Goal: Task Accomplishment & Management: Manage account settings

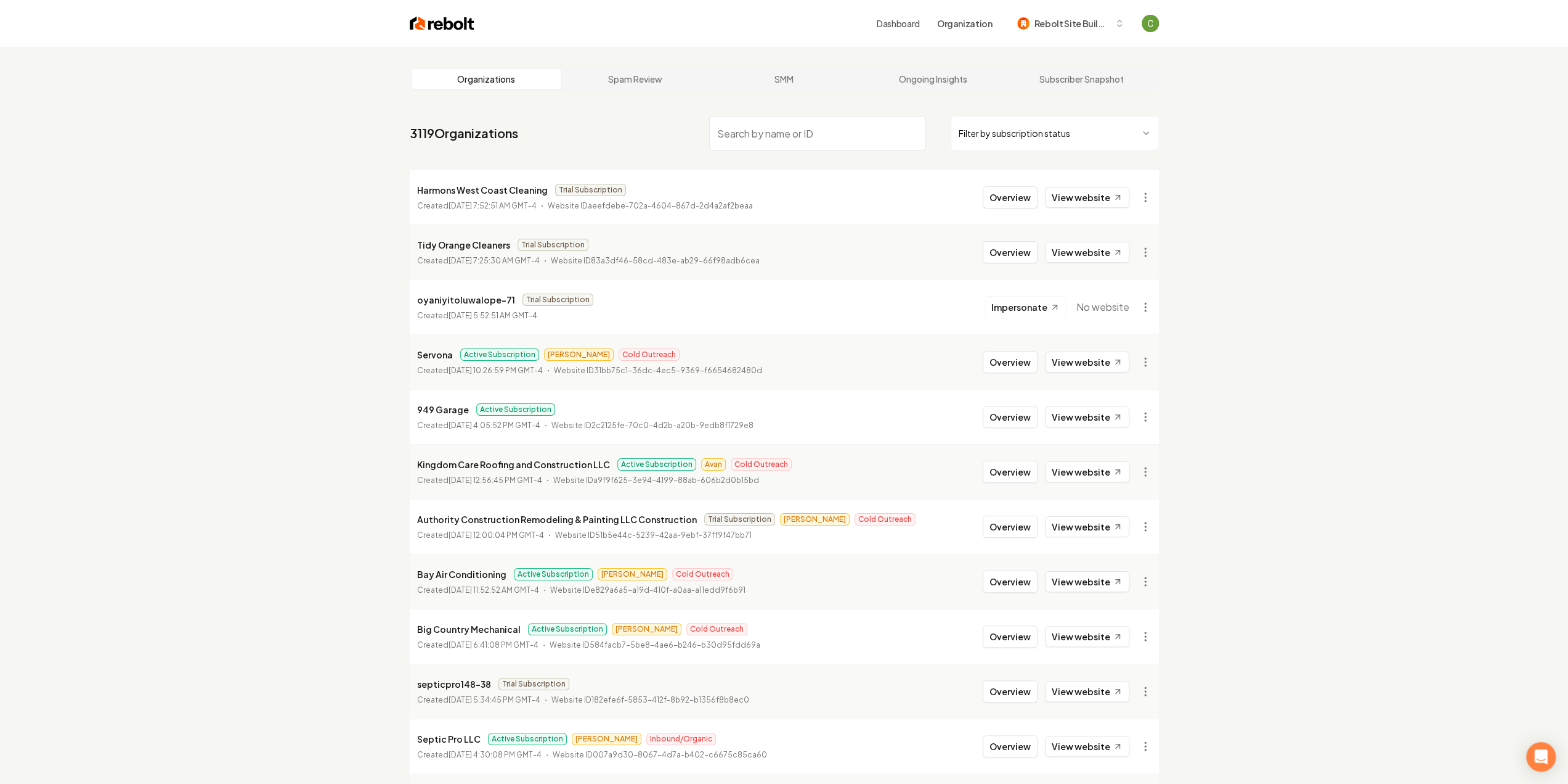
click at [780, 136] on input "search" at bounding box center [818, 133] width 217 height 35
type input "G"
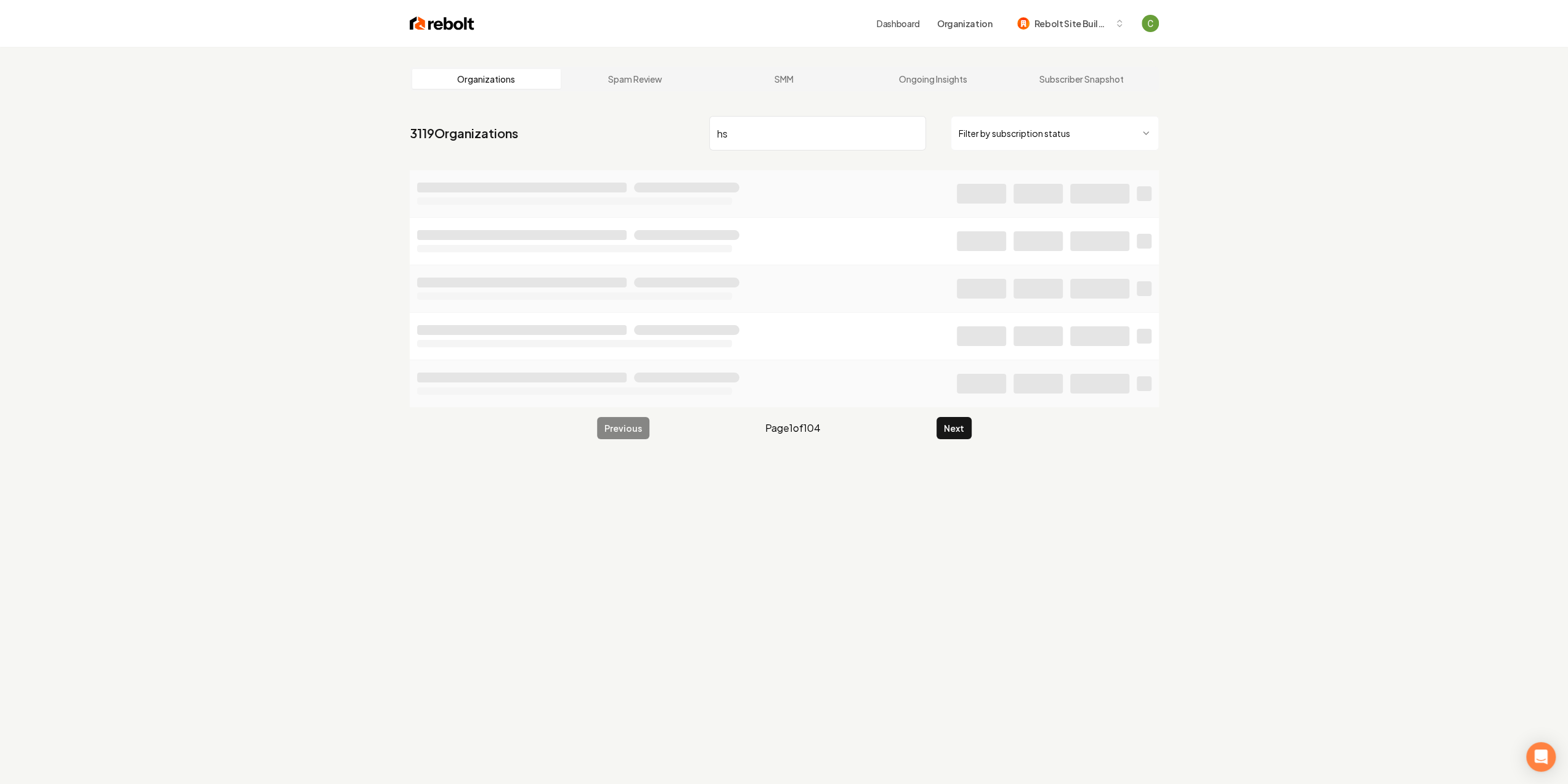
type input "h"
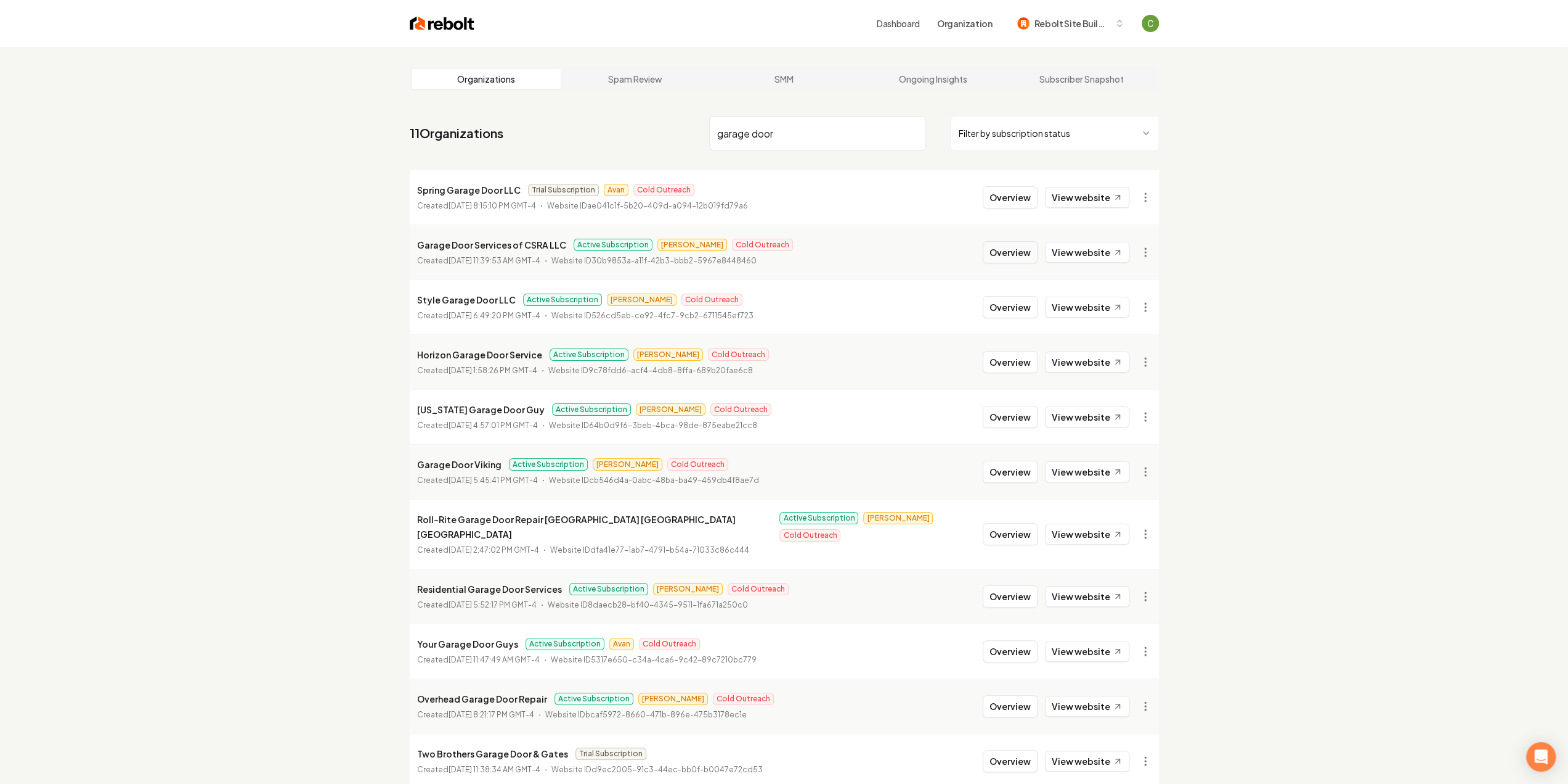
type input "garage door"
click at [1018, 249] on button "Overview" at bounding box center [1010, 252] width 55 height 22
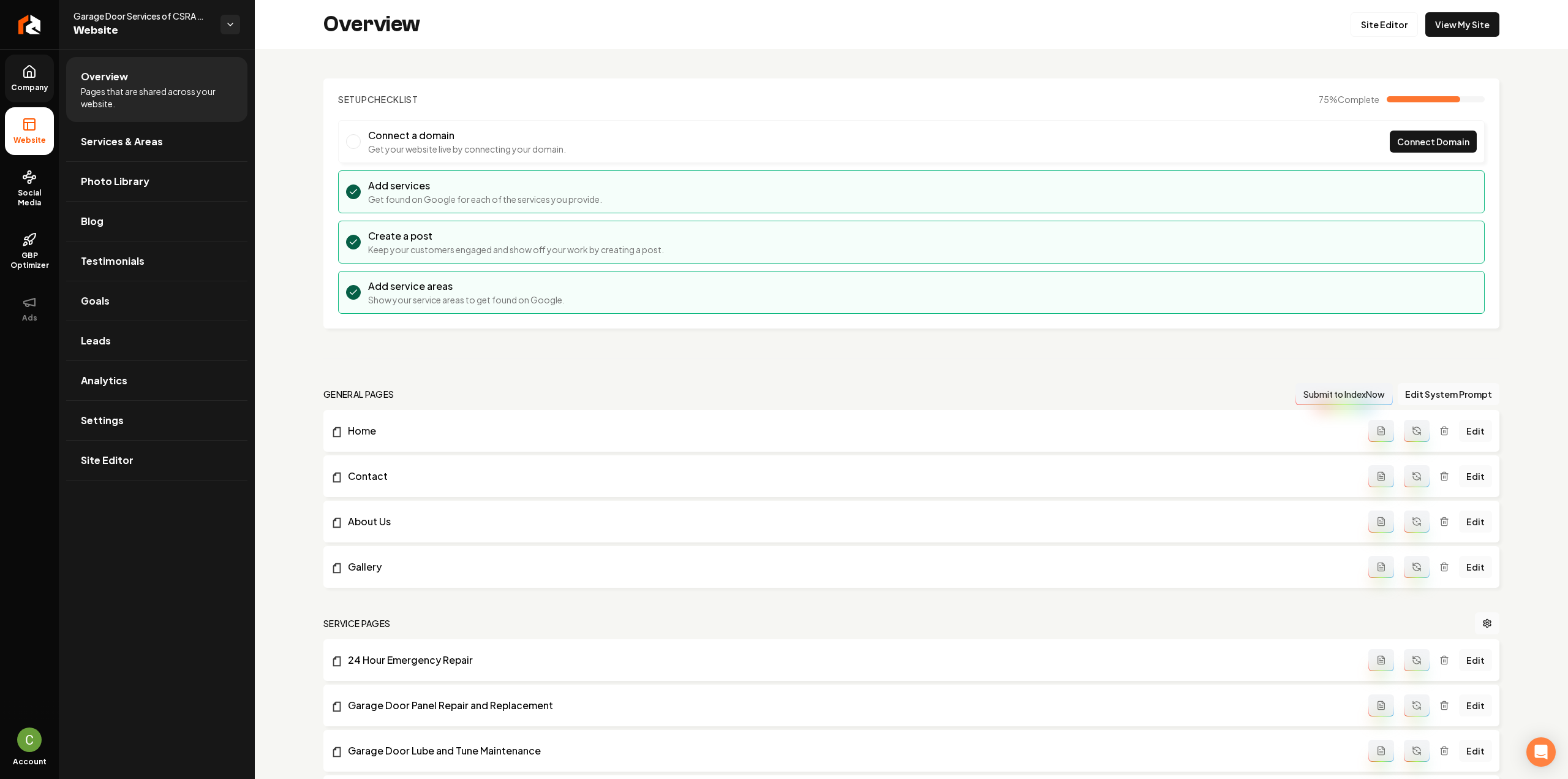
click at [26, 82] on span "Company" at bounding box center [29, 87] width 47 height 10
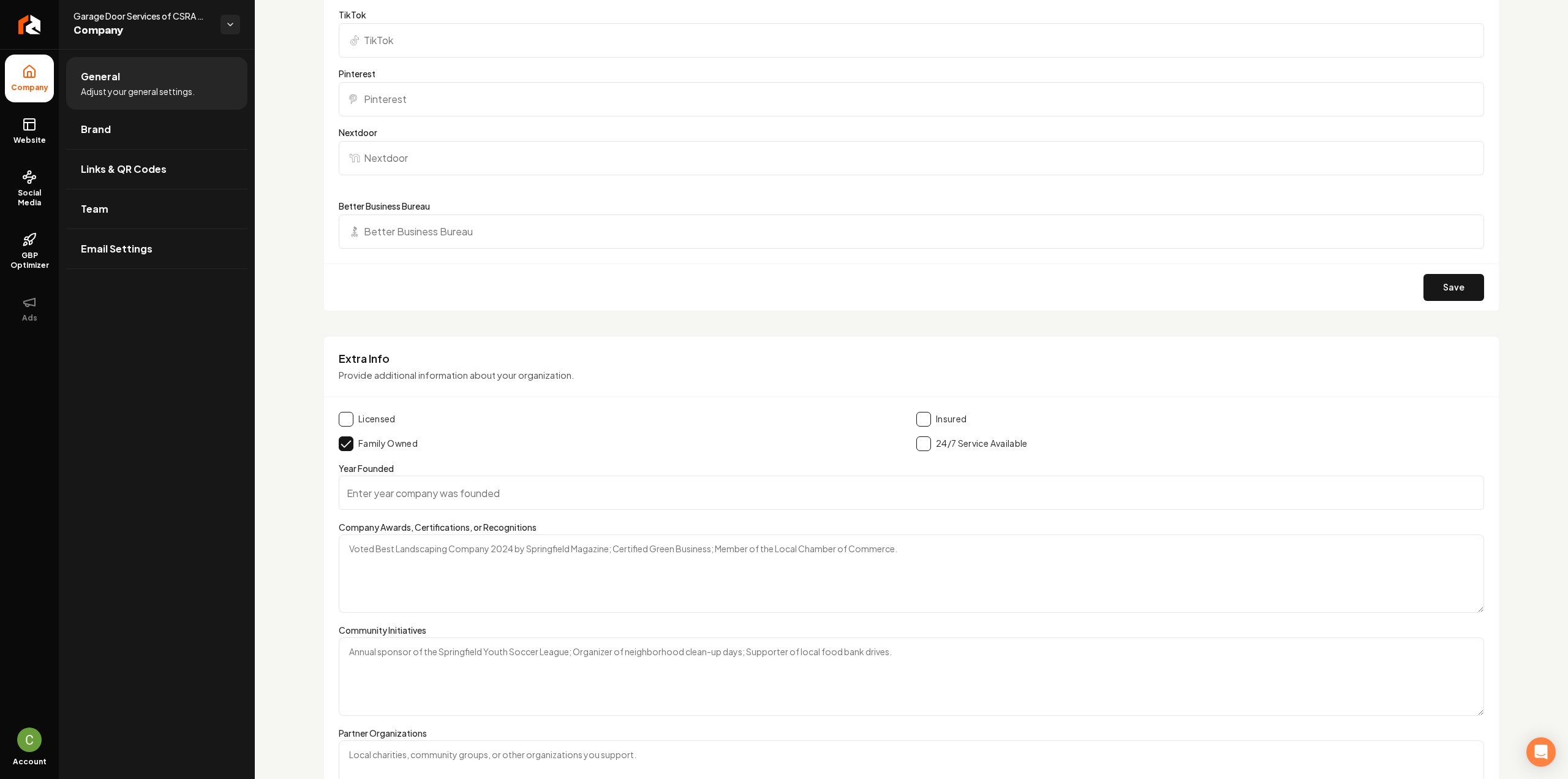
scroll to position [1495, 0]
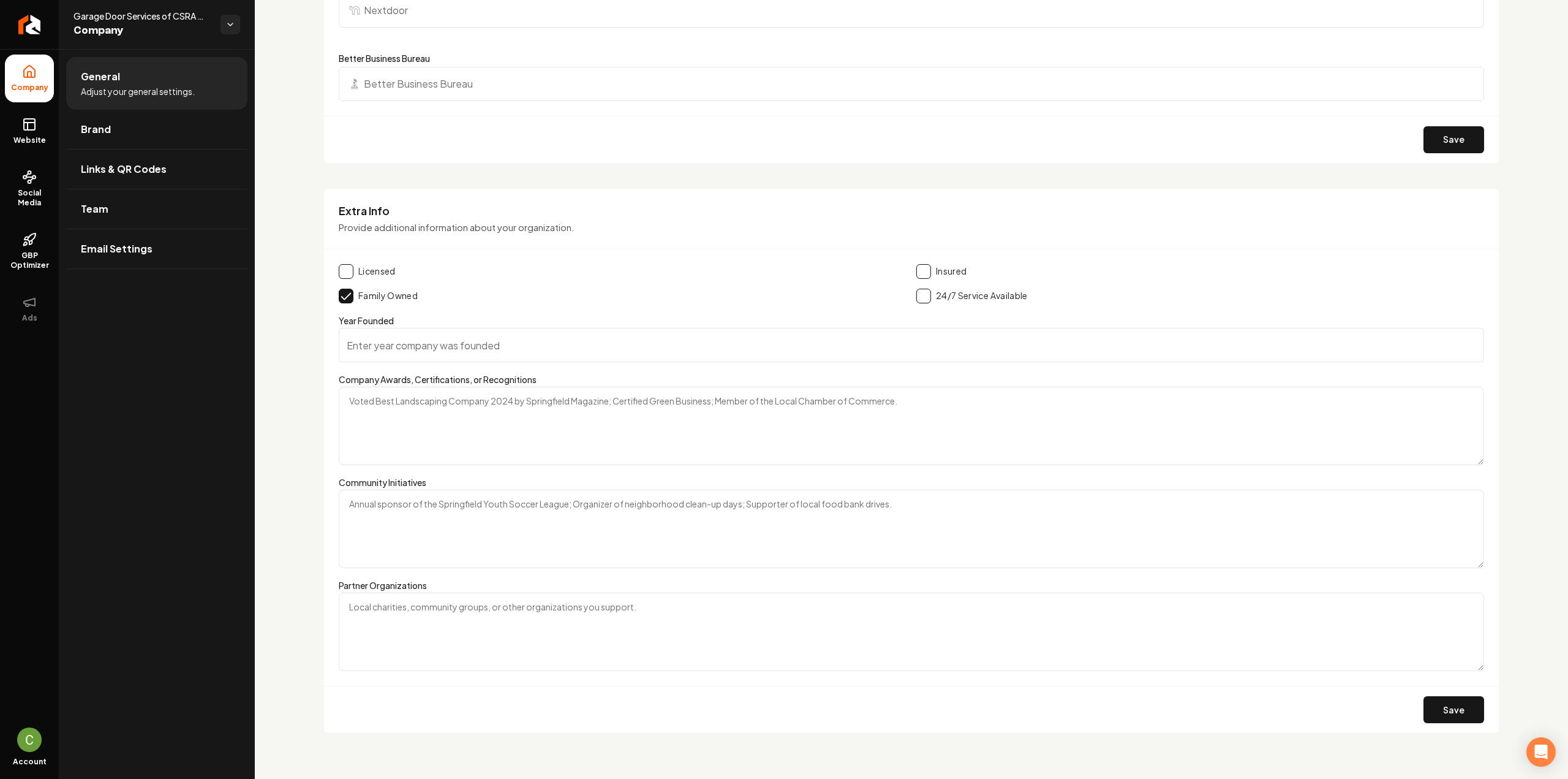
click at [349, 267] on button "Main content area" at bounding box center [346, 271] width 15 height 15
click at [920, 270] on button "Main content area" at bounding box center [924, 271] width 15 height 15
click at [923, 292] on button "Main content area" at bounding box center [924, 296] width 15 height 15
drag, startPoint x: 1451, startPoint y: 721, endPoint x: 1448, endPoint y: 709, distance: 12.4
click at [1450, 719] on div "Save" at bounding box center [911, 709] width 1175 height 47
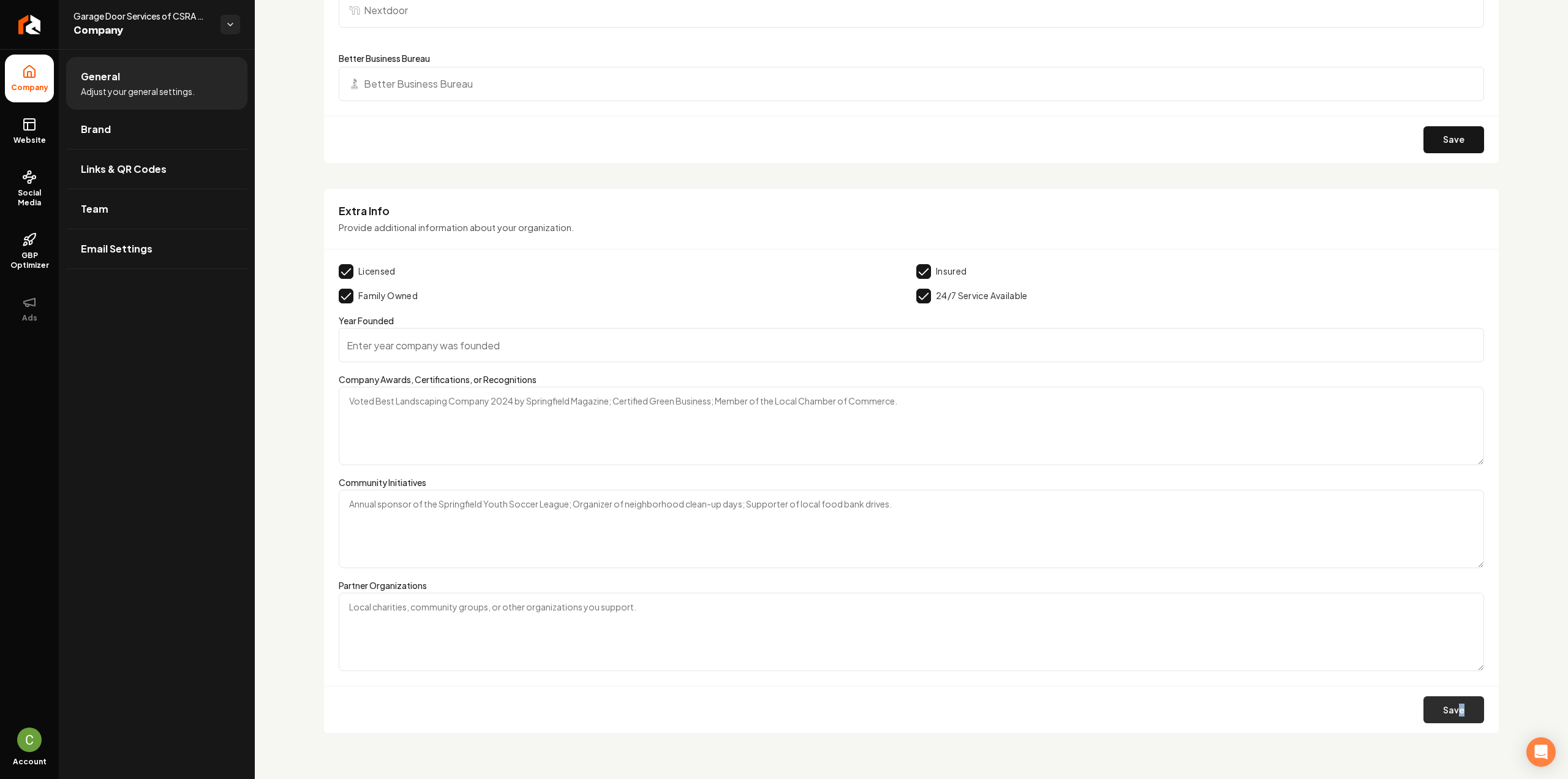
click at [1447, 707] on button "Save" at bounding box center [1453, 709] width 61 height 27
click at [57, 144] on ul "Company Website Social Media GBP Optimizer Ads" at bounding box center [29, 193] width 59 height 288
click at [34, 139] on span "Website" at bounding box center [29, 140] width 42 height 10
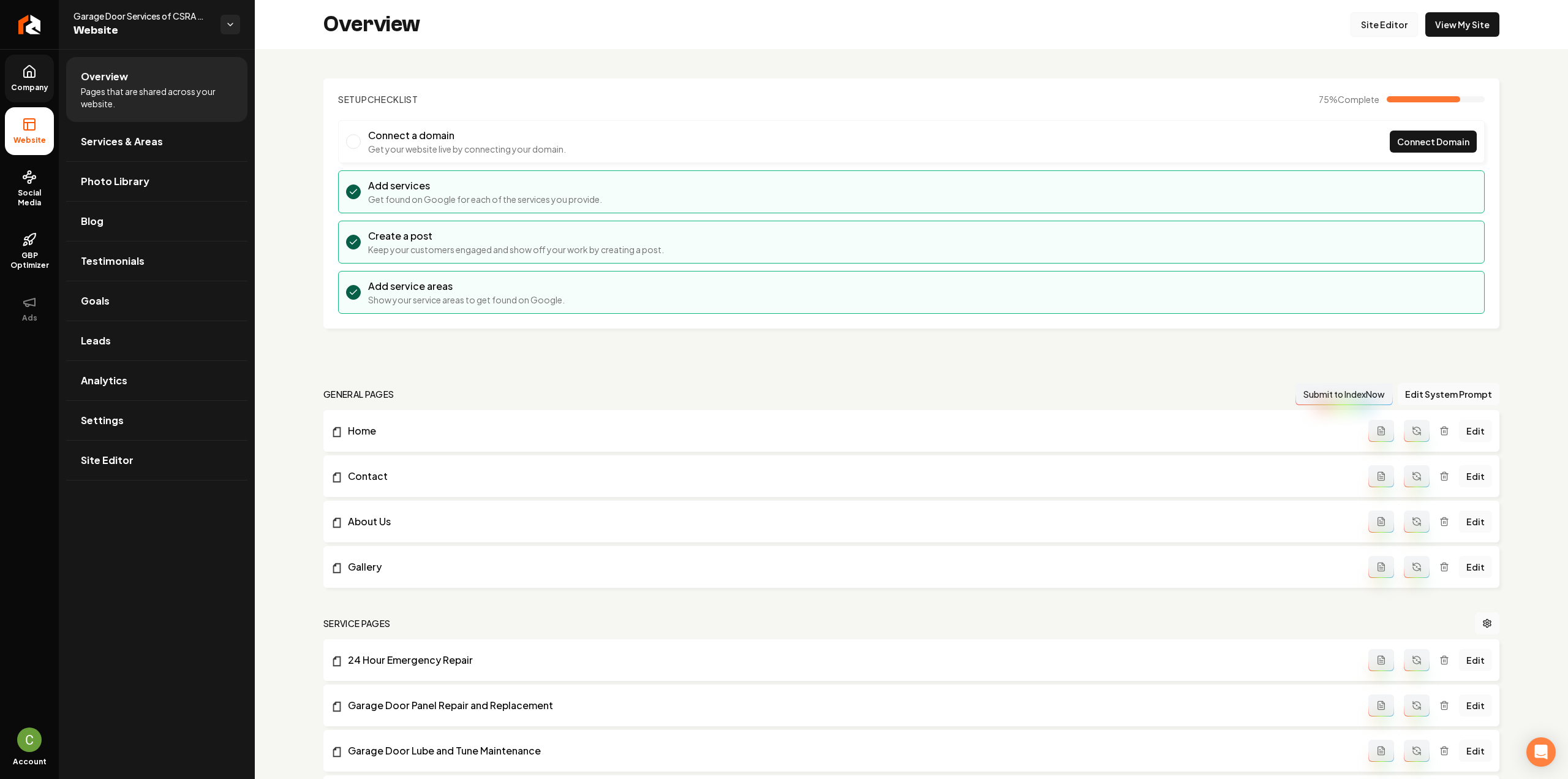
click at [1374, 19] on link "Site Editor" at bounding box center [1384, 24] width 67 height 25
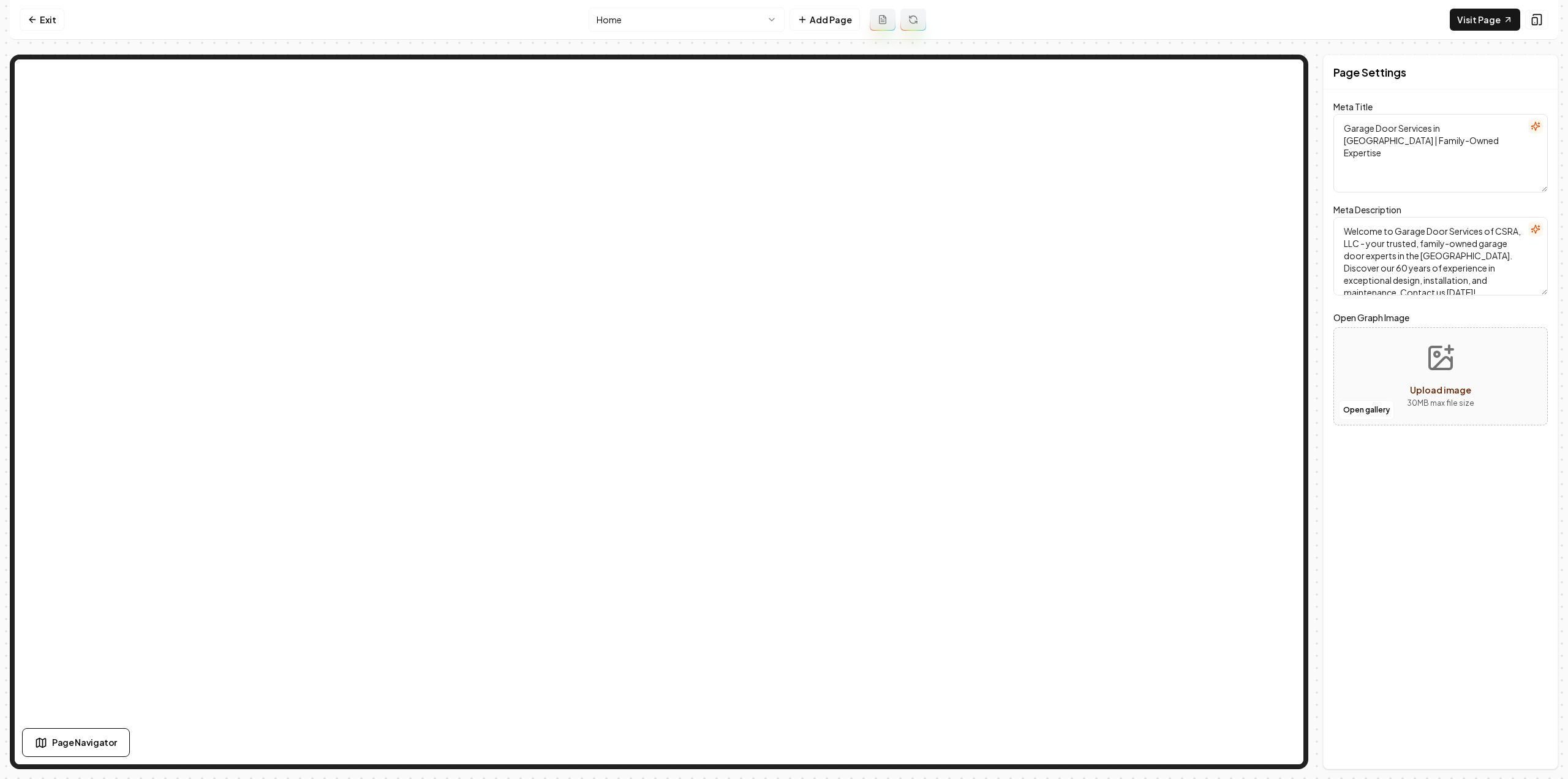
click at [654, 28] on html "Computer Required This feature is only available on a computer. Please switch t…" at bounding box center [784, 390] width 1568 height 779
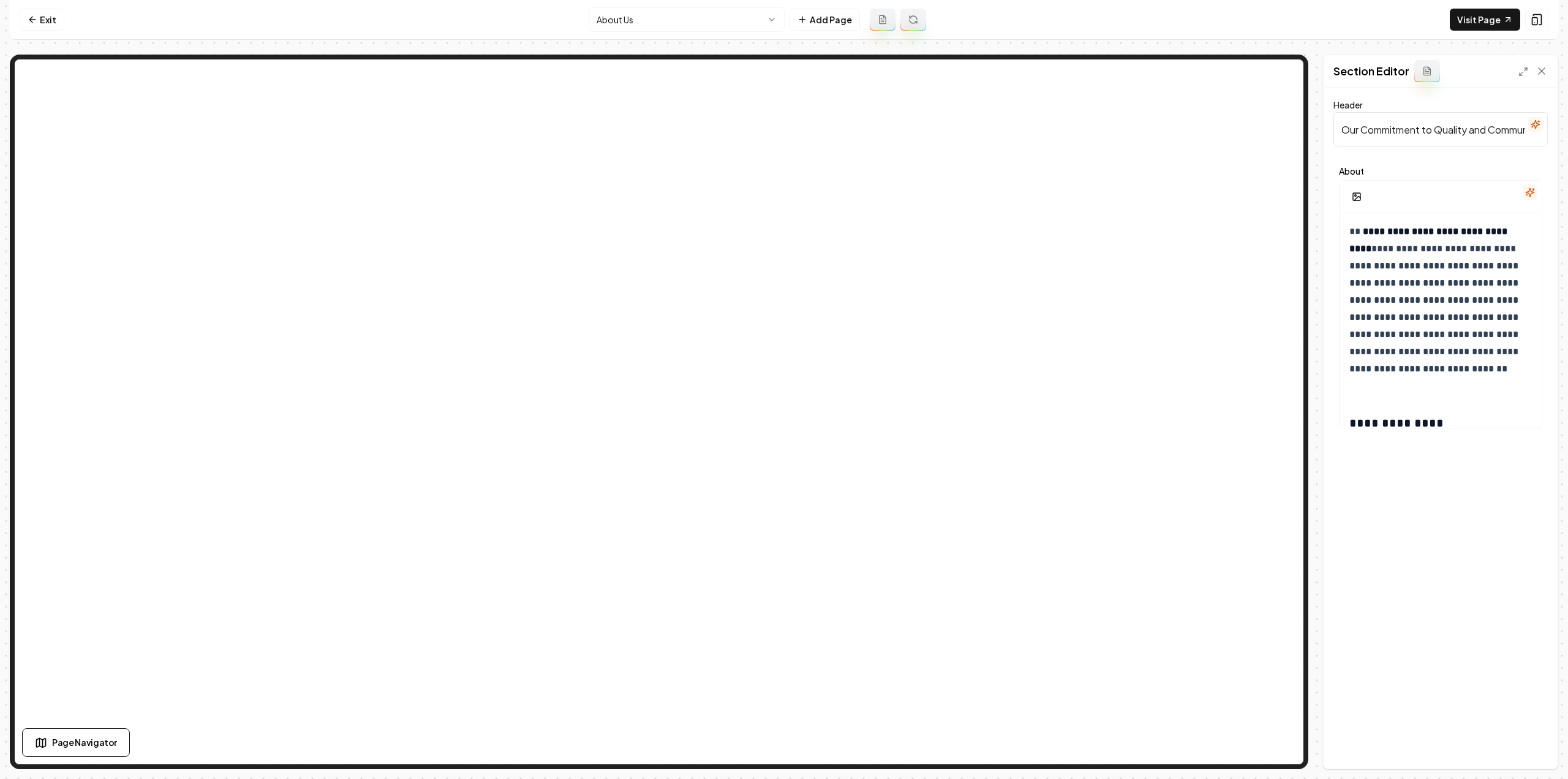
click at [1531, 189] on icon "button" at bounding box center [1529, 193] width 8 height 8
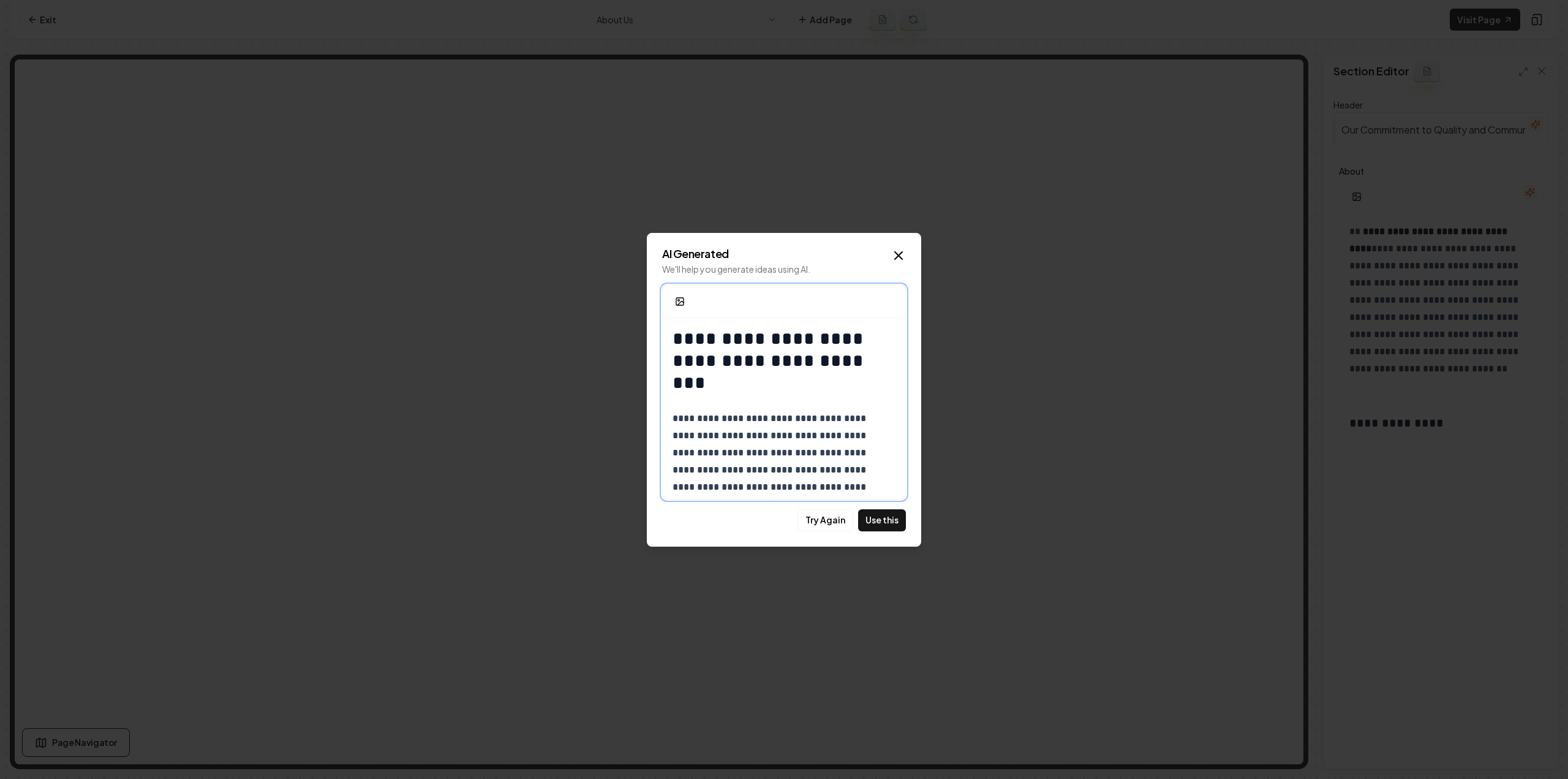
drag, startPoint x: 1518, startPoint y: 188, endPoint x: 818, endPoint y: 355, distance: 719.6
click at [818, 355] on h1 "**********" at bounding box center [780, 361] width 214 height 66
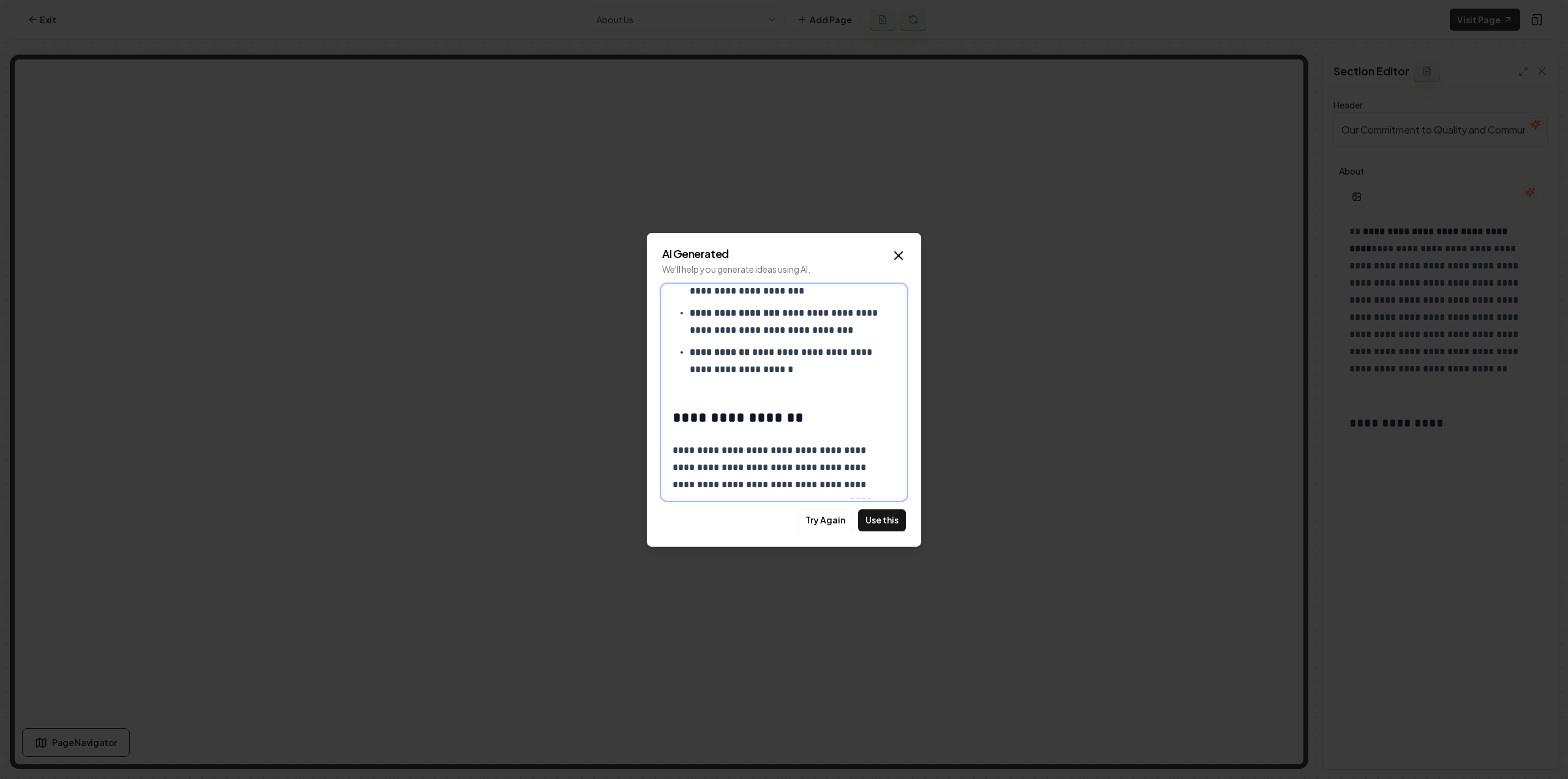
scroll to position [589, 0]
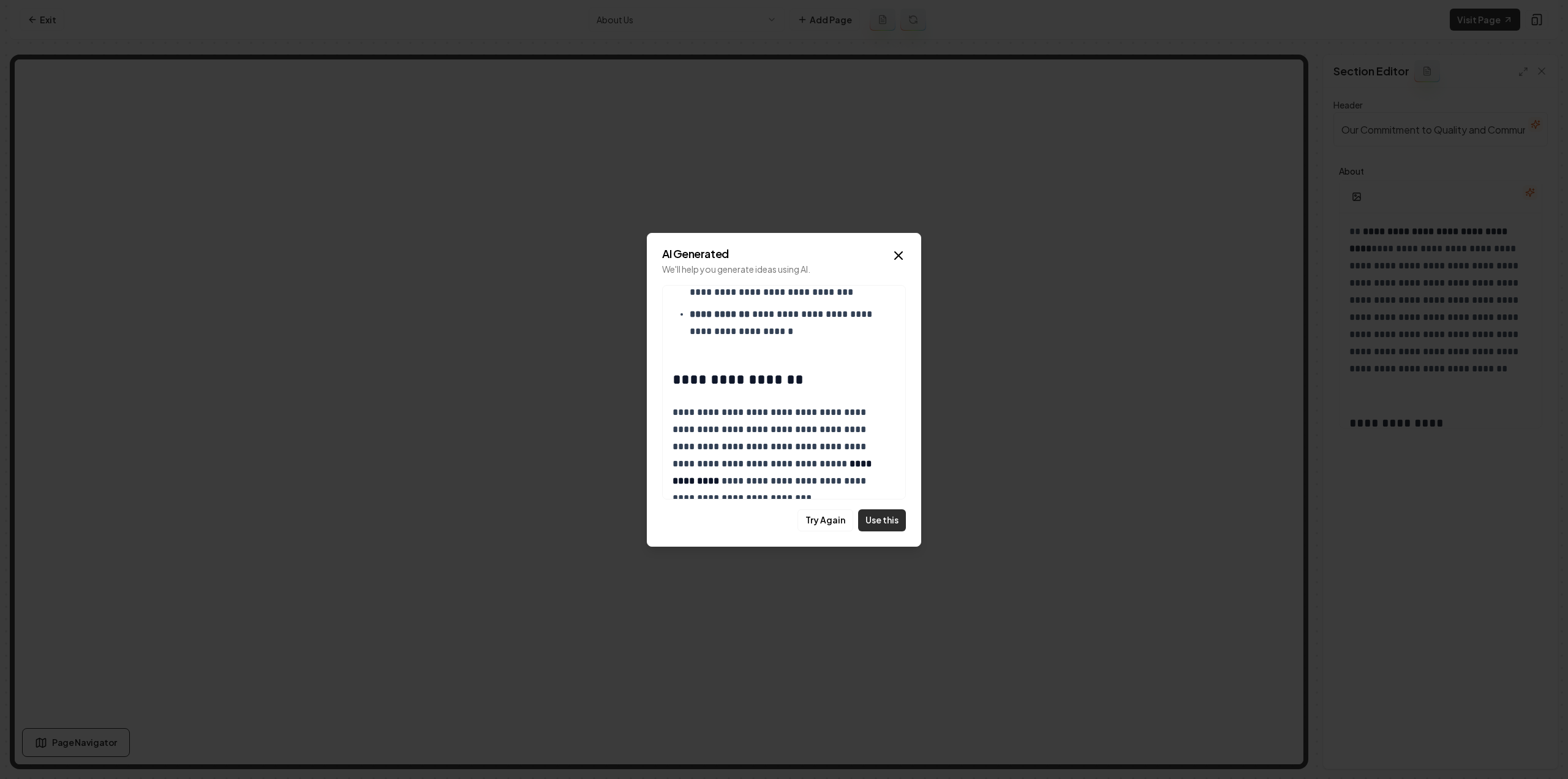
click at [892, 524] on button "Use this" at bounding box center [882, 520] width 48 height 22
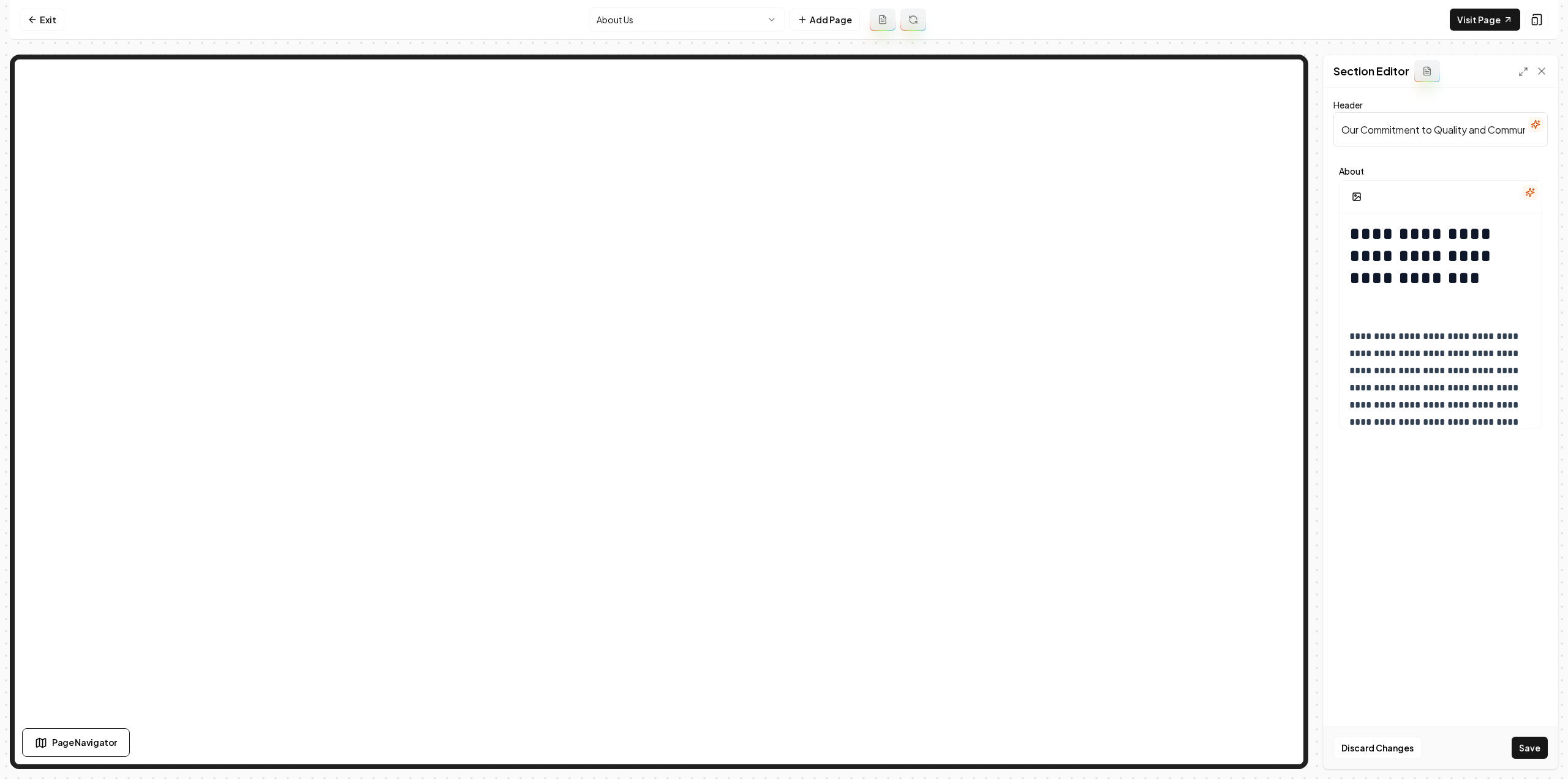
click at [1543, 748] on button "Save" at bounding box center [1529, 747] width 36 height 22
click at [1407, 311] on div "**********" at bounding box center [1441, 661] width 202 height 897
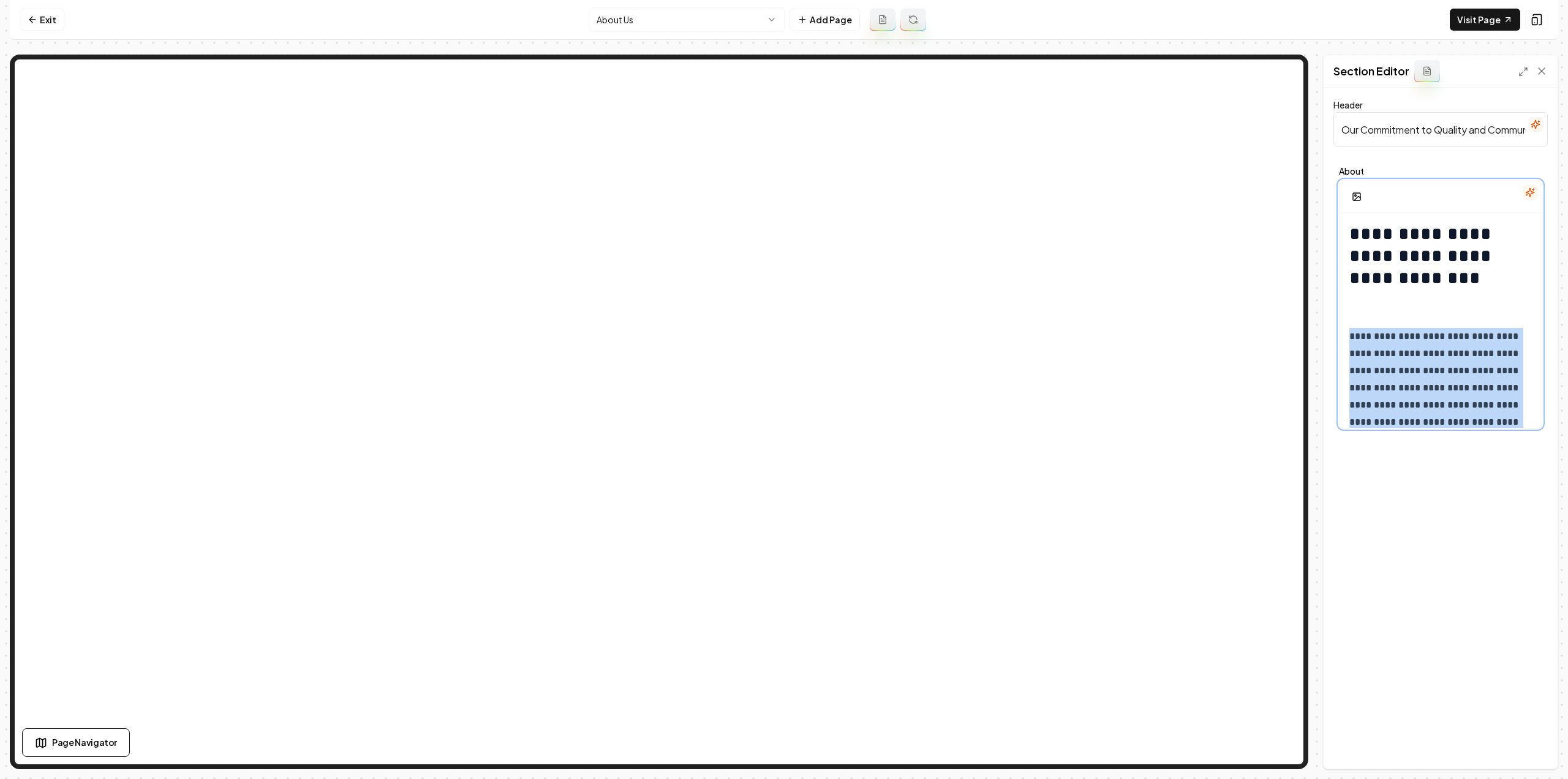
click at [1407, 311] on div "**********" at bounding box center [1441, 661] width 202 height 897
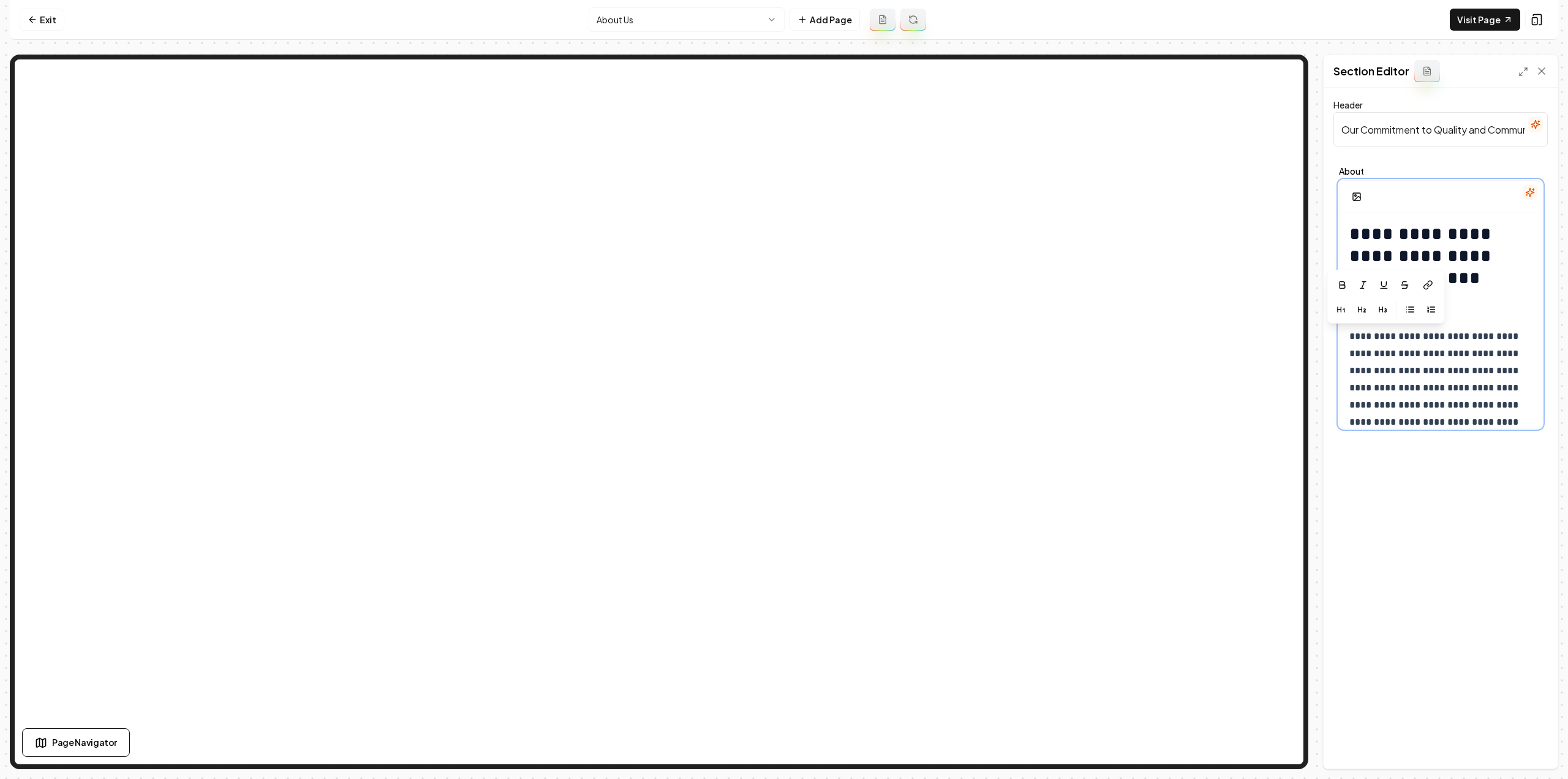
drag, startPoint x: 1400, startPoint y: 307, endPoint x: 1395, endPoint y: 300, distance: 8.6
click at [1396, 300] on div at bounding box center [1396, 309] width 1 height 19
click at [1501, 273] on h1 "**********" at bounding box center [1436, 267] width 174 height 88
click at [1471, 283] on h1 "**********" at bounding box center [1436, 267] width 174 height 88
click at [1471, 284] on h1 "**********" at bounding box center [1436, 267] width 174 height 88
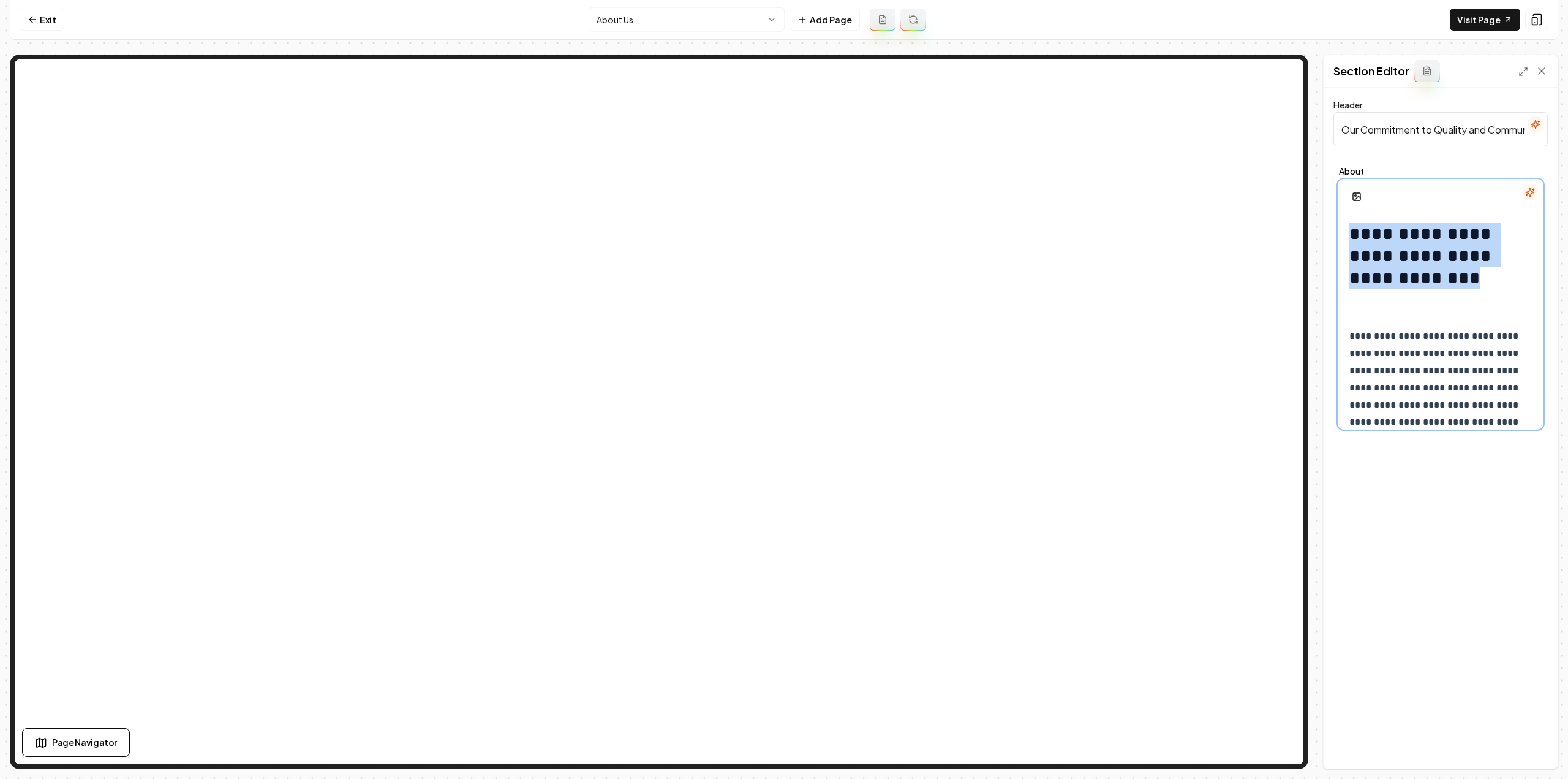
click at [1471, 284] on h1 "**********" at bounding box center [1436, 267] width 174 height 88
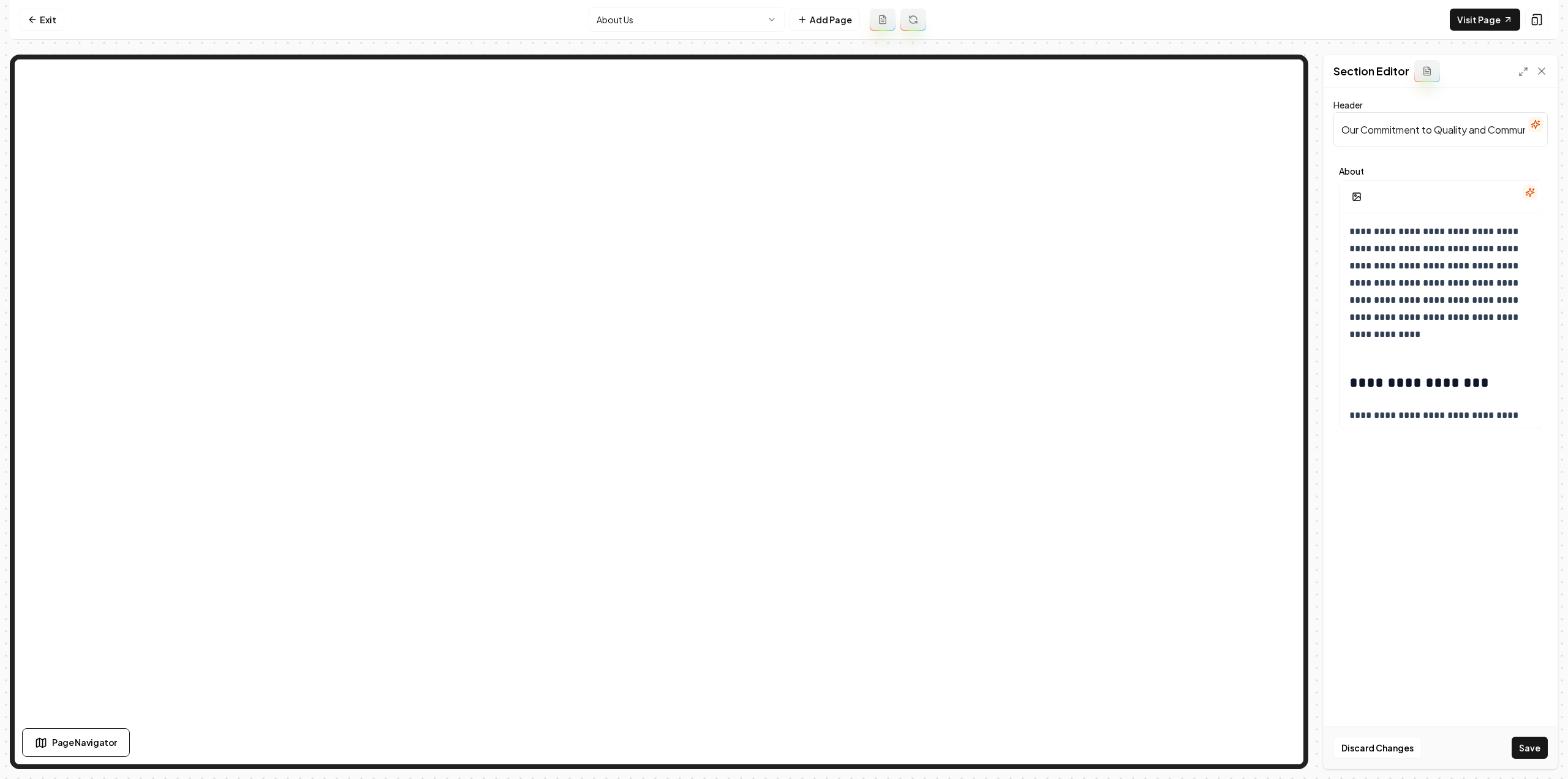
click at [918, 19] on button at bounding box center [913, 19] width 25 height 22
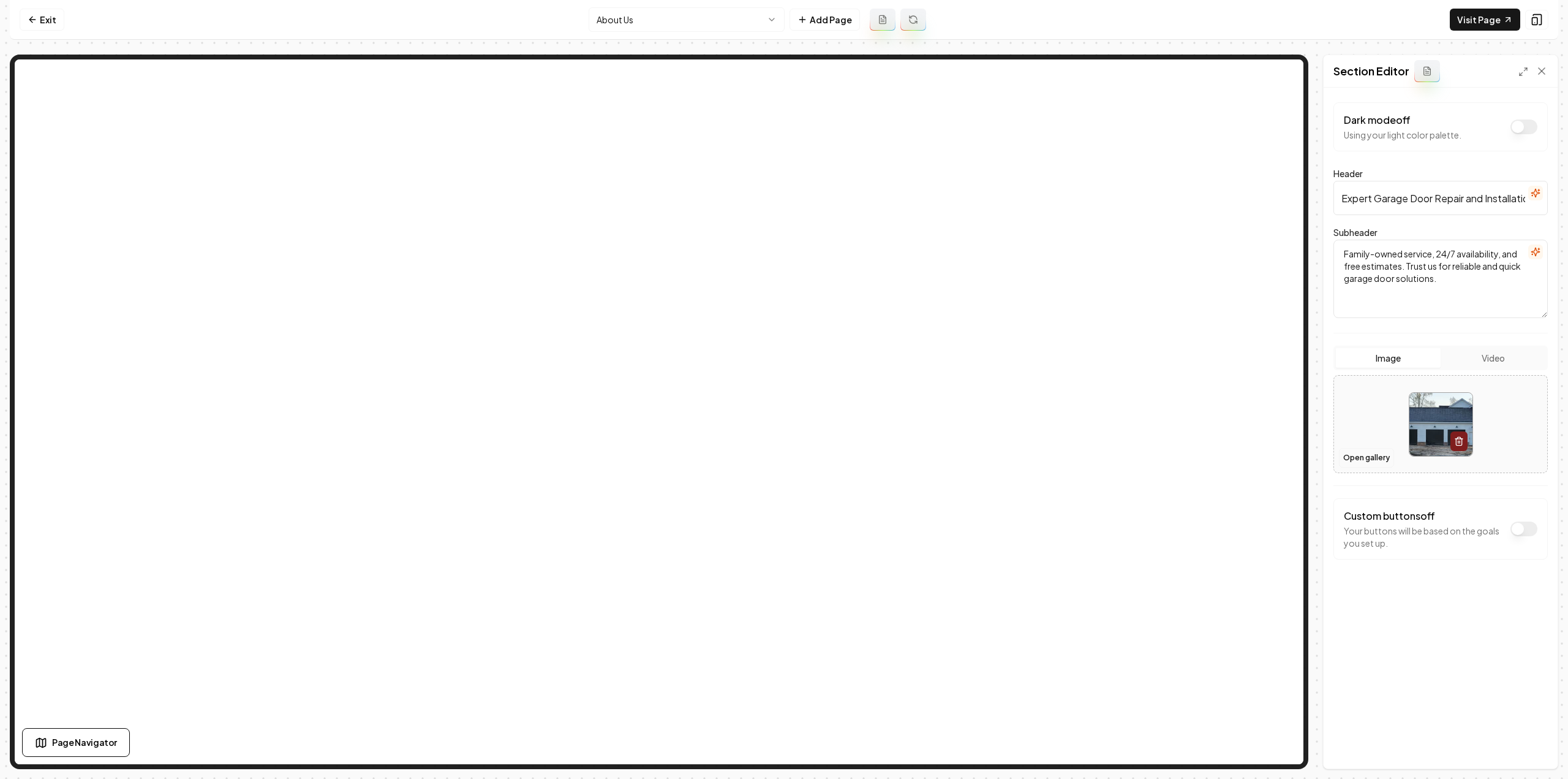
click at [1349, 455] on button "Open gallery" at bounding box center [1367, 458] width 55 height 19
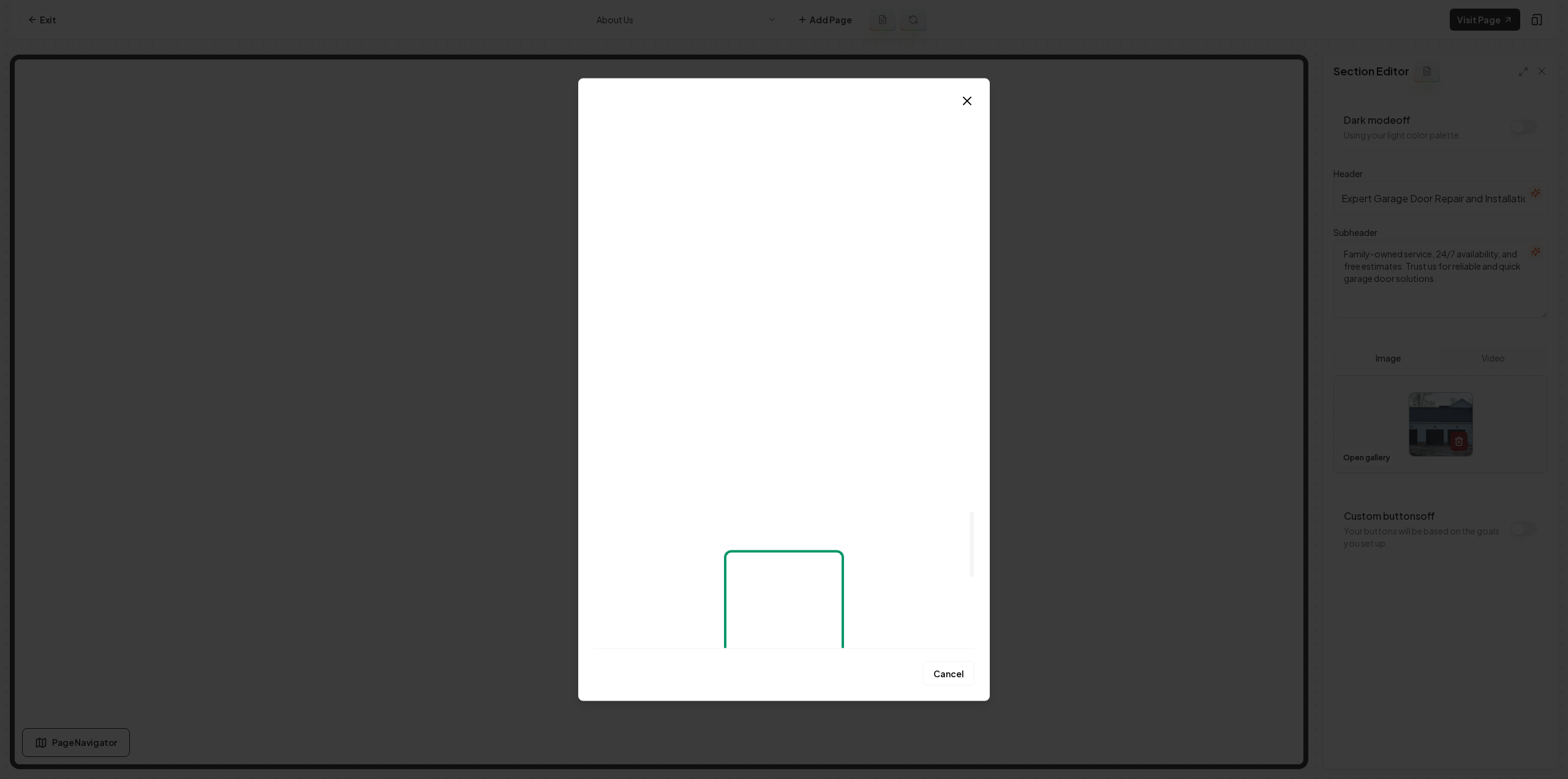
scroll to position [3369, 0]
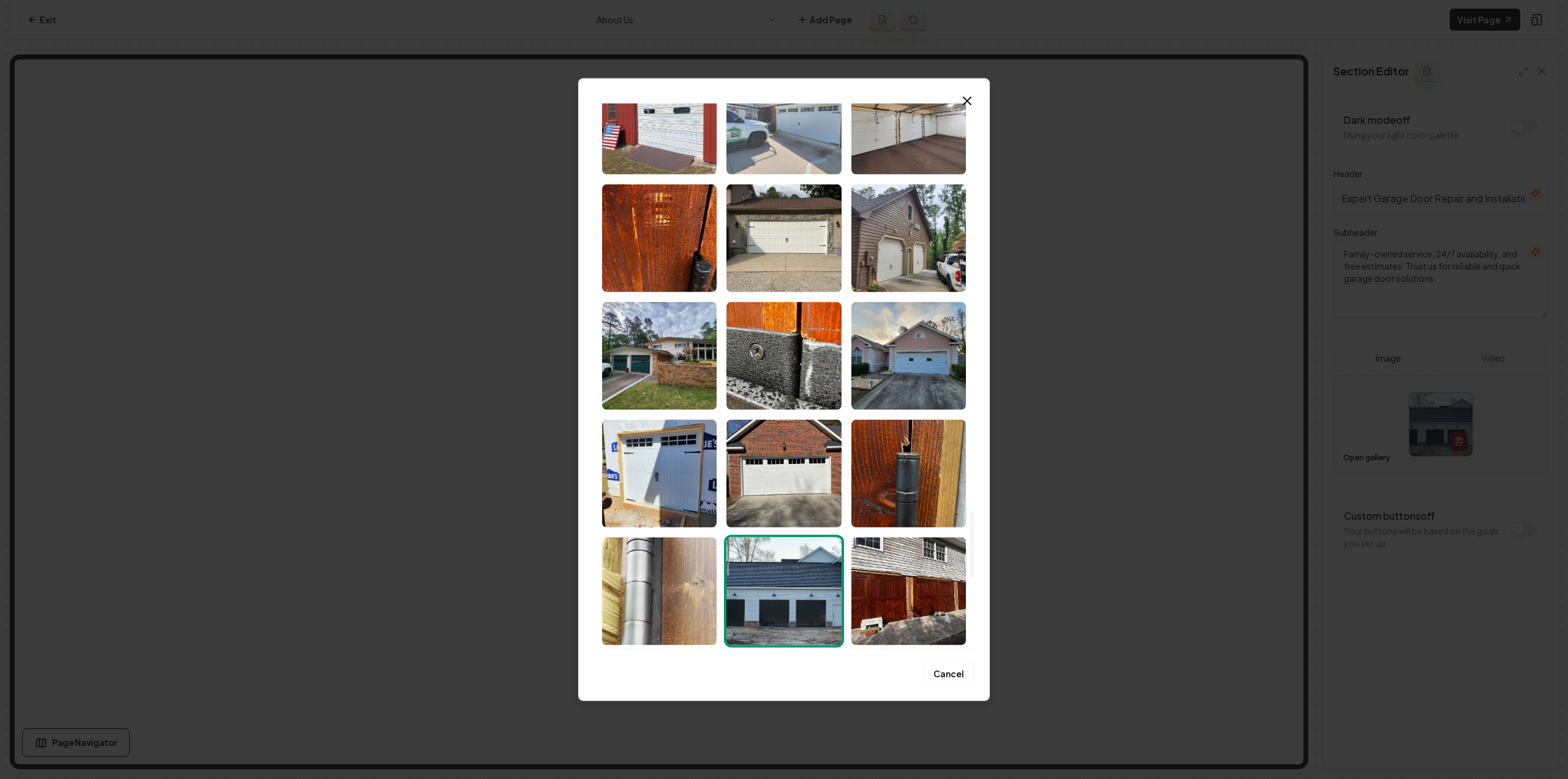
click at [779, 155] on img "Select image image_68a7548c5c7cd75eb87a8f9e.jpeg" at bounding box center [783, 120] width 115 height 108
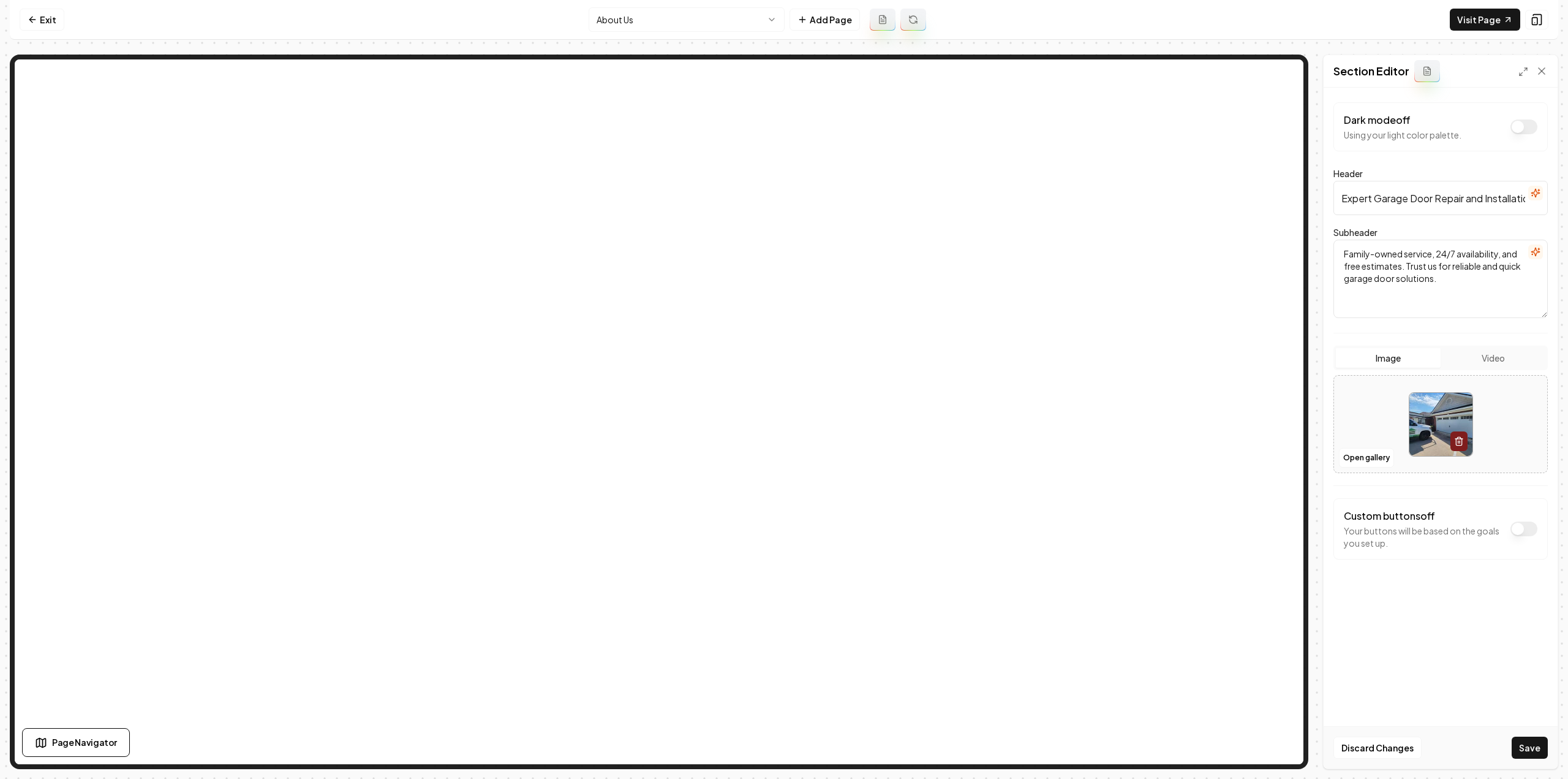
click at [1549, 758] on div "Discard Changes Save" at bounding box center [1440, 747] width 234 height 42
click at [1543, 751] on button "Save" at bounding box center [1529, 747] width 36 height 22
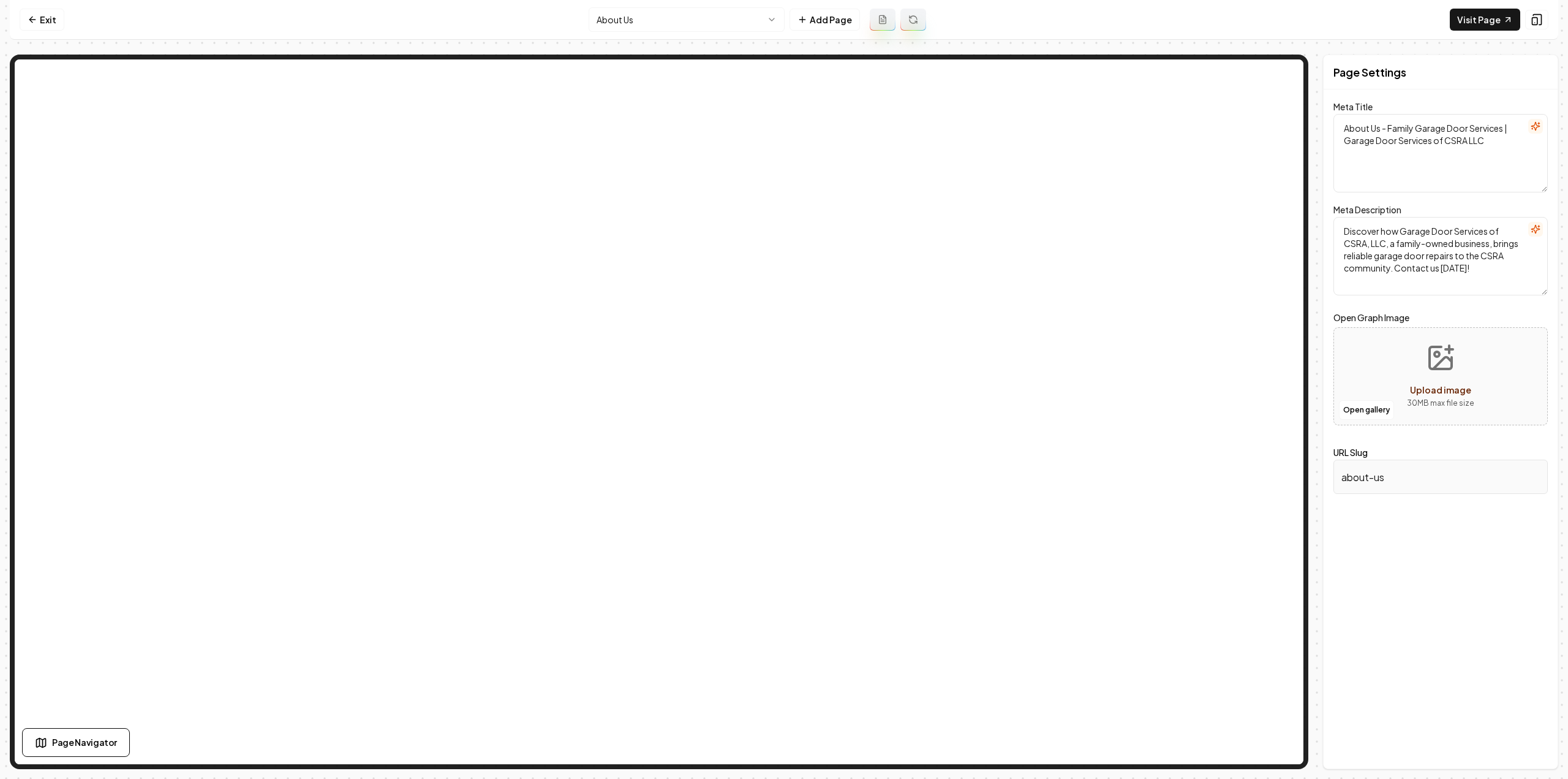
click at [728, 19] on html "Computer Required This feature is only available on a computer. Please switch t…" at bounding box center [784, 390] width 1568 height 779
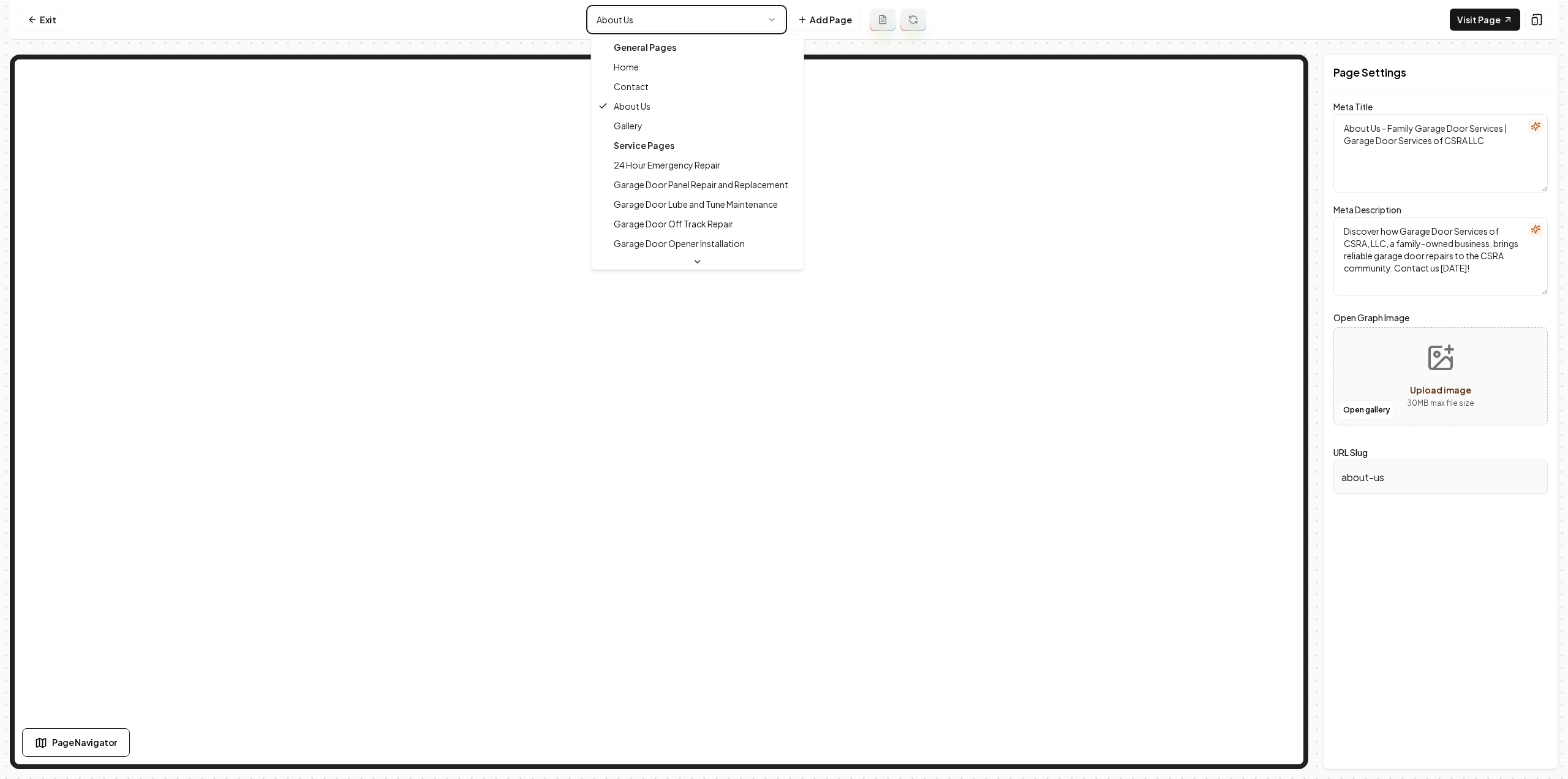
type textarea "Garage Door Services in CSRA | Family-Owned Expertise"
type textarea "Welcome to Garage Door Services of CSRA, LLC - your trusted, family-owned garag…"
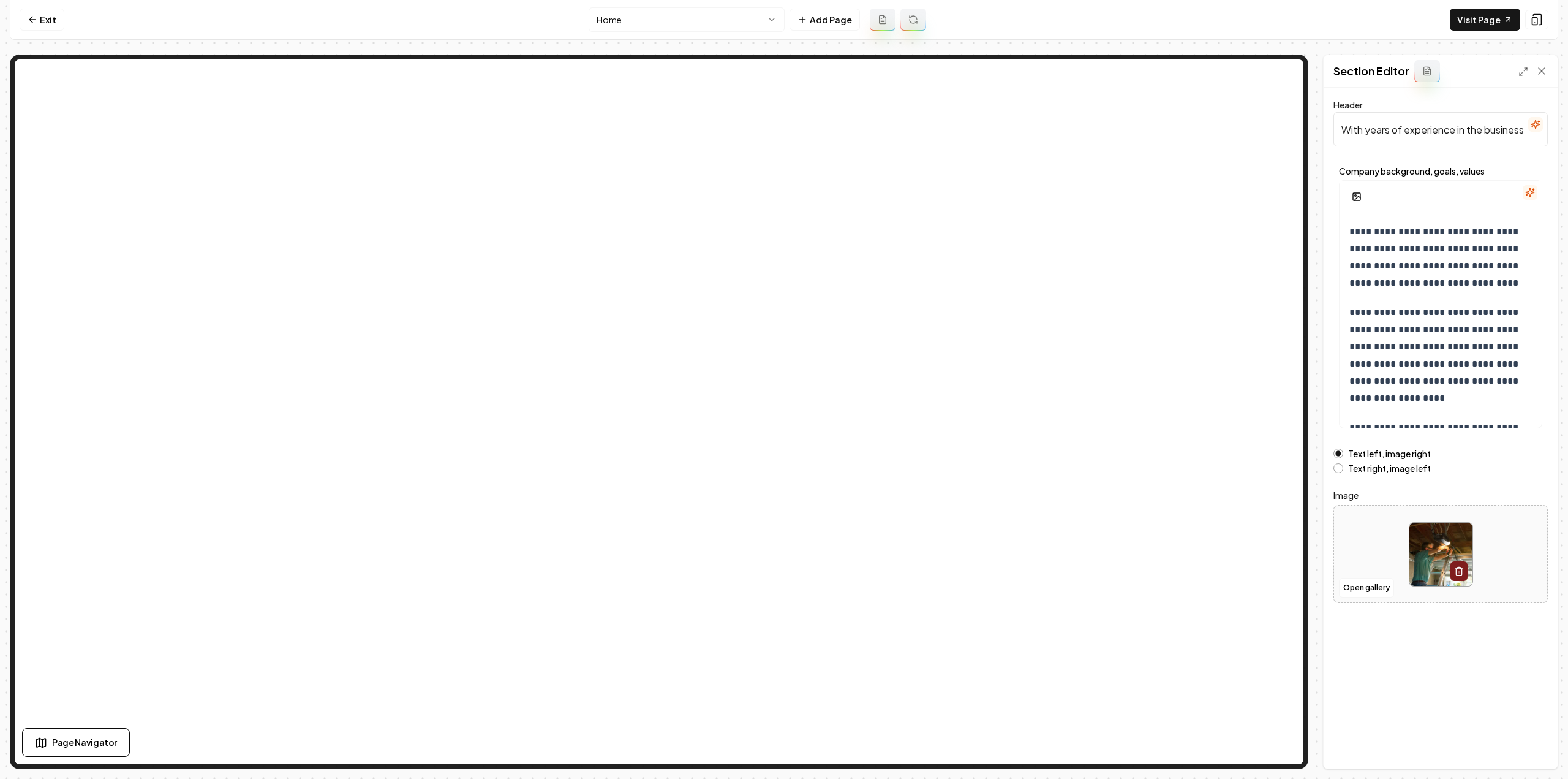
click at [1534, 198] on button "button" at bounding box center [1530, 193] width 15 height 15
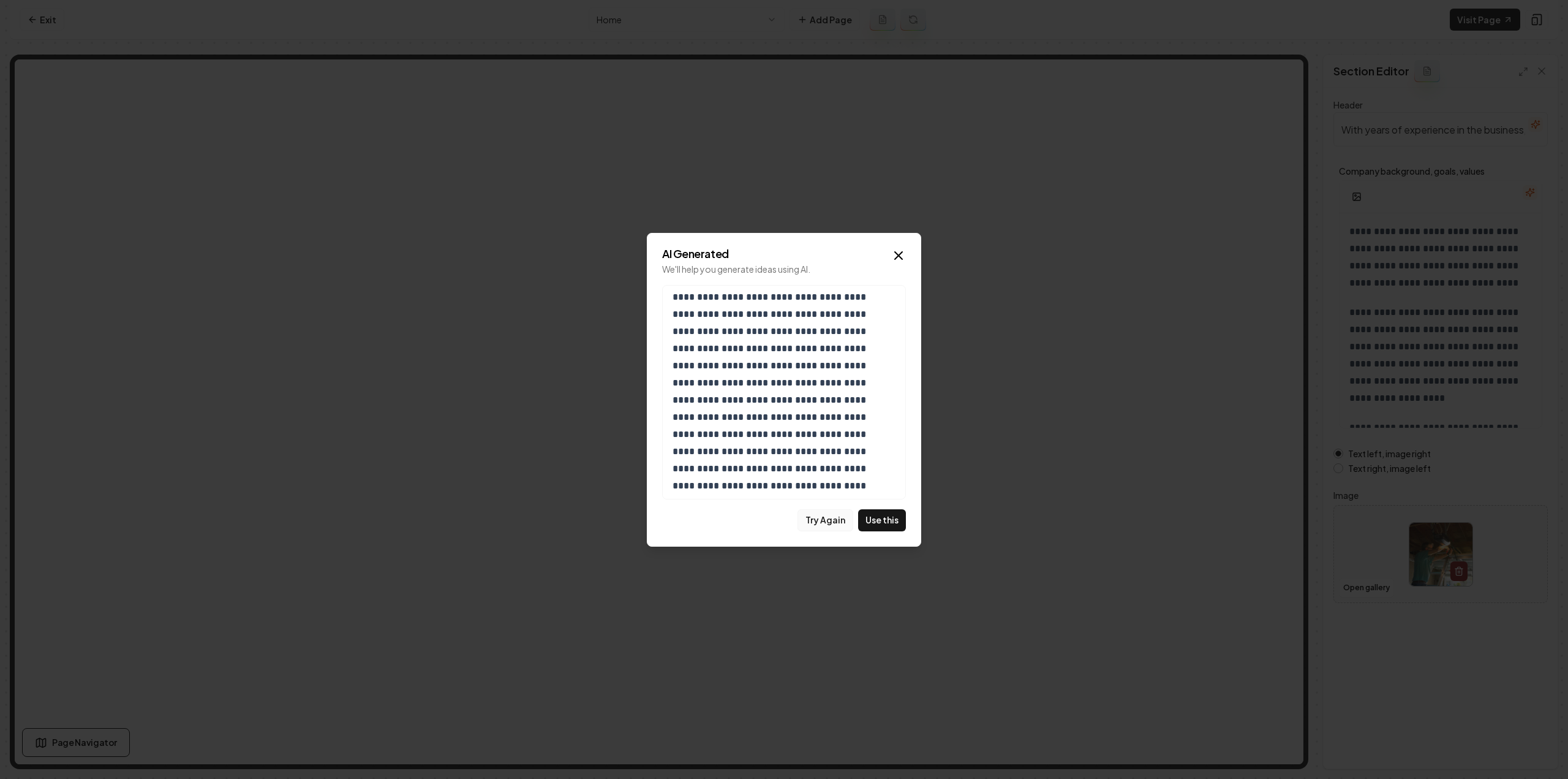
scroll to position [198, 0]
click at [871, 521] on button "Use this" at bounding box center [882, 520] width 48 height 22
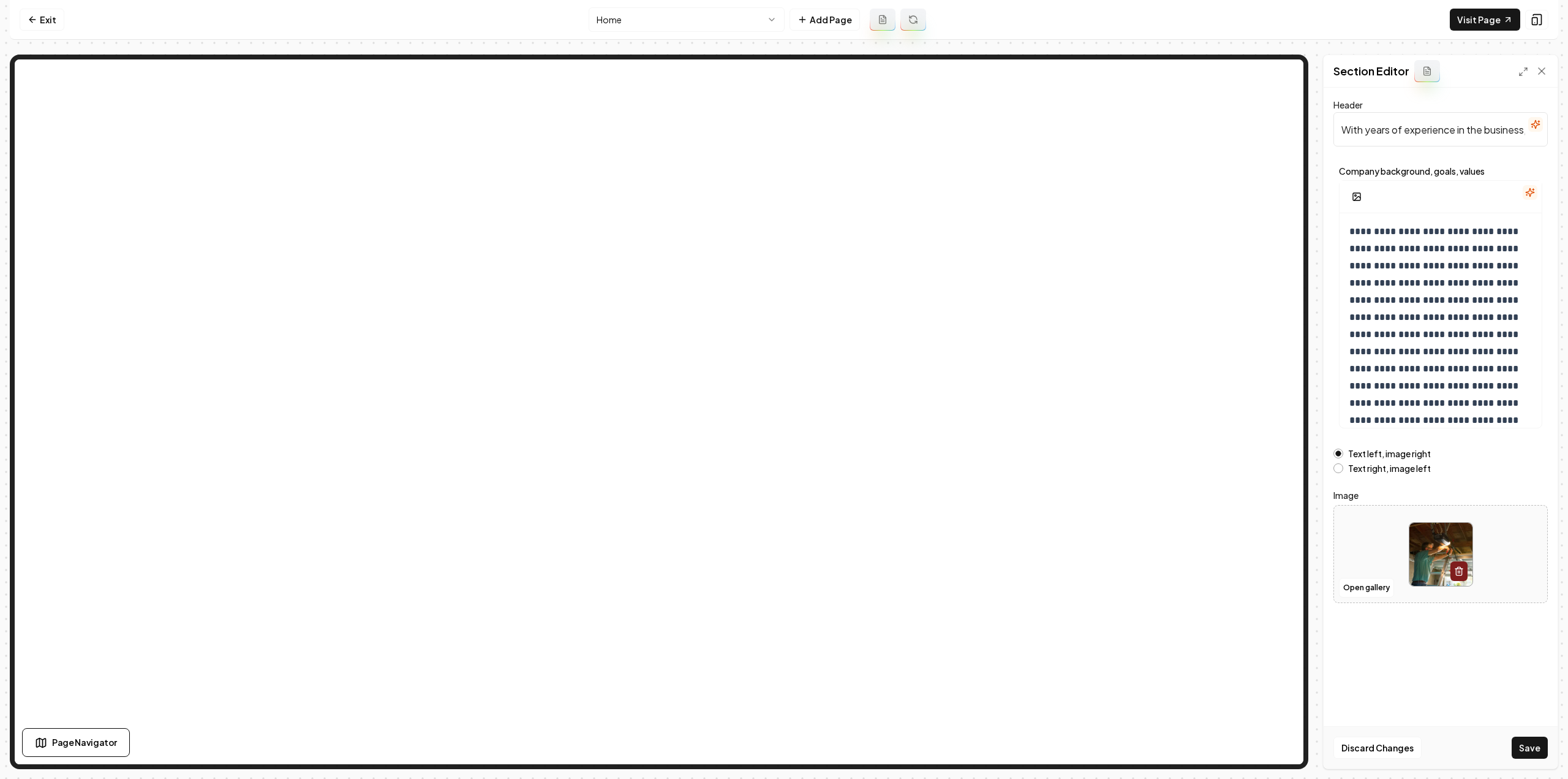
click at [1534, 129] on button "button" at bounding box center [1536, 124] width 15 height 15
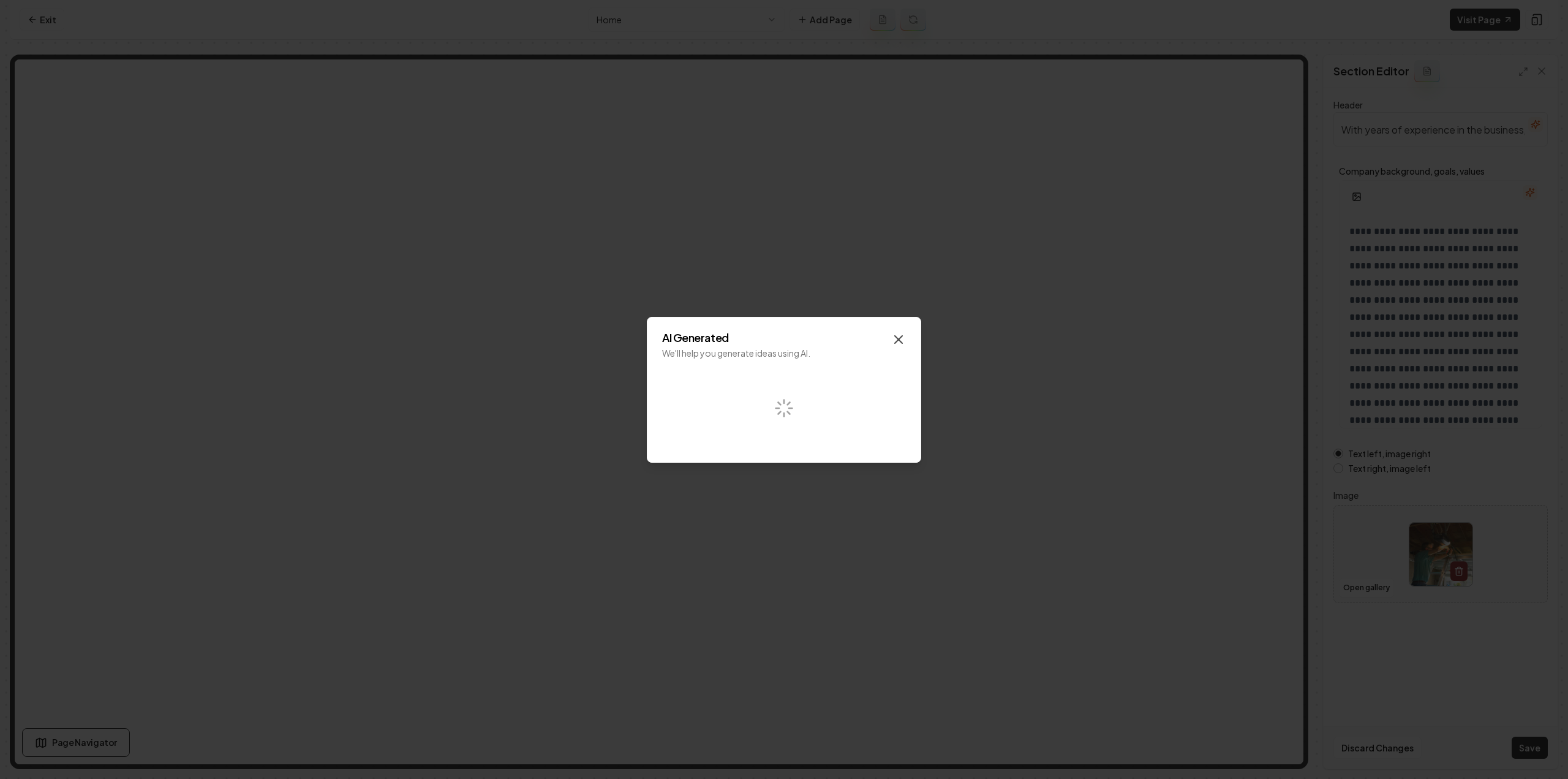
click at [898, 332] on icon "button" at bounding box center [899, 339] width 15 height 15
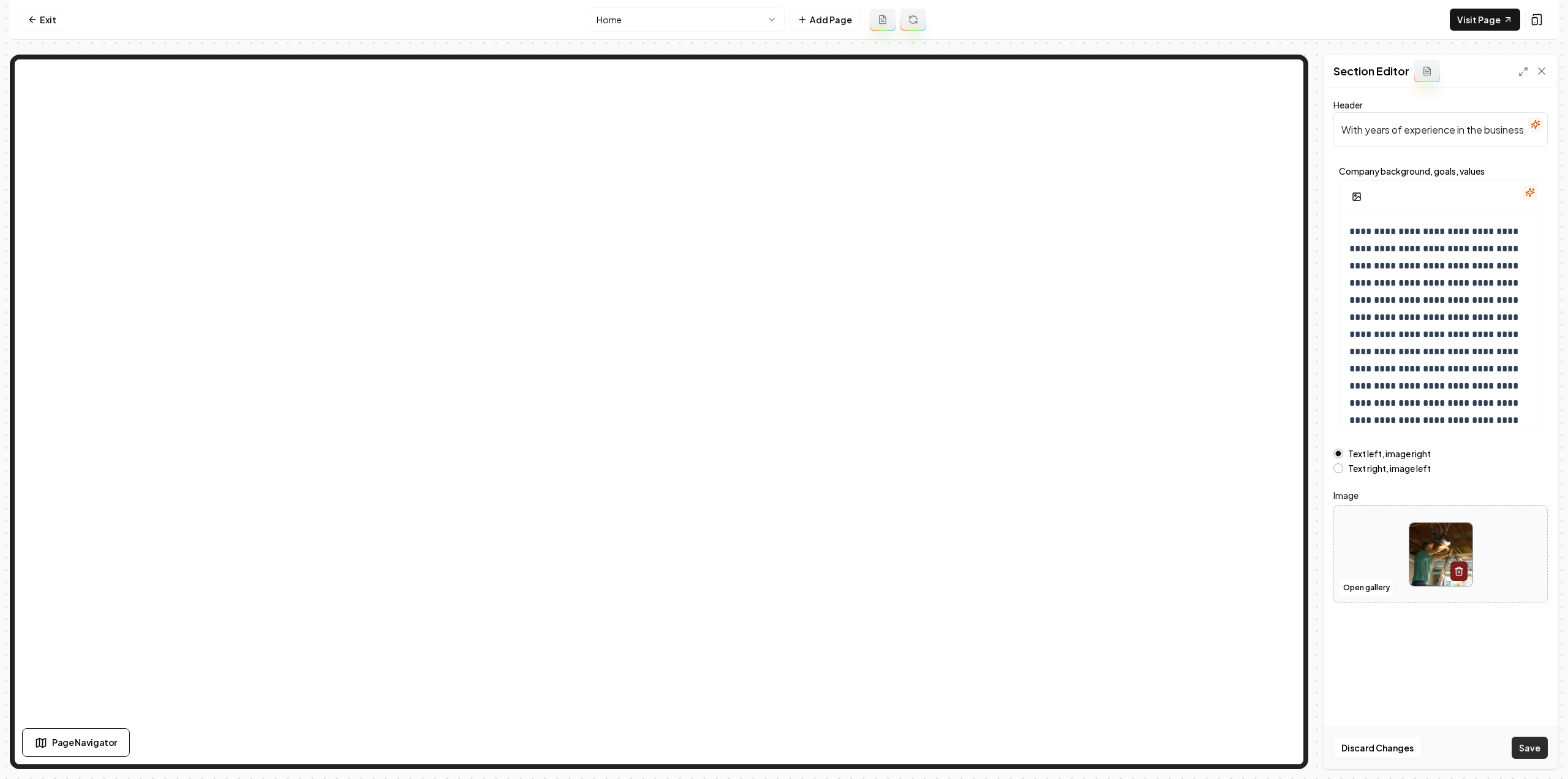
click at [1534, 752] on button "Save" at bounding box center [1529, 747] width 36 height 22
click at [29, 5] on nav "Exit Home Add Page Visit Page" at bounding box center [784, 19] width 1549 height 40
click at [35, 15] on icon at bounding box center [32, 19] width 10 height 10
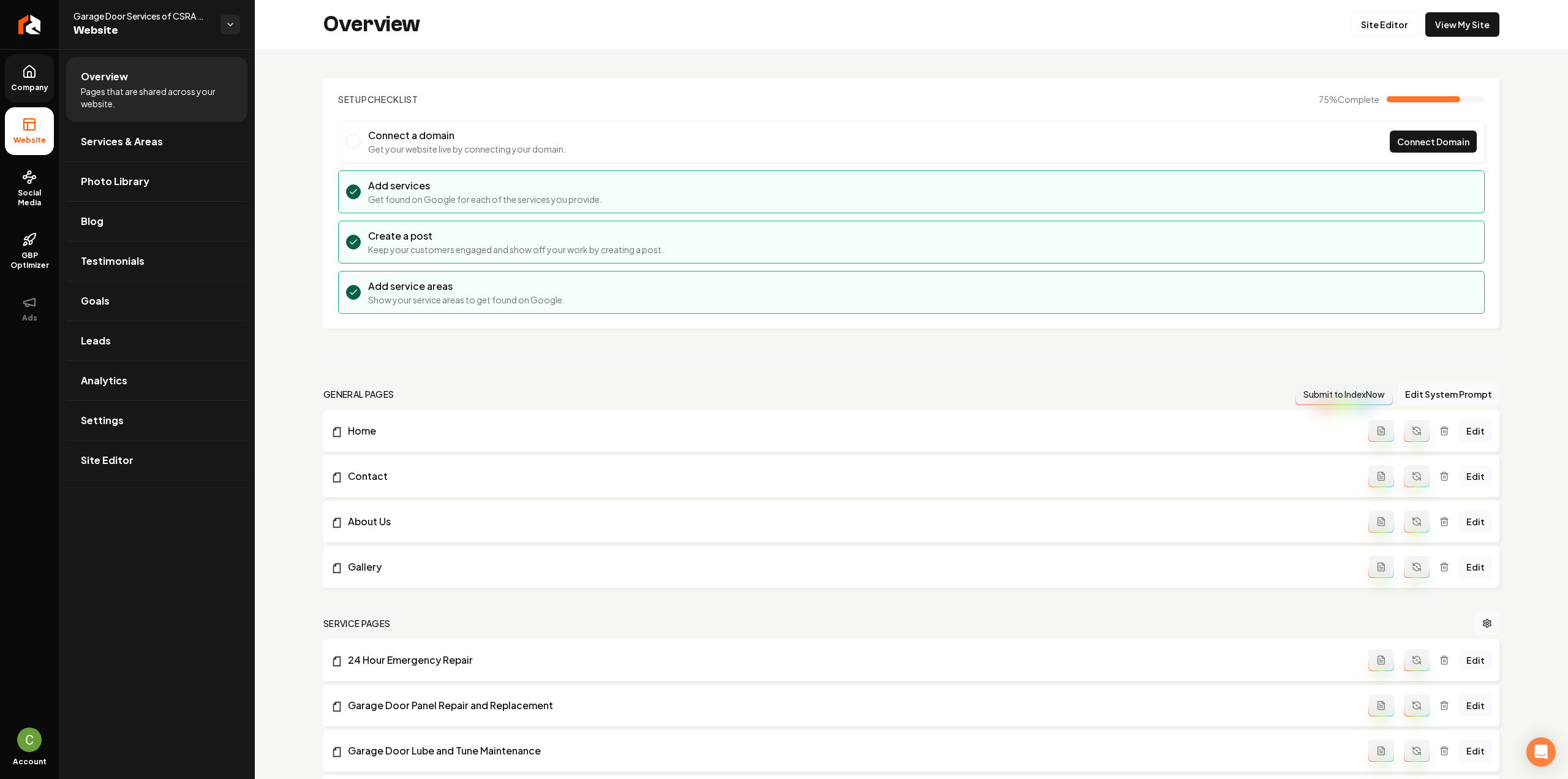
click at [21, 86] on span "Company" at bounding box center [29, 87] width 47 height 10
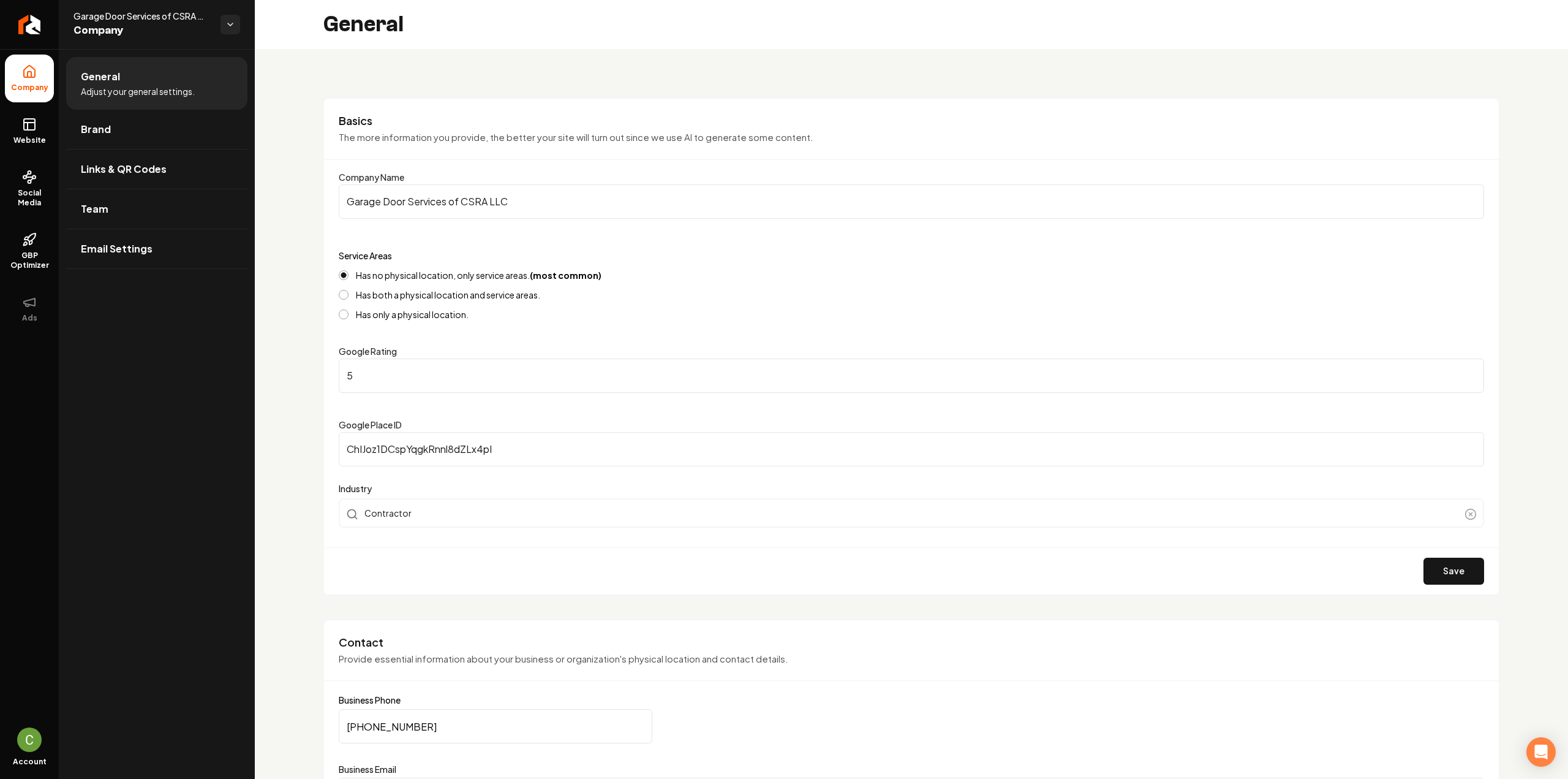
click at [534, 201] on input "Garage Door Services of CSRA LLC" at bounding box center [911, 201] width 1145 height 34
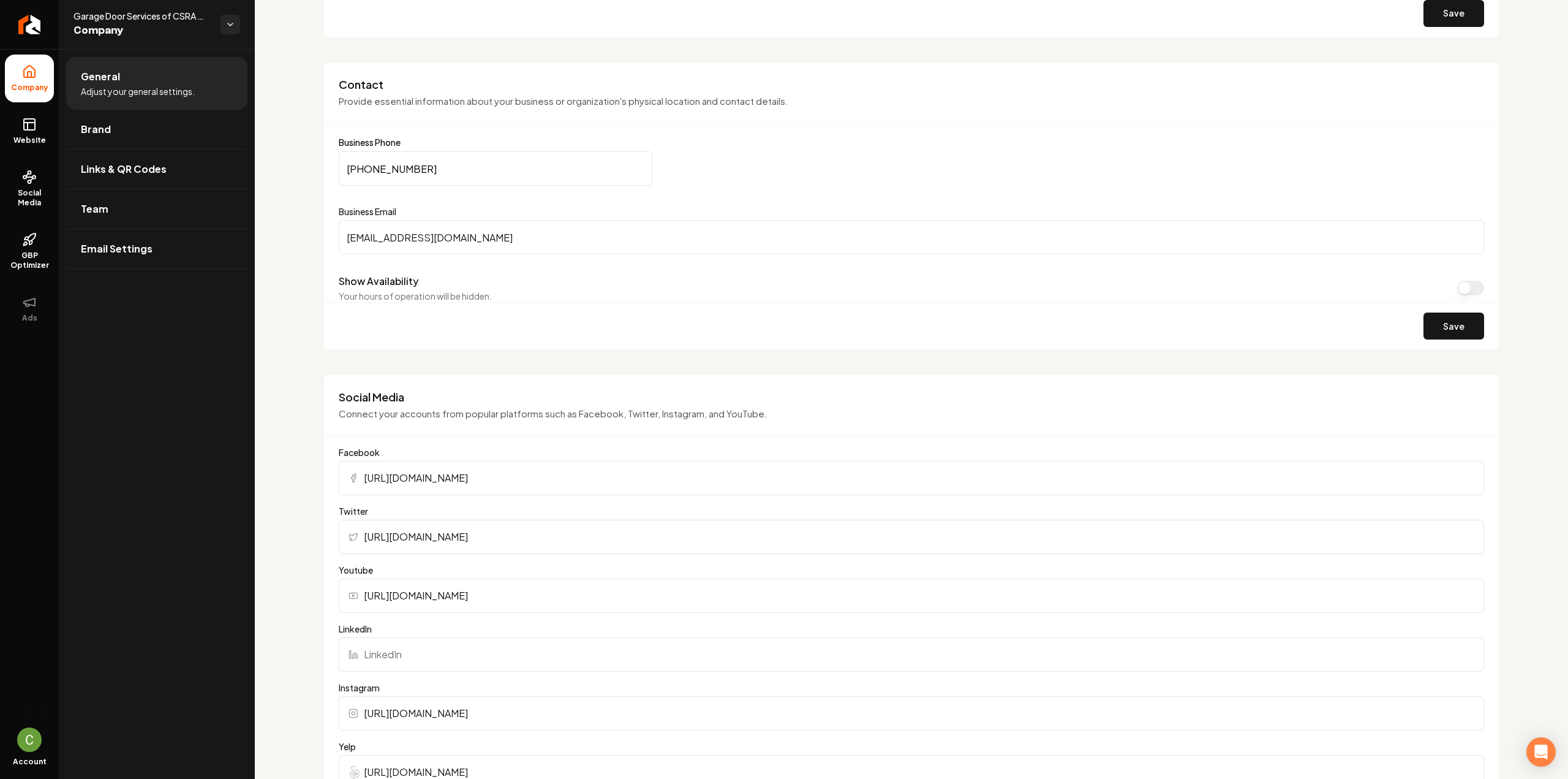
scroll to position [735, 0]
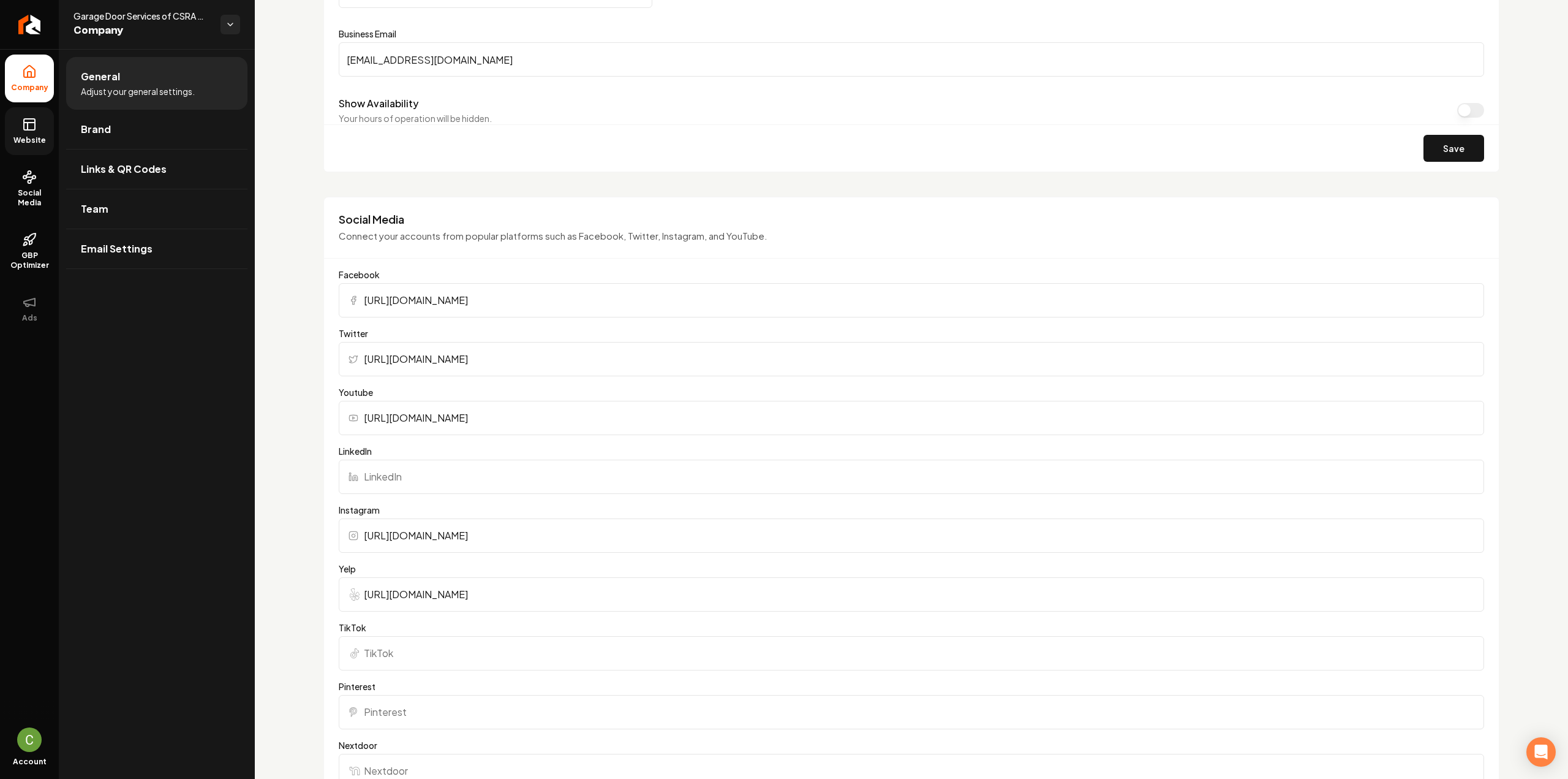
click at [37, 131] on link "Website" at bounding box center [29, 131] width 49 height 48
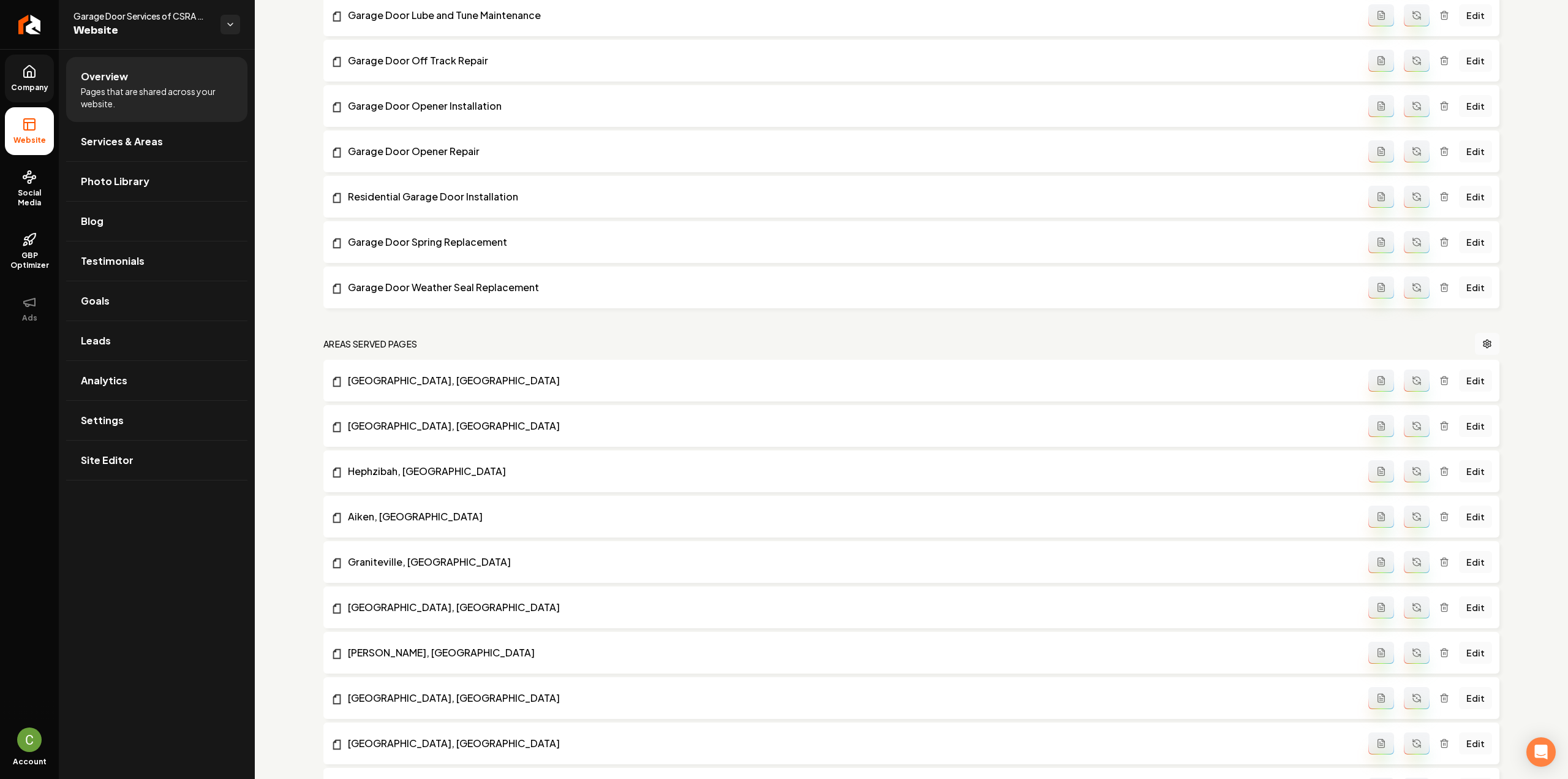
click at [49, 76] on link "Company" at bounding box center [29, 79] width 49 height 48
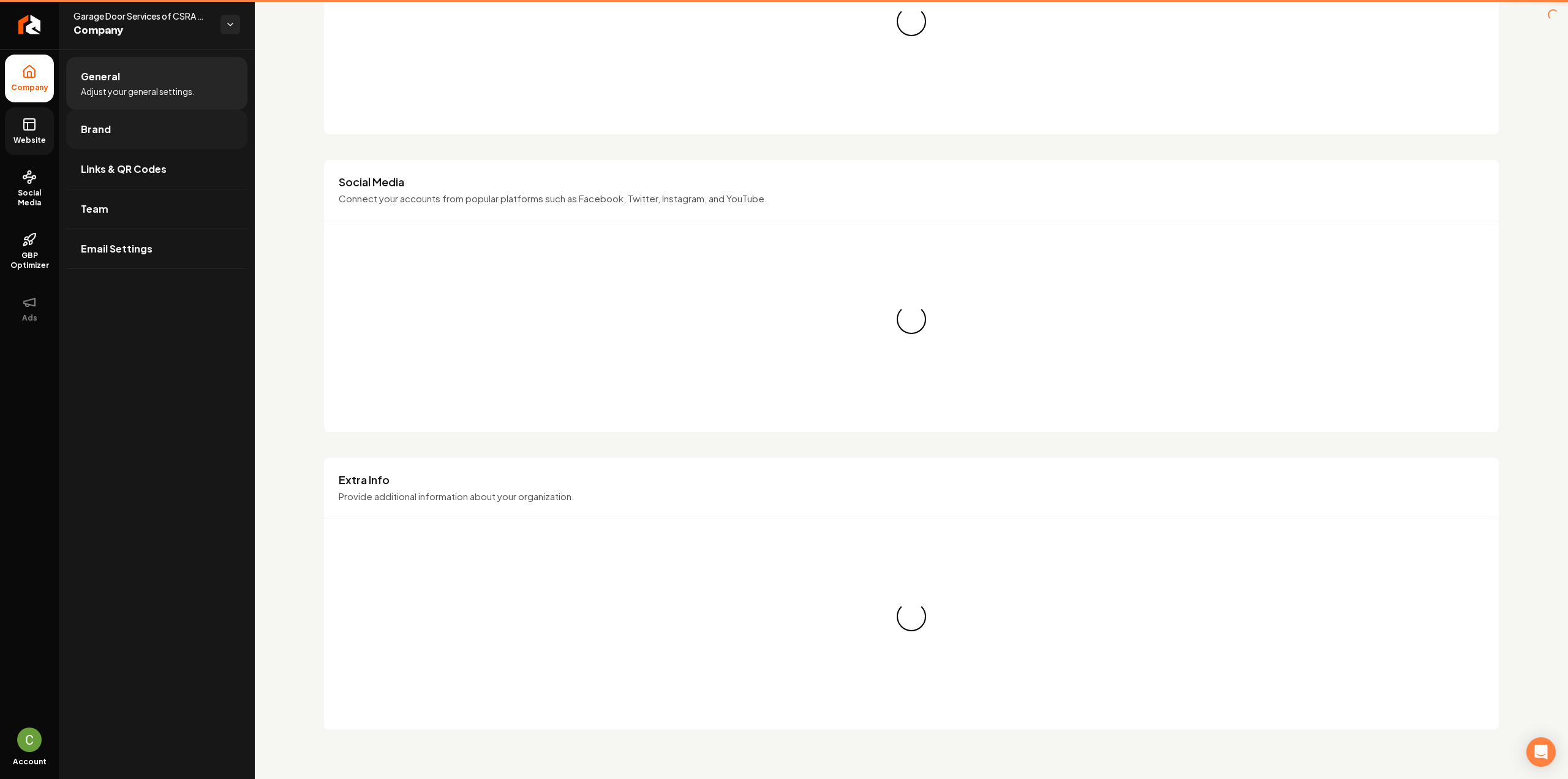
scroll to position [545, 0]
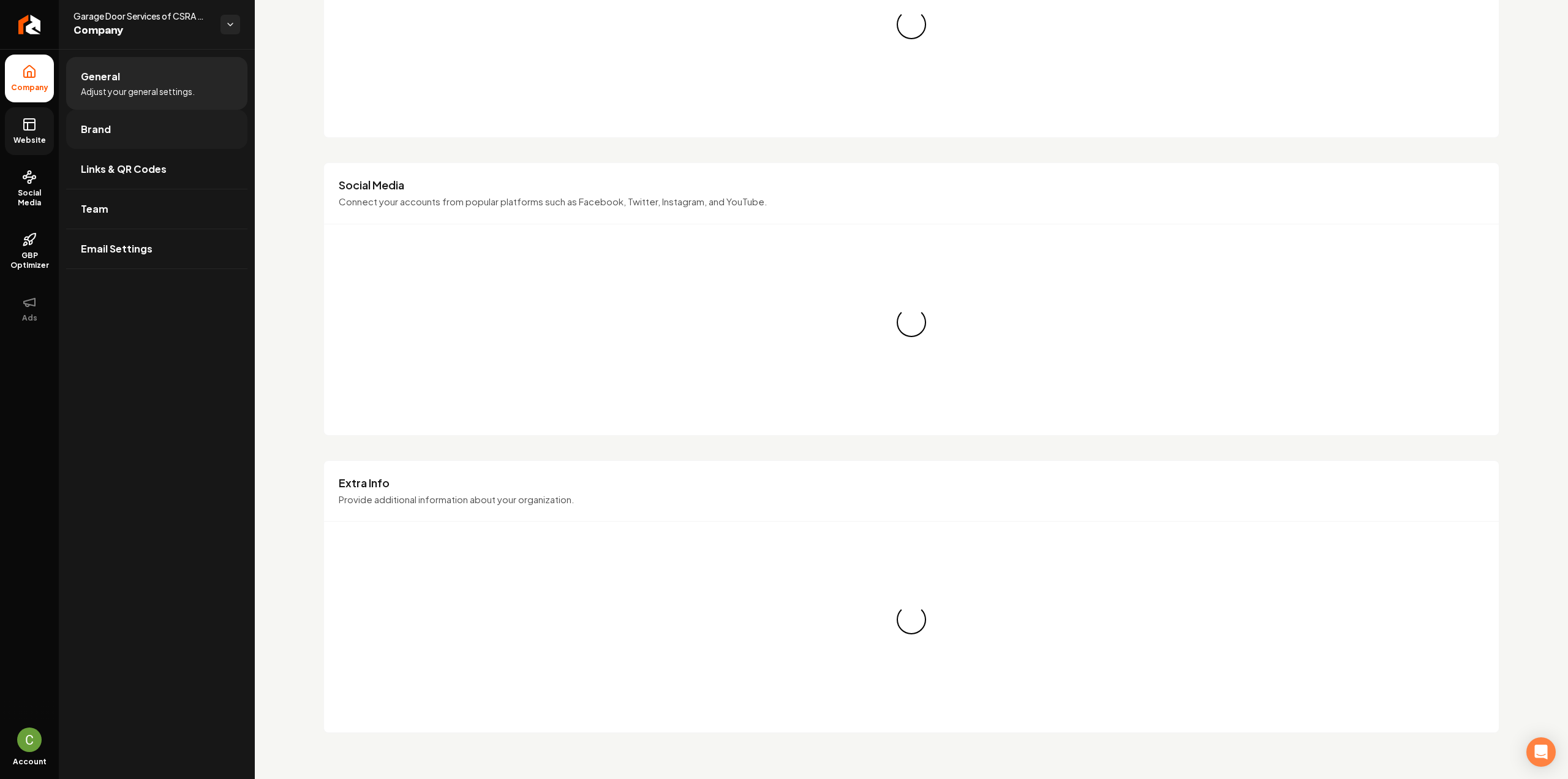
click at [113, 132] on link "Brand" at bounding box center [157, 129] width 181 height 39
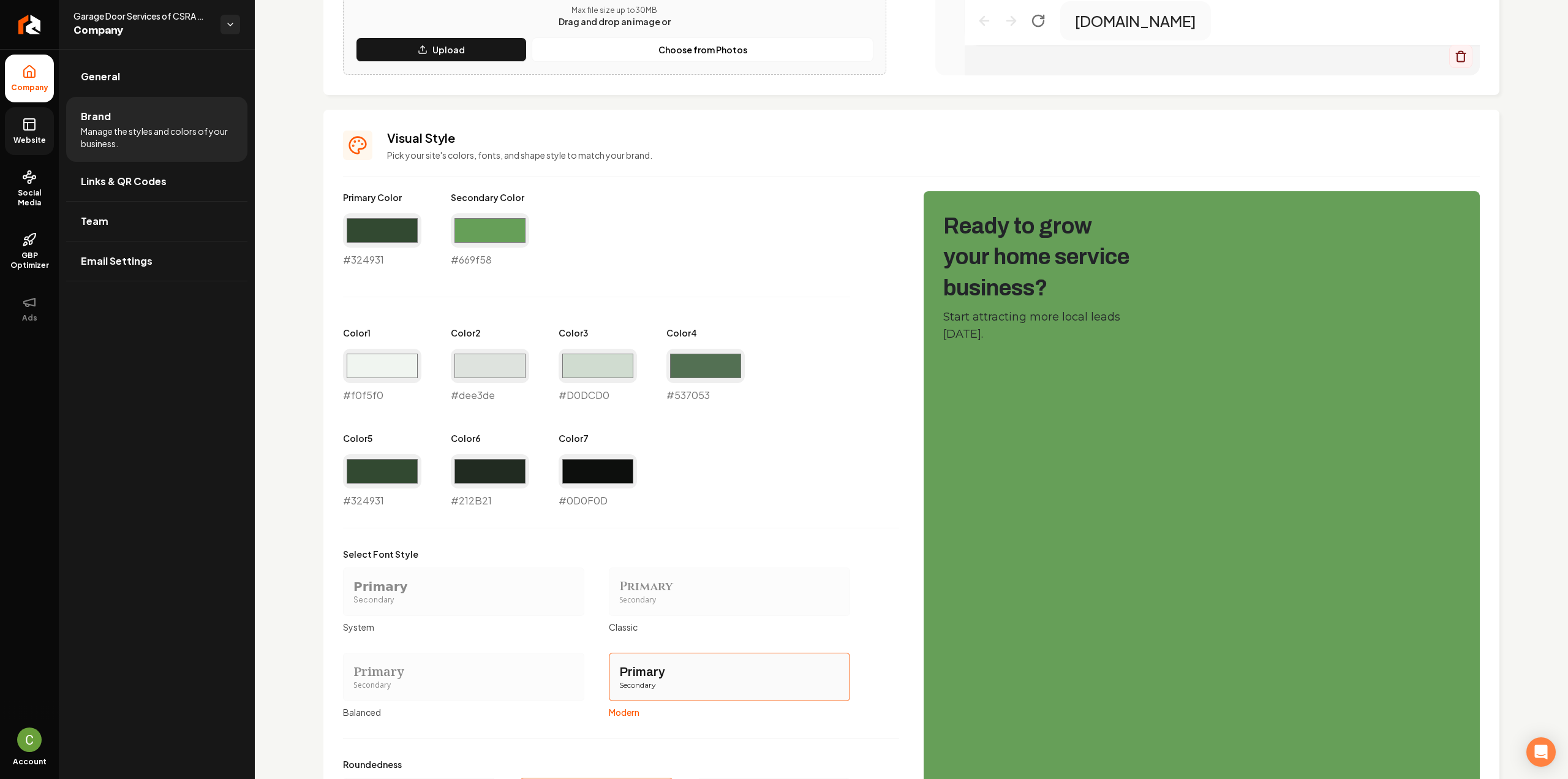
scroll to position [429, 0]
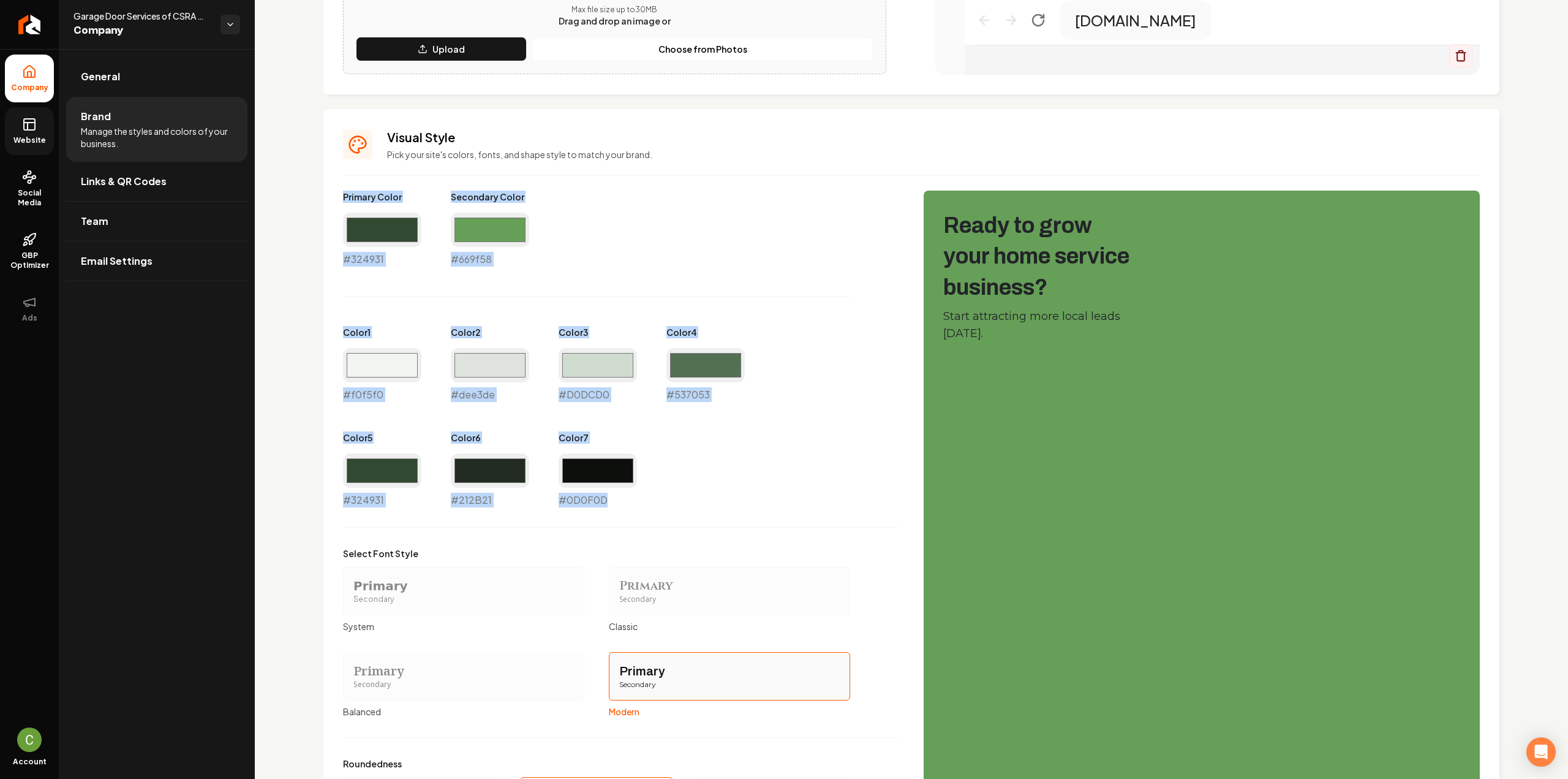
drag, startPoint x: 634, startPoint y: 505, endPoint x: 328, endPoint y: 202, distance: 430.6
click at [328, 202] on div "Visual Style Pick your site's colors, fonts, and shape style to match your bran…" at bounding box center [911, 481] width 1176 height 744
copy div "Primary Color #324931 Secondary Color #669f58 Color 1 #f0f5f0 Color 2 #dee3de C…"
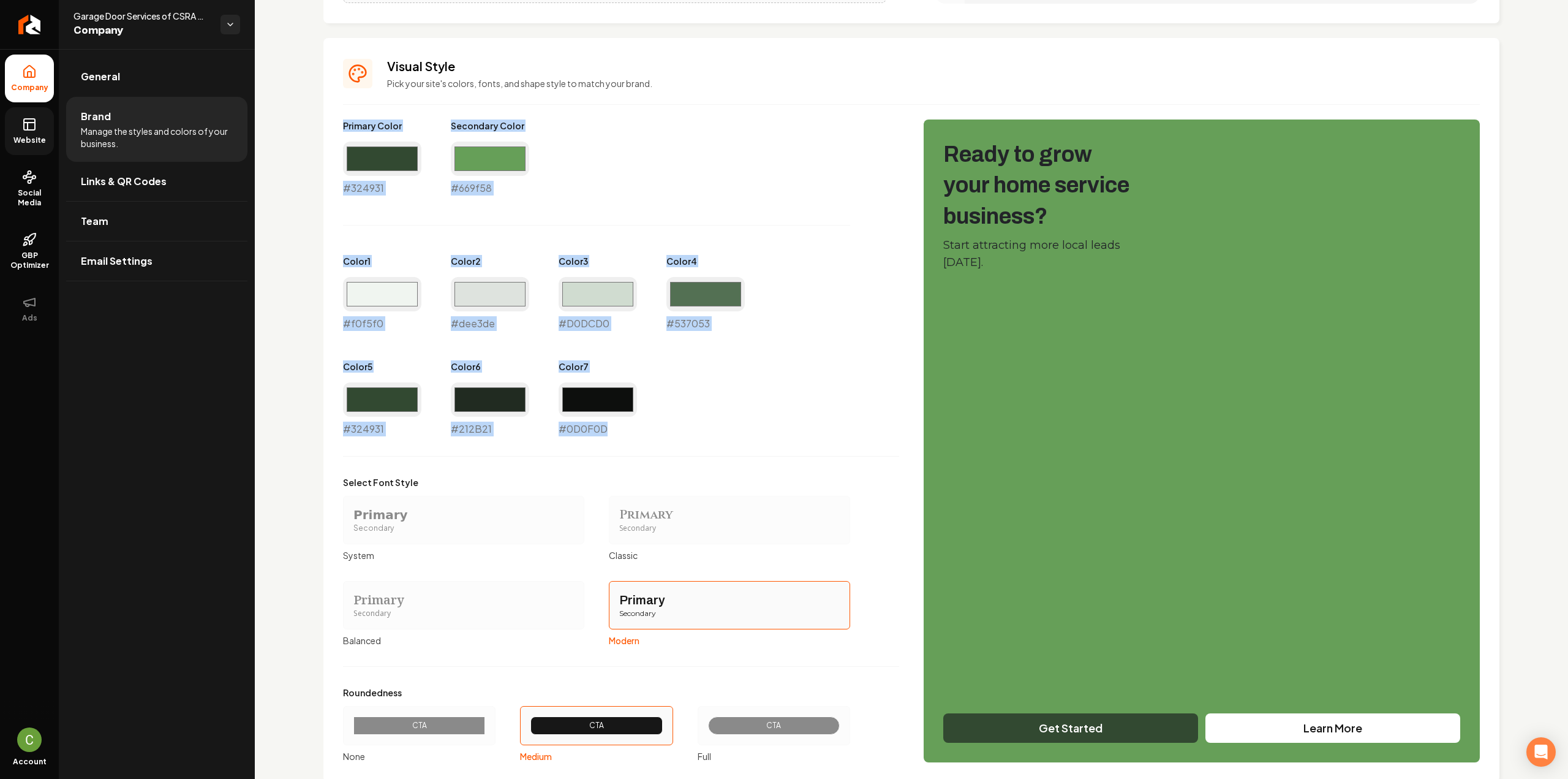
scroll to position [530, 0]
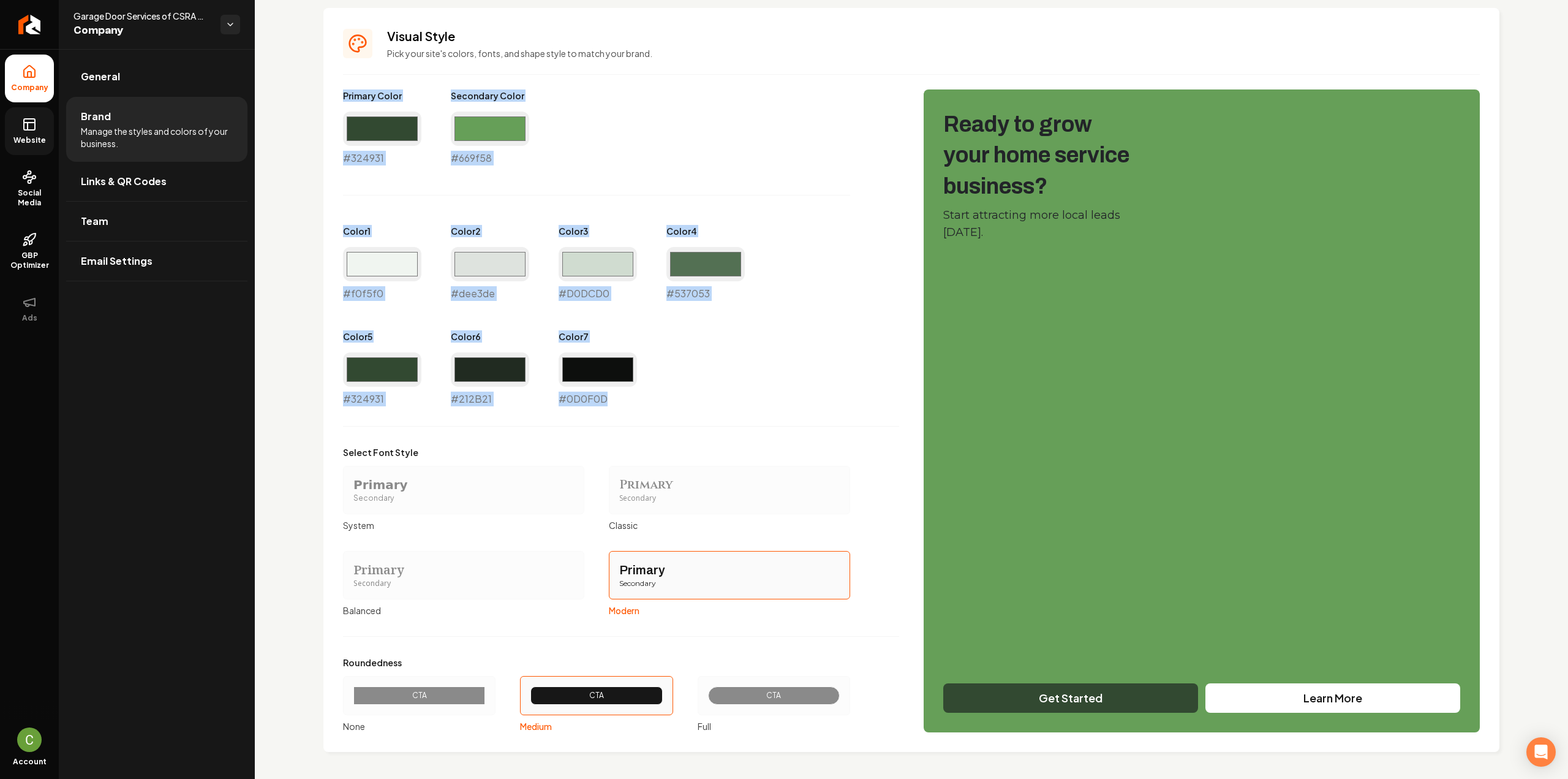
click at [737, 706] on div "CTA" at bounding box center [774, 695] width 153 height 39
click at [707, 700] on button "CTA Full" at bounding box center [702, 695] width 10 height 10
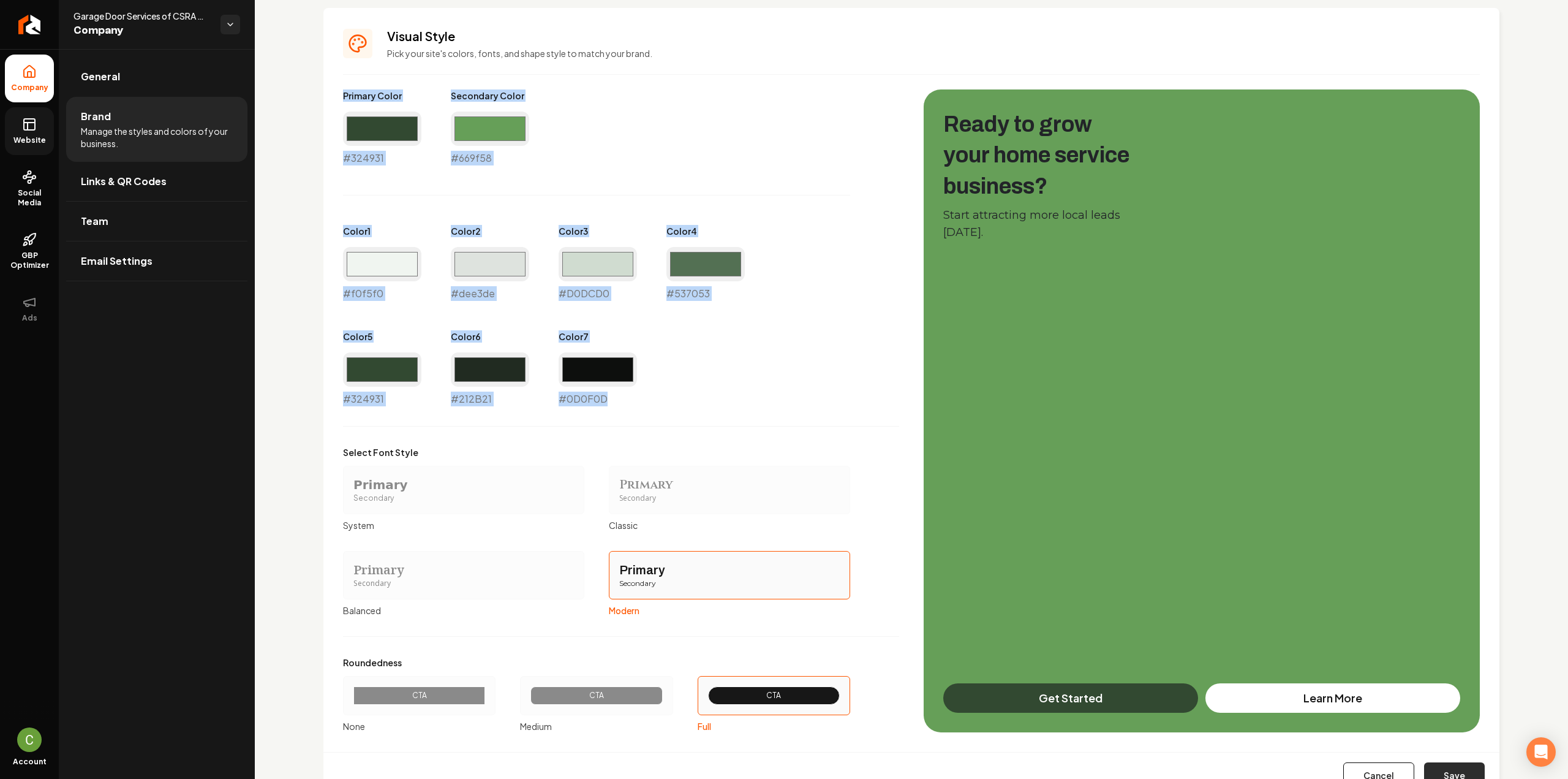
click at [1451, 769] on button "Save" at bounding box center [1454, 775] width 61 height 27
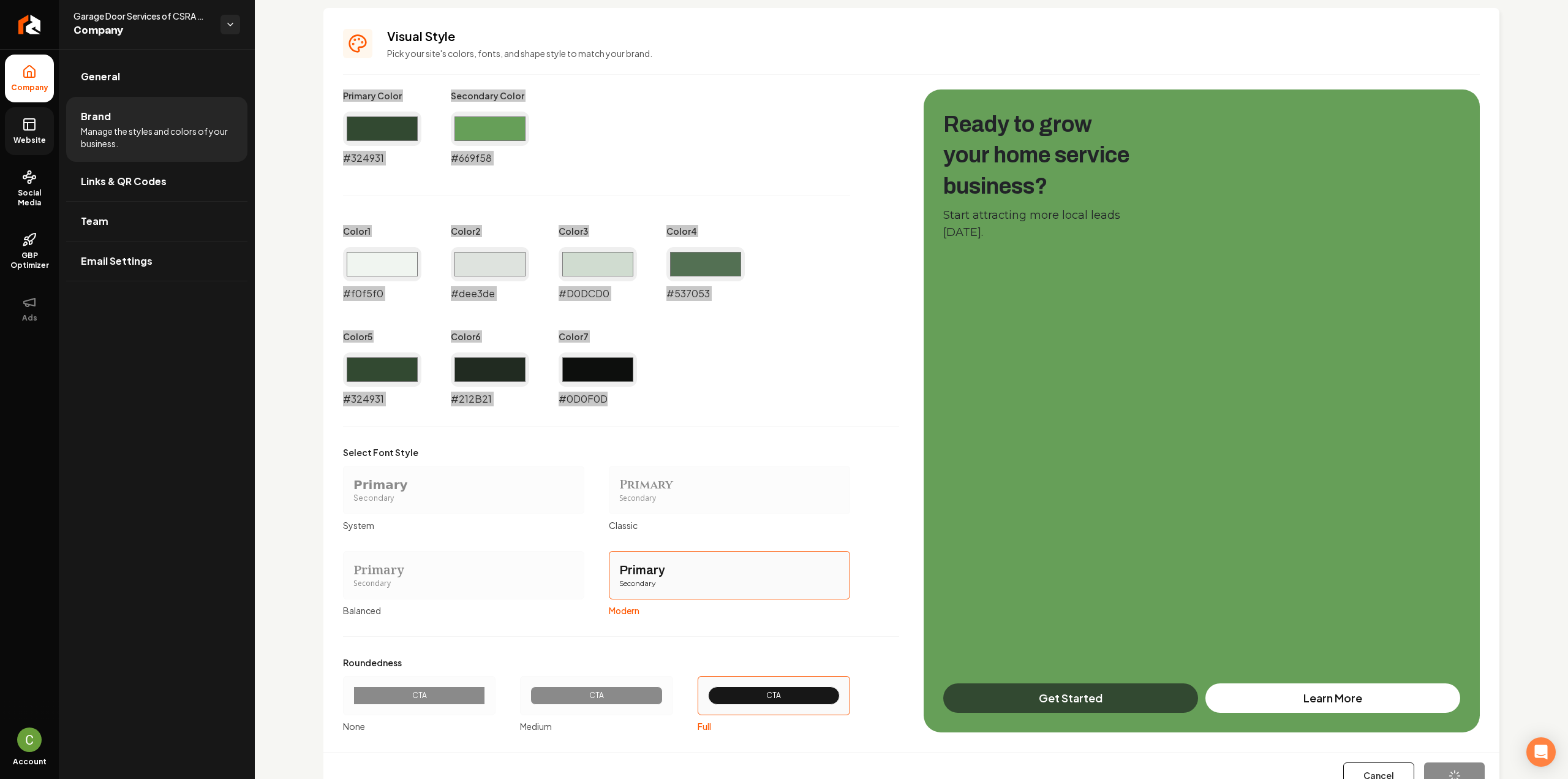
type input "#d0dcd0"
type input "#212b21"
type input "#0d0f0d"
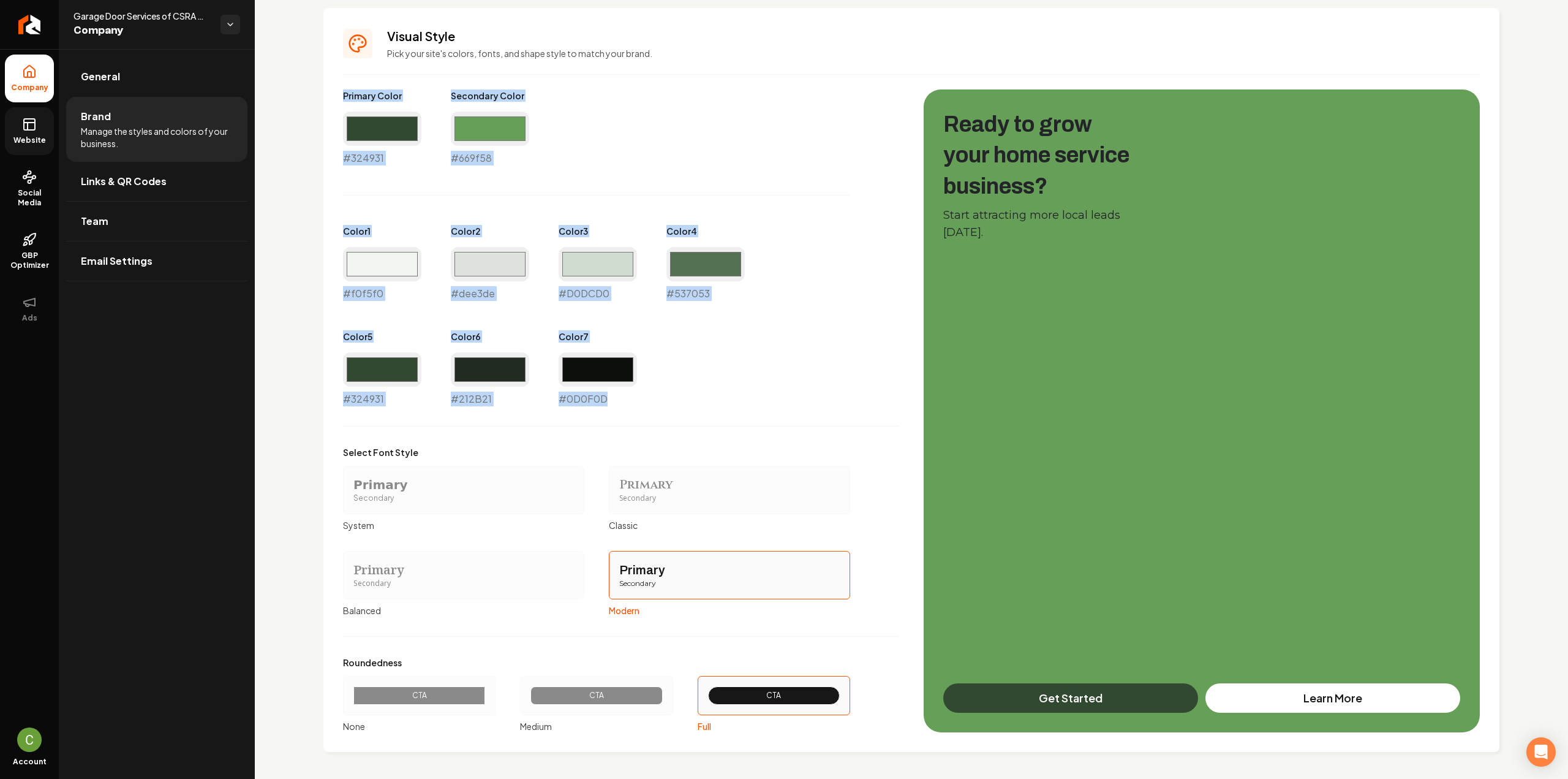
click at [31, 139] on span "Website" at bounding box center [29, 140] width 42 height 10
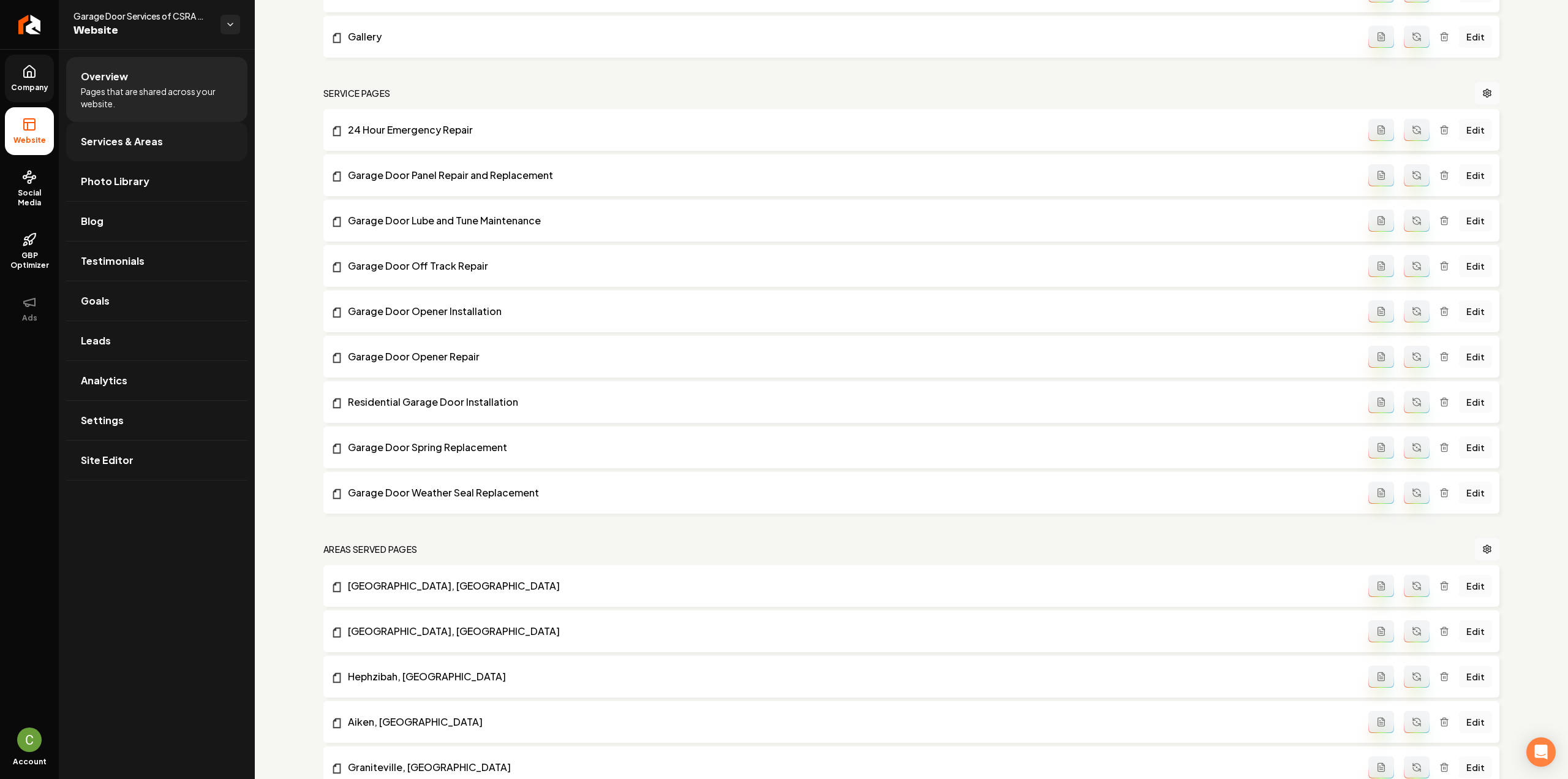
click at [103, 139] on span "Services & Areas" at bounding box center [122, 142] width 82 height 15
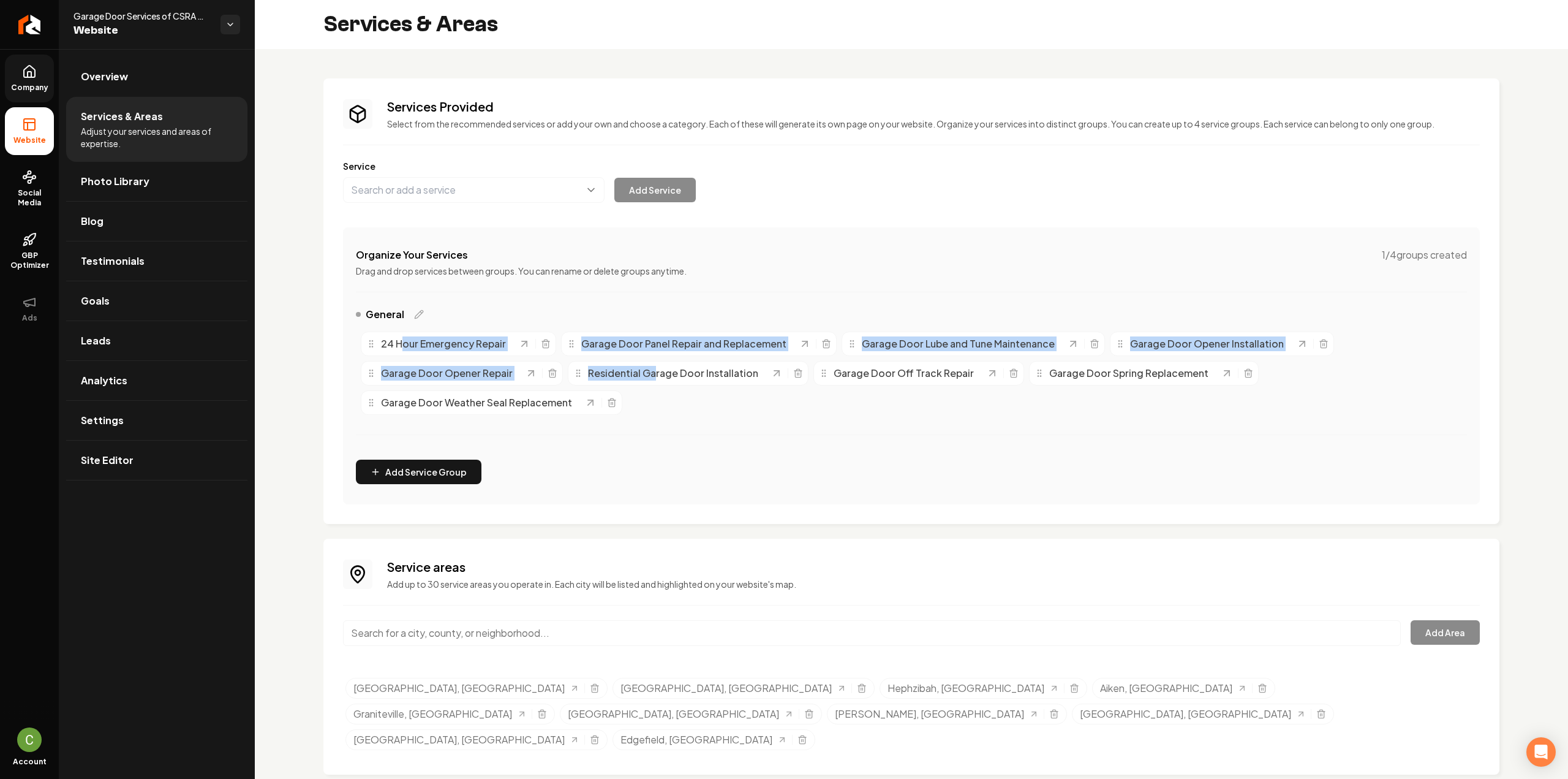
drag, startPoint x: 651, startPoint y: 416, endPoint x: 402, endPoint y: 351, distance: 257.3
click at [404, 351] on div "24 Hour Emergency Repair Garage Door Panel Repair and Replacement Garage Door L…" at bounding box center [911, 373] width 1111 height 93
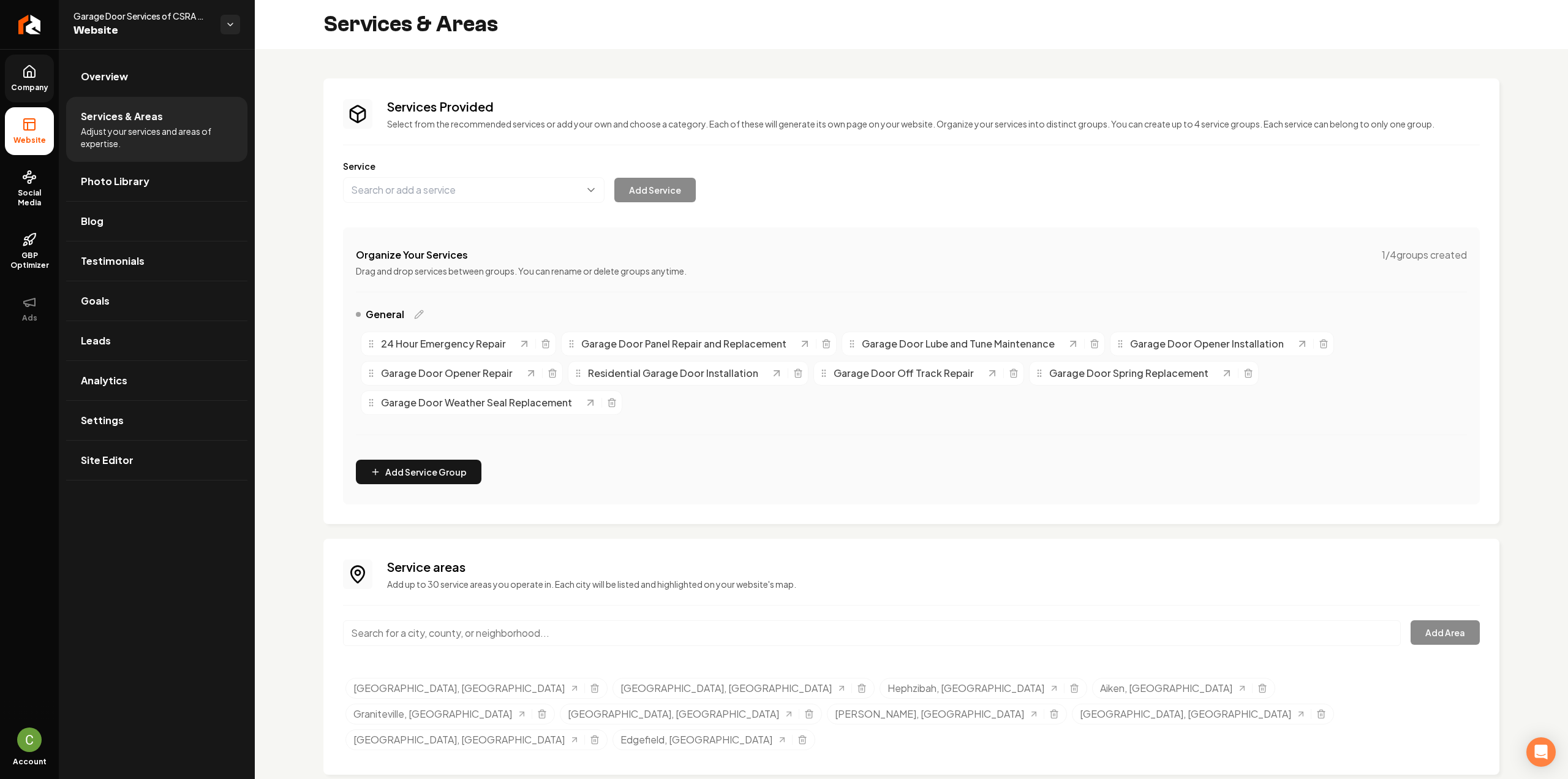
click at [335, 339] on div "Services Provided Select from the recommended services or add your own and choo…" at bounding box center [911, 301] width 1176 height 446
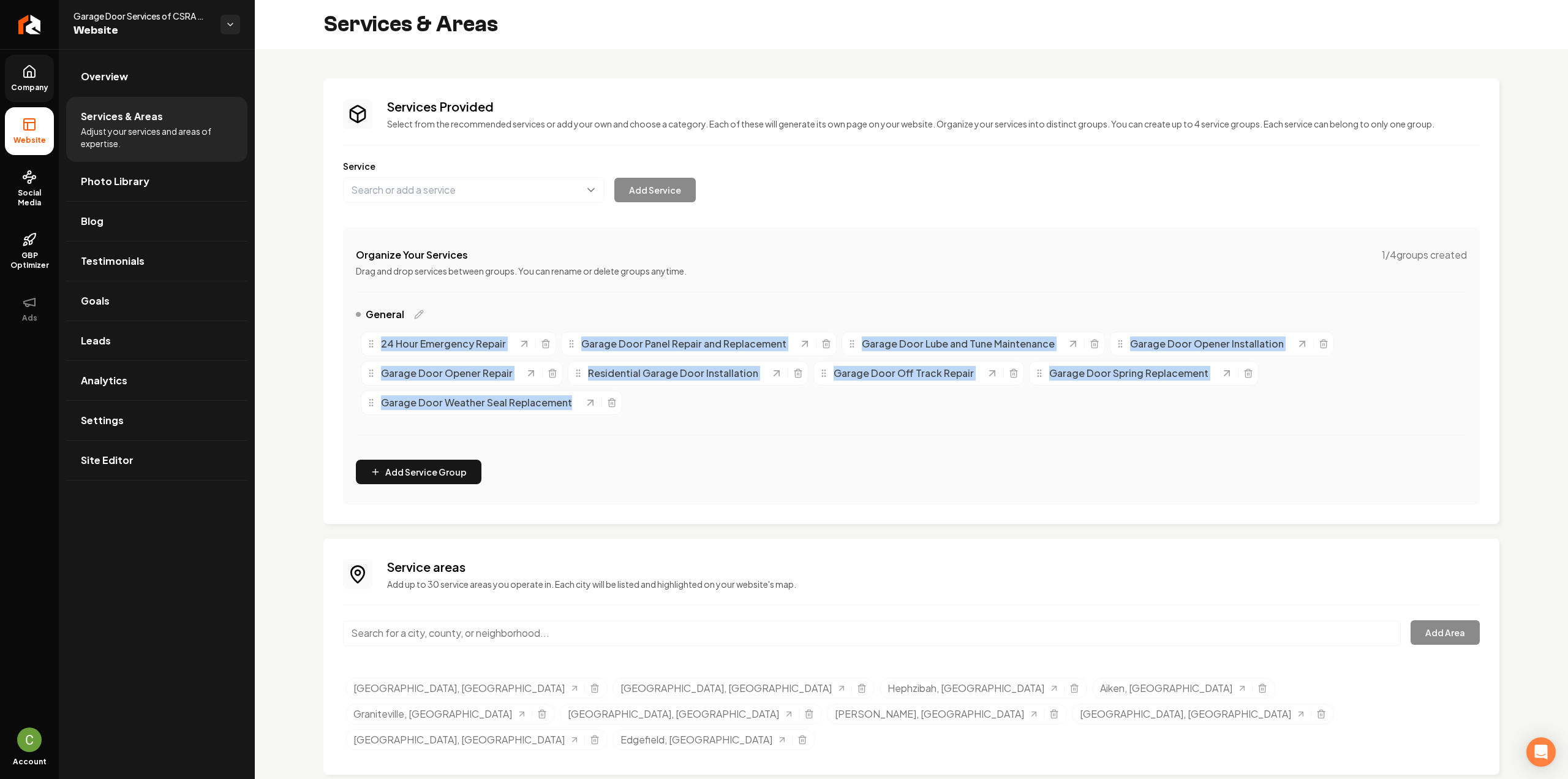
drag, startPoint x: 335, startPoint y: 334, endPoint x: 611, endPoint y: 411, distance: 286.5
click at [611, 411] on div "Services Provided Select from the recommended services or add your own and choo…" at bounding box center [911, 301] width 1176 height 446
click at [16, 84] on span "Company" at bounding box center [29, 87] width 47 height 10
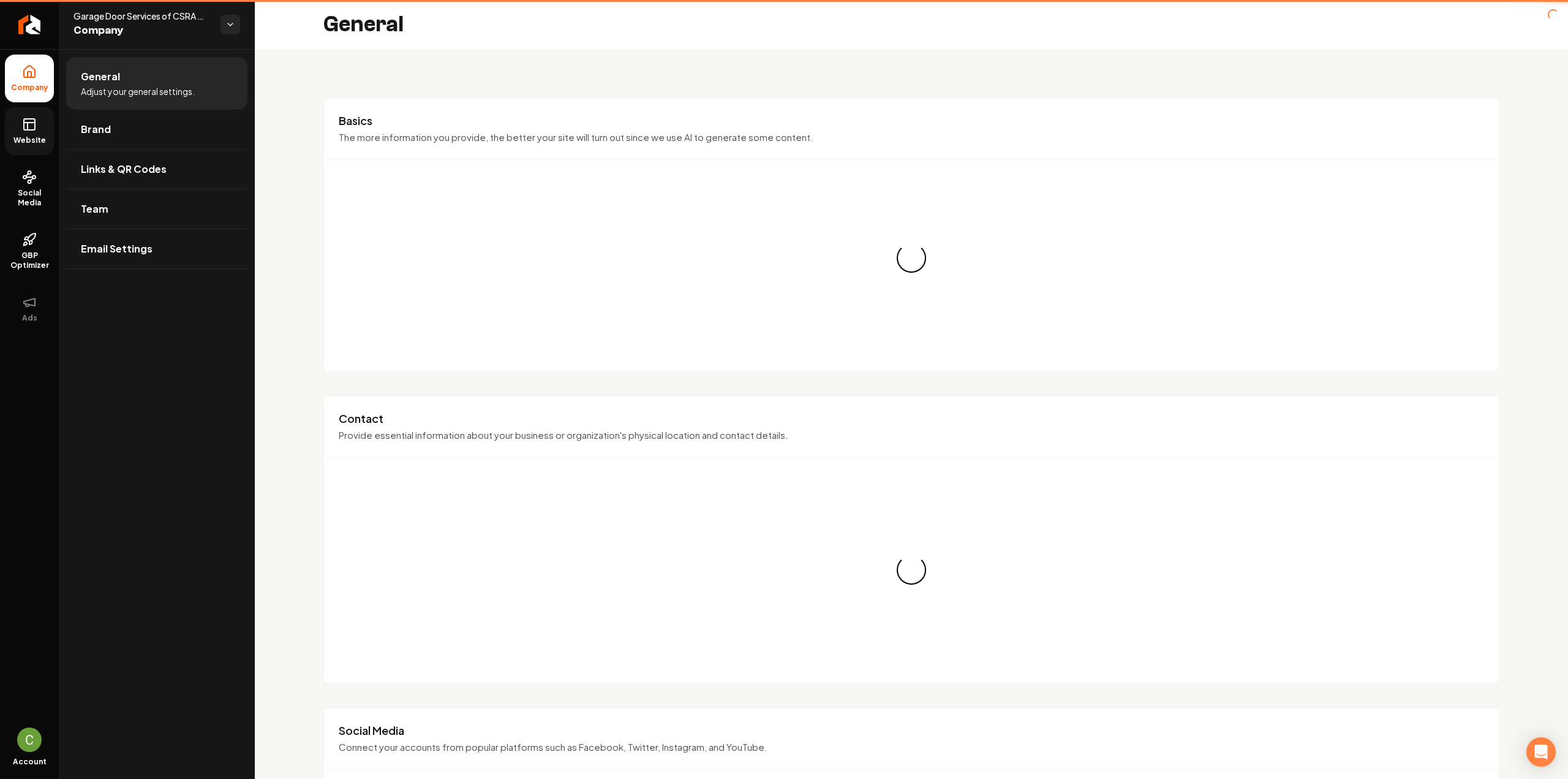
drag, startPoint x: 32, startPoint y: 123, endPoint x: 46, endPoint y: 127, distance: 14.6
click at [32, 123] on icon at bounding box center [29, 124] width 15 height 15
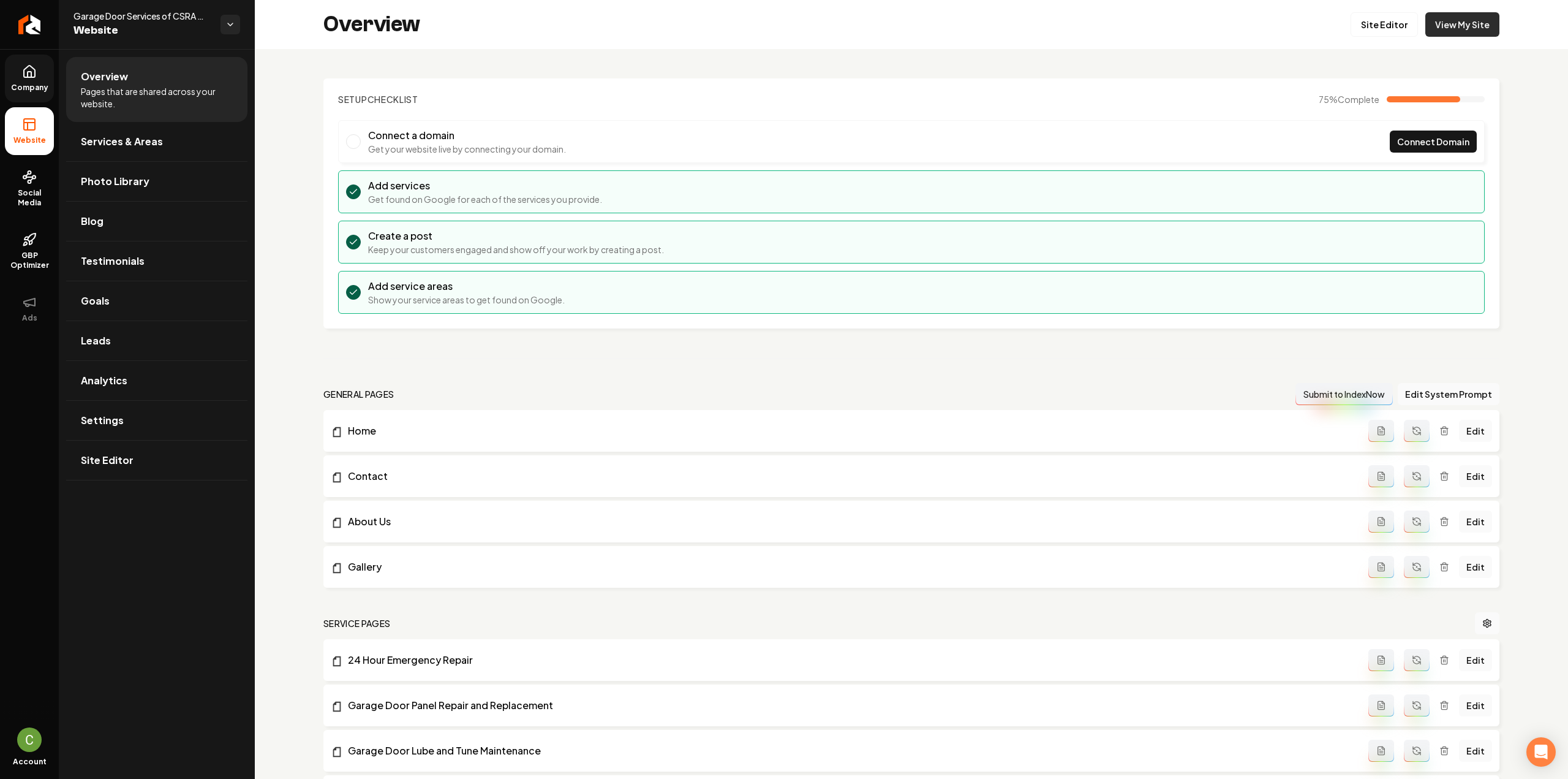
click at [1455, 26] on link "View My Site" at bounding box center [1462, 24] width 74 height 25
click at [134, 135] on span "Services & Areas" at bounding box center [122, 142] width 82 height 15
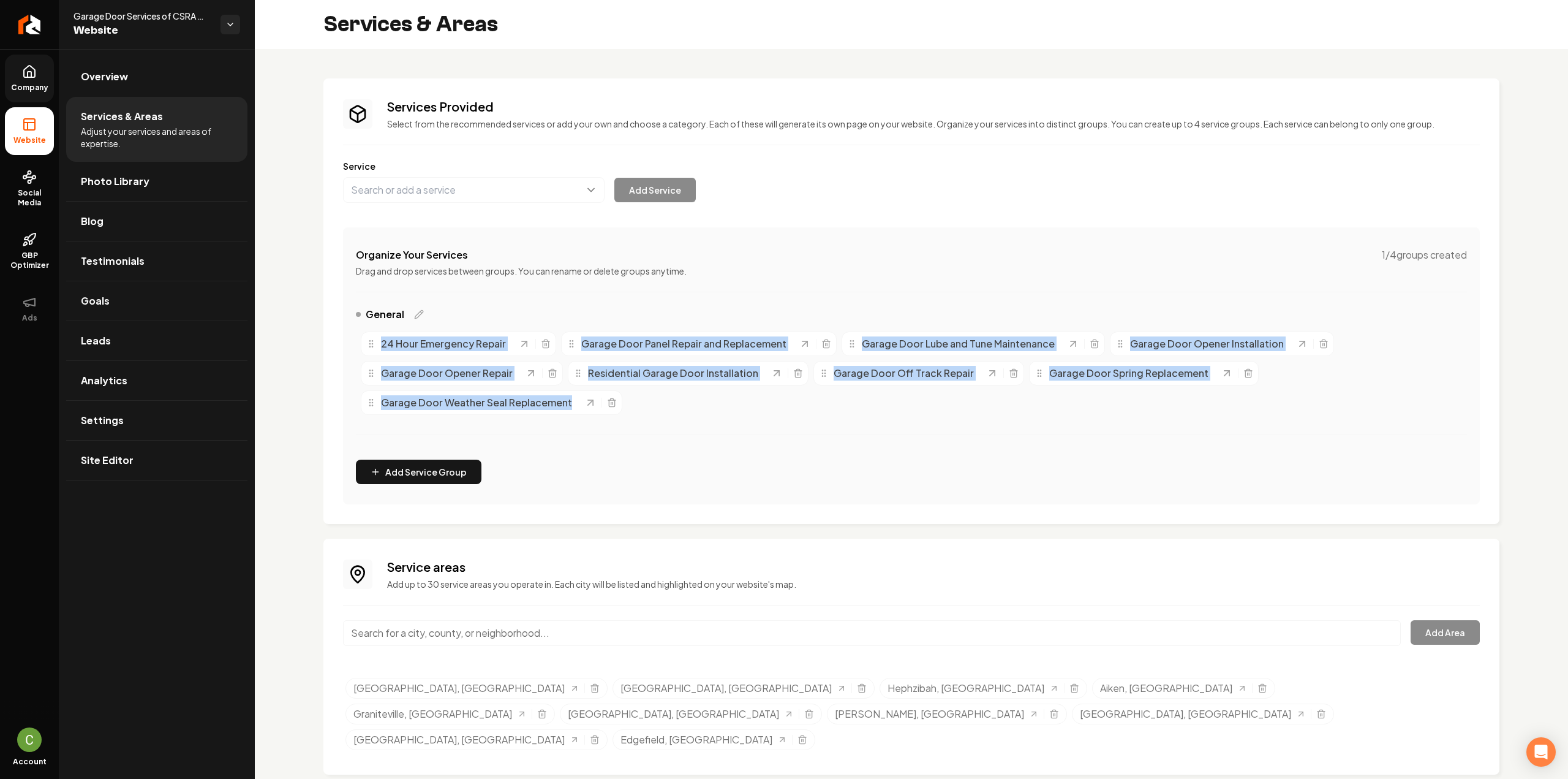
drag, startPoint x: 351, startPoint y: 335, endPoint x: 605, endPoint y: 425, distance: 269.5
click at [605, 425] on div "Organize Your Services 1 / 4 groups created Drag and drop services between grou…" at bounding box center [911, 366] width 1137 height 277
copy div "24 Hour Emergency Repair Garage Door Panel Repair and Replacement Garage Door L…"
click at [33, 74] on icon at bounding box center [29, 72] width 15 height 15
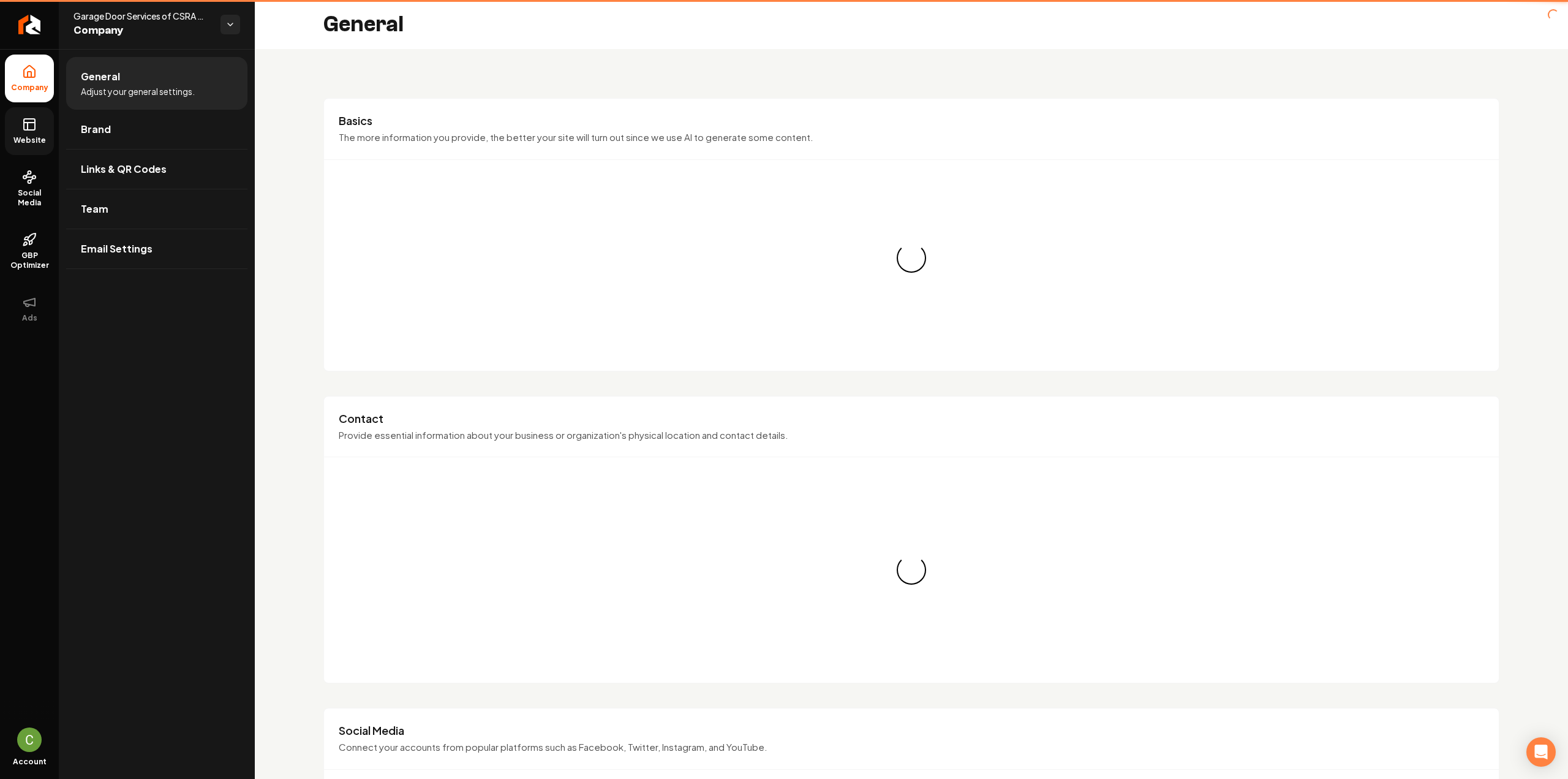
click at [37, 122] on link "Website" at bounding box center [29, 131] width 49 height 48
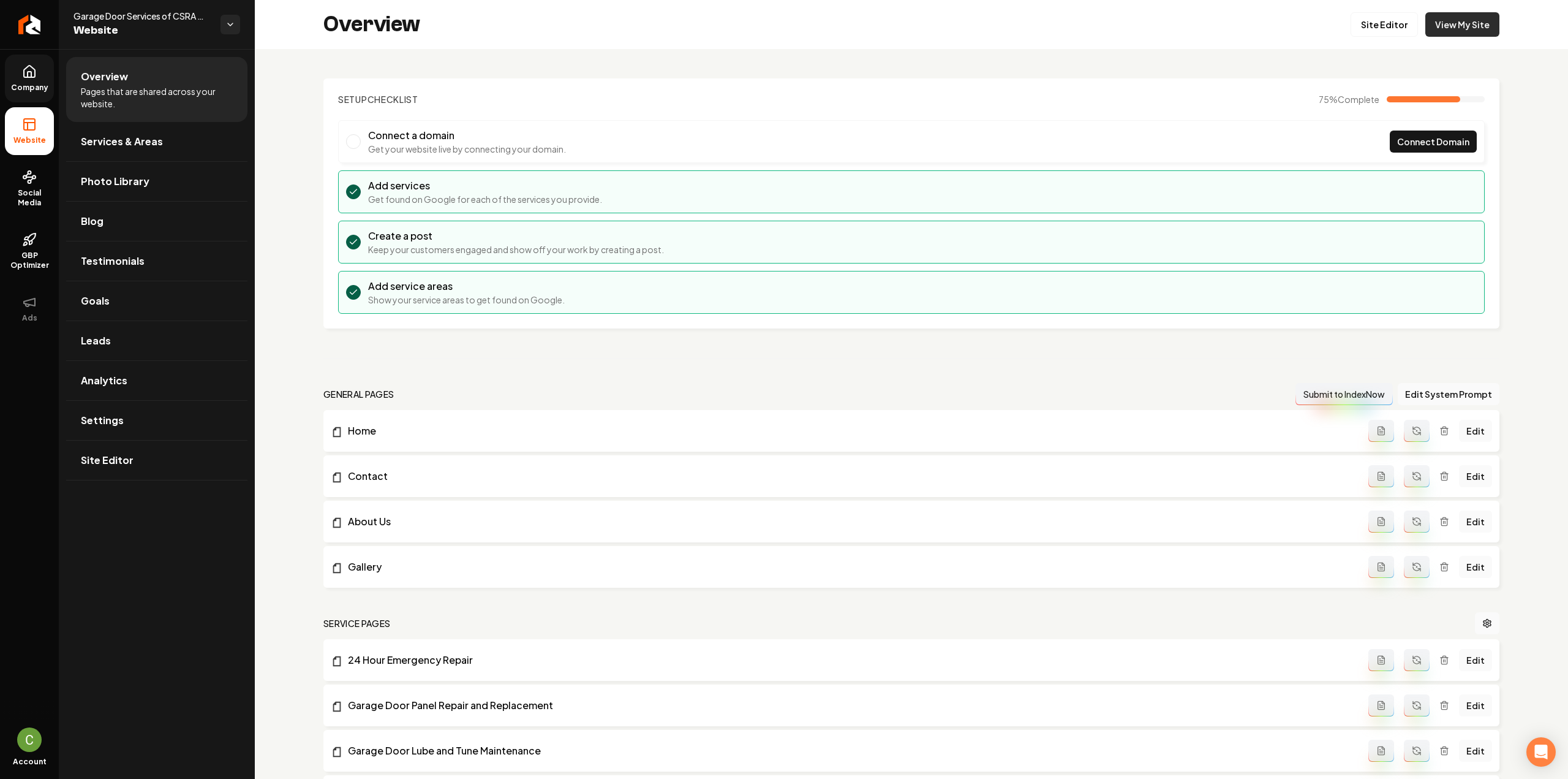
click at [1425, 32] on link "View My Site" at bounding box center [1462, 24] width 74 height 25
click at [1377, 22] on link "Site Editor" at bounding box center [1384, 24] width 67 height 25
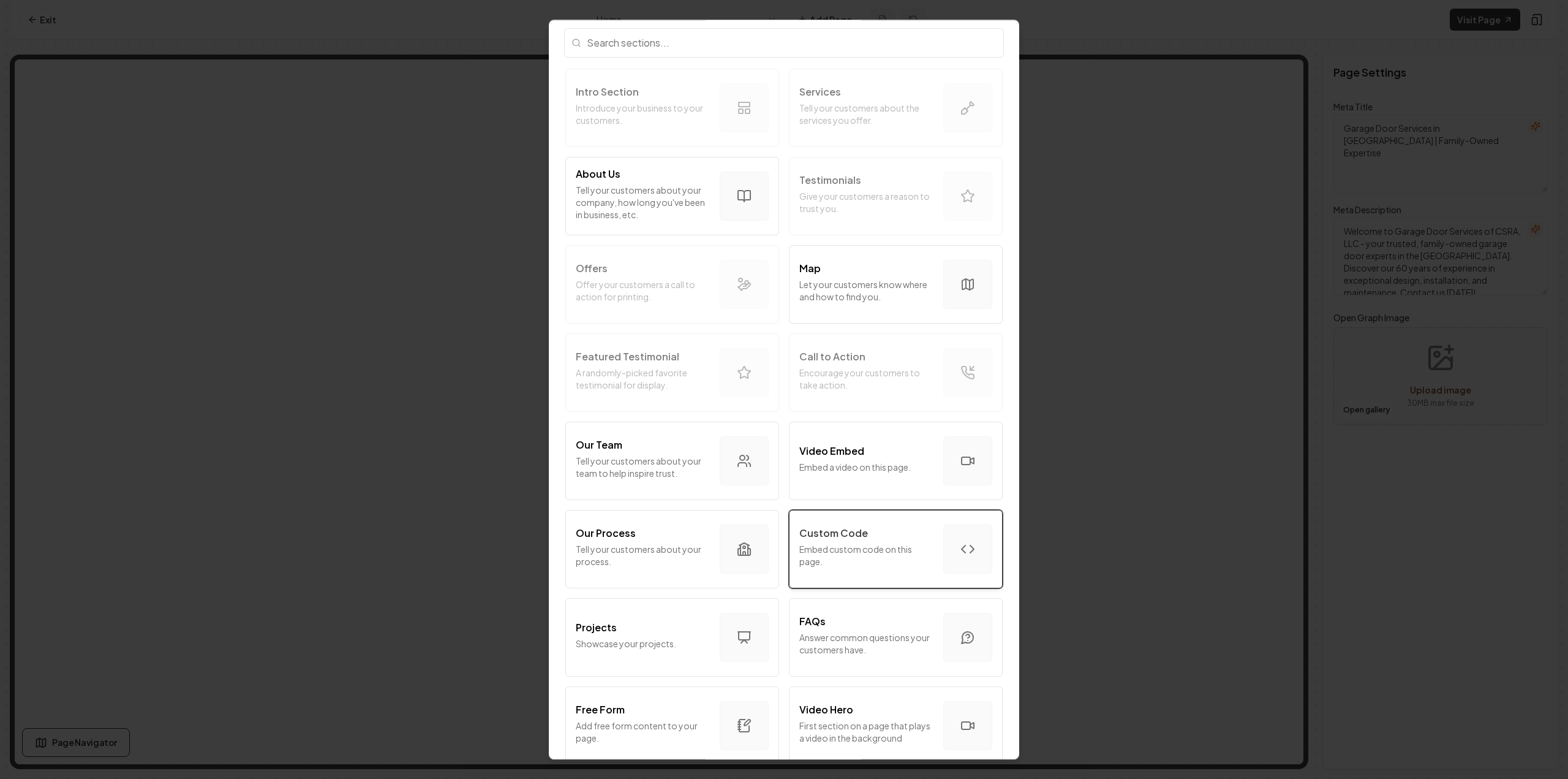
scroll to position [61, 0]
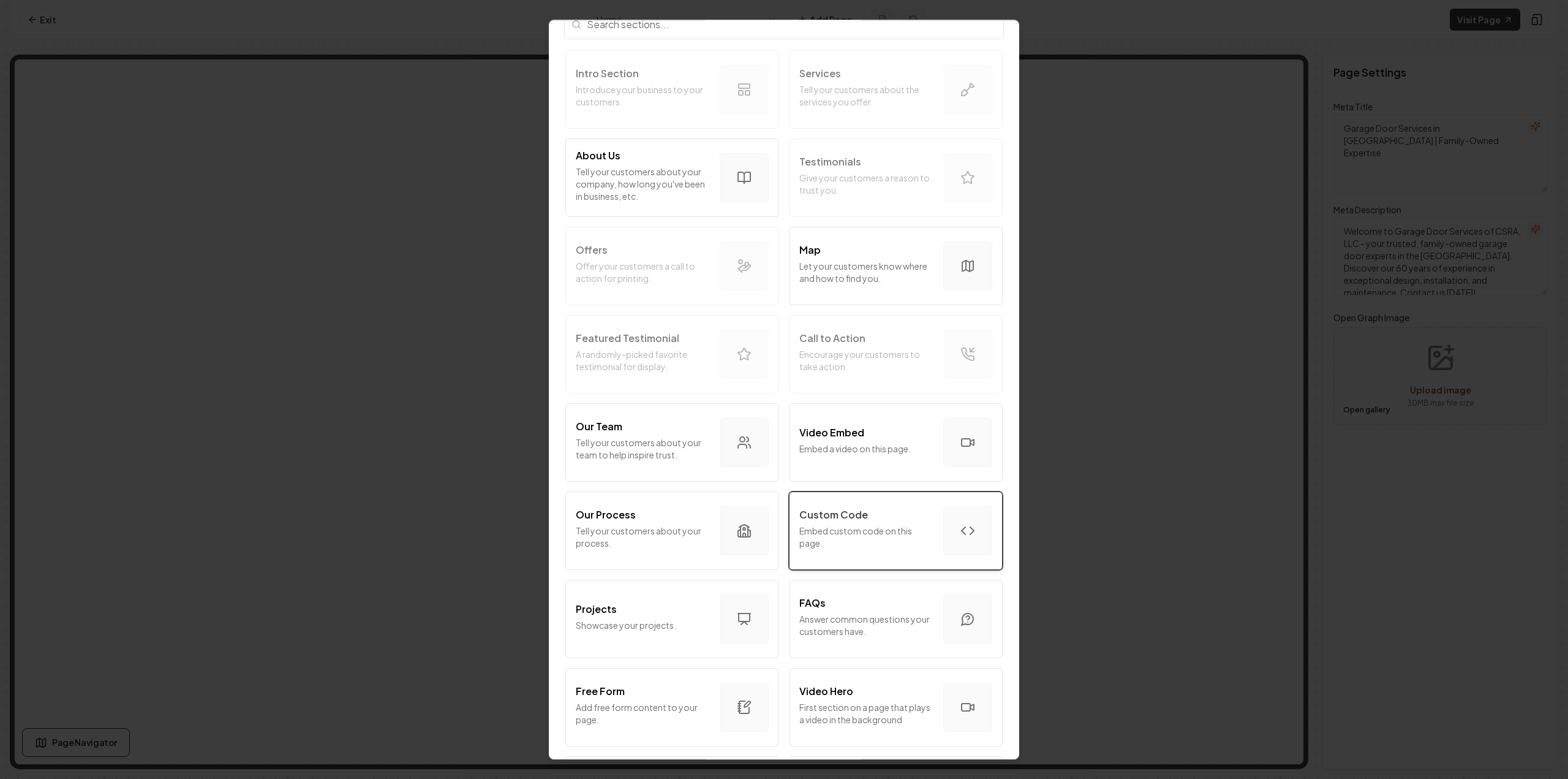
click at [811, 529] on p "Embed custom code on this page." at bounding box center [866, 536] width 134 height 25
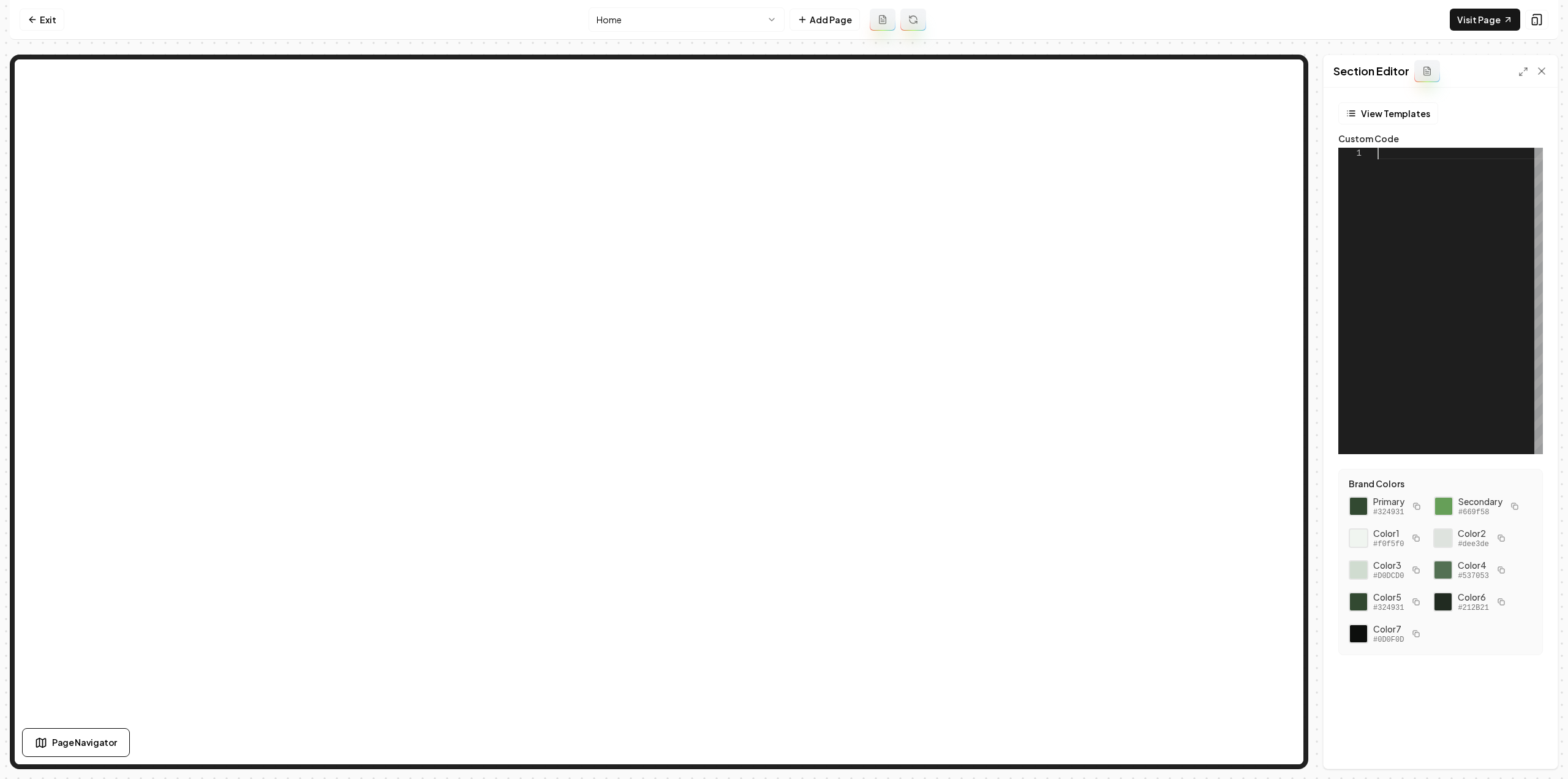
click at [1429, 301] on div at bounding box center [1459, 300] width 165 height 306
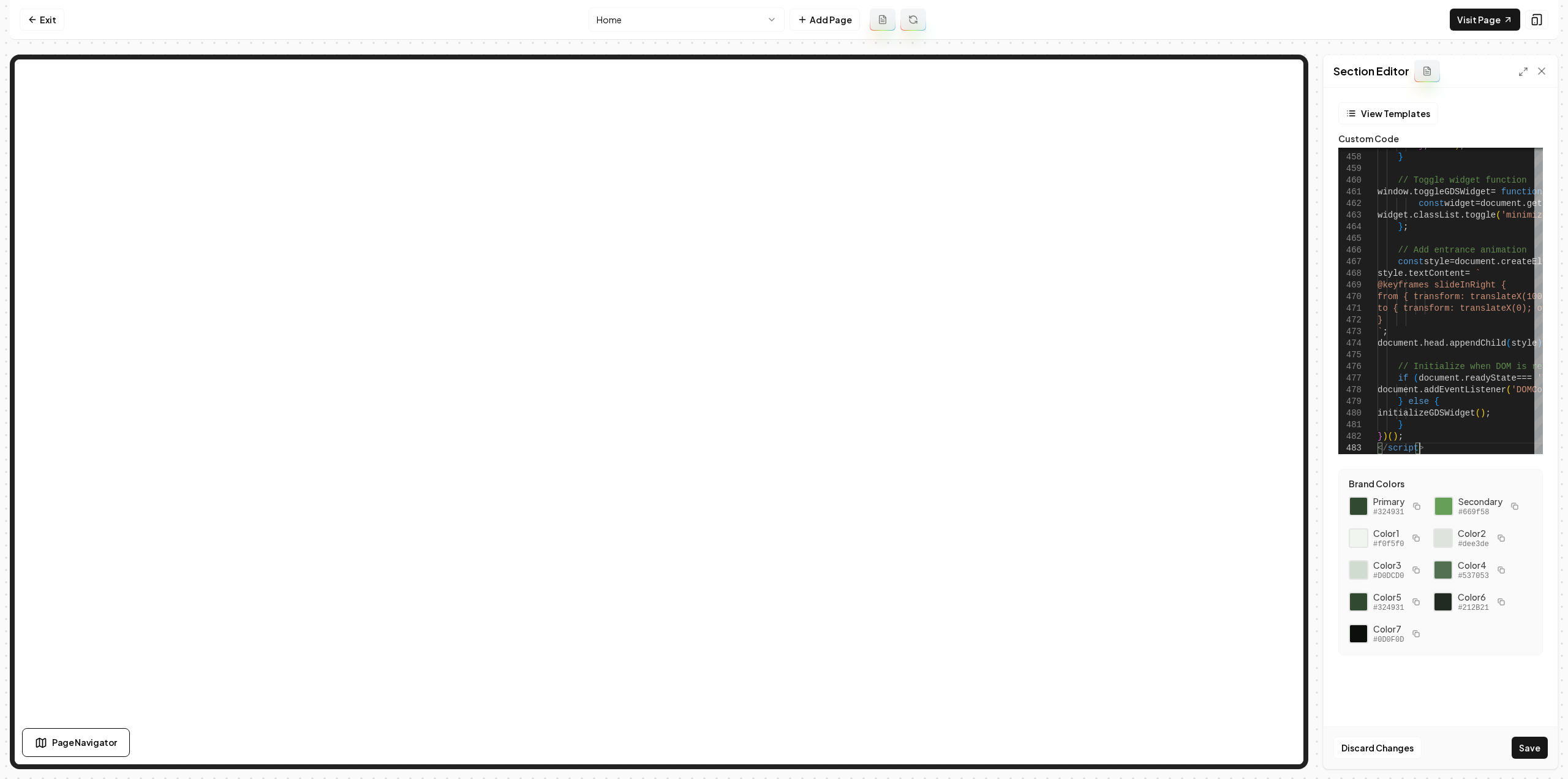
click at [1514, 742] on button "Save" at bounding box center [1529, 747] width 36 height 22
type textarea "**********"
click at [1466, 19] on link "Visit Page" at bounding box center [1485, 19] width 70 height 22
click at [37, 19] on link "Exit" at bounding box center [42, 19] width 45 height 22
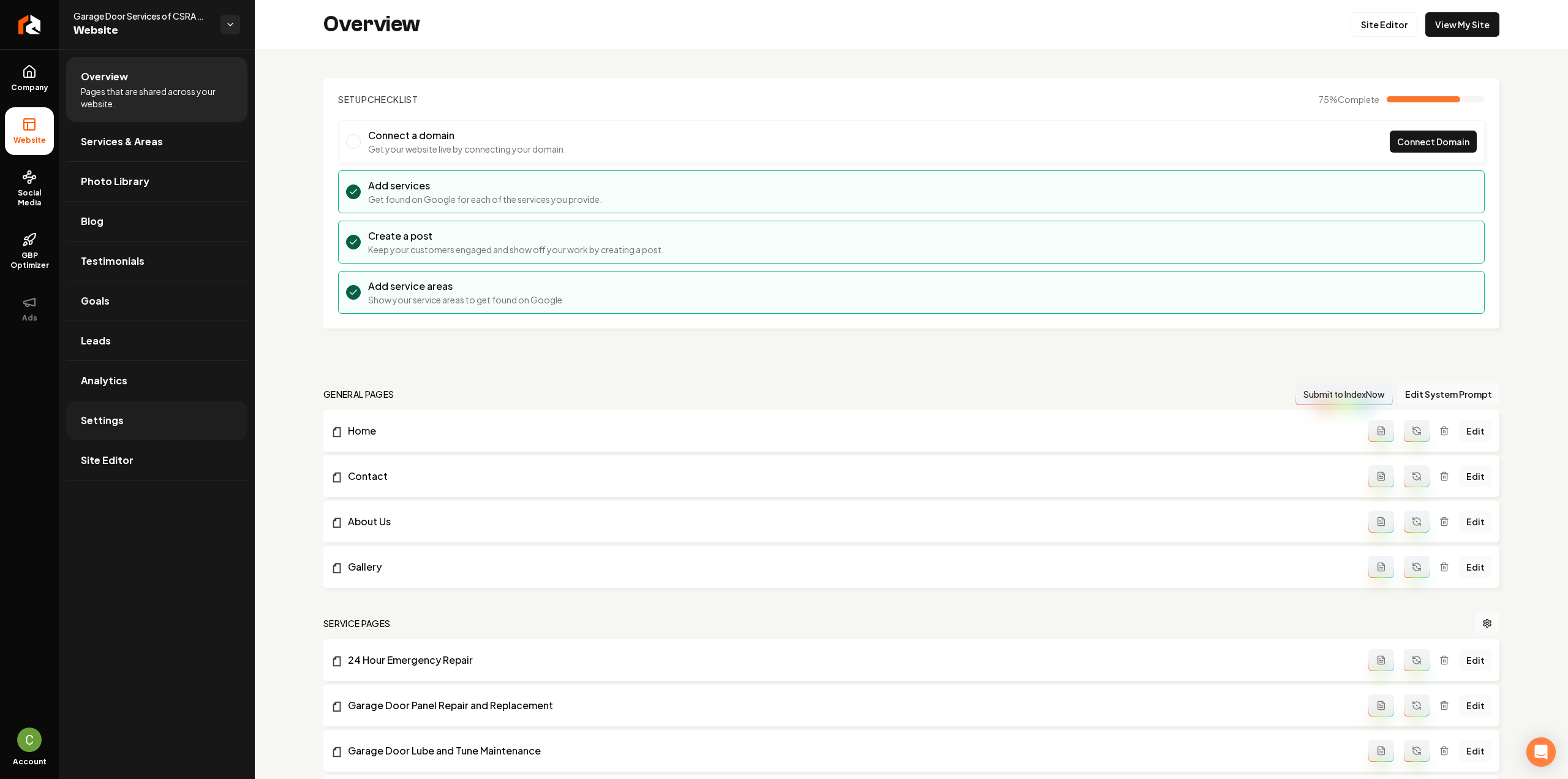
click at [147, 413] on link "Settings" at bounding box center [157, 420] width 181 height 39
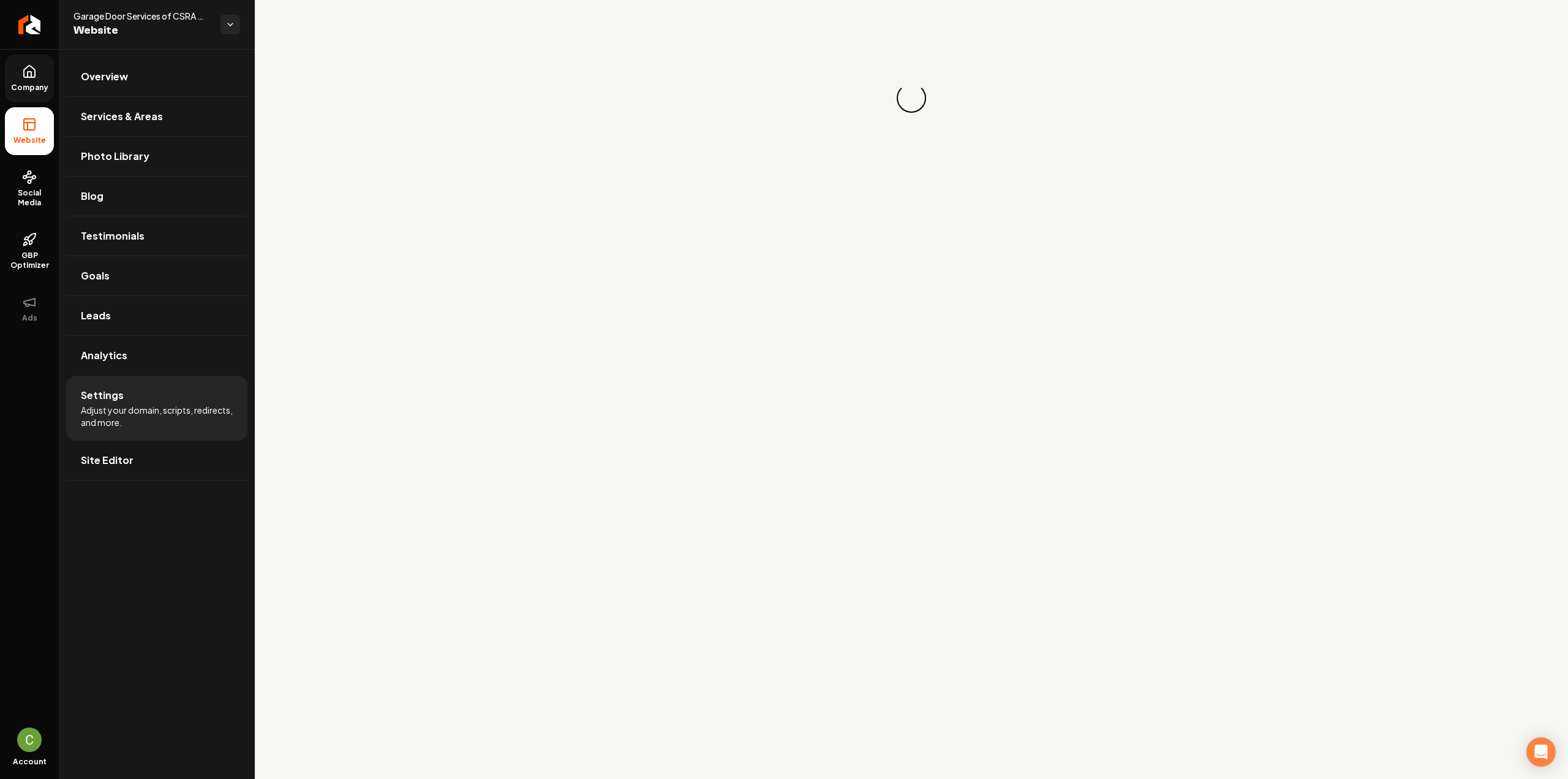
drag, startPoint x: 38, startPoint y: 79, endPoint x: 40, endPoint y: 97, distance: 18.1
click at [38, 79] on link "Company" at bounding box center [29, 79] width 49 height 48
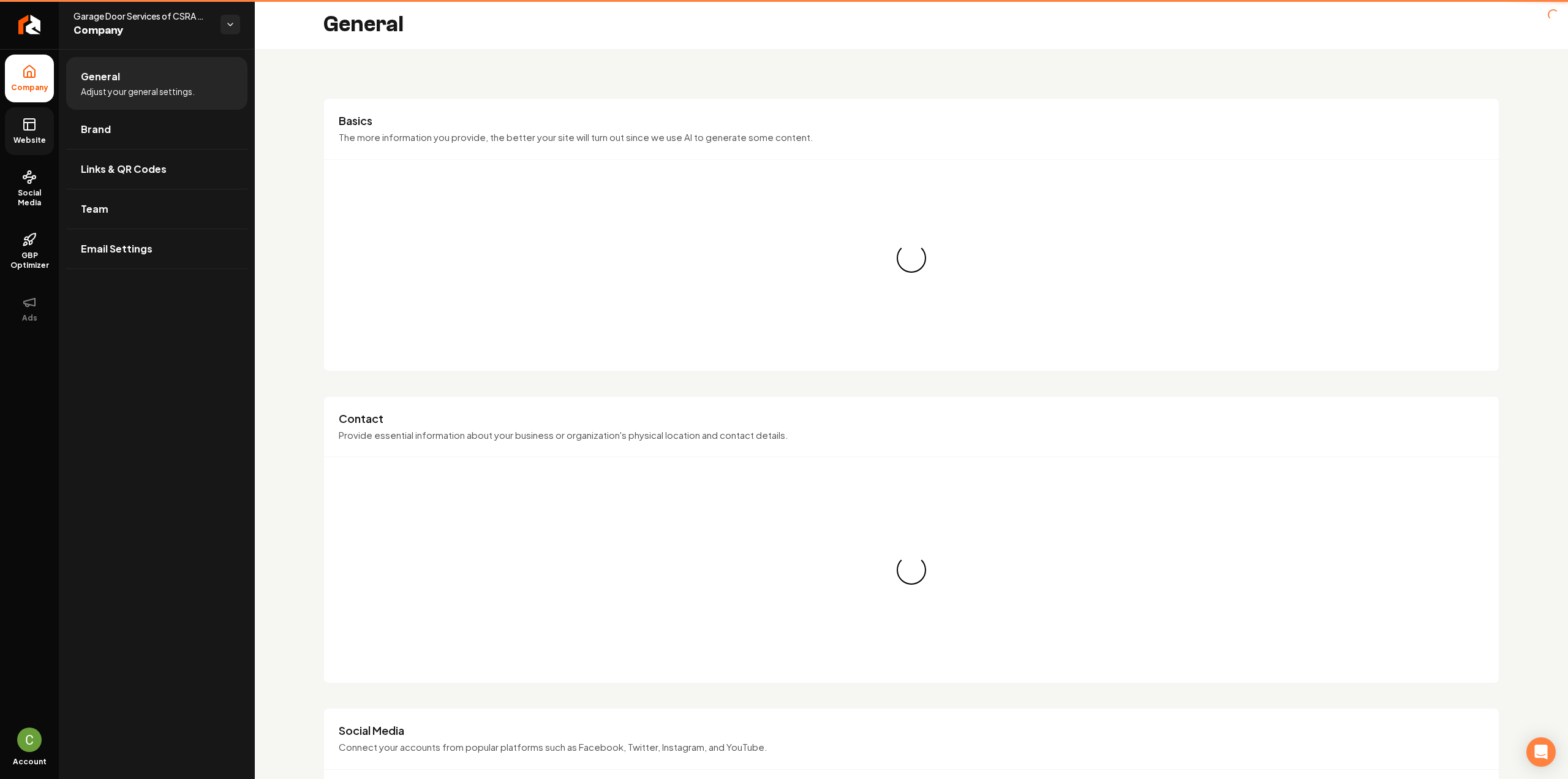
click at [40, 122] on link "Website" at bounding box center [29, 131] width 49 height 48
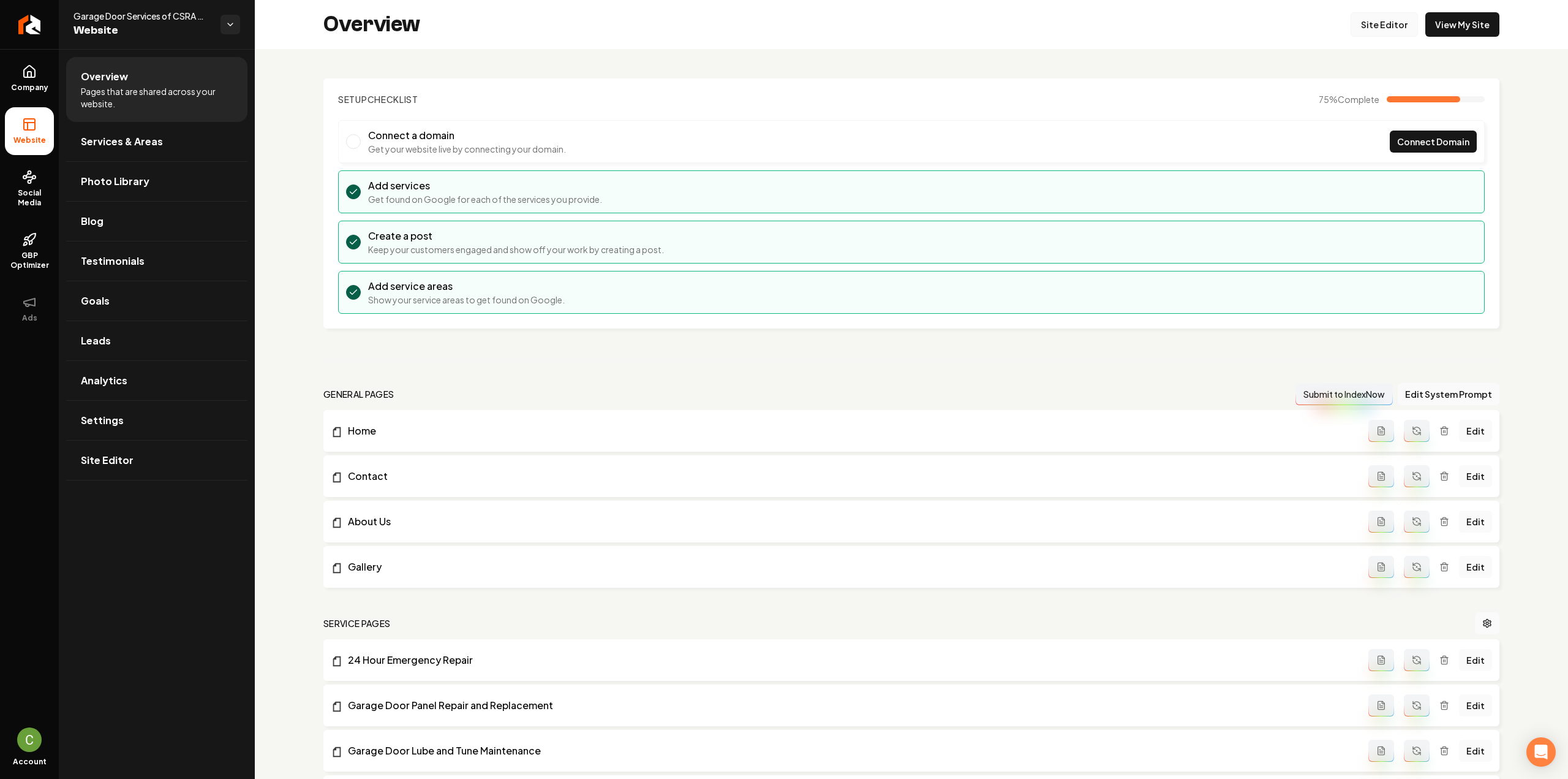
click at [1370, 22] on link "Site Editor" at bounding box center [1384, 24] width 67 height 25
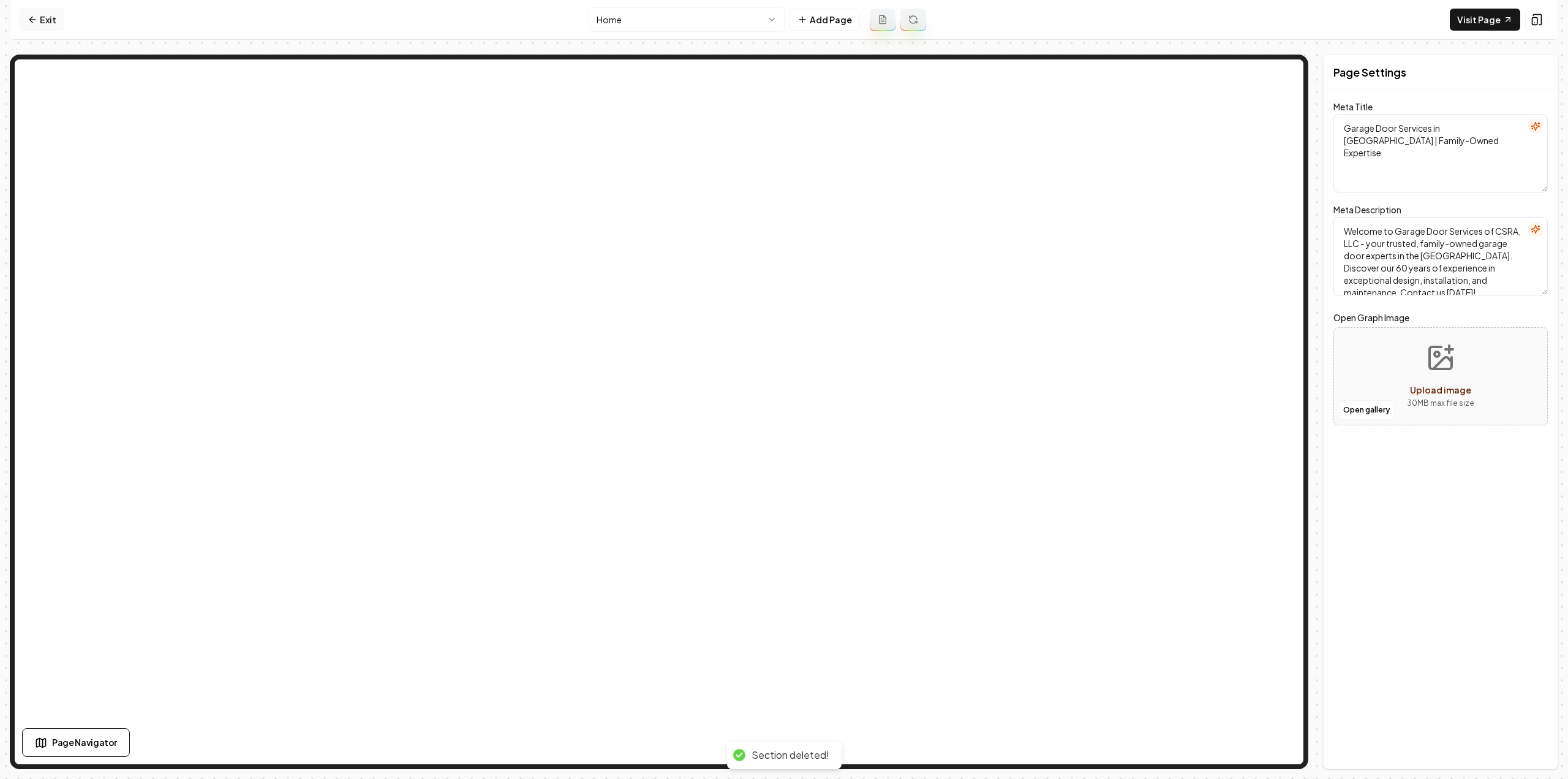
click at [52, 12] on link "Exit" at bounding box center [42, 19] width 45 height 22
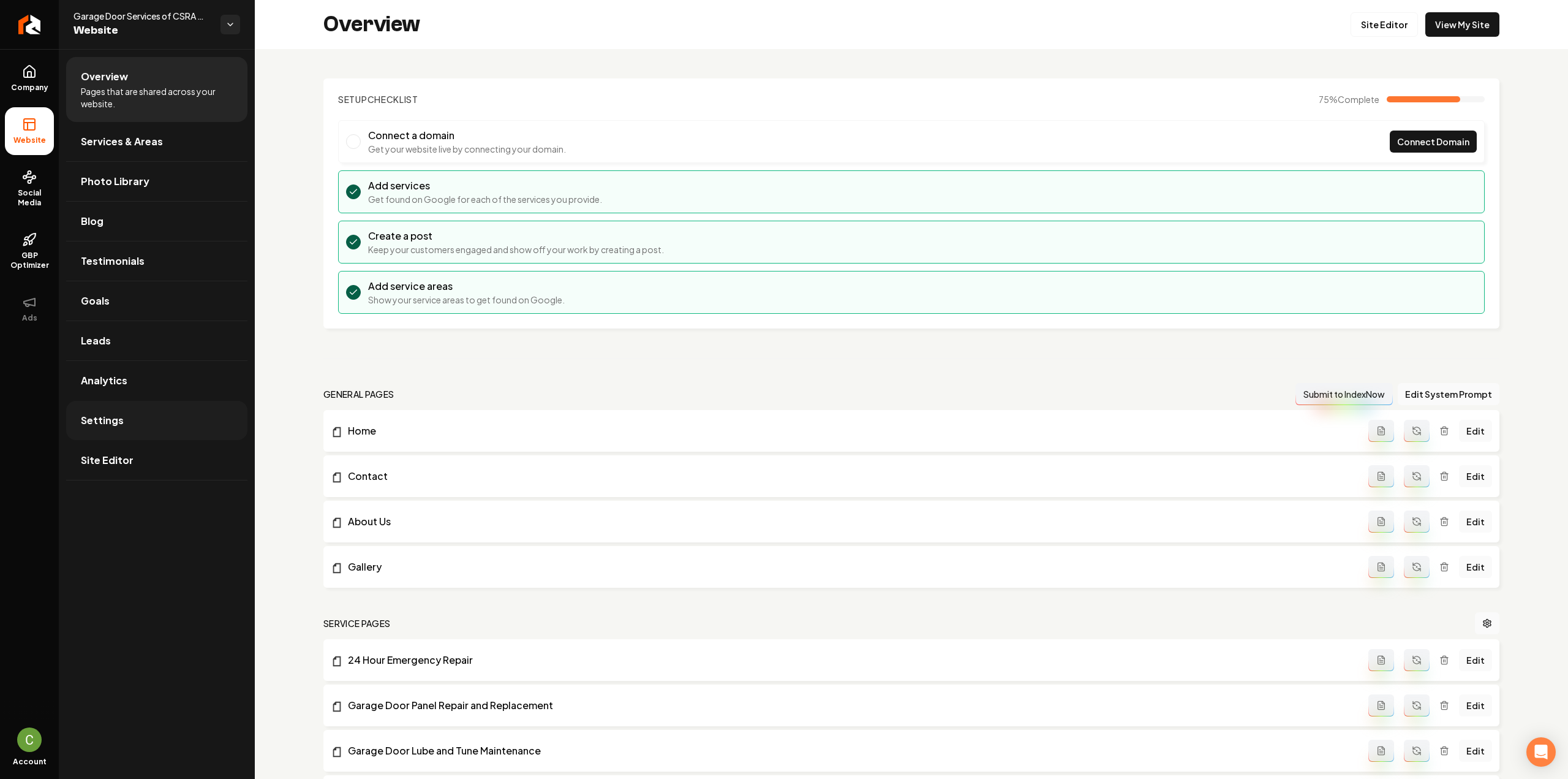
click at [166, 425] on link "Settings" at bounding box center [157, 420] width 181 height 39
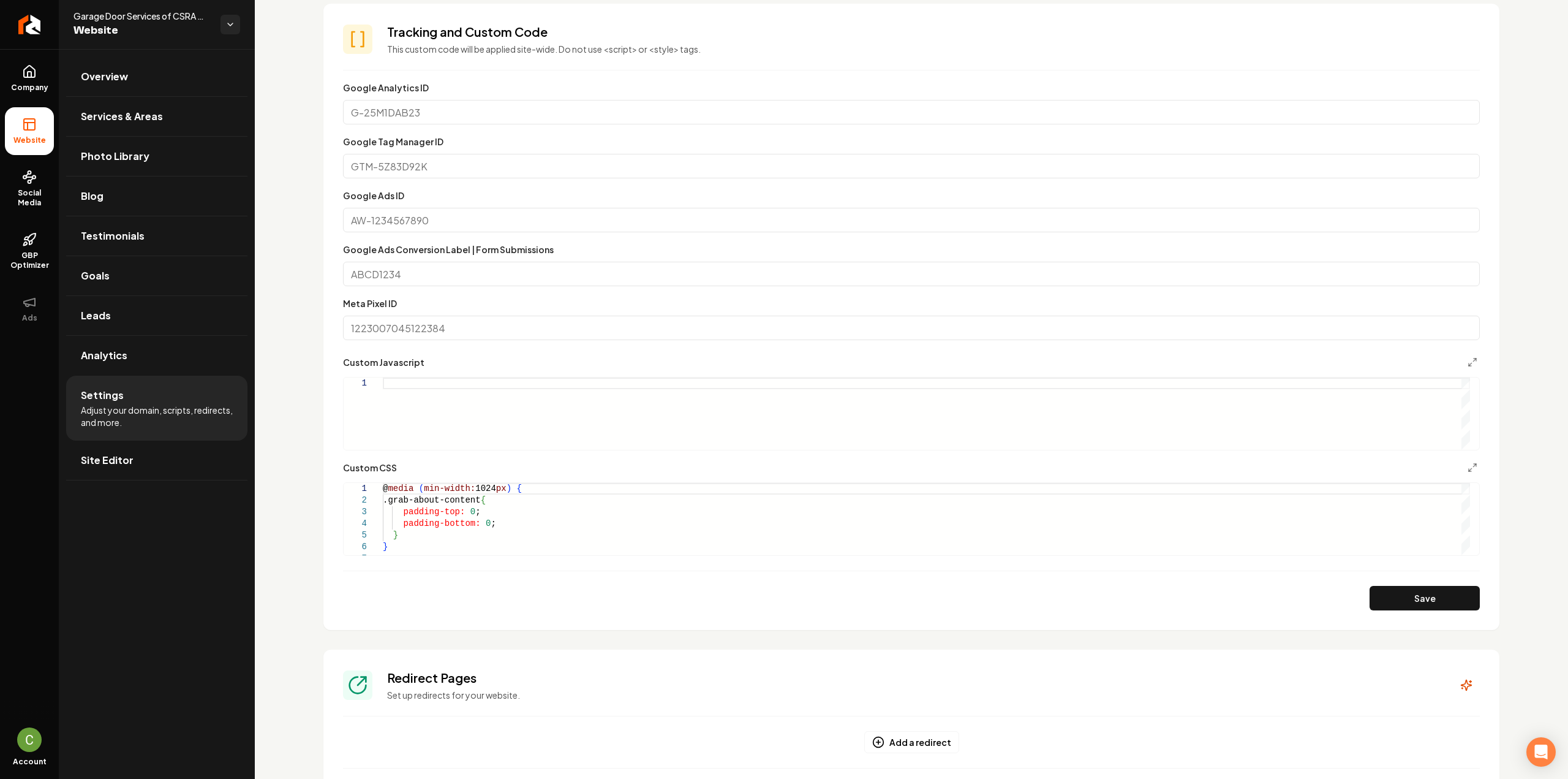
scroll to position [414, 0]
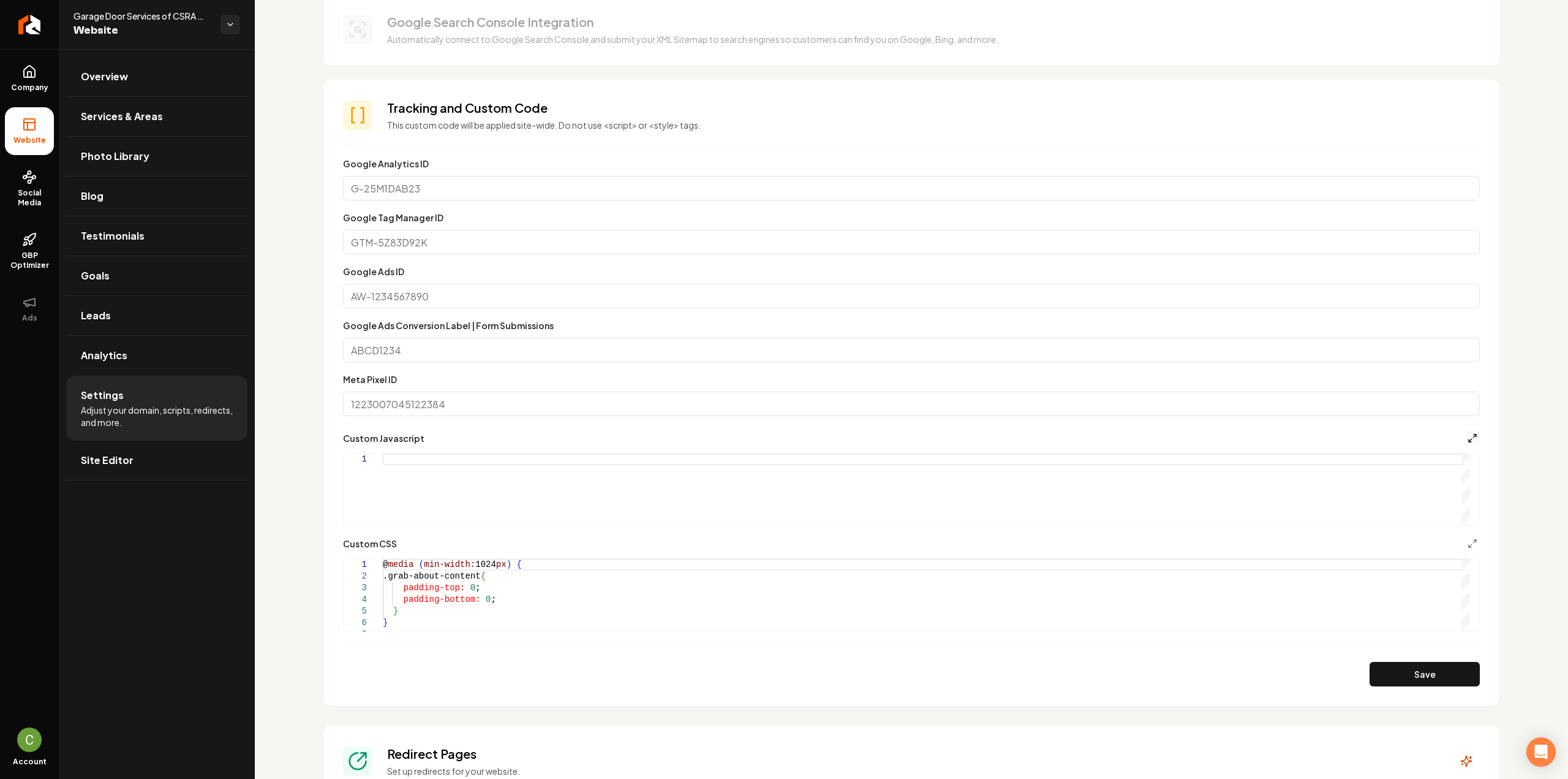
click at [1468, 434] on icon "Main content area" at bounding box center [1472, 437] width 10 height 10
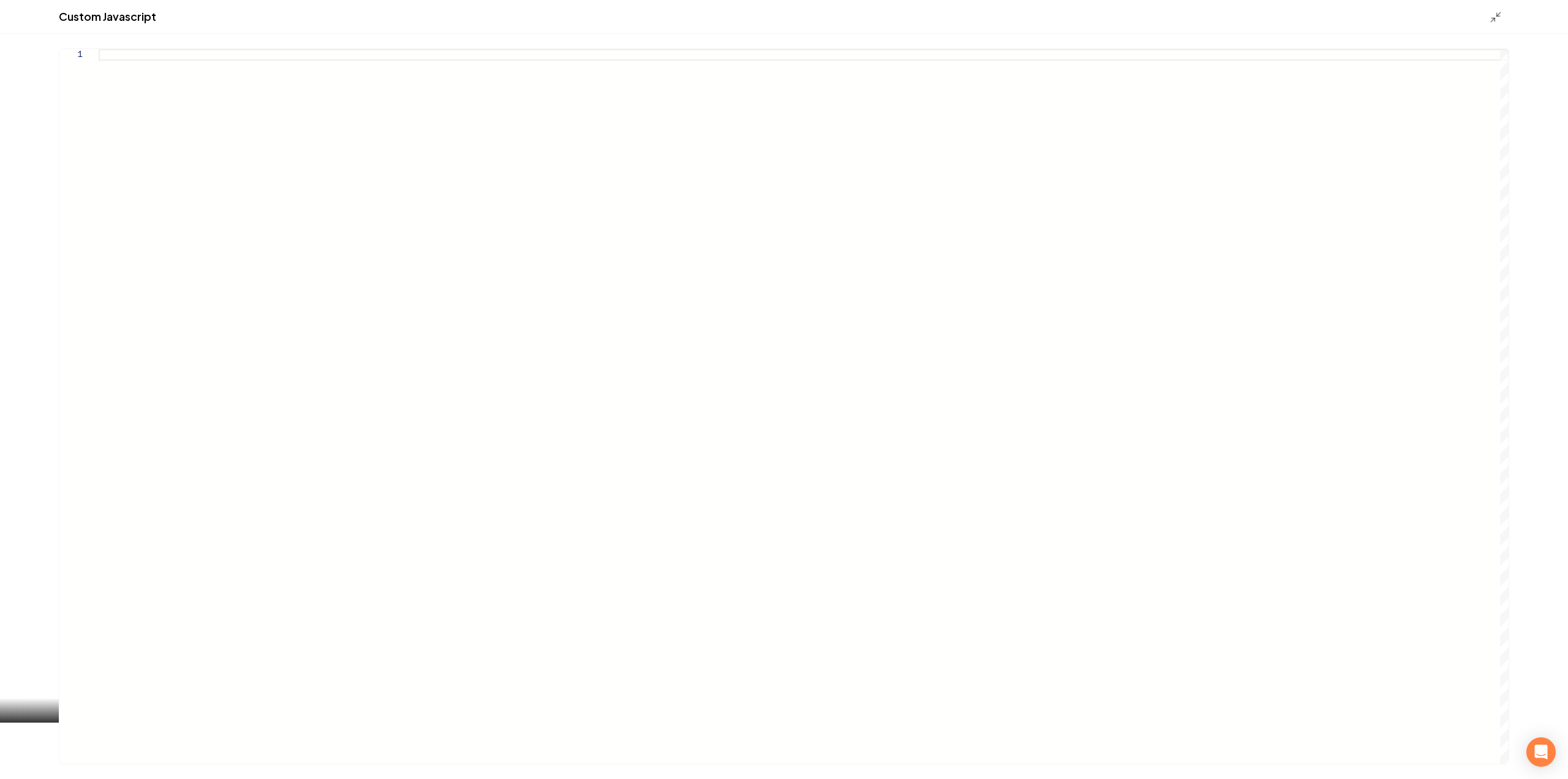
click at [344, 177] on div "Main content area" at bounding box center [803, 406] width 1410 height 715
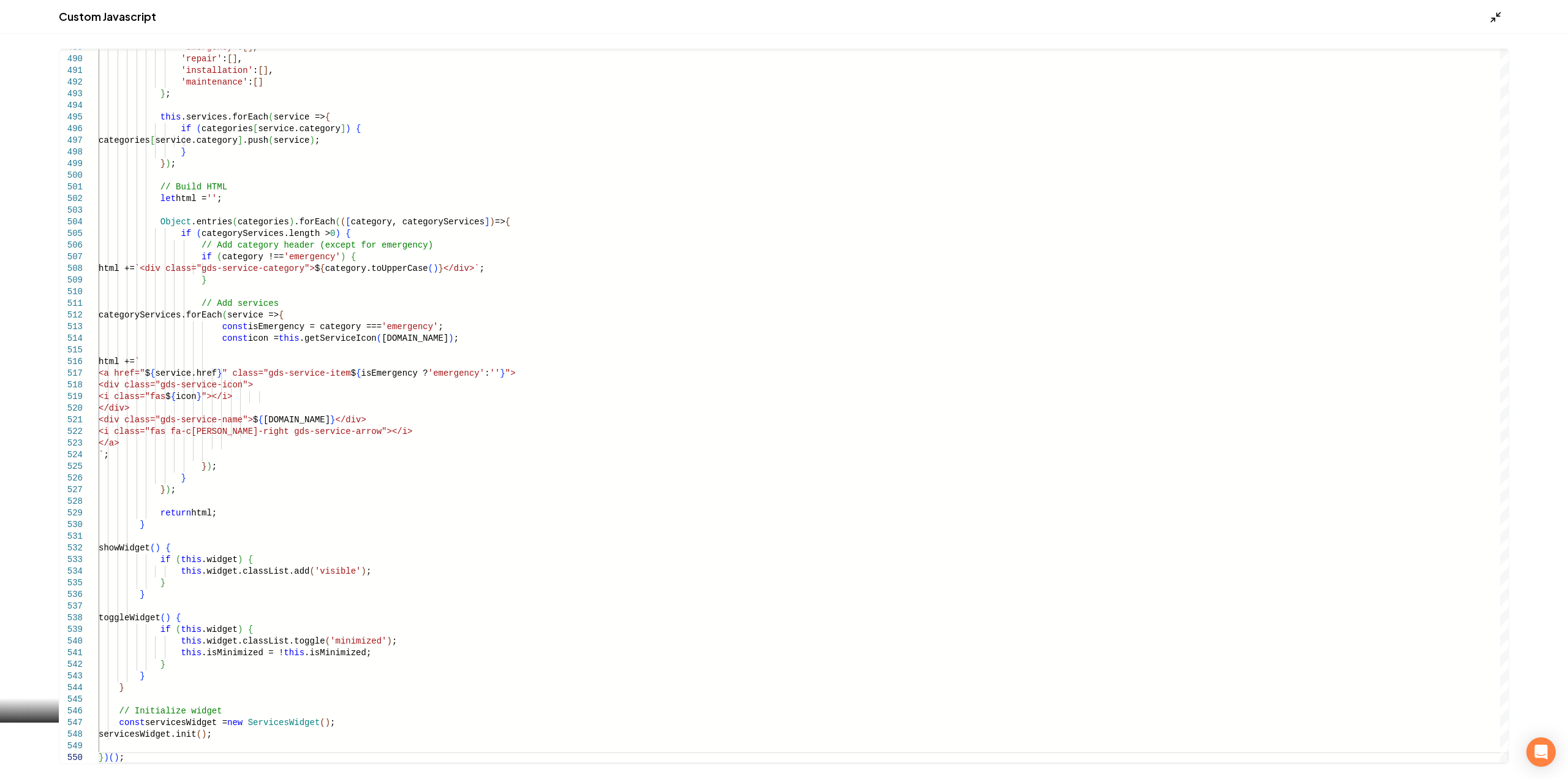
type textarea "**********"
click at [1498, 11] on icon "Main content area" at bounding box center [1495, 17] width 12 height 12
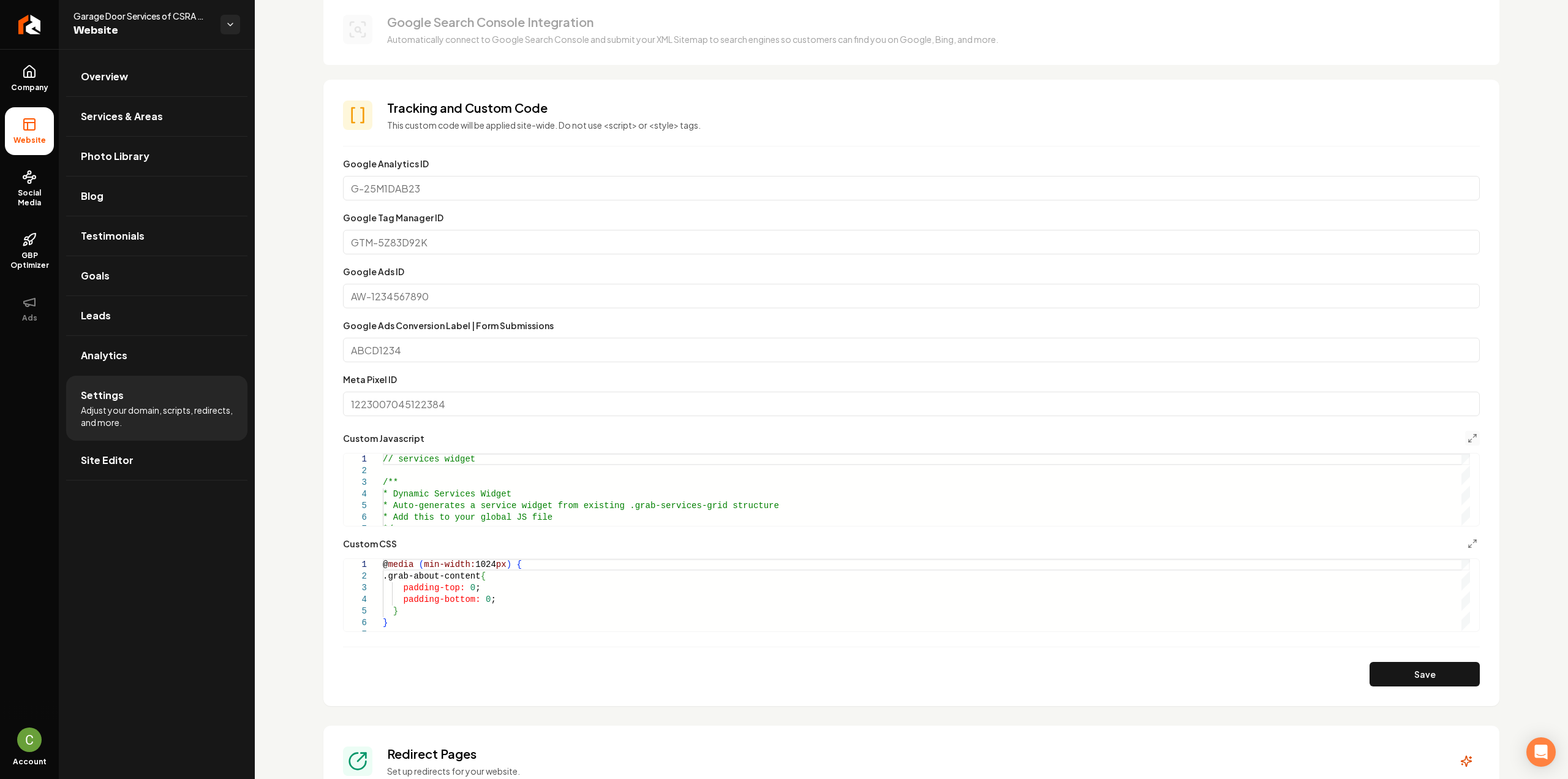
click at [1406, 674] on button "Save" at bounding box center [1424, 673] width 110 height 25
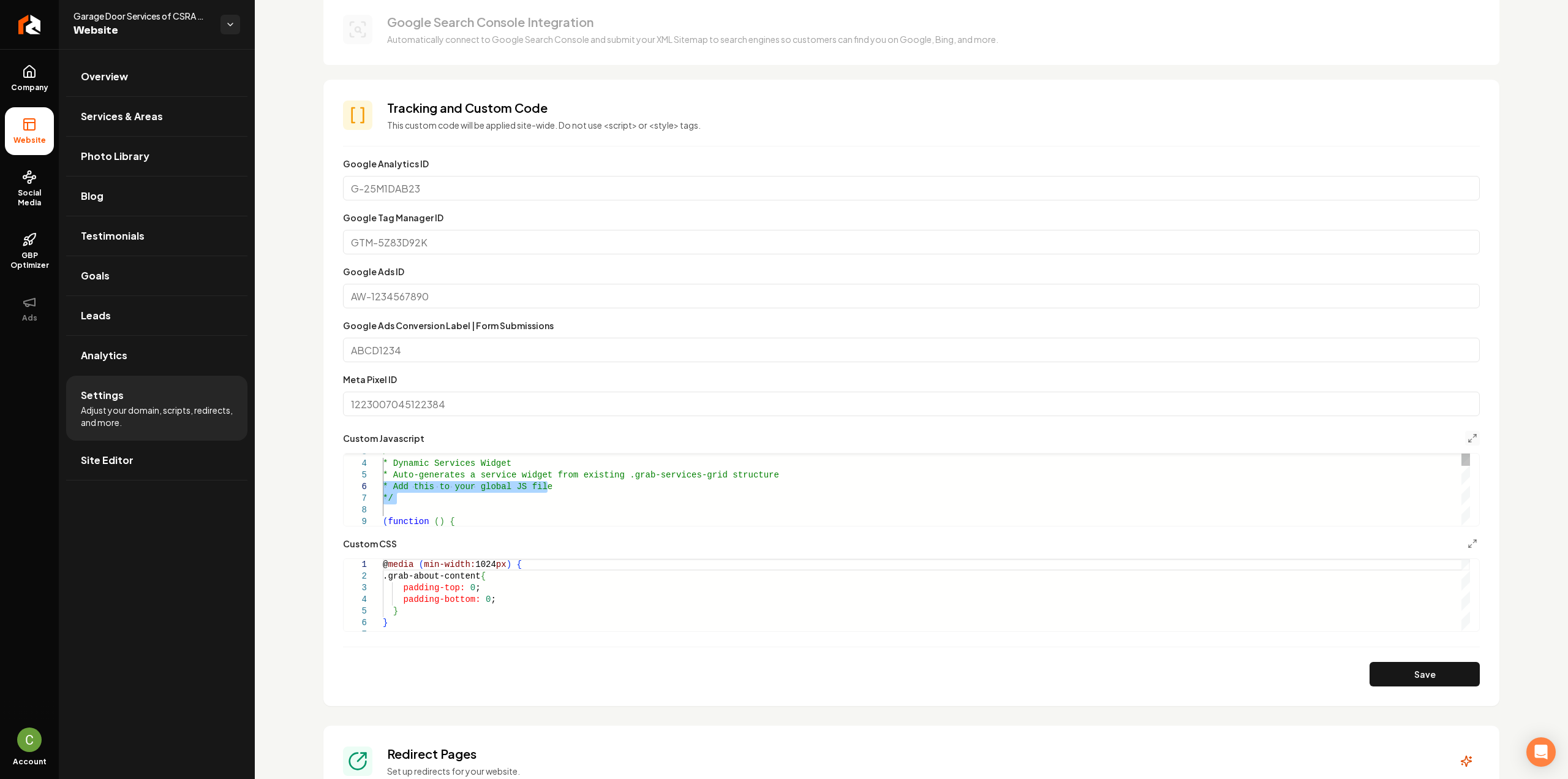
drag, startPoint x: 409, startPoint y: 502, endPoint x: 383, endPoint y: 483, distance: 32.2
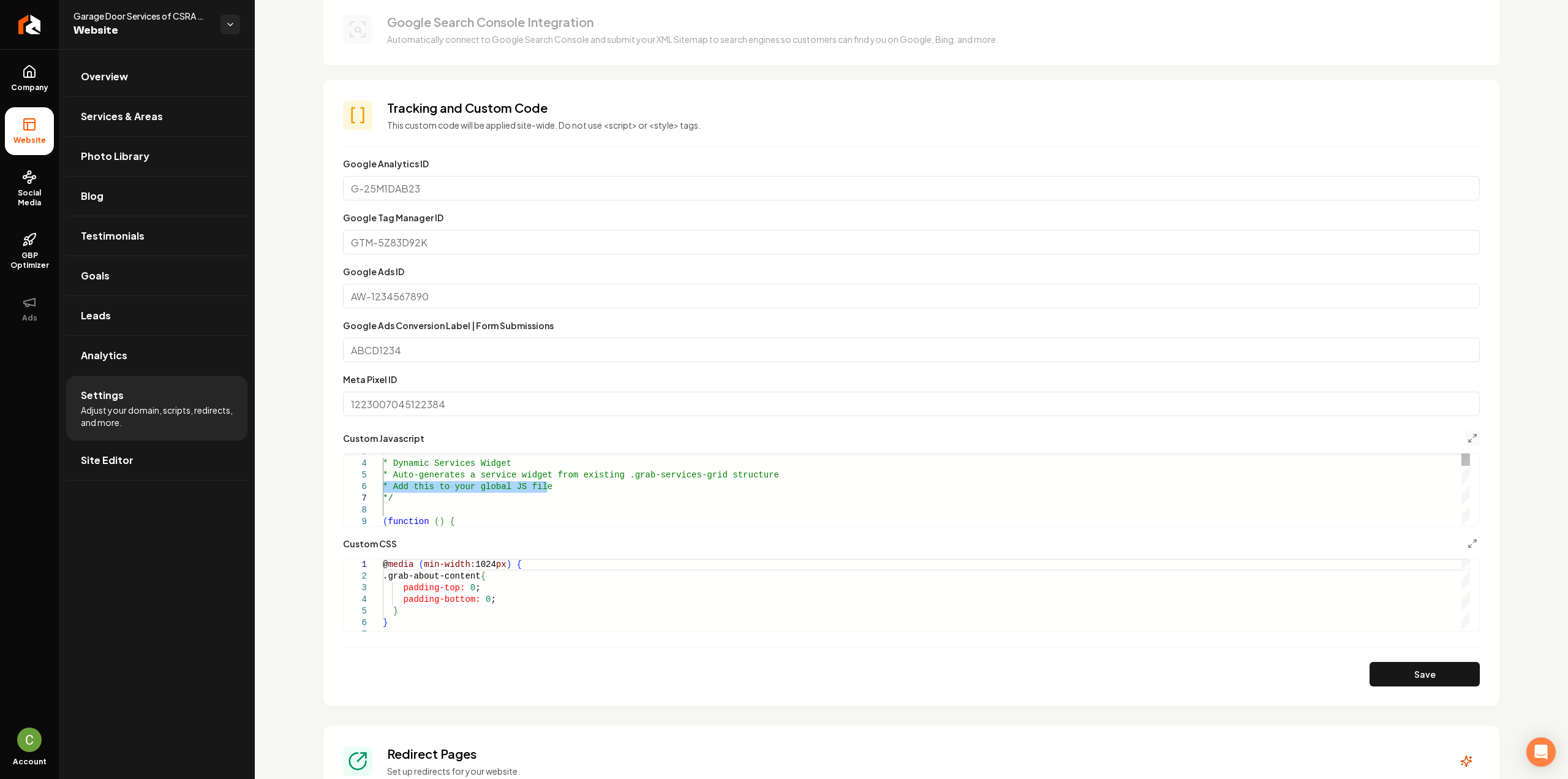
type textarea "**********"
click at [1433, 682] on button "Save" at bounding box center [1424, 673] width 110 height 25
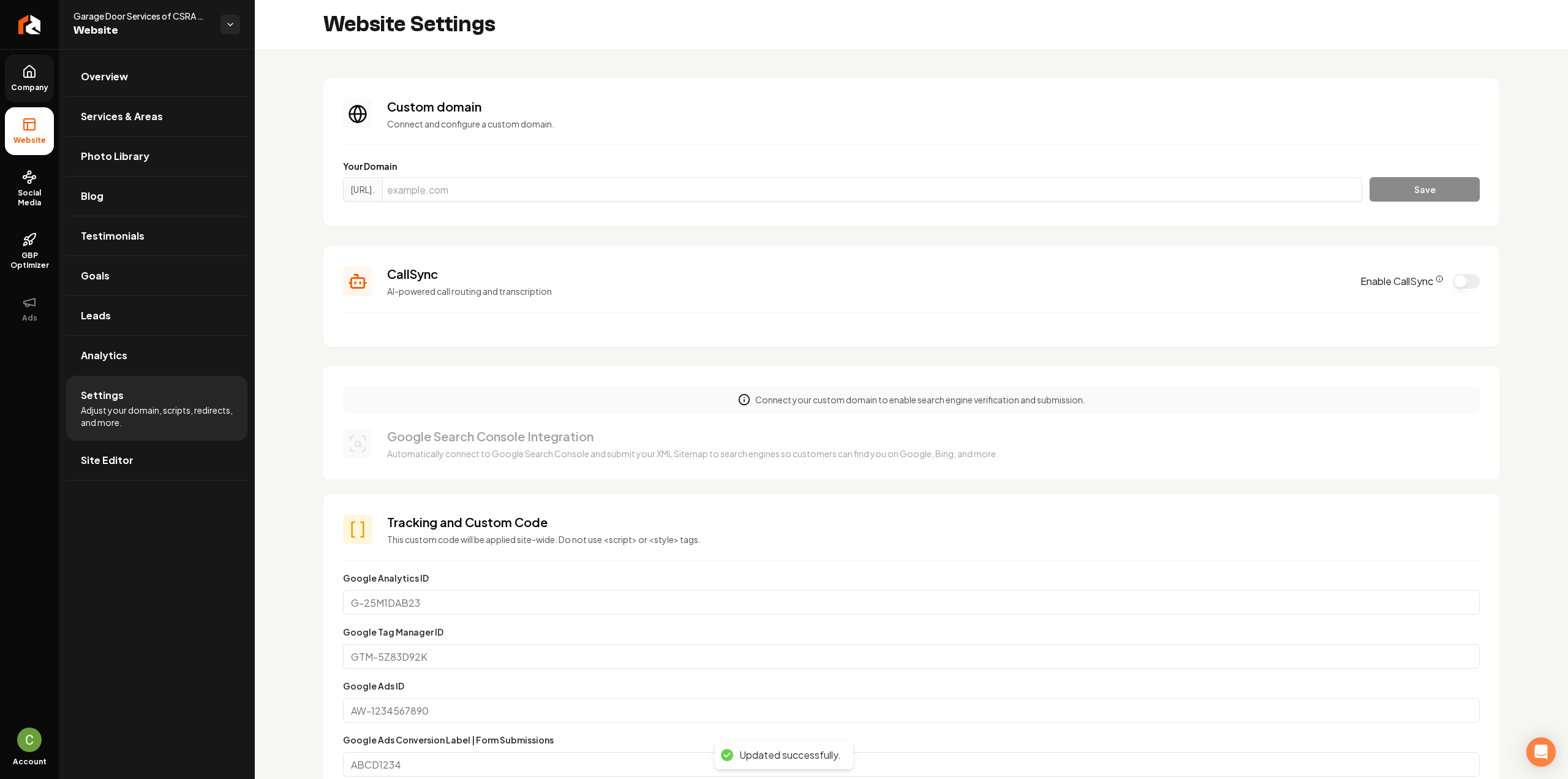
click at [13, 79] on link "Company" at bounding box center [29, 79] width 49 height 48
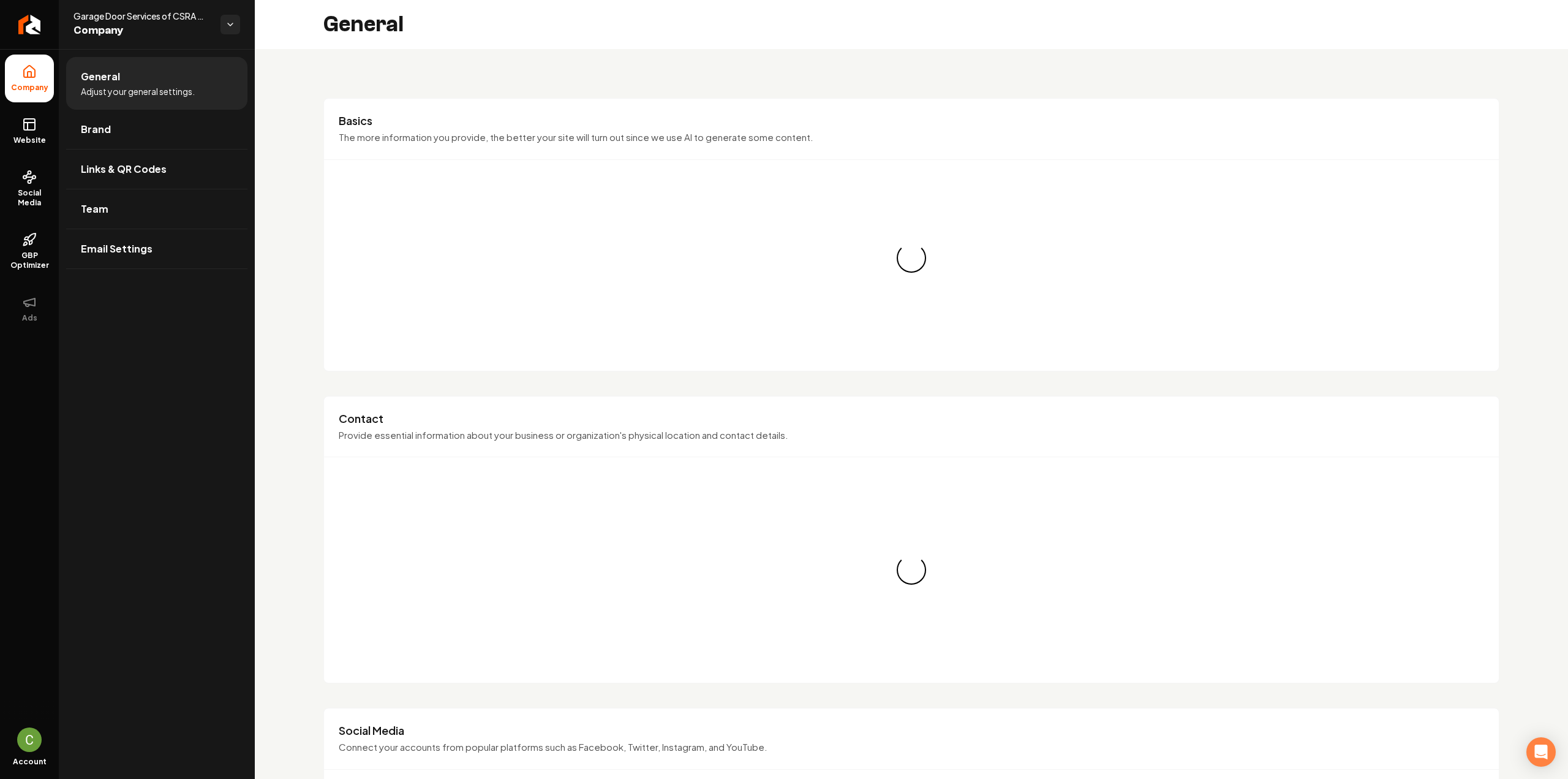
click at [38, 136] on span "Website" at bounding box center [29, 140] width 42 height 10
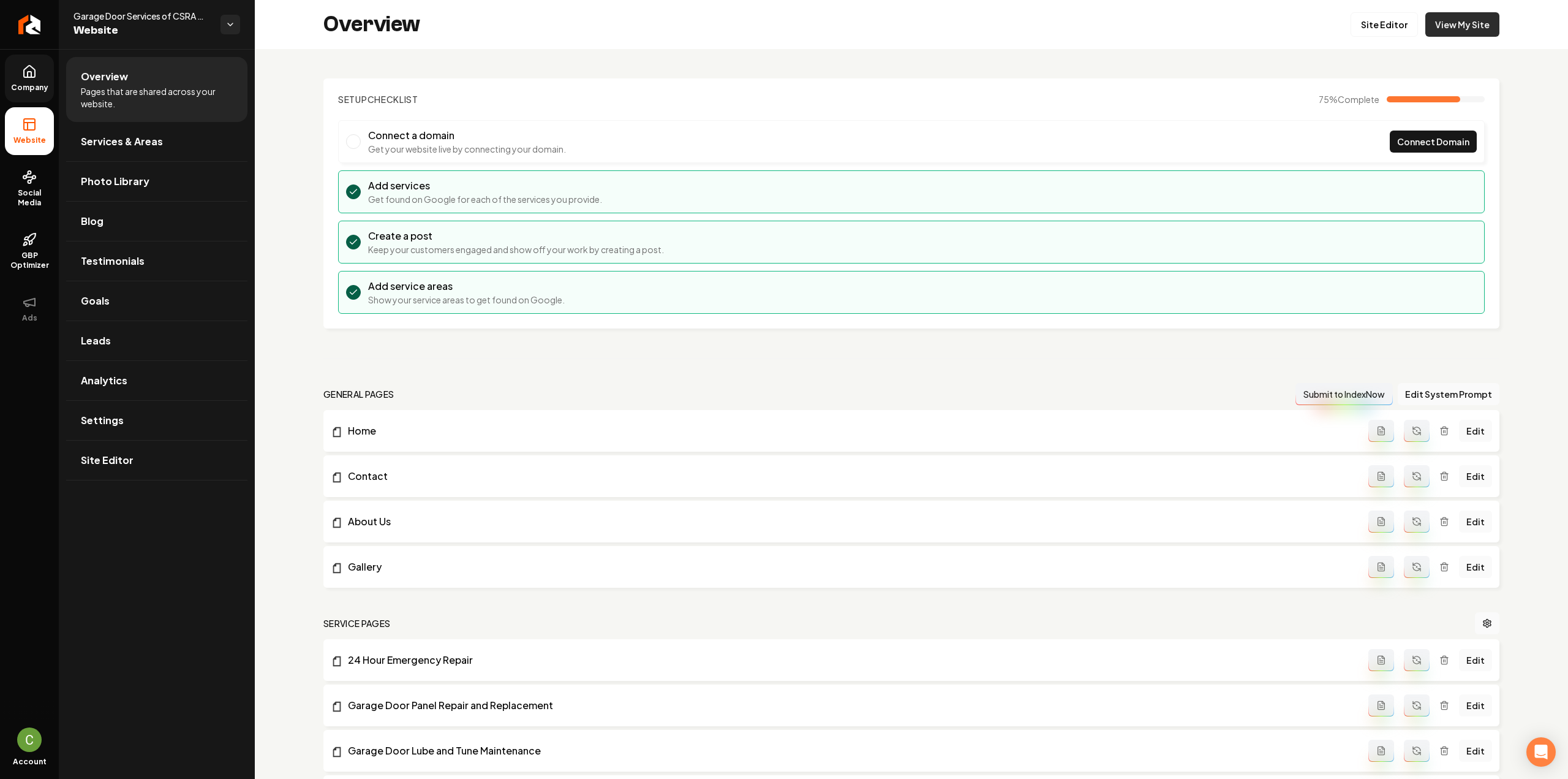
click at [1468, 31] on link "View My Site" at bounding box center [1462, 24] width 74 height 25
click at [115, 410] on link "Settings" at bounding box center [157, 420] width 181 height 39
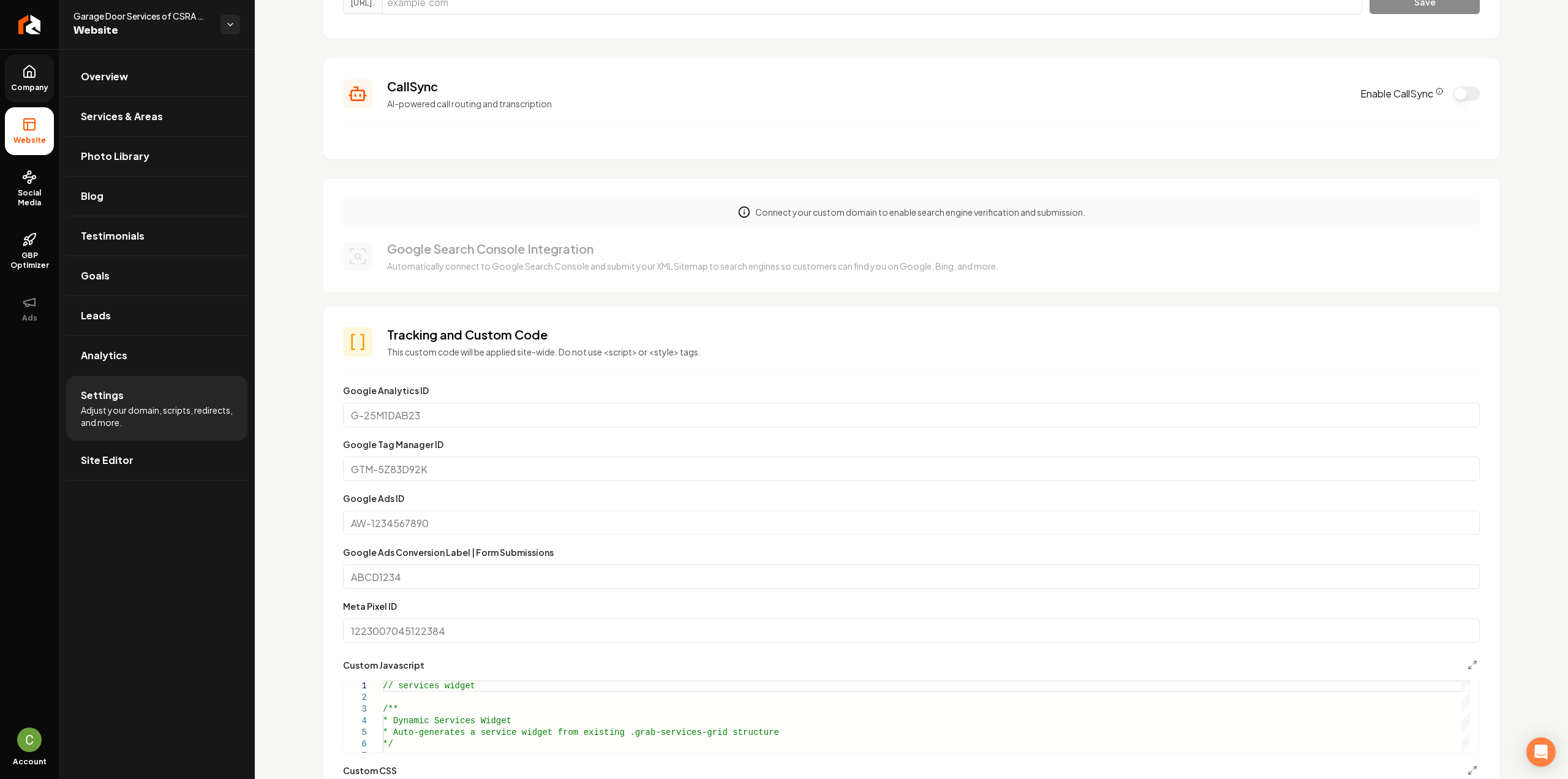
scroll to position [368, 0]
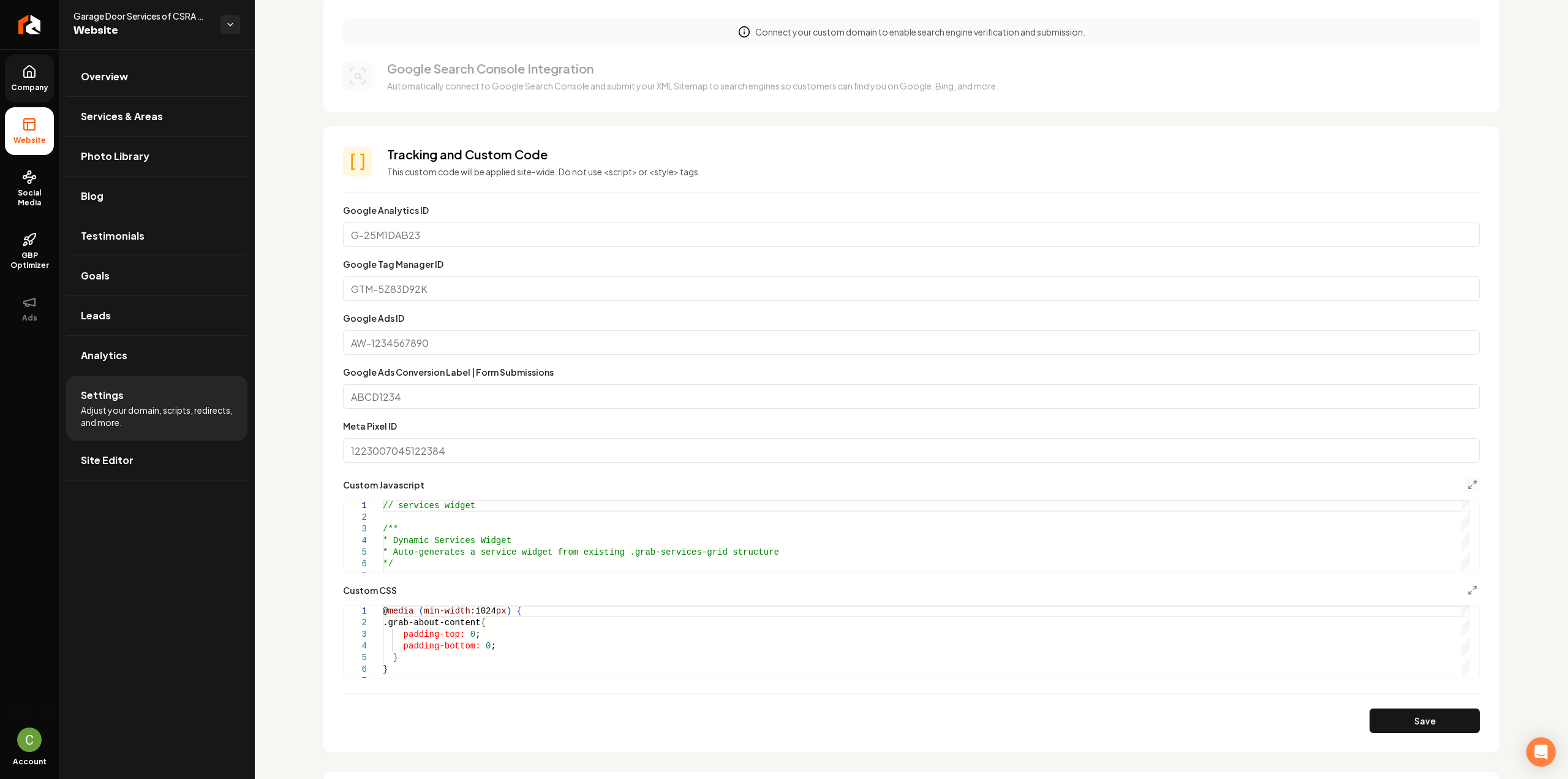
click at [1465, 489] on button "Main content area" at bounding box center [1472, 485] width 15 height 15
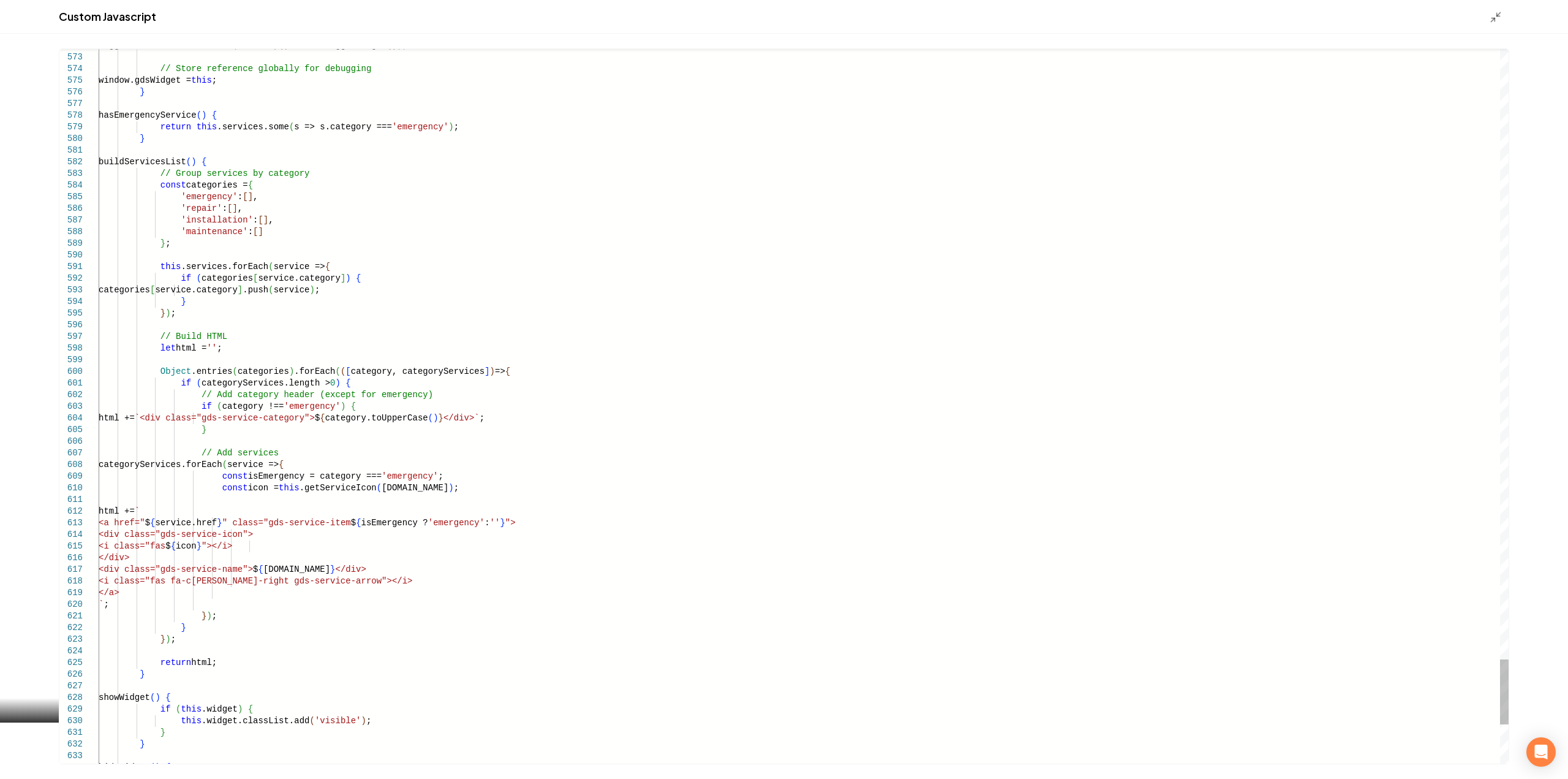
type textarea "**********"
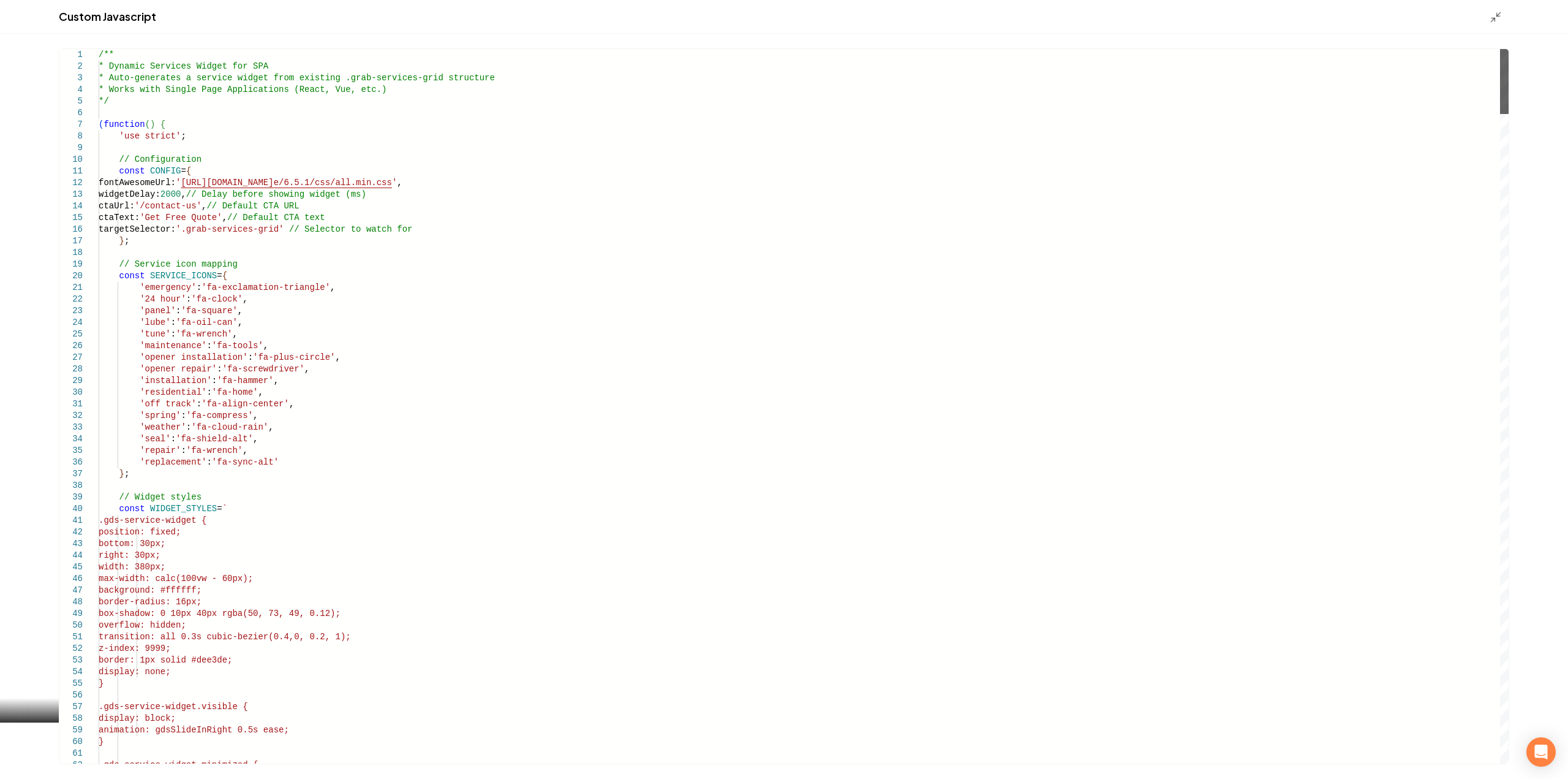
click at [1500, 49] on div "Main content area" at bounding box center [1504, 81] width 8 height 65
drag, startPoint x: 1492, startPoint y: 19, endPoint x: 1488, endPoint y: 37, distance: 18.4
click at [1492, 19] on polyline "Main content area" at bounding box center [1492, 20] width 3 height 3
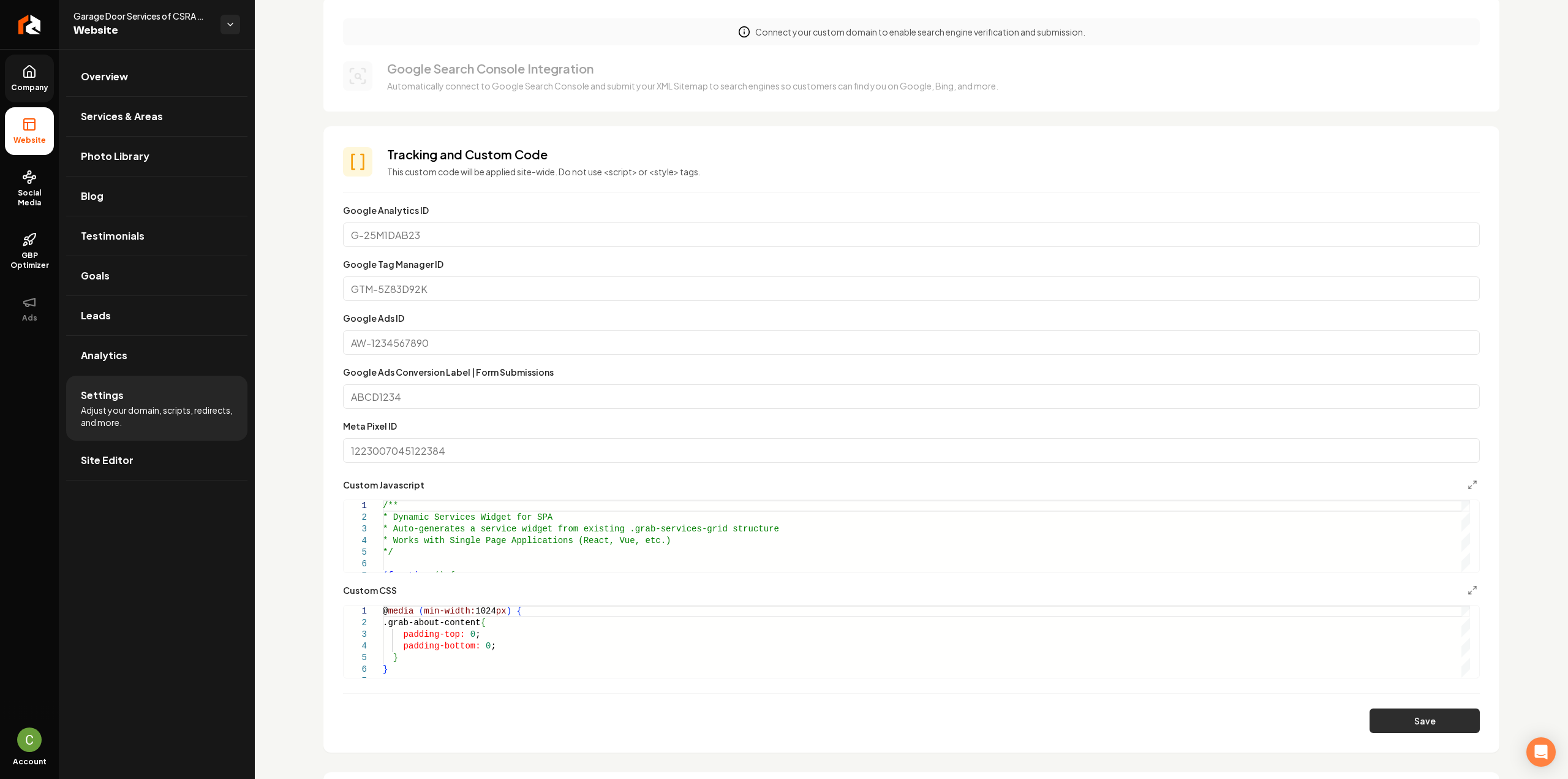
click at [1394, 716] on button "Save" at bounding box center [1424, 720] width 110 height 25
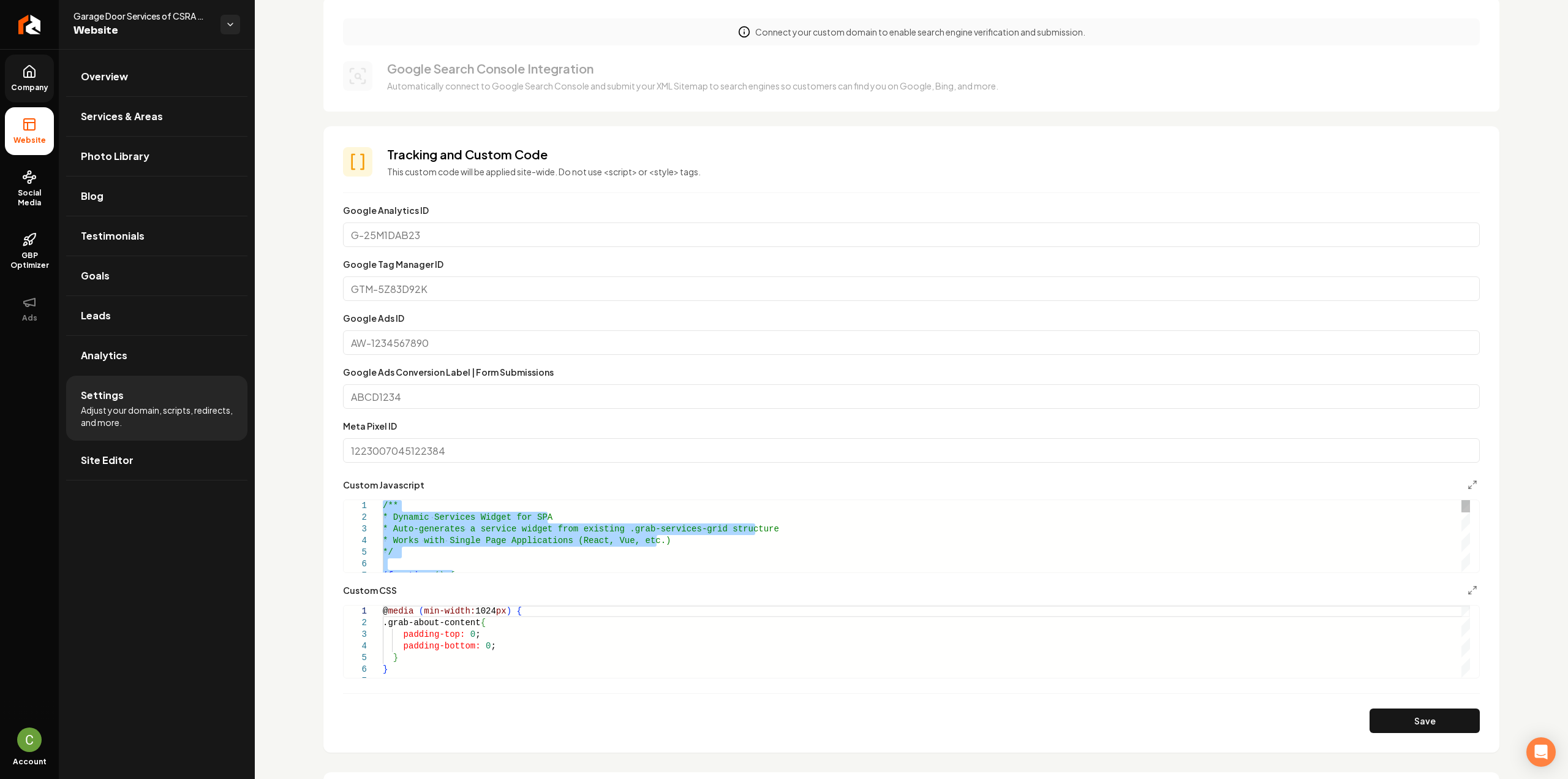
type textarea "*****"
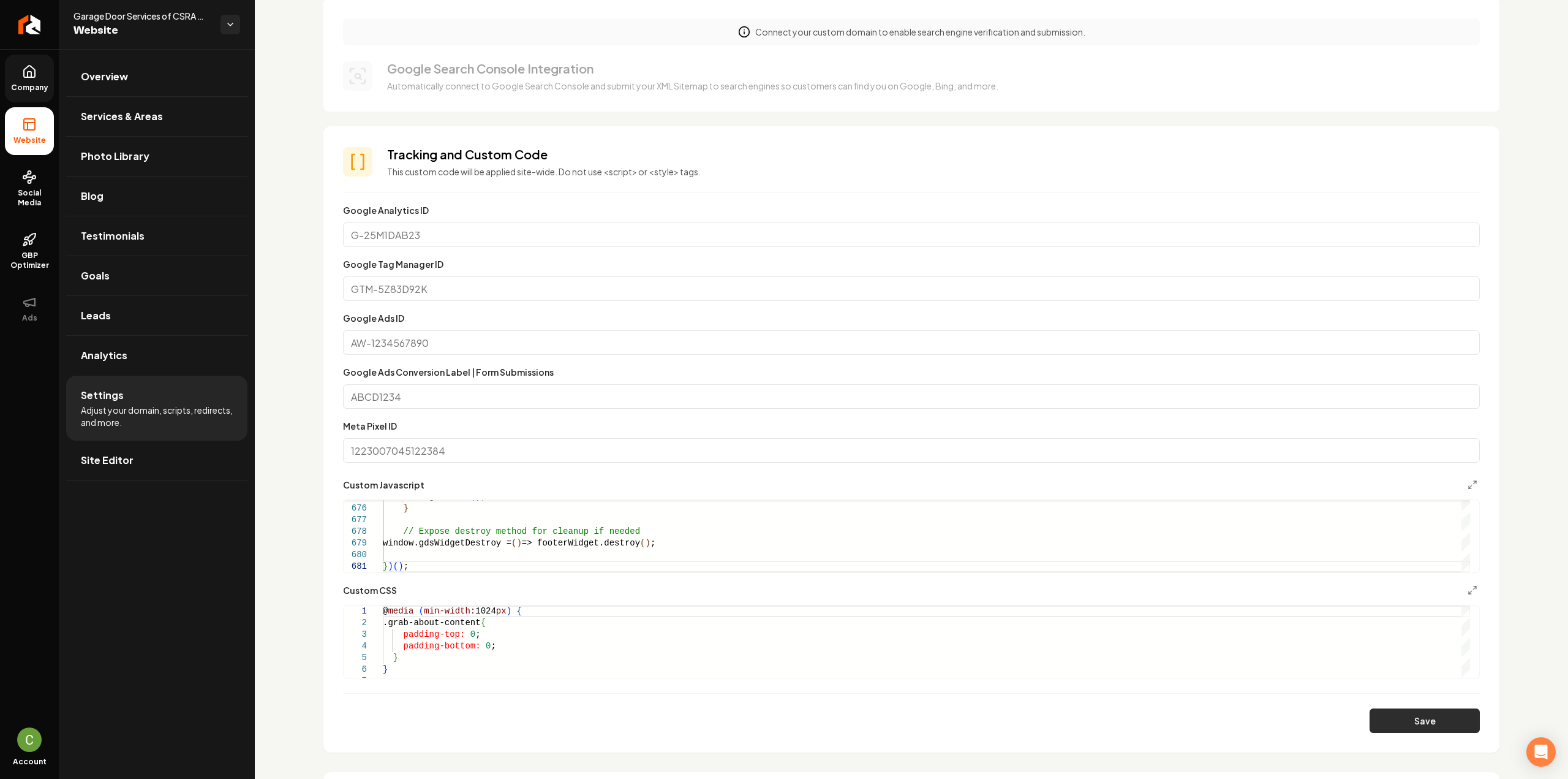
click at [1393, 721] on button "Save" at bounding box center [1424, 720] width 110 height 25
click at [46, 79] on link "Company" at bounding box center [29, 79] width 49 height 48
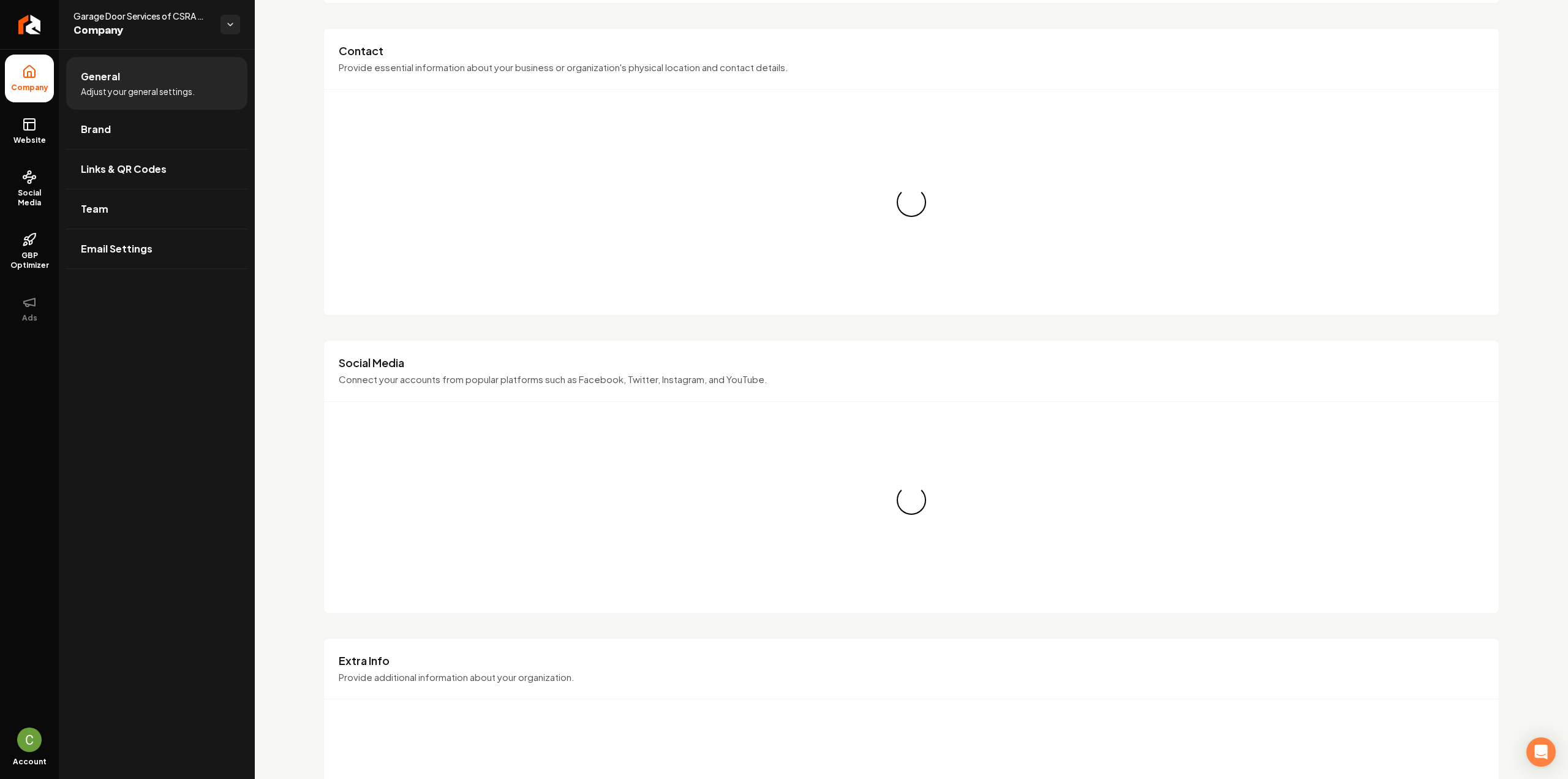
click at [112, 128] on link "Brand" at bounding box center [157, 129] width 181 height 39
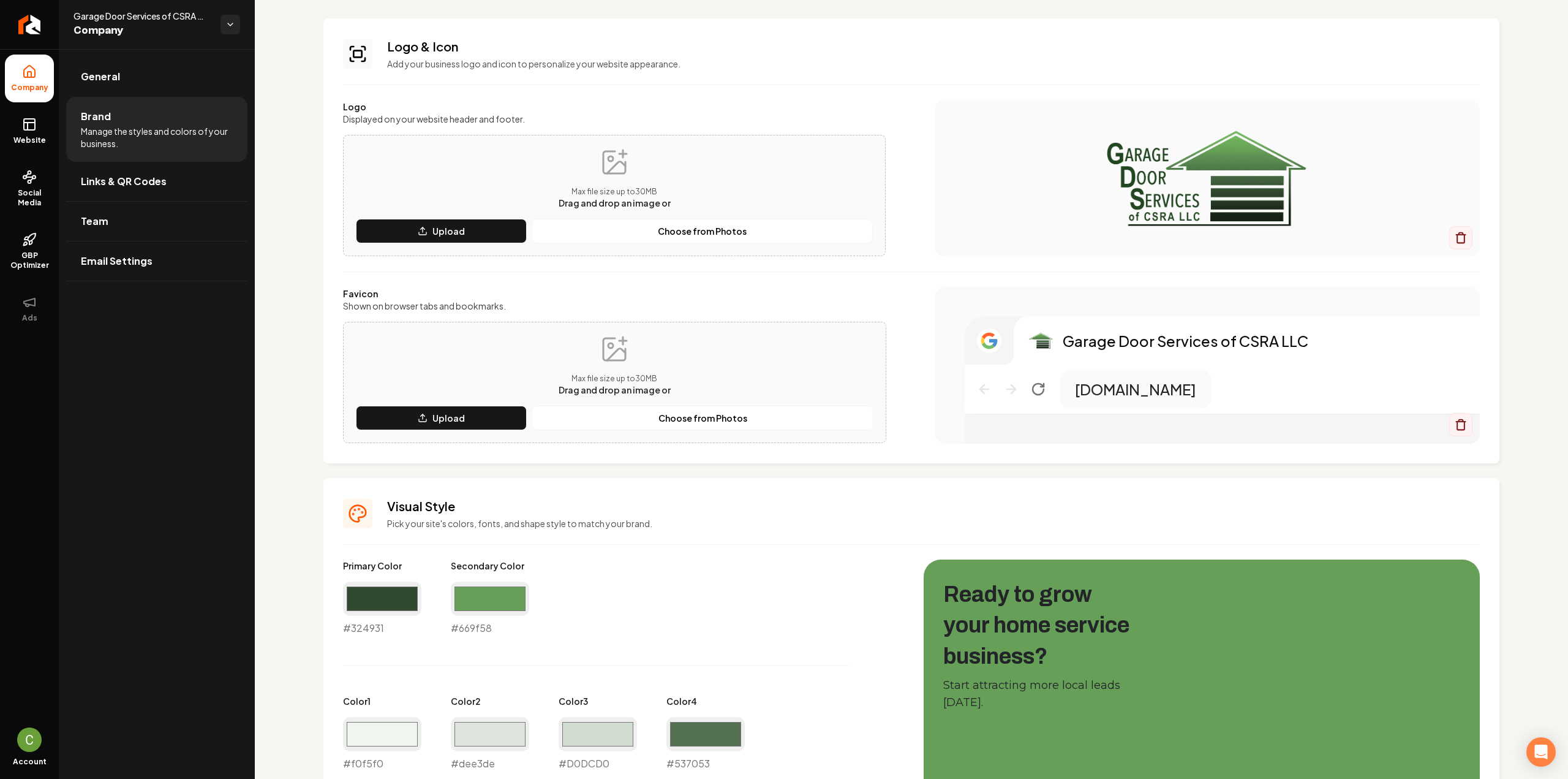
scroll to position [429, 0]
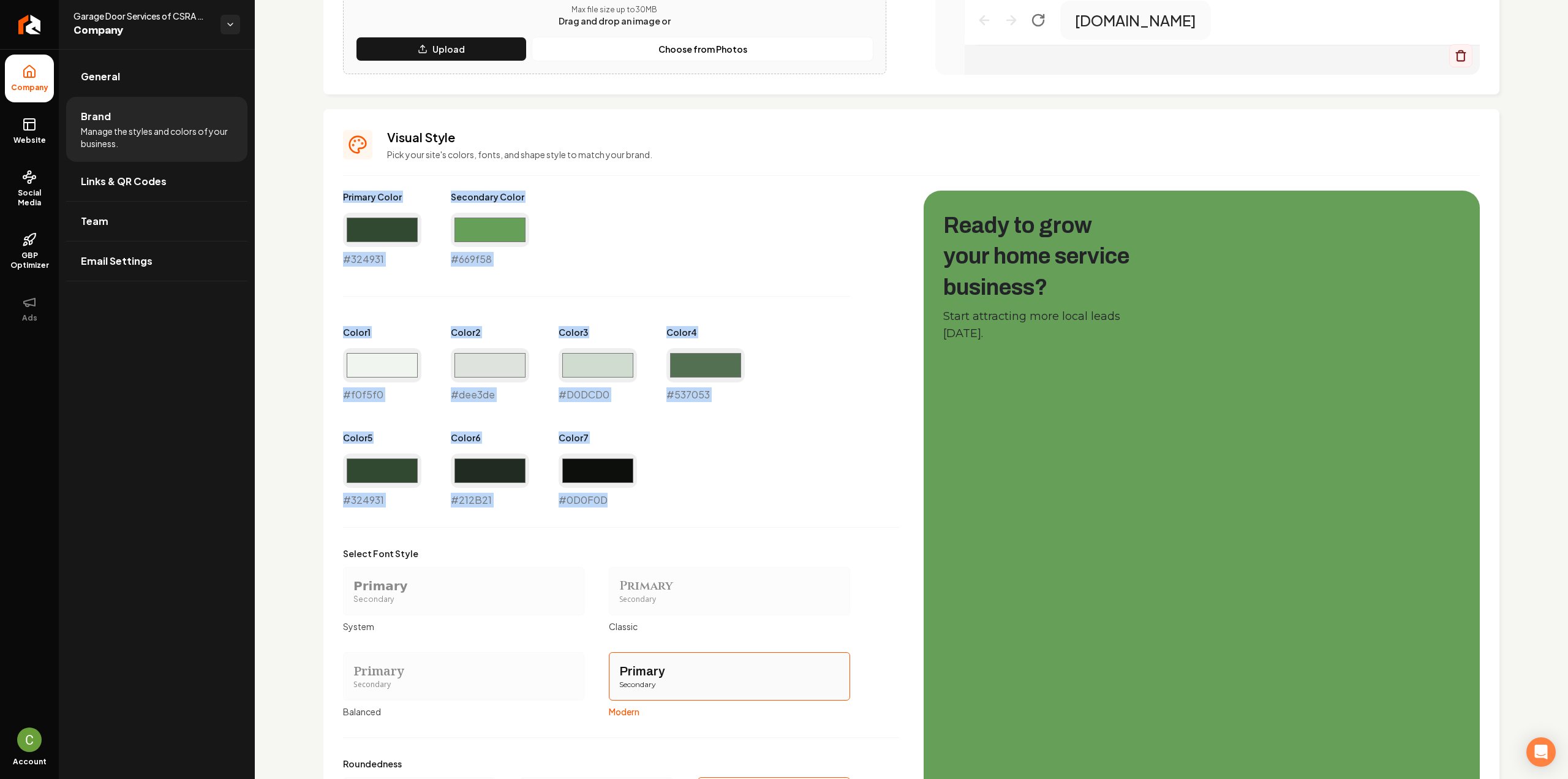
drag, startPoint x: 616, startPoint y: 500, endPoint x: 324, endPoint y: 195, distance: 422.2
click at [324, 195] on div "Visual Style Pick your site's colors, fonts, and shape style to match your bran…" at bounding box center [911, 481] width 1176 height 744
copy div "Primary Color #324931 Secondary Color #669f58 Color 1 #f0f5f0 Color 2 #dee3de C…"
click at [45, 126] on link "Website" at bounding box center [29, 131] width 49 height 48
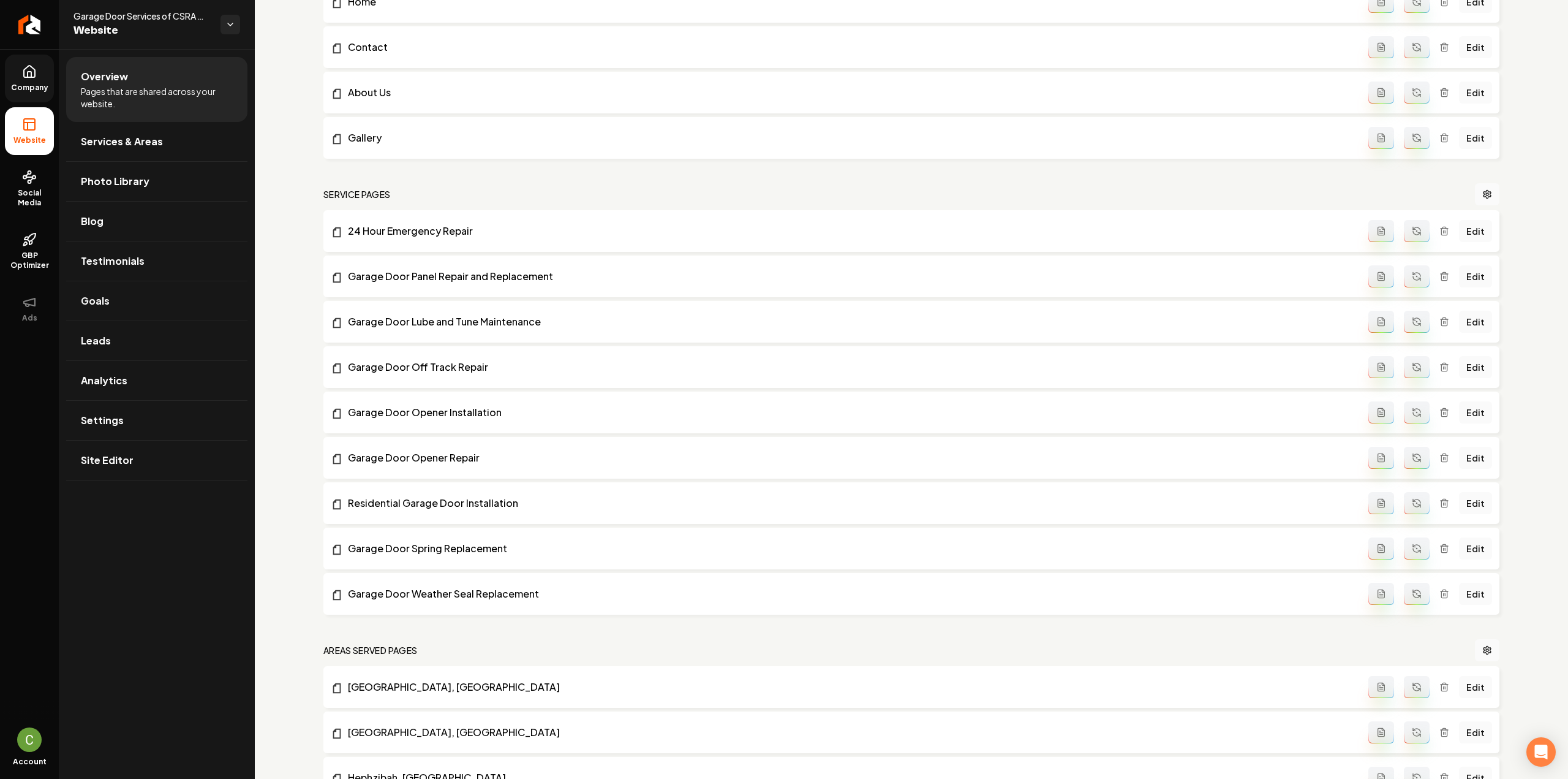
click at [19, 97] on link "Company" at bounding box center [29, 79] width 49 height 48
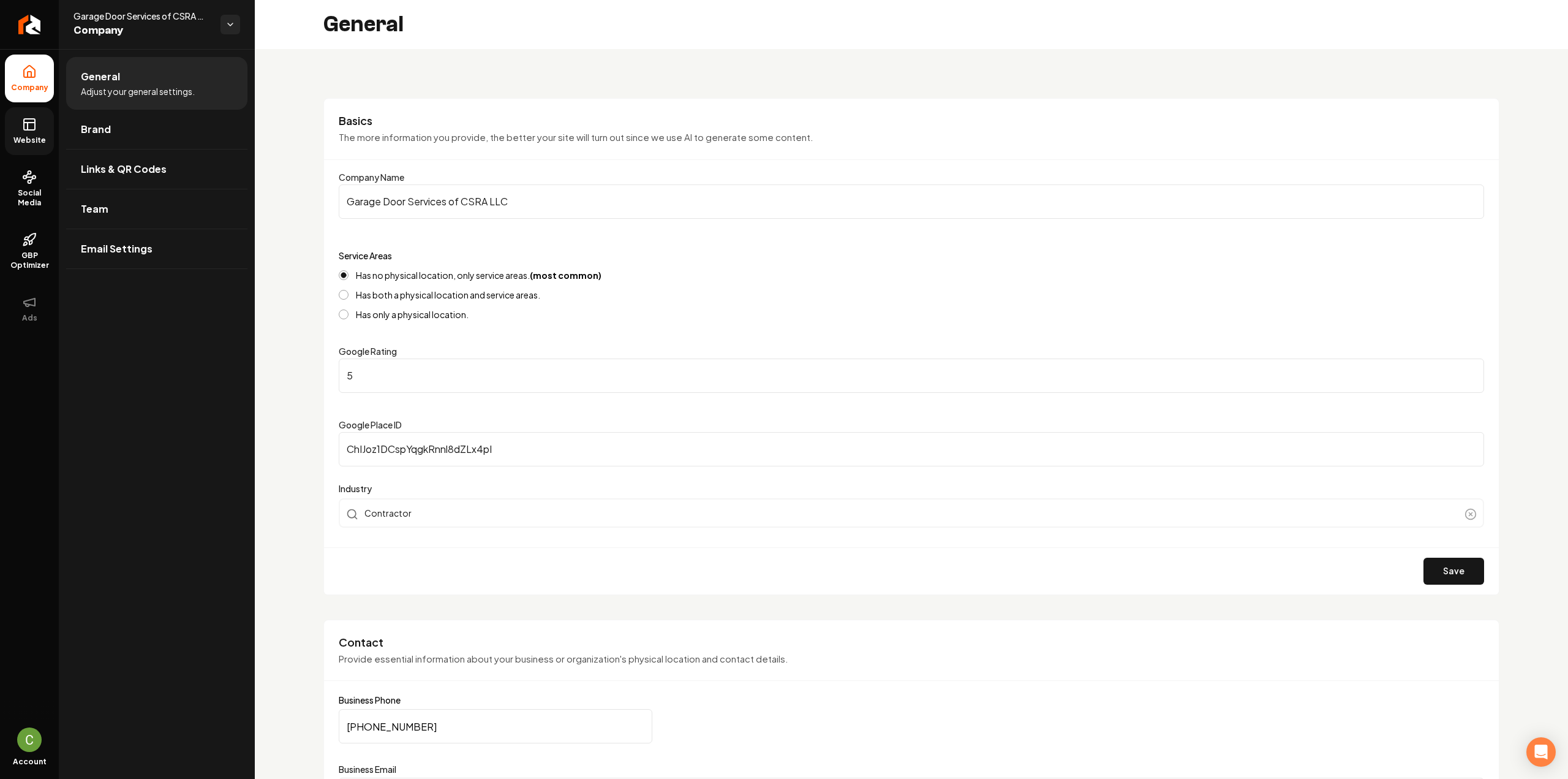
click at [426, 193] on input "Garage Door Services of CSRA LLC" at bounding box center [911, 201] width 1145 height 34
click at [12, 134] on link "Website" at bounding box center [29, 131] width 49 height 48
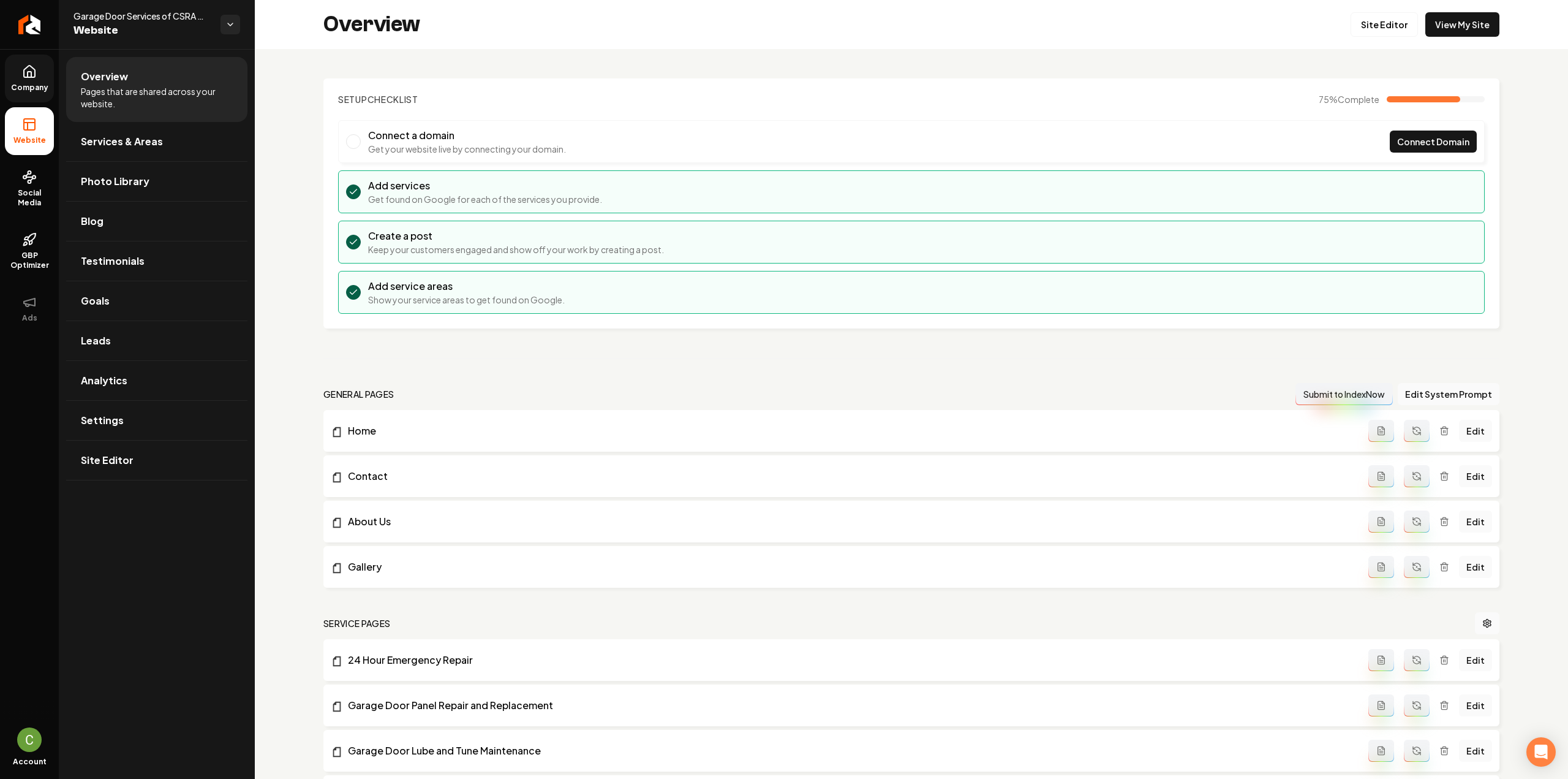
click at [25, 86] on span "Company" at bounding box center [29, 87] width 47 height 10
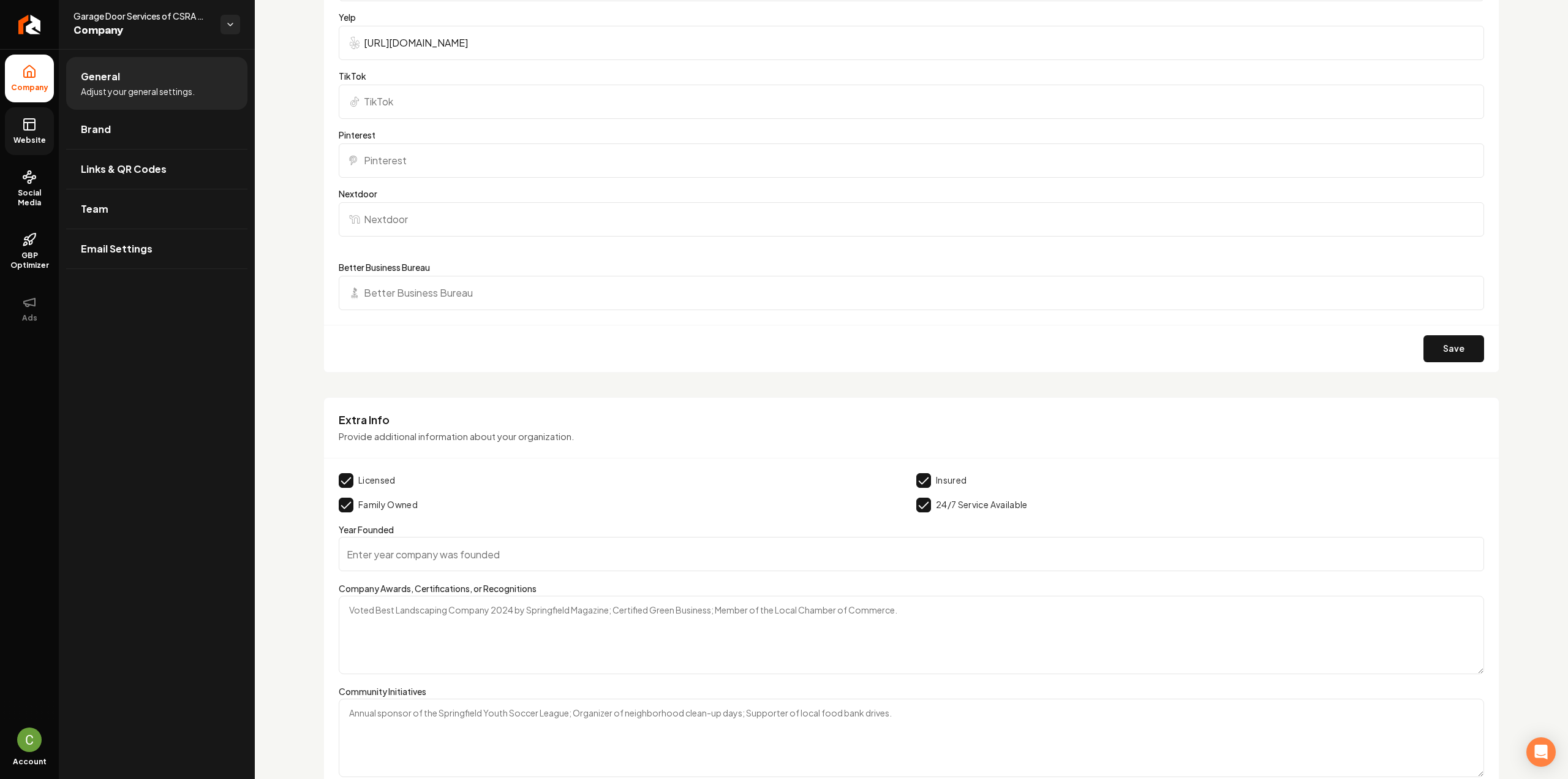
scroll to position [1495, 0]
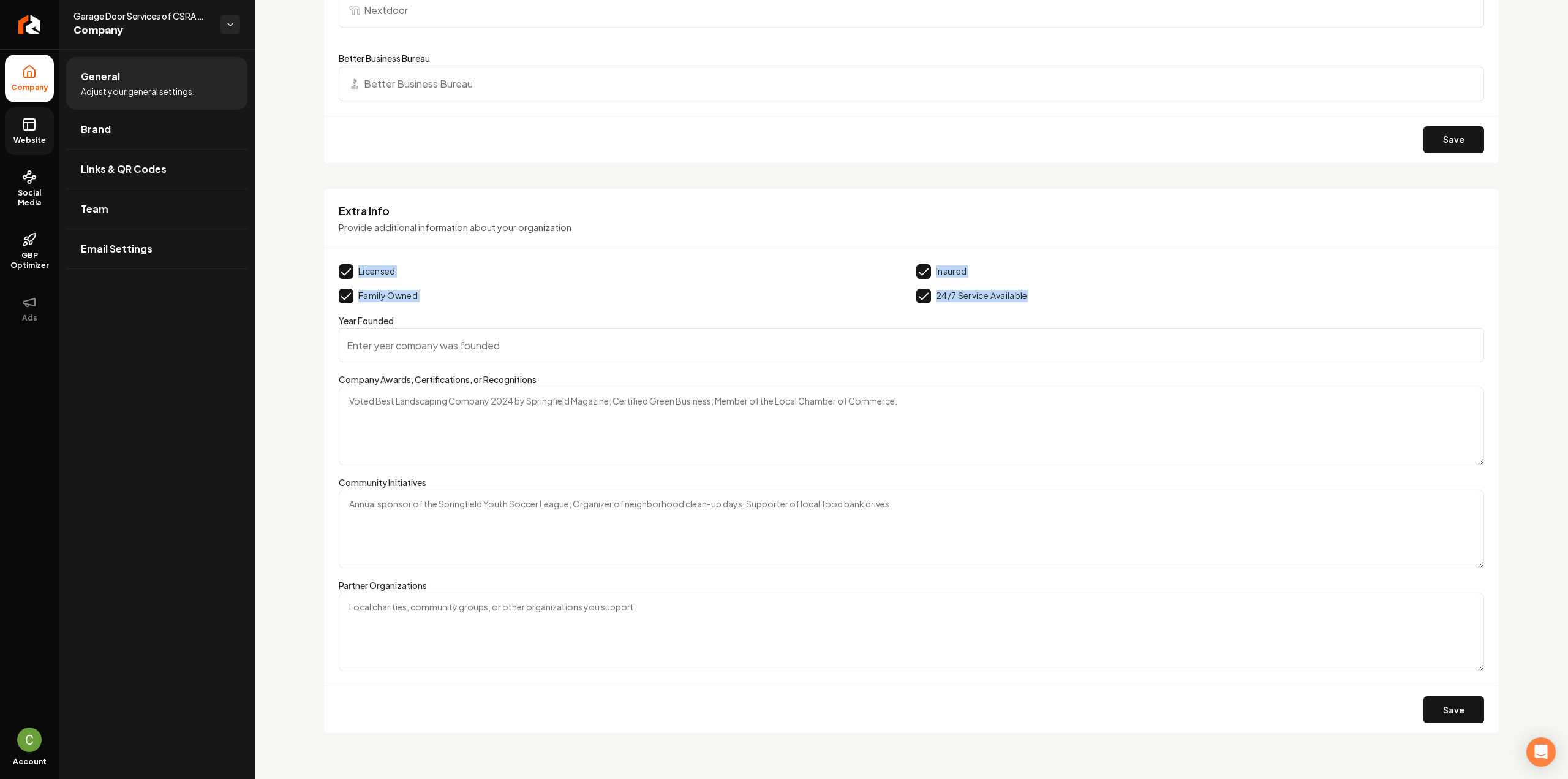
drag, startPoint x: 1088, startPoint y: 284, endPoint x: 339, endPoint y: 258, distance: 749.5
click at [339, 258] on div "Extra Info Provide additional information about your organization. Licensed Ins…" at bounding box center [911, 461] width 1176 height 546
copy div "Licensed Insured Family Owned 24/7 Service Available"
click at [496, 277] on div "Licensed Insured Family Owned 24/7 Service Available" at bounding box center [911, 283] width 1145 height 39
click at [22, 120] on icon at bounding box center [29, 124] width 15 height 15
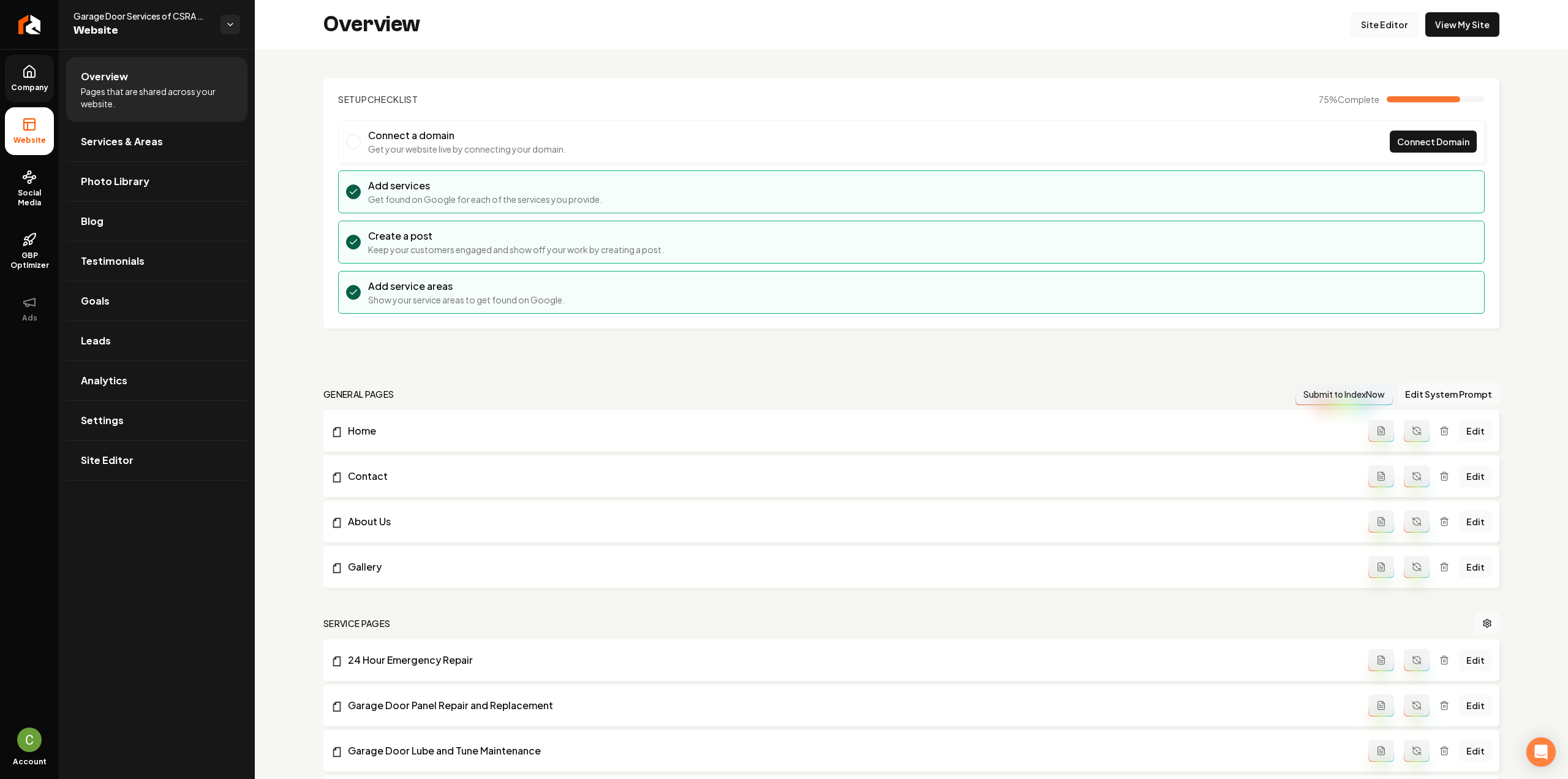
click at [1364, 24] on link "Site Editor" at bounding box center [1384, 24] width 67 height 25
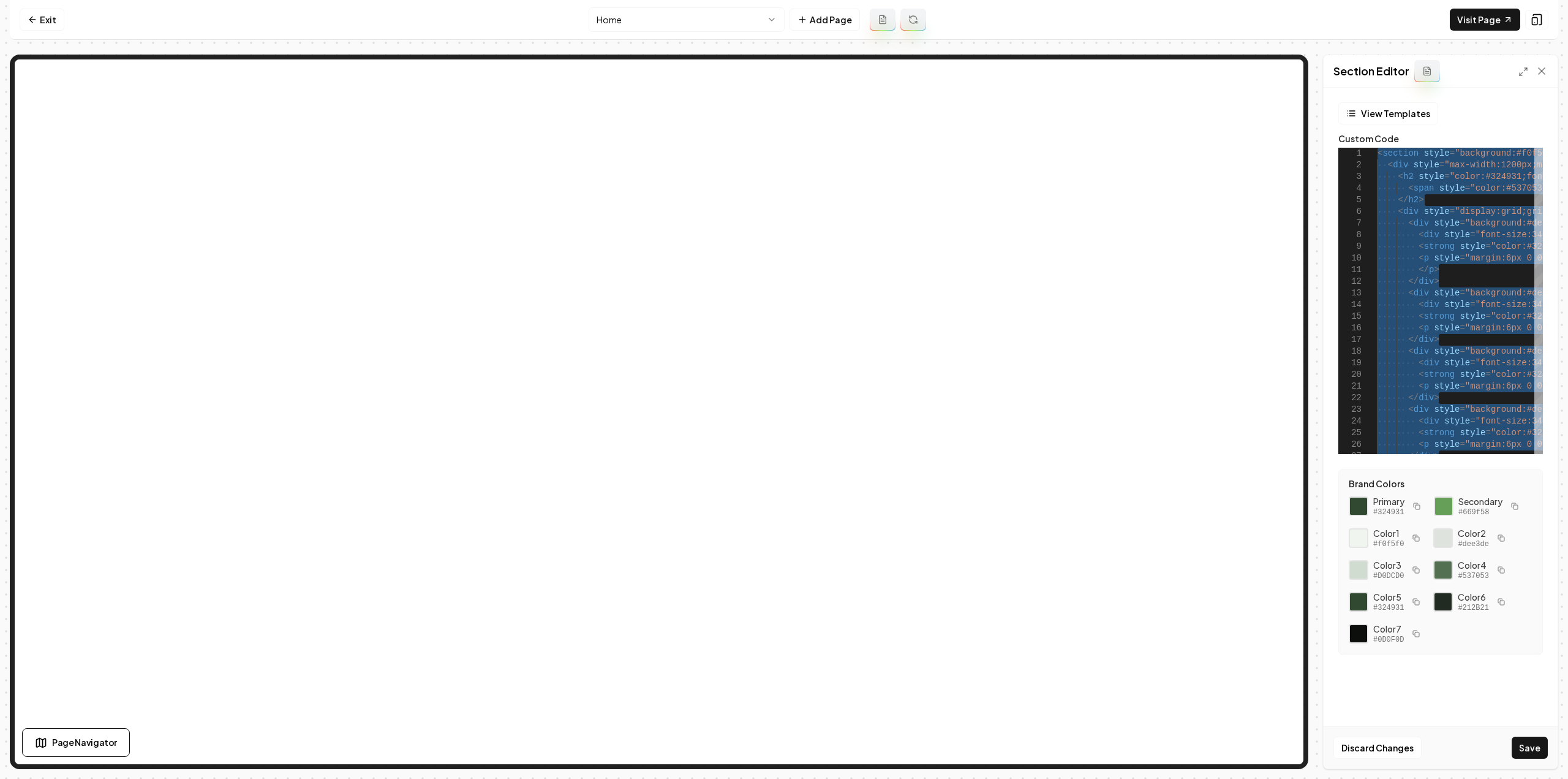
scroll to position [0, 46]
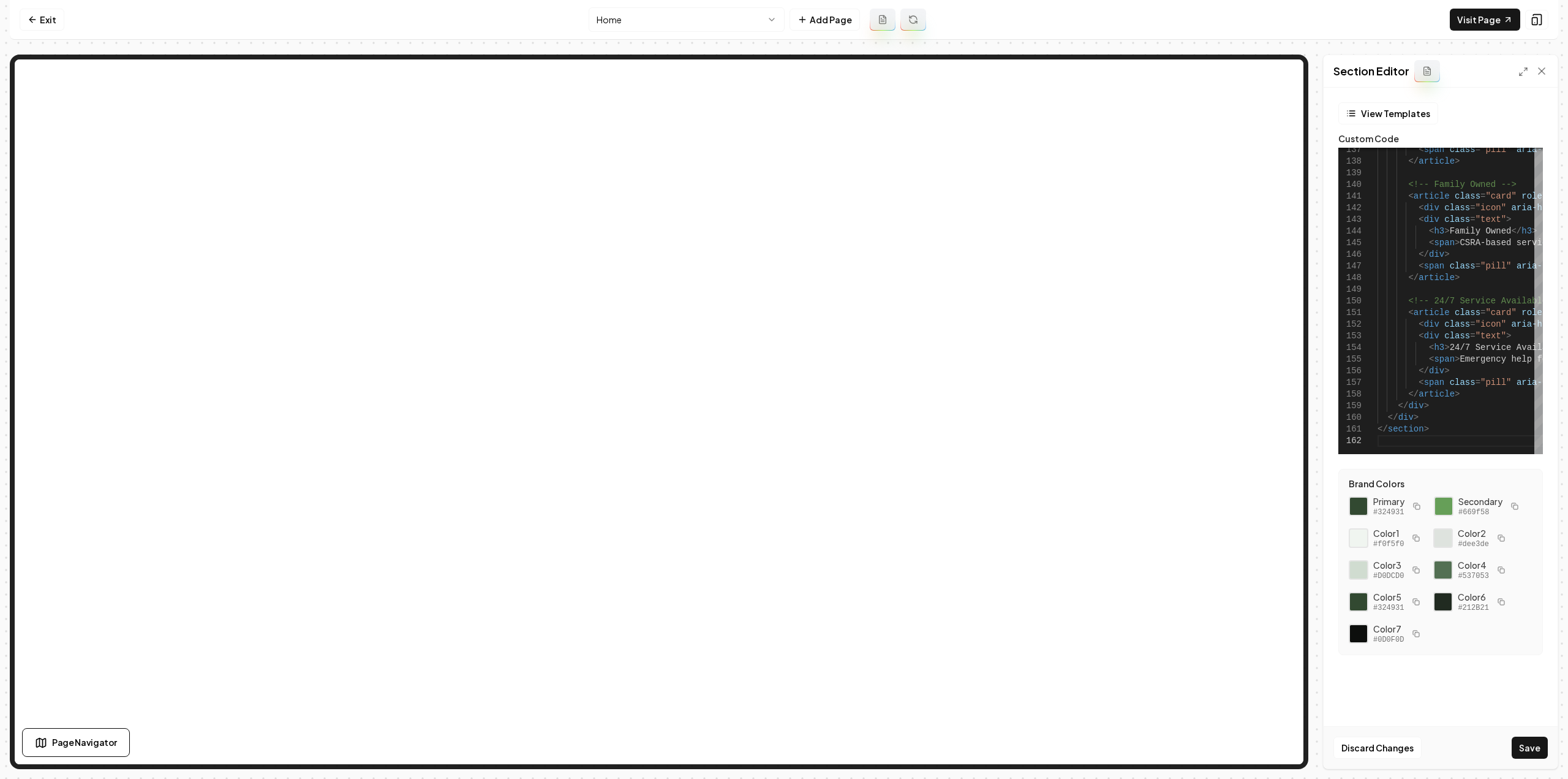
click at [1522, 762] on div "Discard Changes Save" at bounding box center [1440, 747] width 234 height 42
click at [1522, 752] on button "Save" at bounding box center [1529, 747] width 36 height 22
click at [1466, 22] on link "Visit Page" at bounding box center [1485, 19] width 70 height 22
click at [1541, 326] on div "177 178 179 180 181 182 183 184 185 186 187 188 189 190 191 192 193 194 195 196…" at bounding box center [1440, 300] width 204 height 306
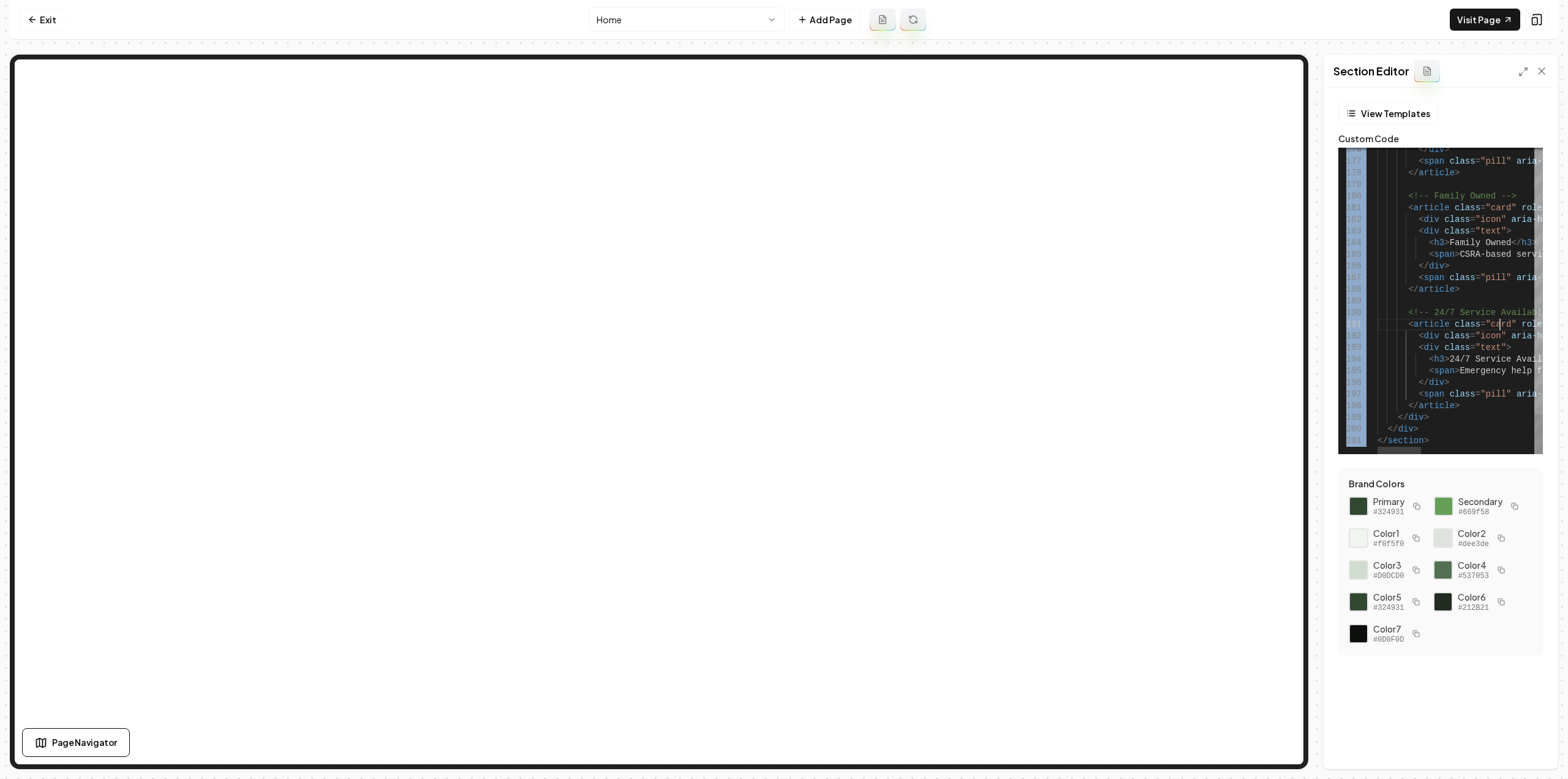
type textarea "**********"
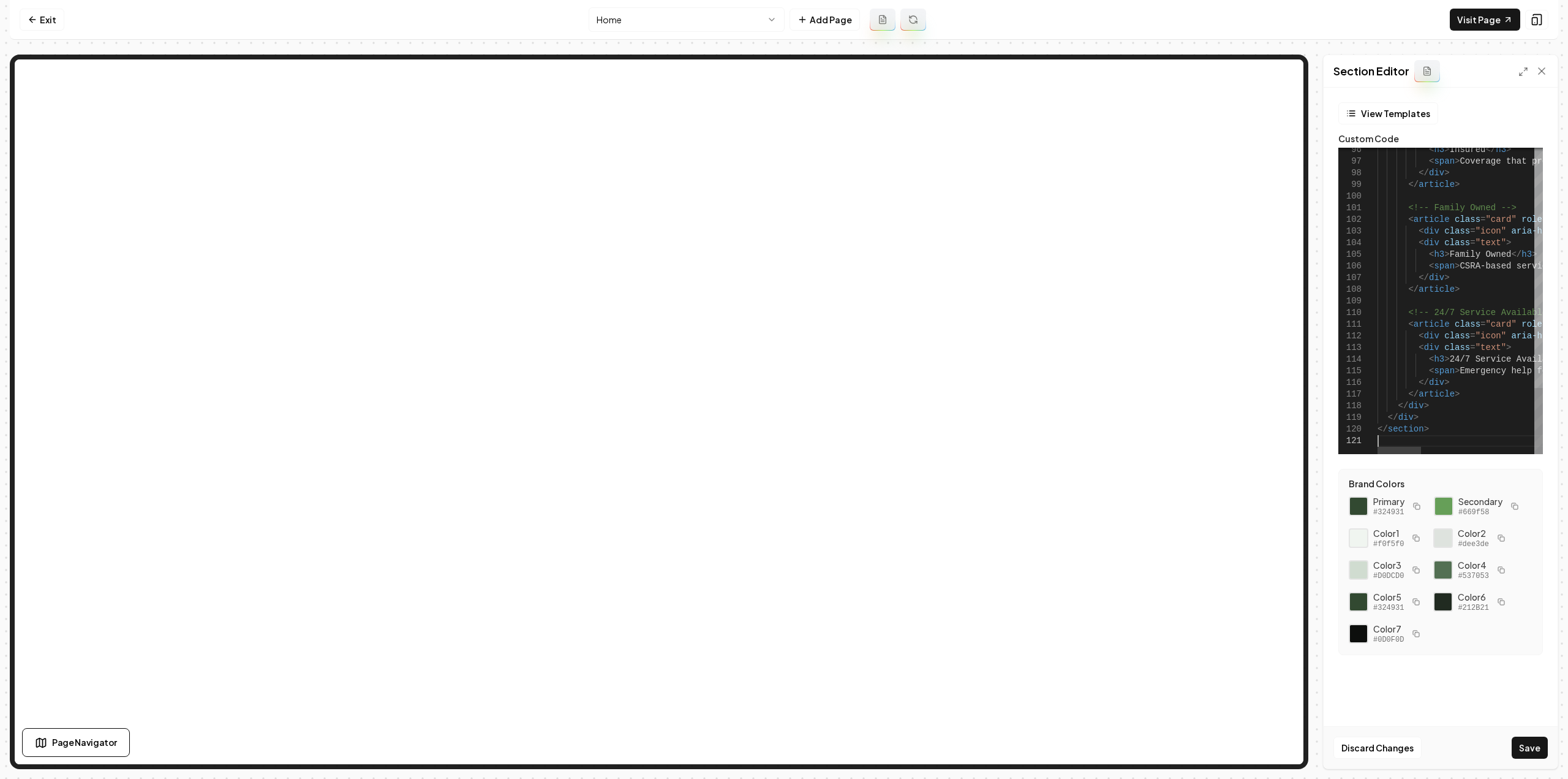
scroll to position [0, 0]
click at [1519, 744] on button "Save" at bounding box center [1529, 747] width 36 height 22
type textarea "**********"
click at [1476, 26] on link "Visit Page" at bounding box center [1485, 19] width 70 height 22
click at [48, 19] on link "Exit" at bounding box center [42, 19] width 45 height 22
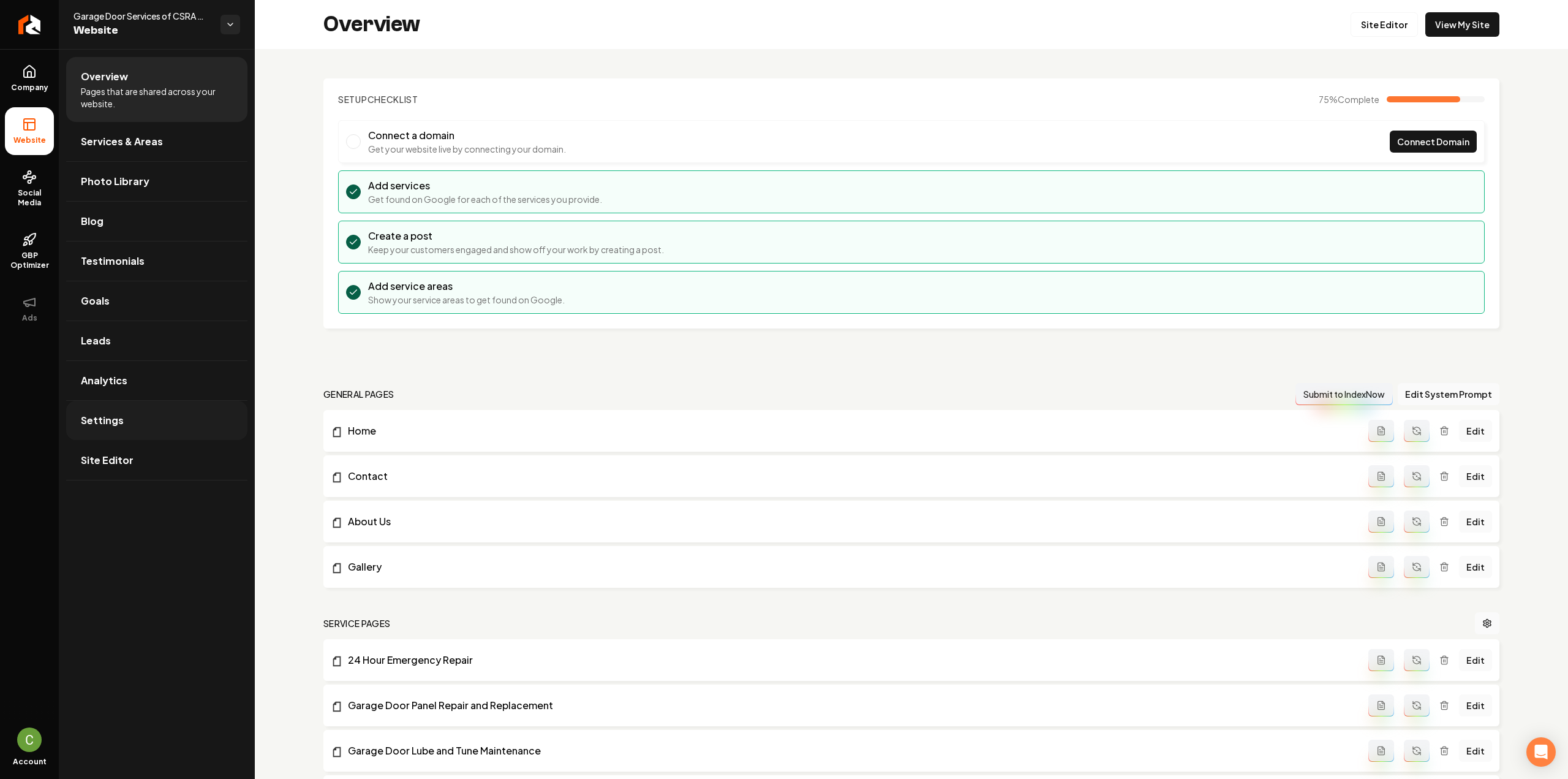
click at [130, 428] on link "Settings" at bounding box center [157, 420] width 181 height 39
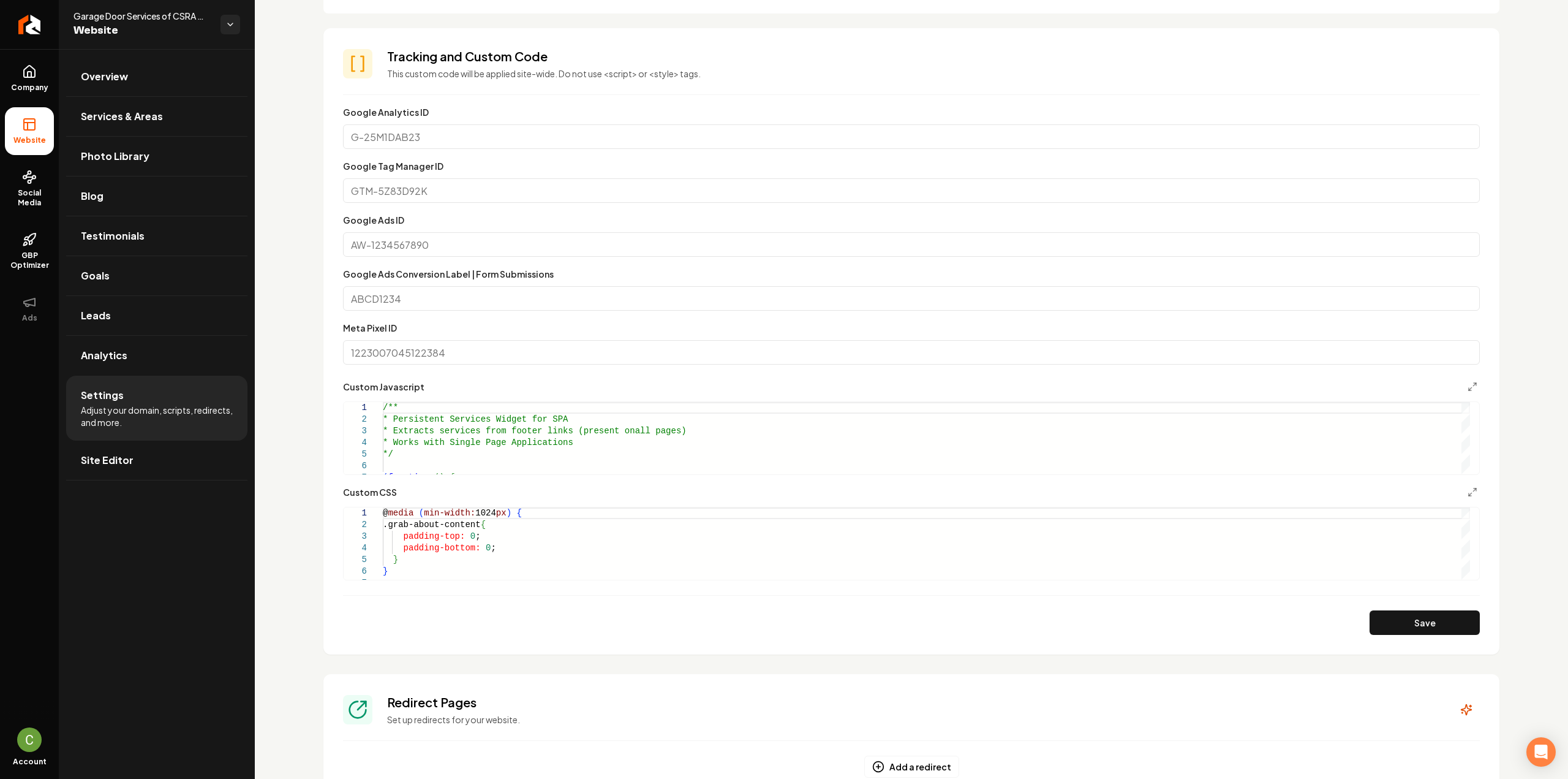
scroll to position [490, 0]
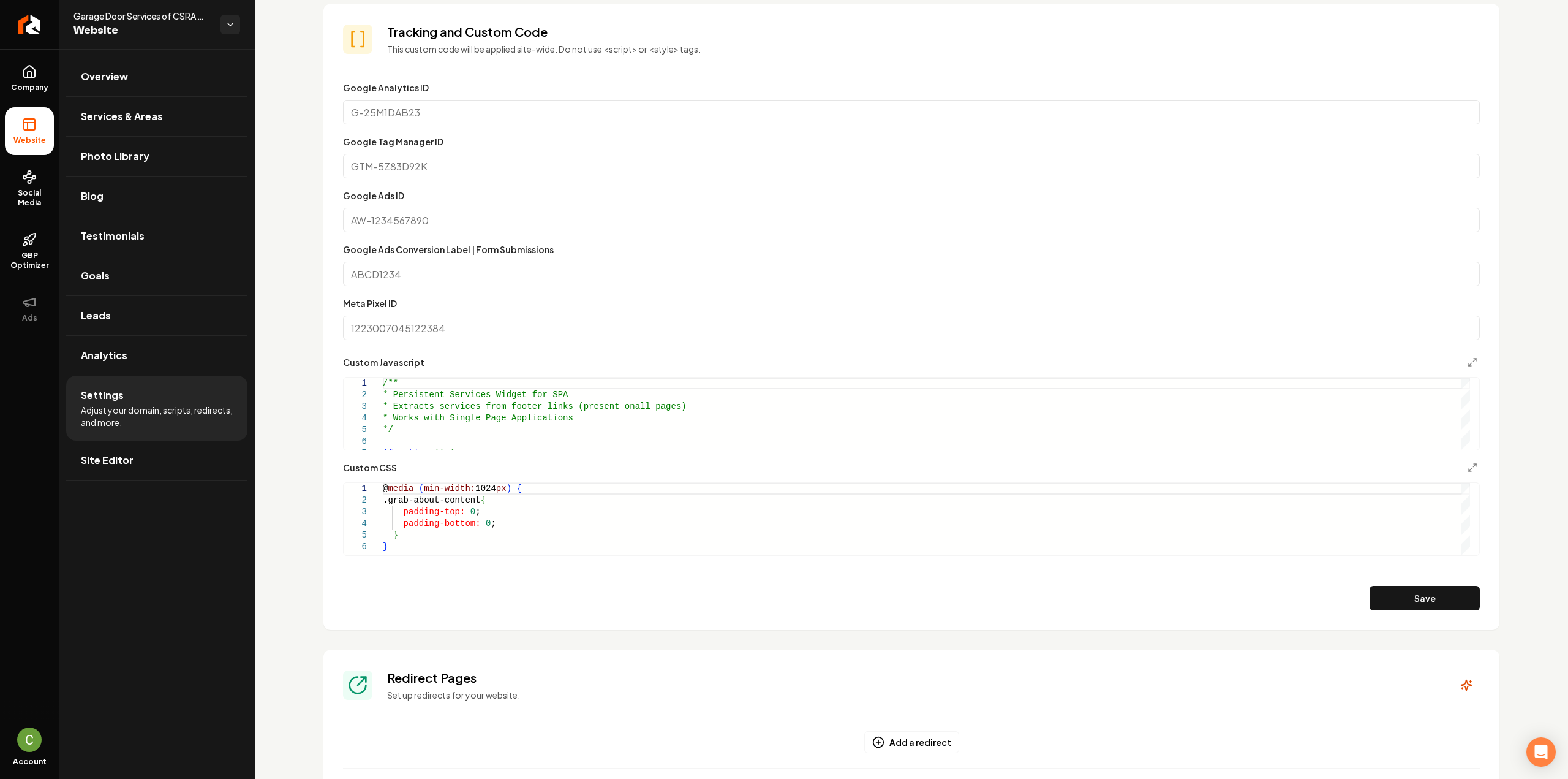
click at [646, 559] on form "**********" at bounding box center [911, 345] width 1137 height 530
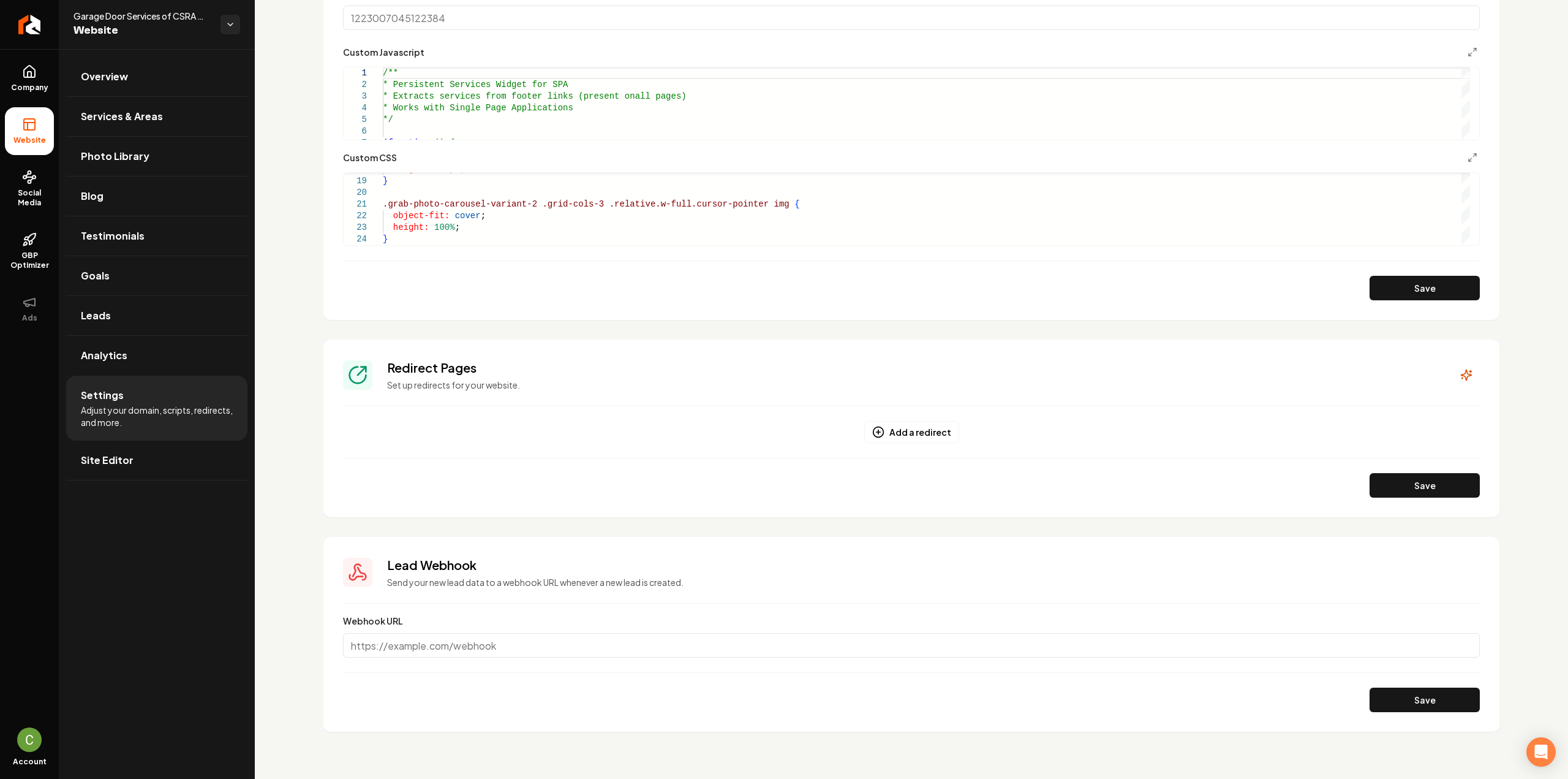
scroll to position [801, 0]
click at [446, 238] on div "height: 400px ; } .grab-photo-carousel-variant-2 .grid-cols-3 .relative.w-full.…" at bounding box center [926, 104] width 1087 height 279
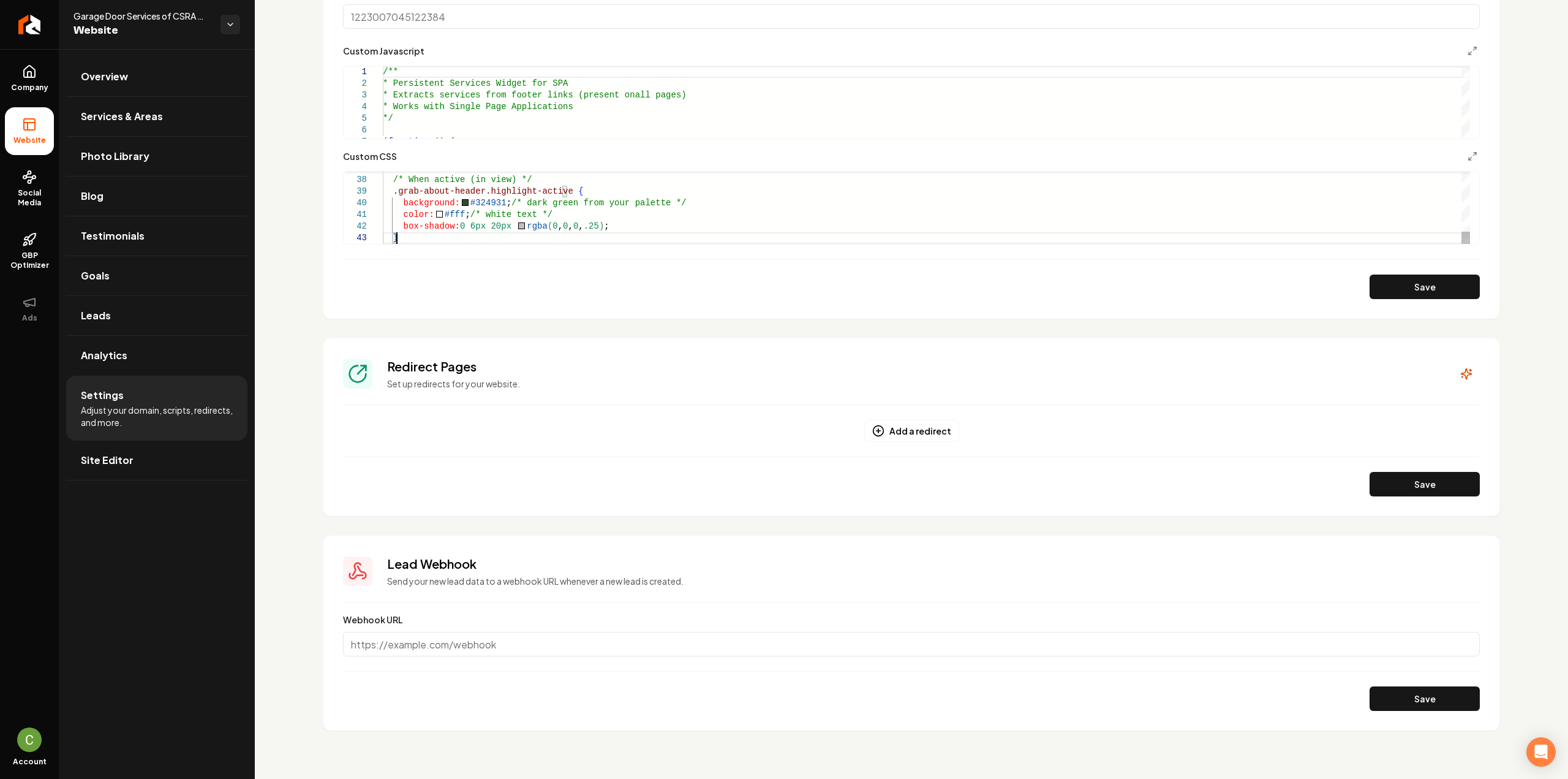
scroll to position [34, 0]
type textarea "**********"
click at [1468, 49] on icon "Main content area" at bounding box center [1472, 50] width 10 height 10
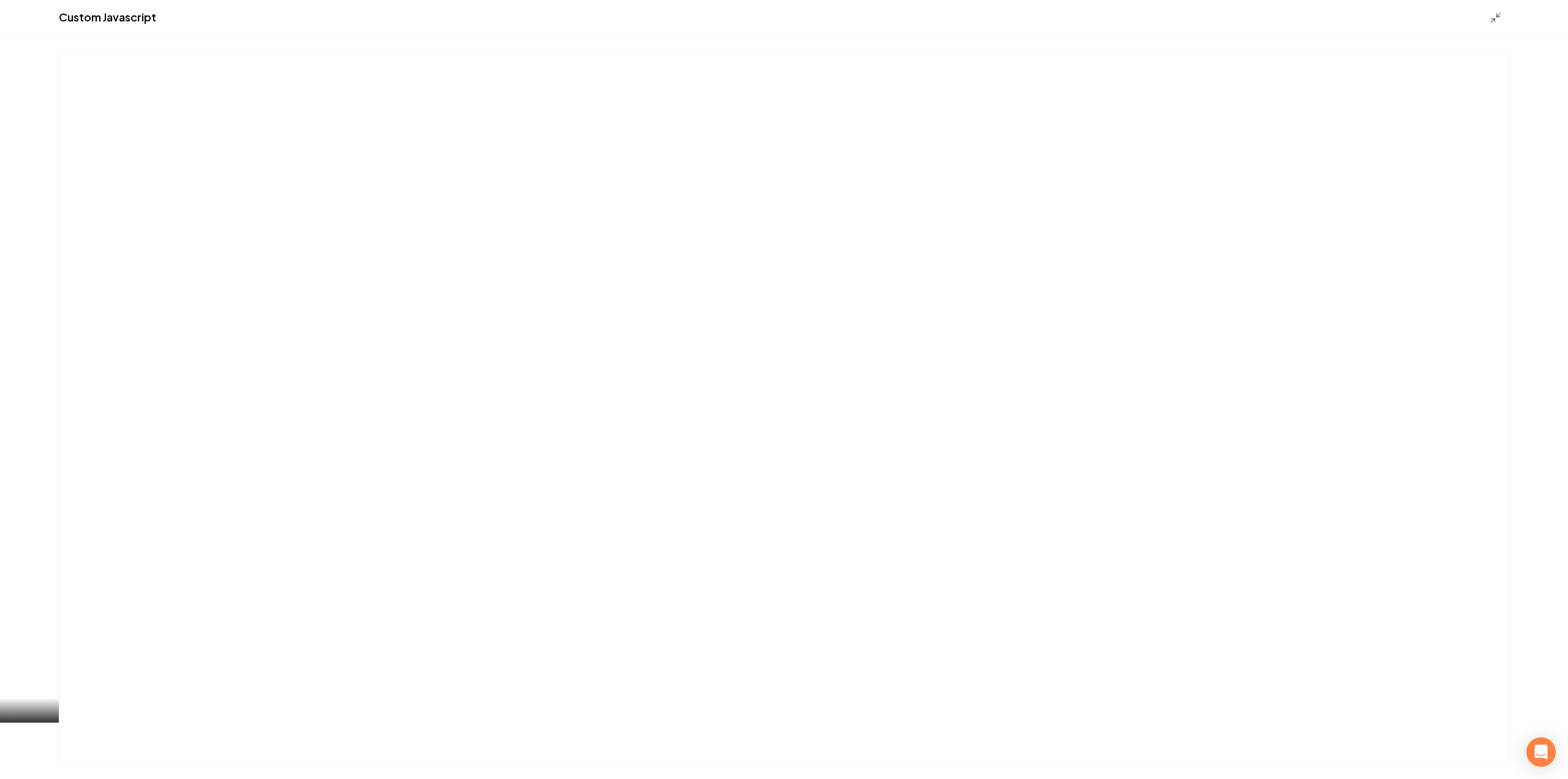
scroll to position [721, 0]
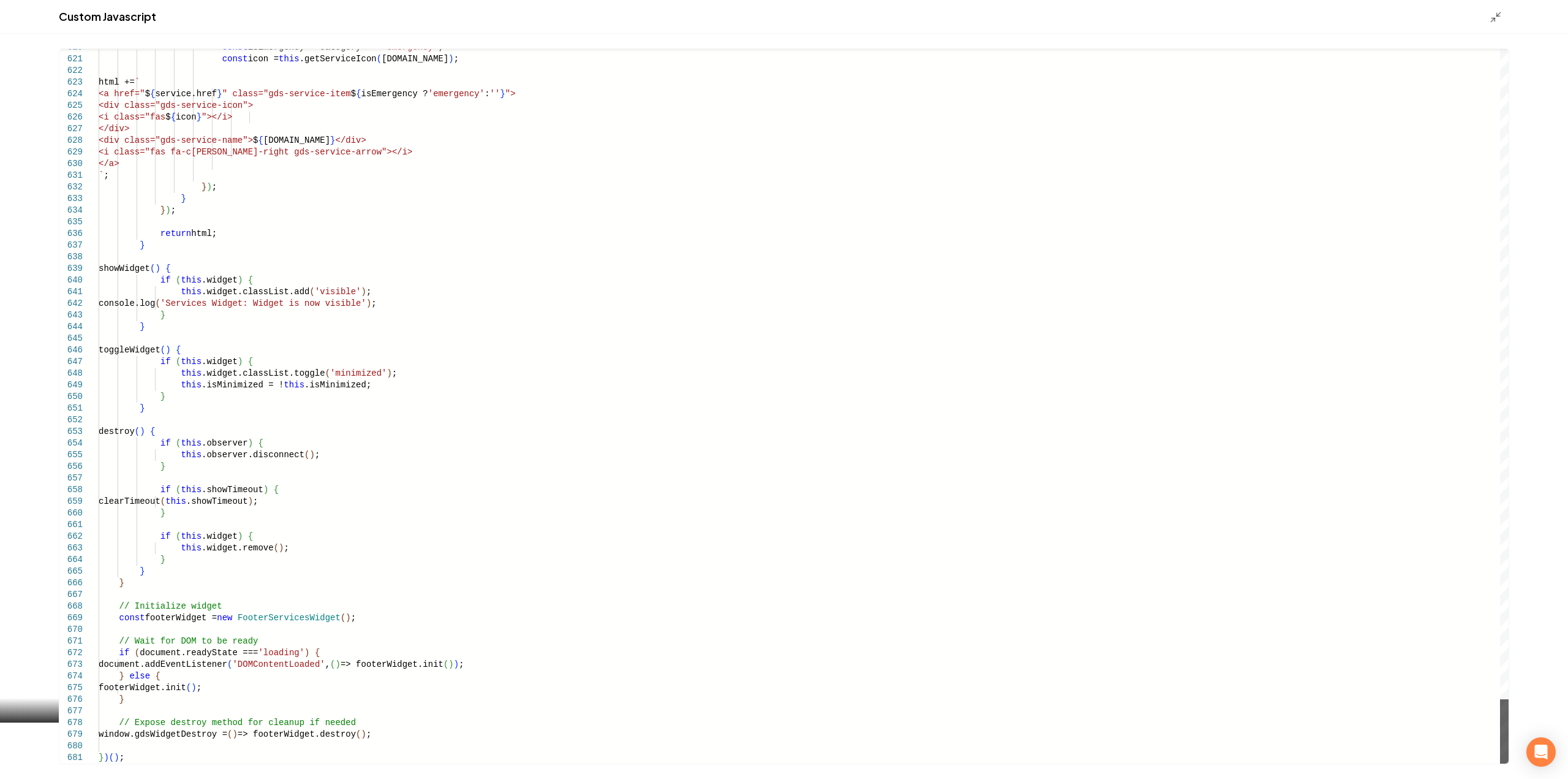
click at [1500, 763] on div "Main content area" at bounding box center [1504, 731] width 8 height 64
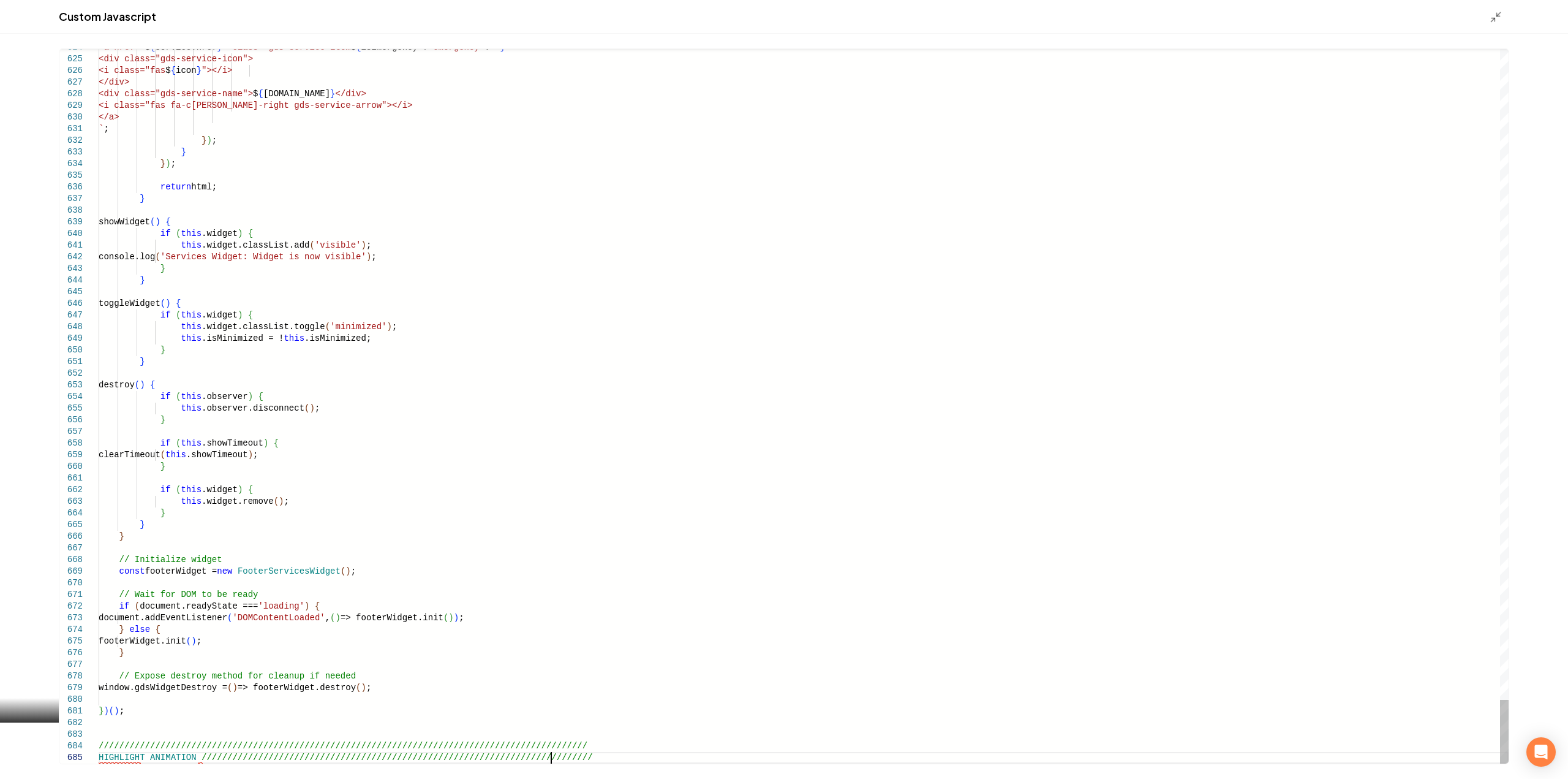
scroll to position [47, 447]
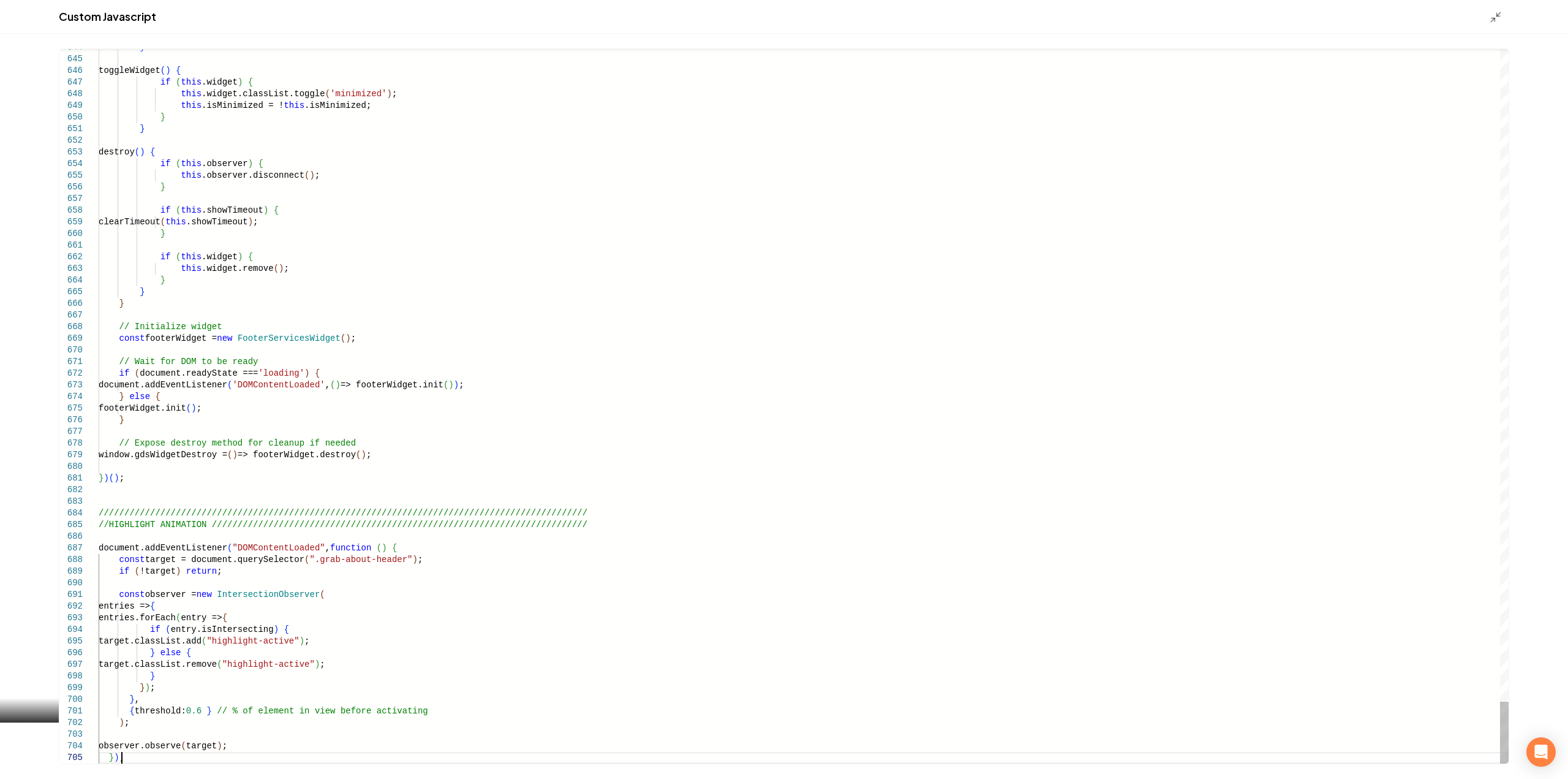
scroll to position [58, 0]
type textarea "**********"
click at [1498, 15] on line "Main content area" at bounding box center [1498, 14] width 4 height 4
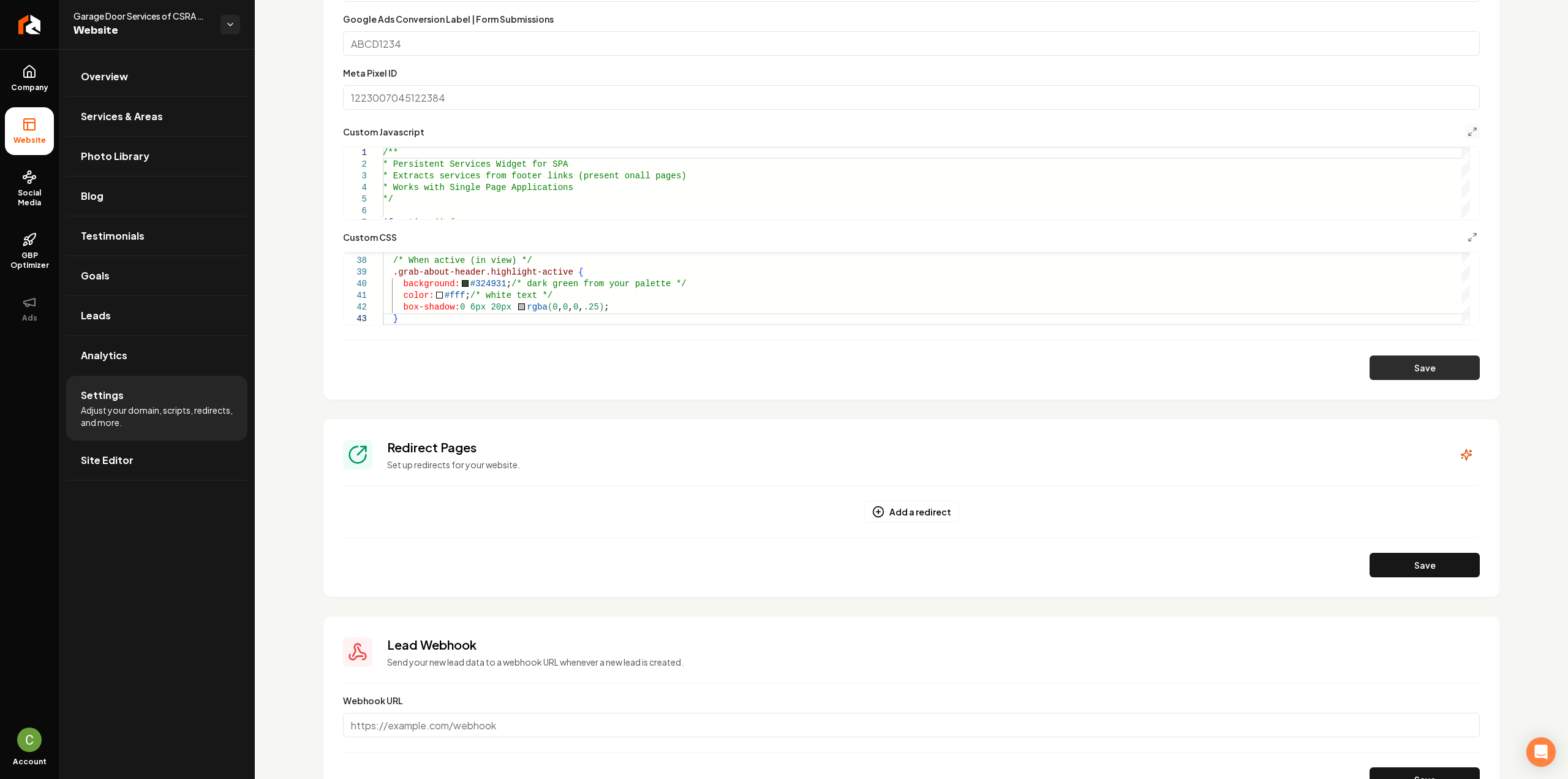
click at [1396, 374] on button "Save" at bounding box center [1424, 367] width 110 height 25
type textarea "**********"
click at [1411, 368] on button "Save" at bounding box center [1424, 367] width 110 height 25
click at [1468, 234] on icon "Main content area" at bounding box center [1472, 237] width 10 height 10
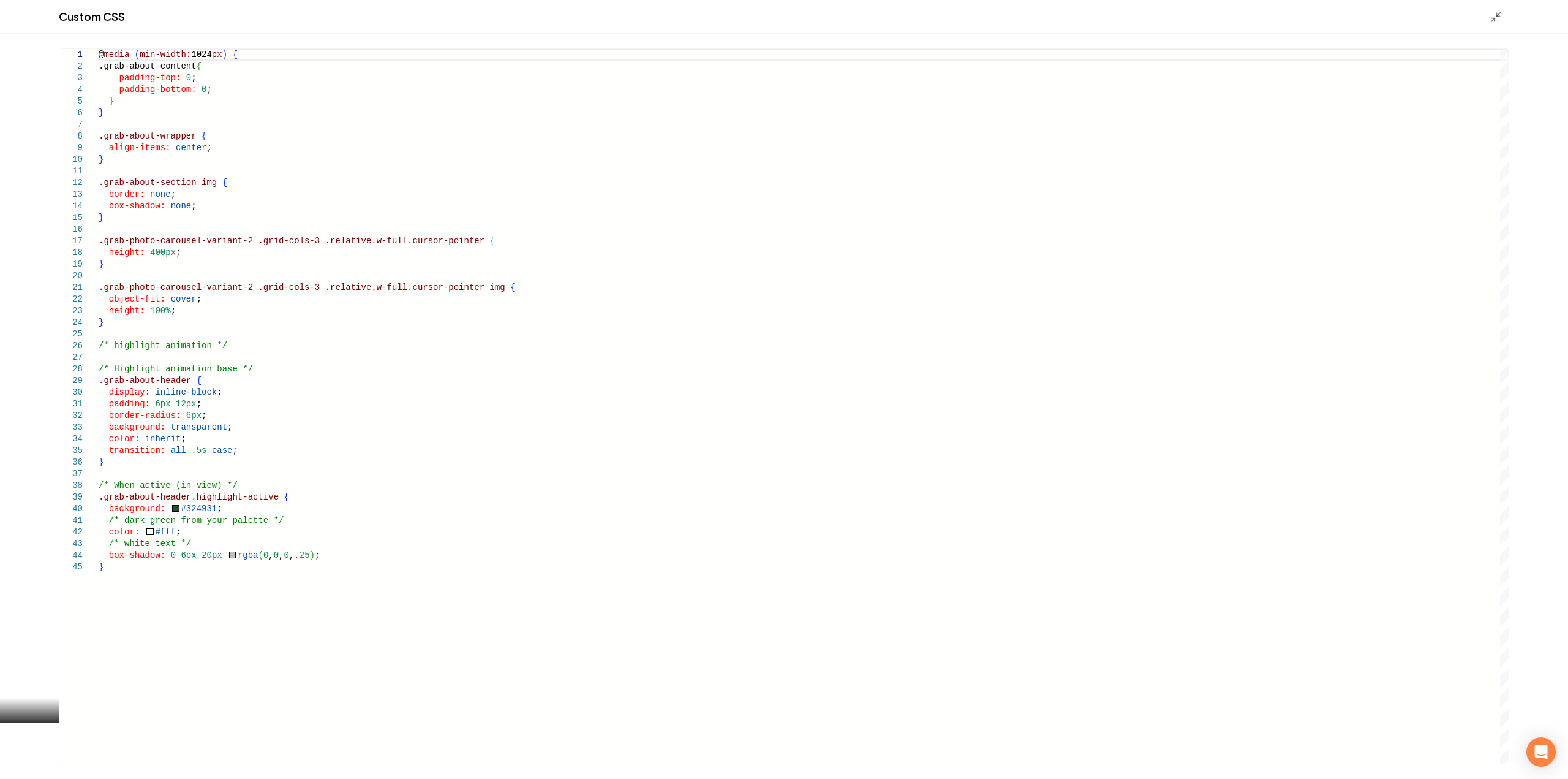
click at [186, 358] on div "@ media ( min-width: 1024 px ) { .grab-about-content { padding-top: 0 ; padding…" at bounding box center [803, 406] width 1410 height 715
click at [228, 348] on div "@ media ( min-width: 1024 px ) { .grab-about-content { padding-top: 0 ; padding…" at bounding box center [803, 406] width 1410 height 715
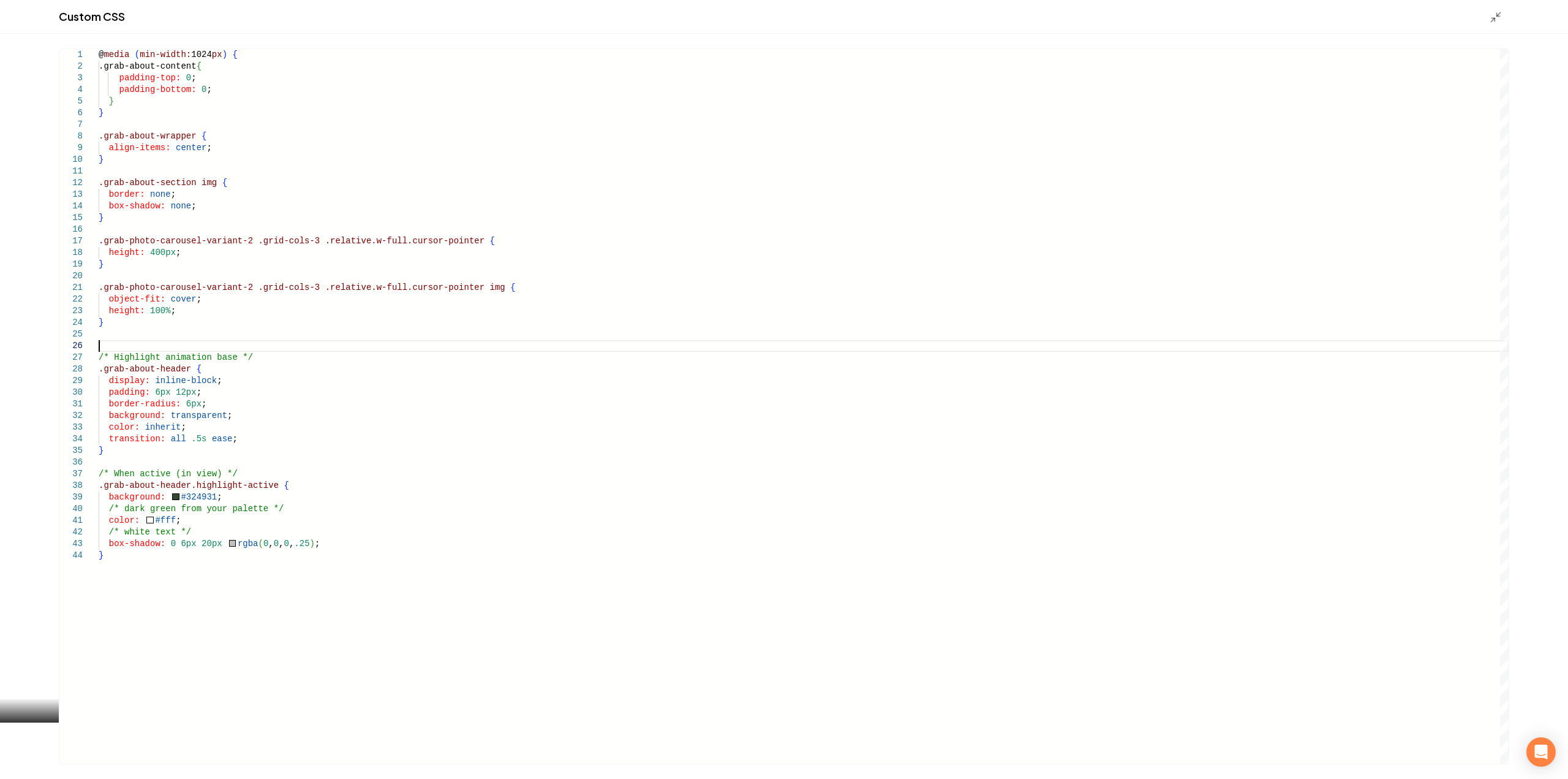
click at [162, 422] on div "@ media ( min-width: 1024 px ) { .grab-about-content { padding-top: 0 ; padding…" at bounding box center [803, 406] width 1410 height 715
type textarea "**********"
drag, startPoint x: 1495, startPoint y: 19, endPoint x: 1495, endPoint y: 28, distance: 9.0
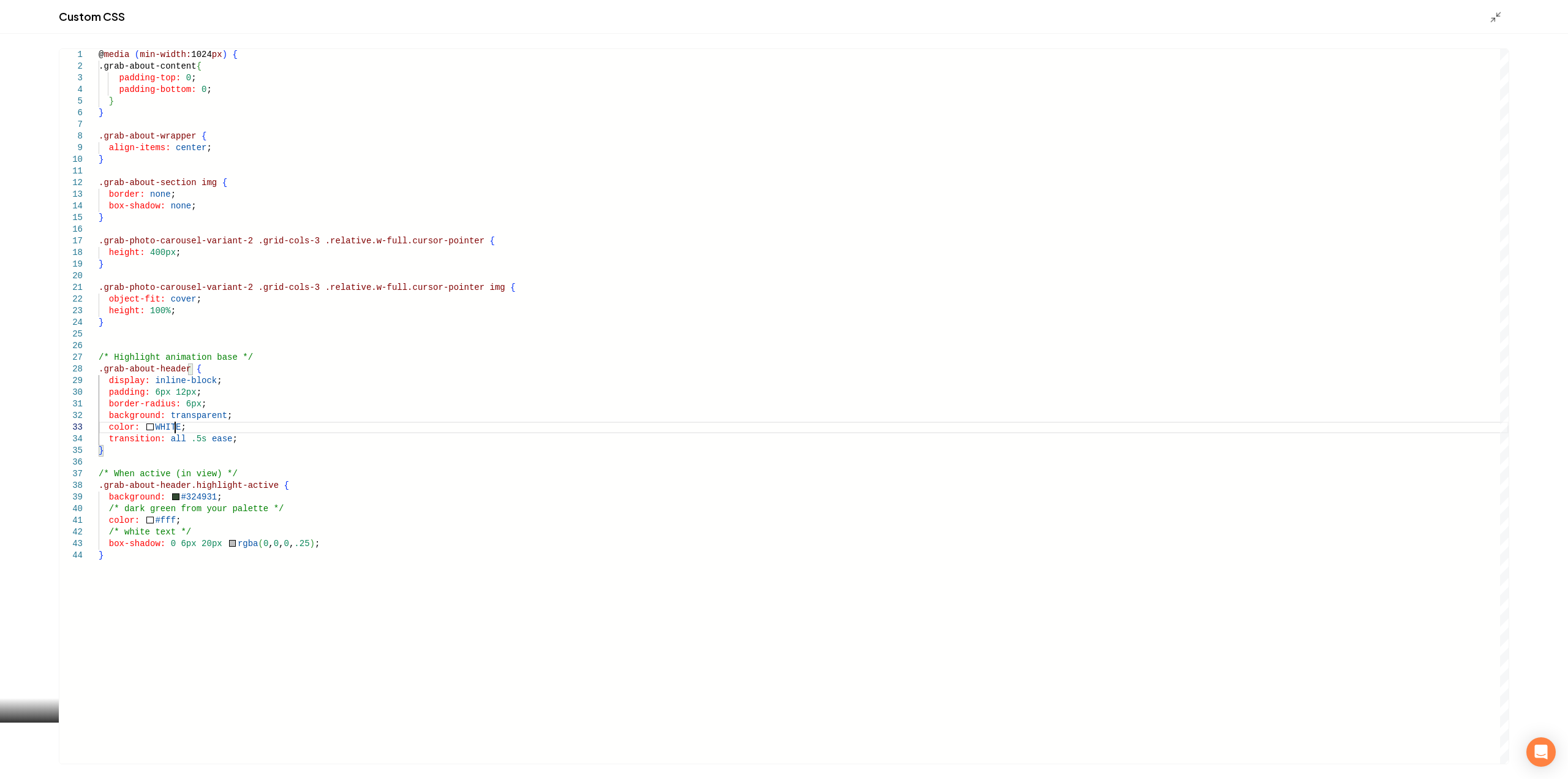
click at [1495, 19] on icon "Main content area" at bounding box center [1495, 17] width 12 height 12
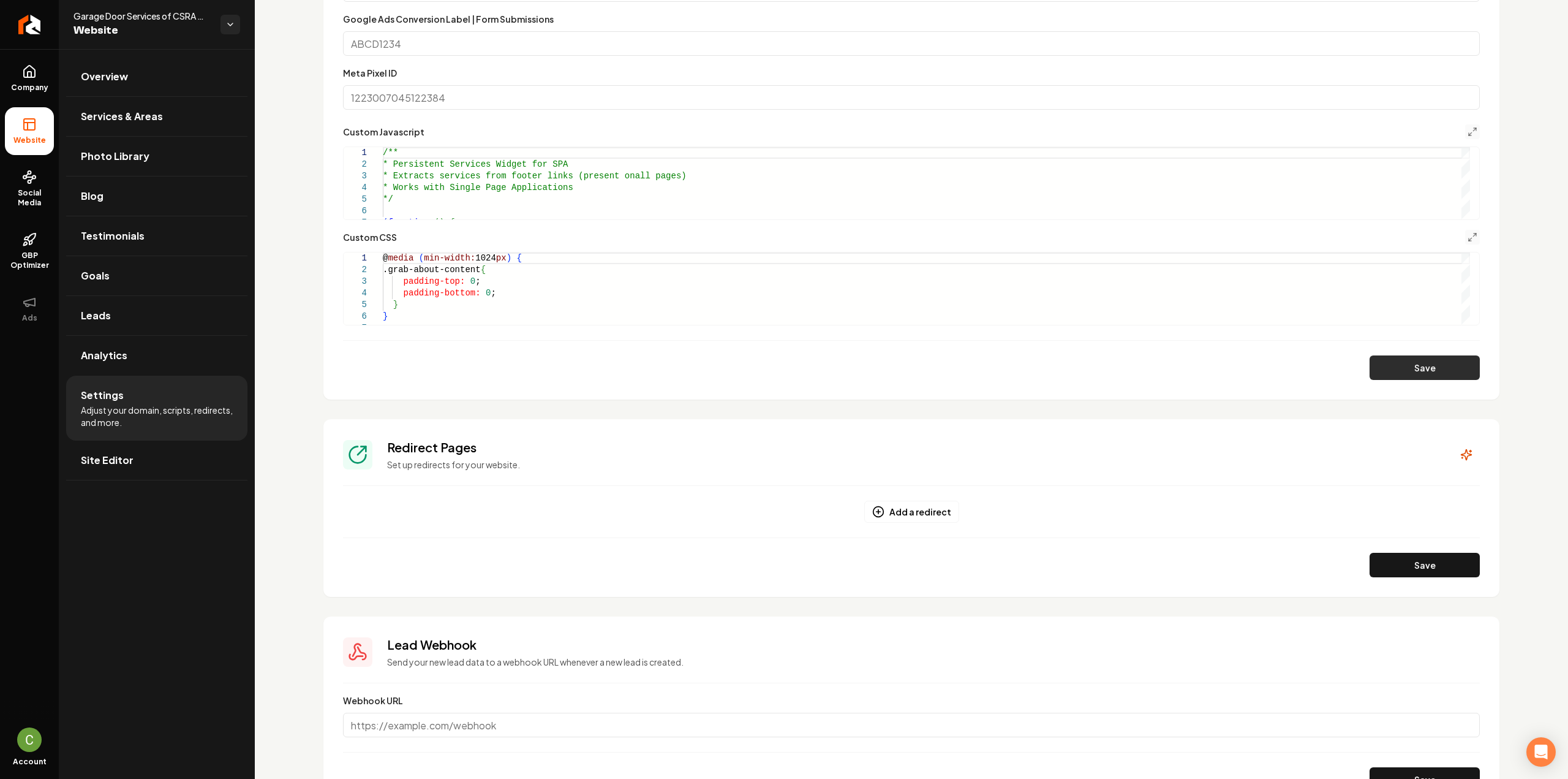
click at [1397, 366] on button "Save" at bounding box center [1424, 367] width 110 height 25
click at [1468, 240] on polyline "Main content area" at bounding box center [1469, 239] width 2 height 2
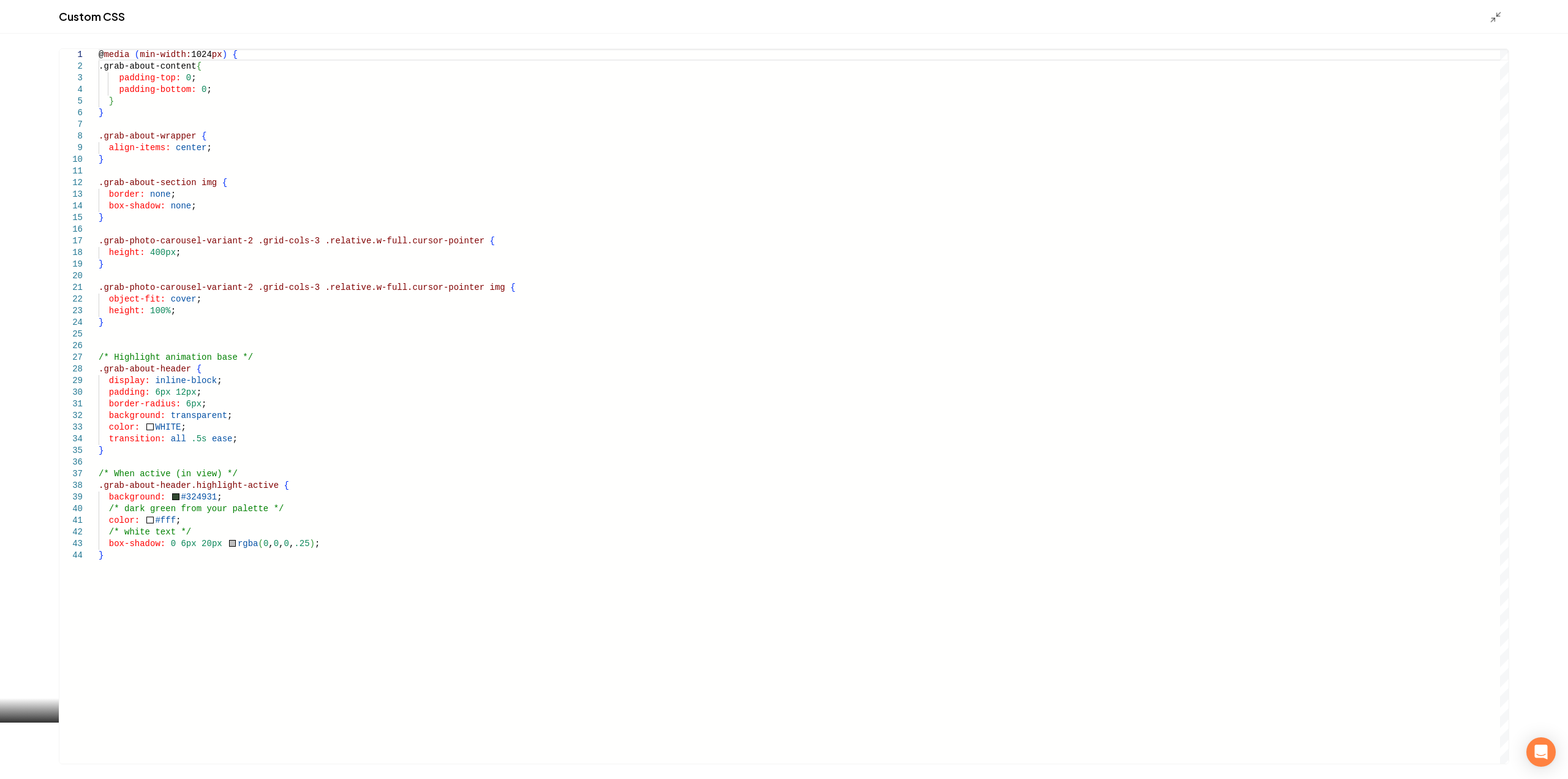
scroll to position [0, 0]
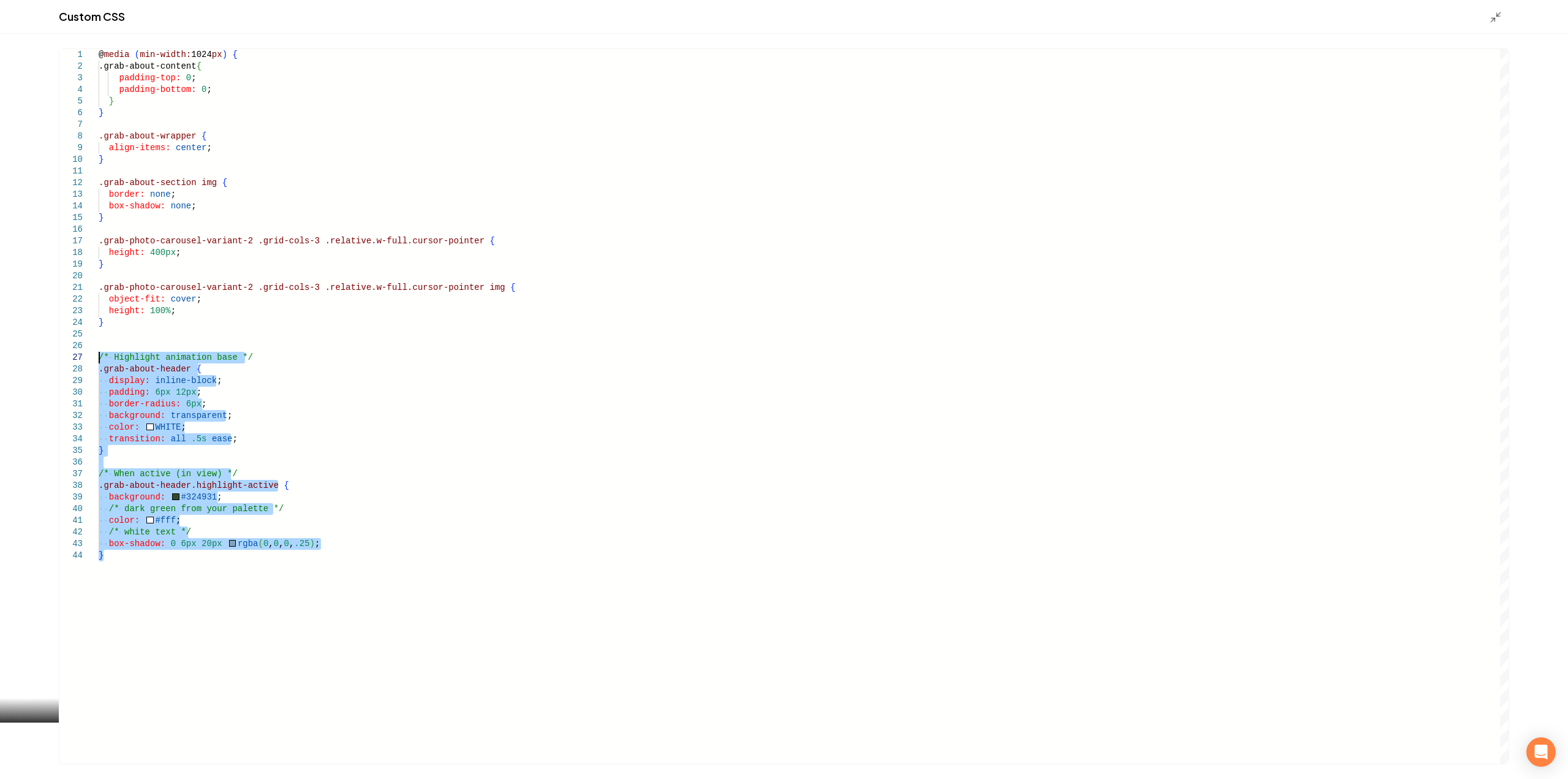
drag, startPoint x: 120, startPoint y: 560, endPoint x: 69, endPoint y: 358, distance: 208.3
click at [99, 358] on div "@ media ( min-width: 1024 px ) { .grab-about-content { padding-top: 0 ; padding…" at bounding box center [803, 406] width 1410 height 715
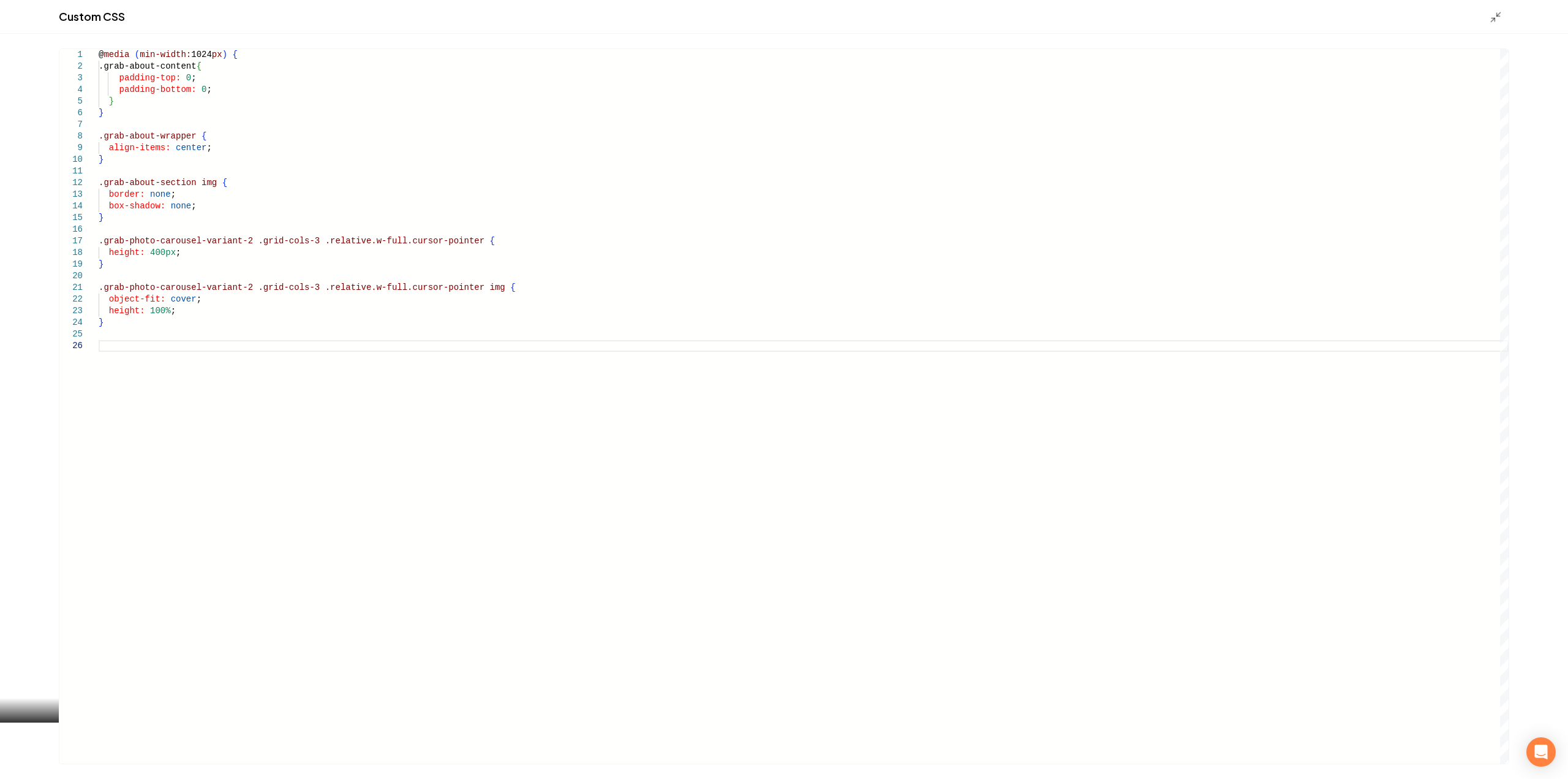
type textarea "**********"
click at [1492, 20] on line "Main content area" at bounding box center [1492, 20] width 4 height 4
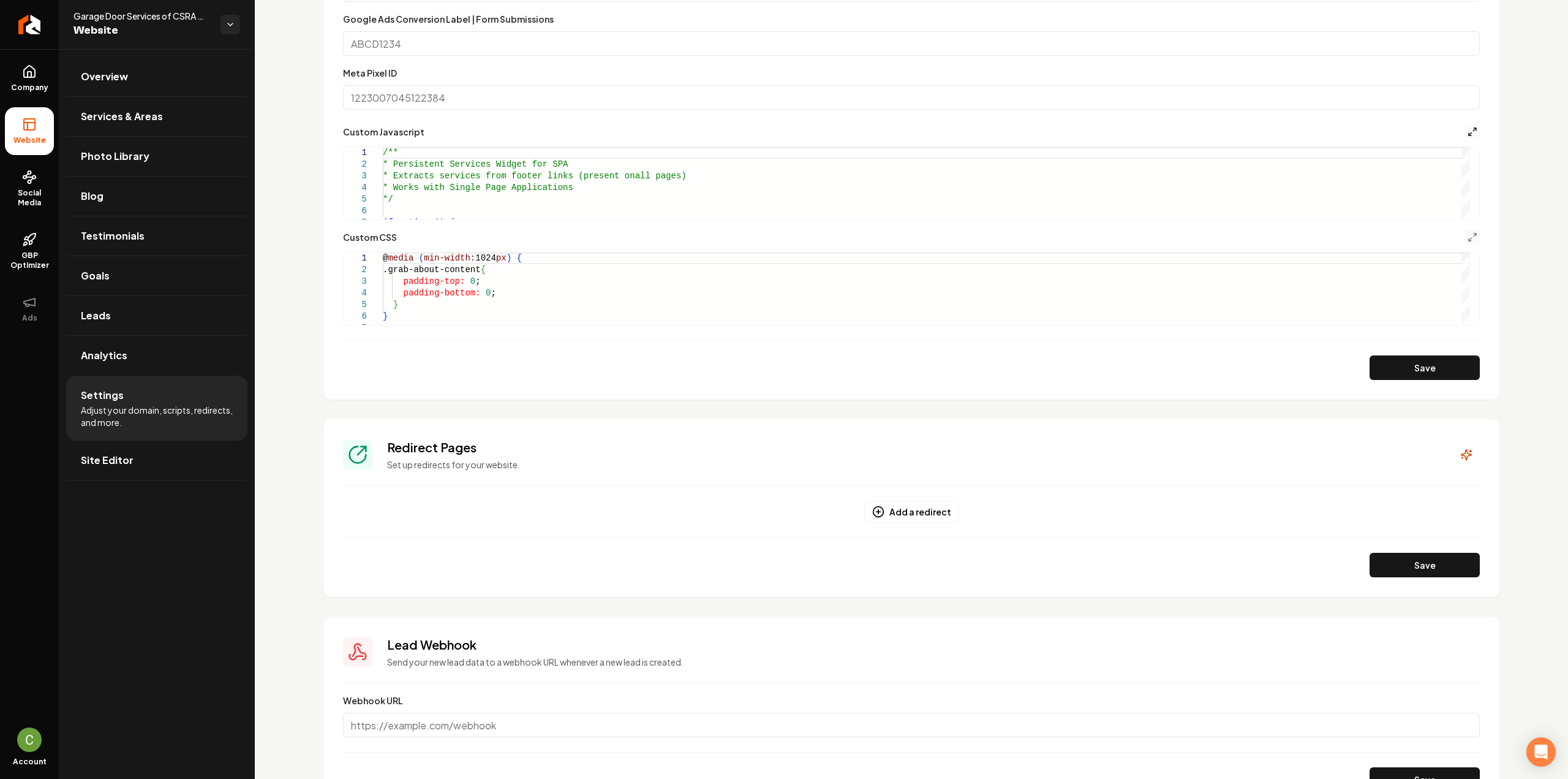
click at [1468, 130] on icon "Main content area" at bounding box center [1472, 131] width 10 height 10
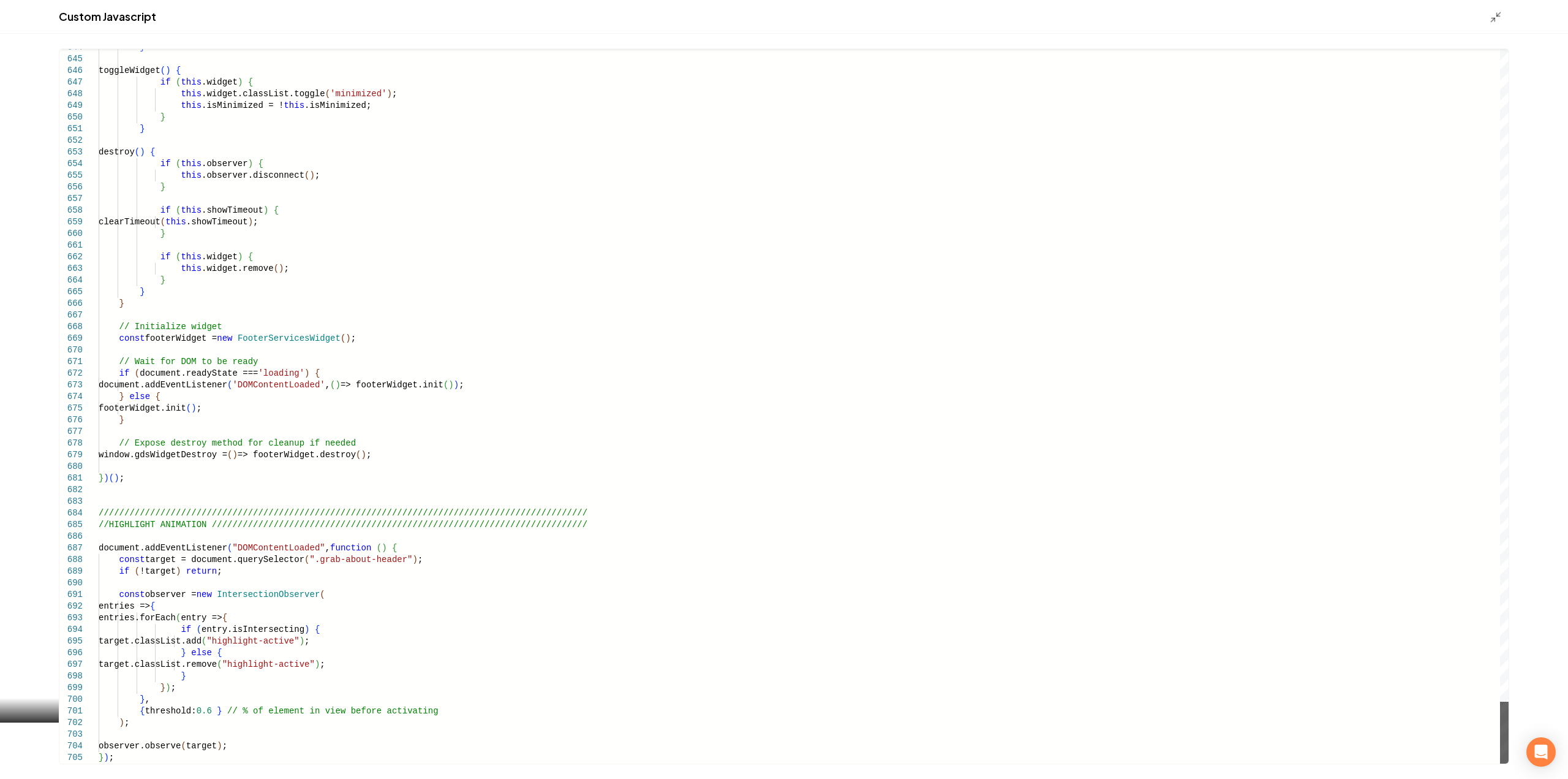
click at [1500, 763] on div "Main content area" at bounding box center [1504, 732] width 8 height 62
drag, startPoint x: 98, startPoint y: 510, endPoint x: 198, endPoint y: 643, distance: 166.4
click at [198, 643] on div "644 645 646 647 648 649 650 651 652 653 654 655 656 657 658 659 660 661 662 663…" at bounding box center [783, 406] width 1449 height 715
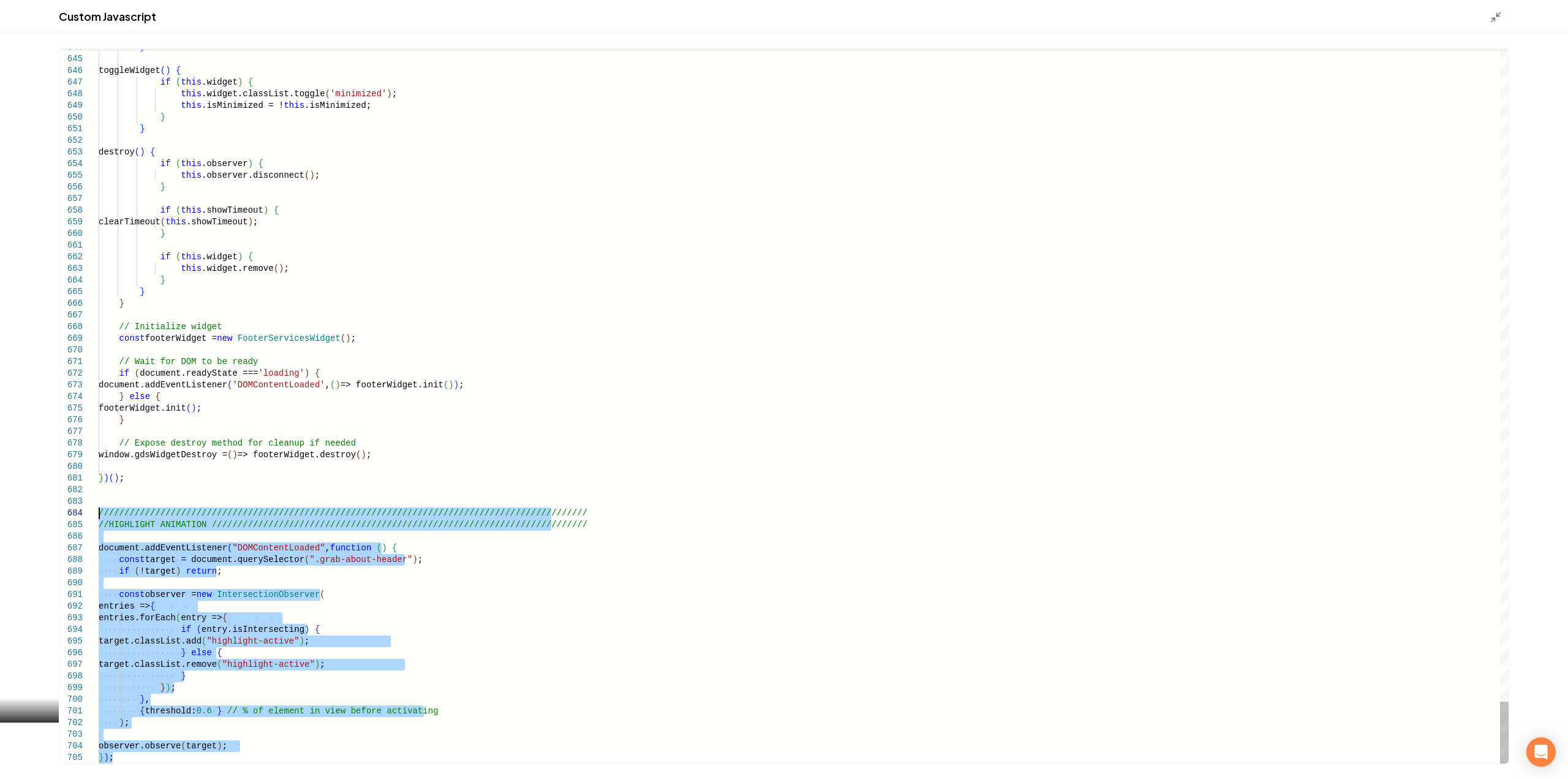
drag, startPoint x: 113, startPoint y: 755, endPoint x: 73, endPoint y: 511, distance: 247.3
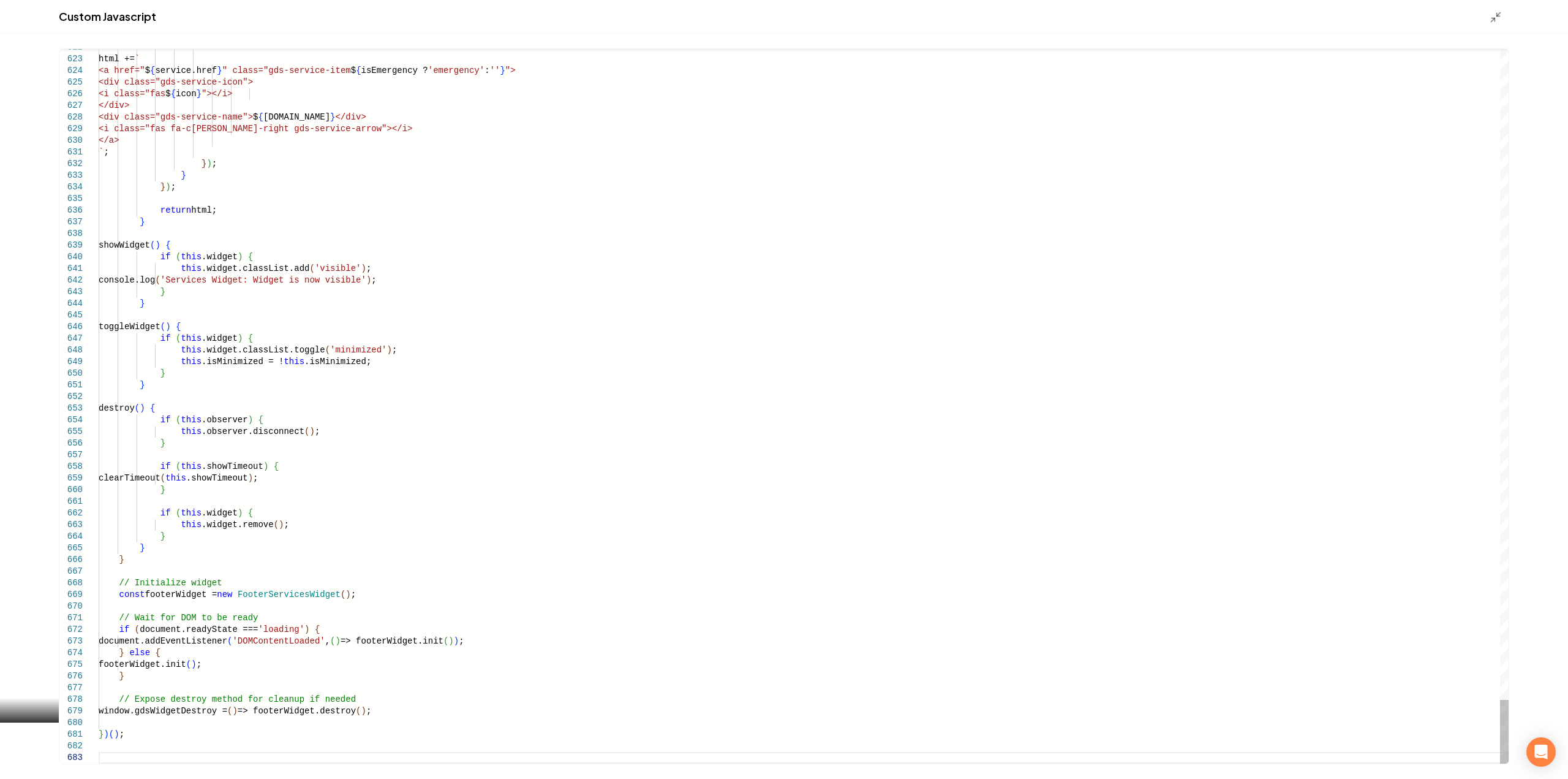
type textarea "*****"
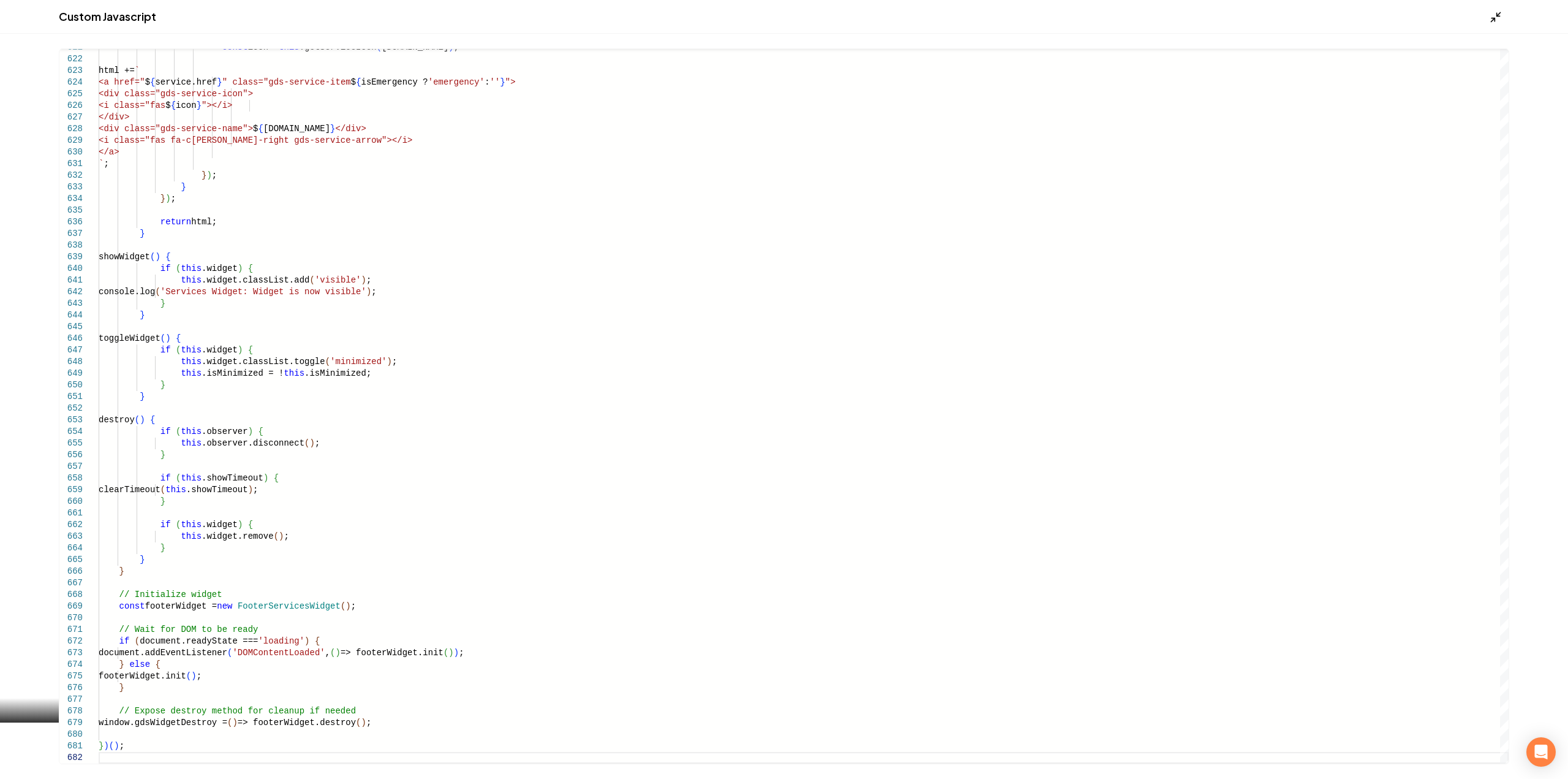
click at [1492, 15] on icon "Main content area" at bounding box center [1495, 17] width 12 height 12
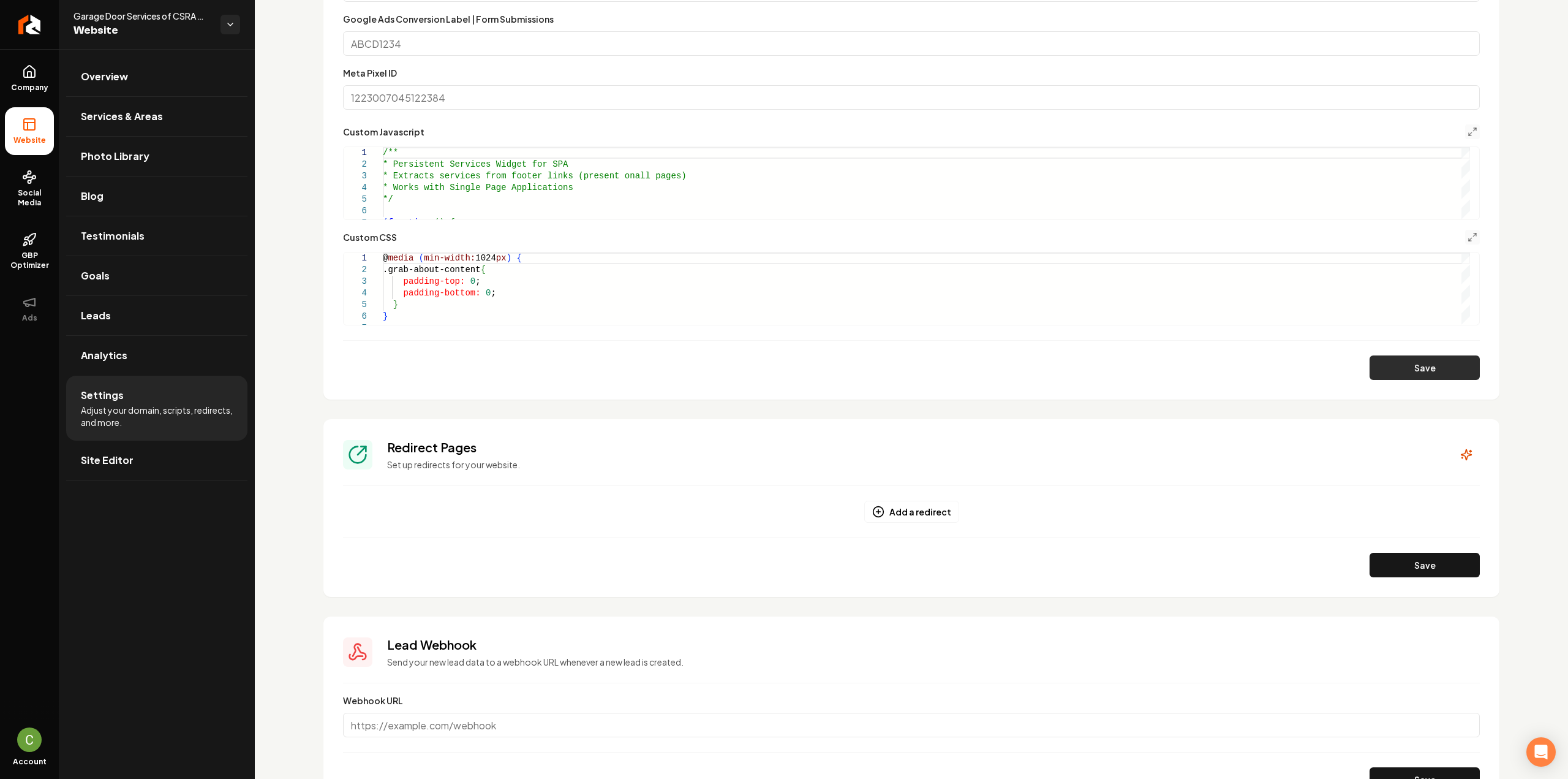
click at [1394, 371] on button "Save" at bounding box center [1424, 367] width 110 height 25
drag, startPoint x: 25, startPoint y: 66, endPoint x: 22, endPoint y: 89, distance: 23.2
click at [25, 66] on icon at bounding box center [29, 72] width 15 height 15
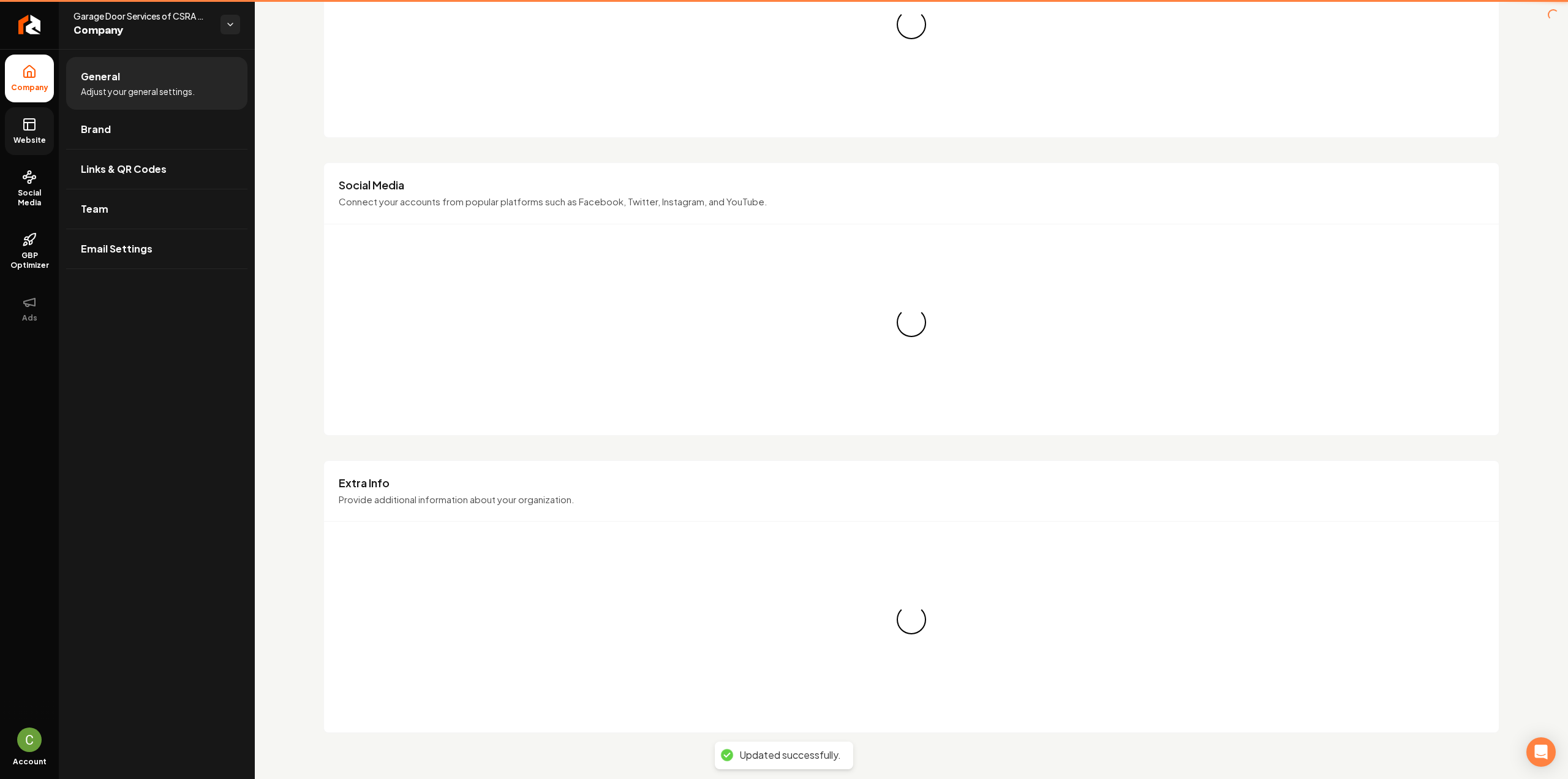
click at [17, 127] on link "Website" at bounding box center [29, 131] width 49 height 48
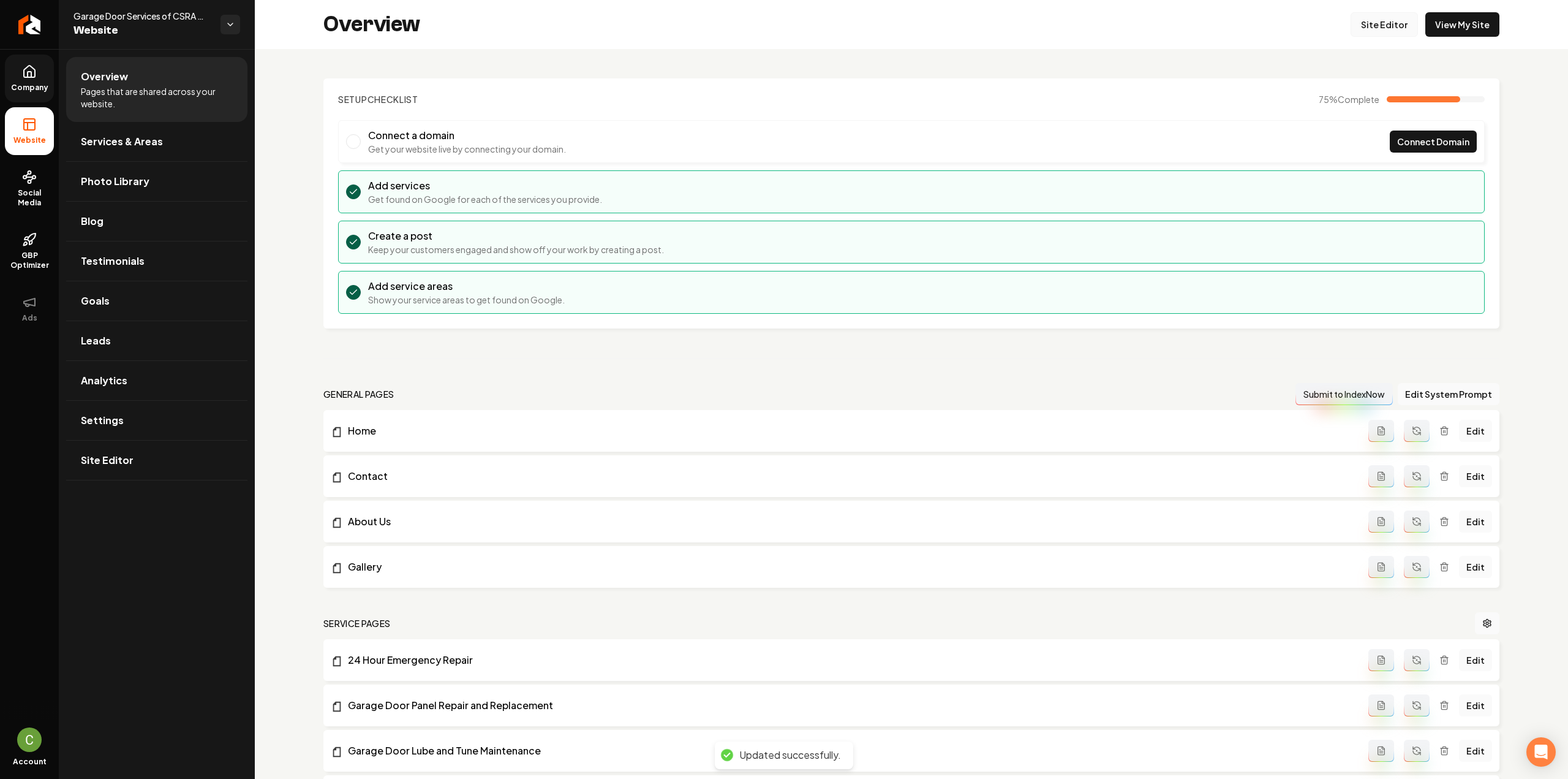
click at [1391, 26] on link "Site Editor" at bounding box center [1384, 24] width 67 height 25
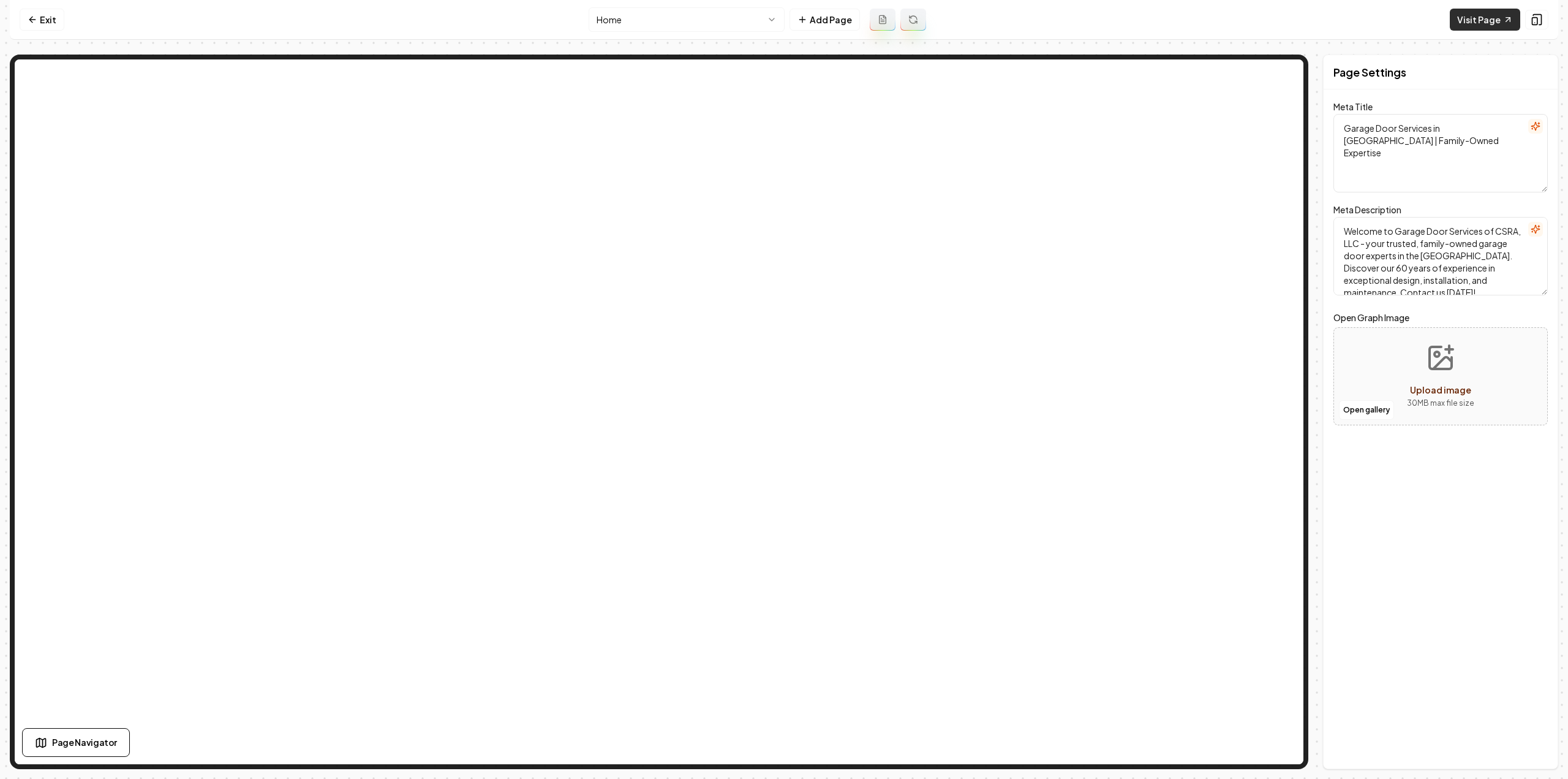
click at [1477, 17] on link "Visit Page" at bounding box center [1485, 19] width 70 height 22
click at [54, 18] on link "Exit" at bounding box center [42, 19] width 45 height 22
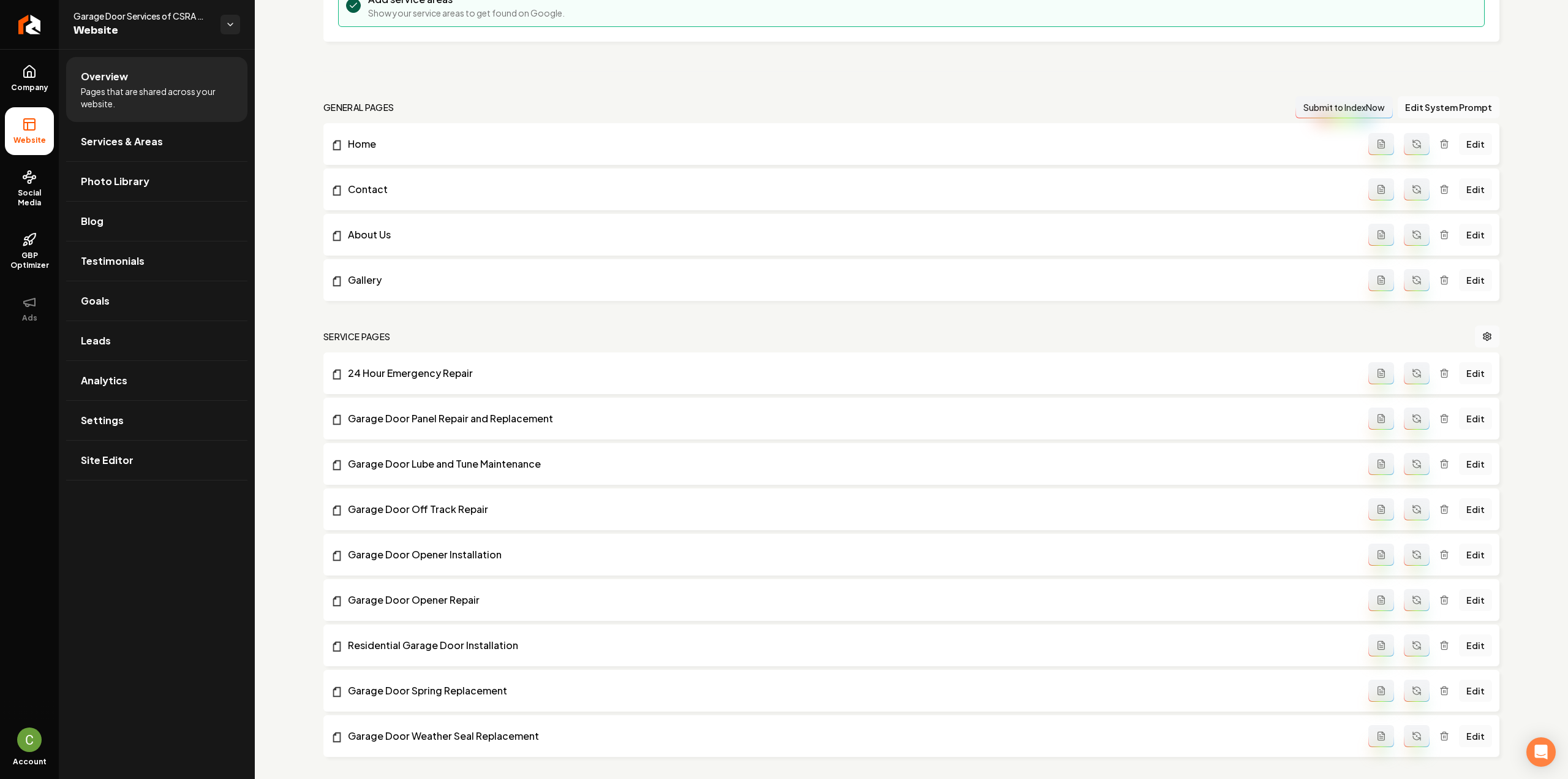
scroll to position [368, 0]
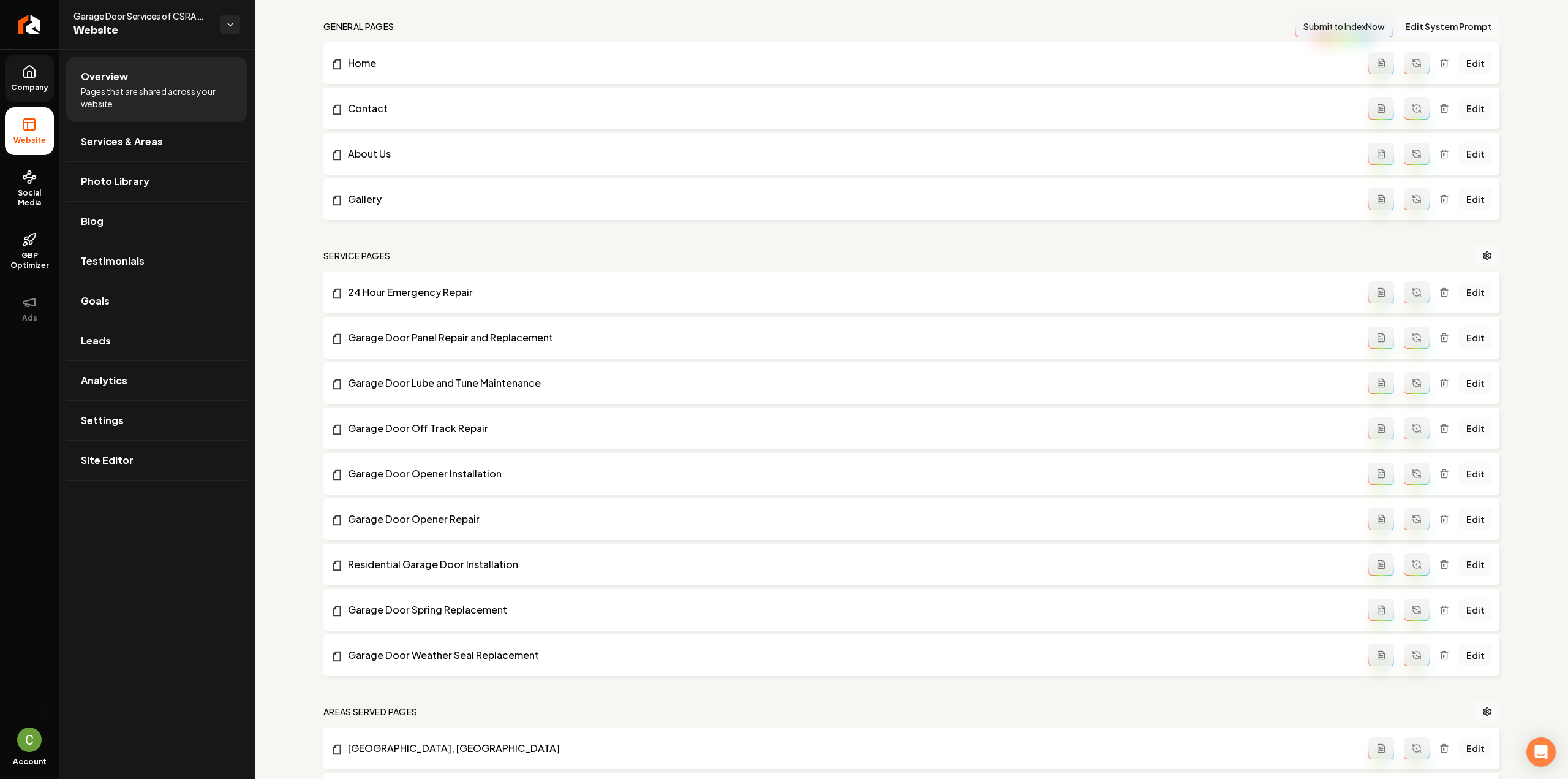
click at [45, 95] on link "Company" at bounding box center [29, 79] width 49 height 48
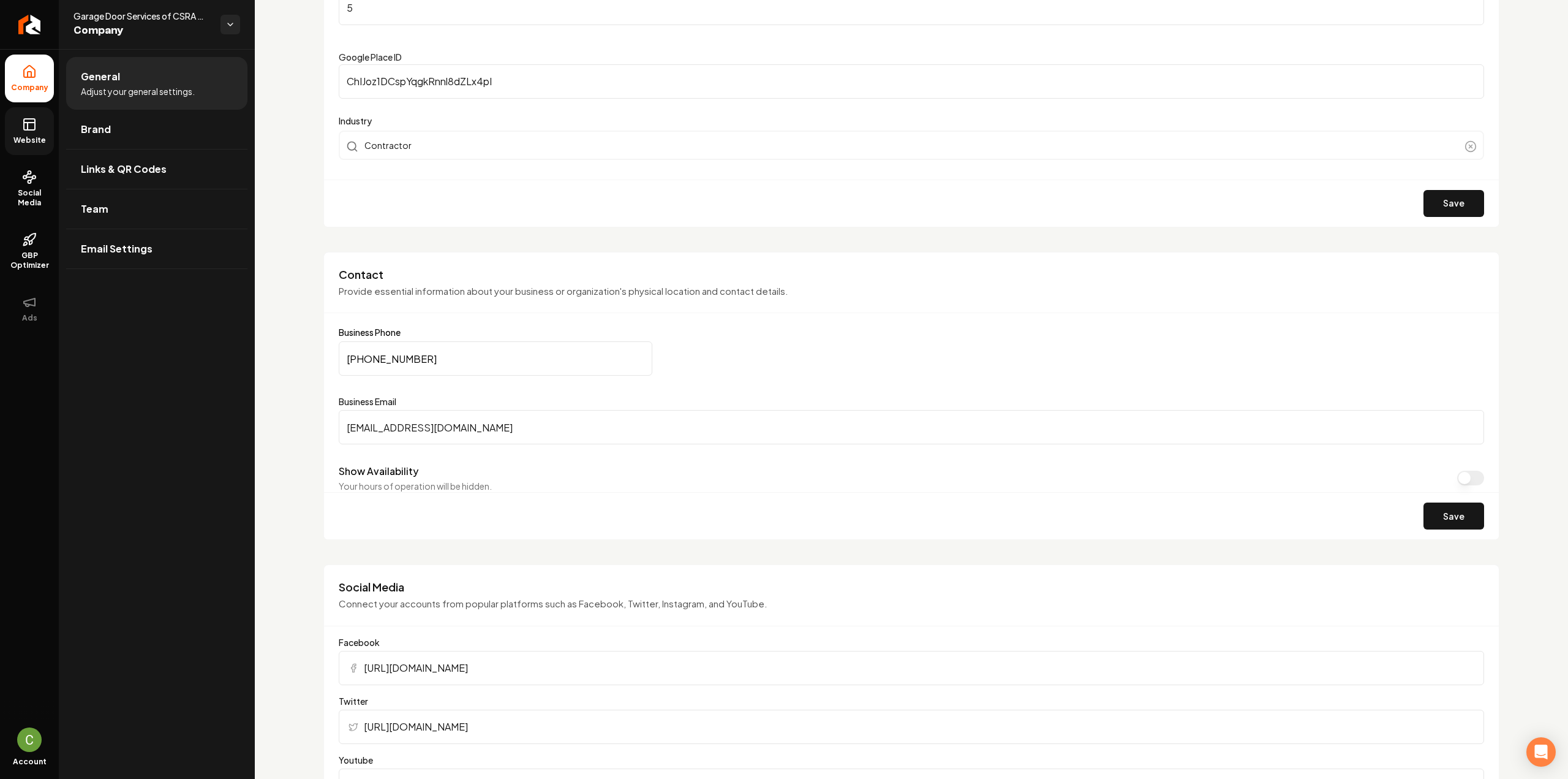
click at [32, 131] on icon at bounding box center [29, 124] width 15 height 15
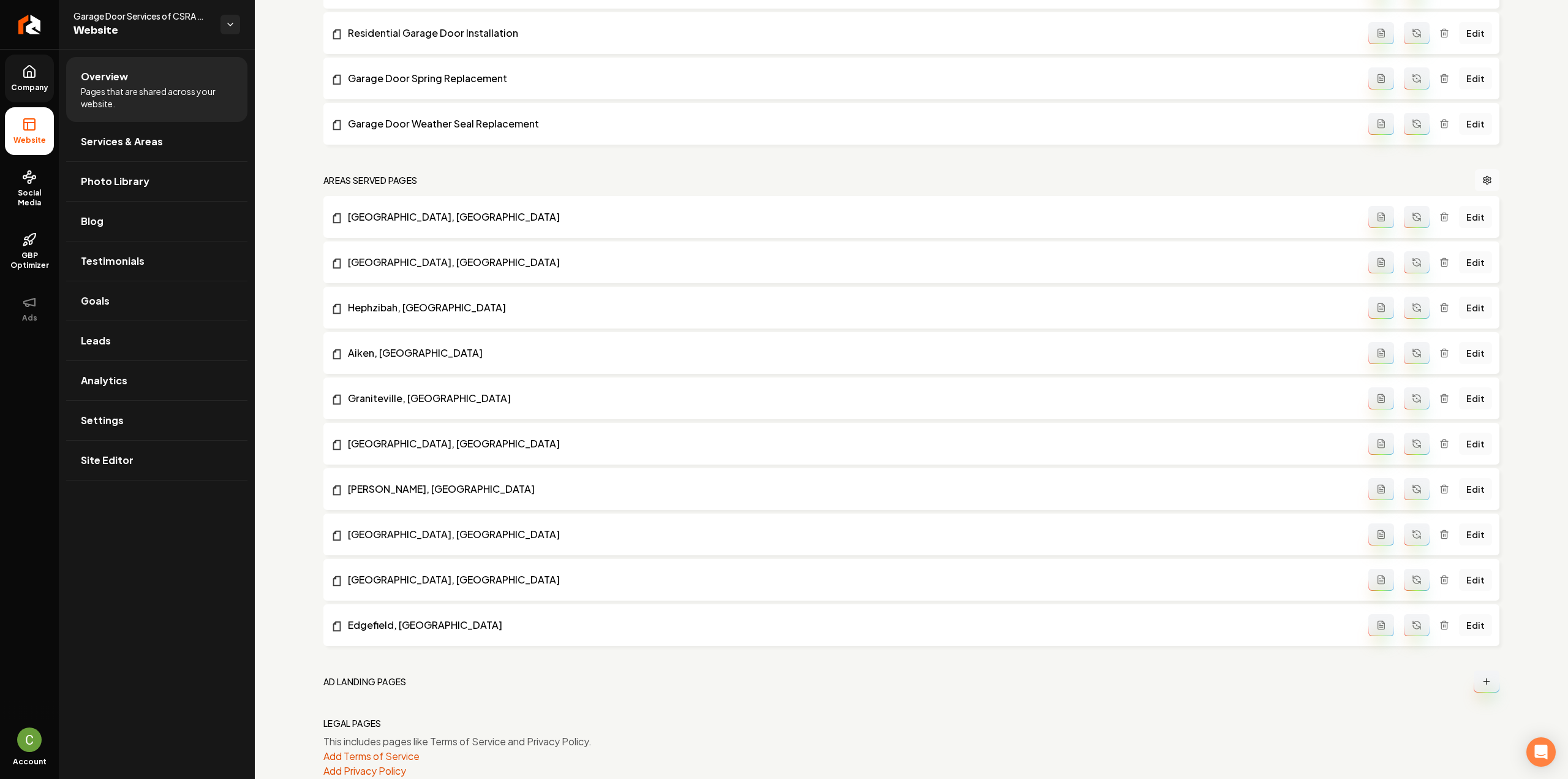
scroll to position [925, 0]
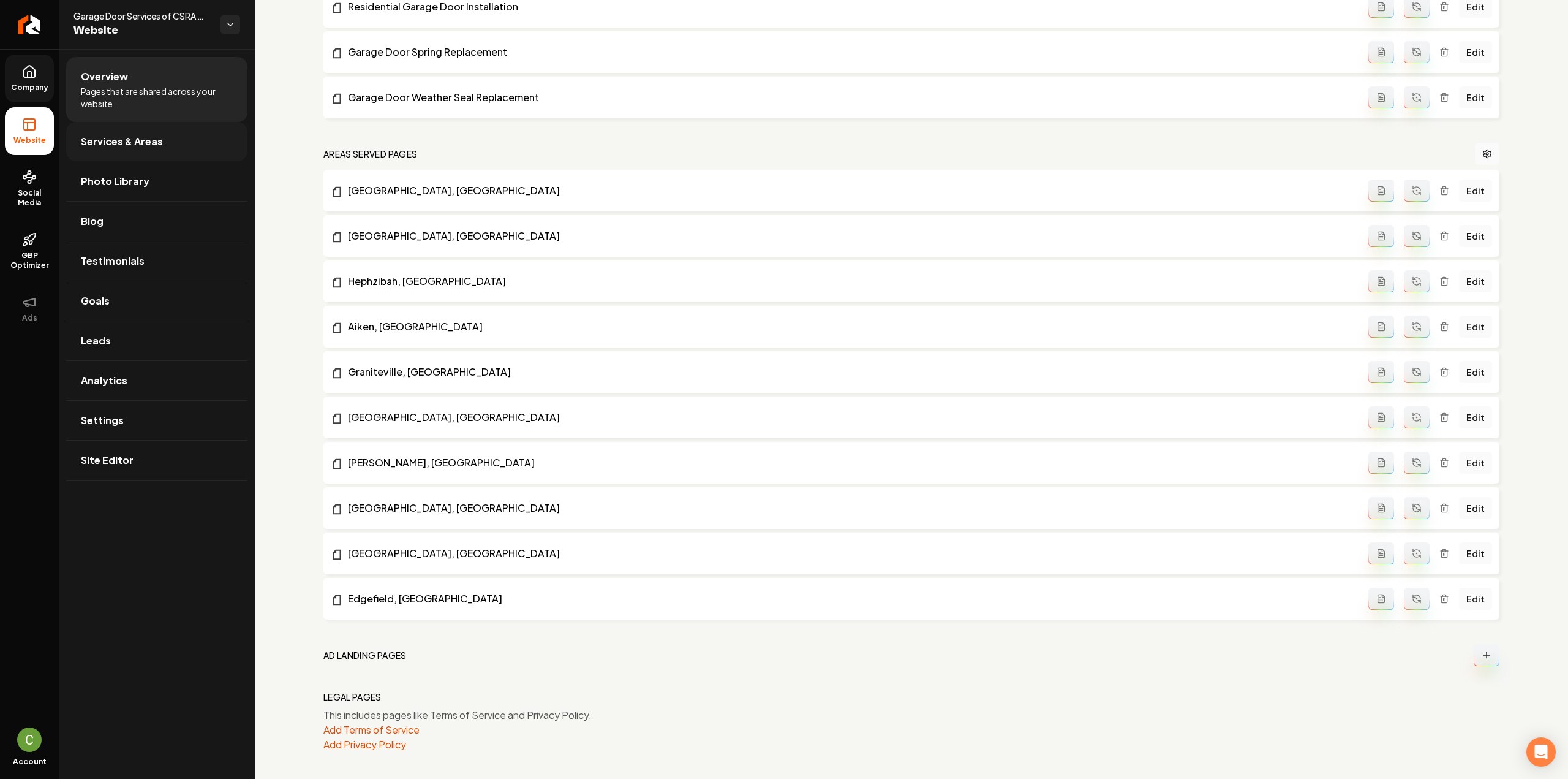
click at [116, 149] on link "Services & Areas" at bounding box center [157, 142] width 181 height 39
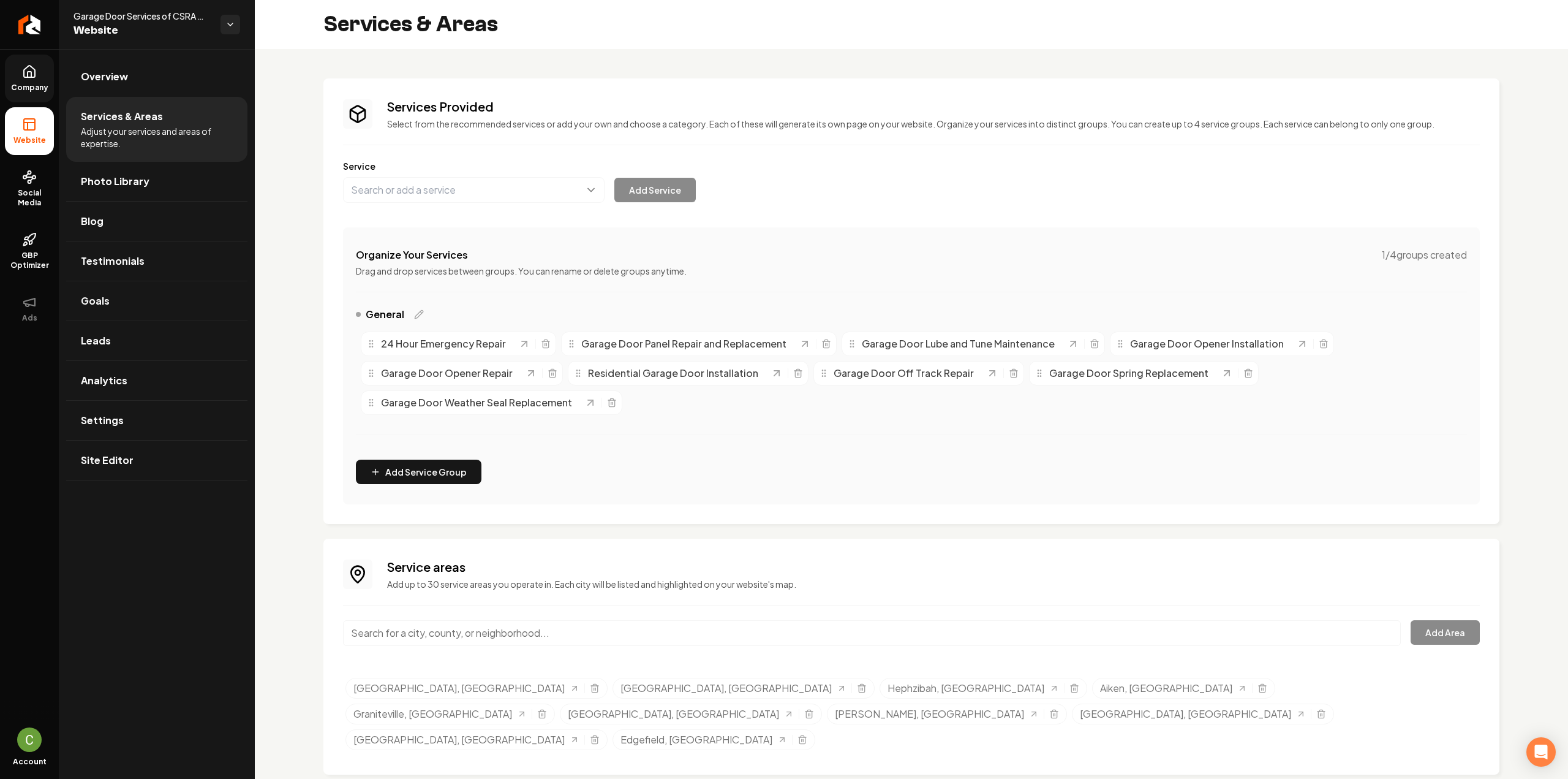
click at [48, 91] on span "Company" at bounding box center [29, 87] width 47 height 10
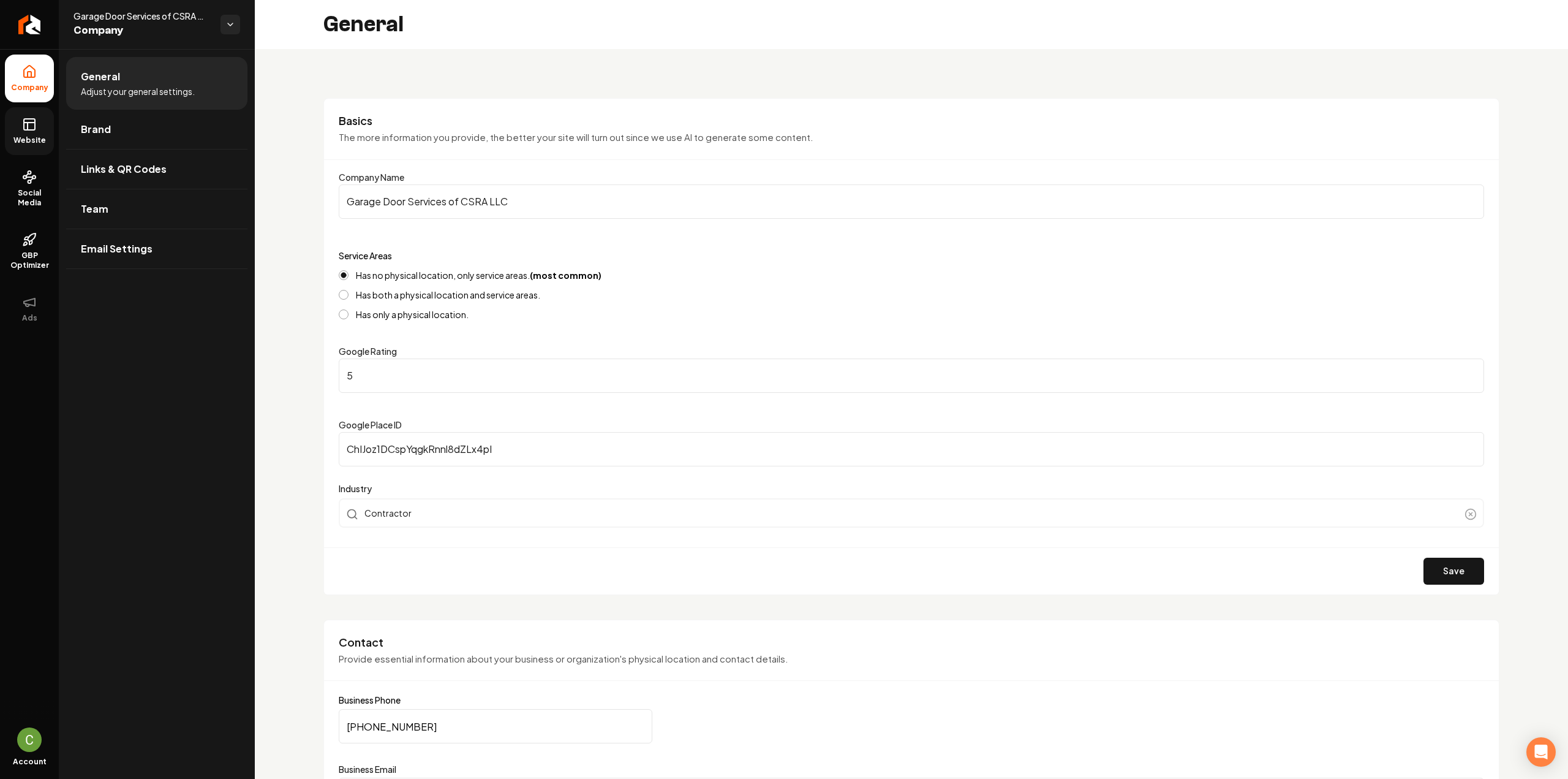
click at [34, 140] on span "Website" at bounding box center [29, 140] width 42 height 10
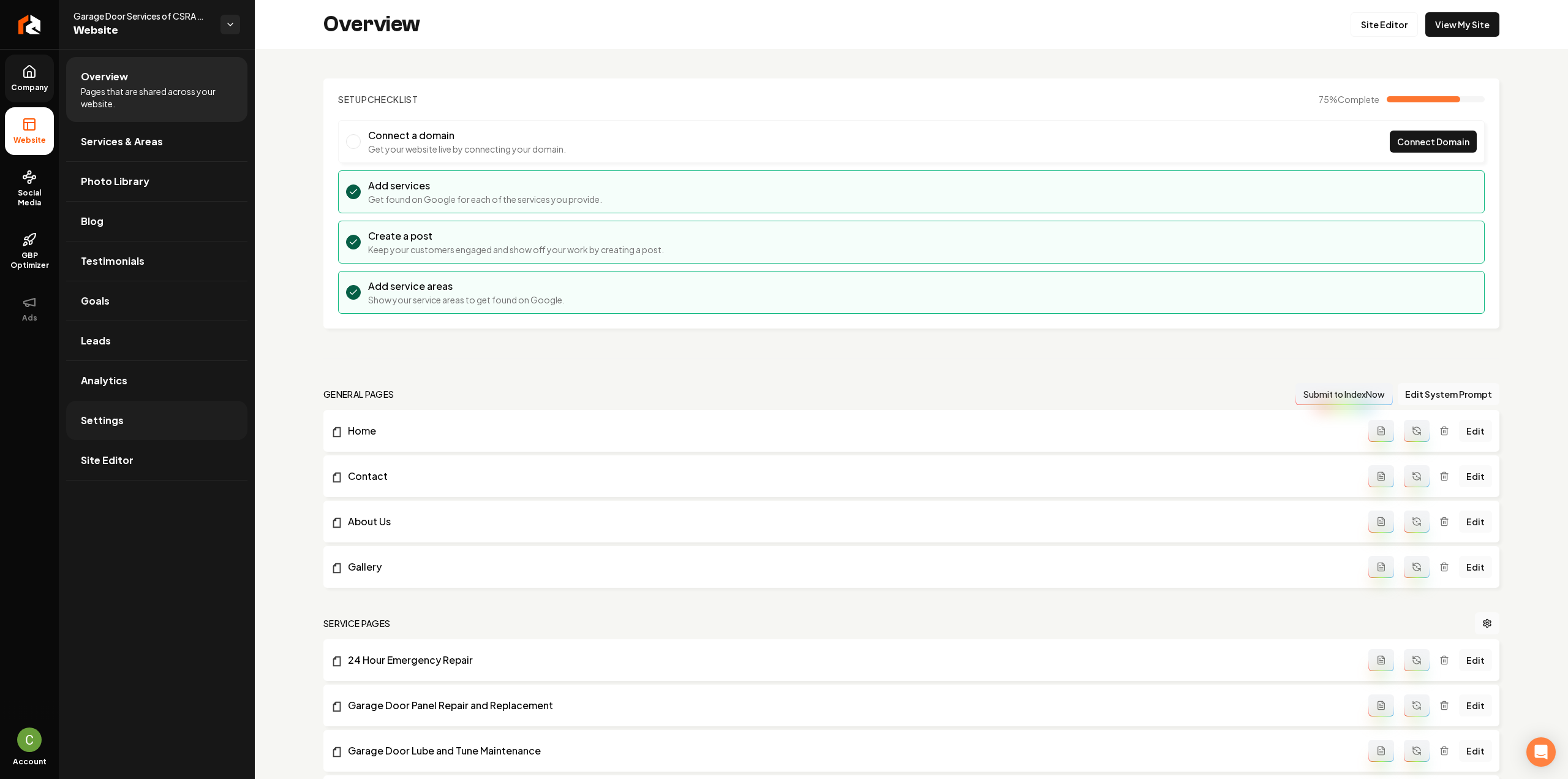
click at [123, 427] on link "Settings" at bounding box center [157, 420] width 181 height 39
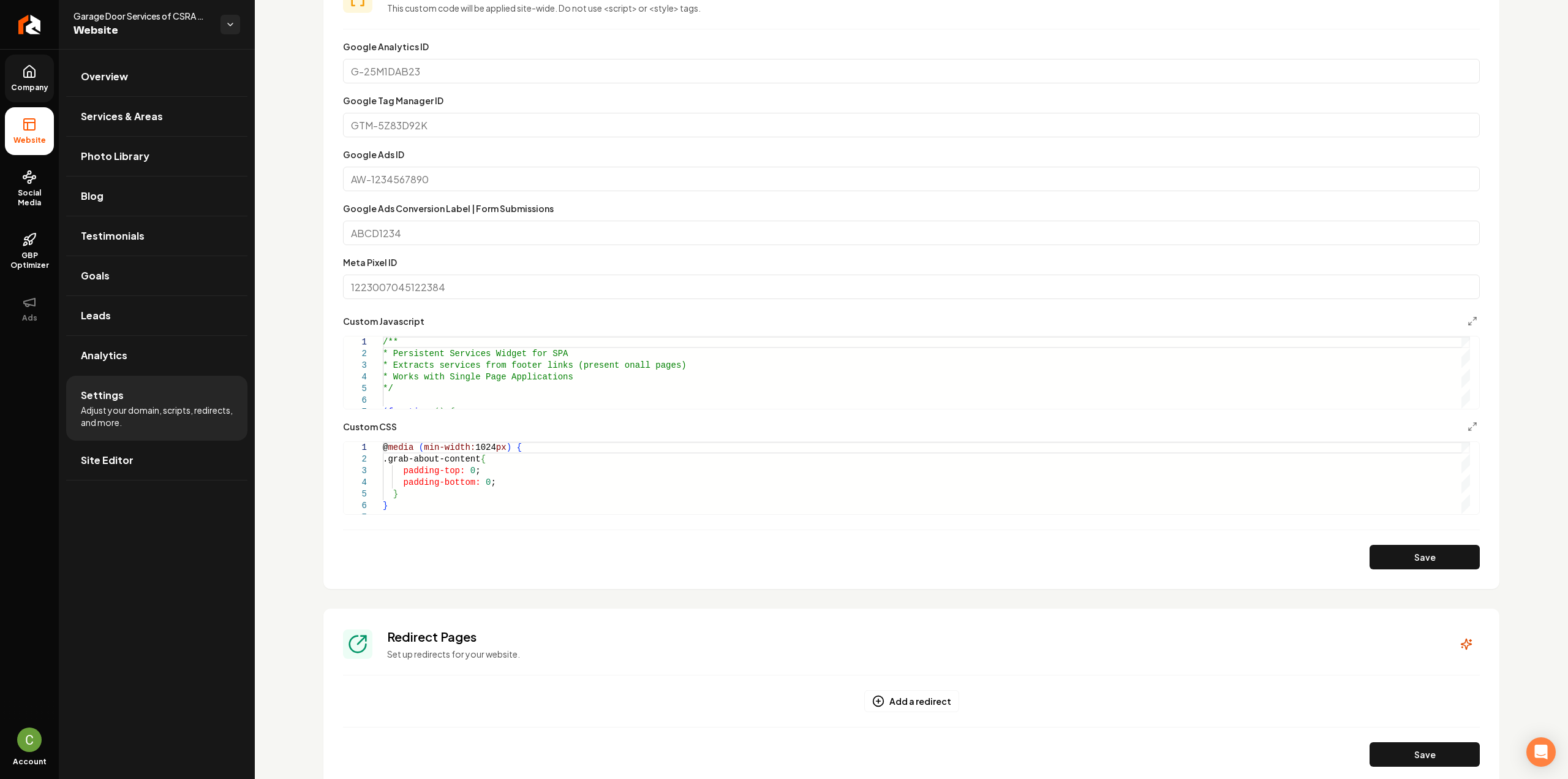
scroll to position [551, 0]
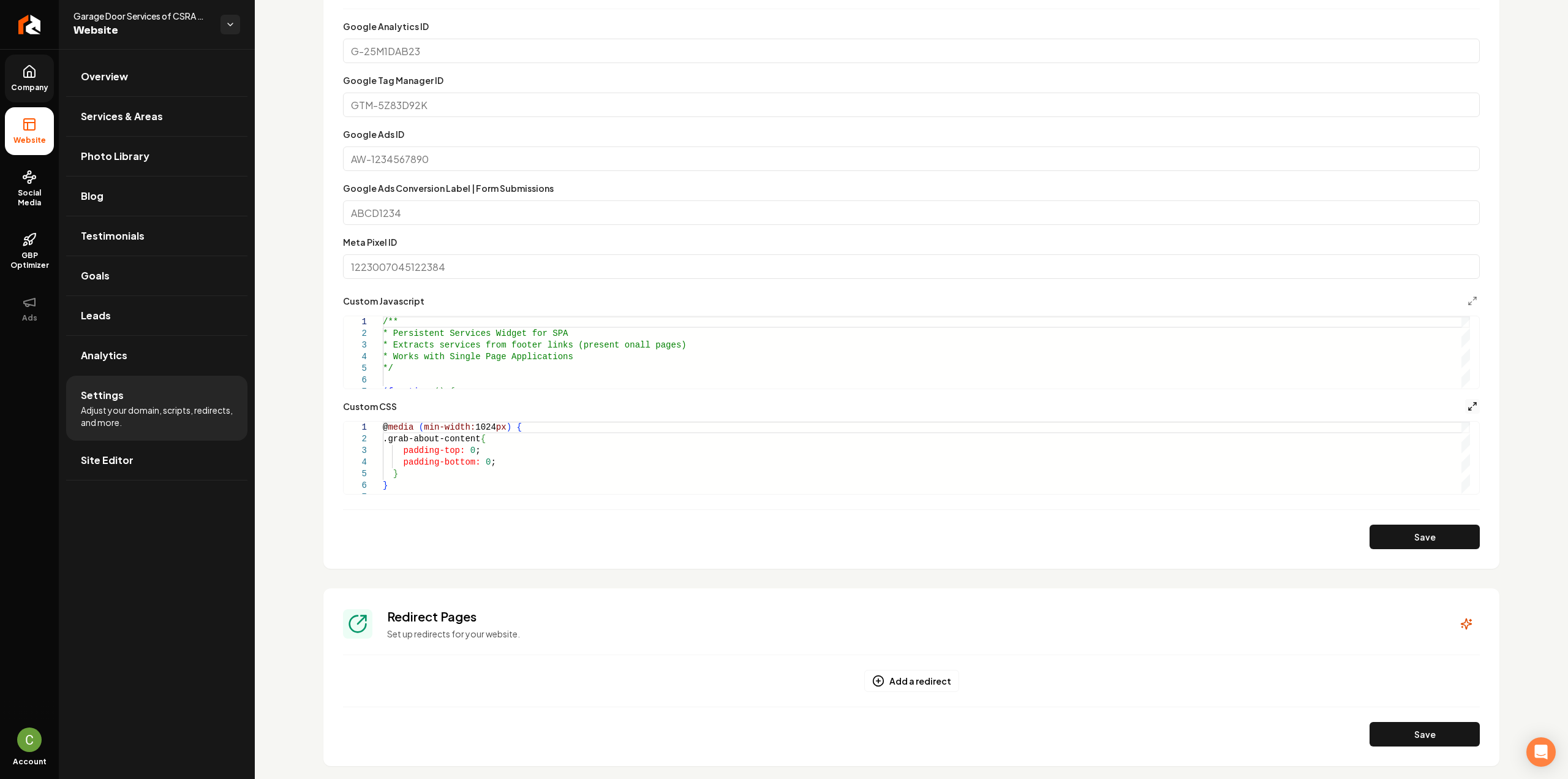
click at [1468, 407] on icon "Main content area" at bounding box center [1472, 406] width 10 height 10
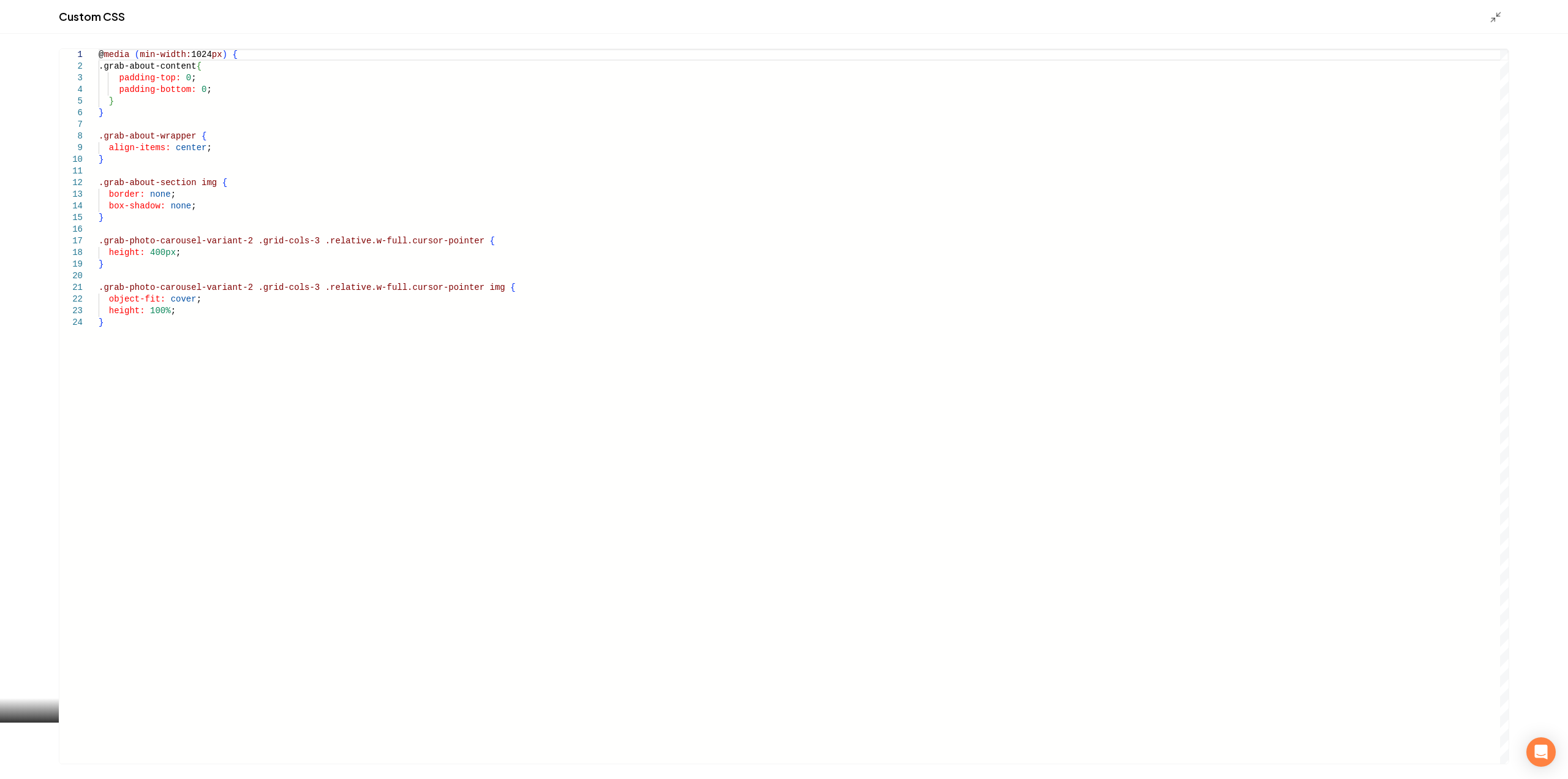
click at [341, 522] on div "@ media ( min-width: 1024 px ) { .grab-about-content { padding-top: 0 ; padding…" at bounding box center [803, 406] width 1410 height 715
type textarea "**********"
drag, startPoint x: 1501, startPoint y: 25, endPoint x: 1492, endPoint y: 17, distance: 12.0
click at [1501, 25] on div "Custom CSS" at bounding box center [784, 16] width 1568 height 34
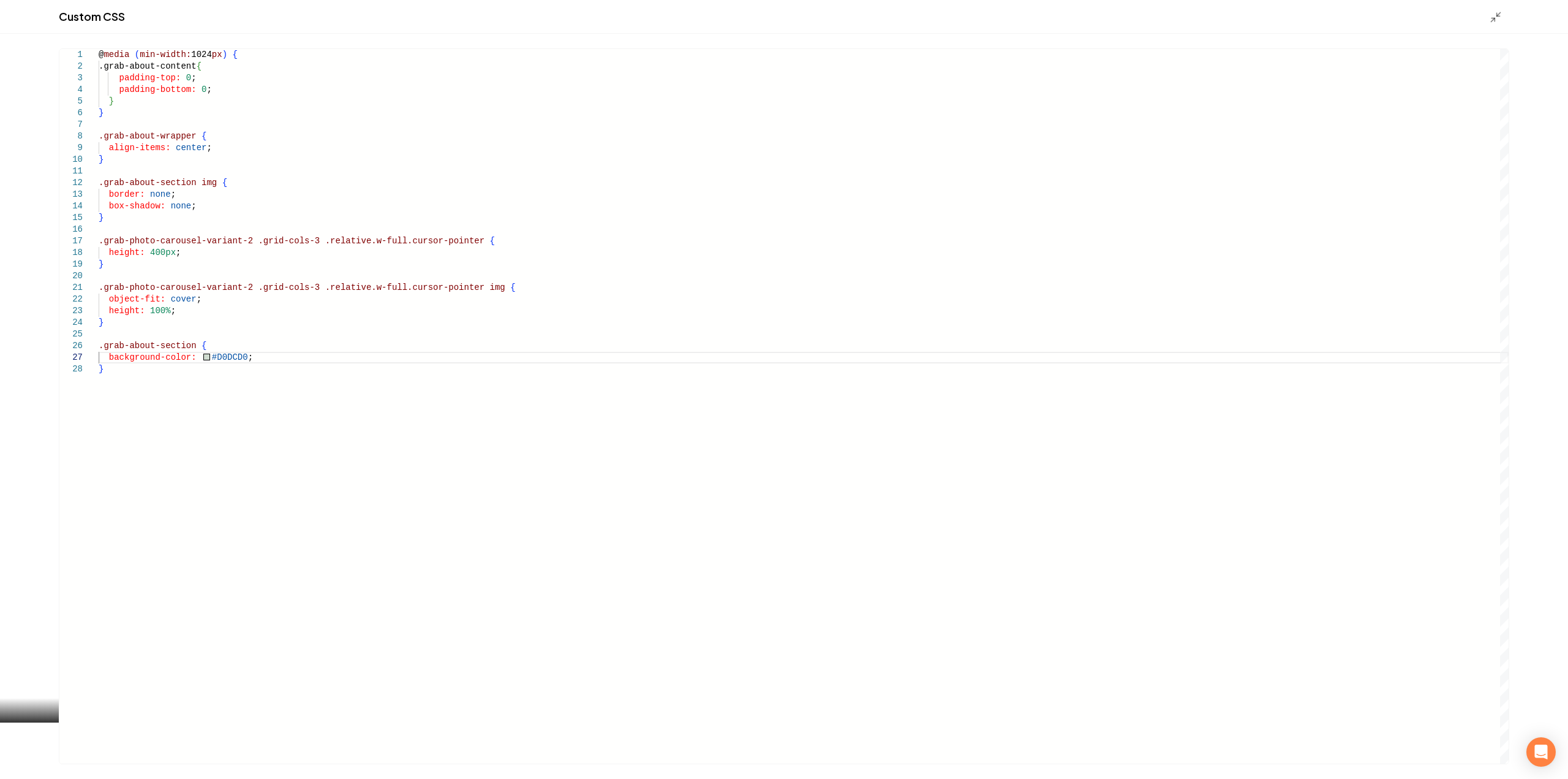
click at [1492, 16] on icon "Main content area" at bounding box center [1495, 17] width 12 height 12
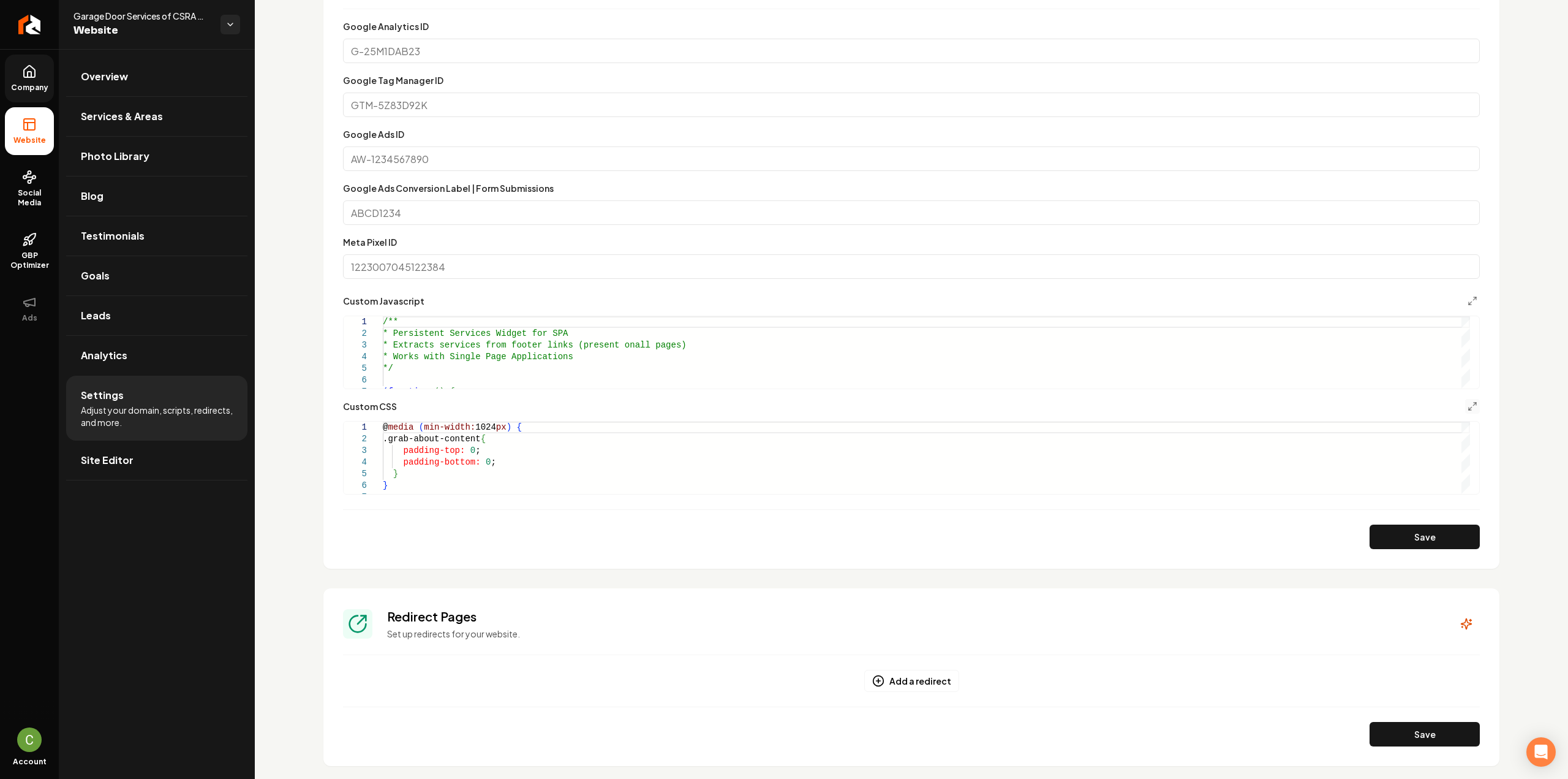
click at [1393, 536] on button "Save" at bounding box center [1424, 536] width 110 height 25
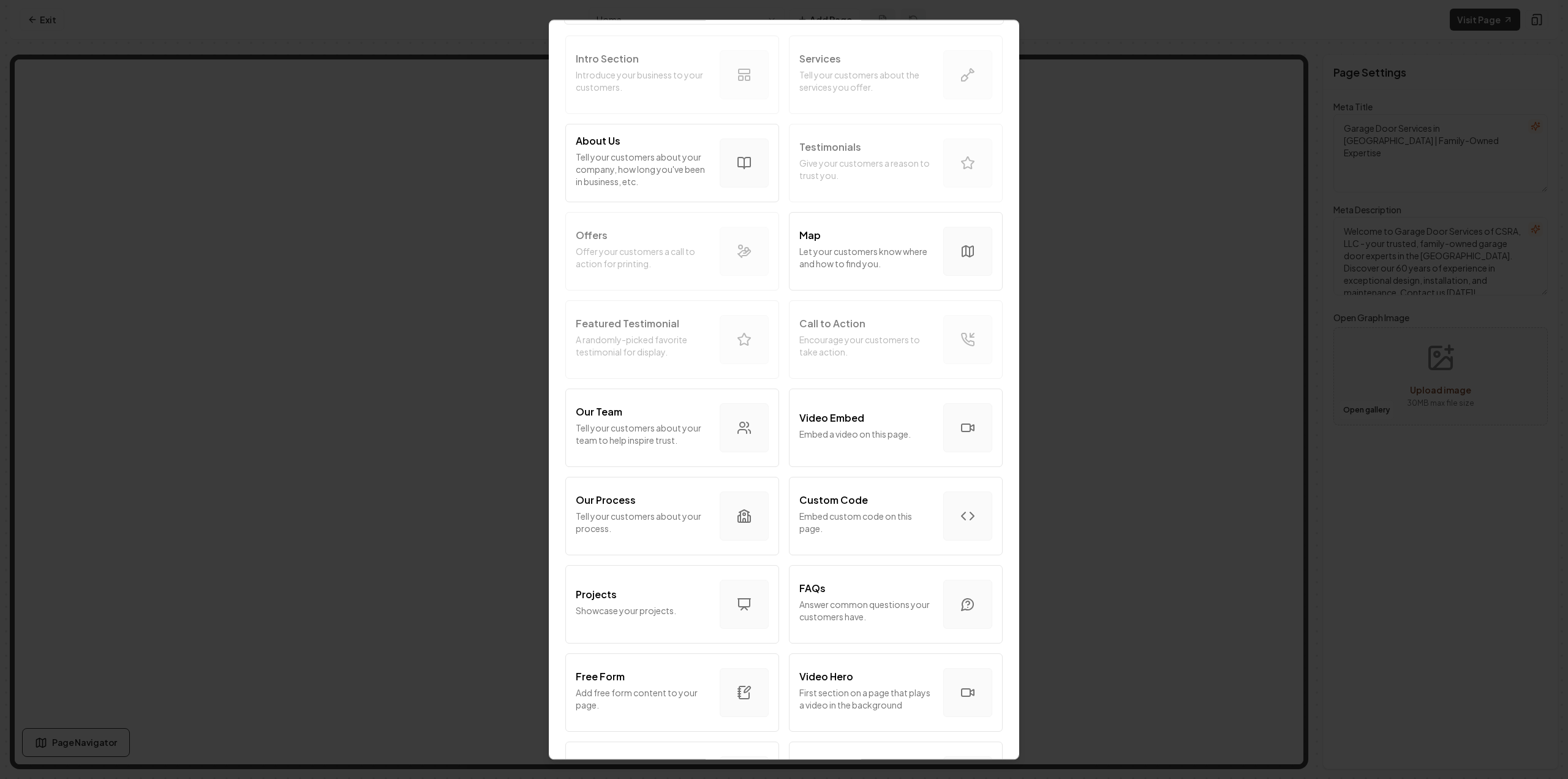
scroll to position [123, 0]
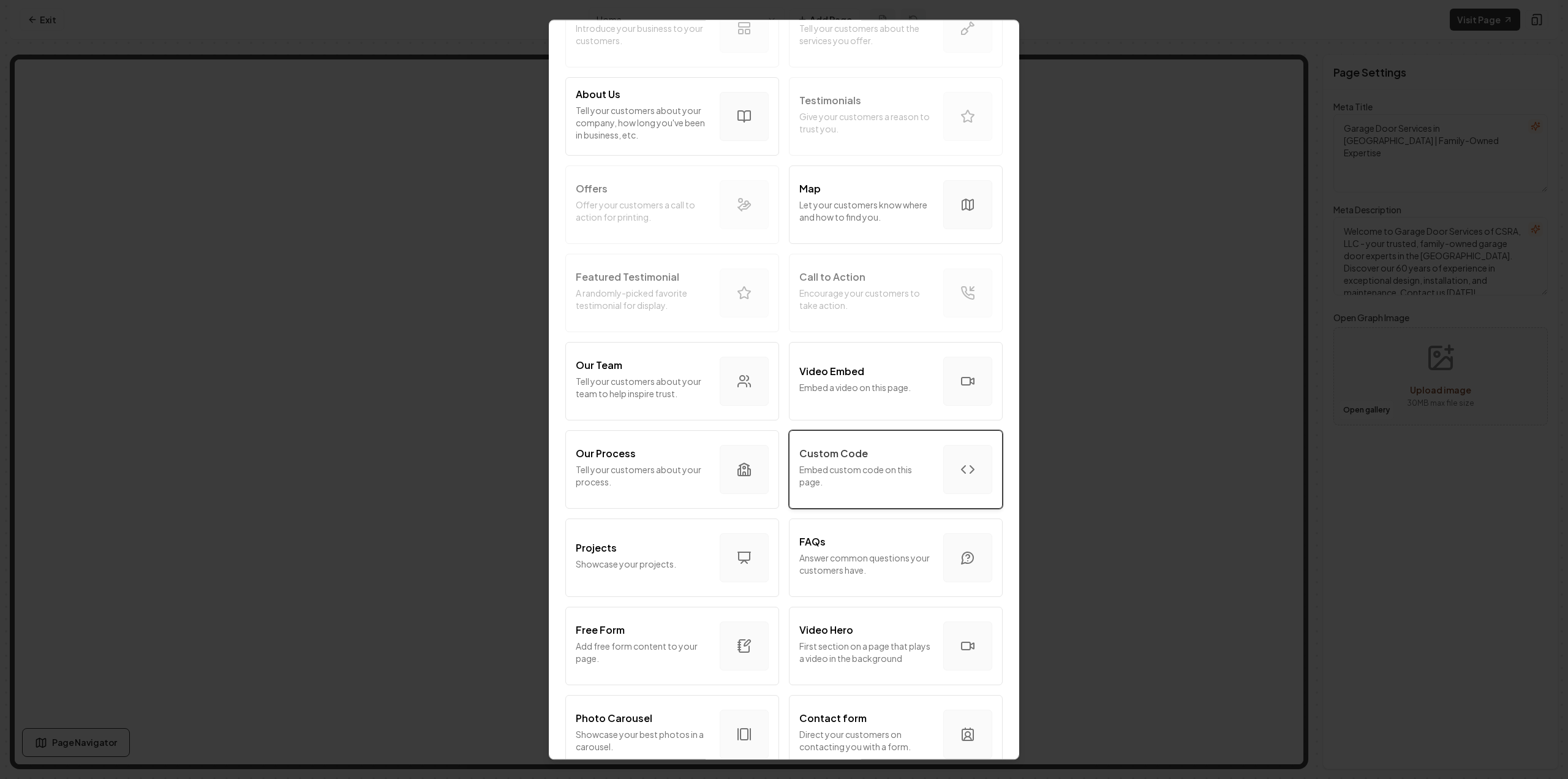
click at [850, 460] on p "Custom Code" at bounding box center [833, 453] width 69 height 15
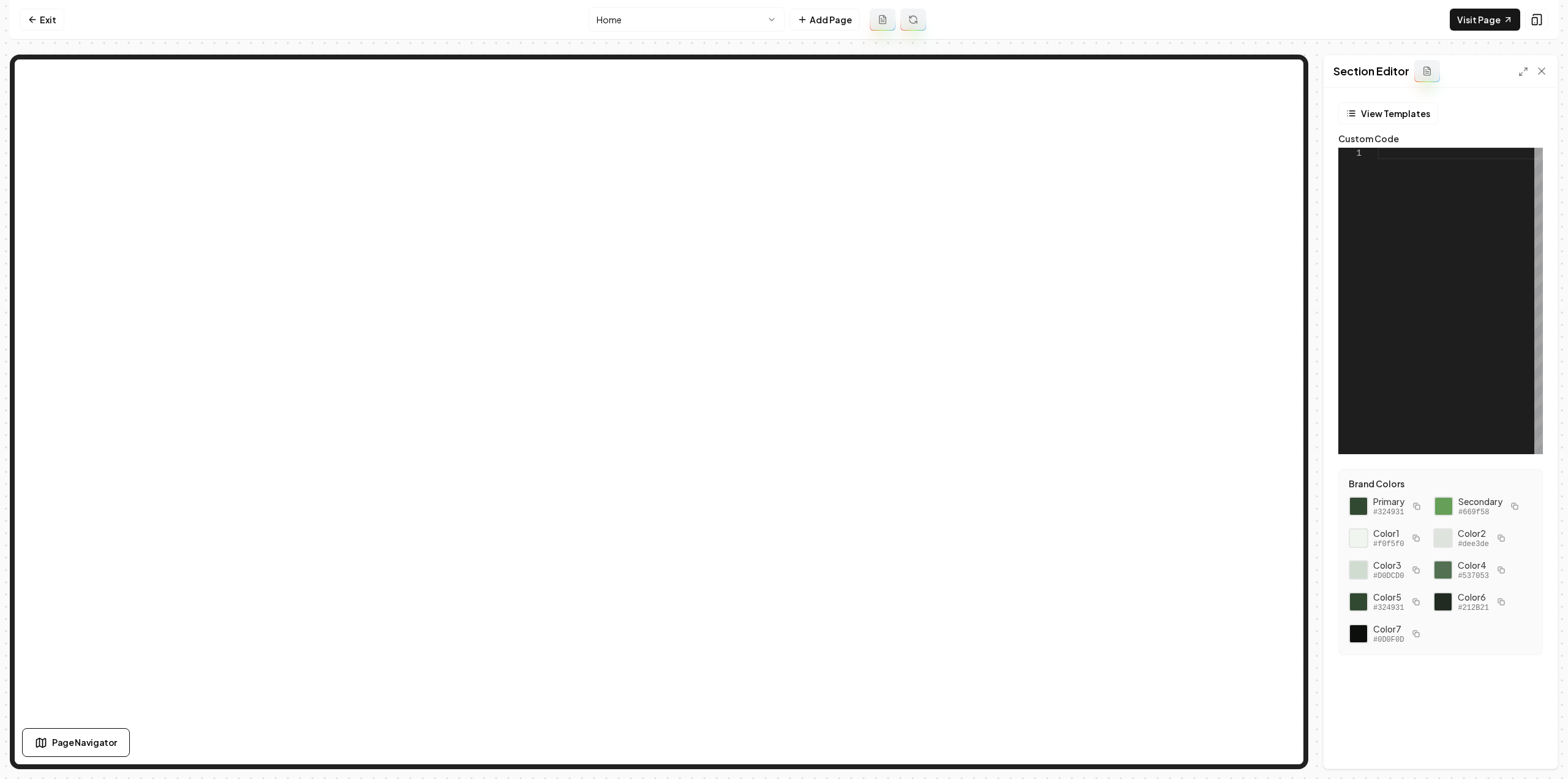
click at [1429, 398] on div at bounding box center [1459, 300] width 165 height 306
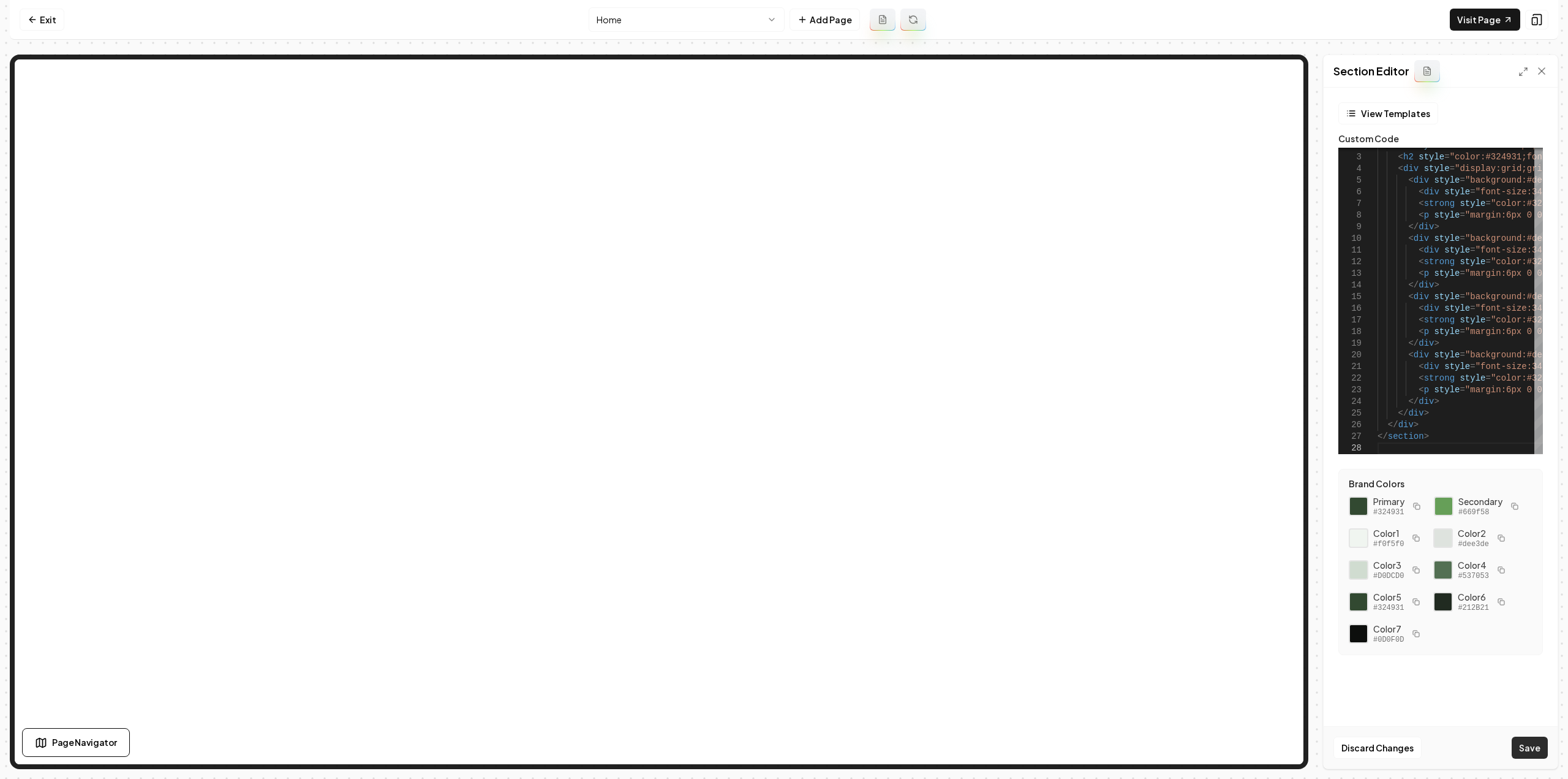
click at [1528, 743] on button "Save" at bounding box center [1529, 747] width 36 height 22
type textarea "**********"
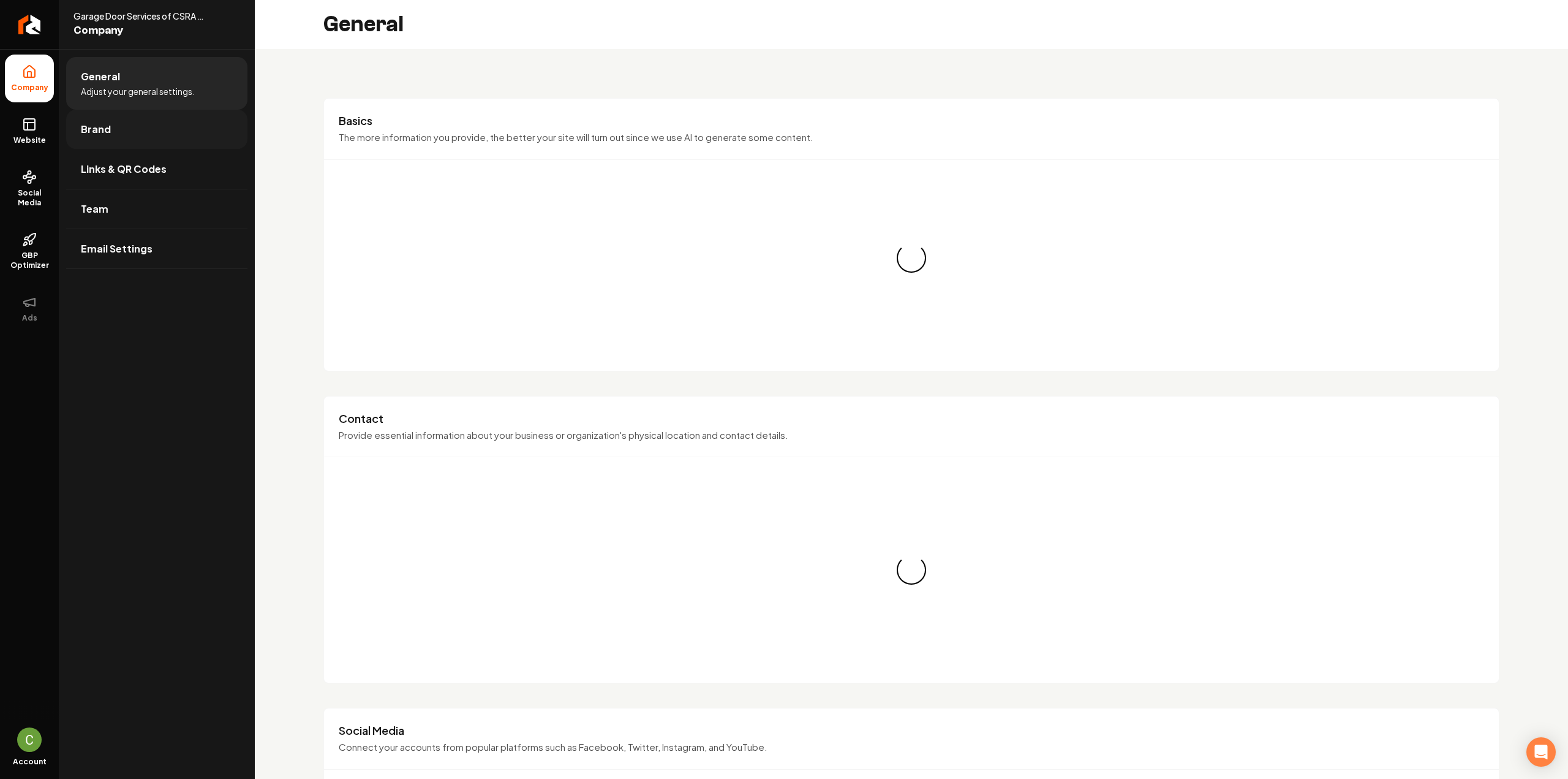
click at [154, 123] on link "Brand" at bounding box center [157, 129] width 181 height 39
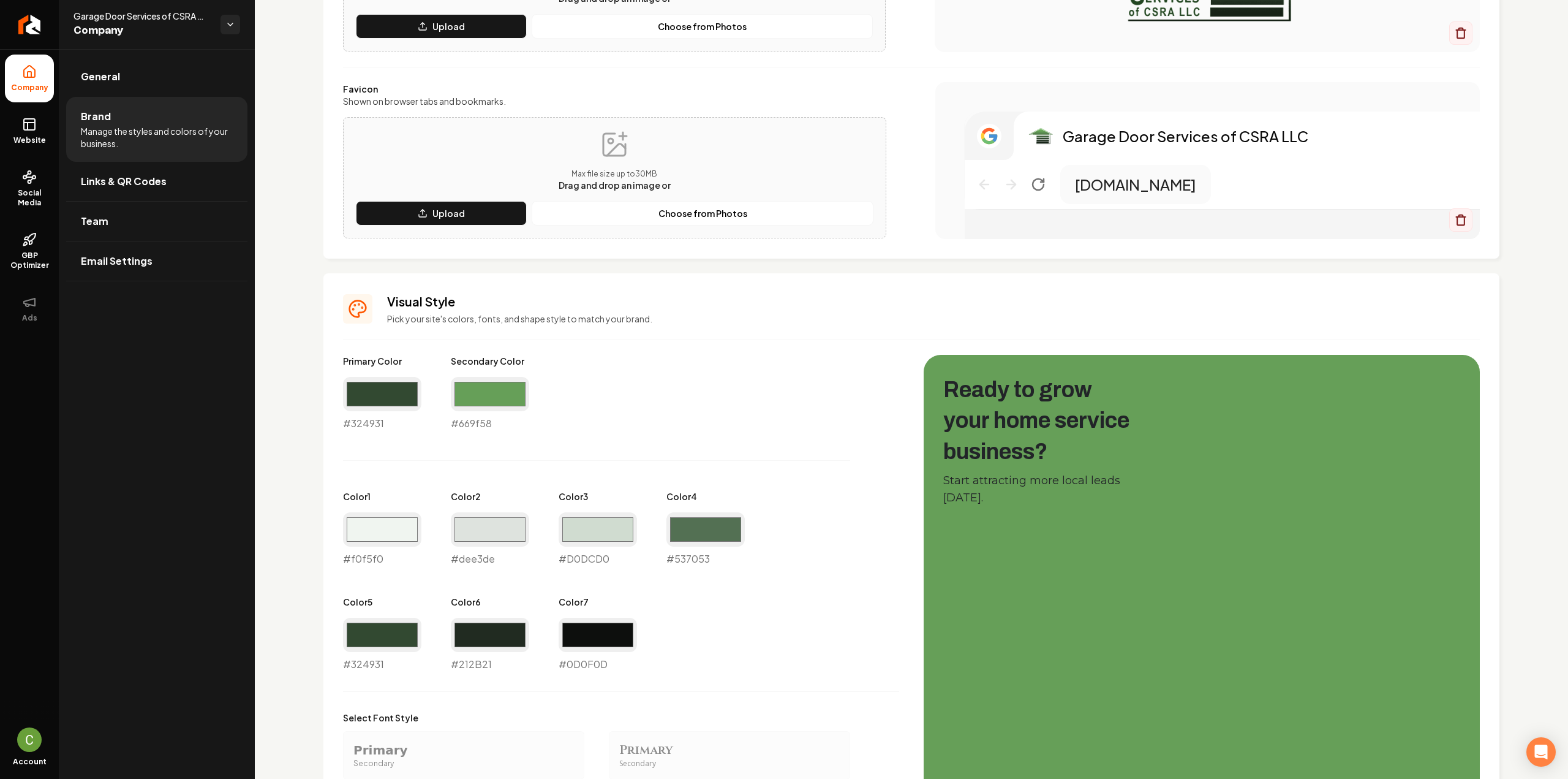
scroll to position [306, 0]
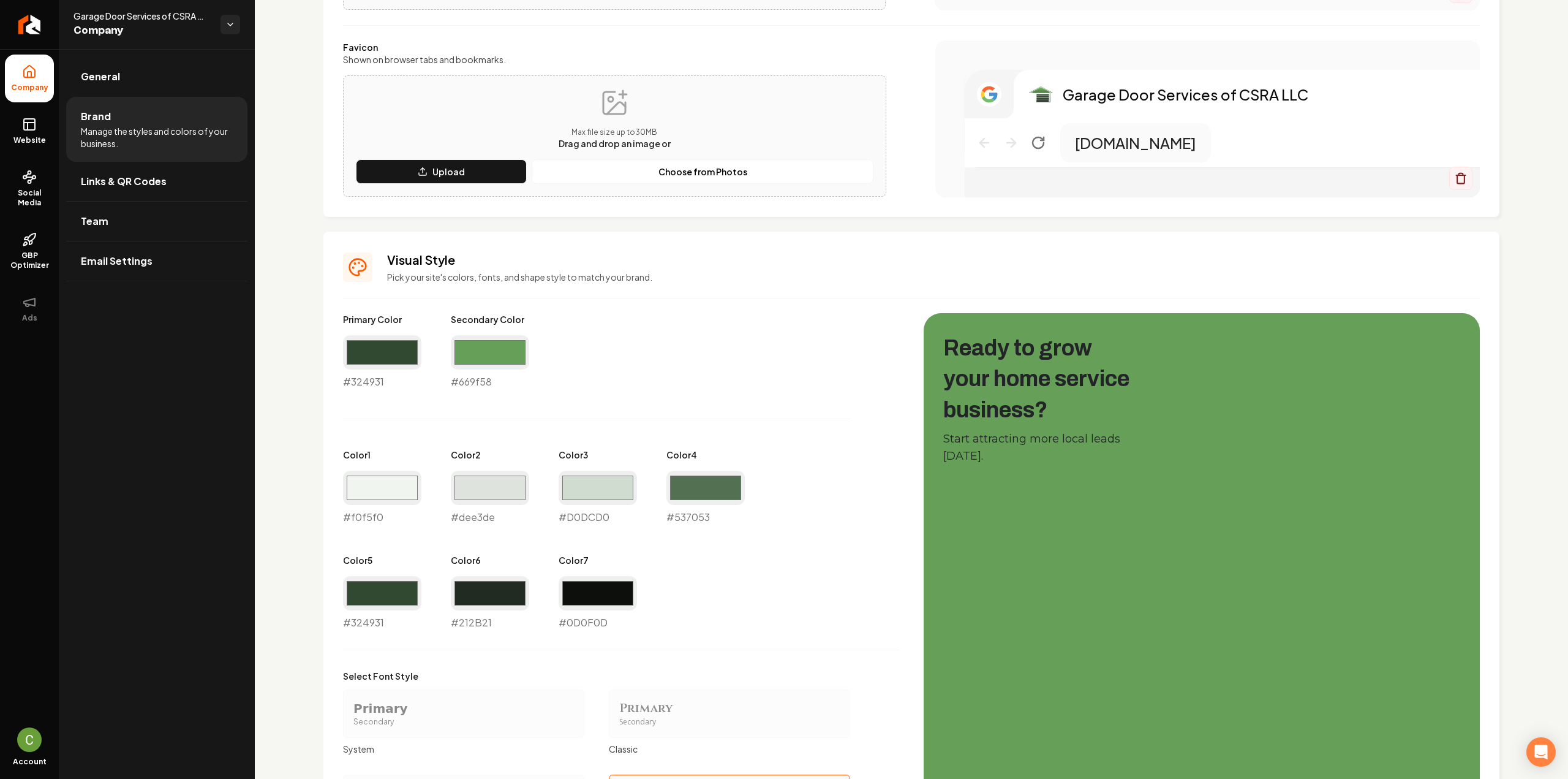
click at [479, 517] on div "#dee3de #dee3de" at bounding box center [490, 497] width 79 height 54
click at [589, 518] on div "#d0dcd0 #D0DCD0" at bounding box center [598, 497] width 79 height 54
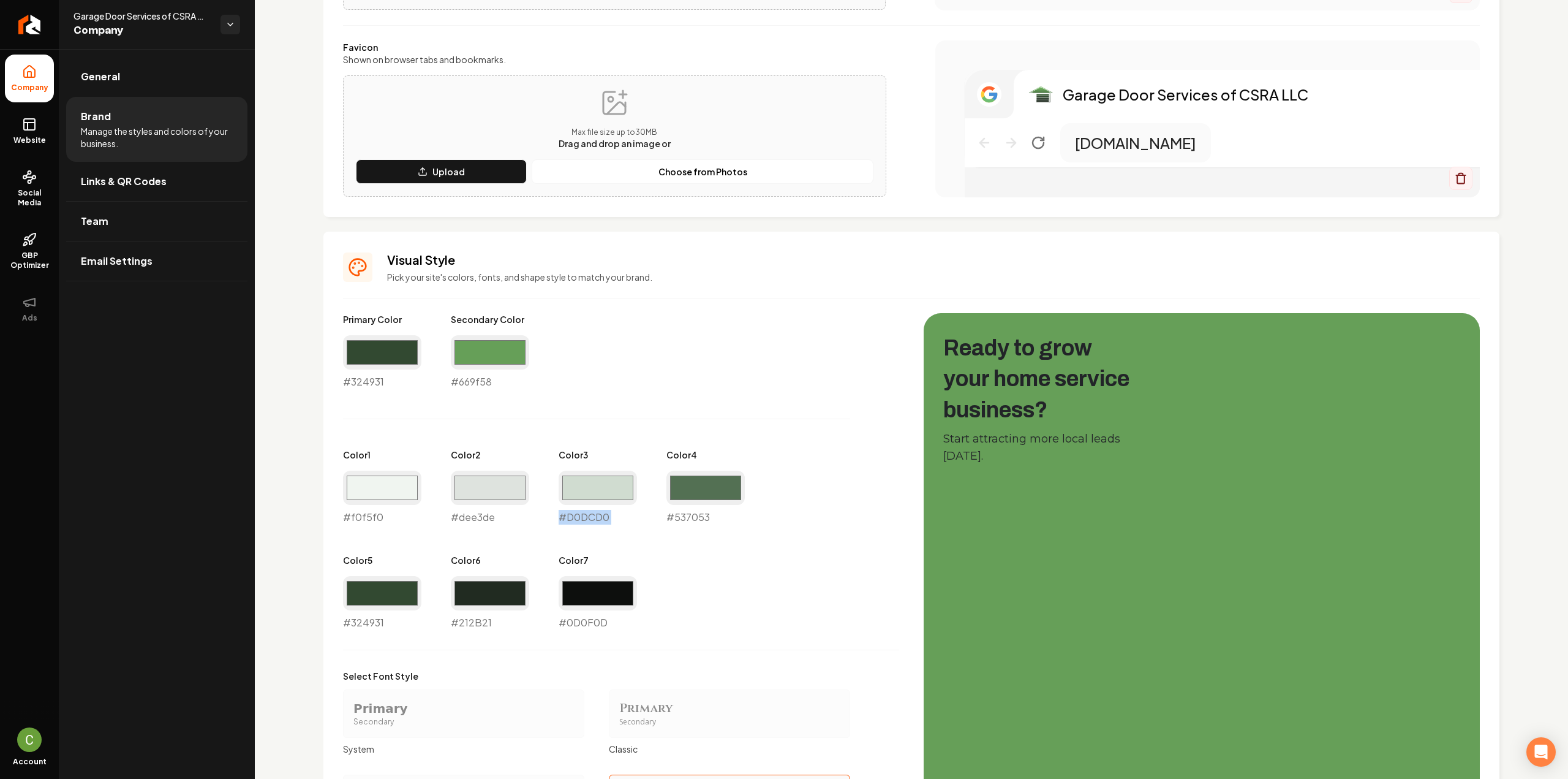
click at [589, 518] on div "#d0dcd0 #D0DCD0" at bounding box center [598, 497] width 79 height 54
copy div "#D0DCD0"
click at [42, 127] on link "Website" at bounding box center [29, 131] width 49 height 48
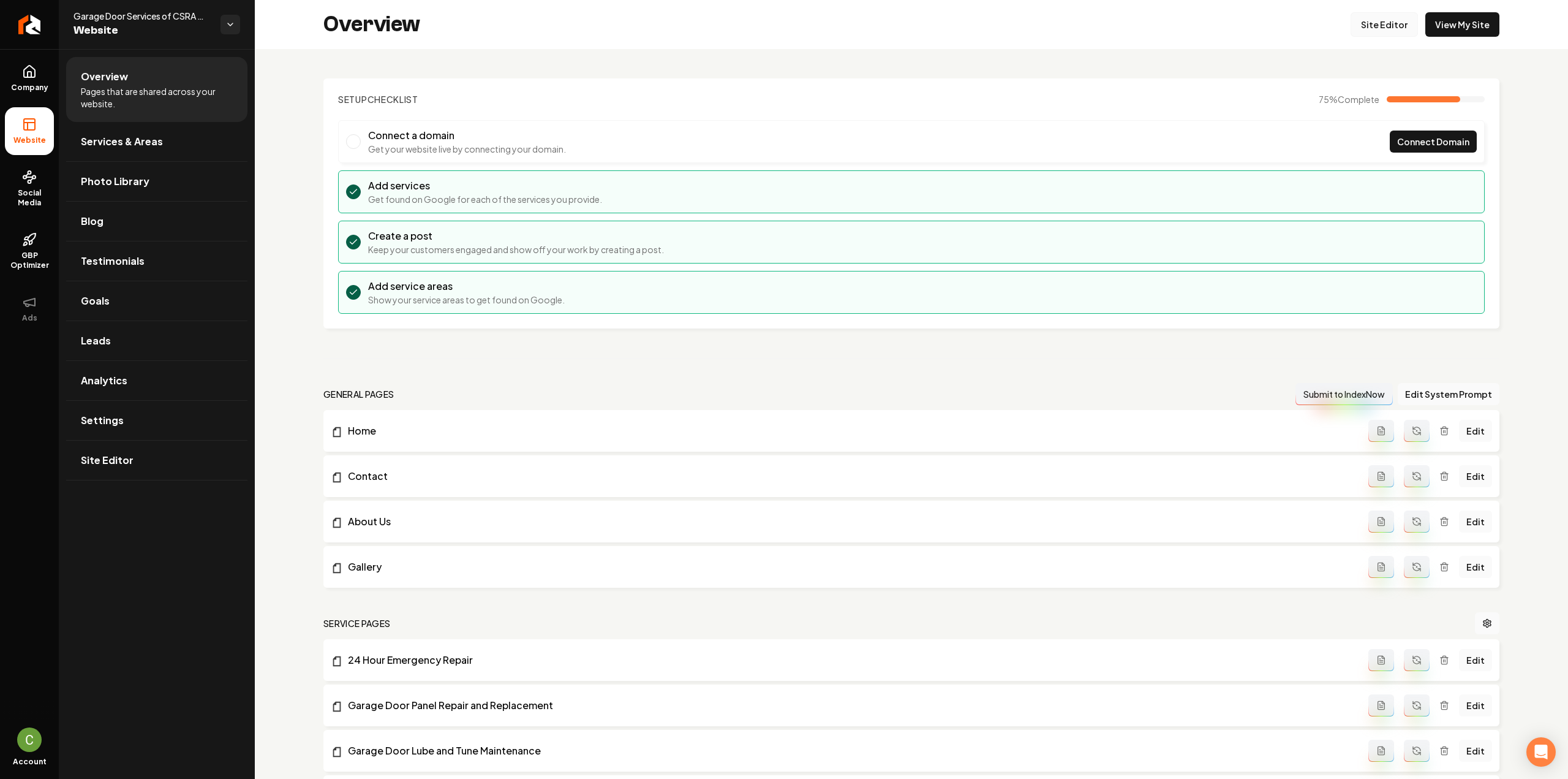
click at [1372, 34] on link "Site Editor" at bounding box center [1384, 24] width 67 height 25
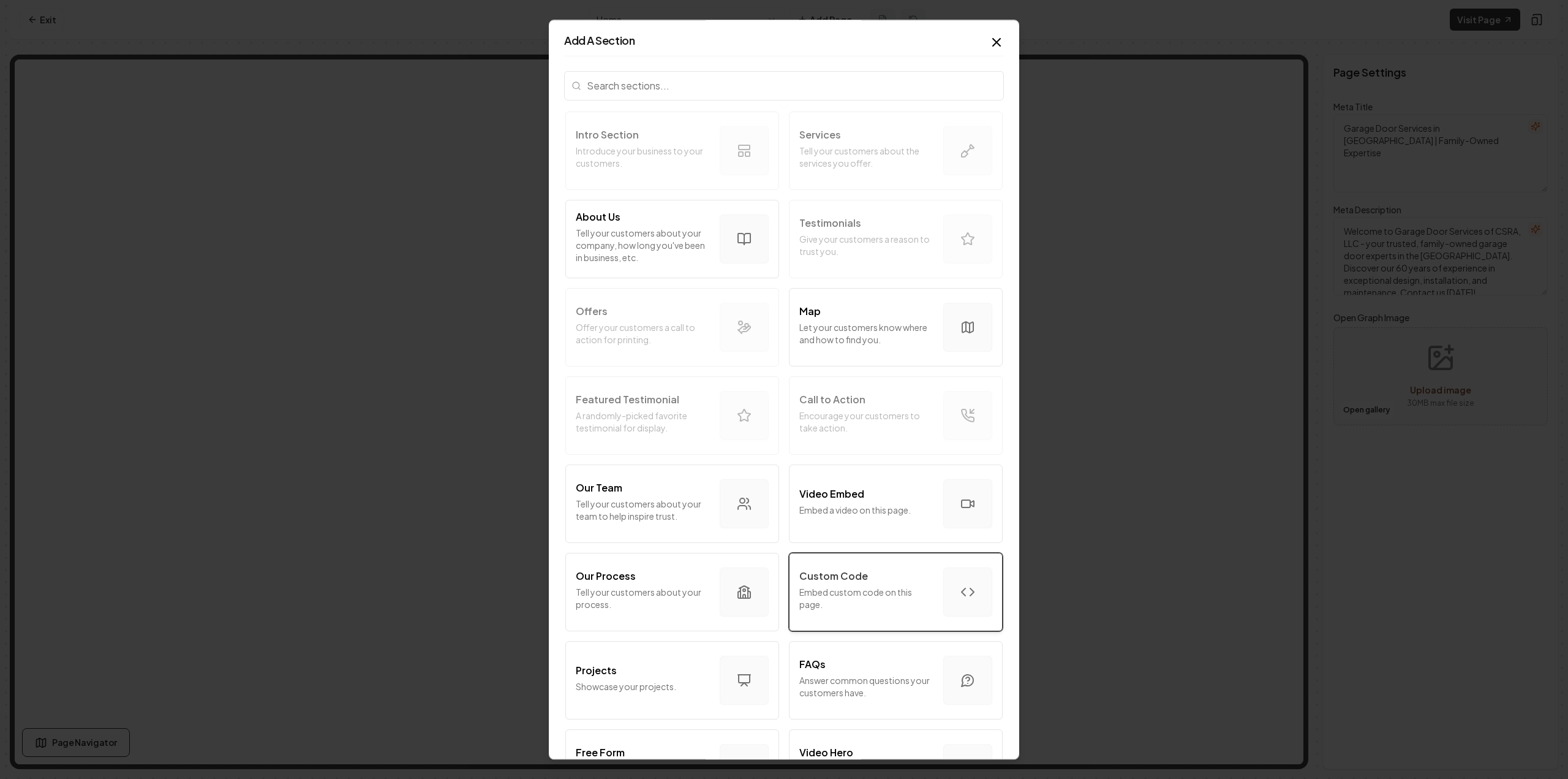
click at [825, 601] on p "Embed custom code on this page." at bounding box center [866, 598] width 134 height 25
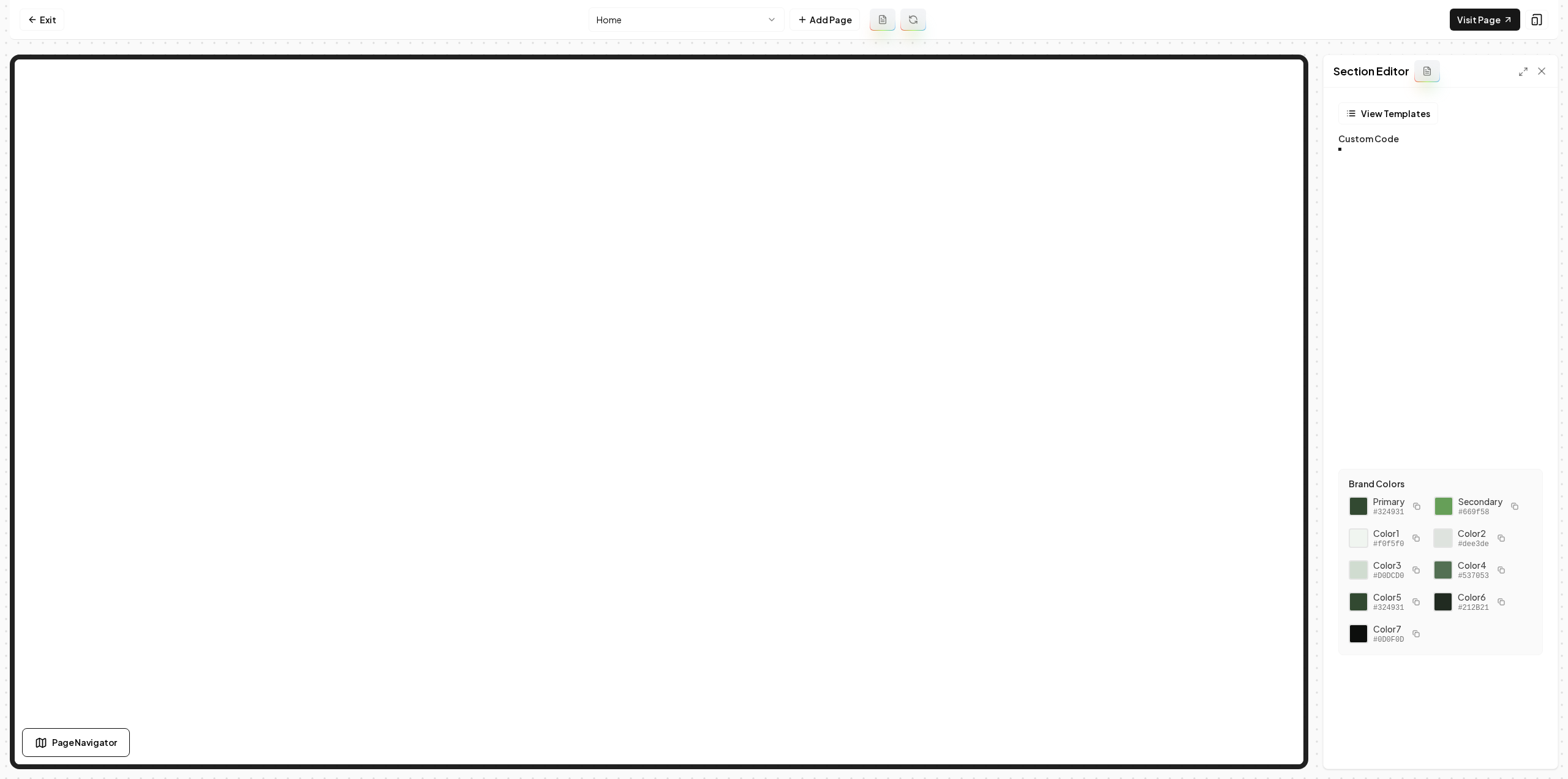
click at [1405, 160] on div at bounding box center [1391, 154] width 28 height 12
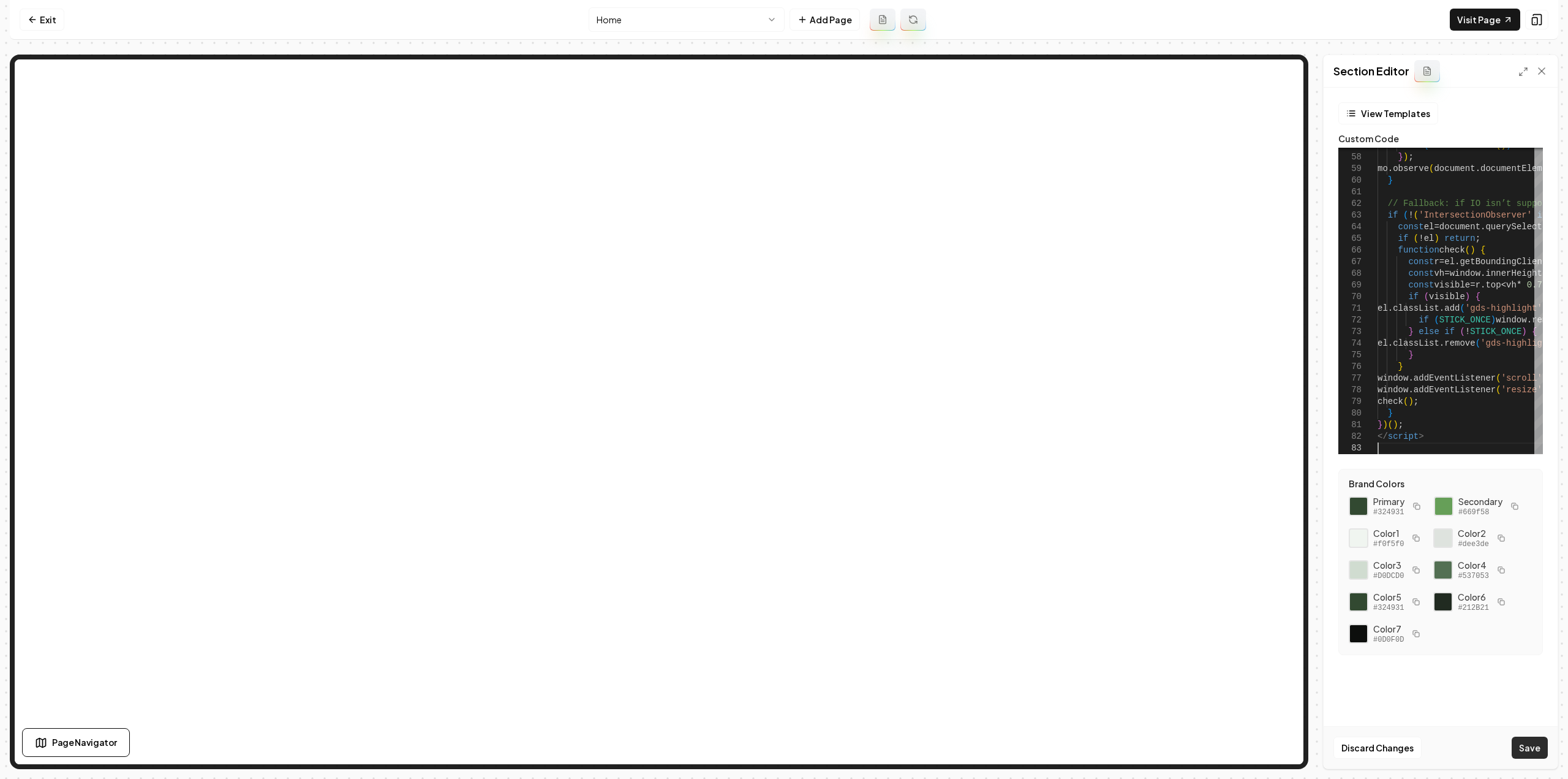
click at [1519, 745] on button "Save" at bounding box center [1529, 747] width 36 height 22
type textarea "******** *** ***** *********"
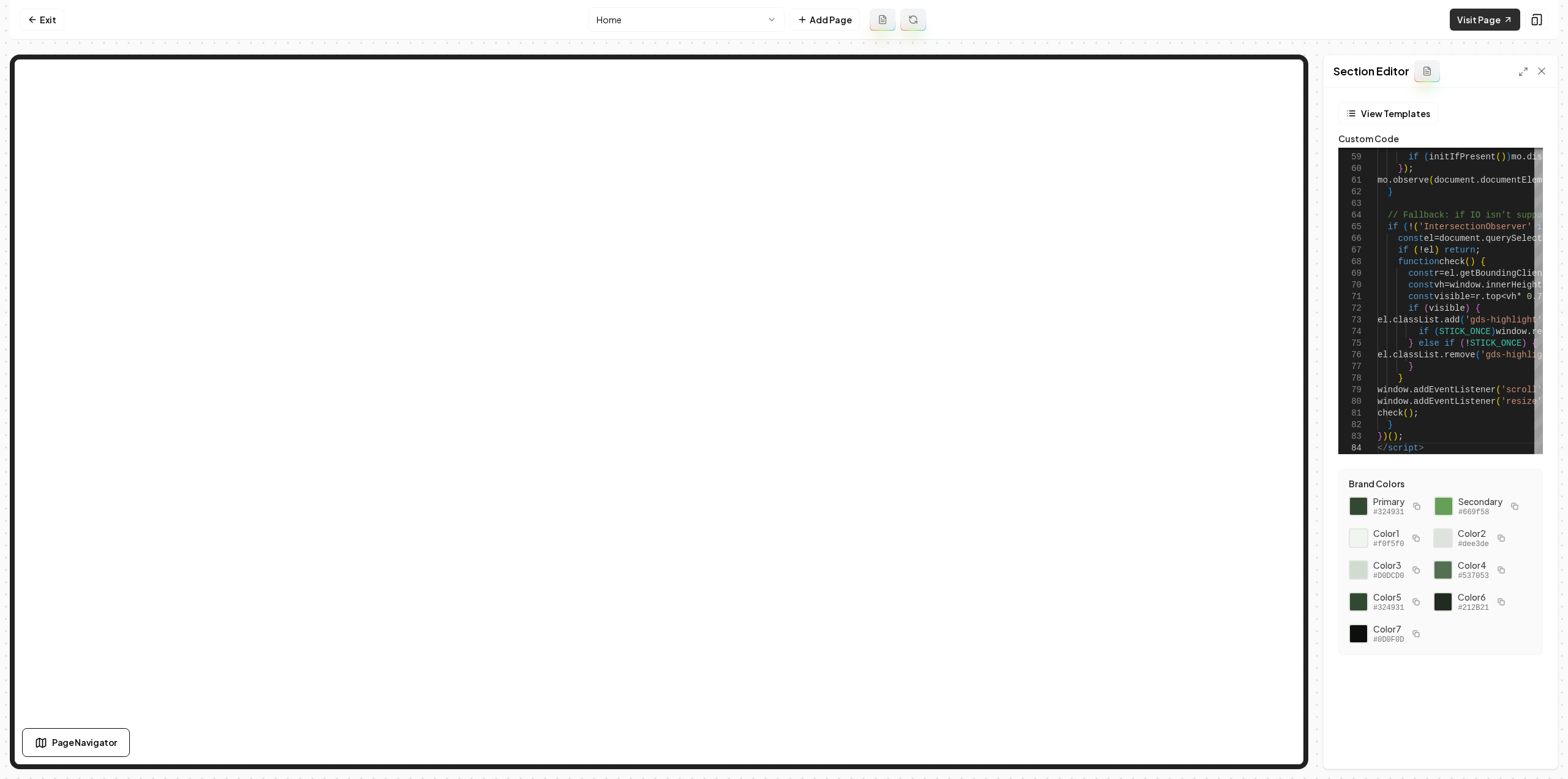
click at [1484, 13] on link "Visit Page" at bounding box center [1485, 19] width 70 height 22
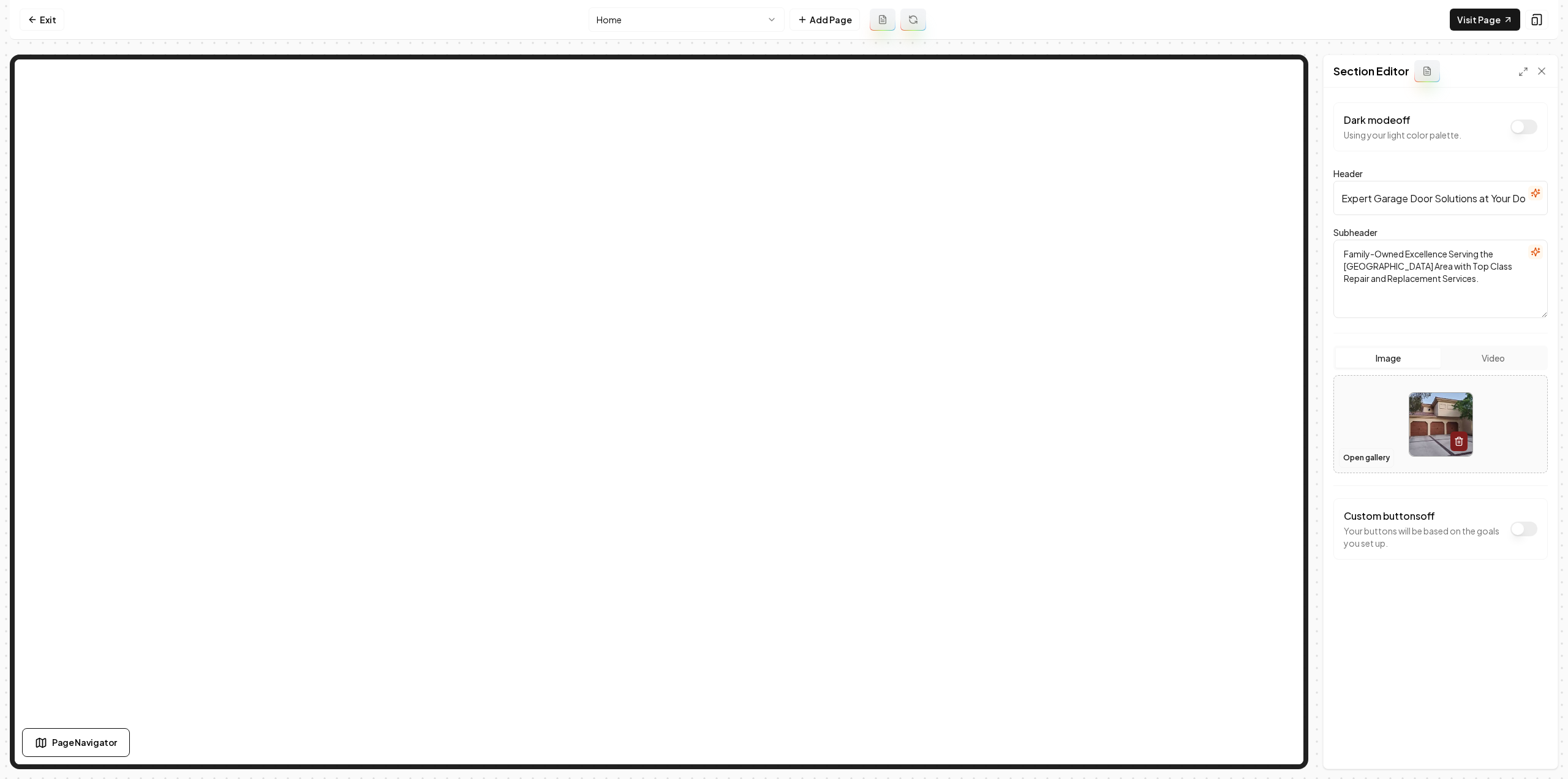
click at [1359, 461] on button "Open gallery" at bounding box center [1367, 458] width 55 height 19
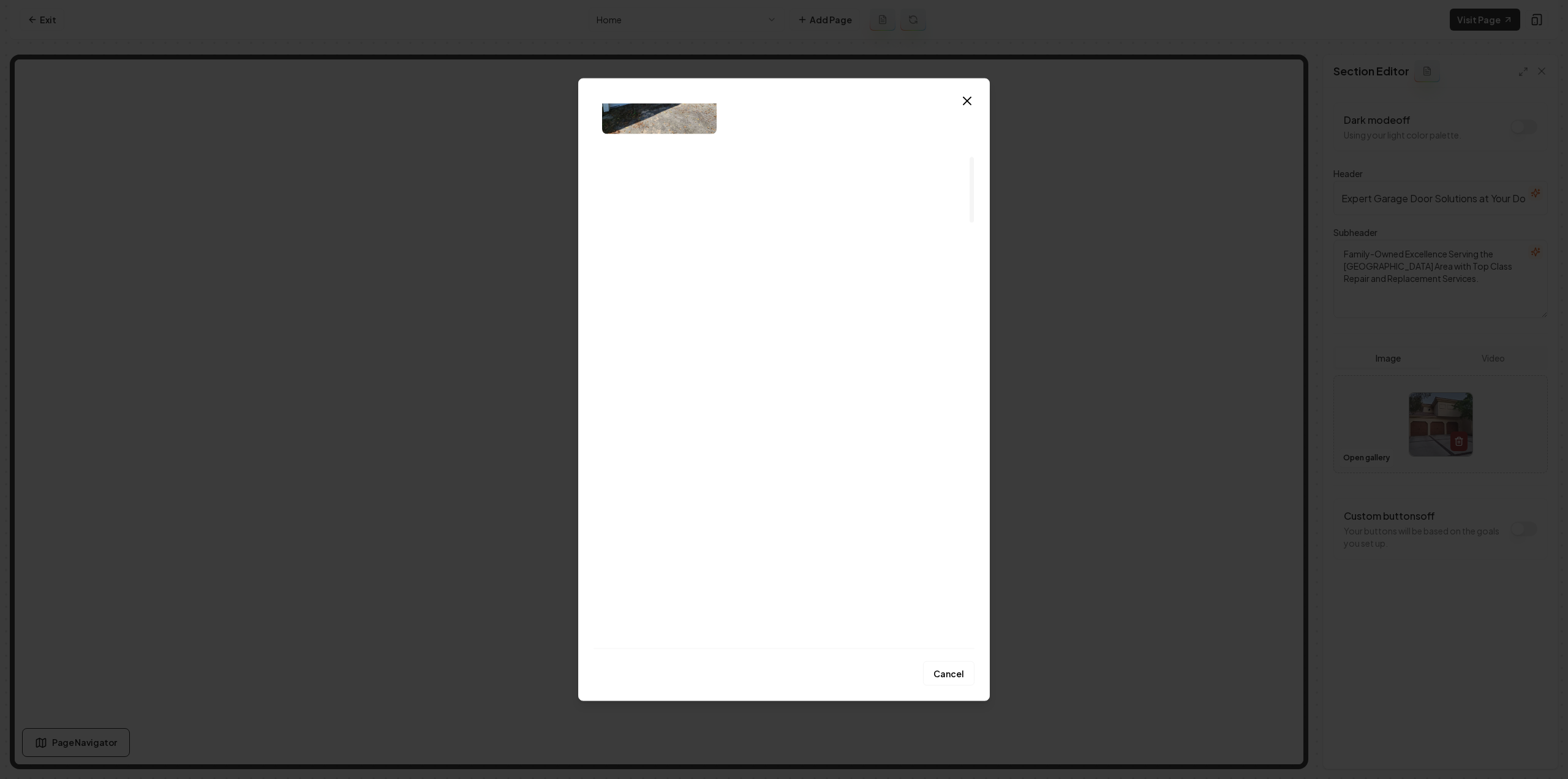
scroll to position [490, 0]
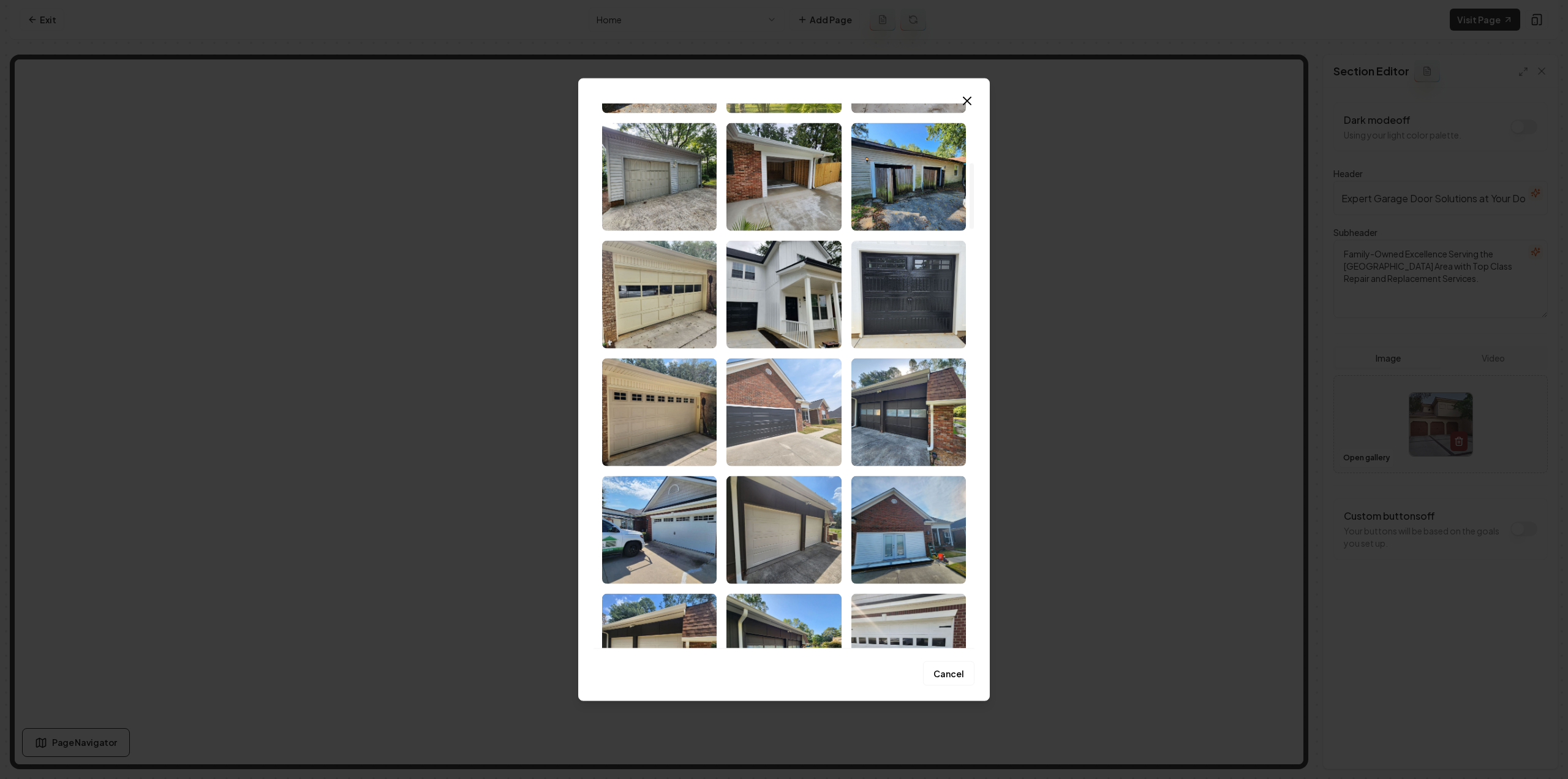
click at [760, 452] on img "Select image image_68a755775c7cd75eb87f1c53.jpeg" at bounding box center [783, 412] width 115 height 108
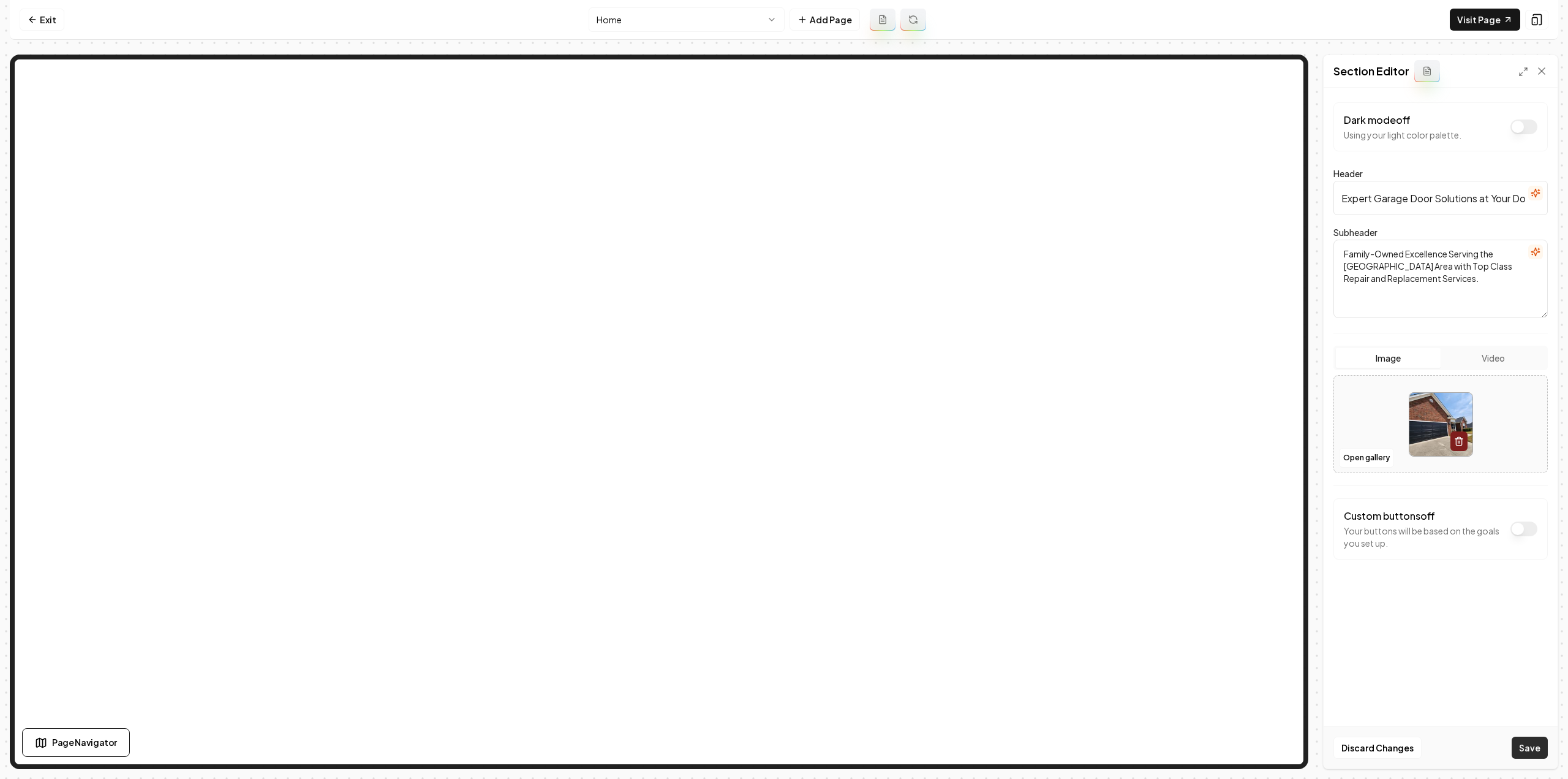
click at [1526, 745] on button "Save" at bounding box center [1529, 747] width 36 height 22
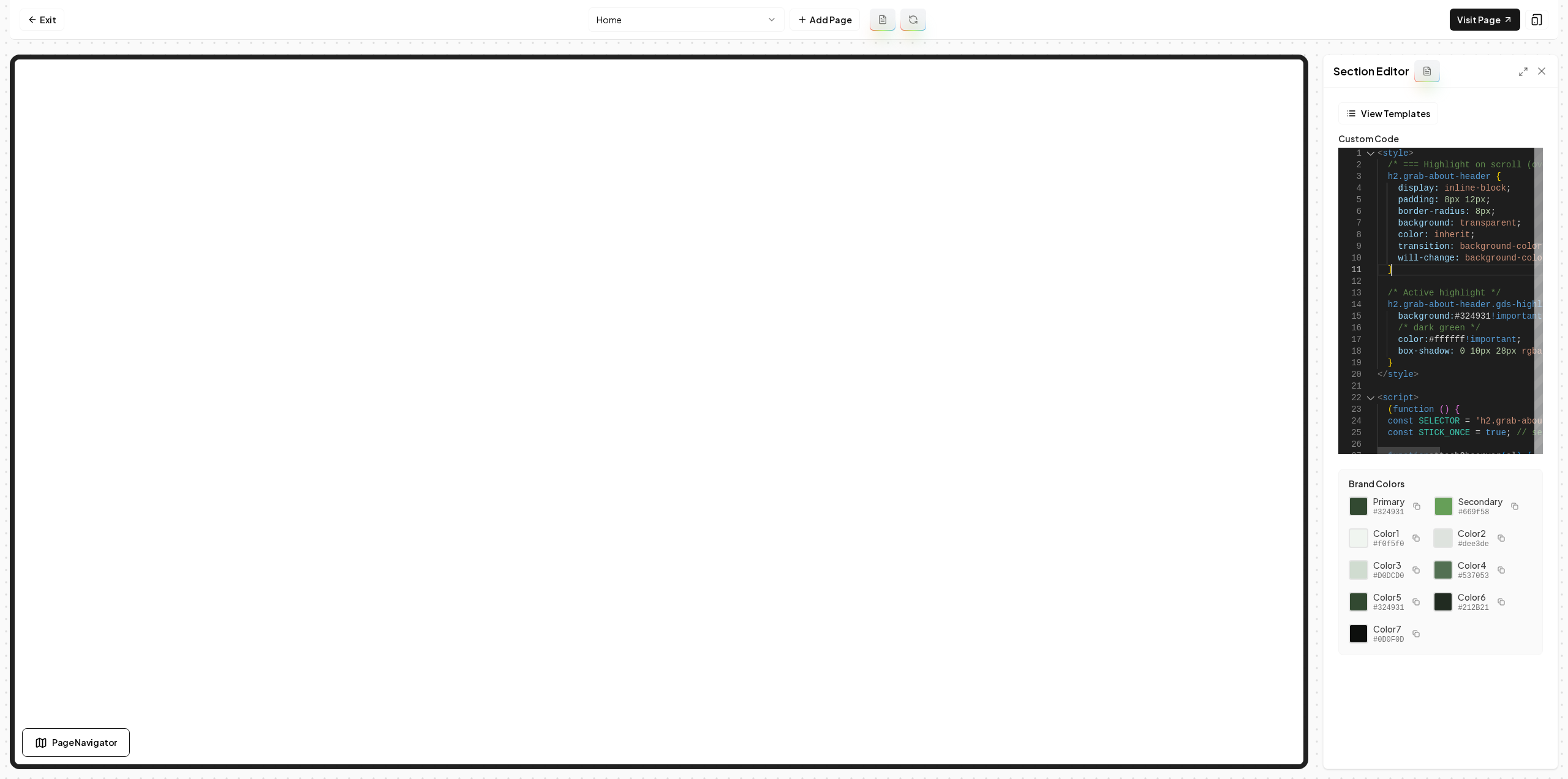
click at [1450, 267] on div "< style > /* === Highlight on scroll (override) === */ h2.grab-about-header { d…" at bounding box center [1584, 640] width 413 height 985
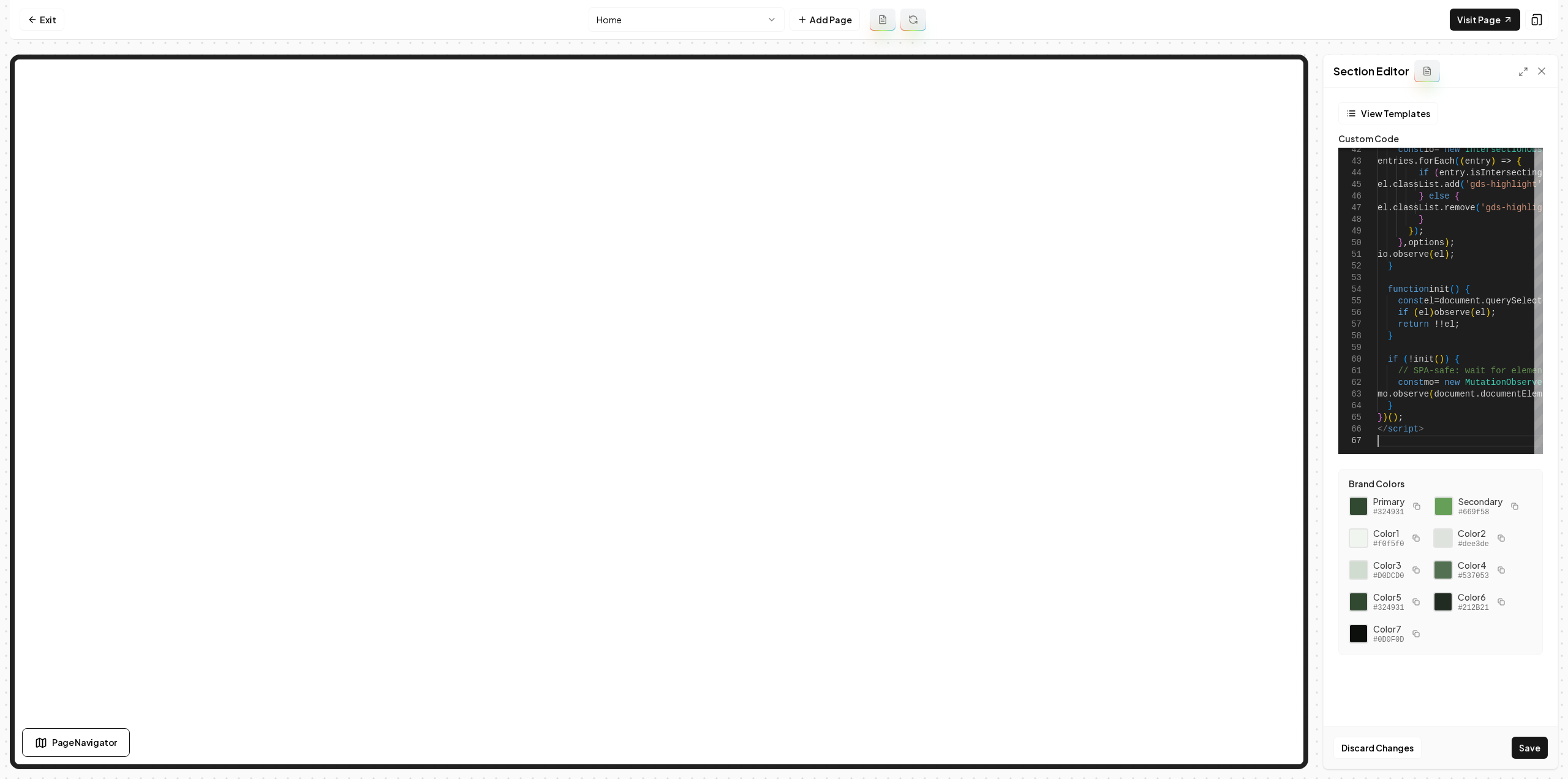
click at [1529, 747] on button "Save" at bounding box center [1529, 747] width 36 height 22
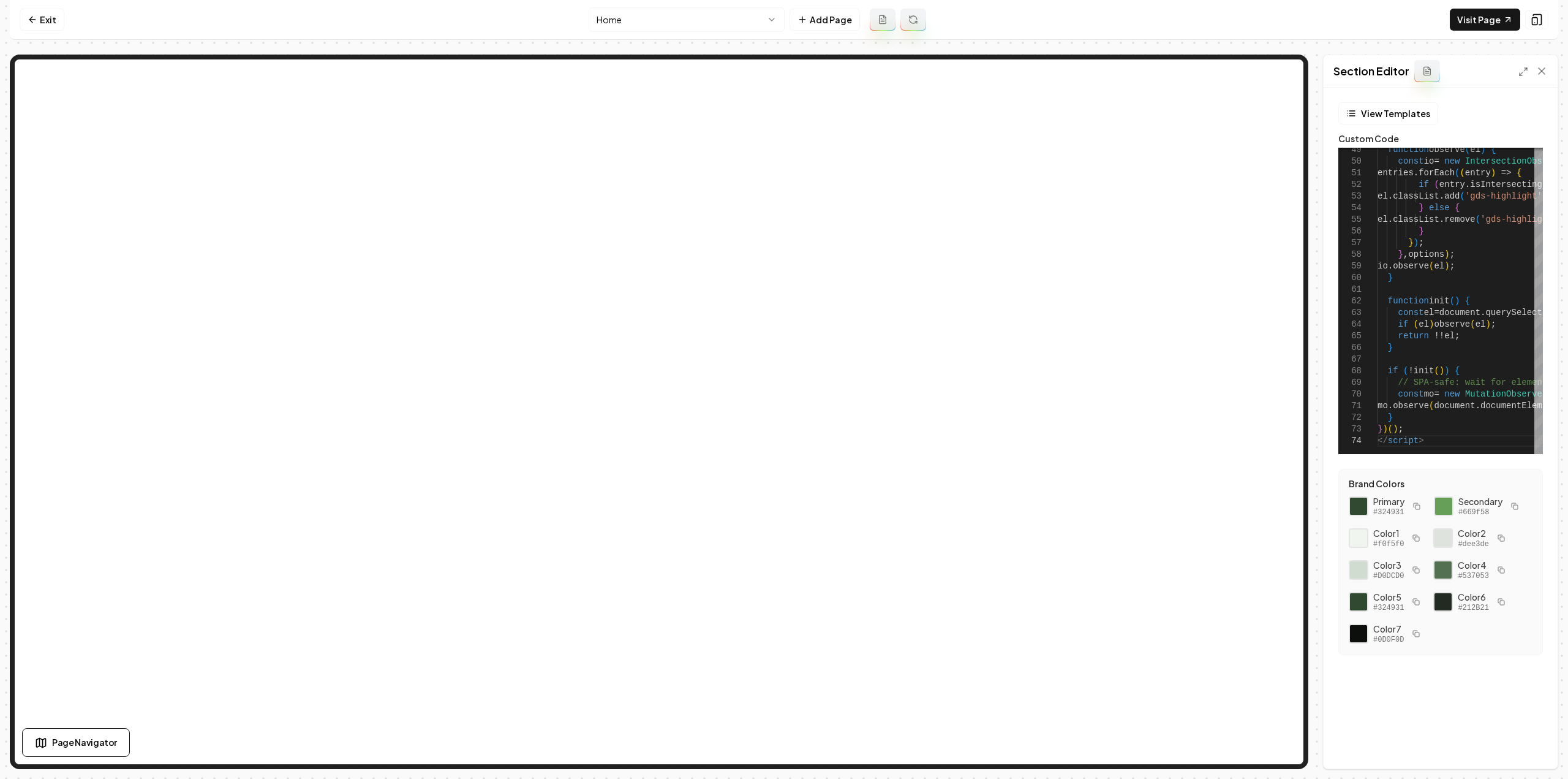
click at [1520, 63] on div "Section Editor" at bounding box center [1440, 71] width 234 height 32
click at [1522, 66] on div at bounding box center [1532, 71] width 29 height 12
click at [1523, 67] on icon at bounding box center [1522, 71] width 10 height 10
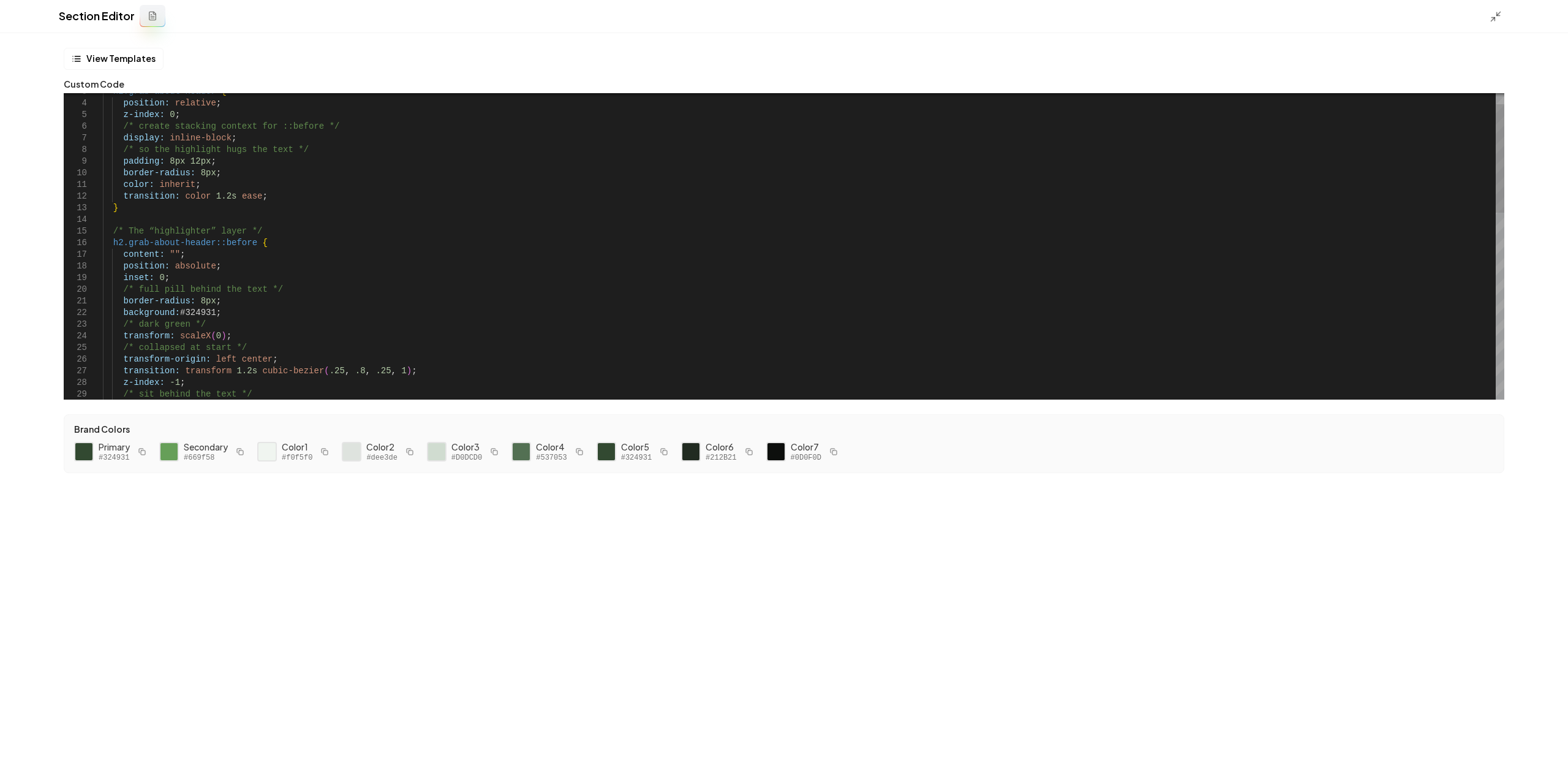
scroll to position [0, 42]
click at [219, 188] on div "transition: transform 1.2s cubic-bezier ( .25 , .8 , .25 , 1 ) ; /* collapsed a…" at bounding box center [803, 493] width 1401 height 861
drag, startPoint x: 222, startPoint y: 195, endPoint x: 204, endPoint y: 194, distance: 18.0
click at [204, 194] on div "transition: transform 1.2s cubic-bezier ( .25 , .8 , .25 , 1 ) ; /* collapsed a…" at bounding box center [803, 493] width 1401 height 861
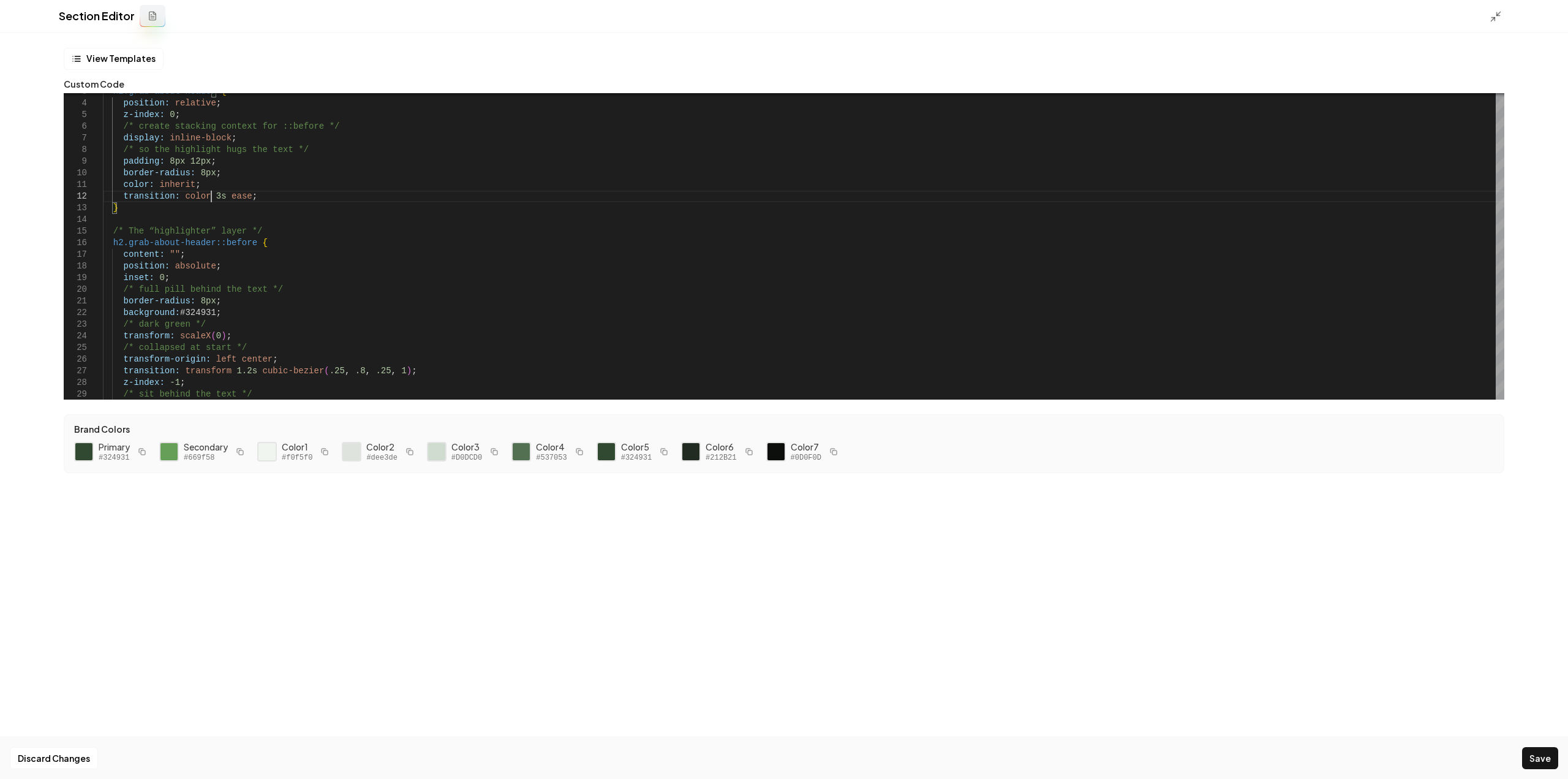
click at [1540, 752] on button "Save" at bounding box center [1540, 757] width 36 height 22
click at [1490, 25] on div "Section Editor" at bounding box center [784, 16] width 1568 height 33
drag, startPoint x: 1490, startPoint y: 19, endPoint x: 1493, endPoint y: 67, distance: 48.1
click at [1490, 18] on icon at bounding box center [1495, 16] width 12 height 12
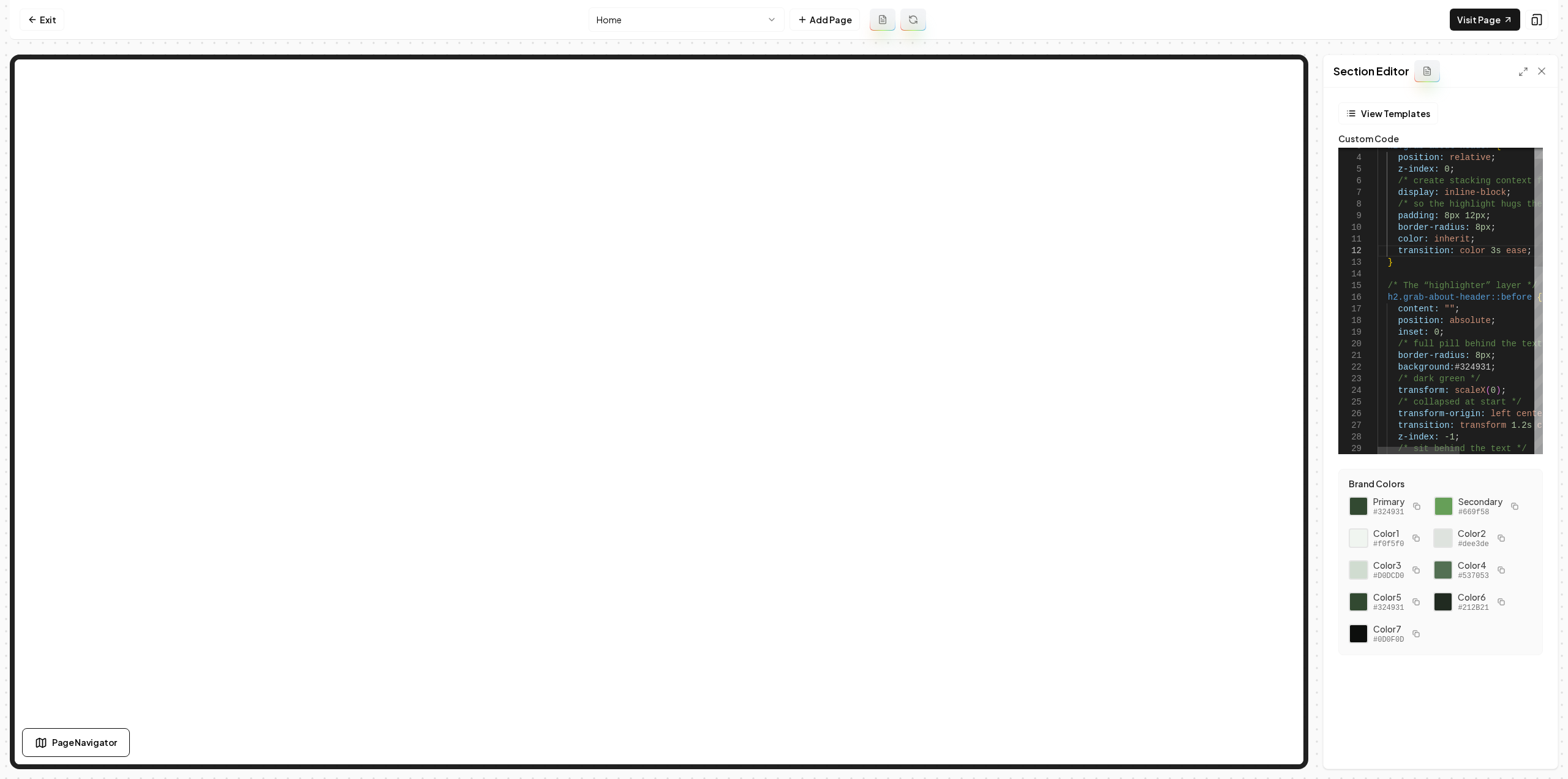
click at [1477, 380] on div "transition: transform 1.2s cubic-bezier ( .25 , .8 , .25 , 1 ) ; /* collapsed a…" at bounding box center [1534, 551] width 314 height 869
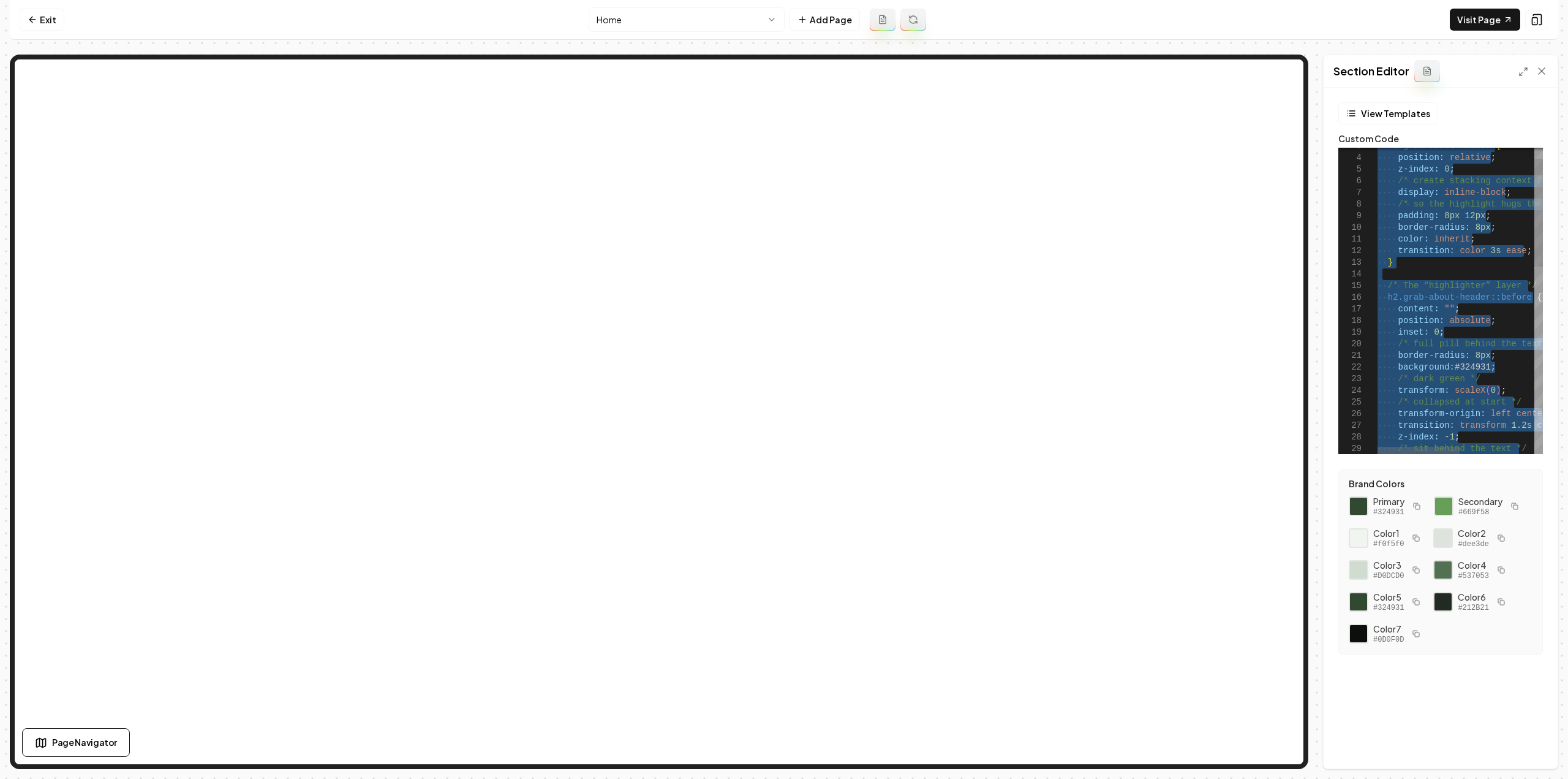
scroll to position [12, 42]
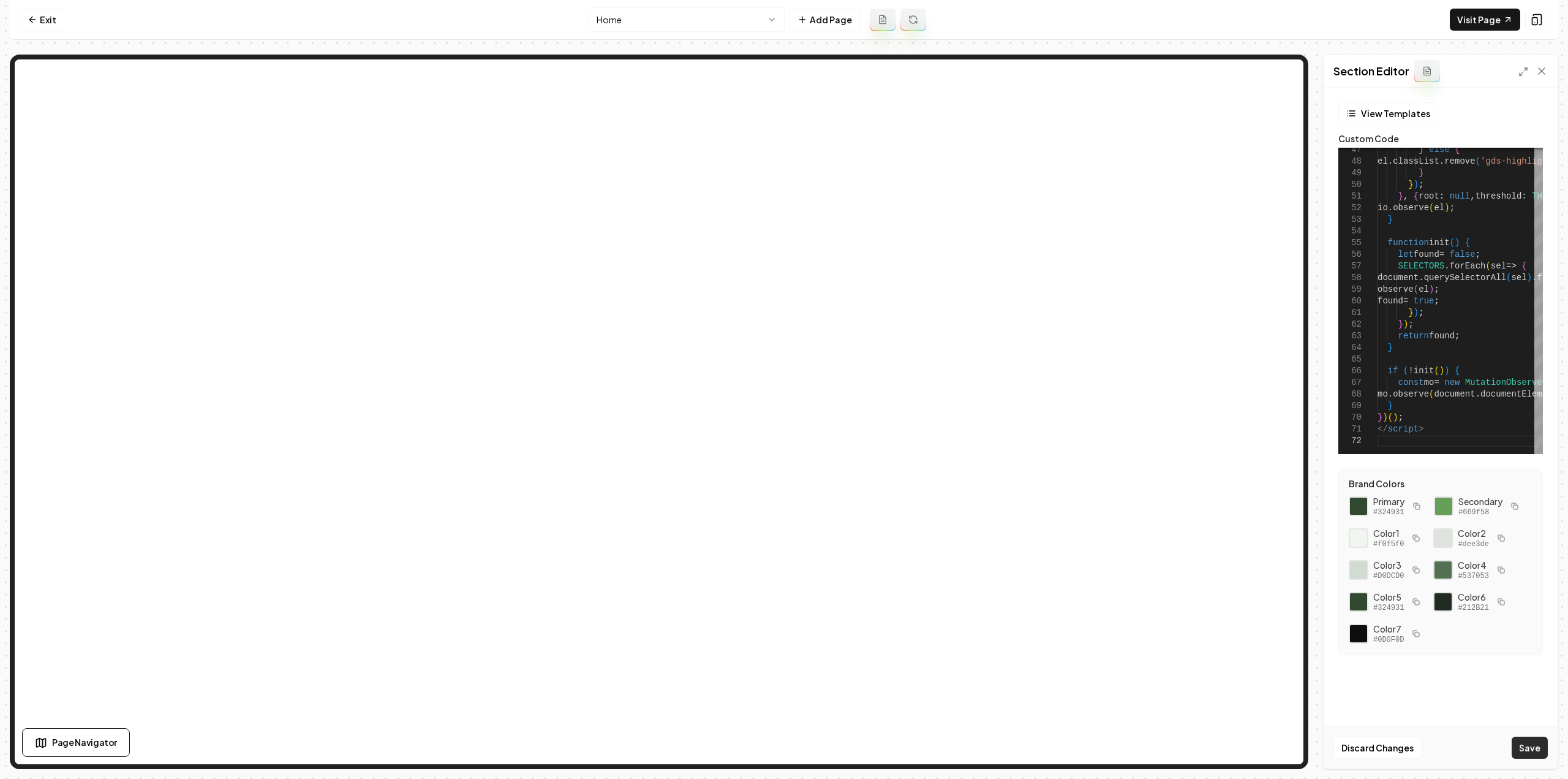
click at [1533, 741] on button "Save" at bounding box center [1529, 747] width 36 height 22
drag, startPoint x: 1549, startPoint y: 390, endPoint x: 1542, endPoint y: 392, distance: 7.3
click at [1549, 394] on div "View Templates Custom Code 49 50 51 52 53 54 55 56 57 58 59 60 61 62 63 64 65 6…" at bounding box center [1440, 428] width 234 height 681
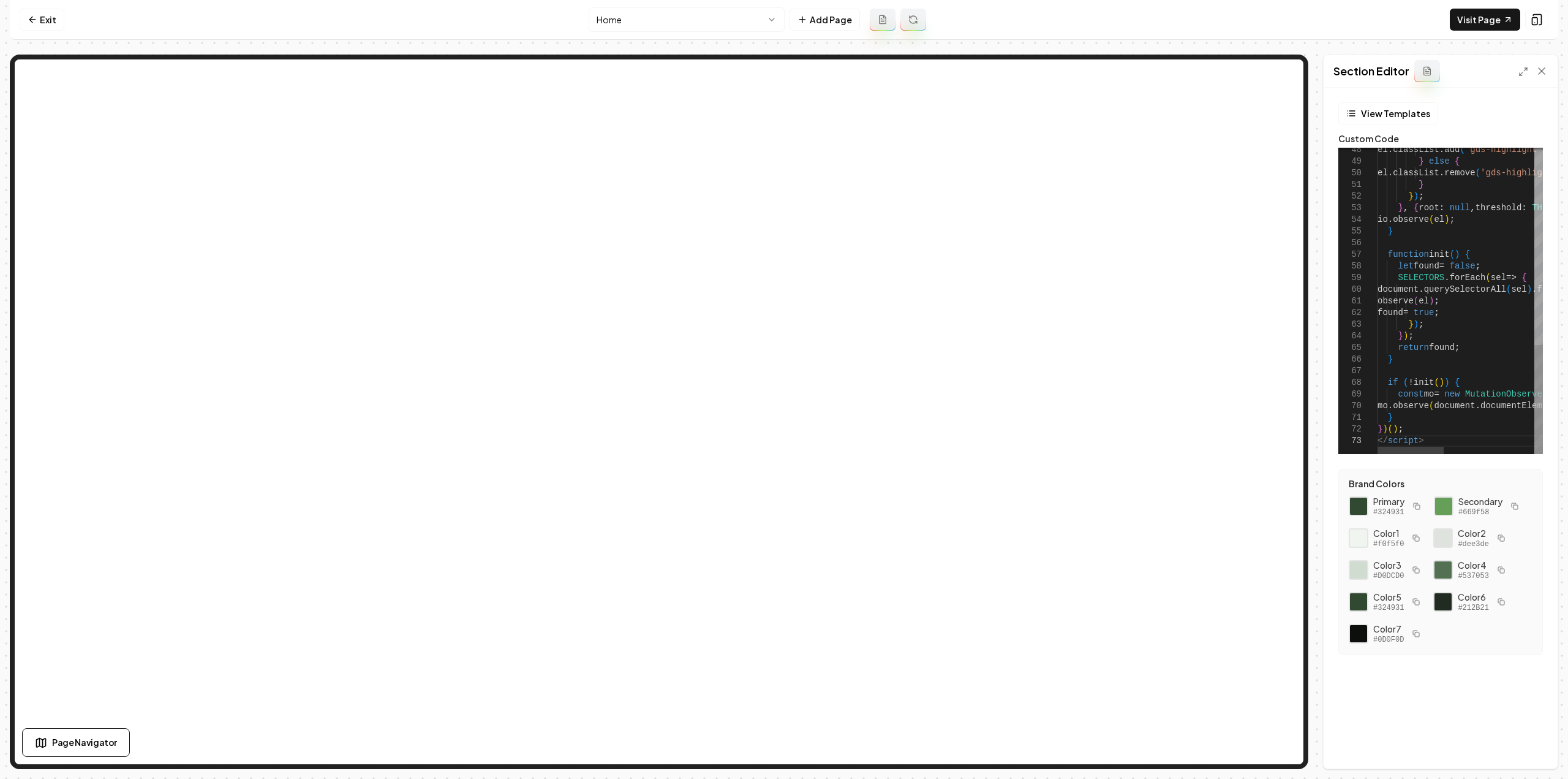
click at [1477, 375] on div "} else { el . classList . remove ( 'gds-highlight' ) ; } } ) ; } , { root : nul…" at bounding box center [1572, 25] width 390 height 857
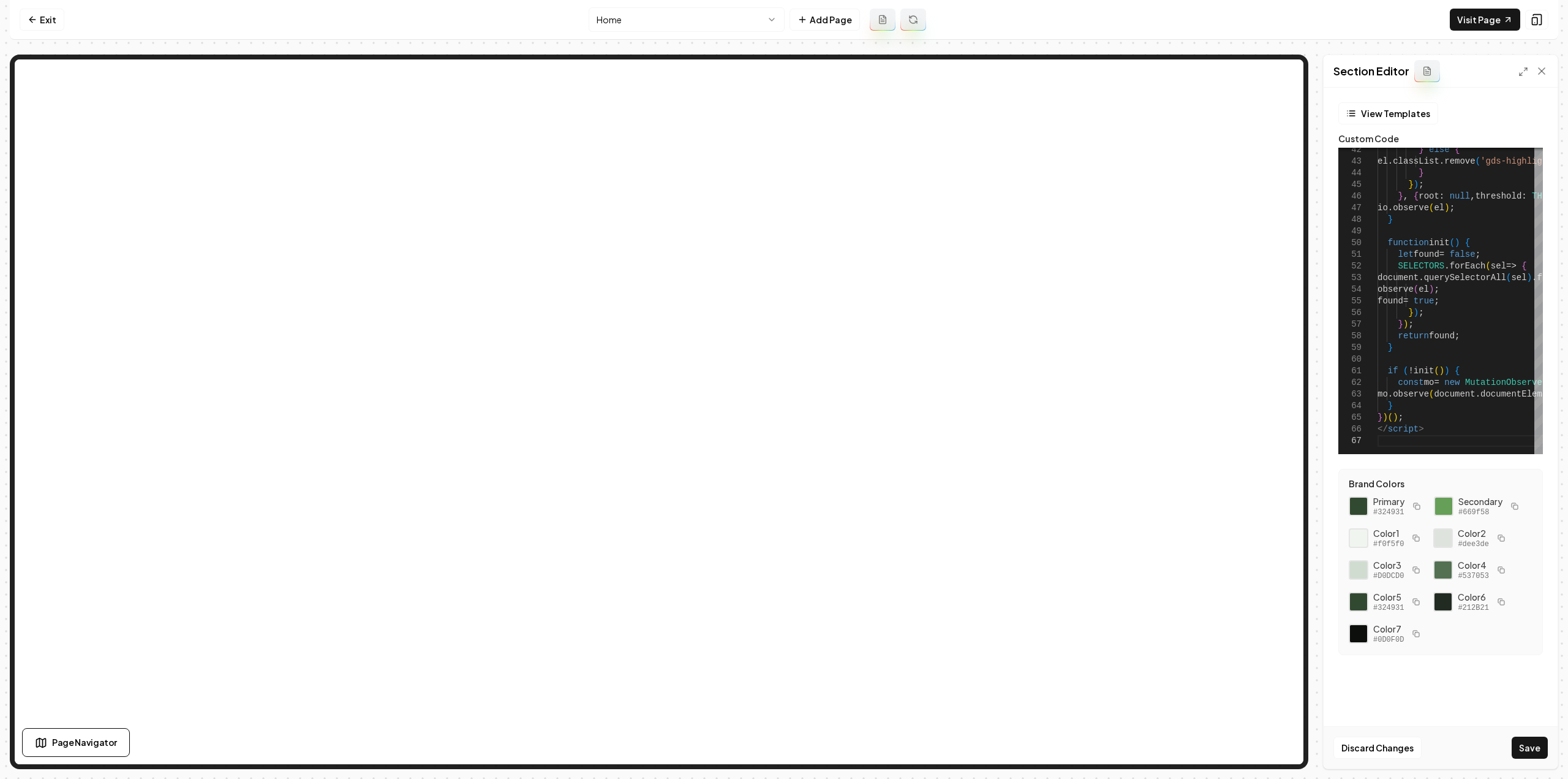
click at [1525, 751] on button "Save" at bounding box center [1529, 747] width 36 height 22
type textarea "**********"
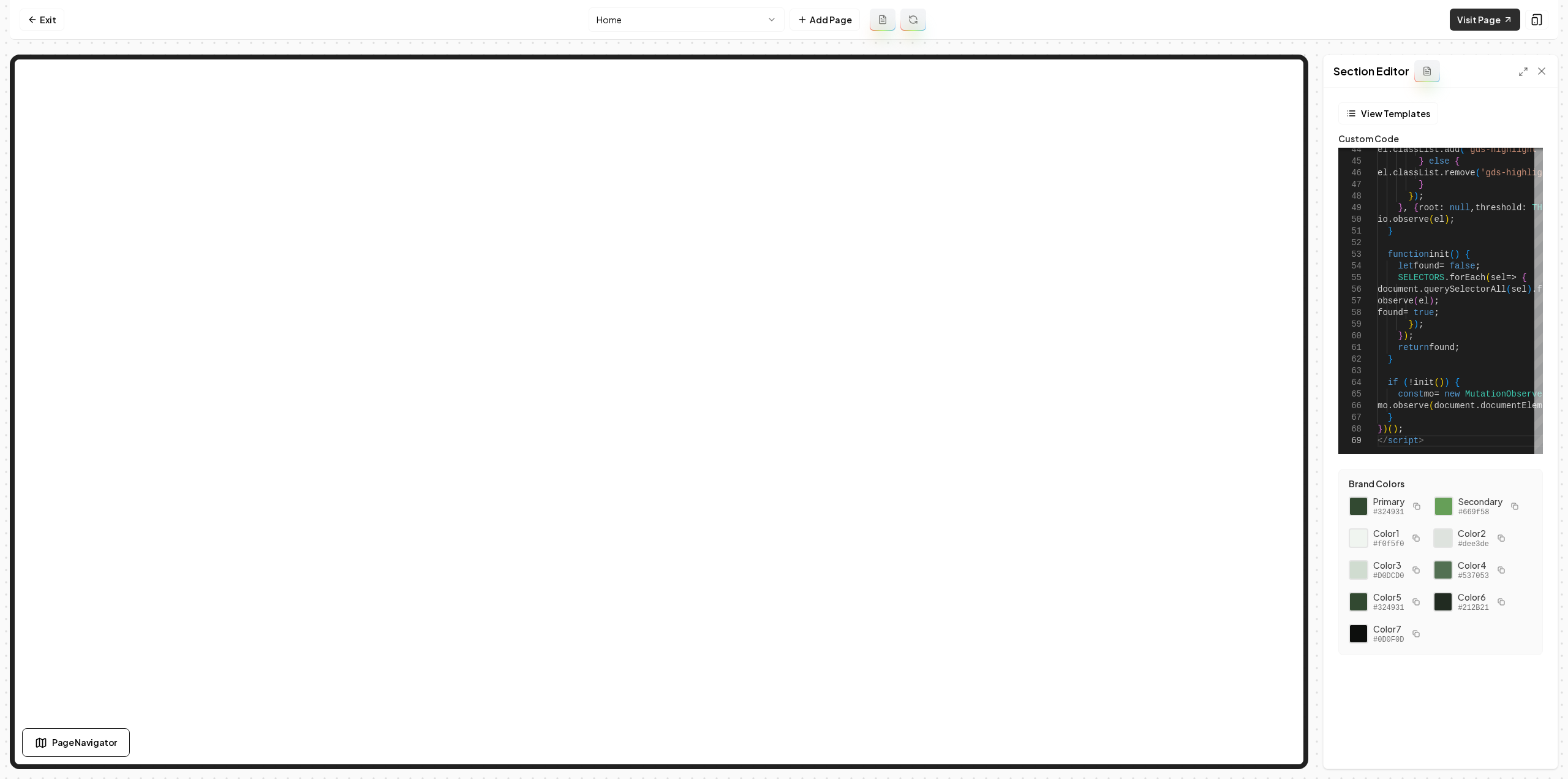
click at [1495, 8] on link "Visit Page" at bounding box center [1485, 19] width 70 height 22
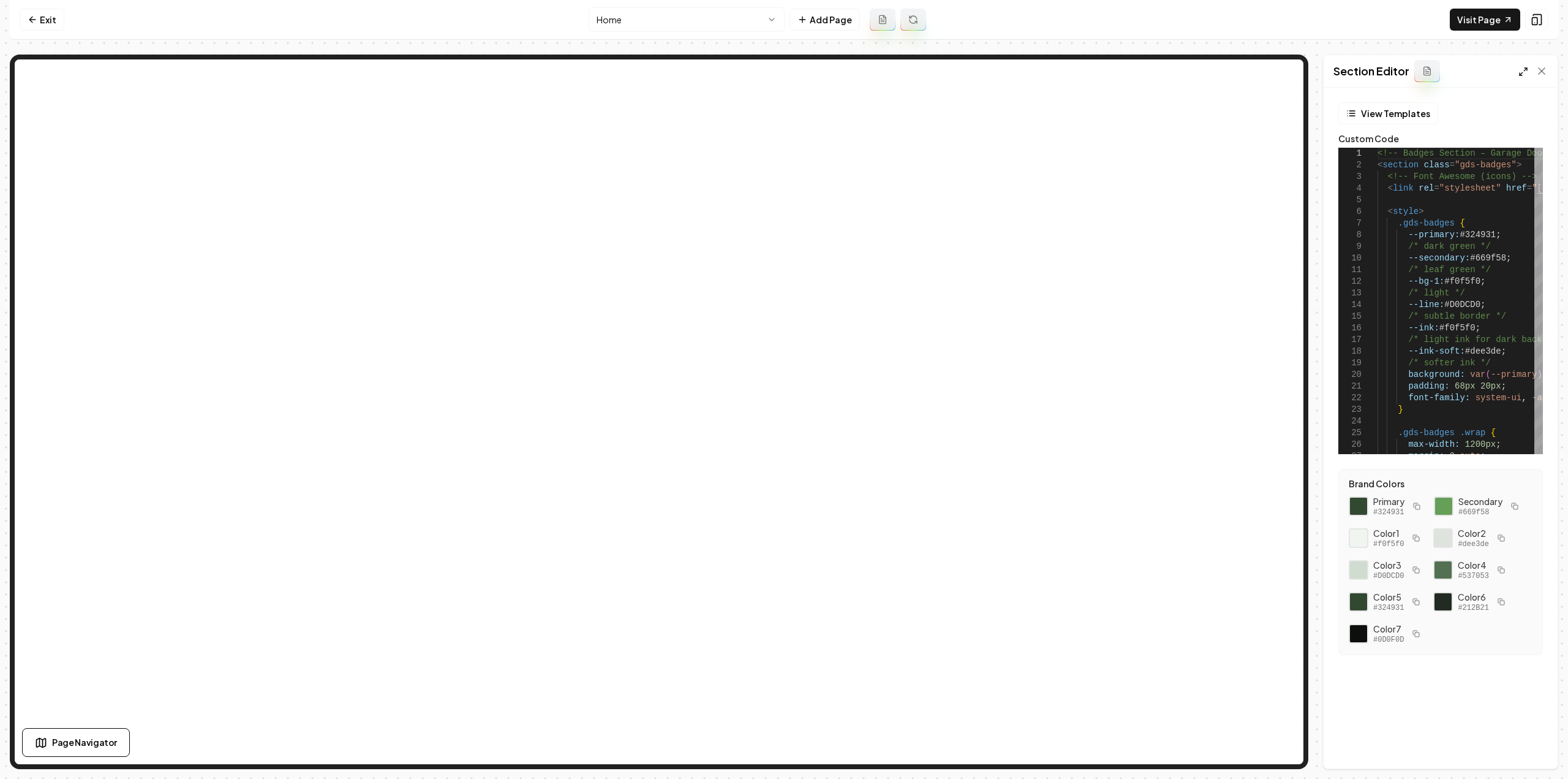
click at [1528, 75] on icon at bounding box center [1522, 71] width 10 height 10
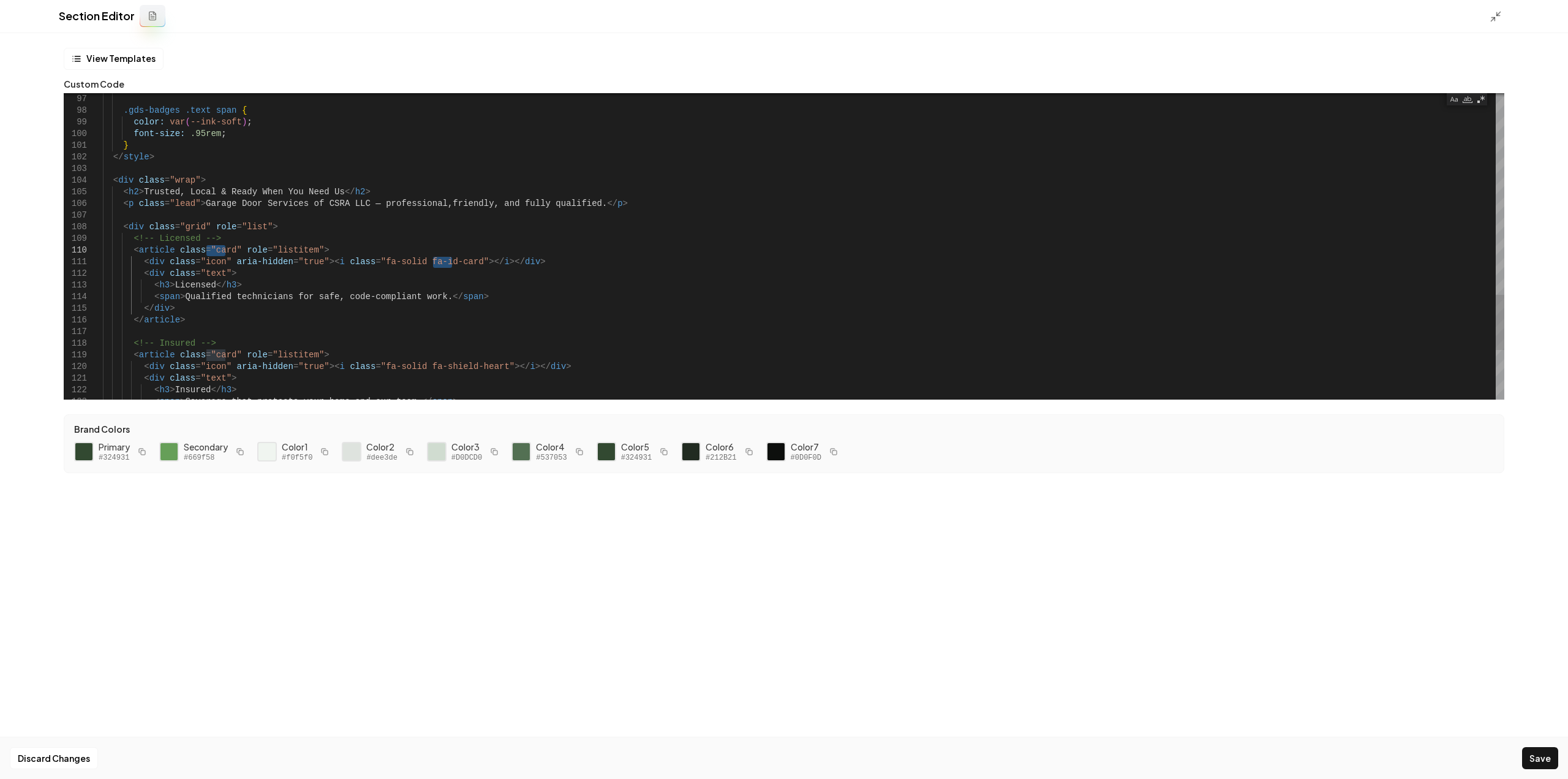
drag, startPoint x: 234, startPoint y: 248, endPoint x: 334, endPoint y: 249, distance: 100.0
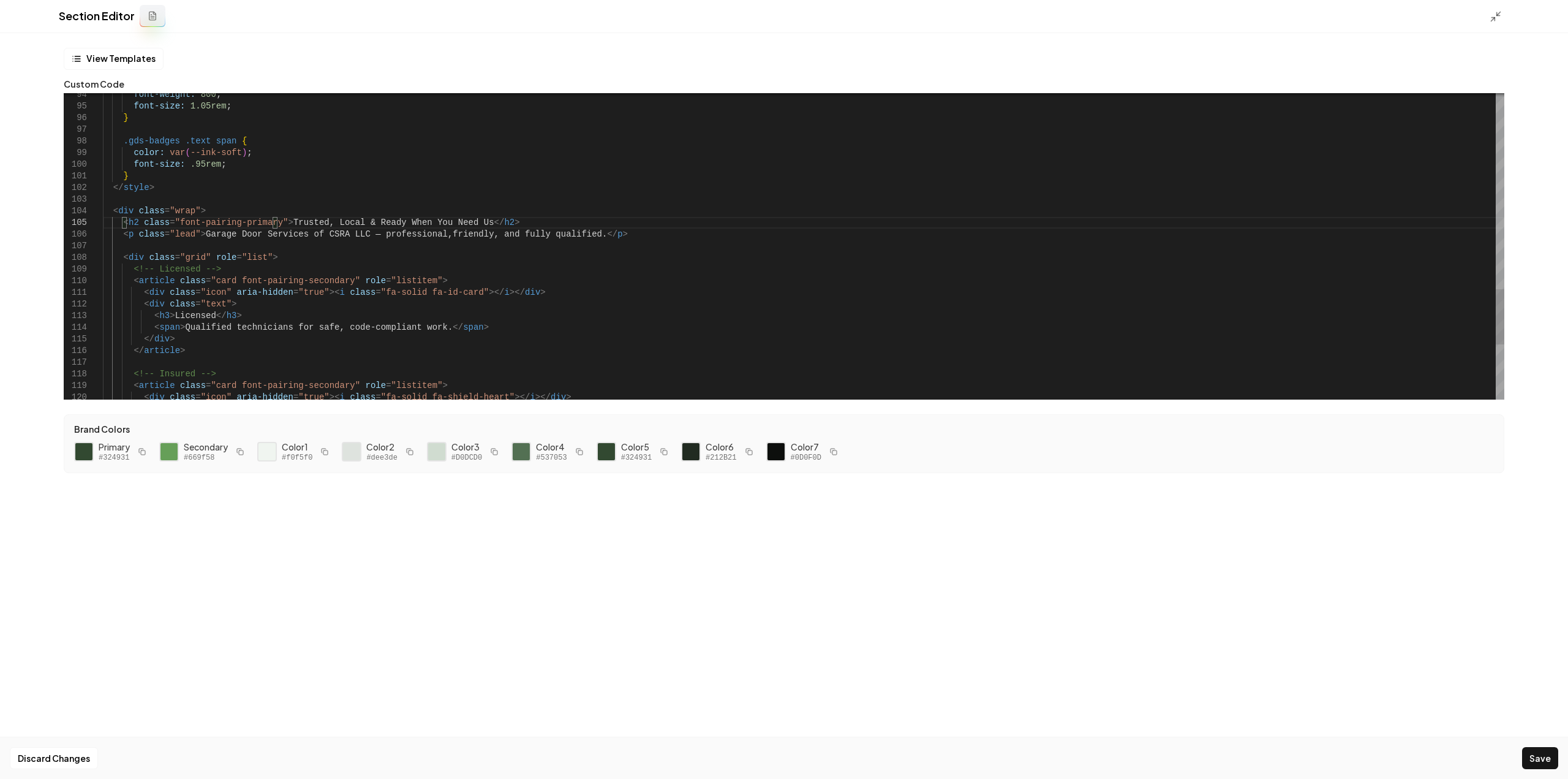
click at [1534, 761] on button "Save" at bounding box center [1540, 757] width 36 height 22
type textarea "**********"
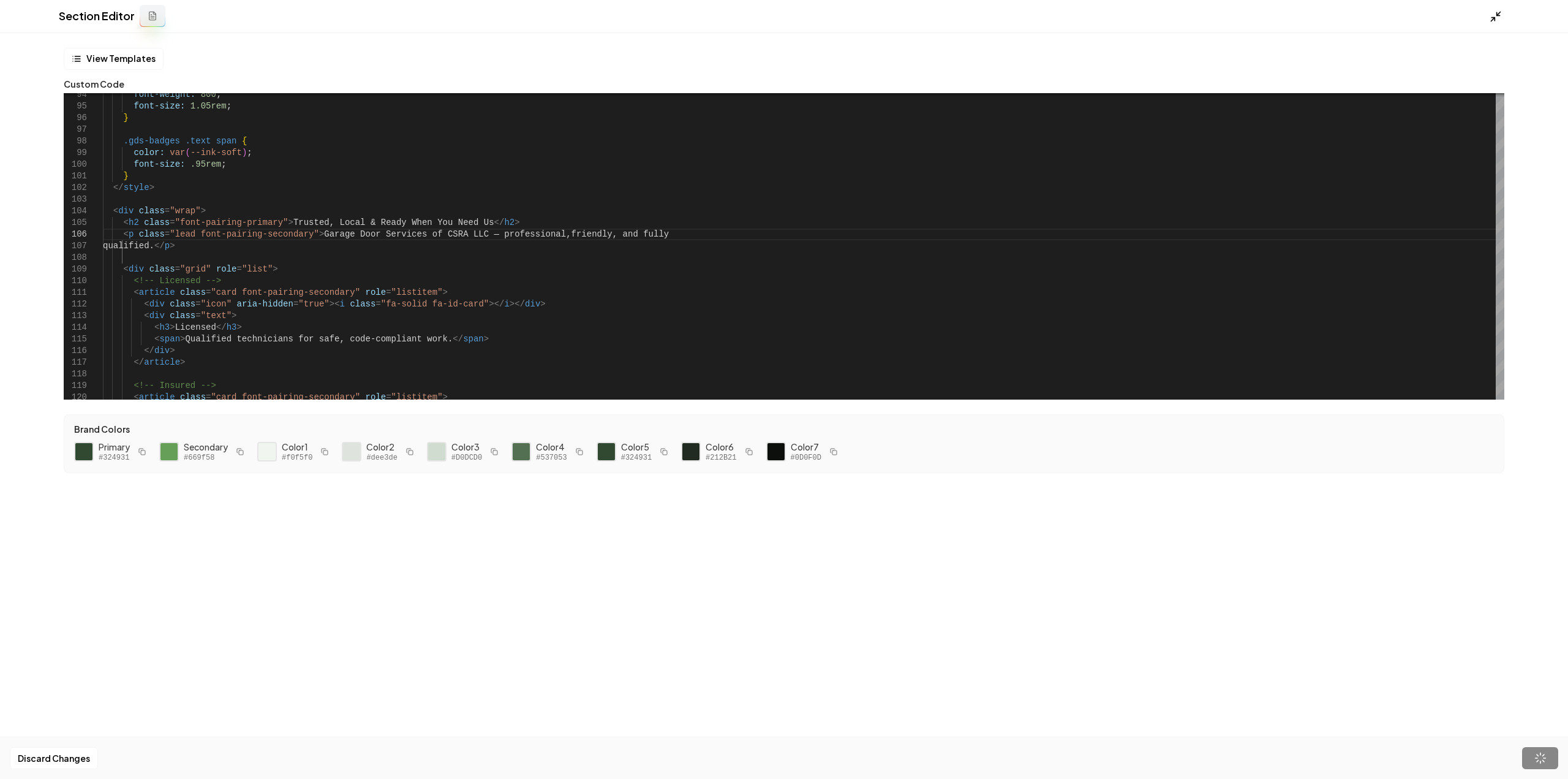
click at [1493, 22] on icon at bounding box center [1495, 16] width 12 height 12
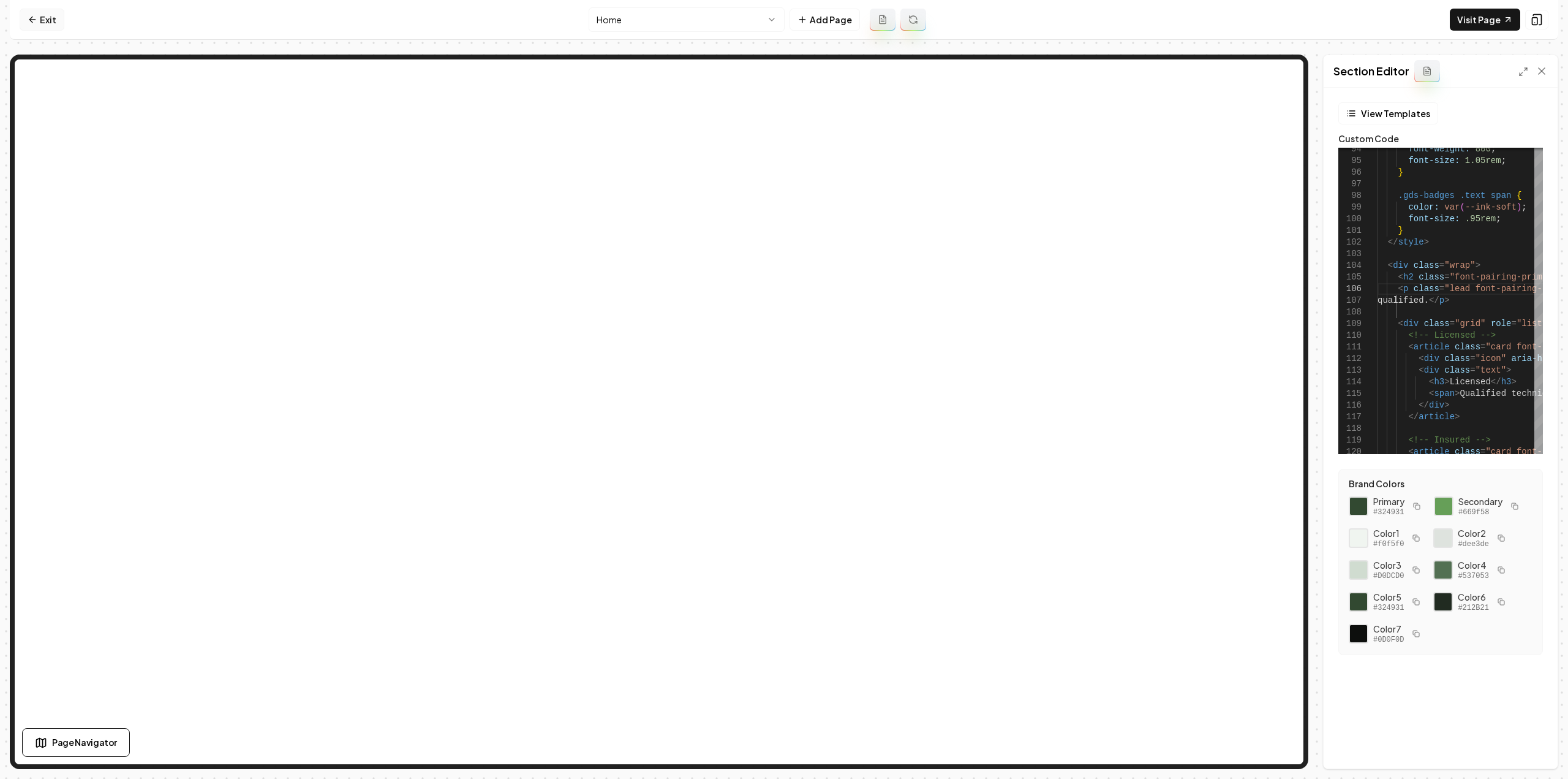
click at [38, 21] on link "Exit" at bounding box center [42, 19] width 45 height 22
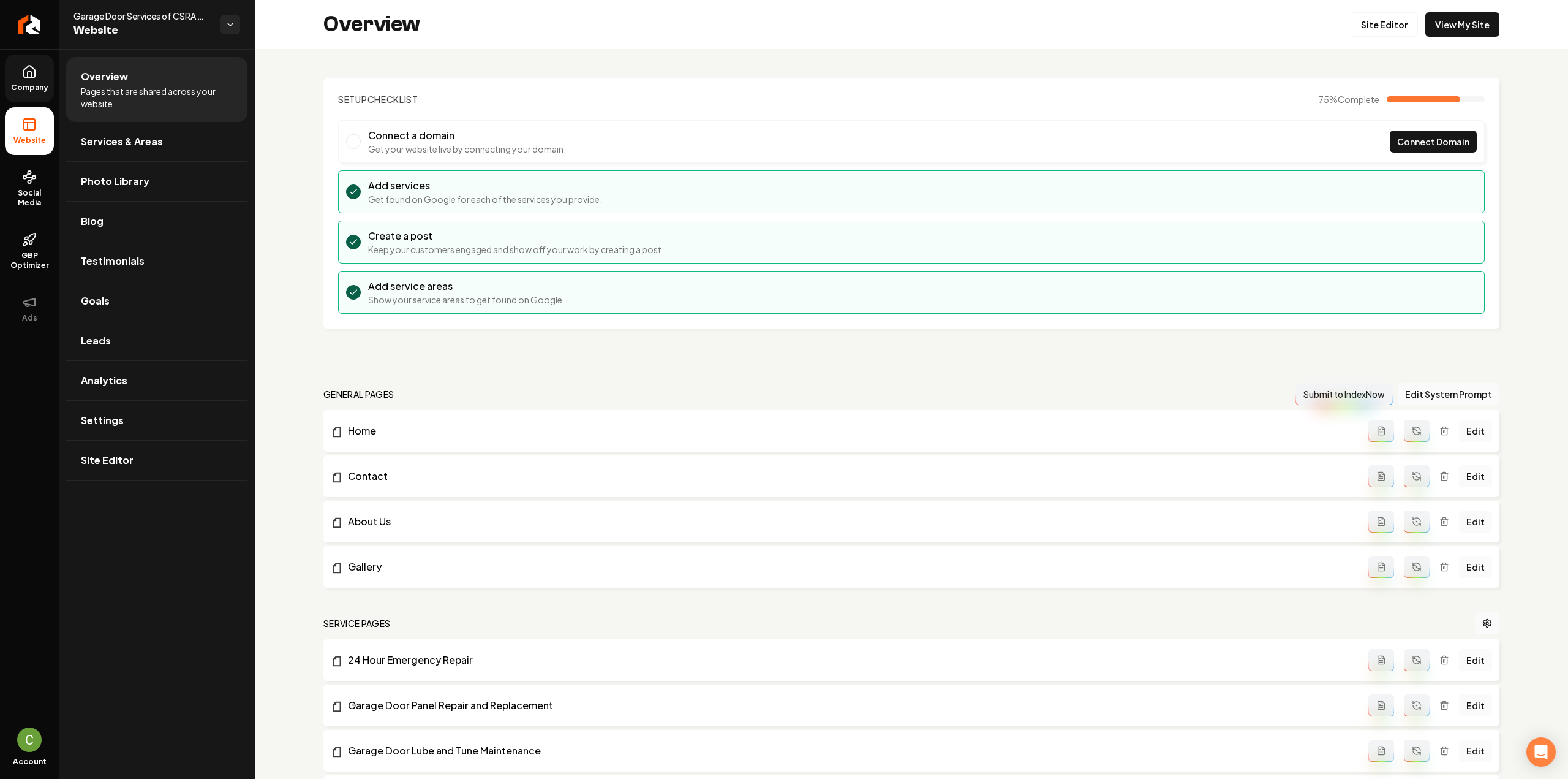
click at [31, 68] on icon at bounding box center [29, 72] width 15 height 15
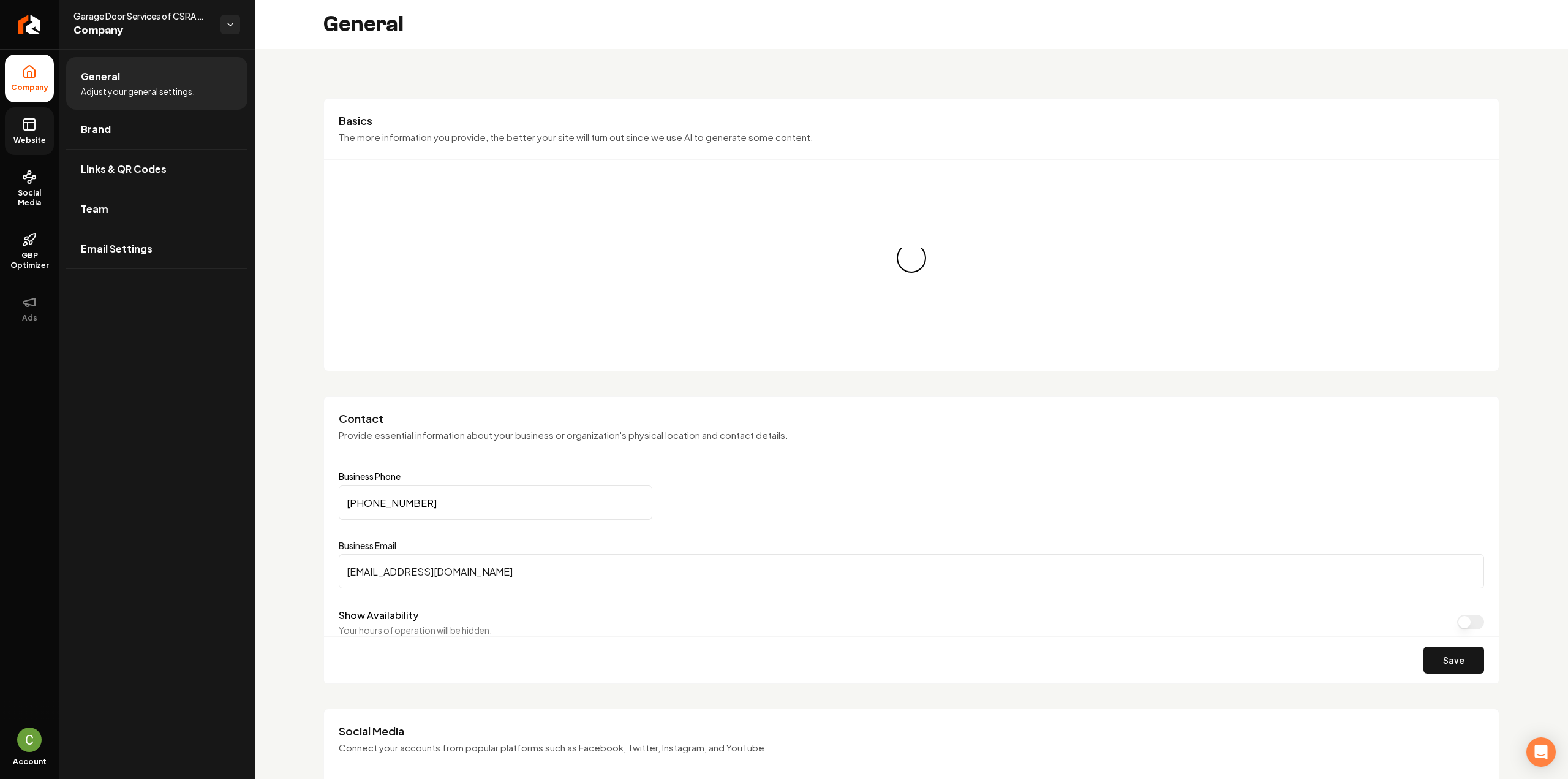
click at [34, 119] on rect at bounding box center [29, 124] width 11 height 11
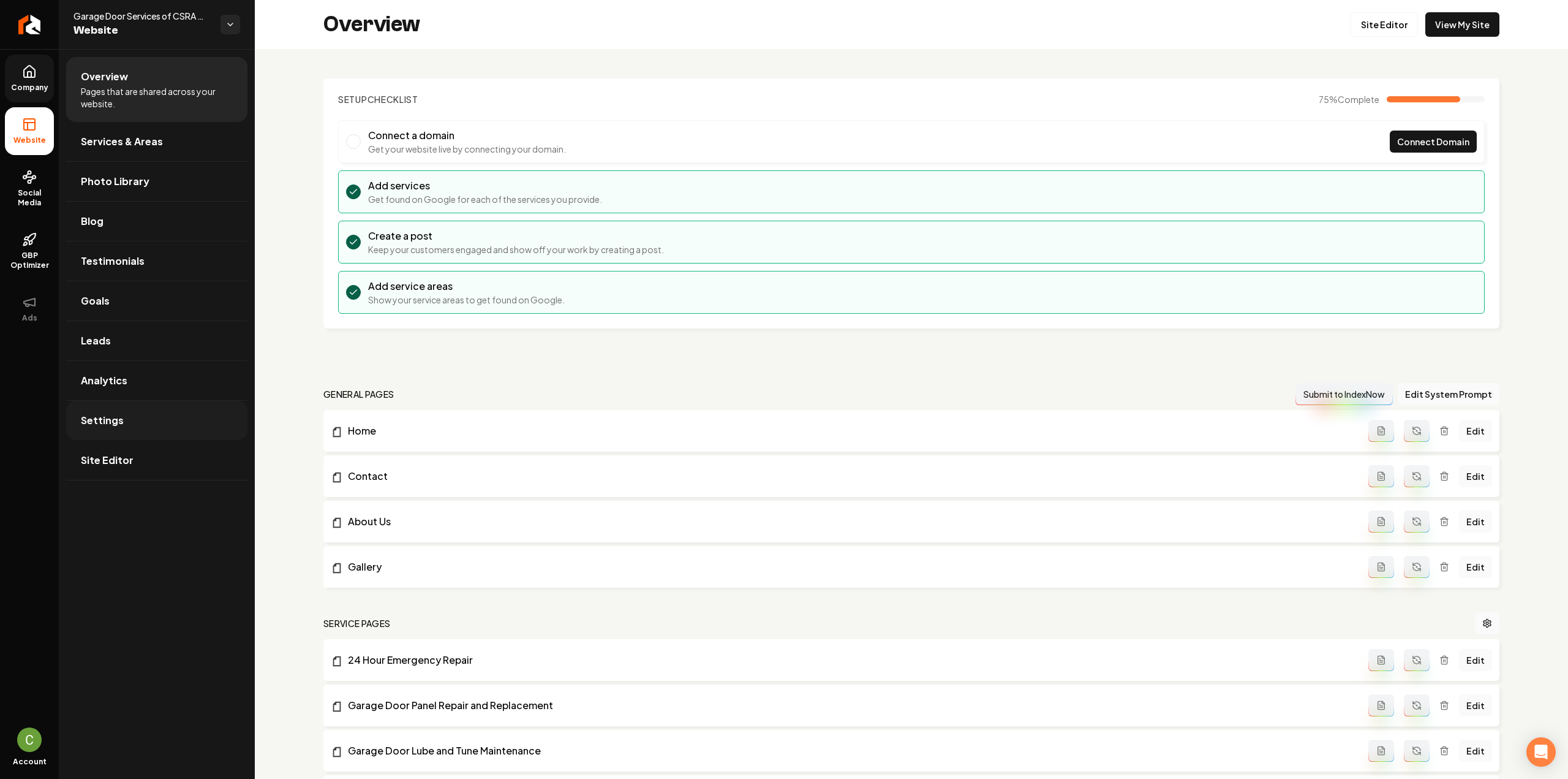
click at [173, 413] on link "Settings" at bounding box center [157, 420] width 181 height 39
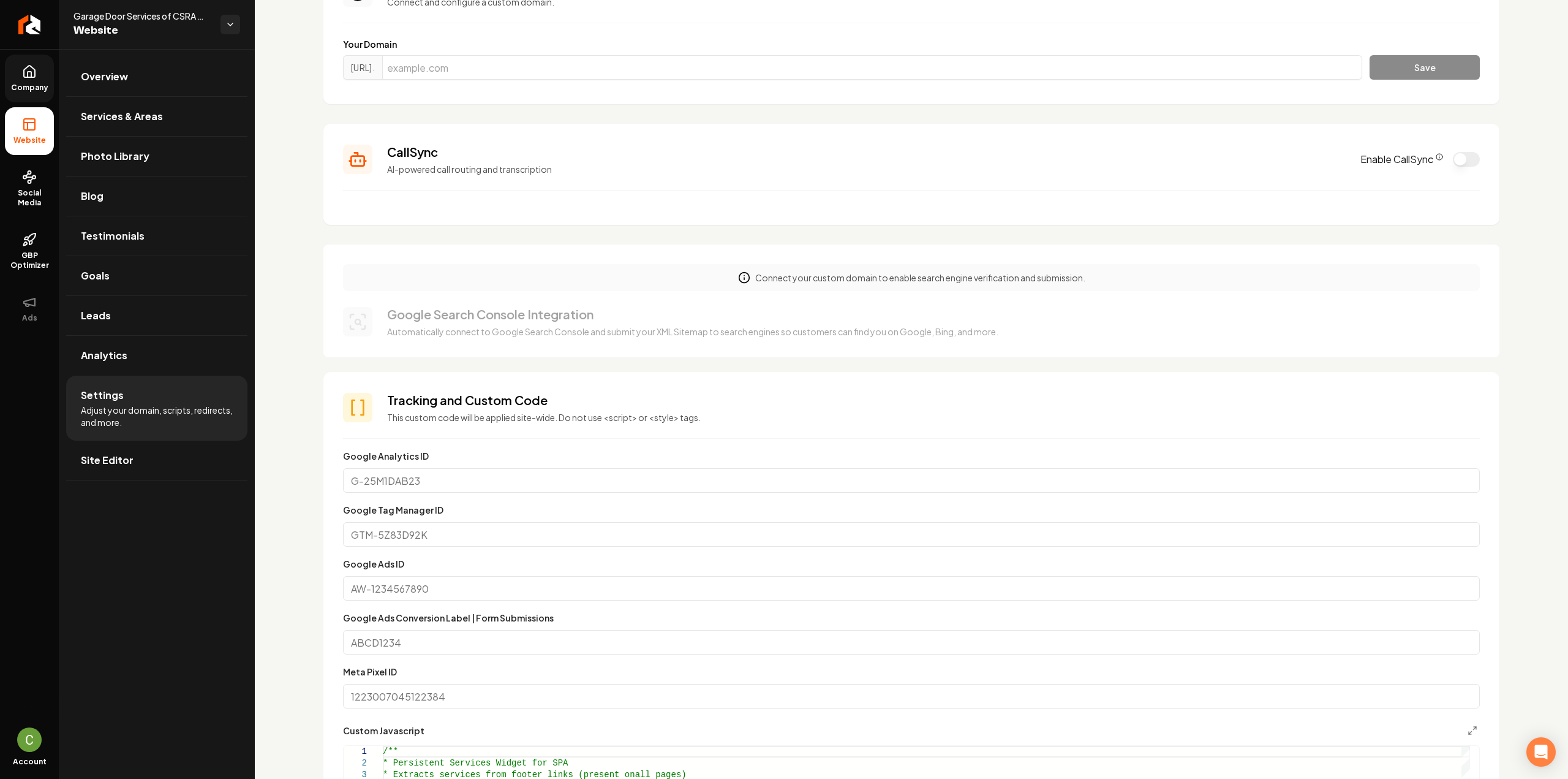
scroll to position [368, 0]
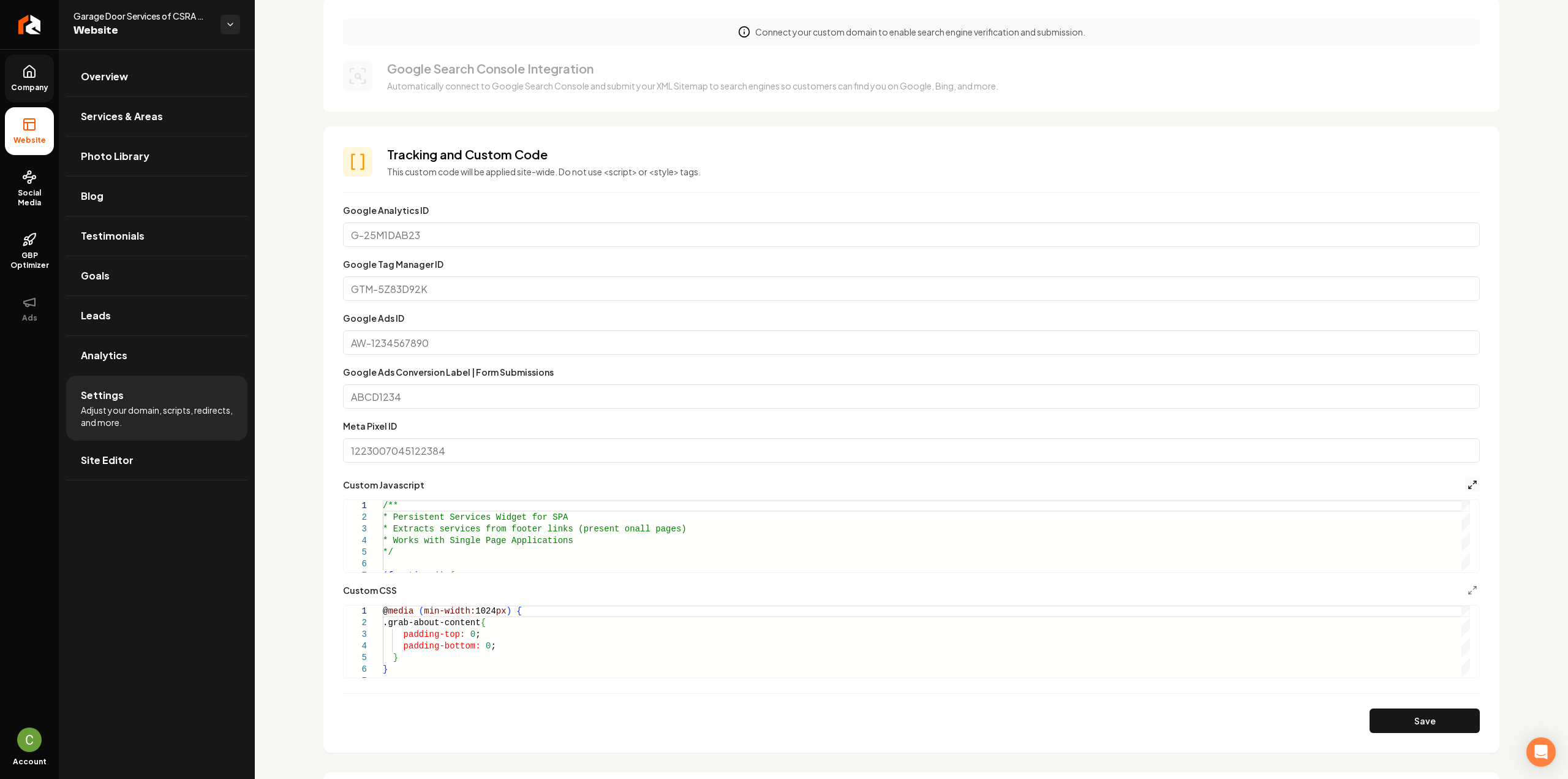
click at [1468, 482] on icon "Main content area" at bounding box center [1472, 484] width 10 height 10
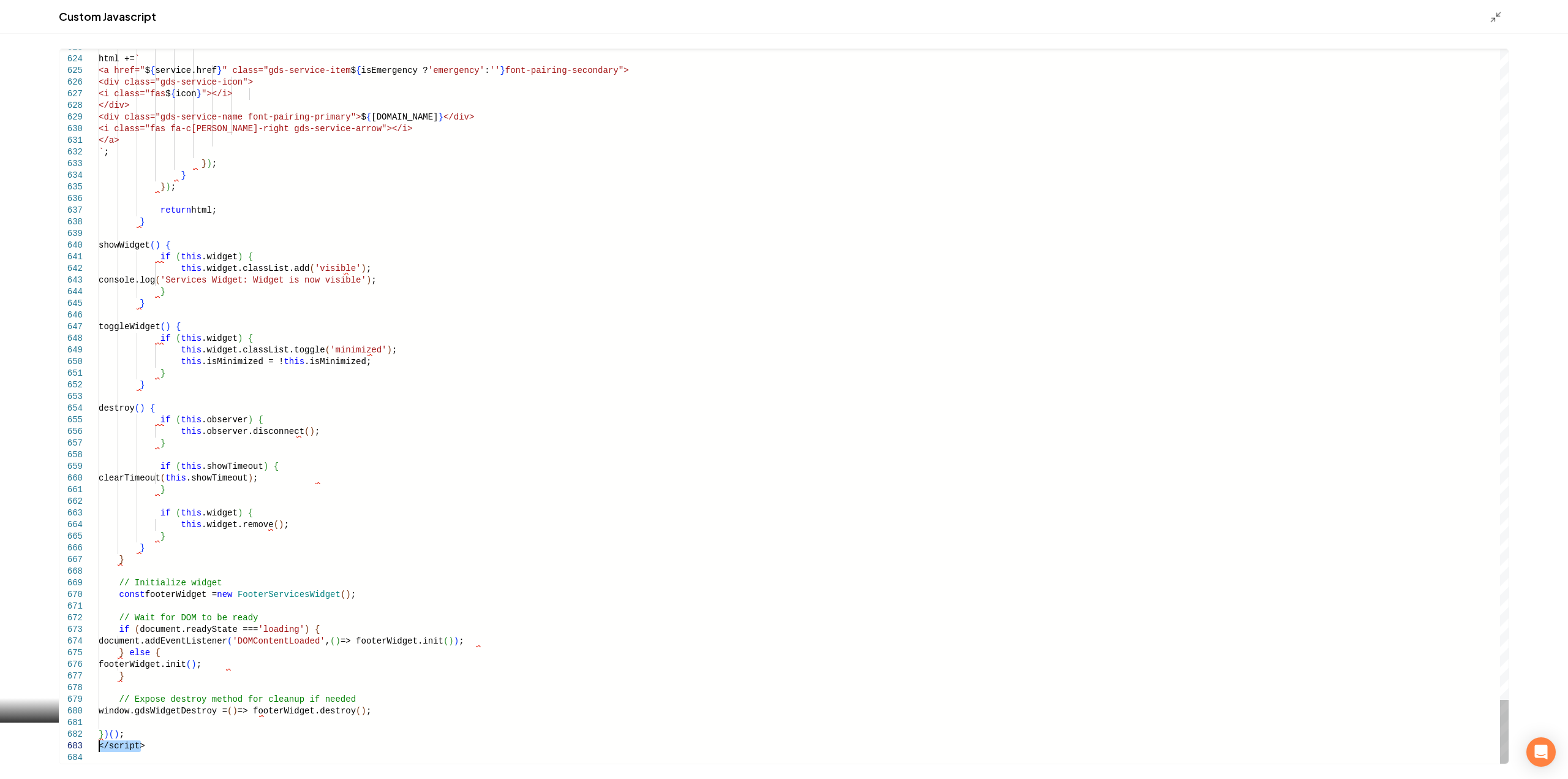
drag, startPoint x: 159, startPoint y: 748, endPoint x: 82, endPoint y: 751, distance: 77.1
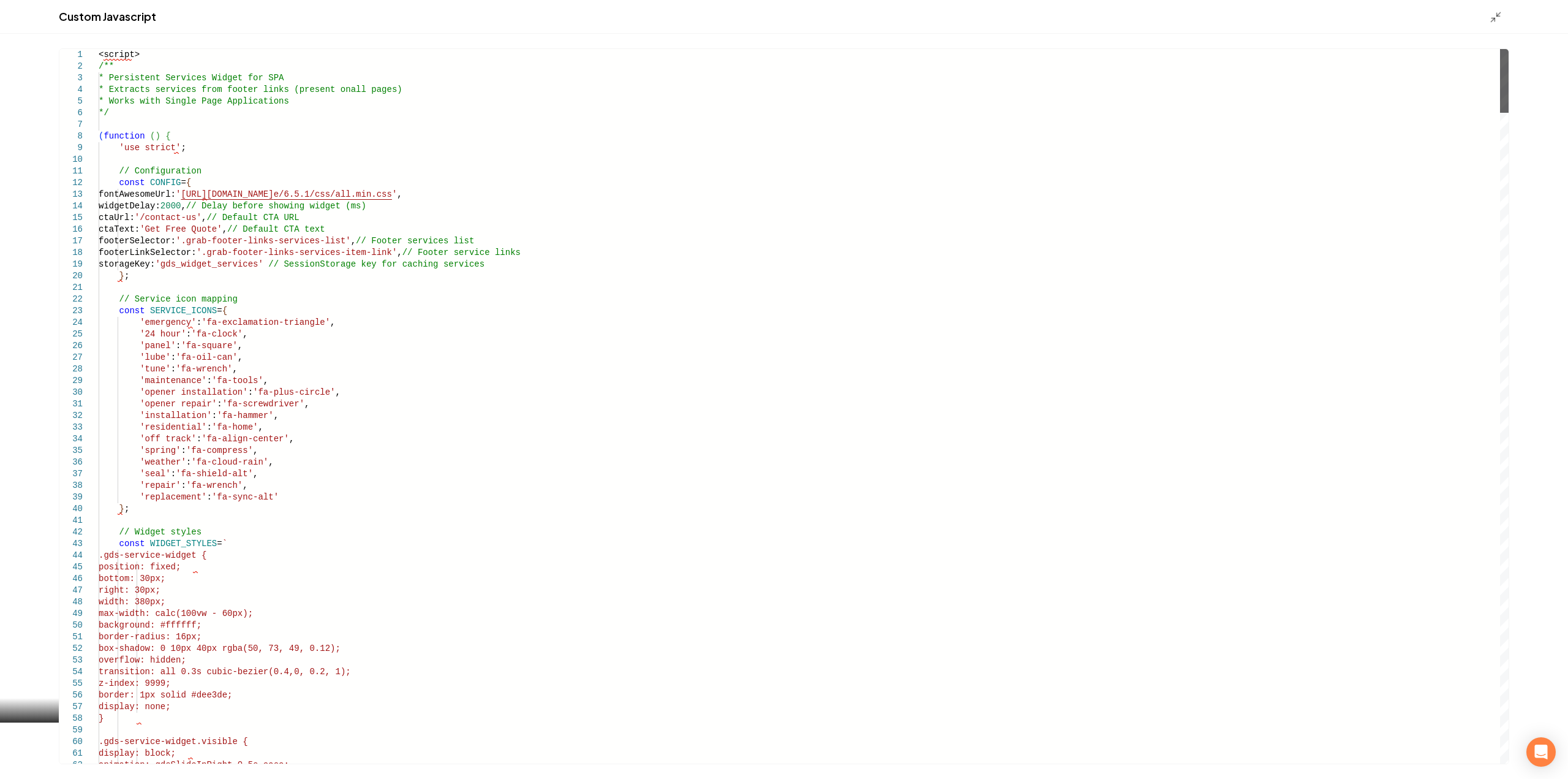
click at [1500, 49] on div "Main content area" at bounding box center [1504, 80] width 8 height 64
type textarea "**********"
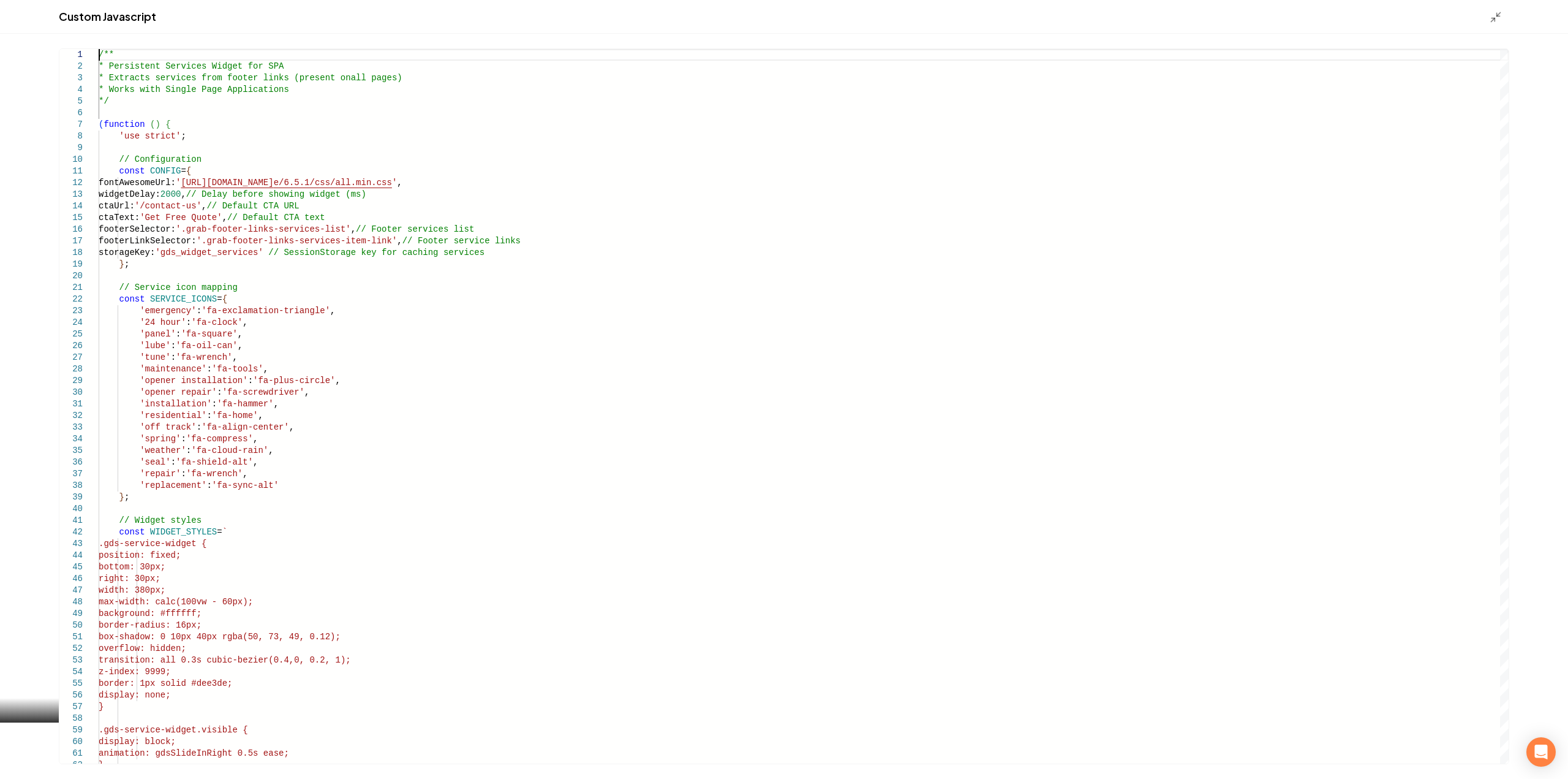
drag, startPoint x: 1495, startPoint y: 19, endPoint x: 1495, endPoint y: 37, distance: 18.0
click at [1495, 19] on icon "Main content area" at bounding box center [1495, 17] width 12 height 12
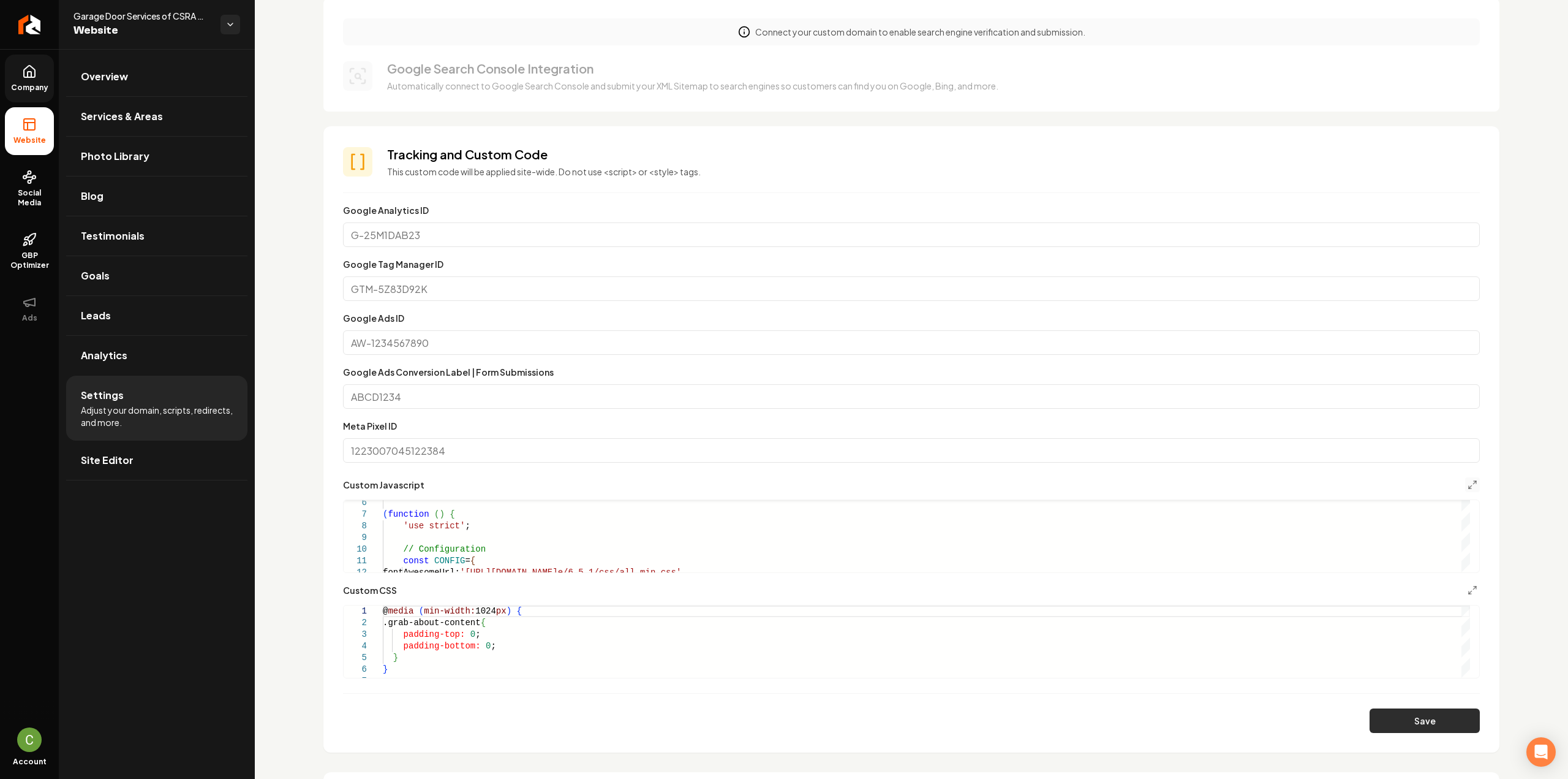
click at [1439, 727] on button "Save" at bounding box center [1424, 720] width 110 height 25
type textarea "**********"
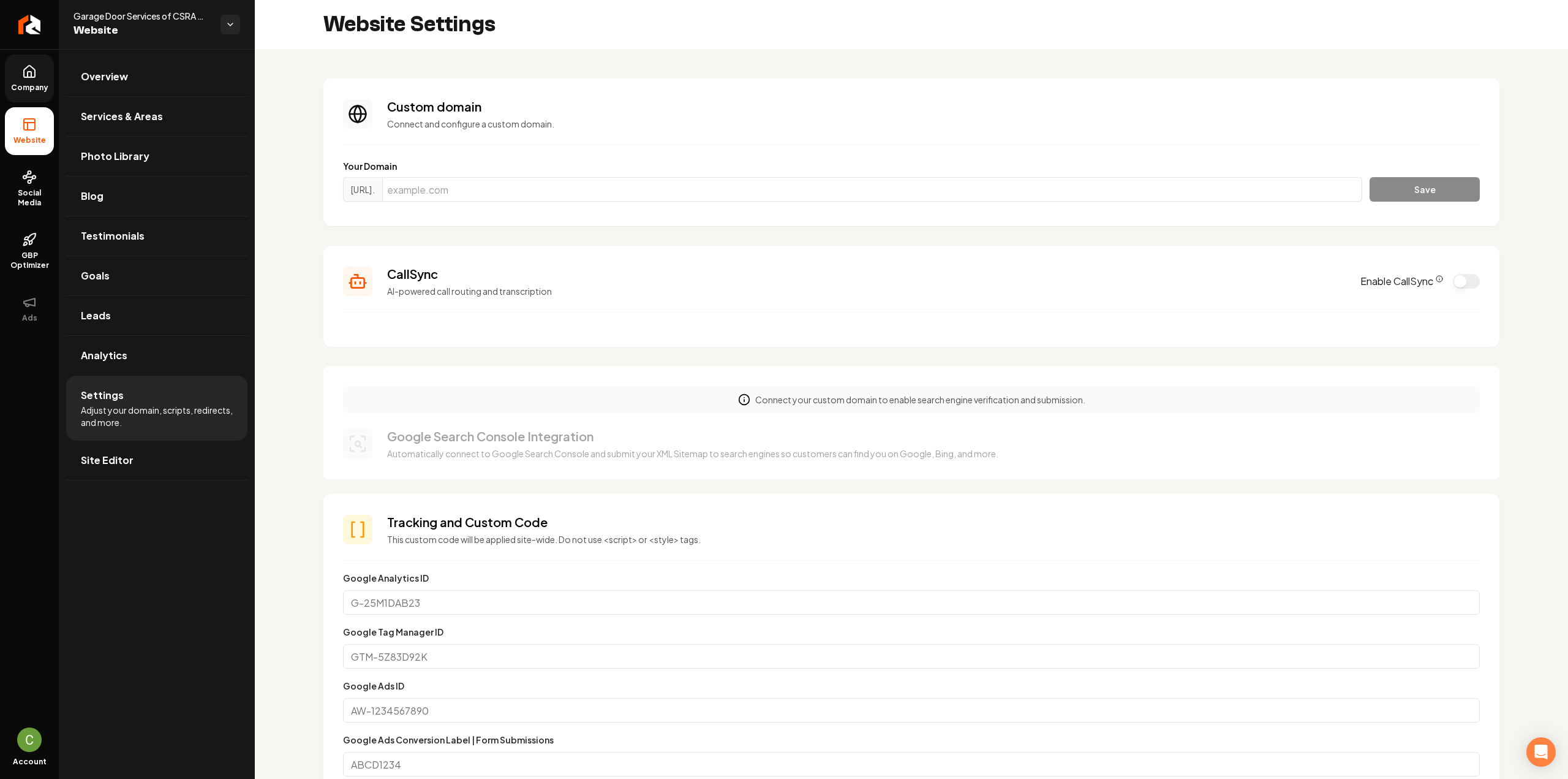
click at [38, 87] on span "Company" at bounding box center [29, 87] width 47 height 10
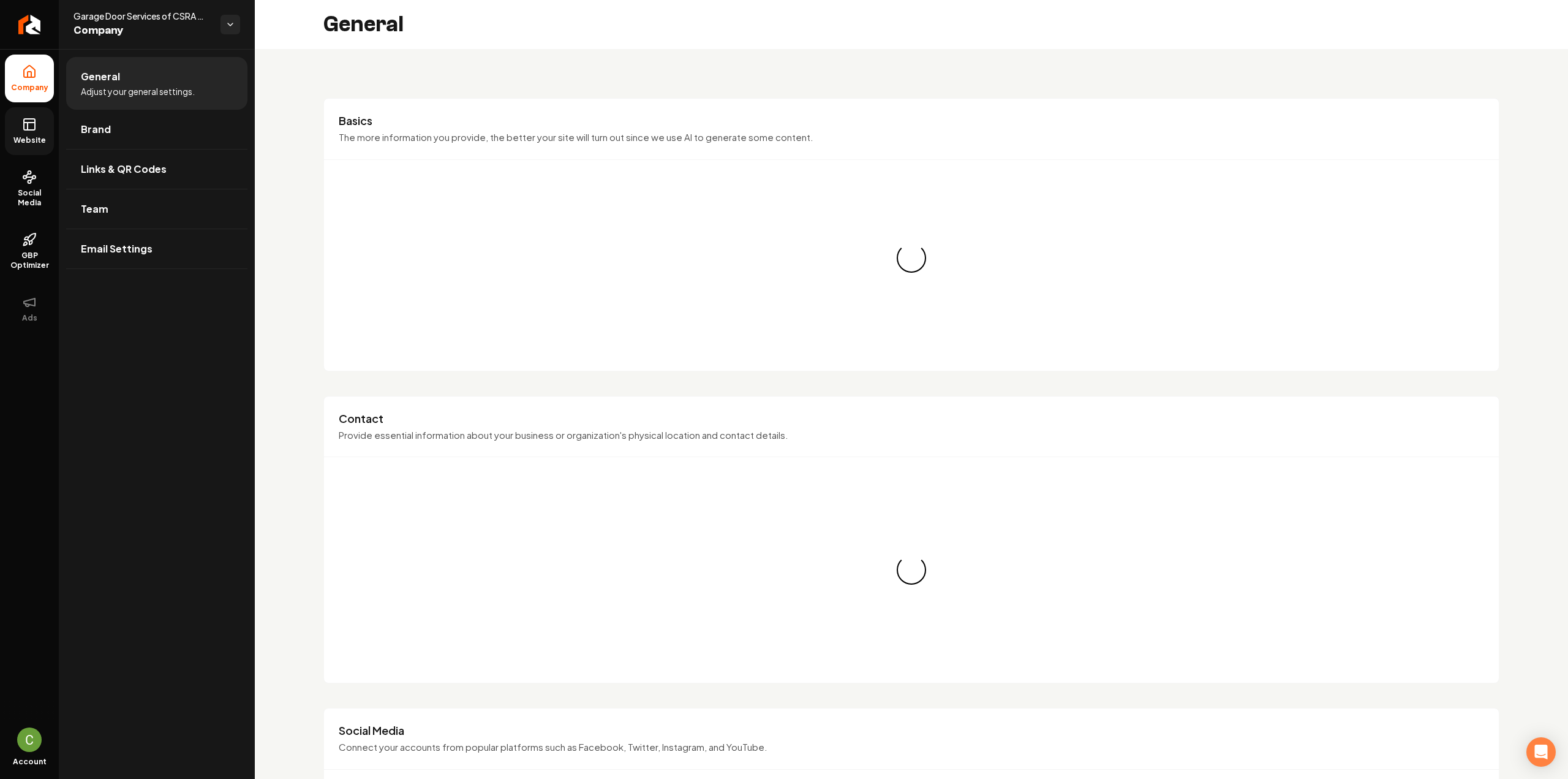
click at [41, 142] on span "Website" at bounding box center [29, 140] width 42 height 10
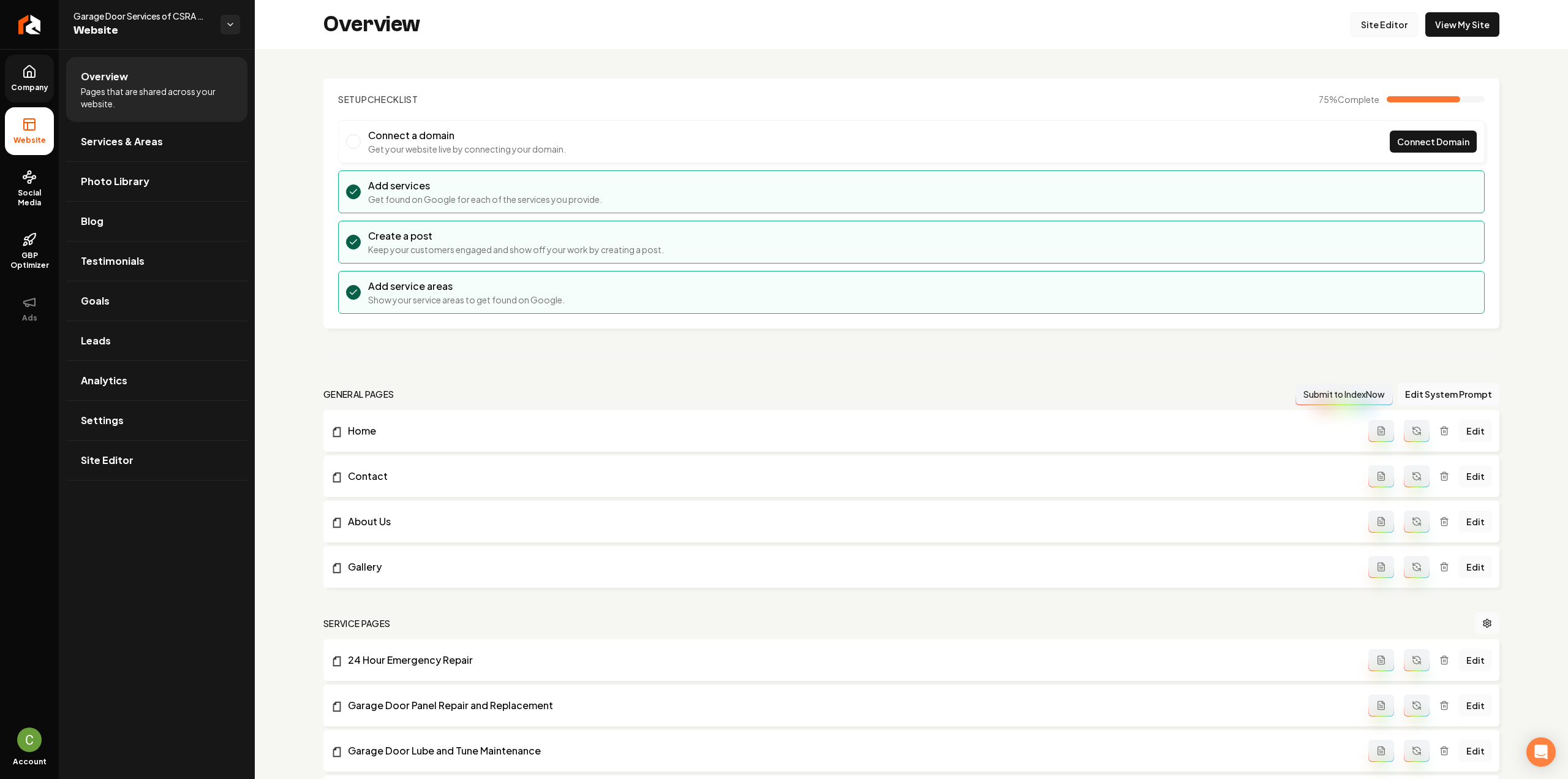
click at [1374, 26] on link "Site Editor" at bounding box center [1384, 24] width 67 height 25
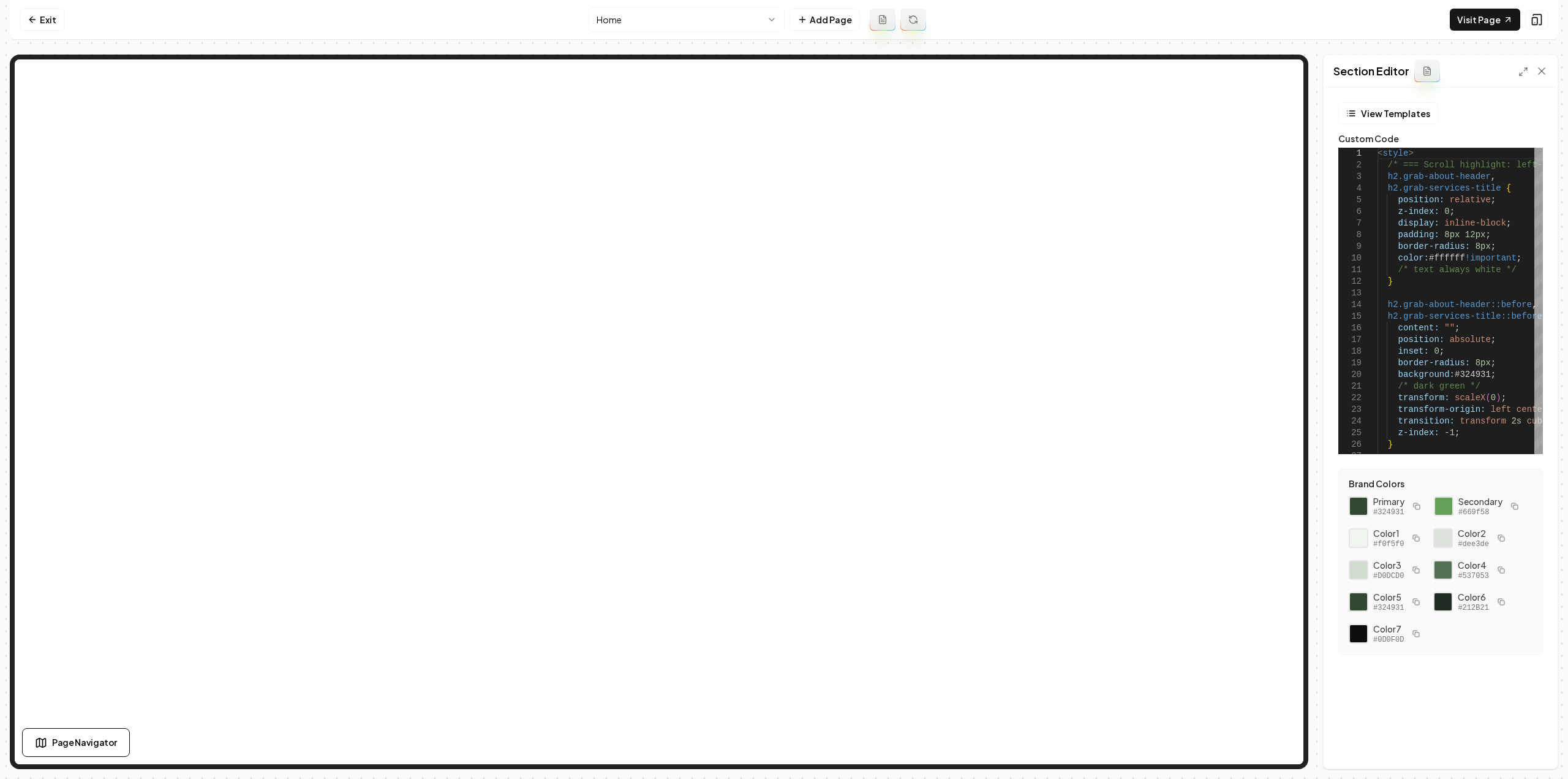
click at [1420, 72] on button at bounding box center [1426, 70] width 25 height 22
click at [1391, 107] on button "View Templates" at bounding box center [1388, 113] width 100 height 22
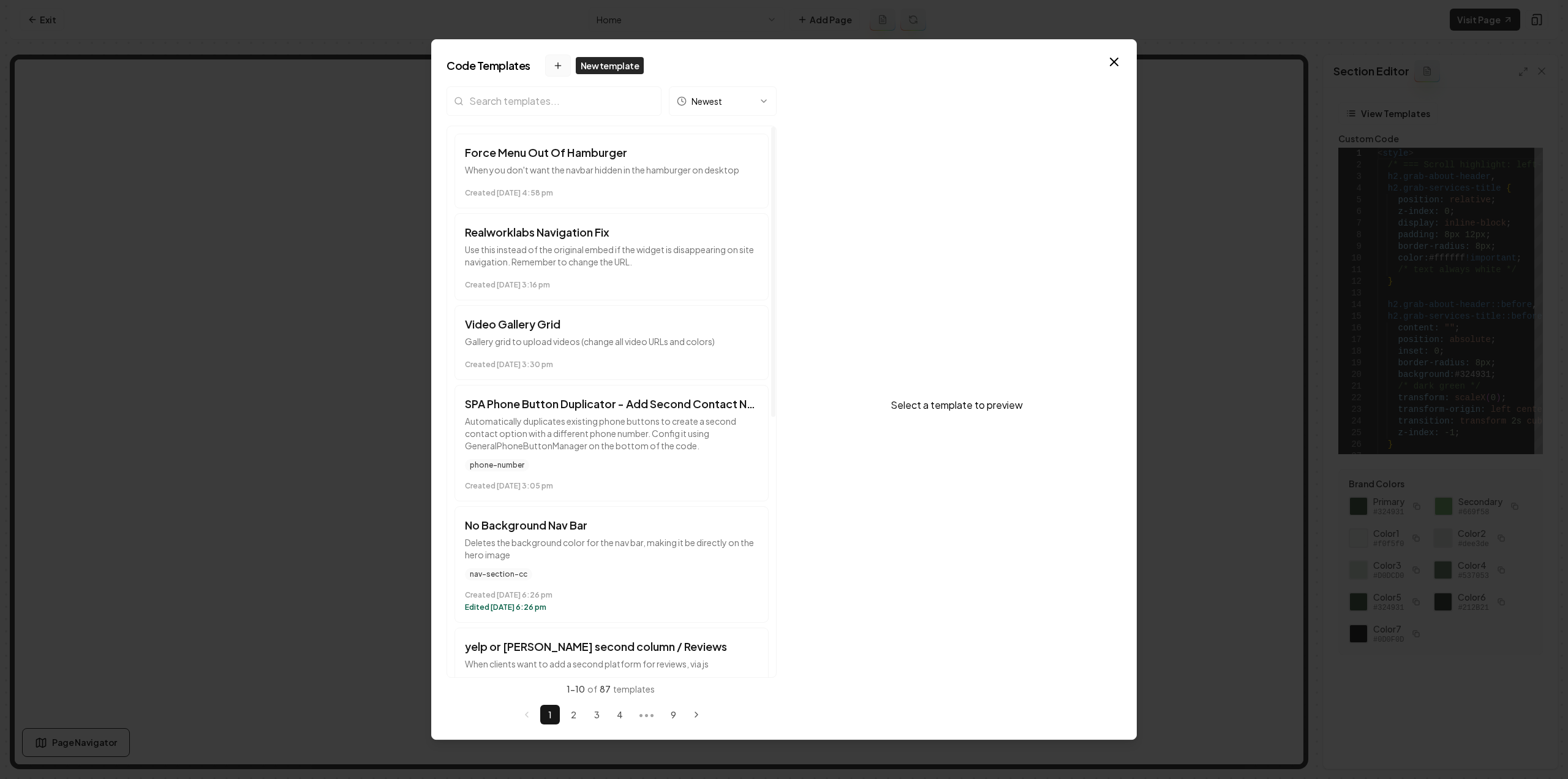
click at [547, 66] on button "New template" at bounding box center [558, 65] width 25 height 22
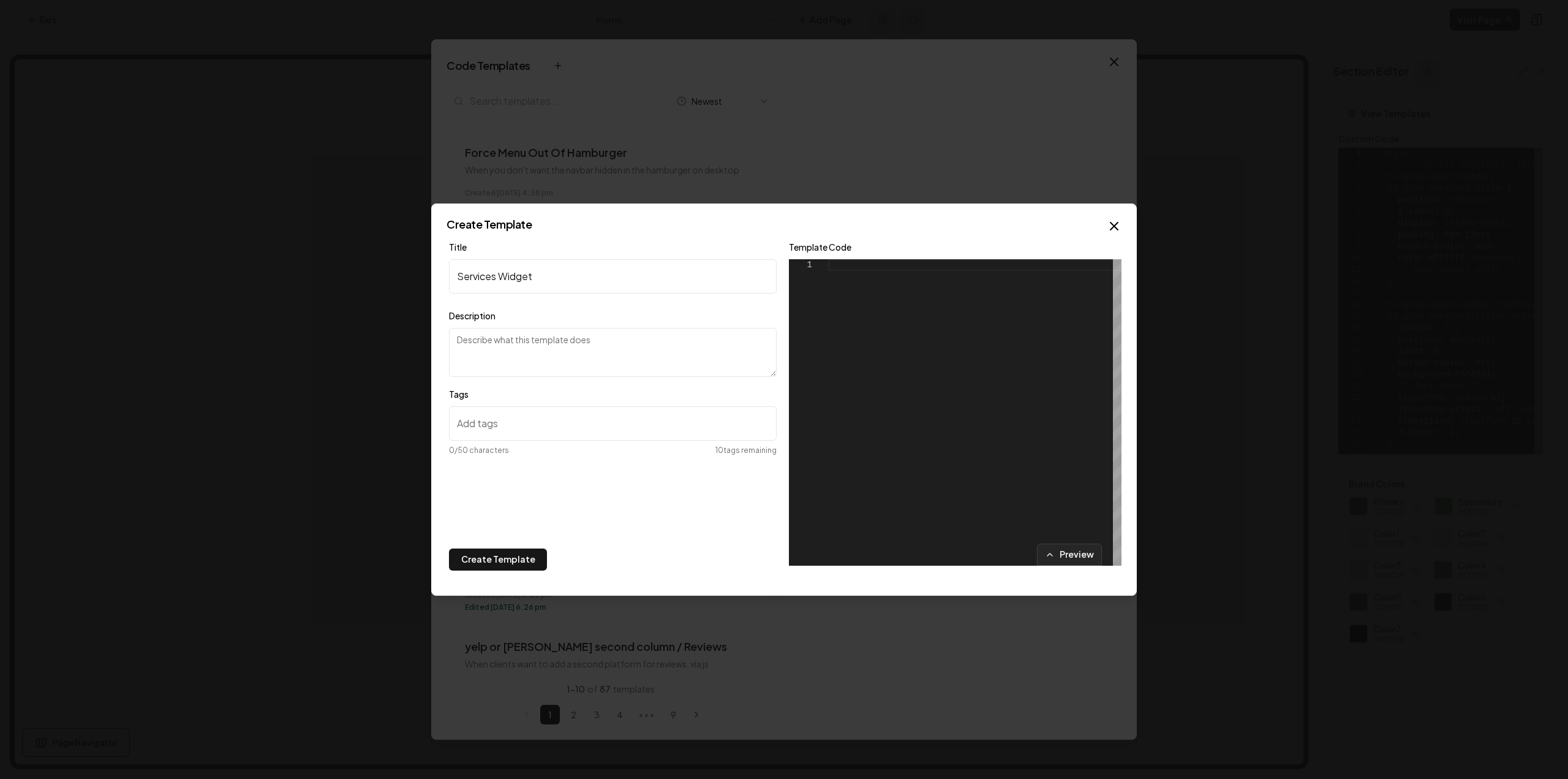
type input "Services Widget"
click at [529, 342] on textarea "Grabs services list from the footer and makes a" at bounding box center [613, 352] width 328 height 49
click at [691, 355] on textarea "Grabs services list/links from the footer and makes a" at bounding box center [613, 352] width 328 height 49
type textarea "Grabs services list/links from the footer and makes a persistent widget. Add th…"
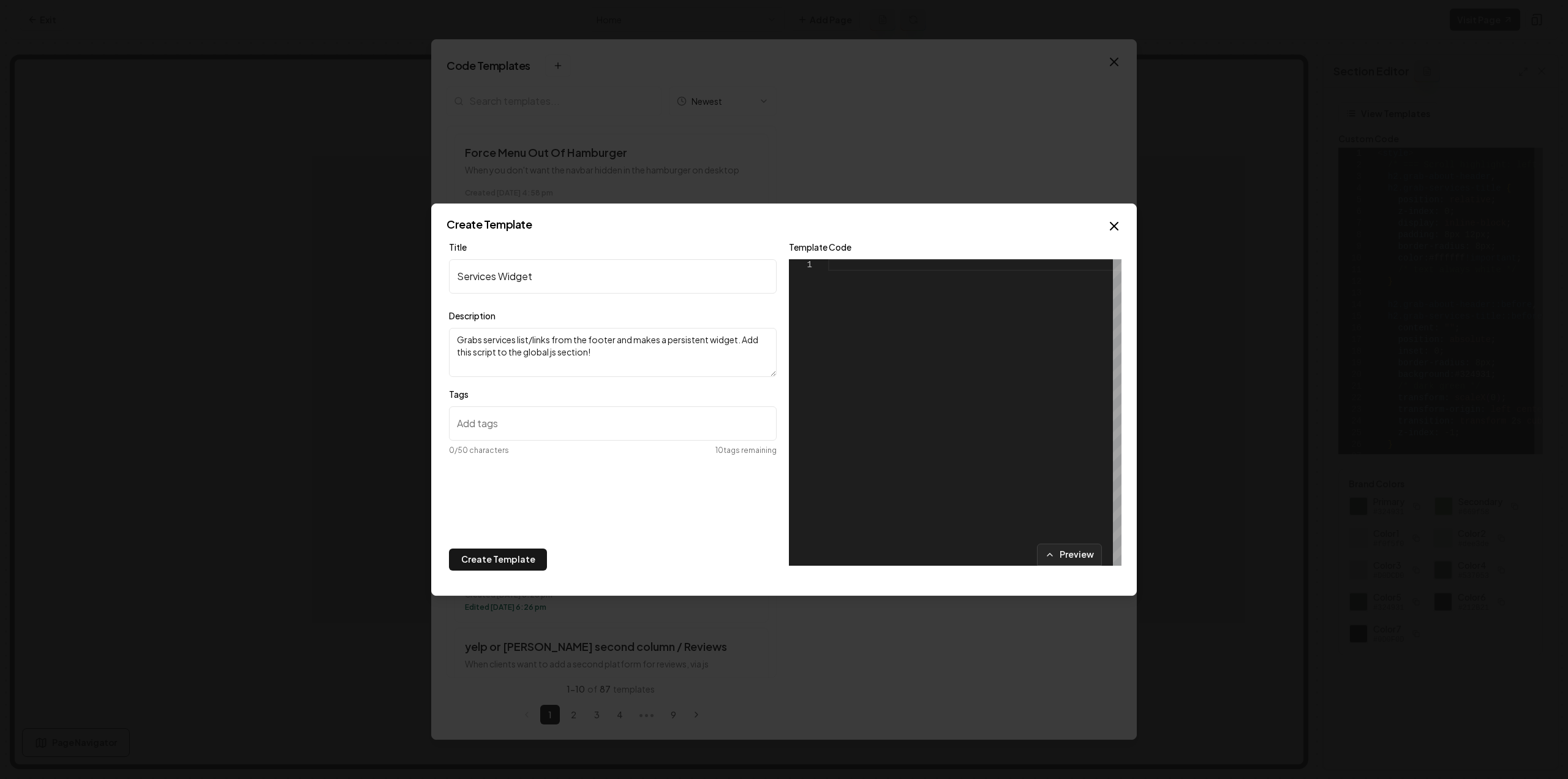
click at [554, 437] on input "Tags" at bounding box center [613, 423] width 328 height 34
click at [908, 395] on div at bounding box center [975, 412] width 294 height 306
type textarea "*****"
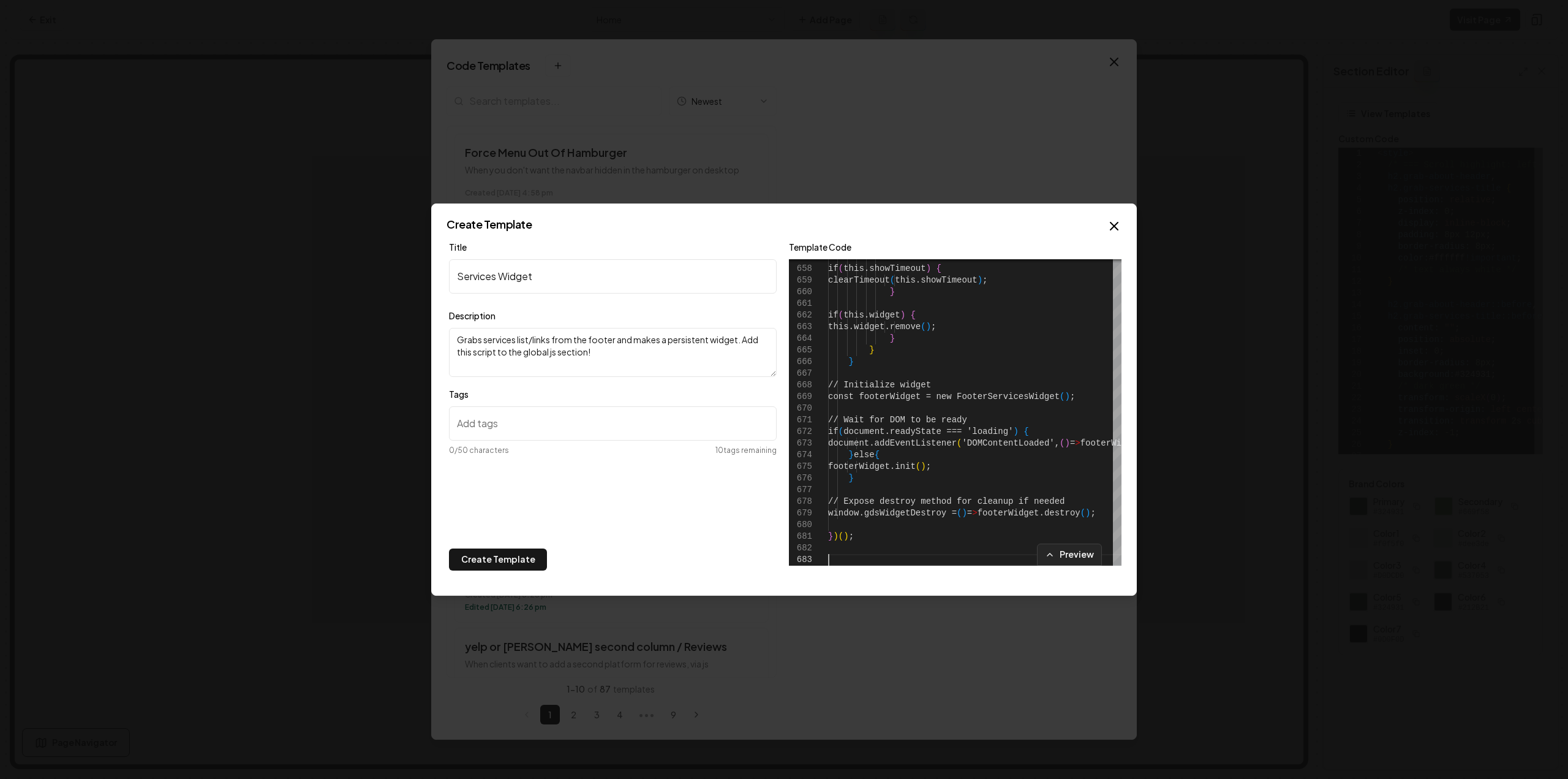
click at [572, 422] on input "Tags" at bounding box center [613, 423] width 328 height 34
type input "."
click at [493, 427] on input "." at bounding box center [613, 423] width 328 height 34
paste input "services-section-cc"
type input "services-section-cc"
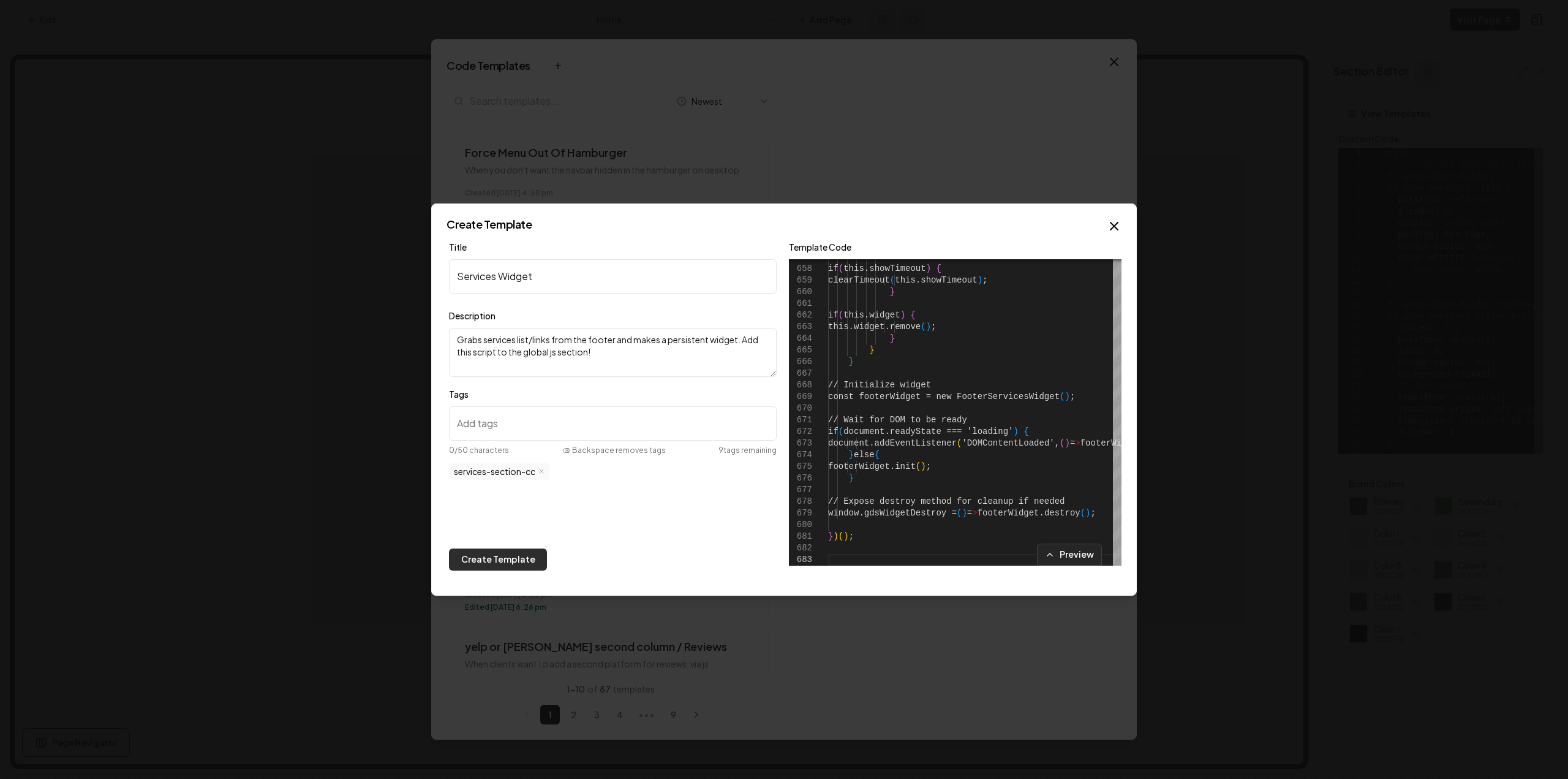
click at [508, 553] on button "Create Template" at bounding box center [497, 559] width 98 height 22
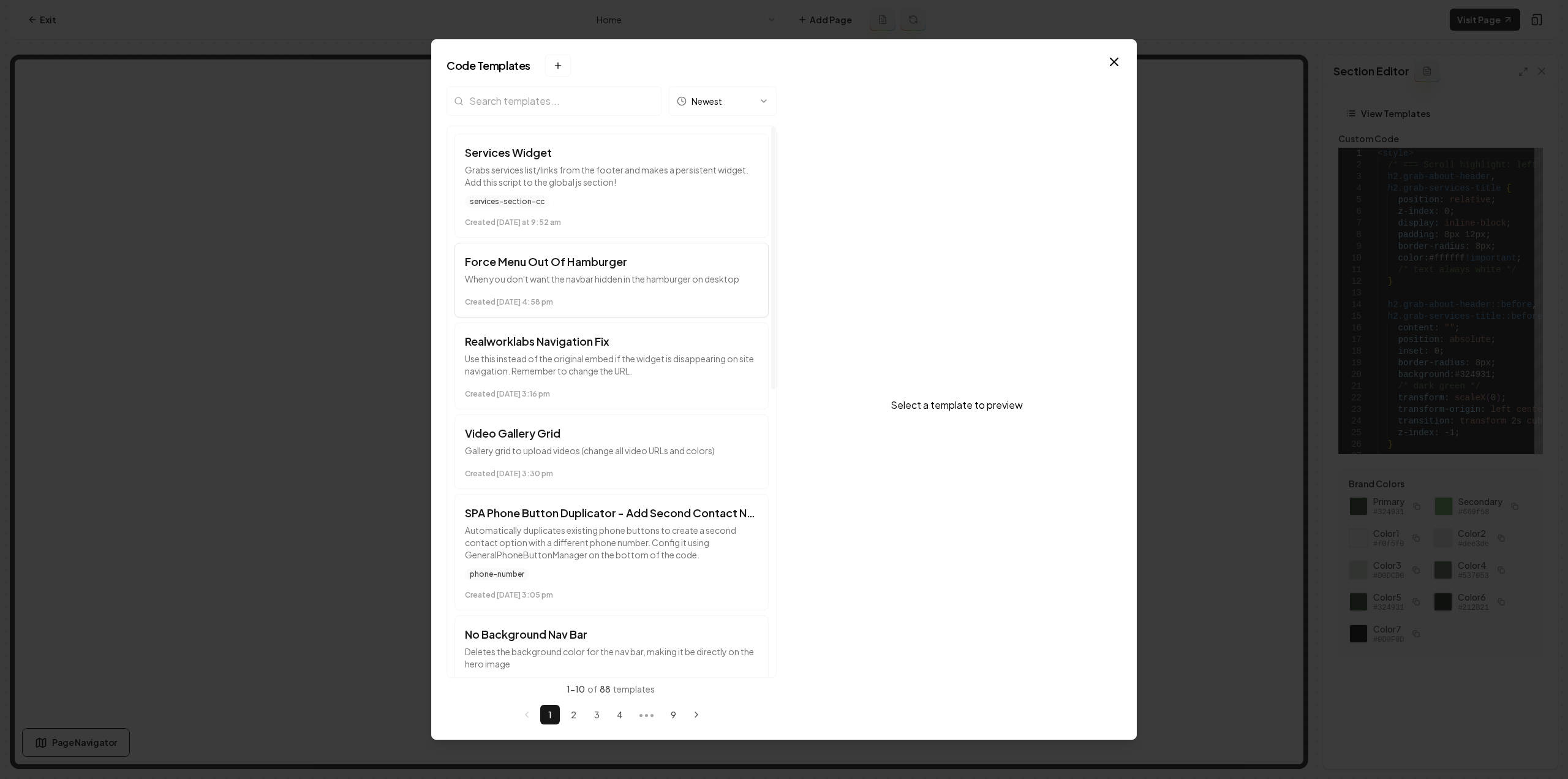
click at [565, 292] on div "Created September 8 at 4:58 pm" at bounding box center [612, 300] width 294 height 15
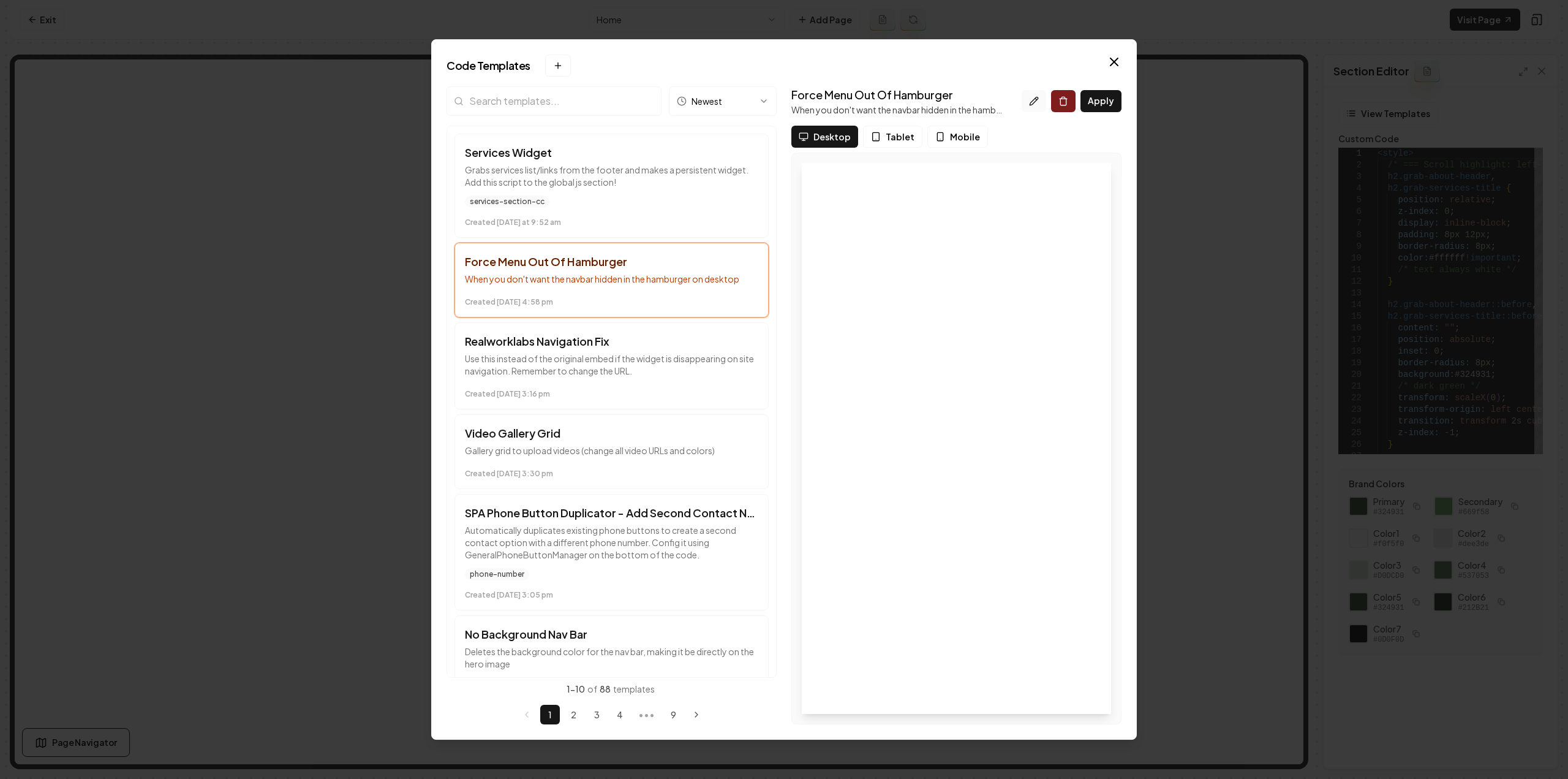
click at [1036, 96] on icon at bounding box center [1033, 100] width 10 height 10
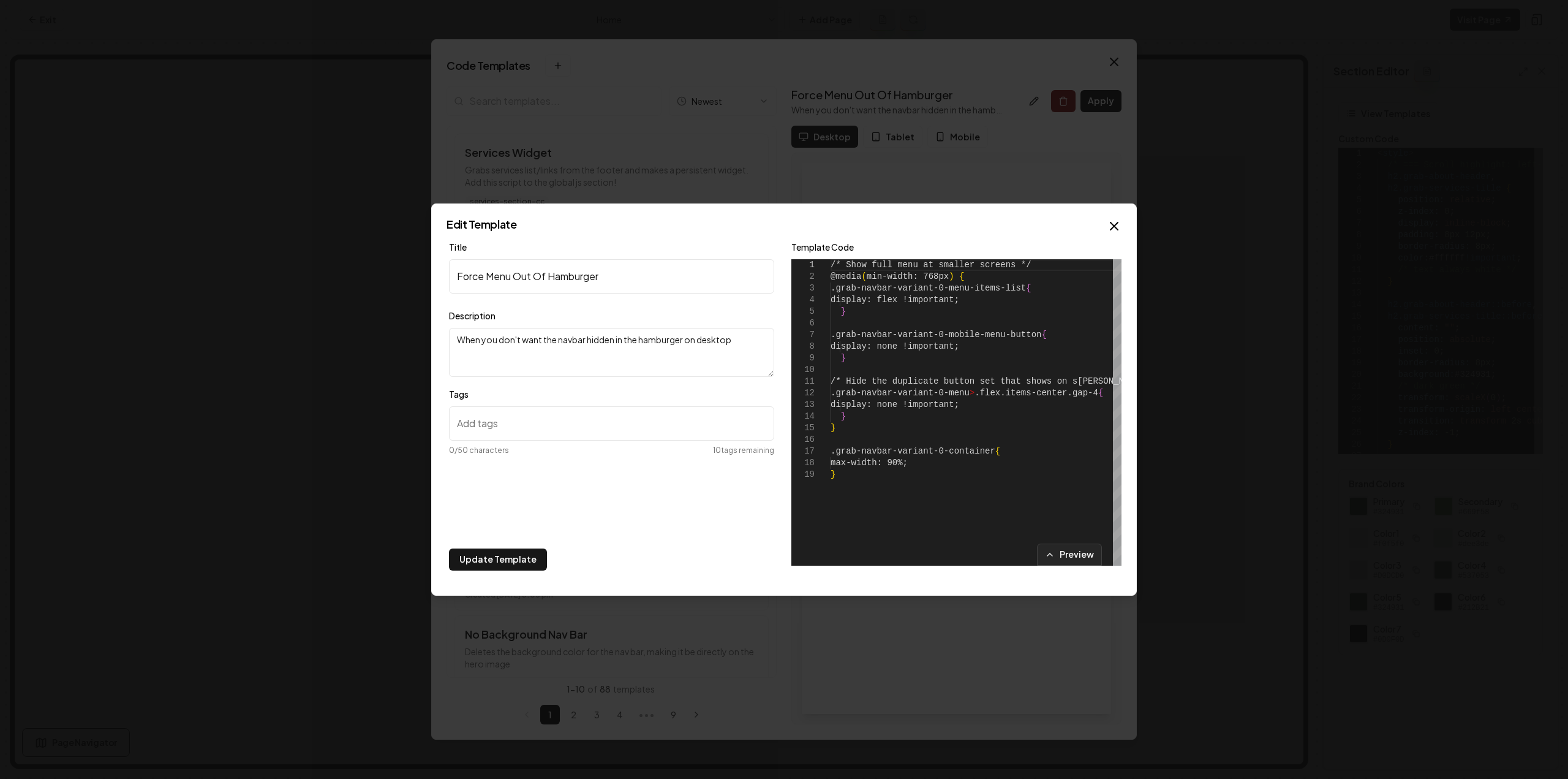
click at [508, 411] on input "Tags" at bounding box center [611, 423] width 325 height 34
paste input "nav-section-cc"
type input "nav-section-cc"
click at [508, 565] on button "Update Template" at bounding box center [497, 559] width 98 height 22
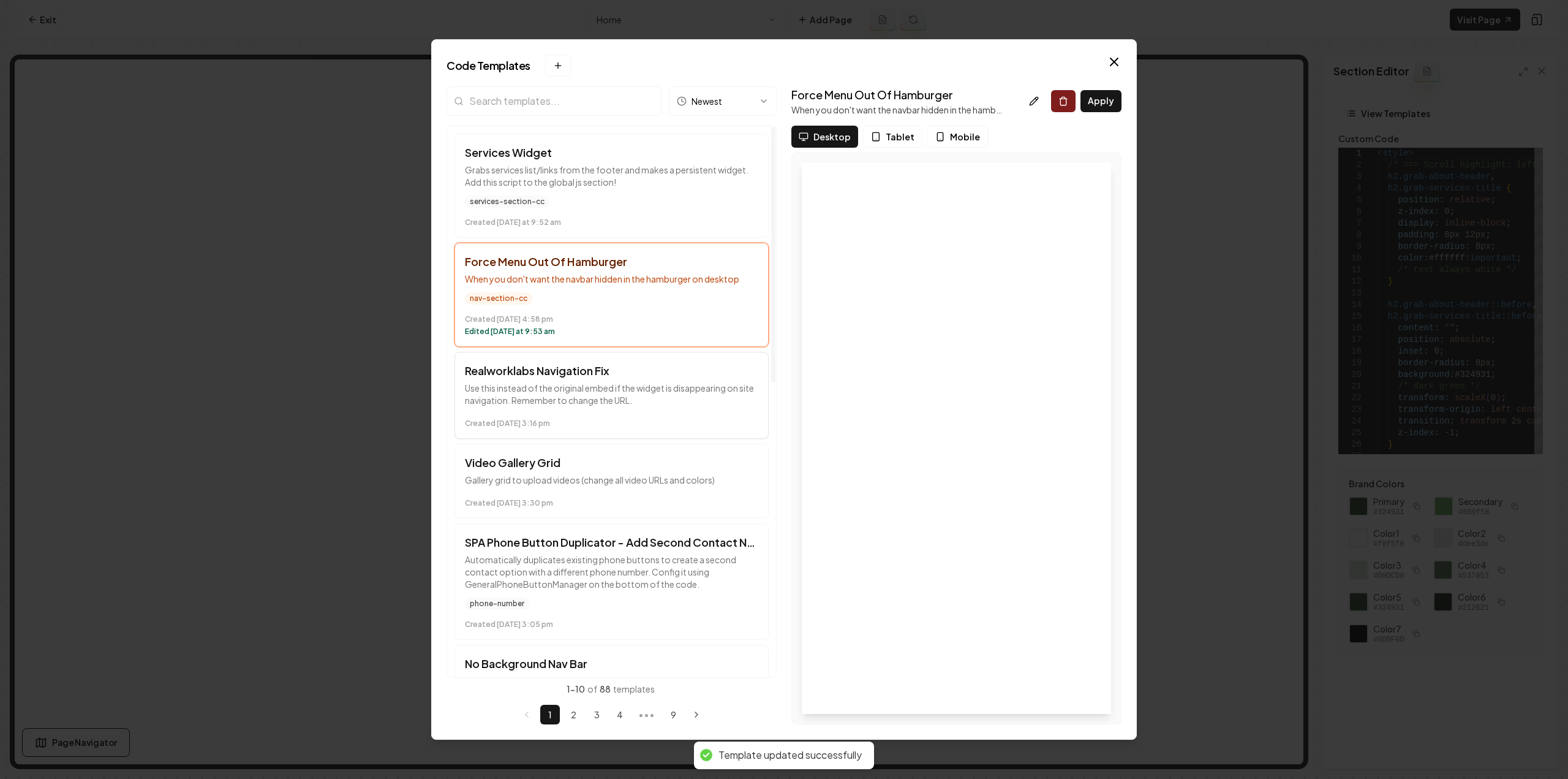
click at [558, 419] on time "Created September 8 at 3:16 pm" at bounding box center [612, 423] width 294 height 10
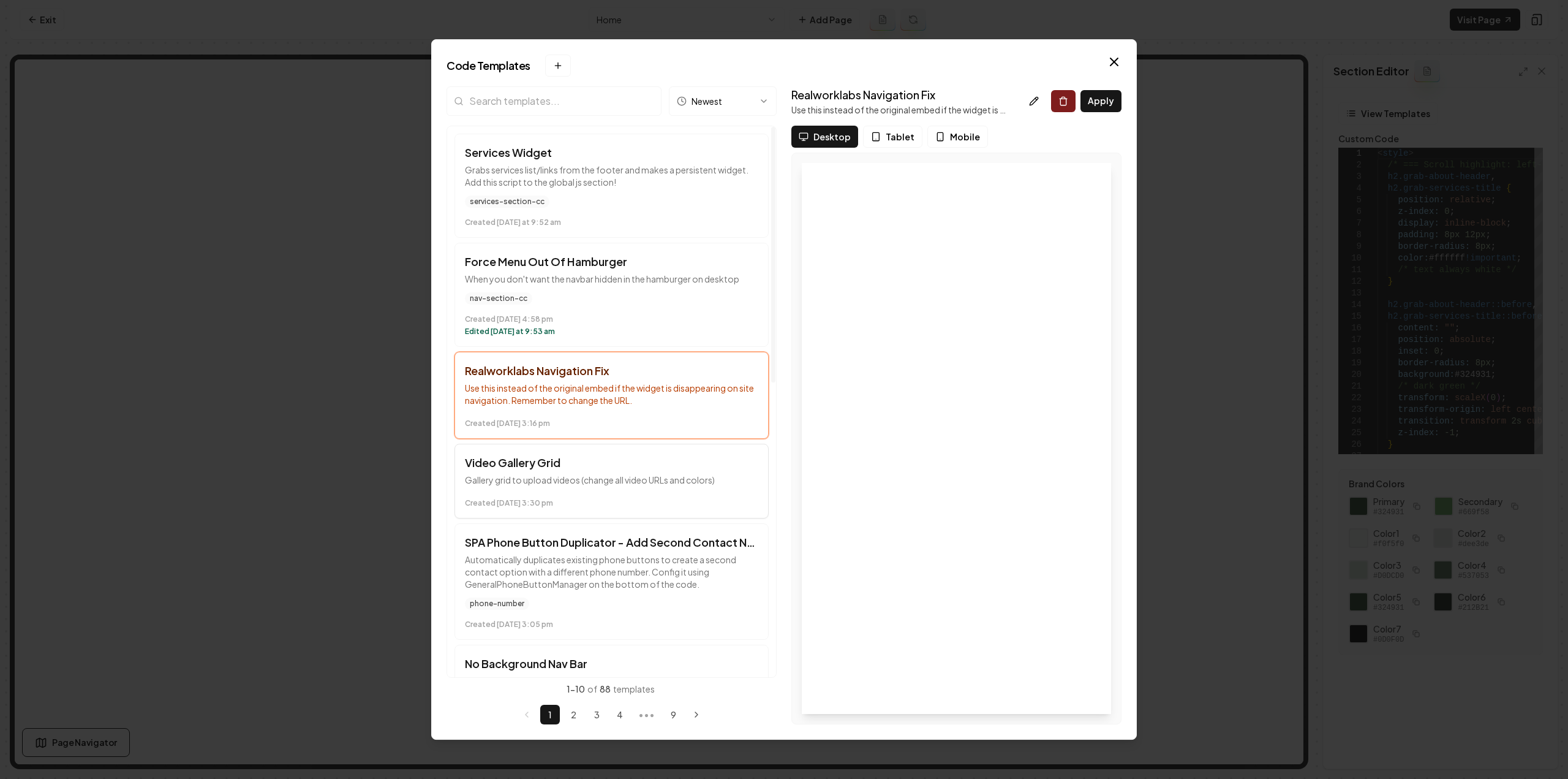
click at [609, 475] on p "Gallery grid to upload videos (change all video URLs and colors)" at bounding box center [612, 479] width 294 height 12
click at [574, 562] on p "Automatically duplicates existing phone buttons to create a second contact opti…" at bounding box center [612, 572] width 294 height 37
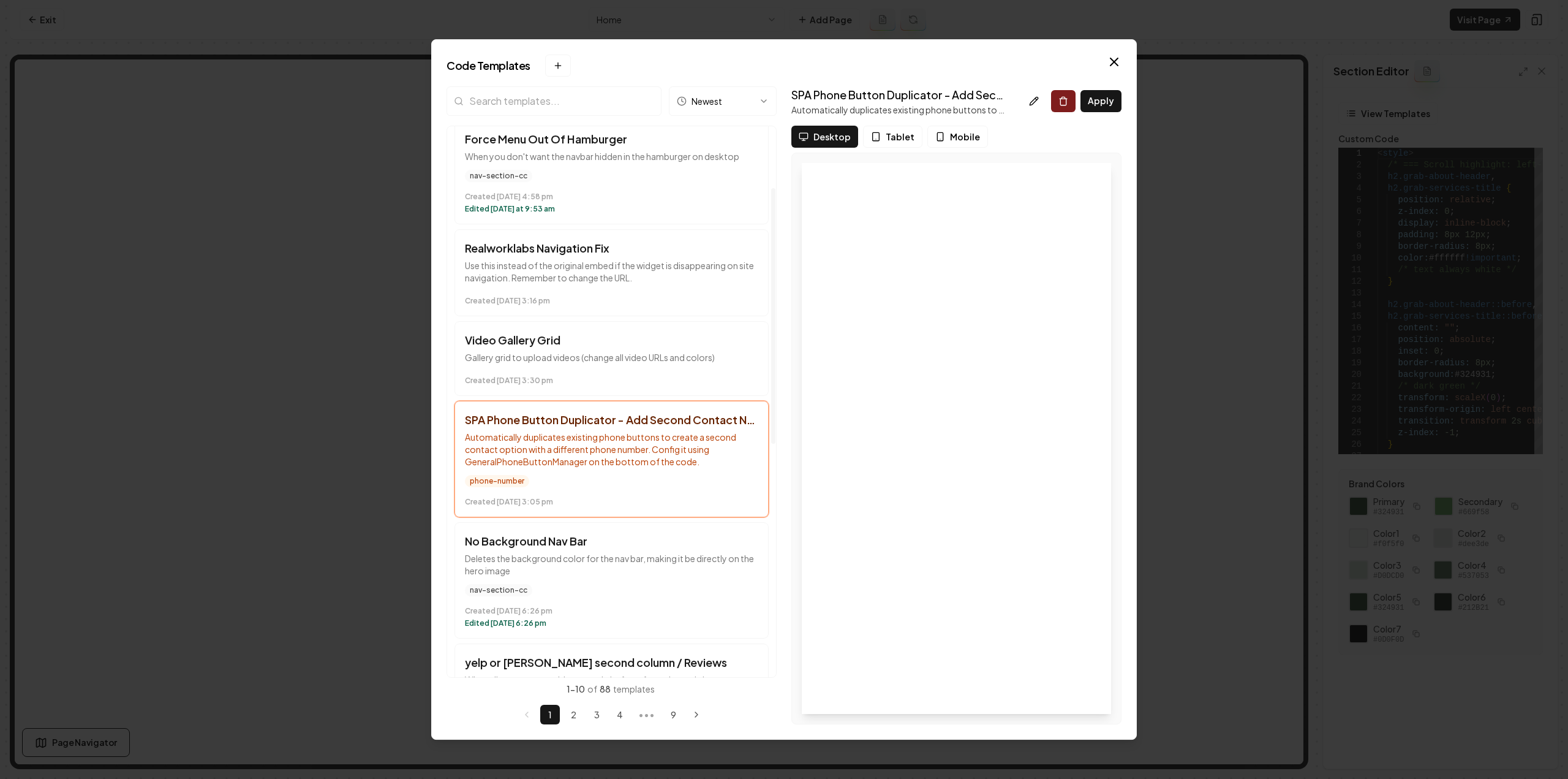
scroll to position [245, 0]
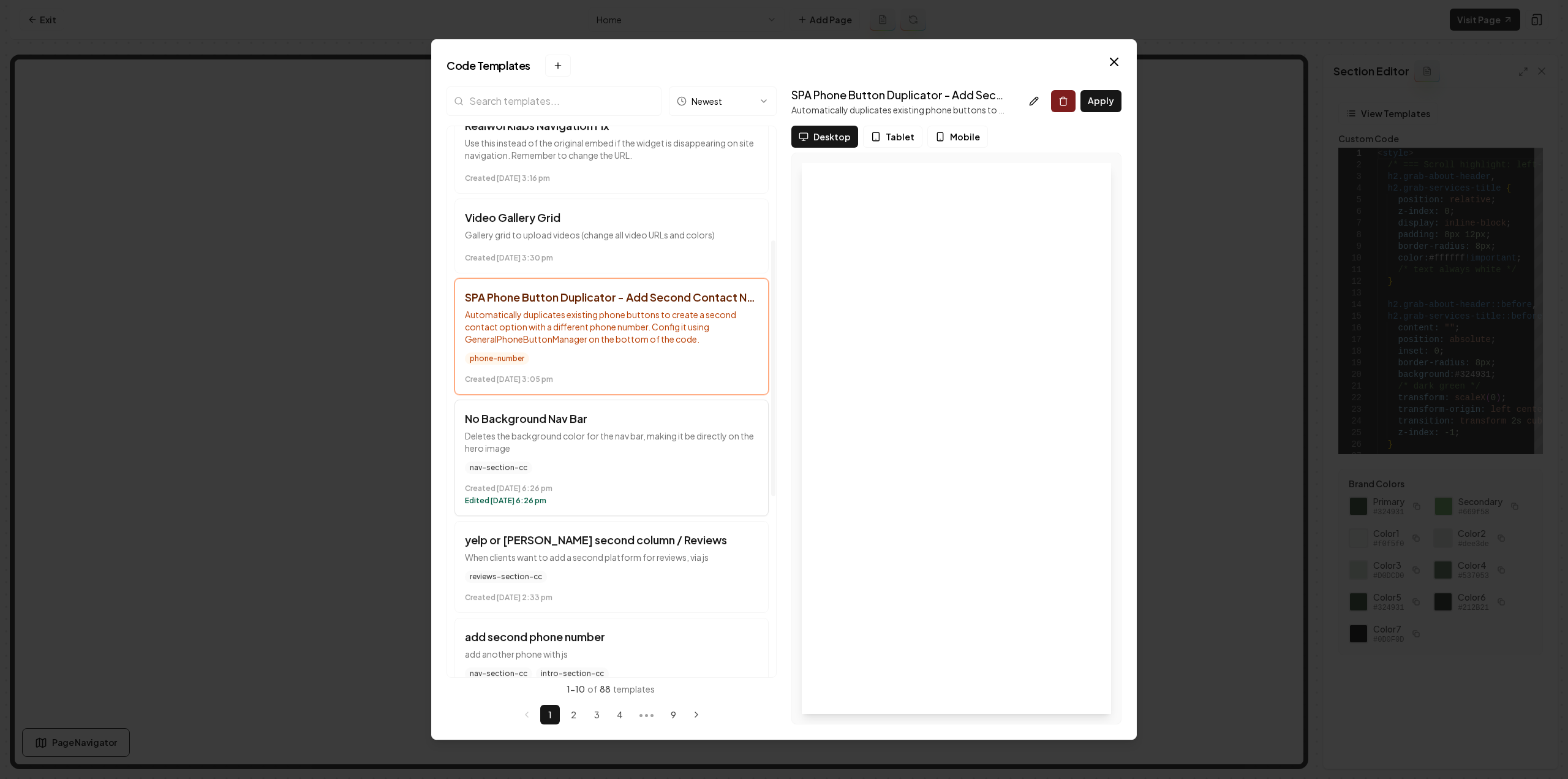
click at [601, 454] on button "No Background Nav Bar Deletes the background color for the nav bar, making it b…" at bounding box center [612, 457] width 314 height 116
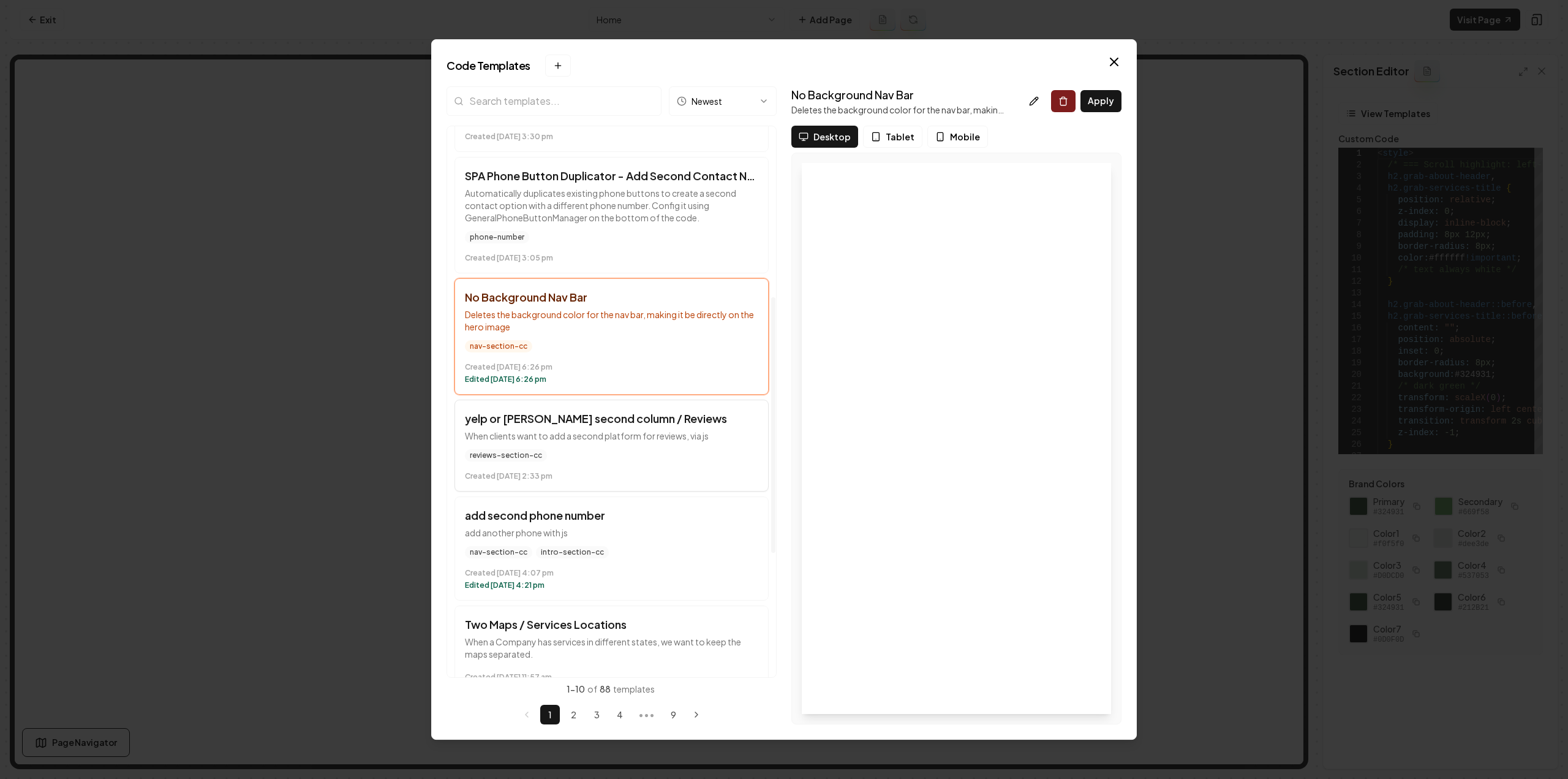
scroll to position [368, 0]
click at [1033, 103] on icon at bounding box center [1033, 100] width 10 height 10
click at [577, 452] on div "reviews-section-cc" at bounding box center [612, 454] width 294 height 12
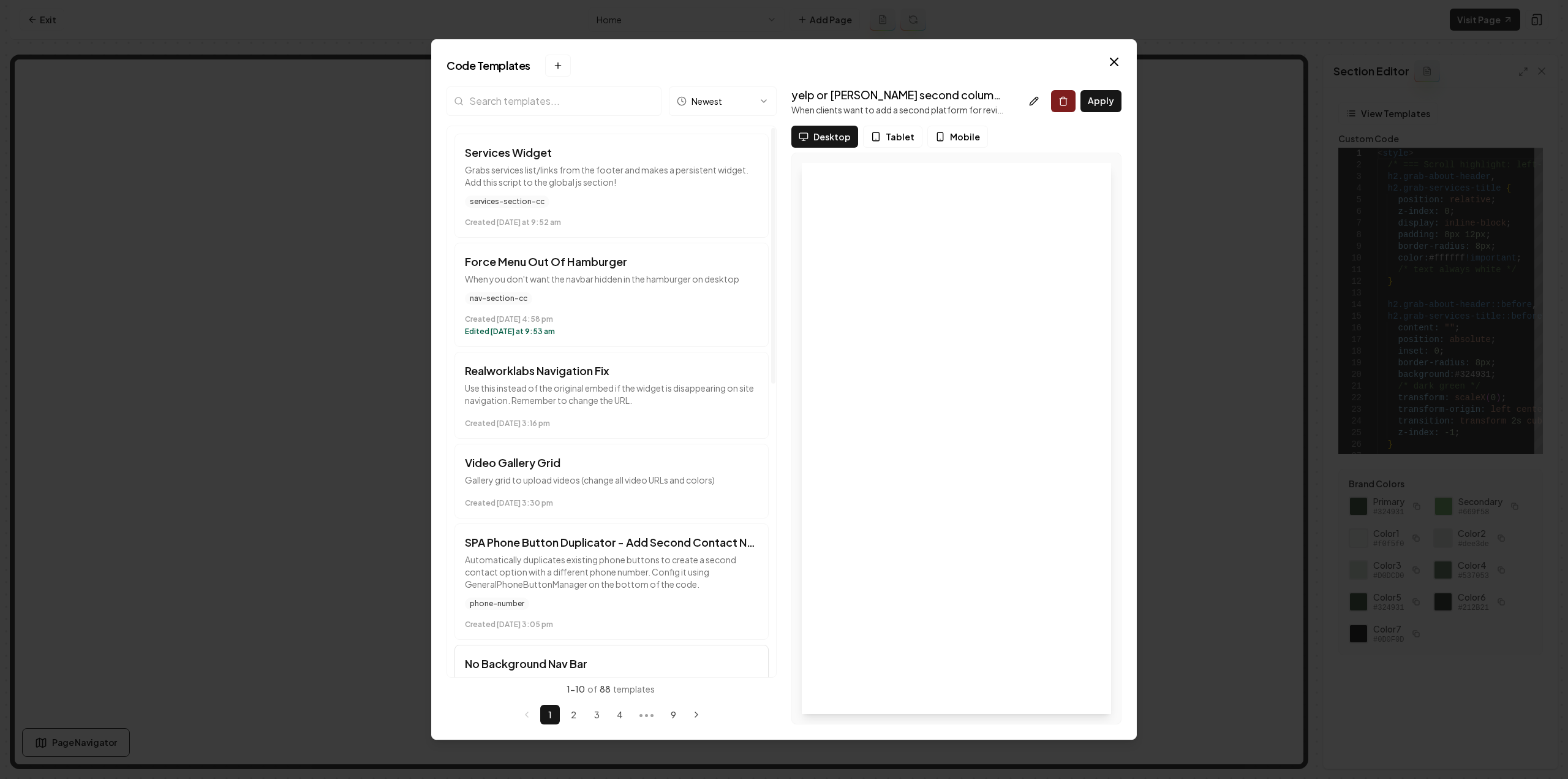
scroll to position [0, 0]
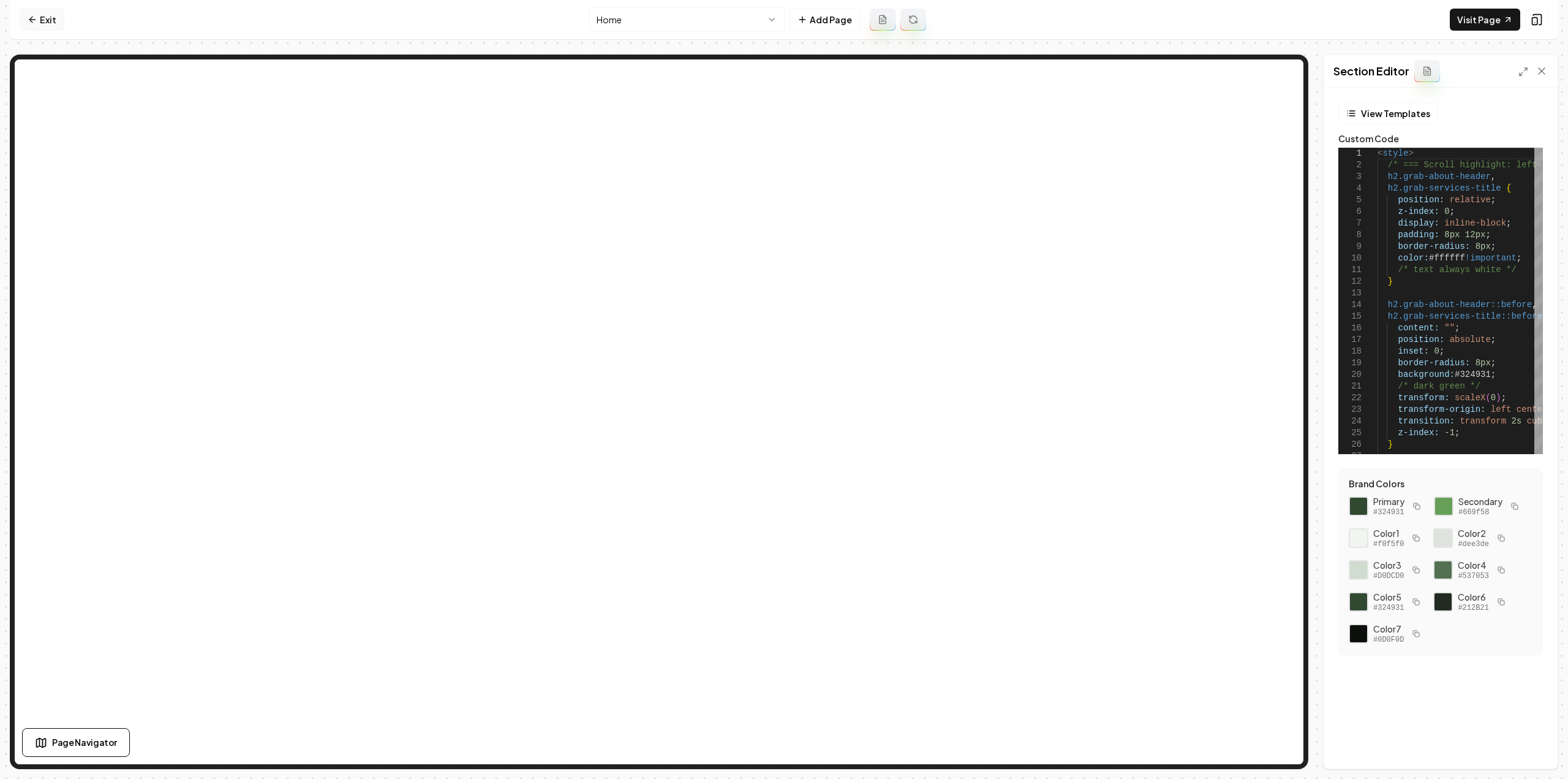
click at [59, 19] on link "Exit" at bounding box center [42, 19] width 45 height 22
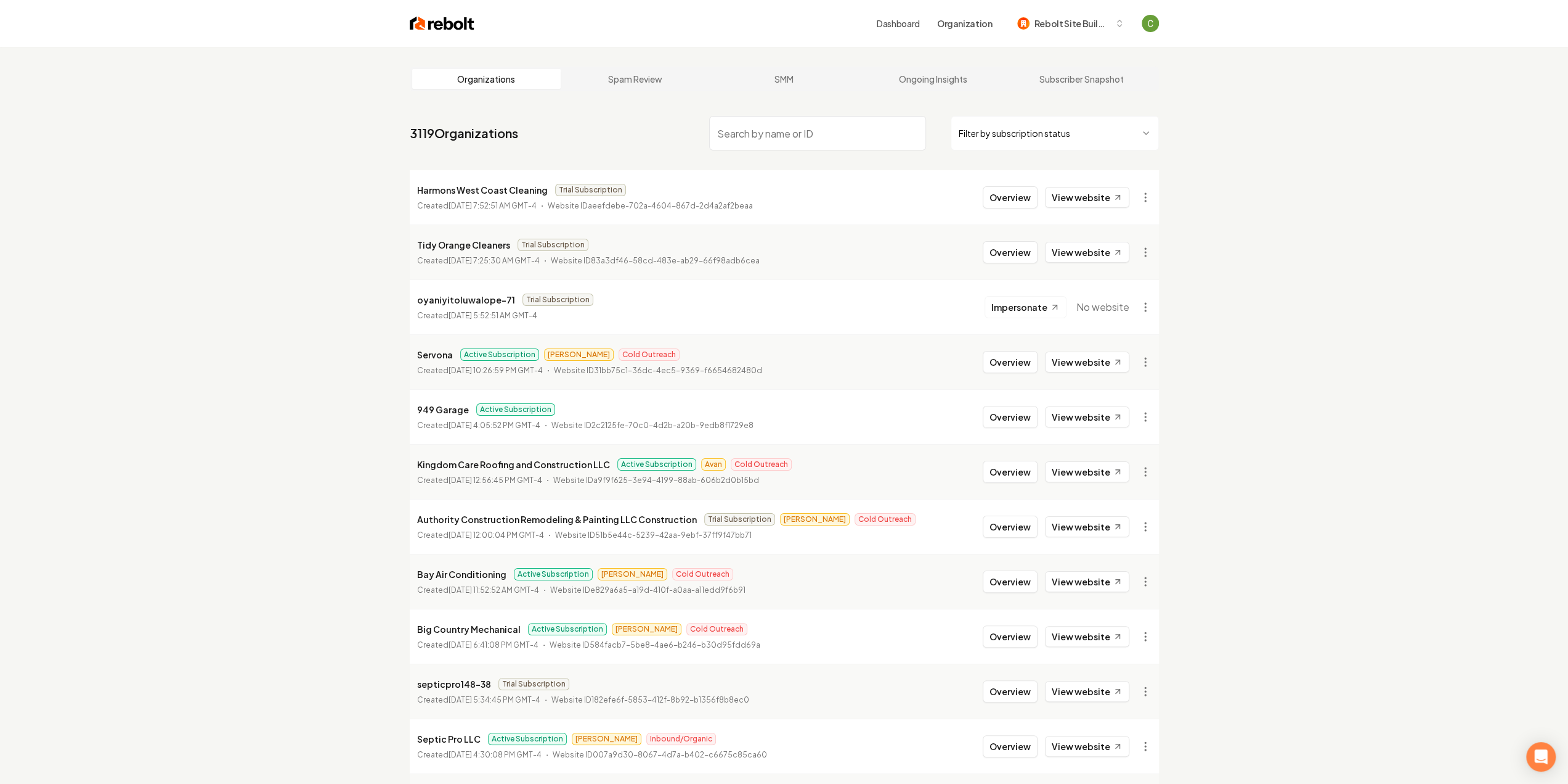
click at [766, 146] on input "search" at bounding box center [818, 133] width 217 height 35
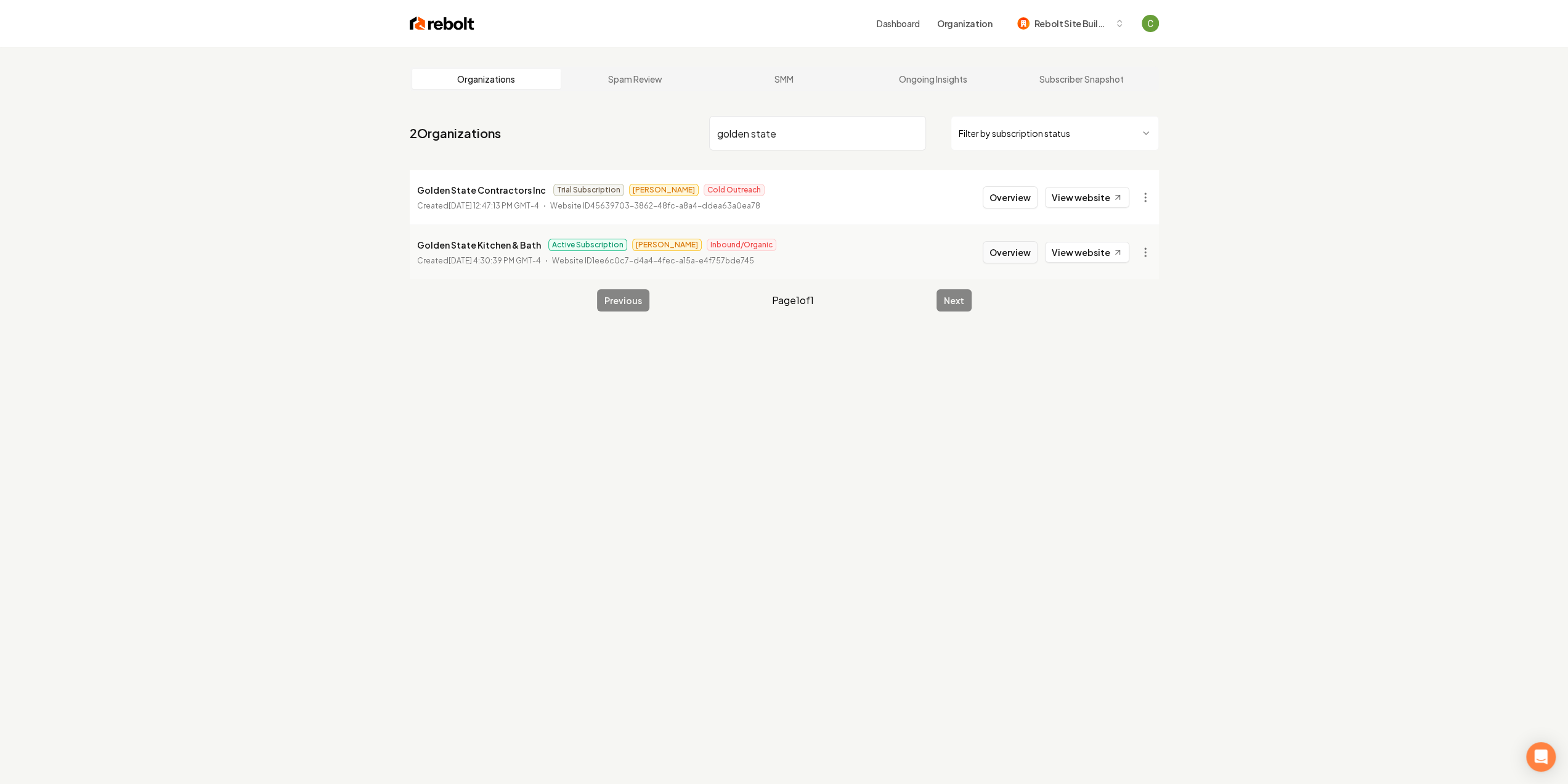
type input "golden state"
click at [1009, 259] on button "Overview" at bounding box center [1010, 252] width 55 height 22
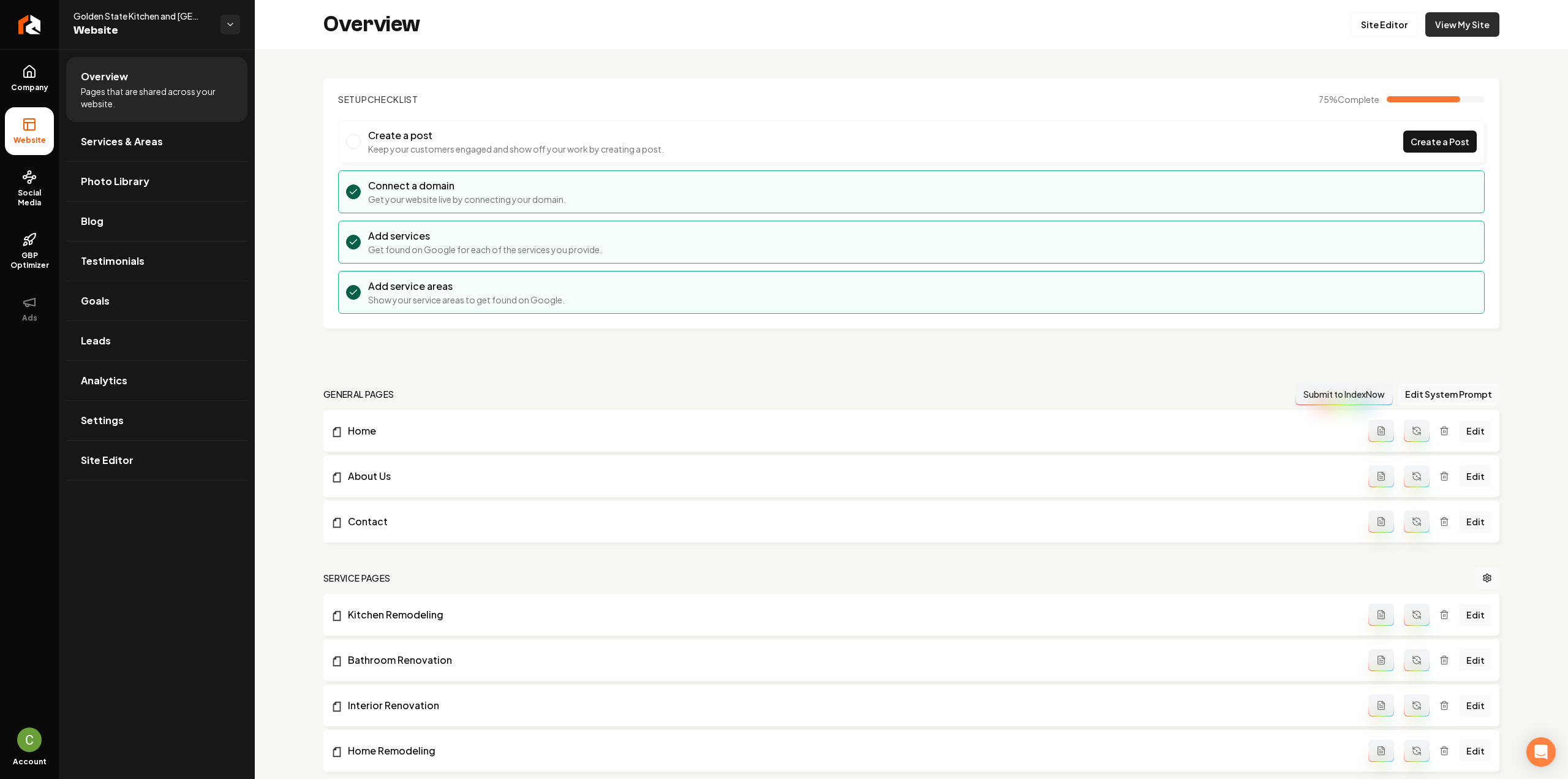
click at [1447, 28] on link "View My Site" at bounding box center [1462, 24] width 74 height 25
click at [34, 73] on icon at bounding box center [29, 72] width 11 height 12
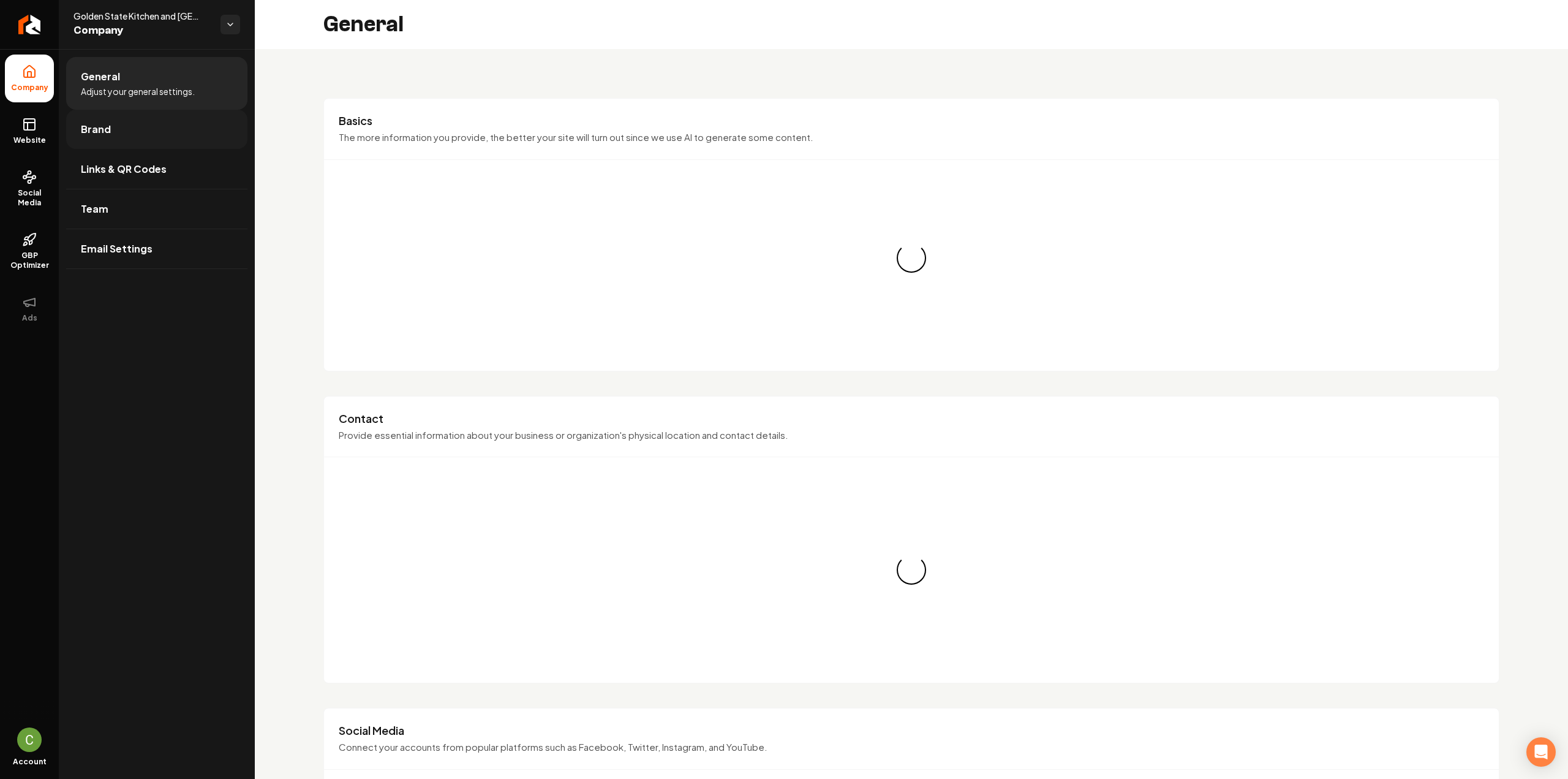
click at [100, 147] on link "Brand" at bounding box center [157, 129] width 181 height 39
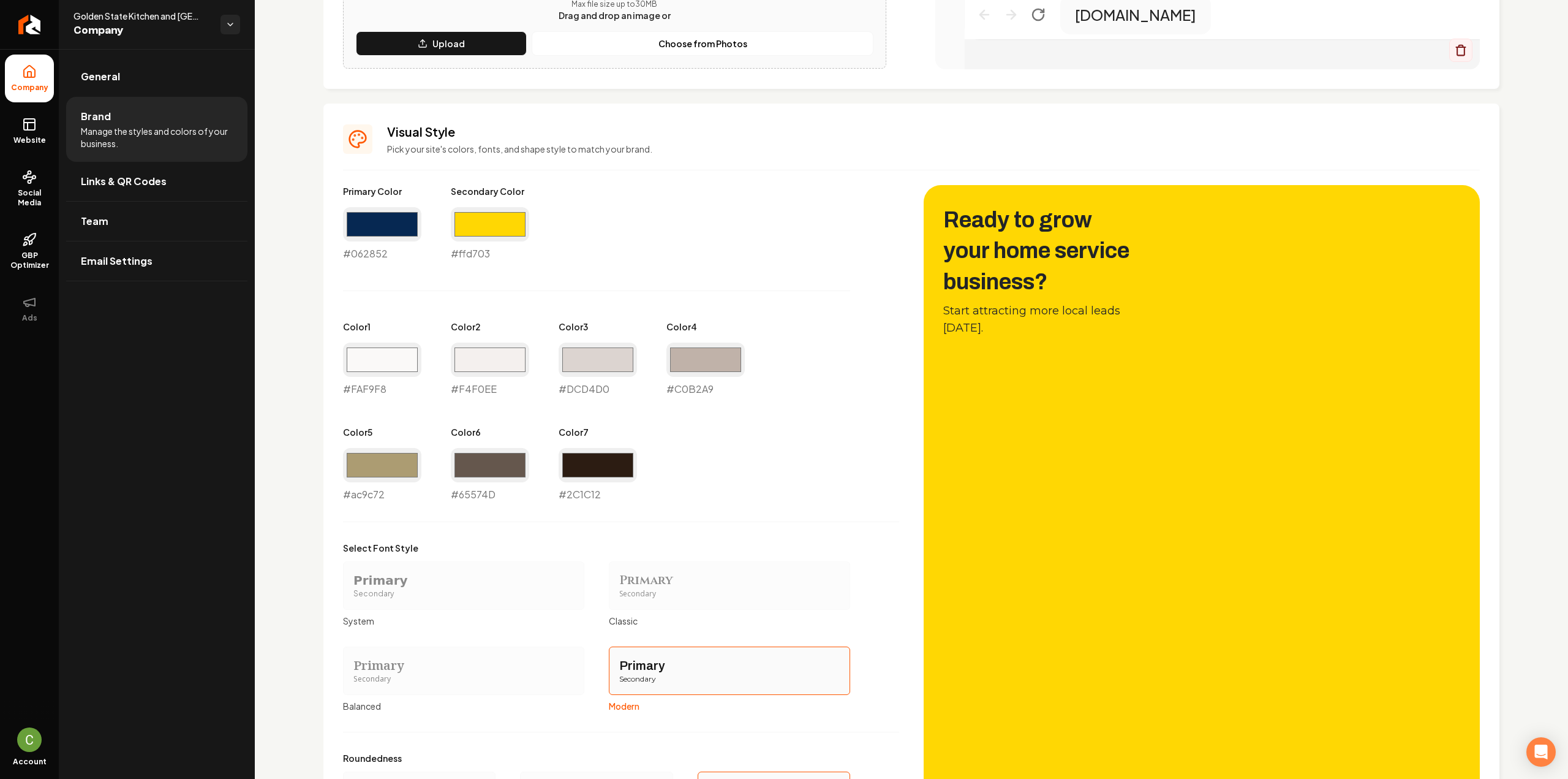
scroll to position [453, 0]
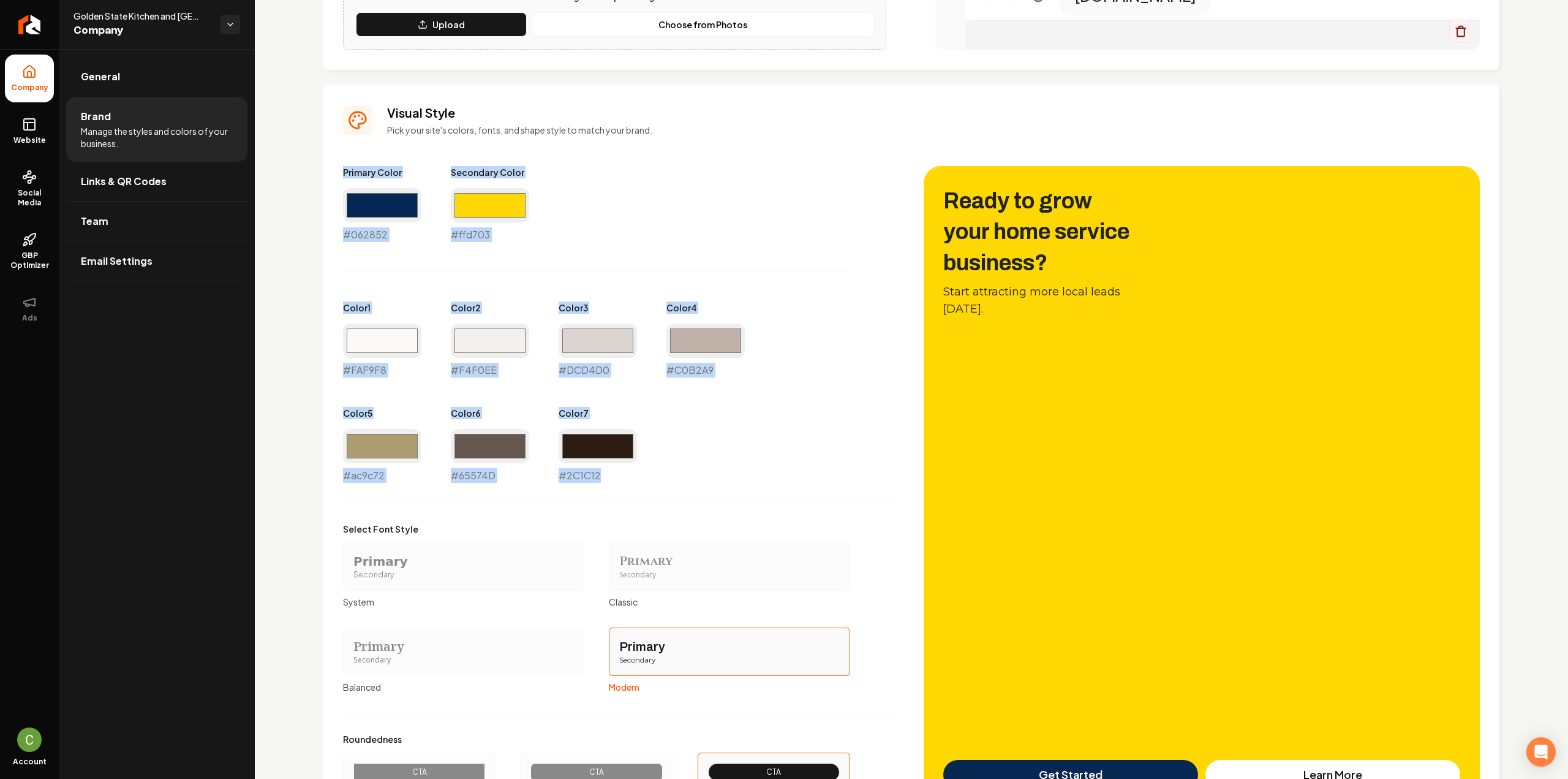
drag, startPoint x: 335, startPoint y: 166, endPoint x: 718, endPoint y: 496, distance: 505.6
click at [718, 496] on div "Visual Style Pick your site's colors, fonts, and shape style to match your bran…" at bounding box center [911, 456] width 1176 height 744
copy div "Primary Color #062852 Secondary Color #ffd703 Color 1 #FAF9F8 Color 2 #F4F0EE C…"
click at [21, 136] on span "Website" at bounding box center [29, 140] width 42 height 10
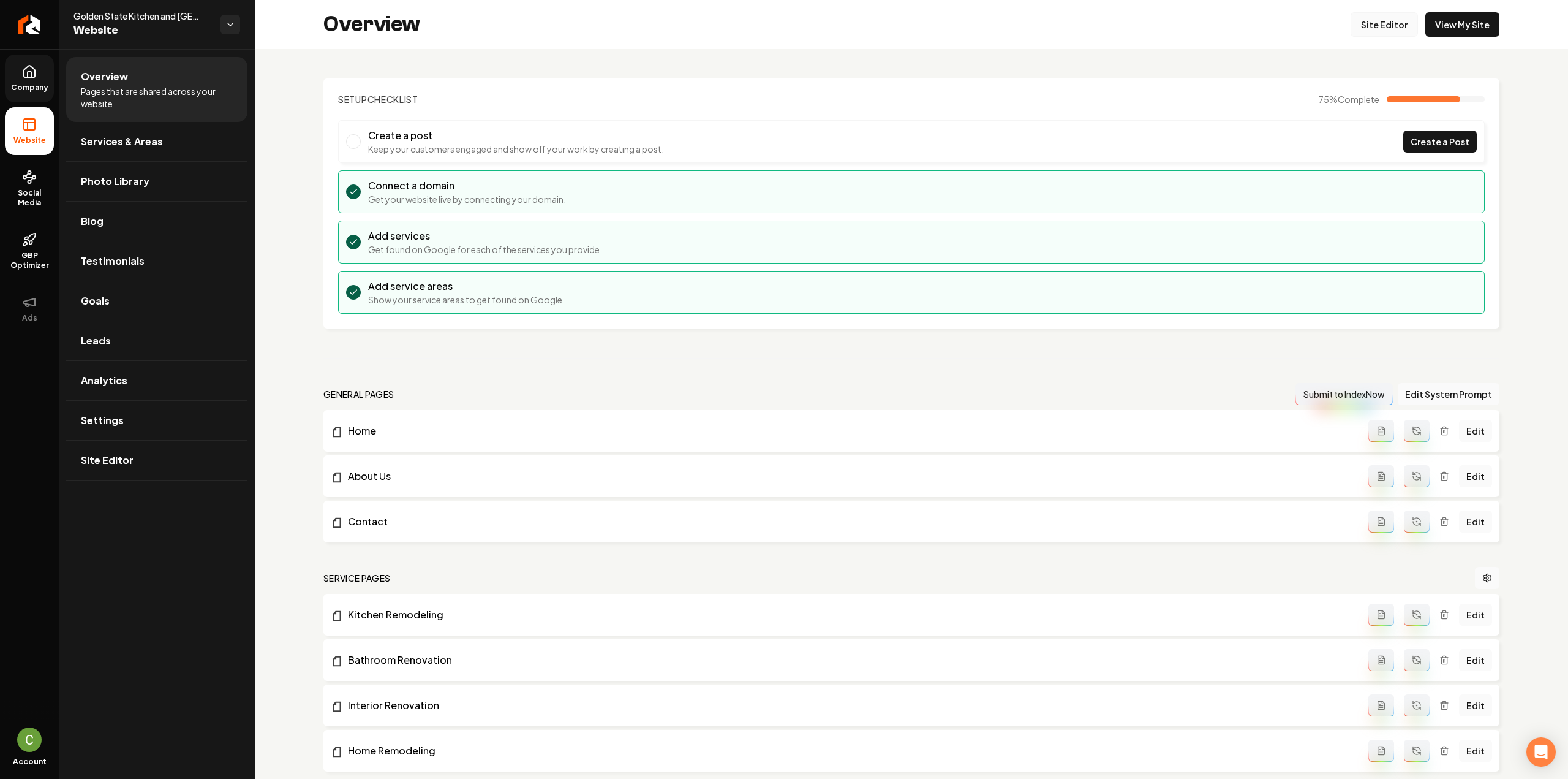
click at [1373, 19] on link "Site Editor" at bounding box center [1384, 24] width 67 height 25
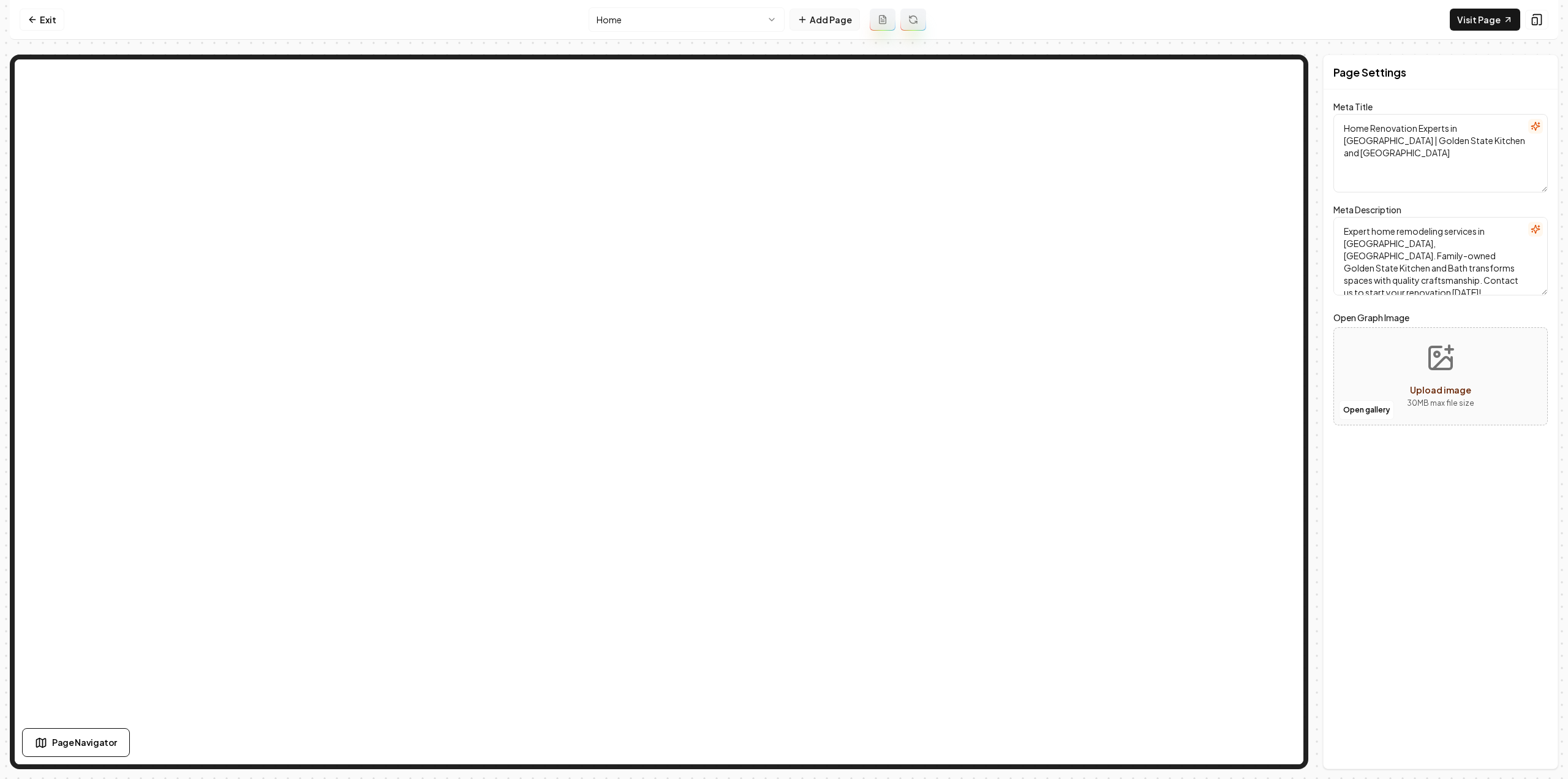
click at [834, 23] on button "Add Page" at bounding box center [824, 19] width 70 height 22
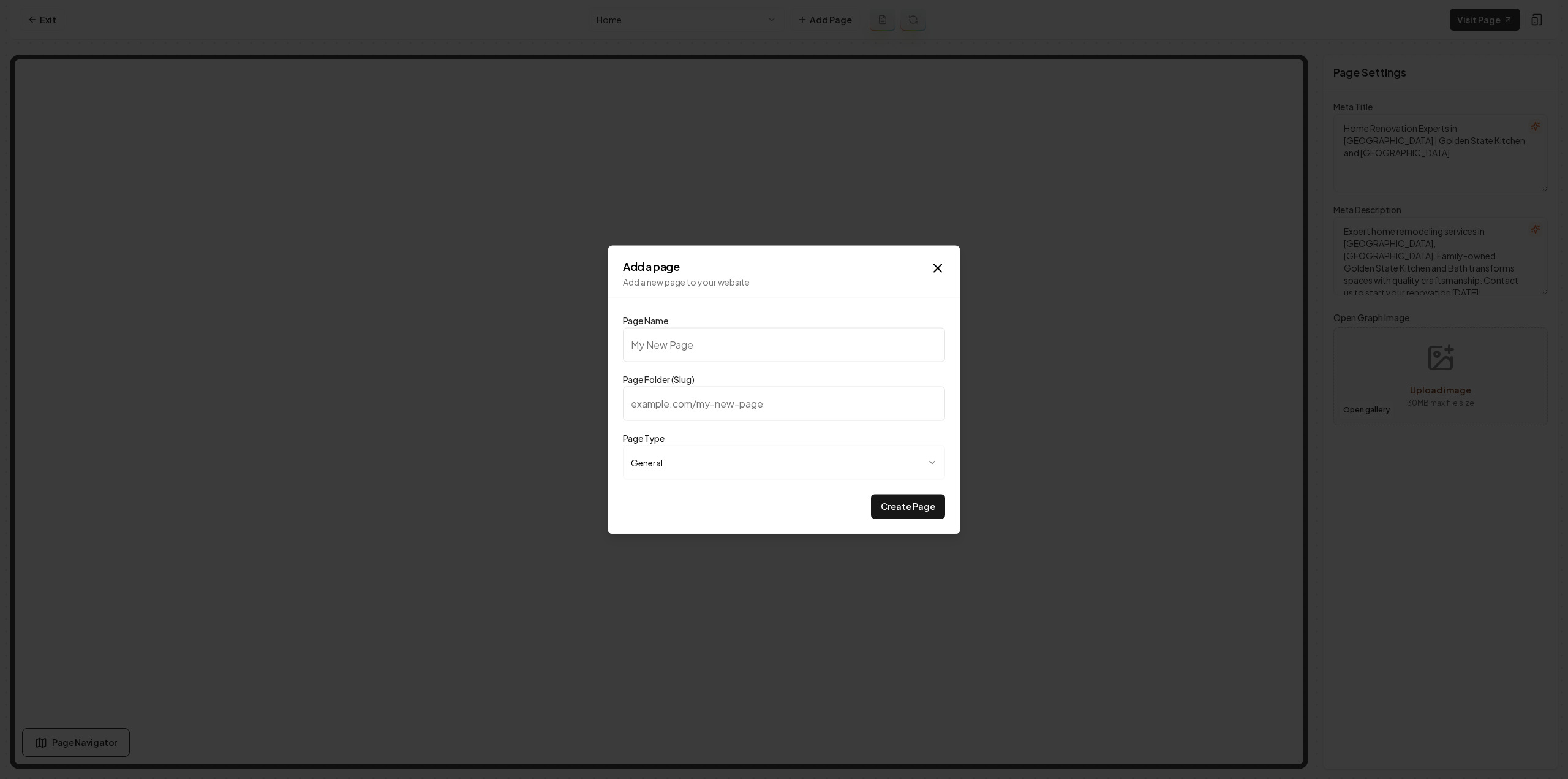
type input "O"
type input "o"
type input "Ou"
type input "ou"
type input "Our"
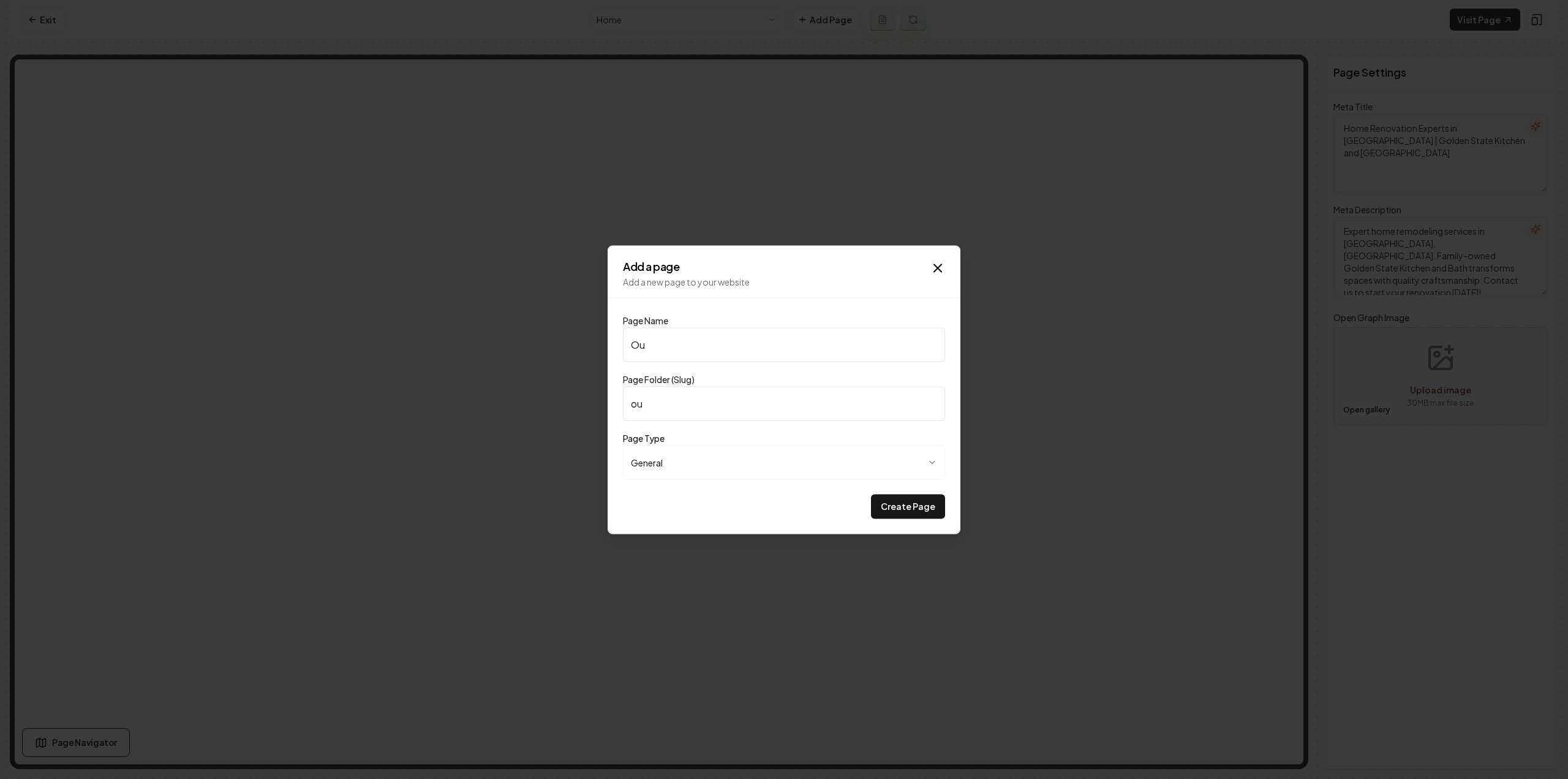
type input "our"
type input "Our P"
type input "our-p"
type input "Our Pr"
type input "our-pr"
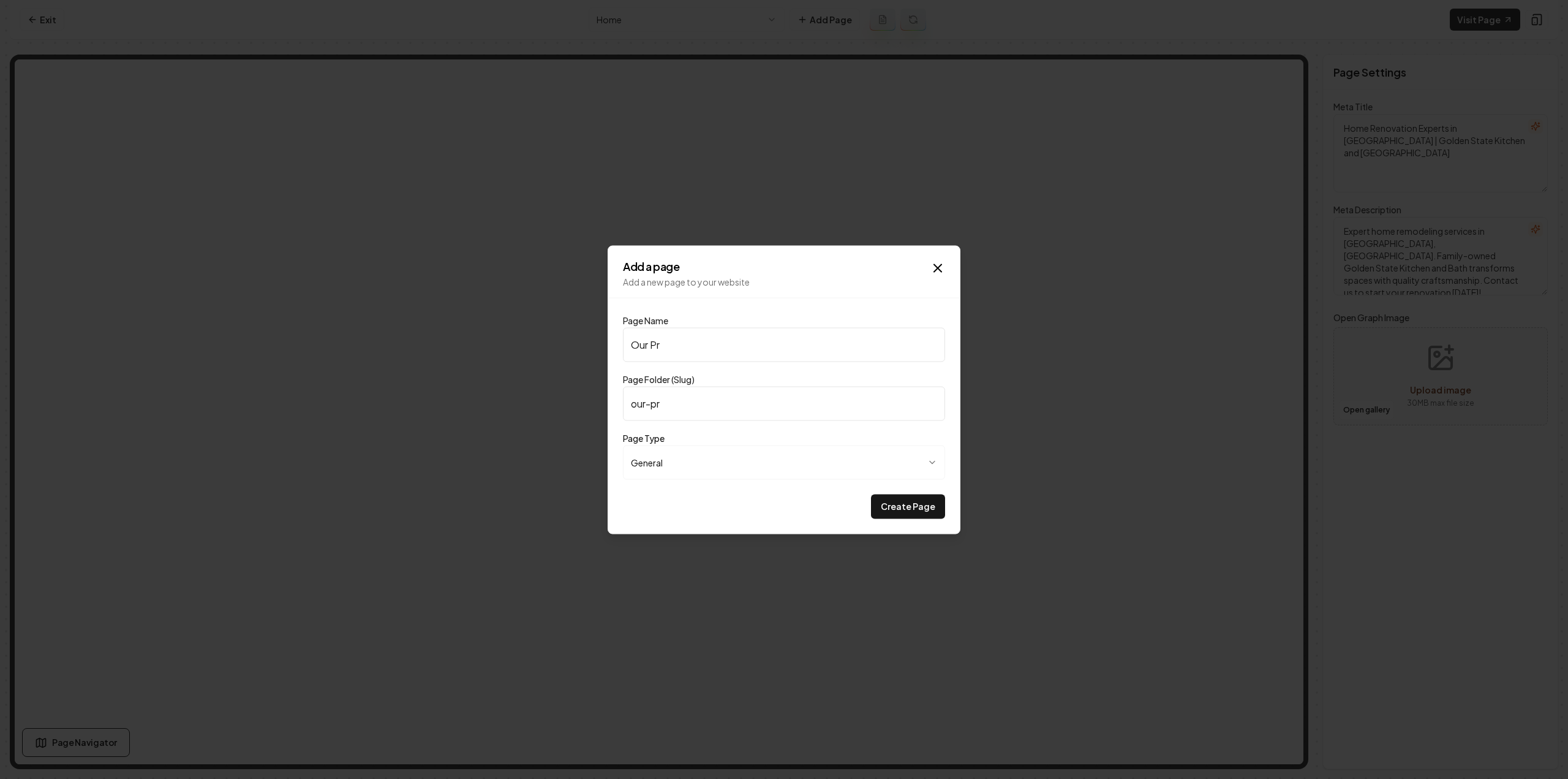
type input "Our Pre"
type input "our-pre"
type input "Our Pr"
type input "our-pr"
type input "Our Pro"
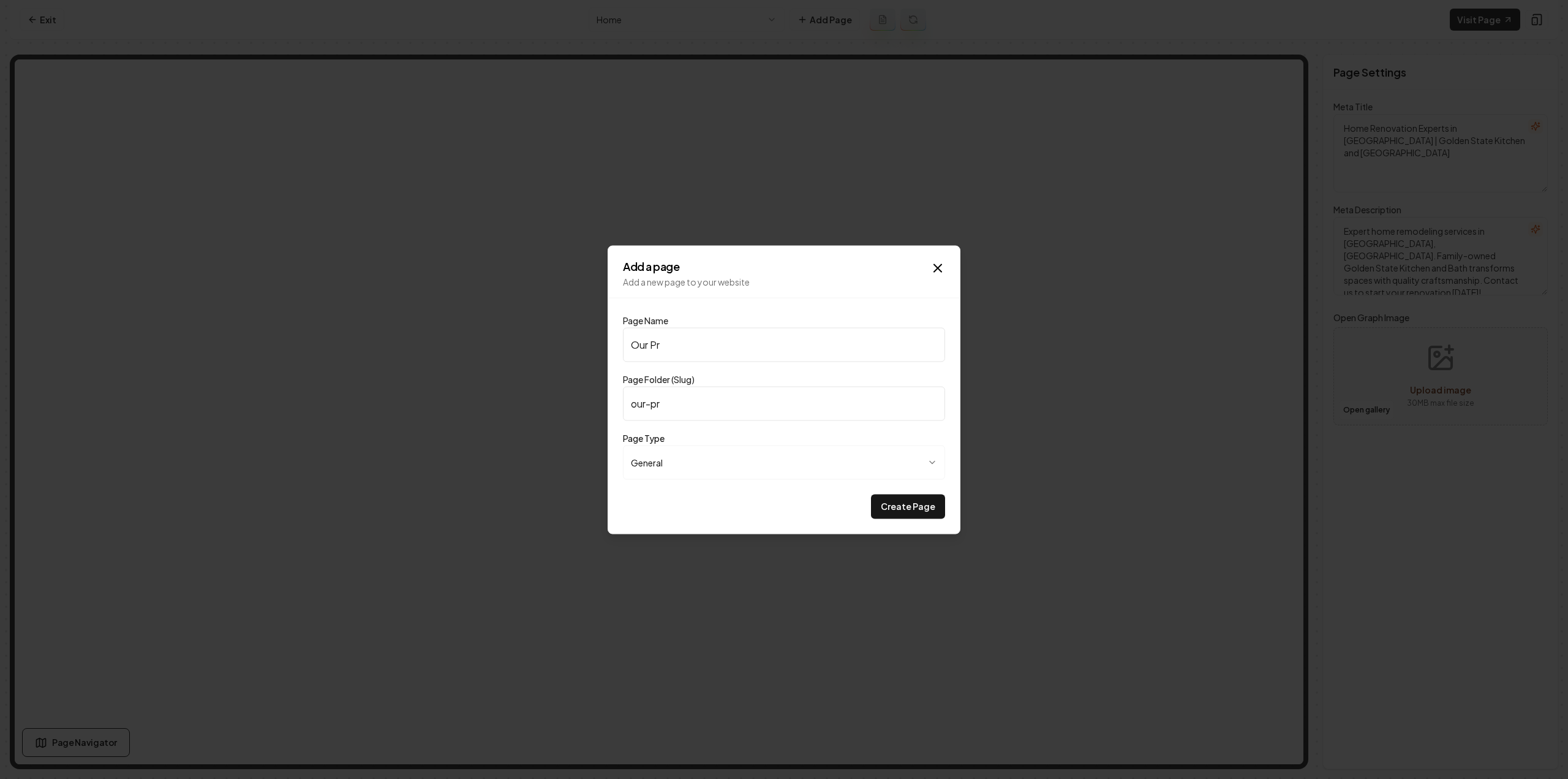
type input "our-pro"
type input "Our Prod"
type input "our-prod"
type input "Our Produ"
type input "our-produ"
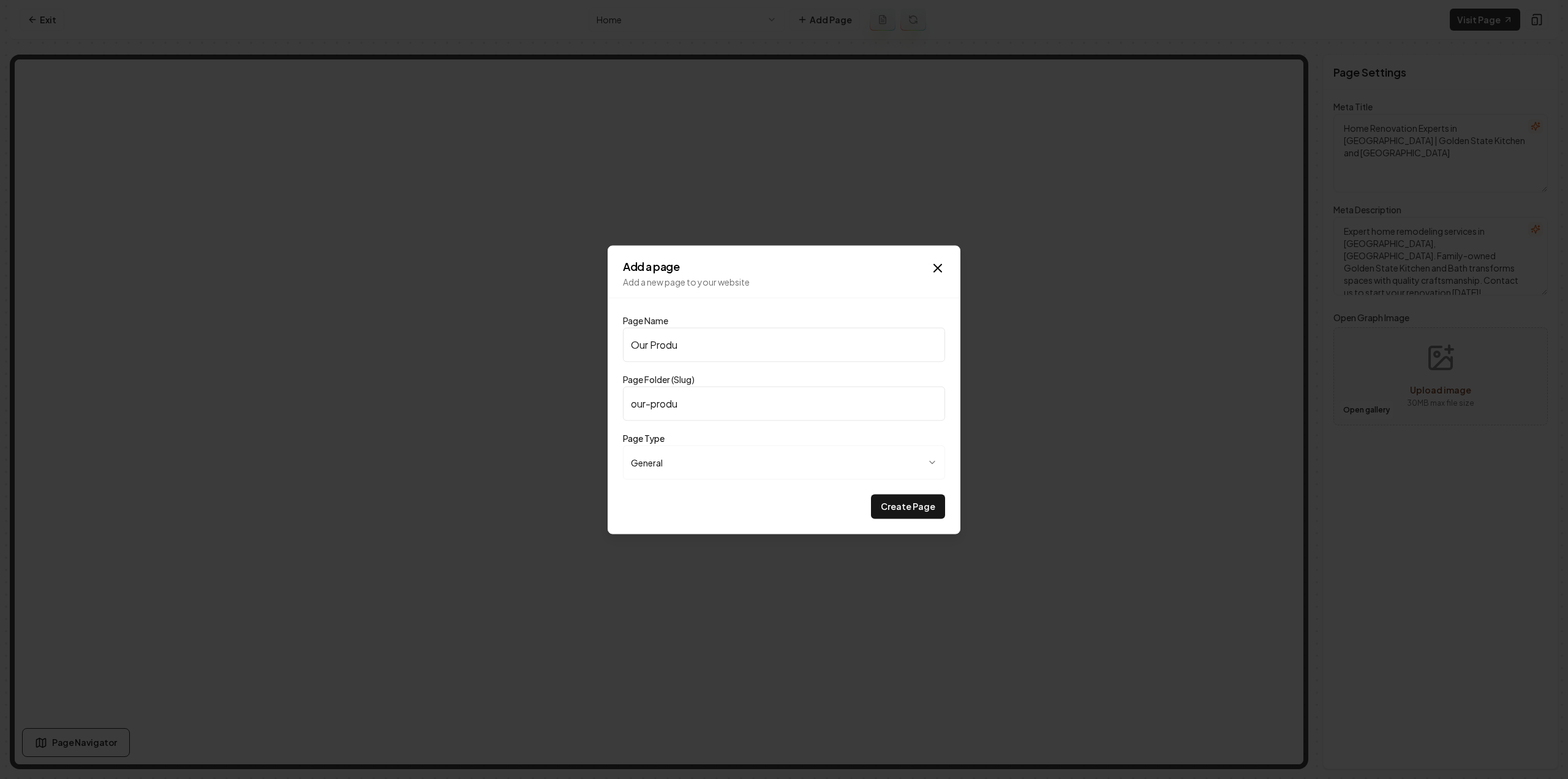
type input "Our Produc"
type input "our-produc"
type input "Our Product"
type input "our-product"
type input "Our Products"
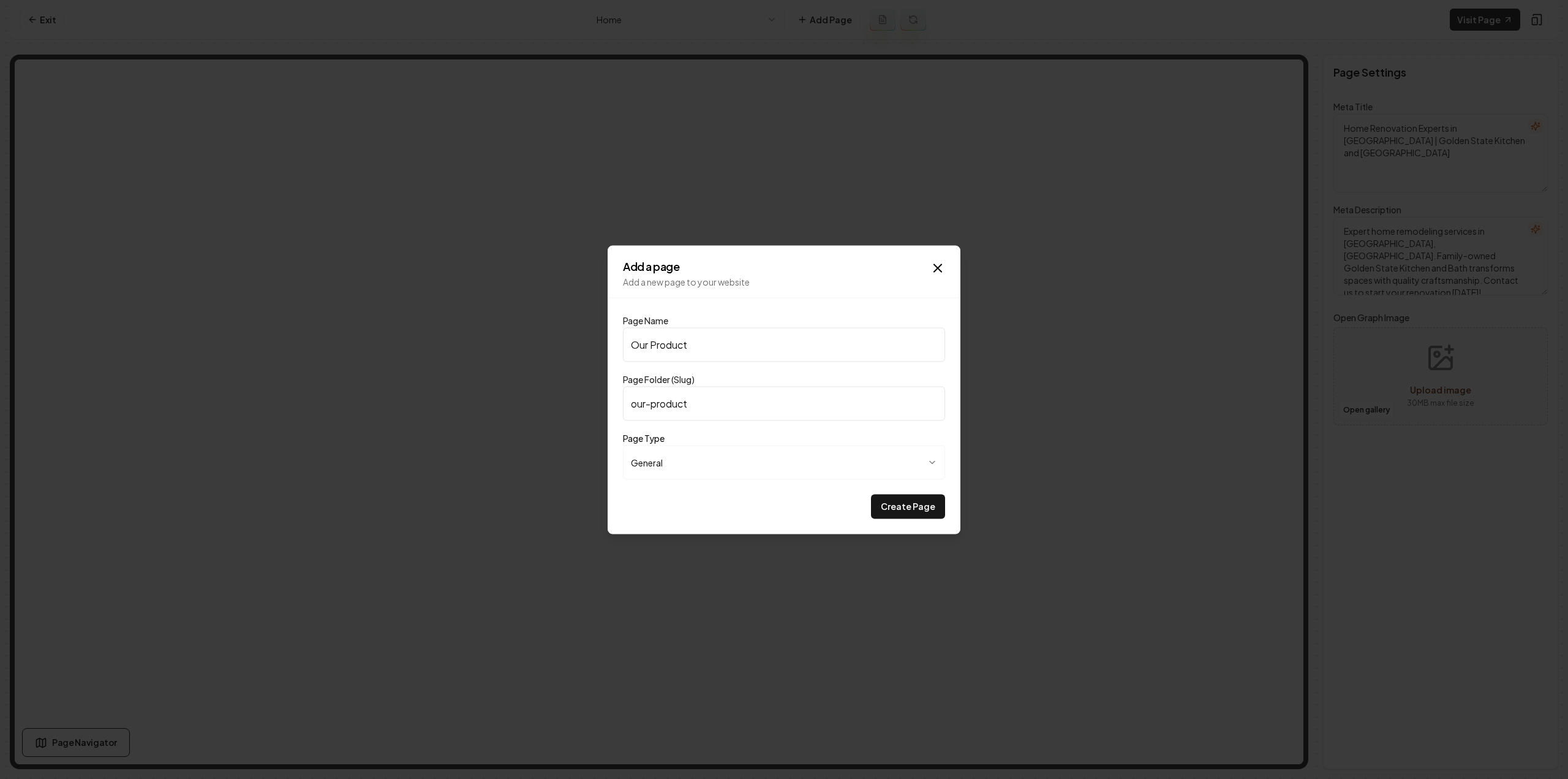
type input "our-products"
type input "Our Products"
click at [871, 494] on button "Create Page" at bounding box center [908, 506] width 74 height 25
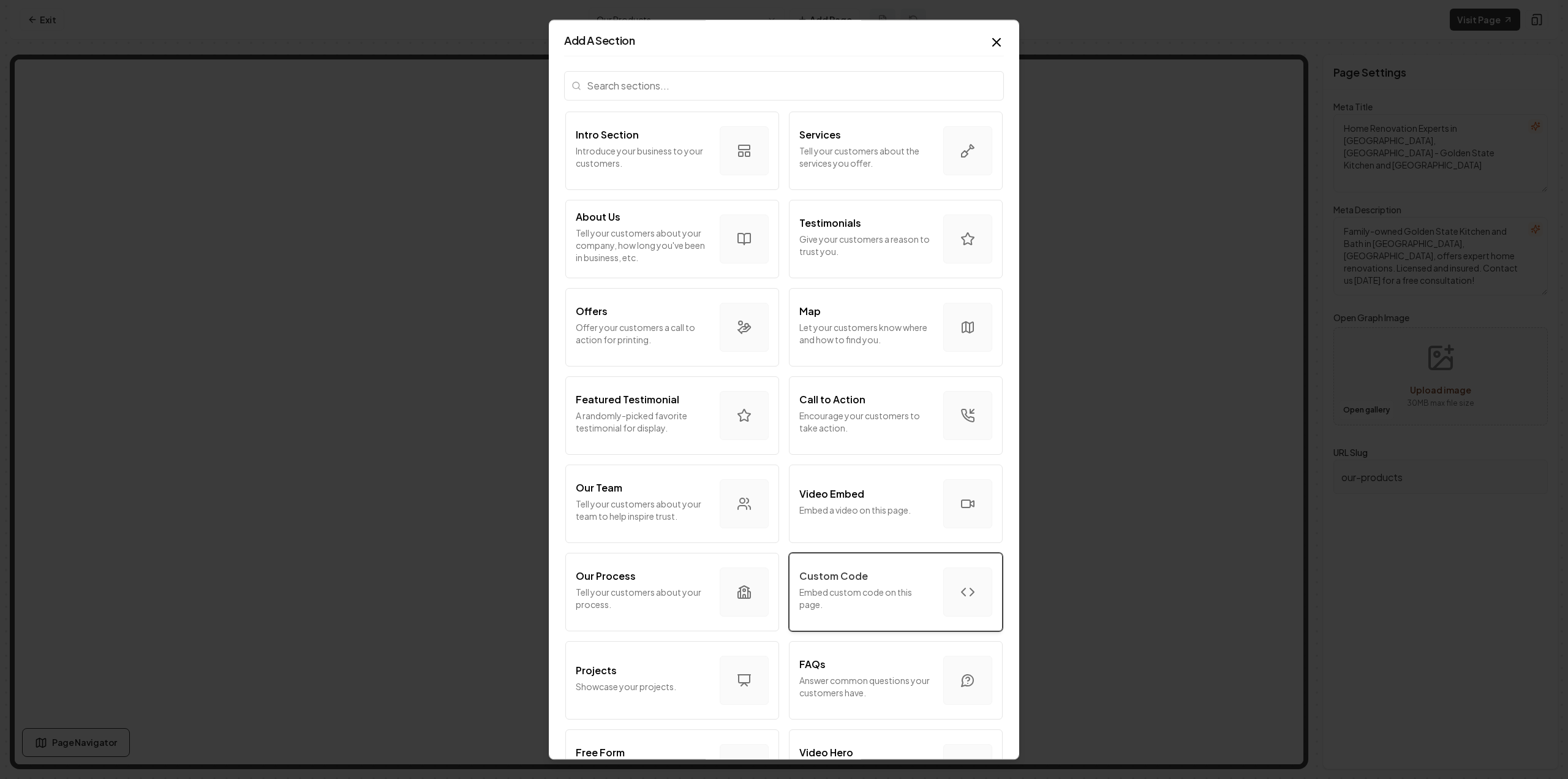
click at [824, 586] on p "Embed custom code on this page." at bounding box center [866, 598] width 134 height 25
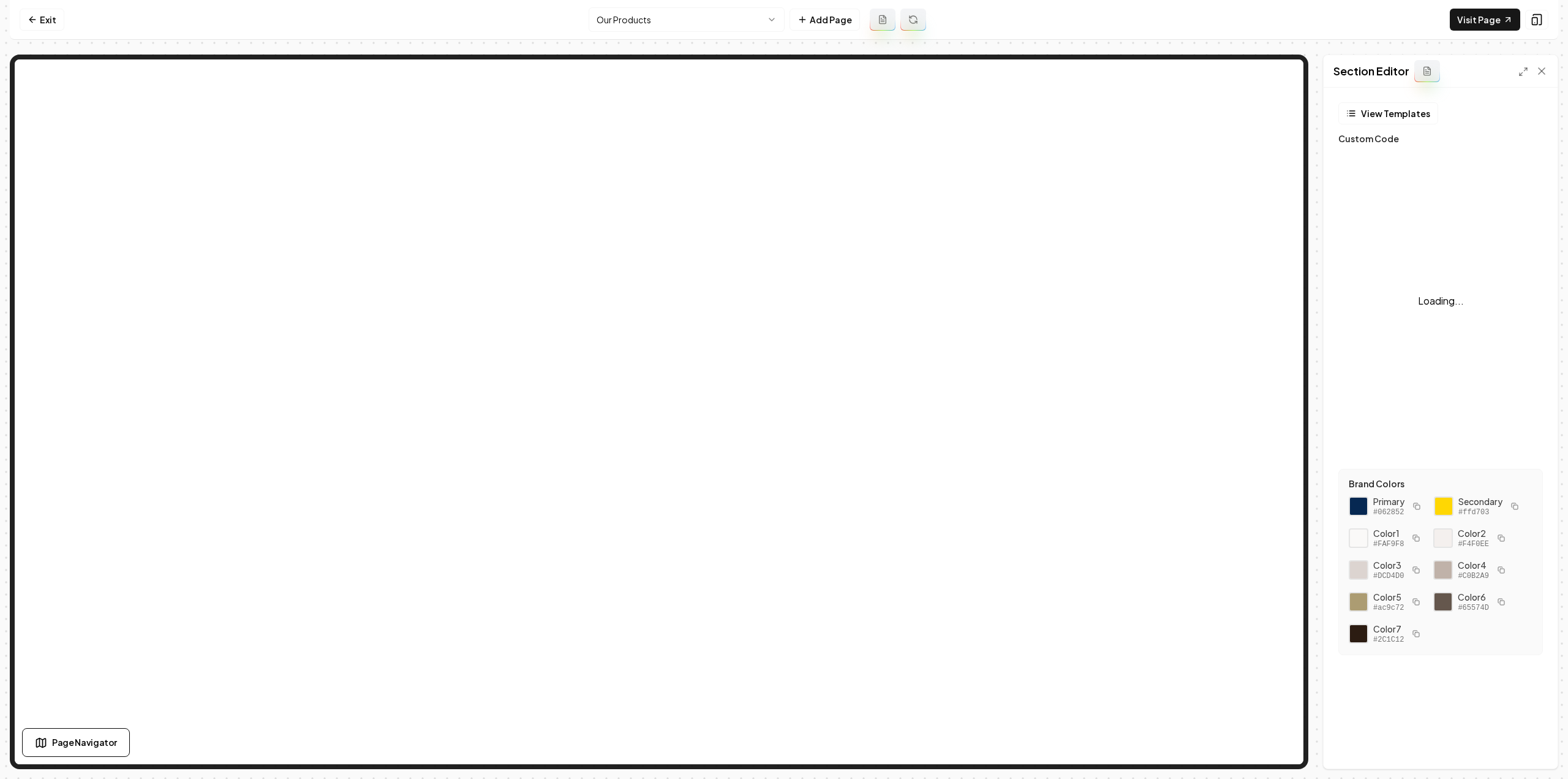
click at [1482, 246] on div "Loading..." at bounding box center [1440, 300] width 204 height 306
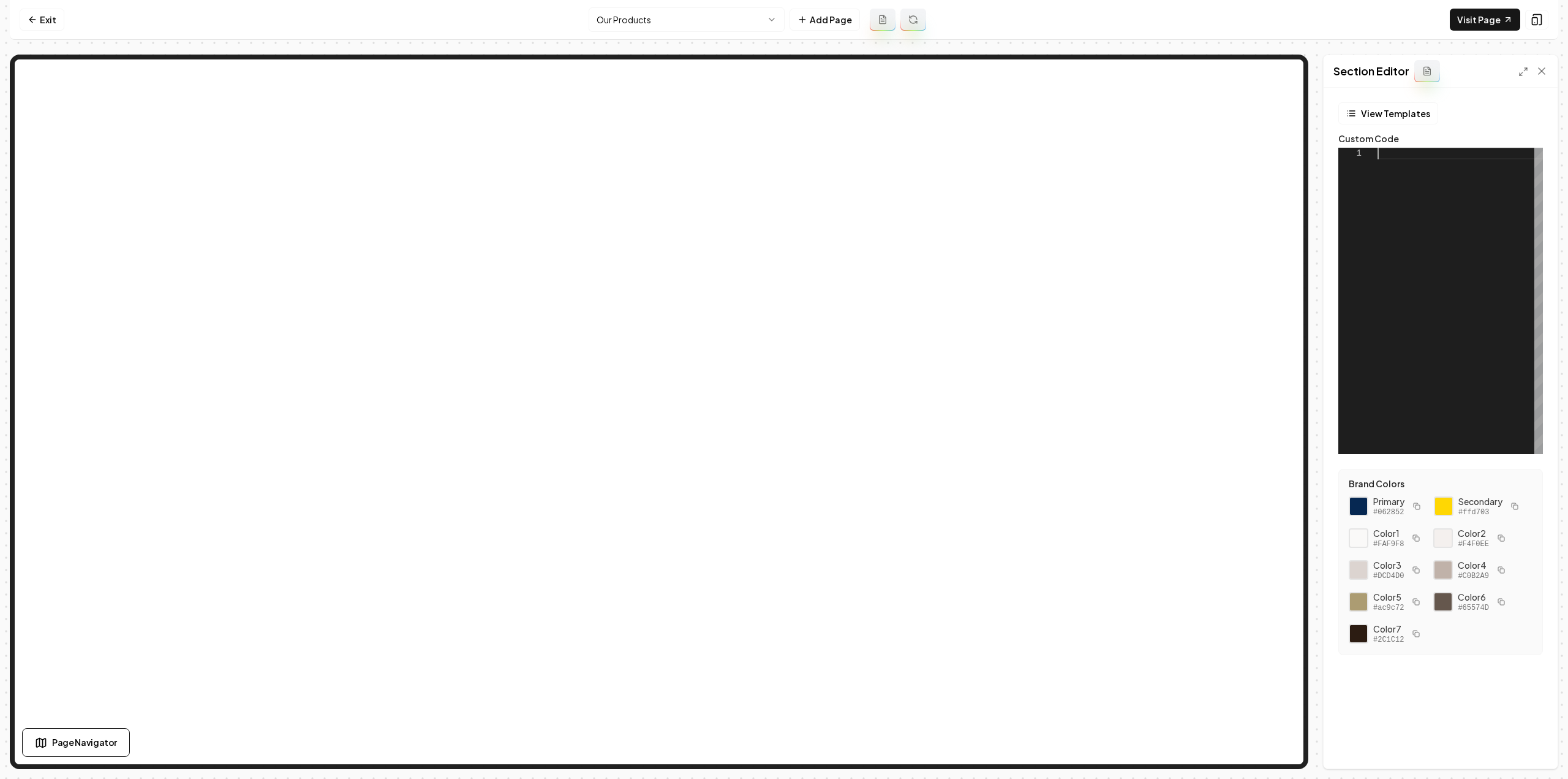
click at [1468, 253] on div at bounding box center [1459, 300] width 165 height 306
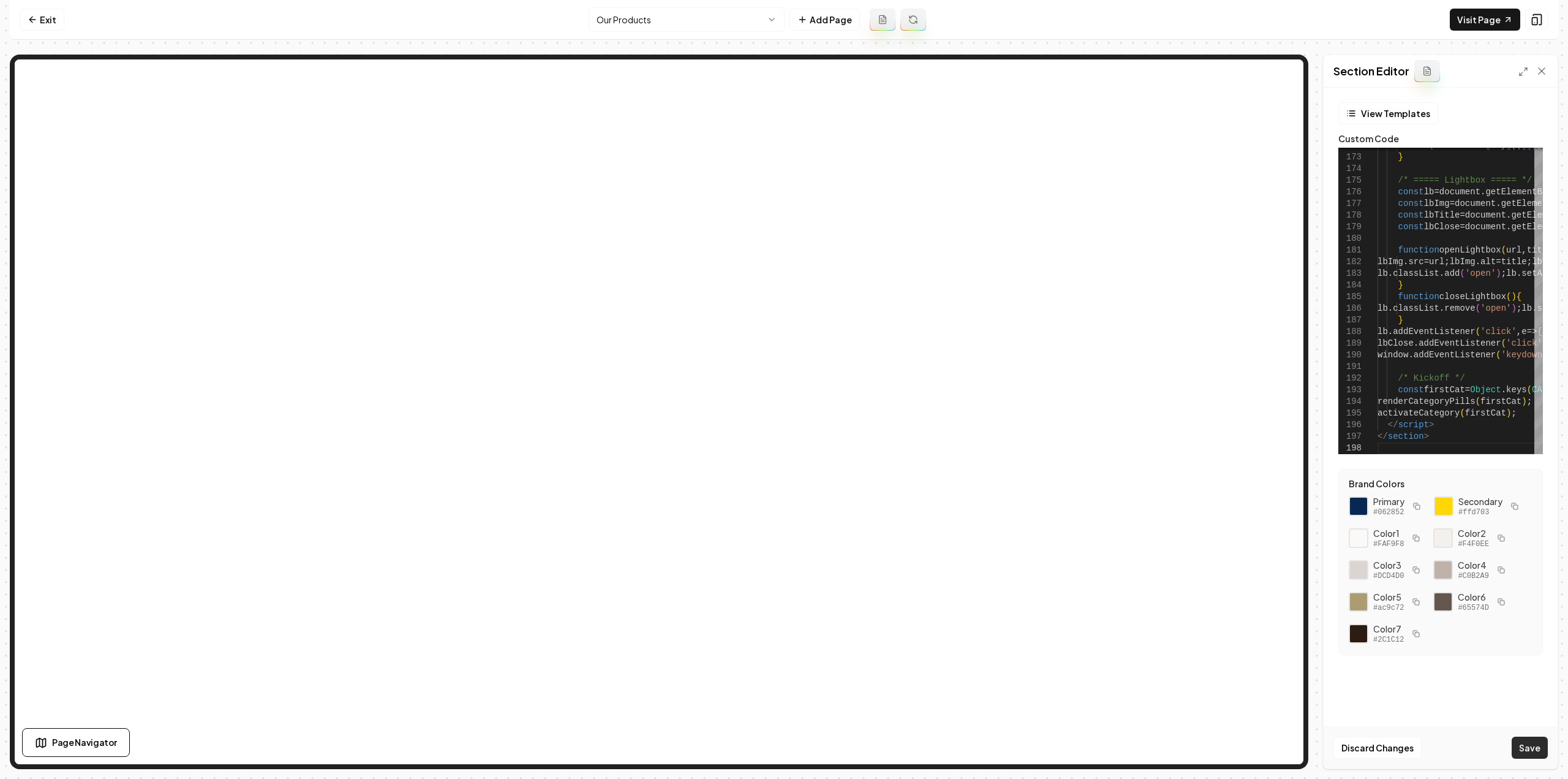
click at [1531, 747] on button "Save" at bounding box center [1529, 747] width 36 height 22
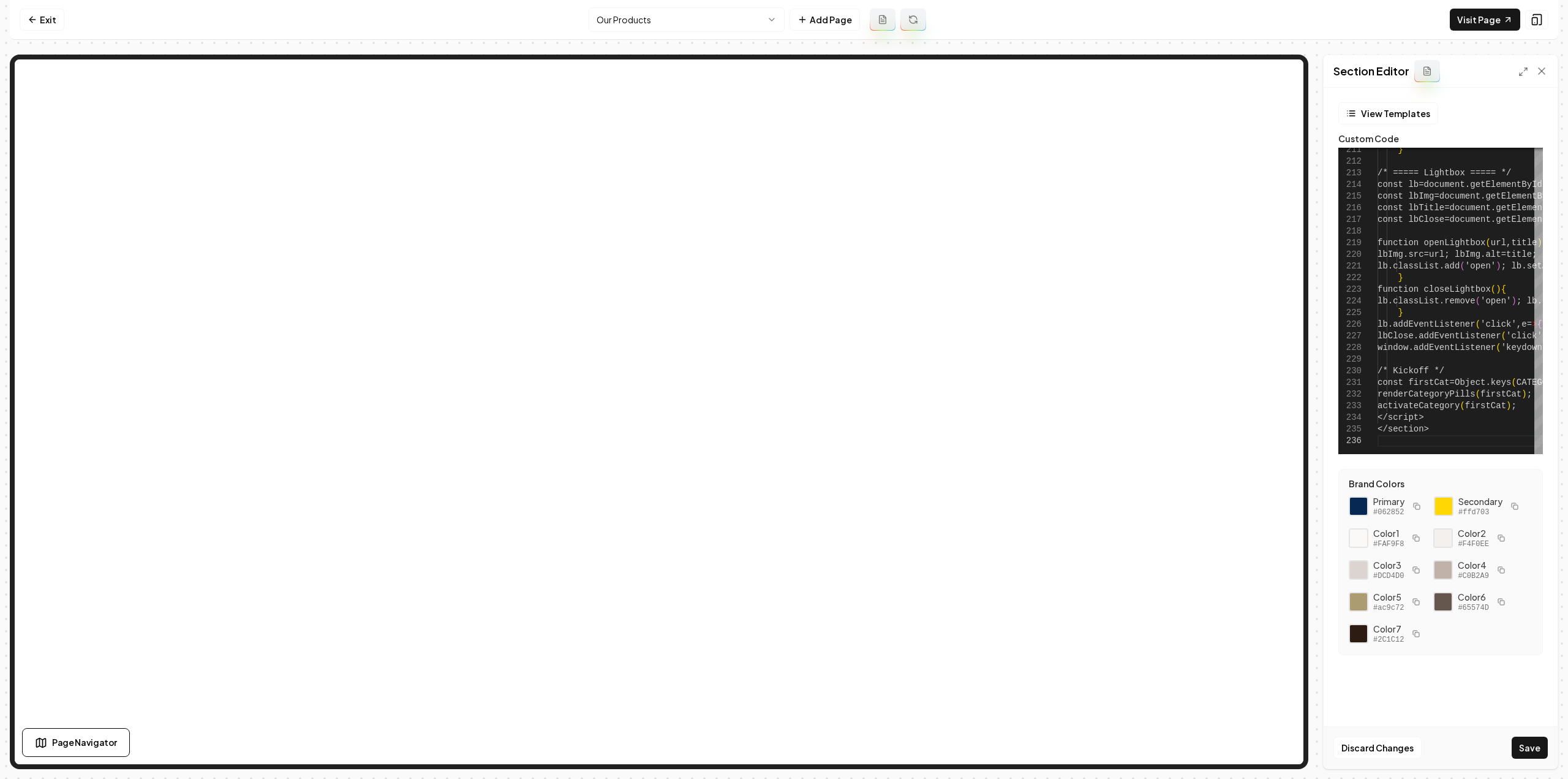
click at [1535, 745] on button "Save" at bounding box center [1529, 747] width 36 height 22
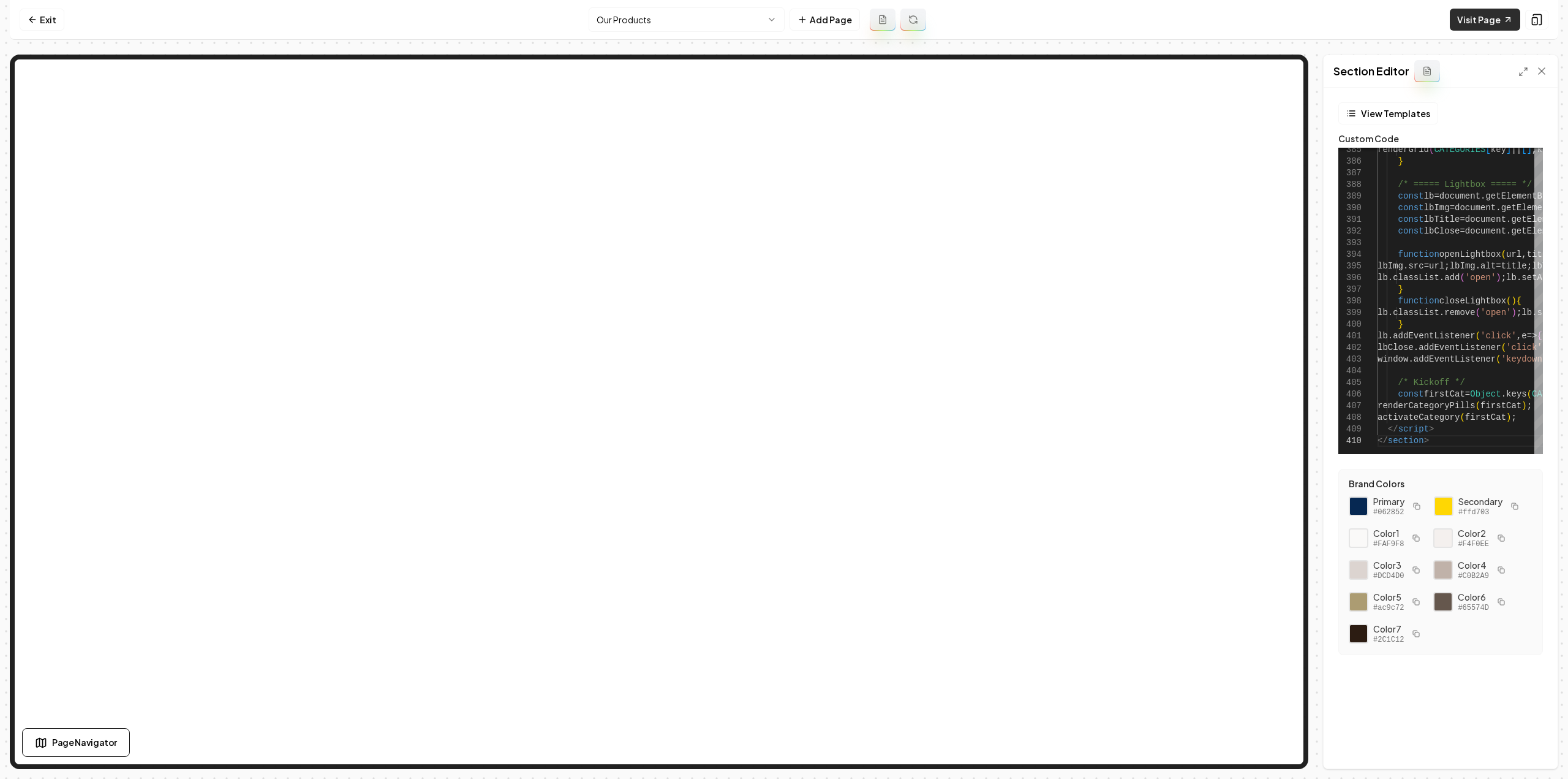
click at [1491, 18] on link "Visit Page" at bounding box center [1485, 19] width 70 height 22
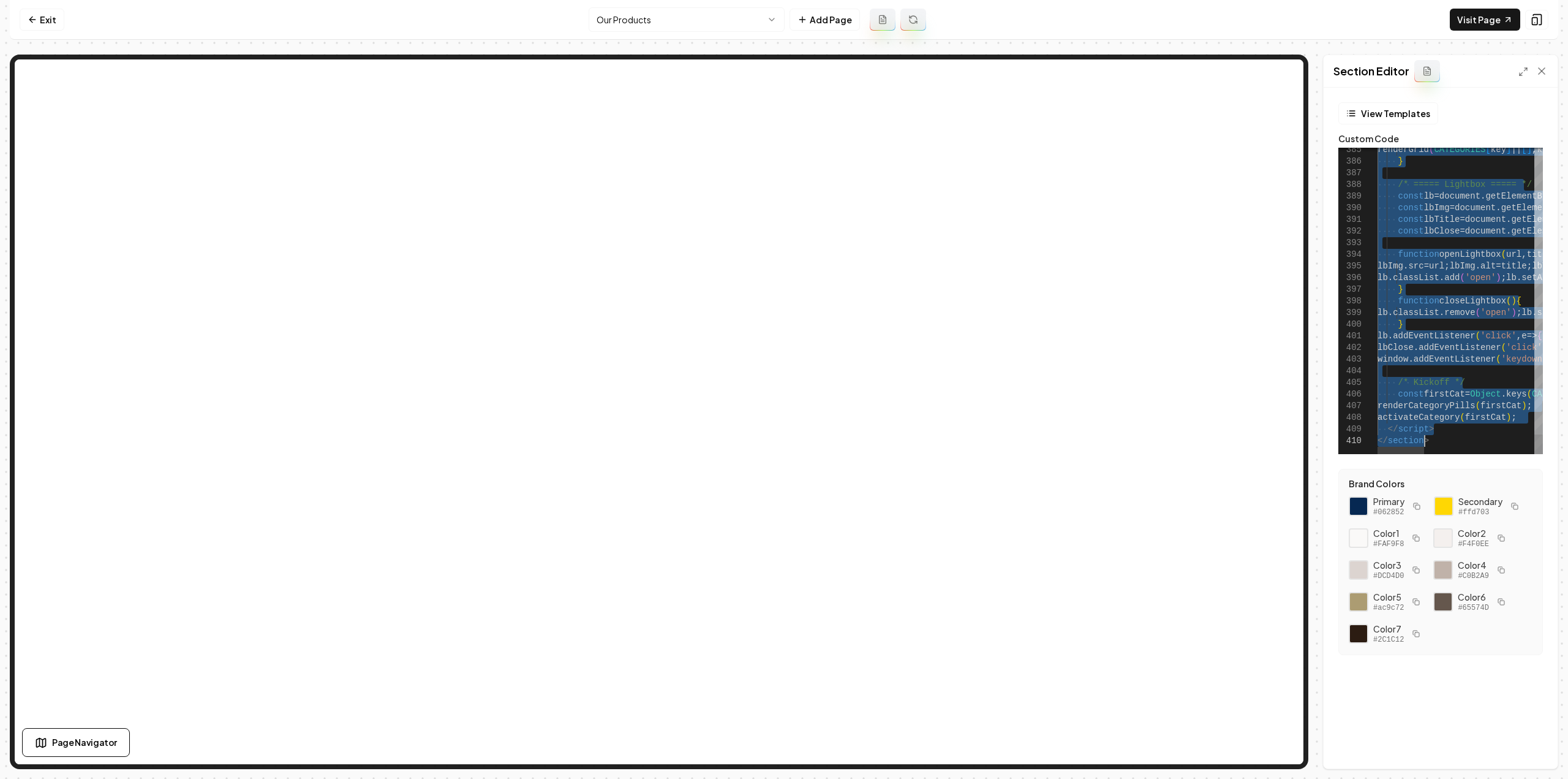
scroll to position [0, 0]
type textarea "**********"
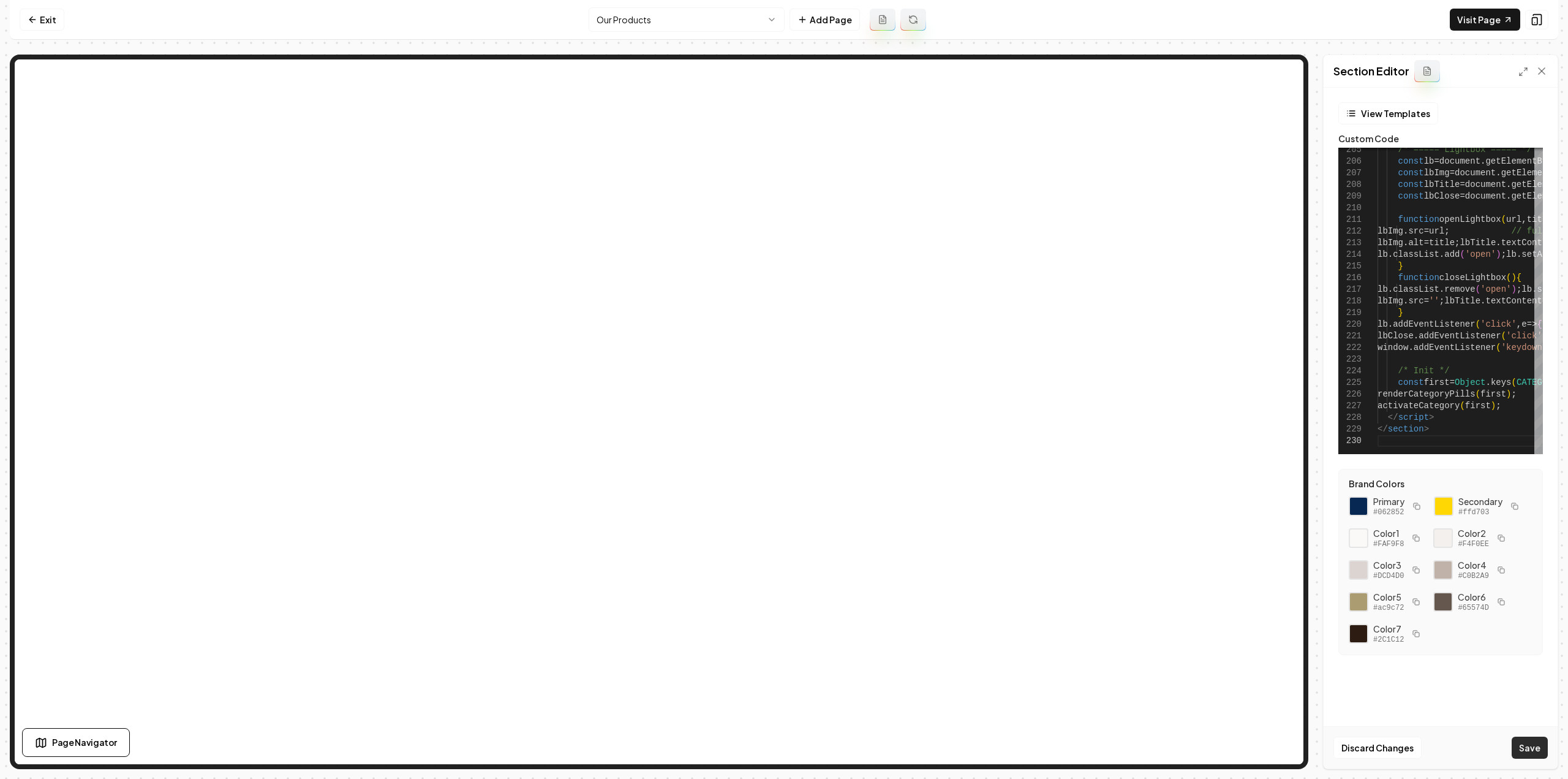
click at [1526, 742] on button "Save" at bounding box center [1529, 747] width 36 height 22
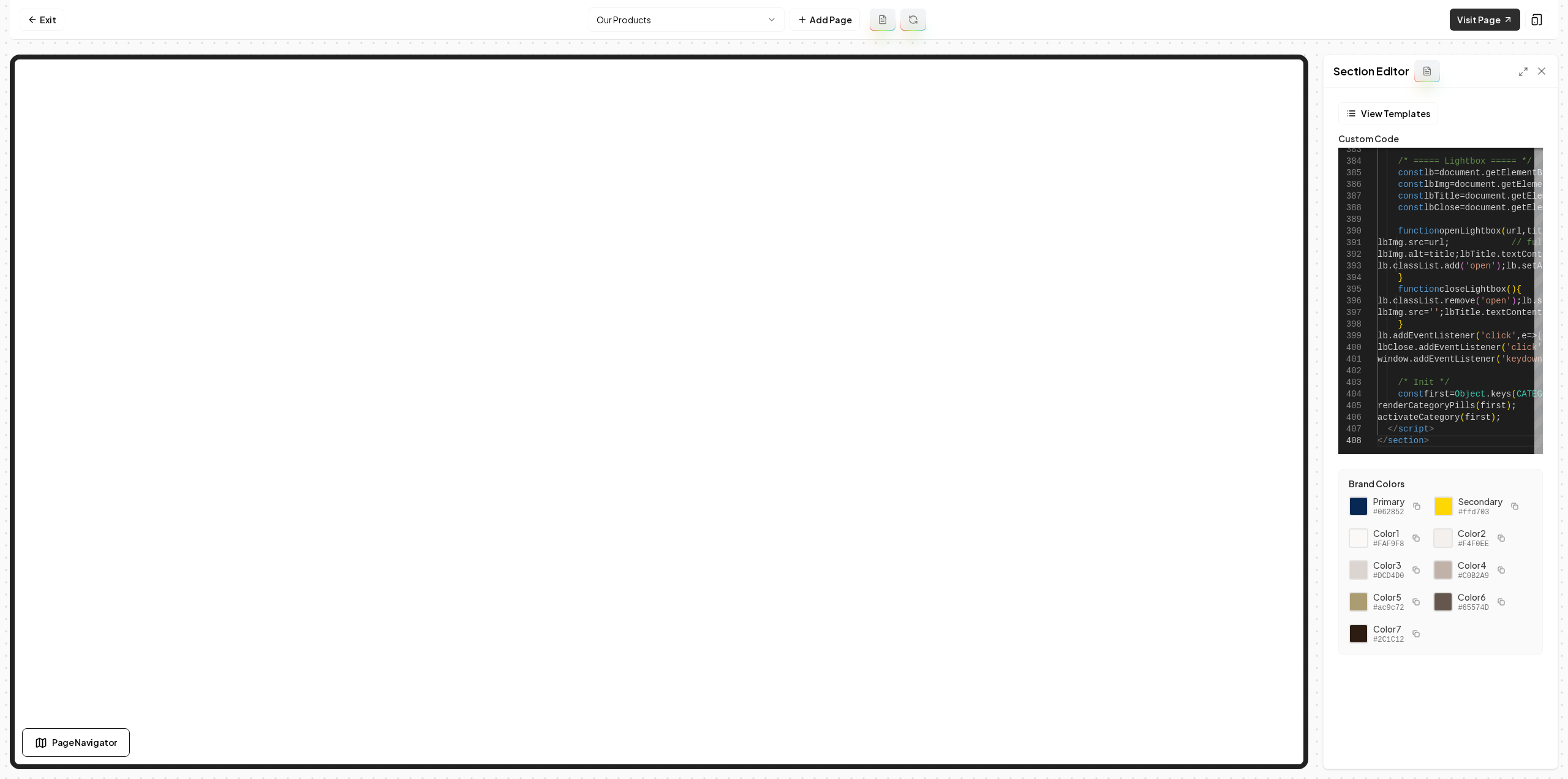
click at [1489, 19] on link "Visit Page" at bounding box center [1485, 19] width 70 height 22
click at [645, 22] on html "Computer Required This feature is only available on a computer. Please switch t…" at bounding box center [784, 390] width 1568 height 779
click at [675, 25] on html "Computer Required This feature is only available on a computer. Please switch t…" at bounding box center [784, 390] width 1568 height 779
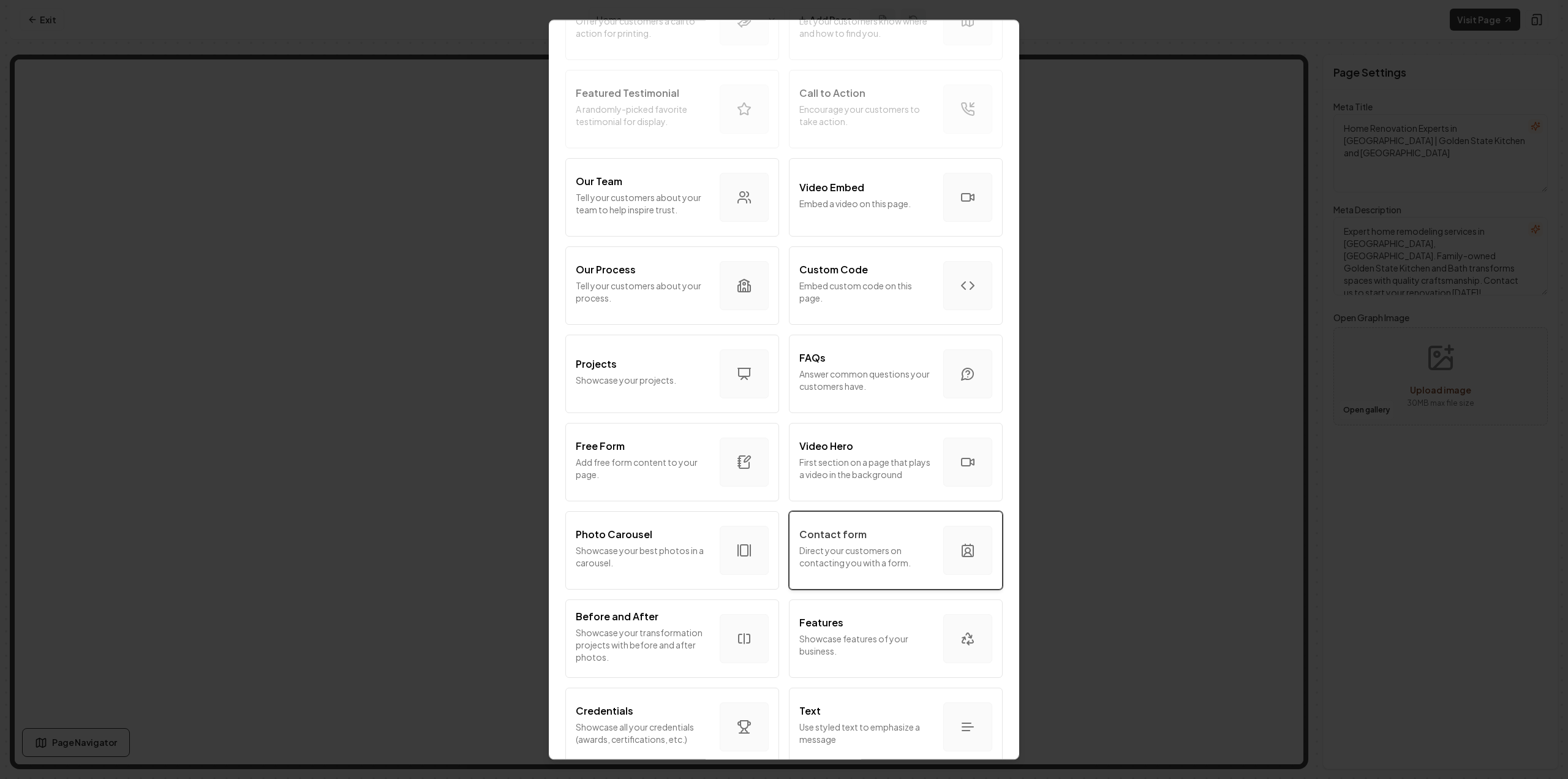
scroll to position [415, 0]
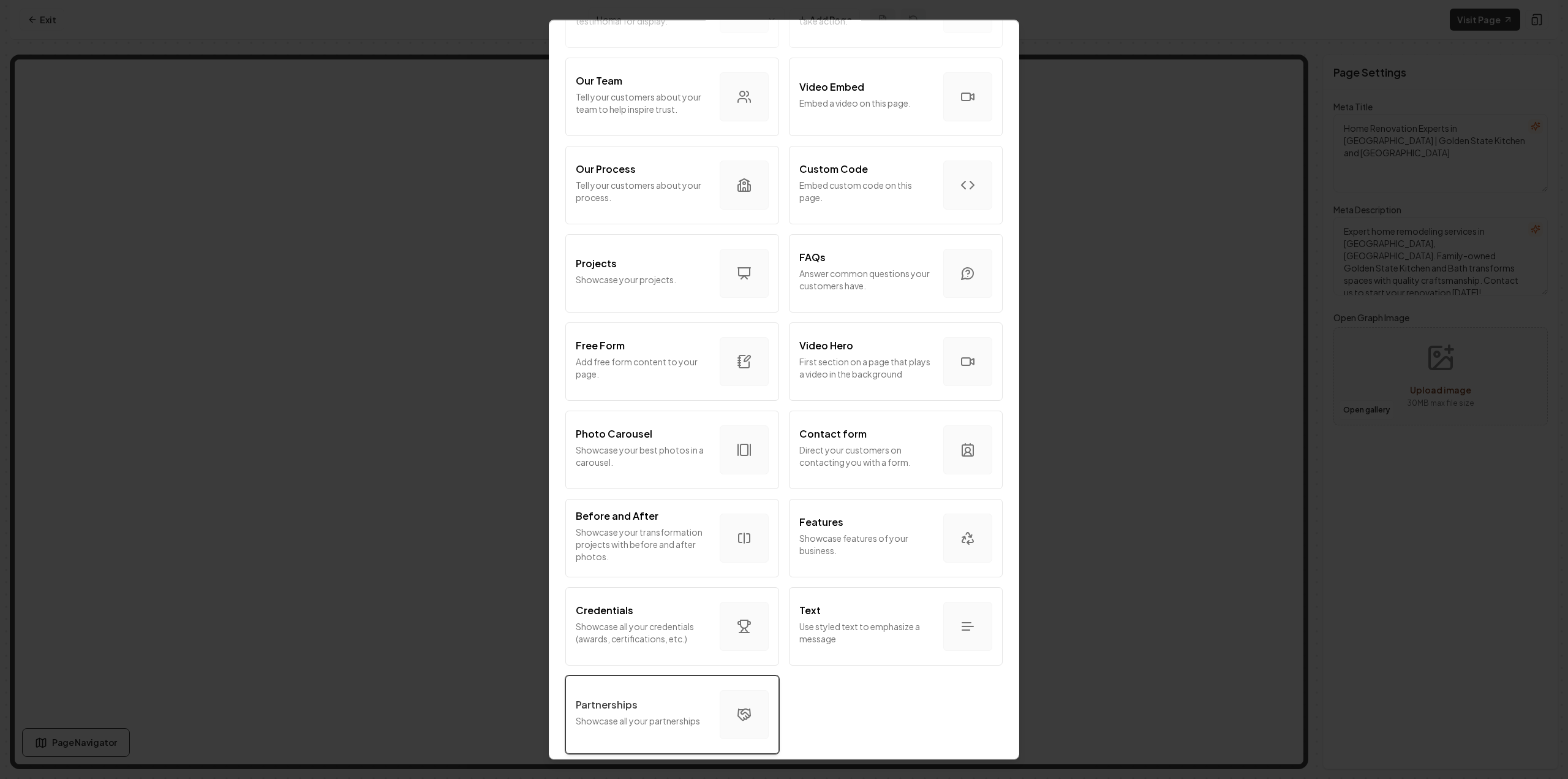
click at [681, 676] on button "Partnerships Showcase all your partnerships" at bounding box center [672, 714] width 213 height 79
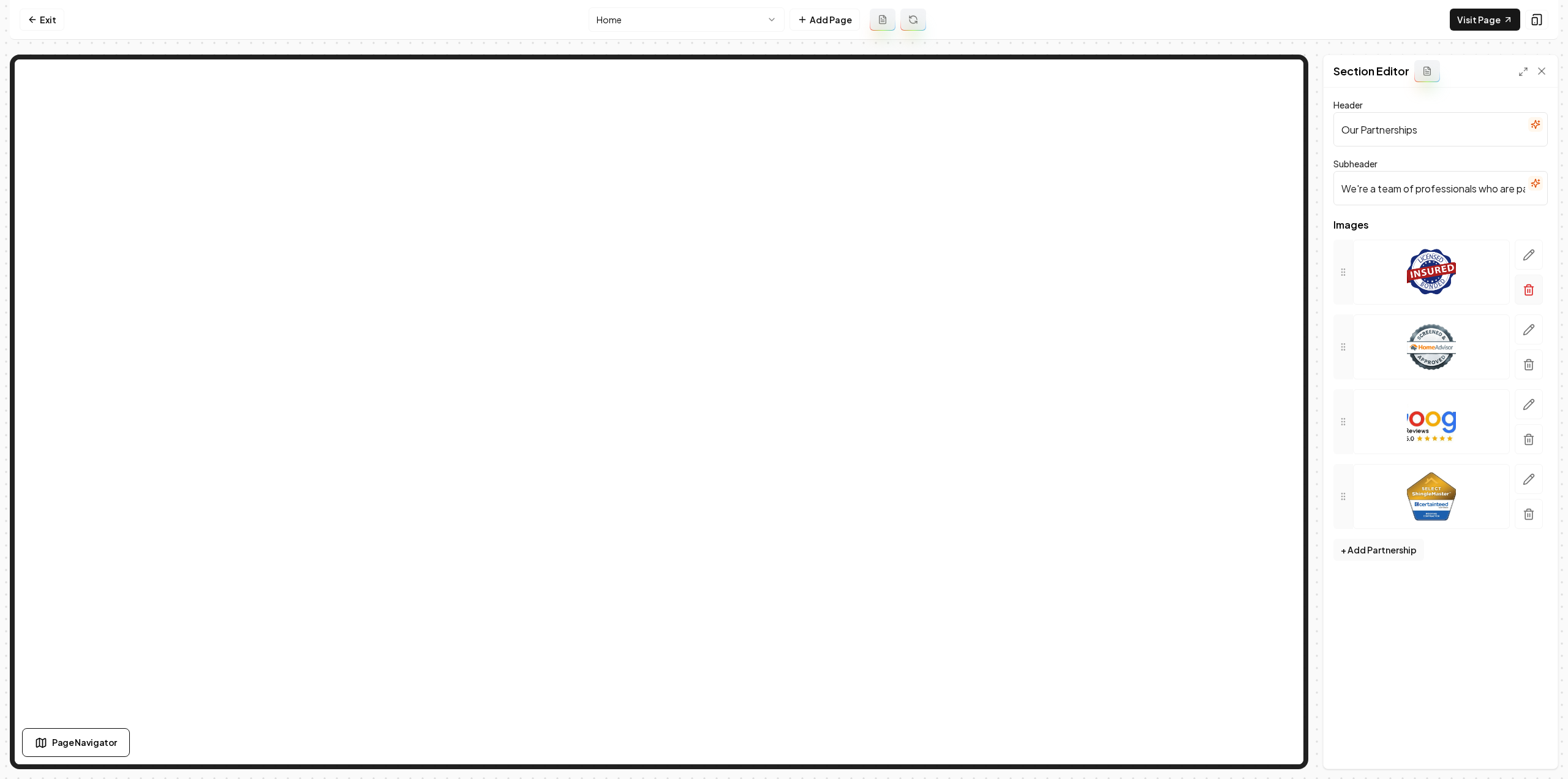
click at [1537, 291] on button "button" at bounding box center [1529, 289] width 28 height 30
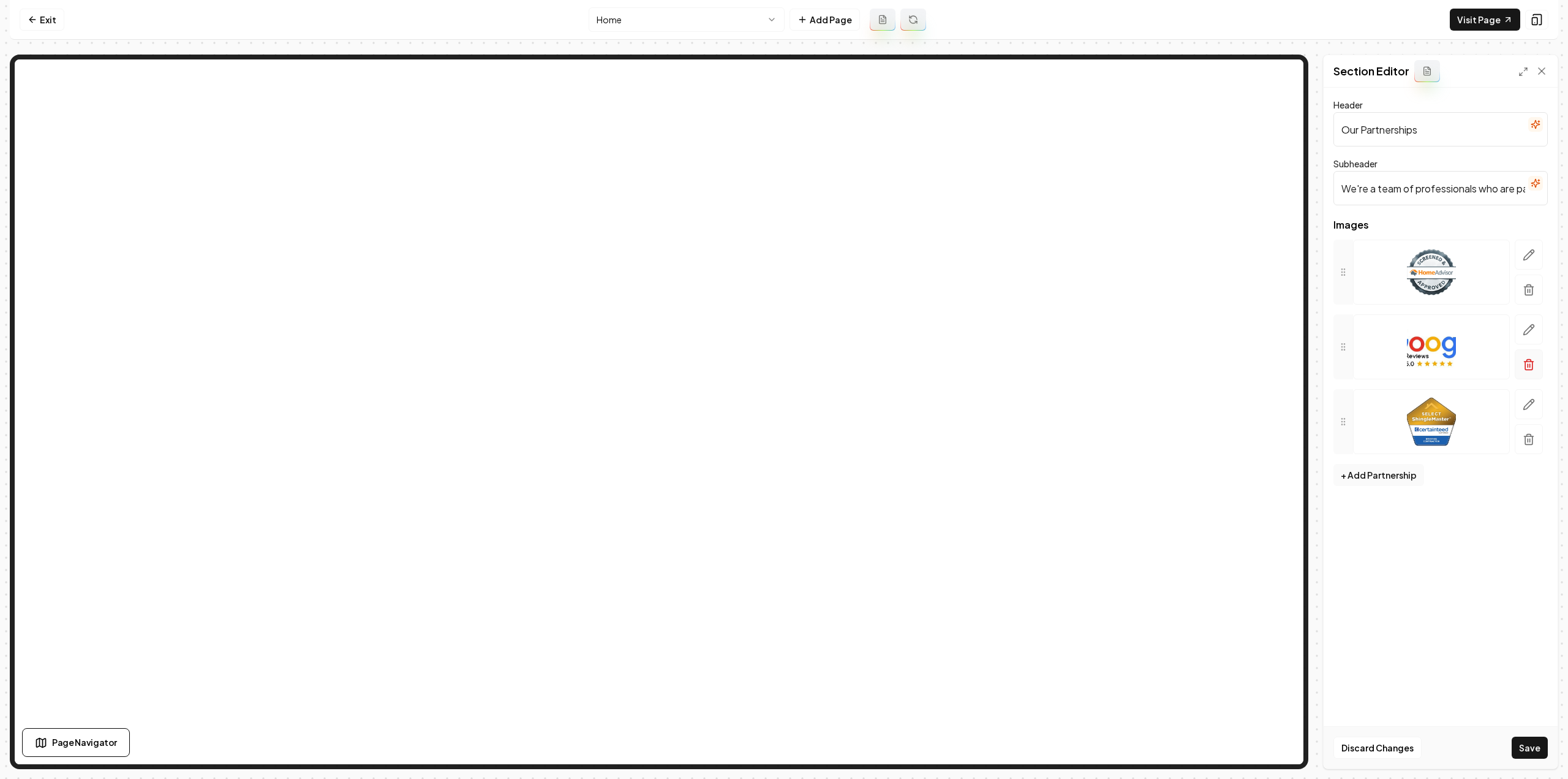
click at [1528, 289] on icon "button" at bounding box center [1528, 290] width 12 height 12
click at [1526, 290] on icon "button" at bounding box center [1528, 290] width 12 height 12
click at [1525, 290] on icon "button" at bounding box center [1528, 291] width 7 height 8
click at [1370, 252] on button "+ Add Partnership" at bounding box center [1378, 250] width 91 height 22
click at [1383, 452] on button "+ Add Partnership" at bounding box center [1378, 462] width 91 height 22
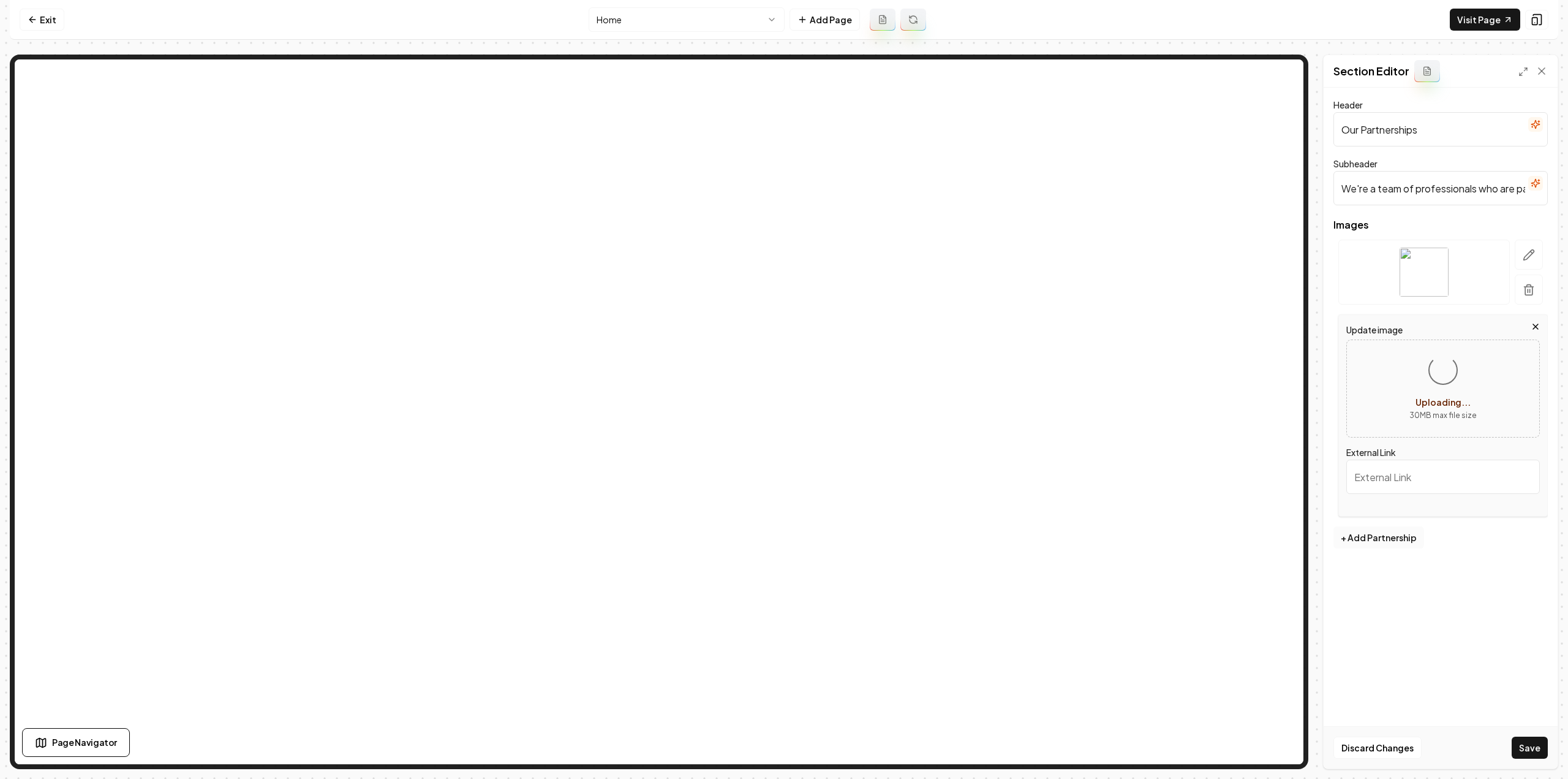
click at [1379, 527] on button "+ Add Partnership" at bounding box center [1378, 537] width 91 height 22
click at [1382, 605] on button "+ Add Partnership" at bounding box center [1378, 611] width 91 height 22
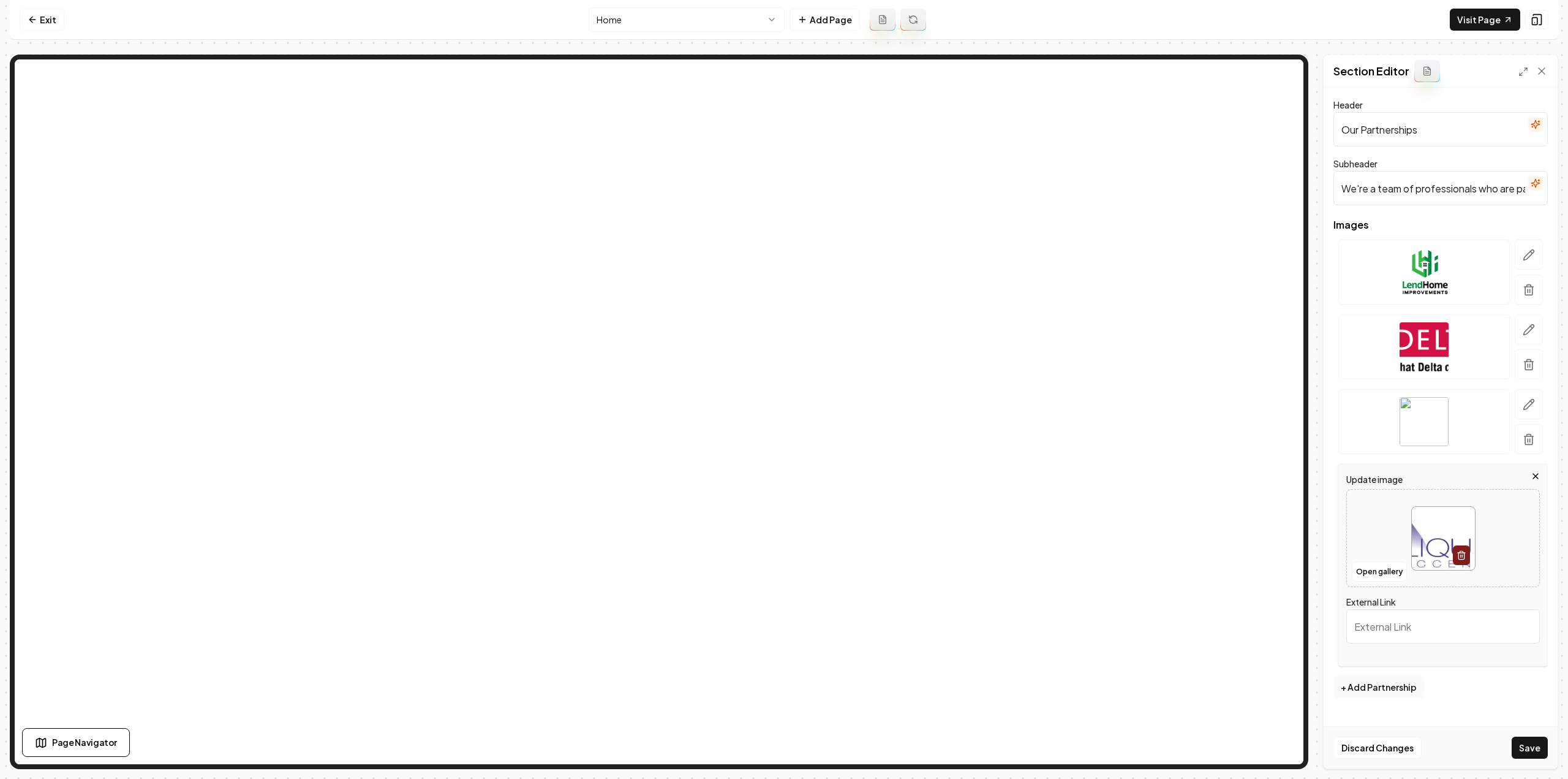
click at [1370, 691] on button "+ Add Partnership" at bounding box center [1378, 686] width 91 height 22
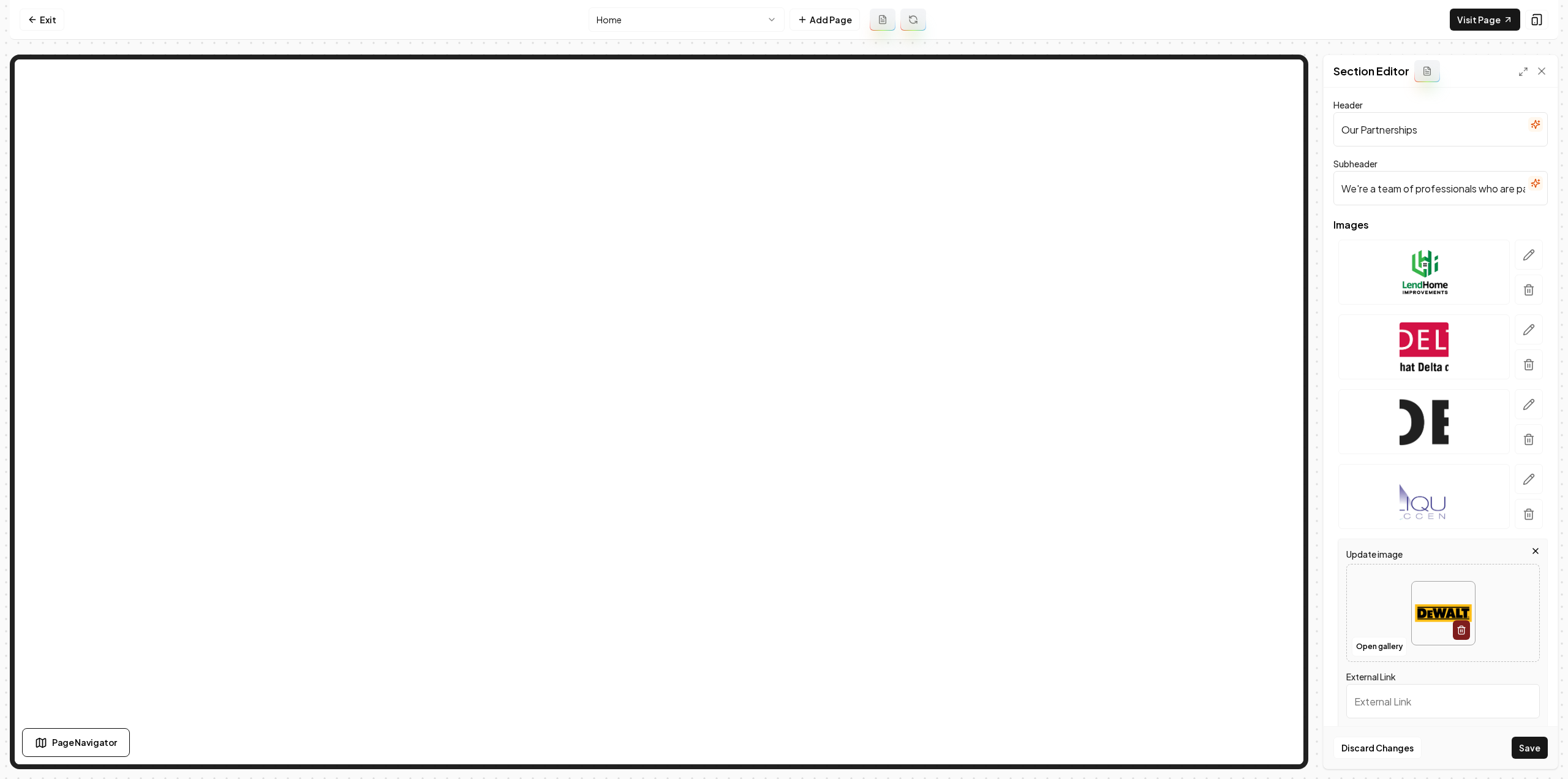
scroll to position [59, 0]
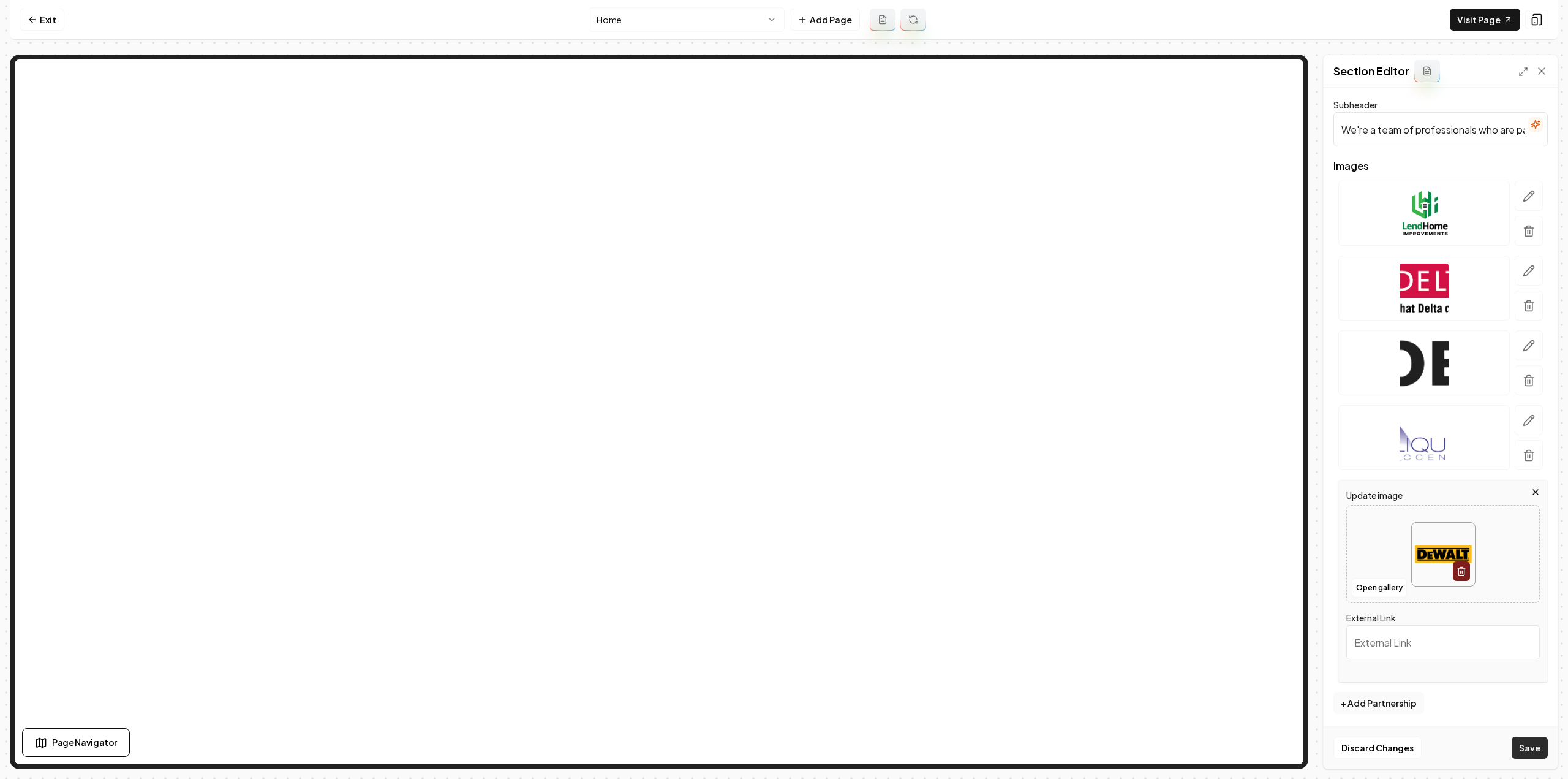
click at [1518, 738] on button "Save" at bounding box center [1529, 747] width 36 height 22
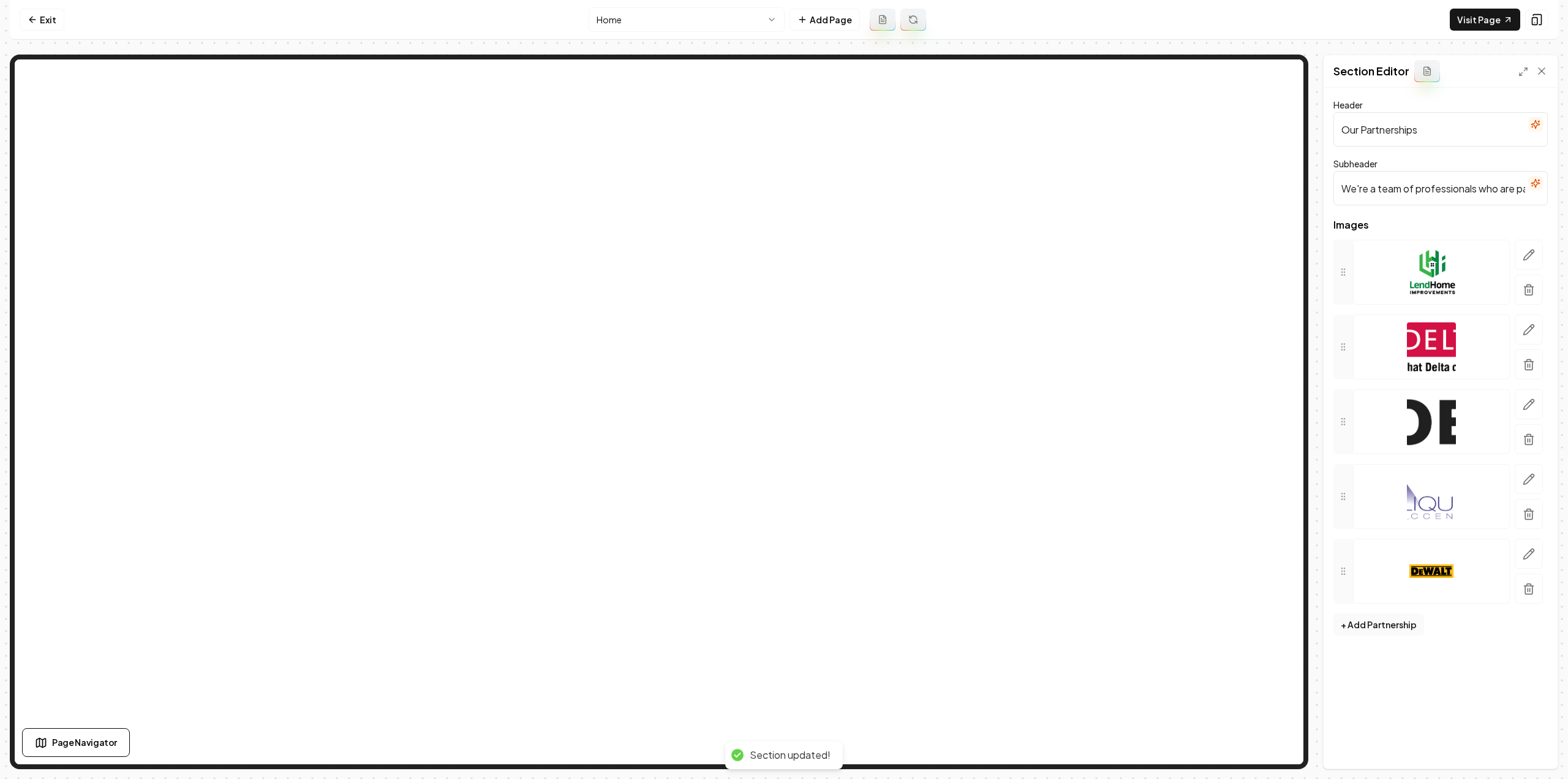
scroll to position [0, 0]
click at [1502, 20] on link "Visit Page" at bounding box center [1485, 19] width 70 height 22
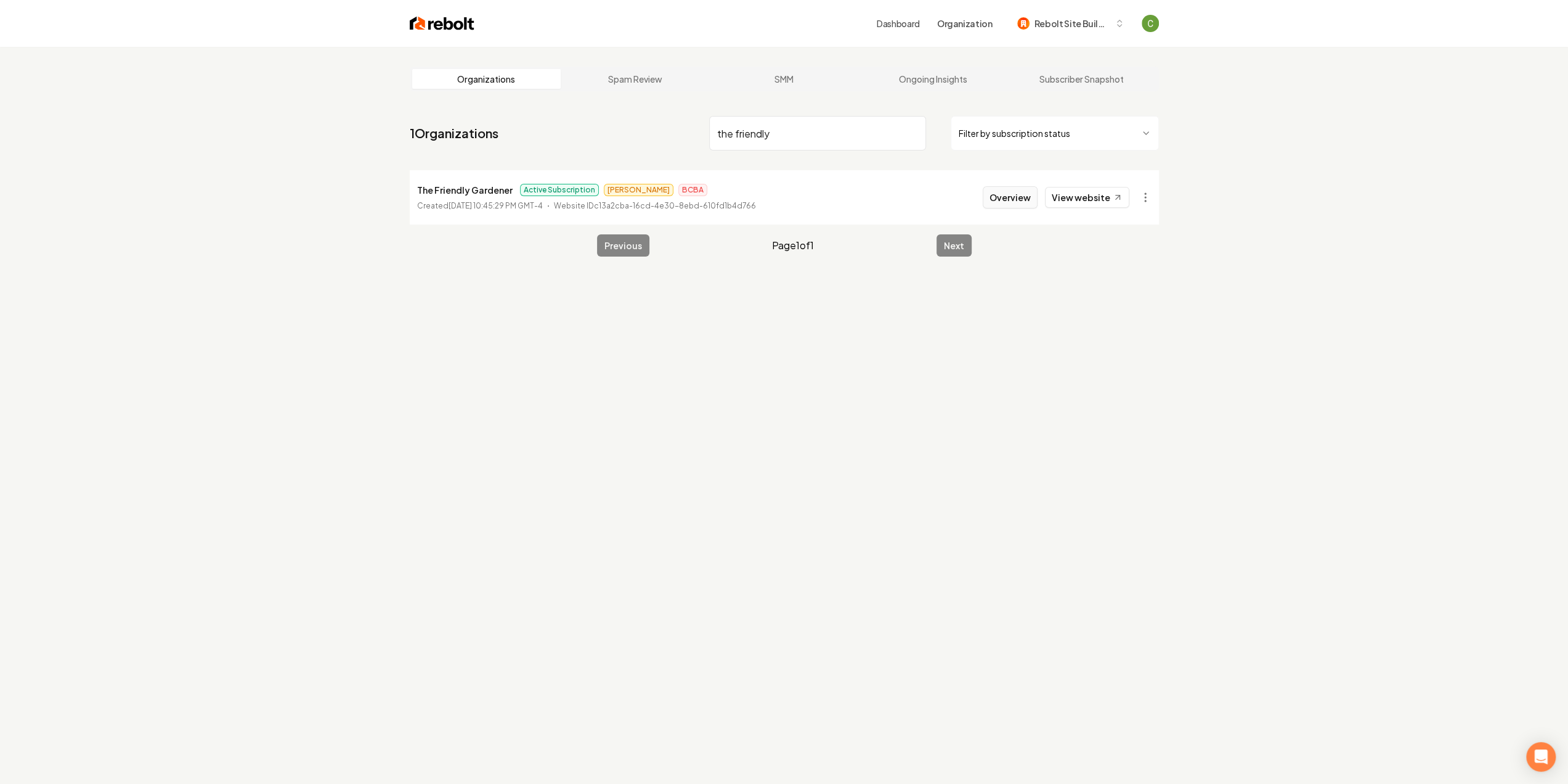
type input "the friendly"
click at [1012, 199] on button "Overview" at bounding box center [1010, 197] width 55 height 22
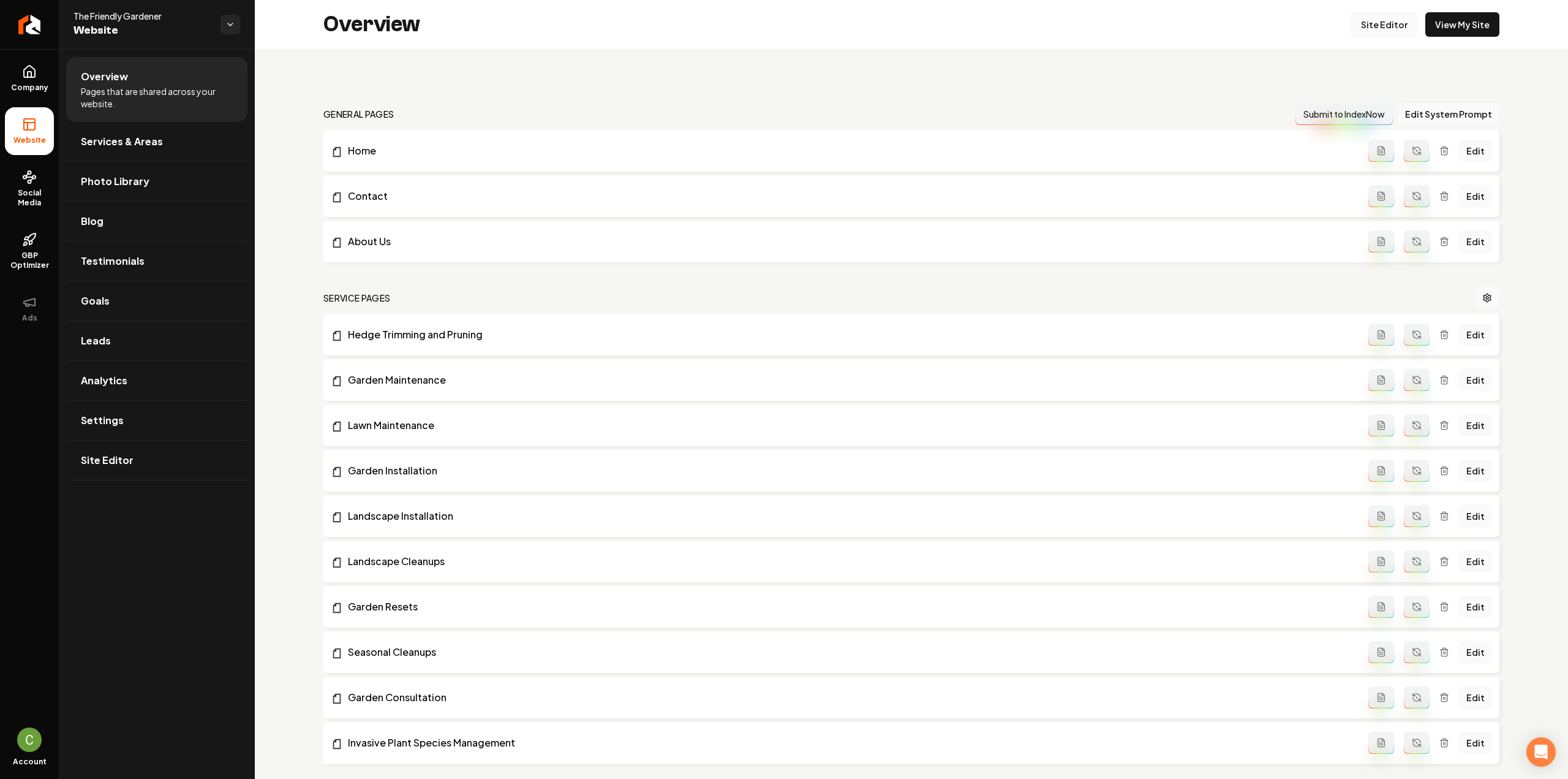
click at [1393, 30] on link "Site Editor" at bounding box center [1384, 24] width 67 height 25
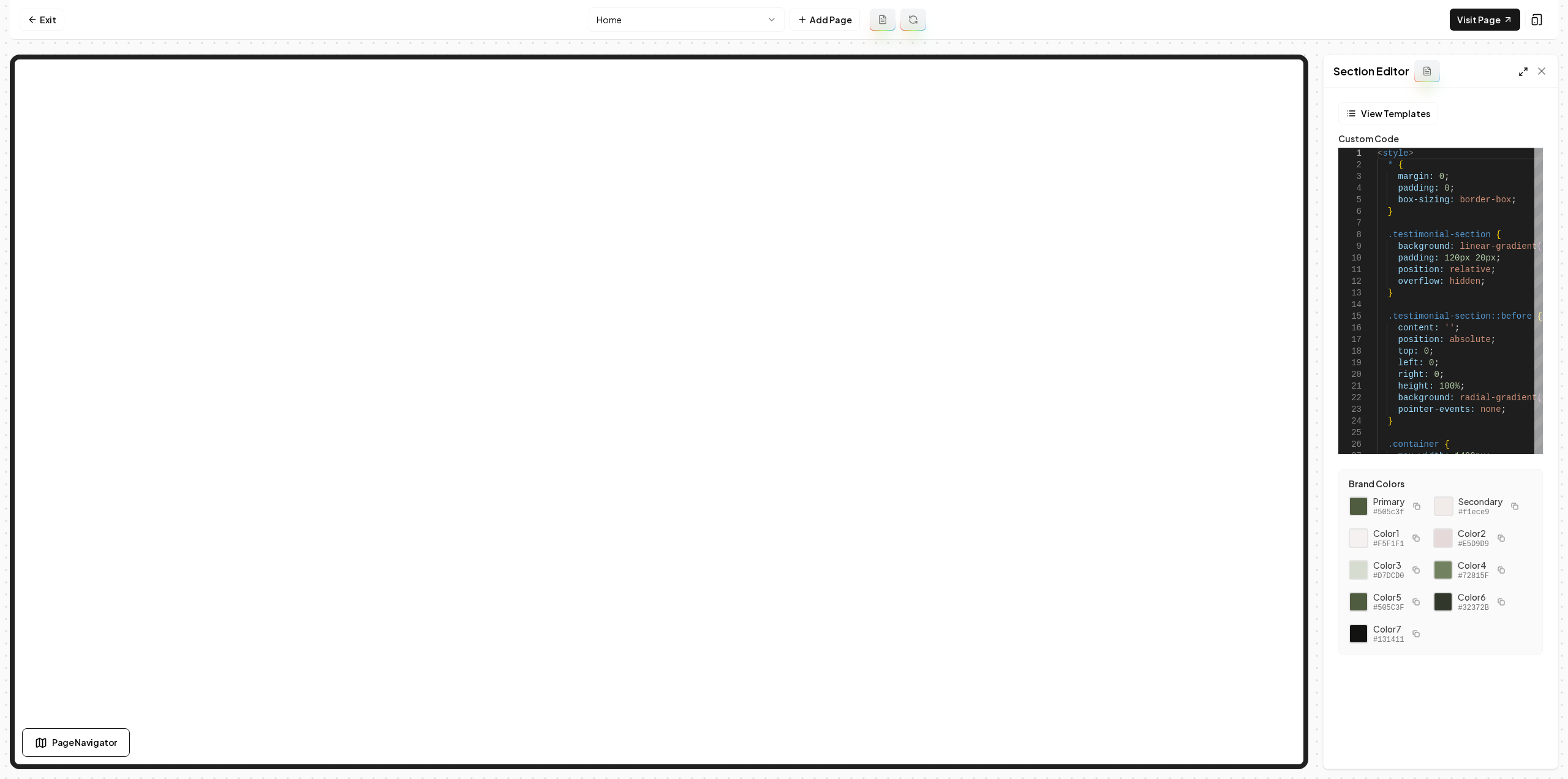
click at [1520, 76] on polyline at bounding box center [1520, 73] width 2 height 2
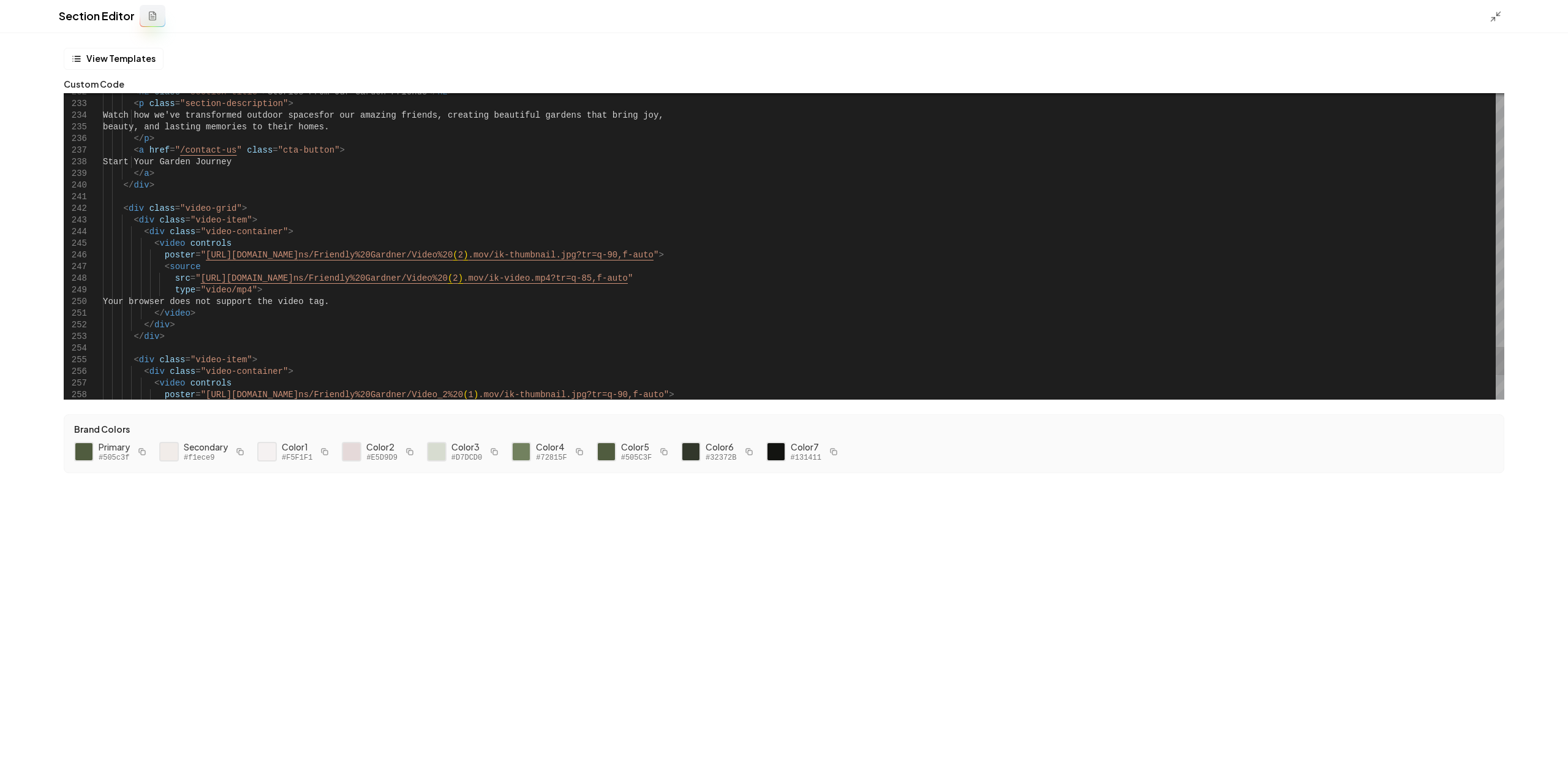
type textarea "**********"
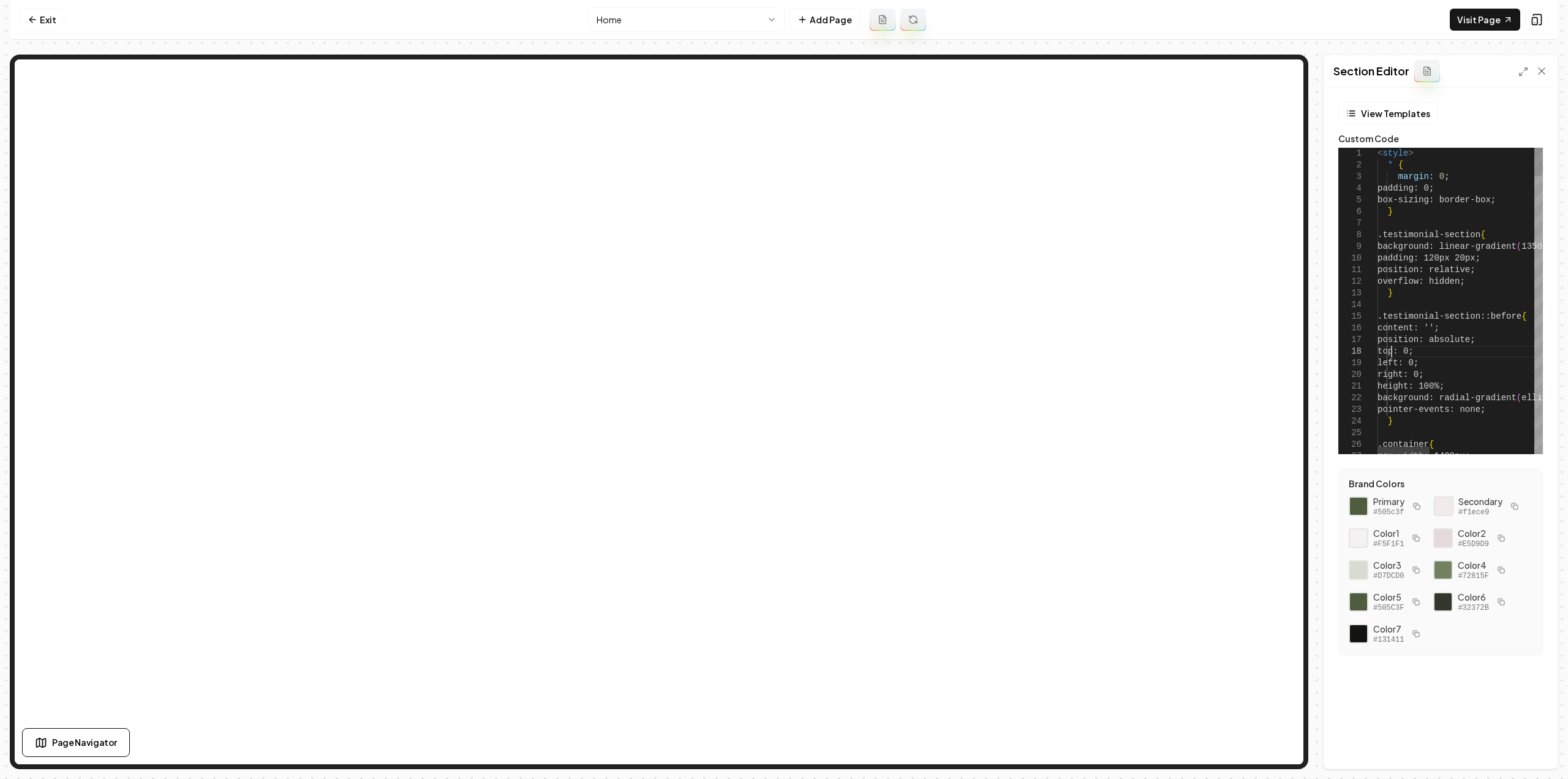
type textarea "**********"
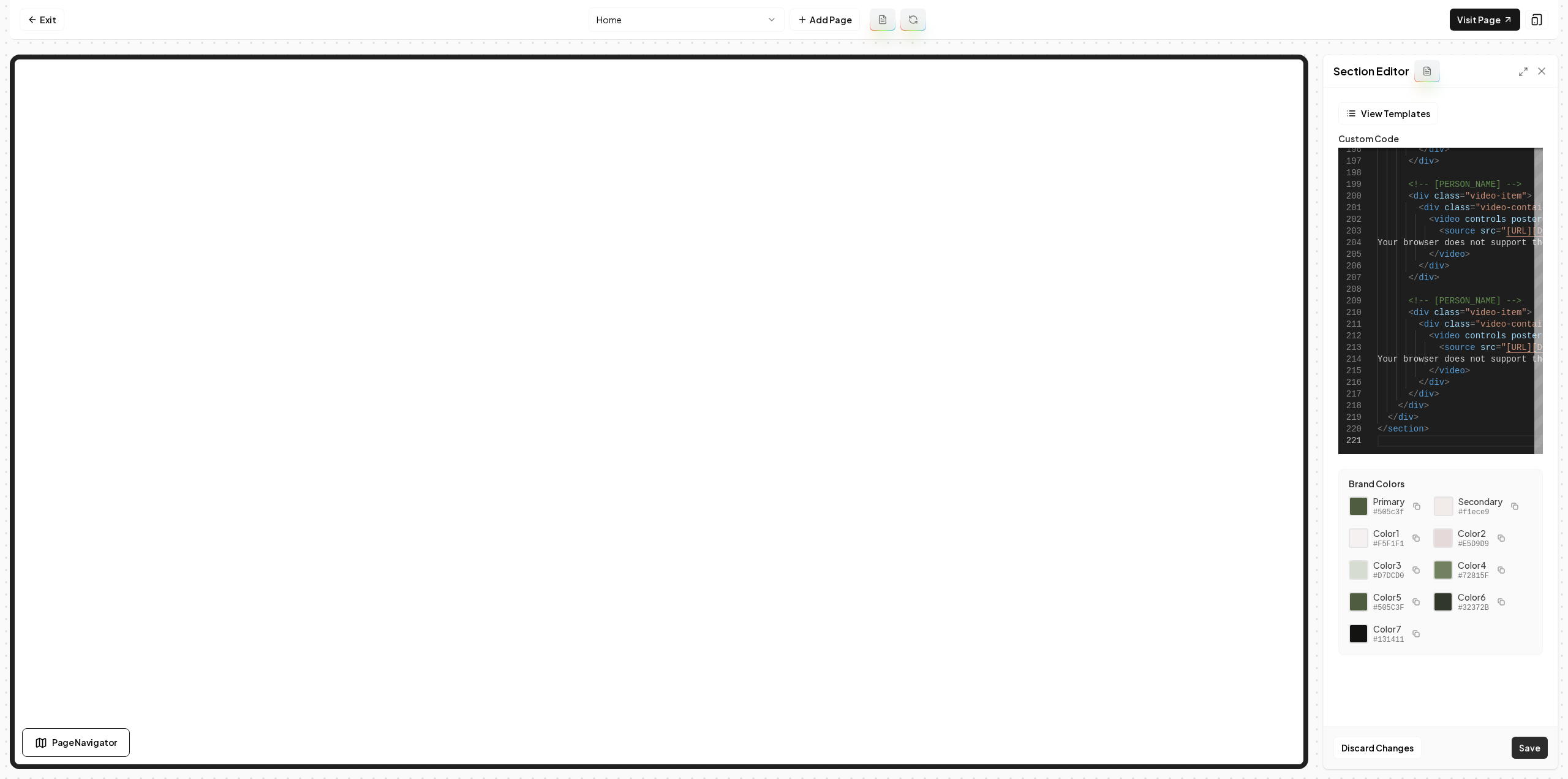
click at [1525, 751] on button "Save" at bounding box center [1529, 747] width 36 height 22
type textarea "**********"
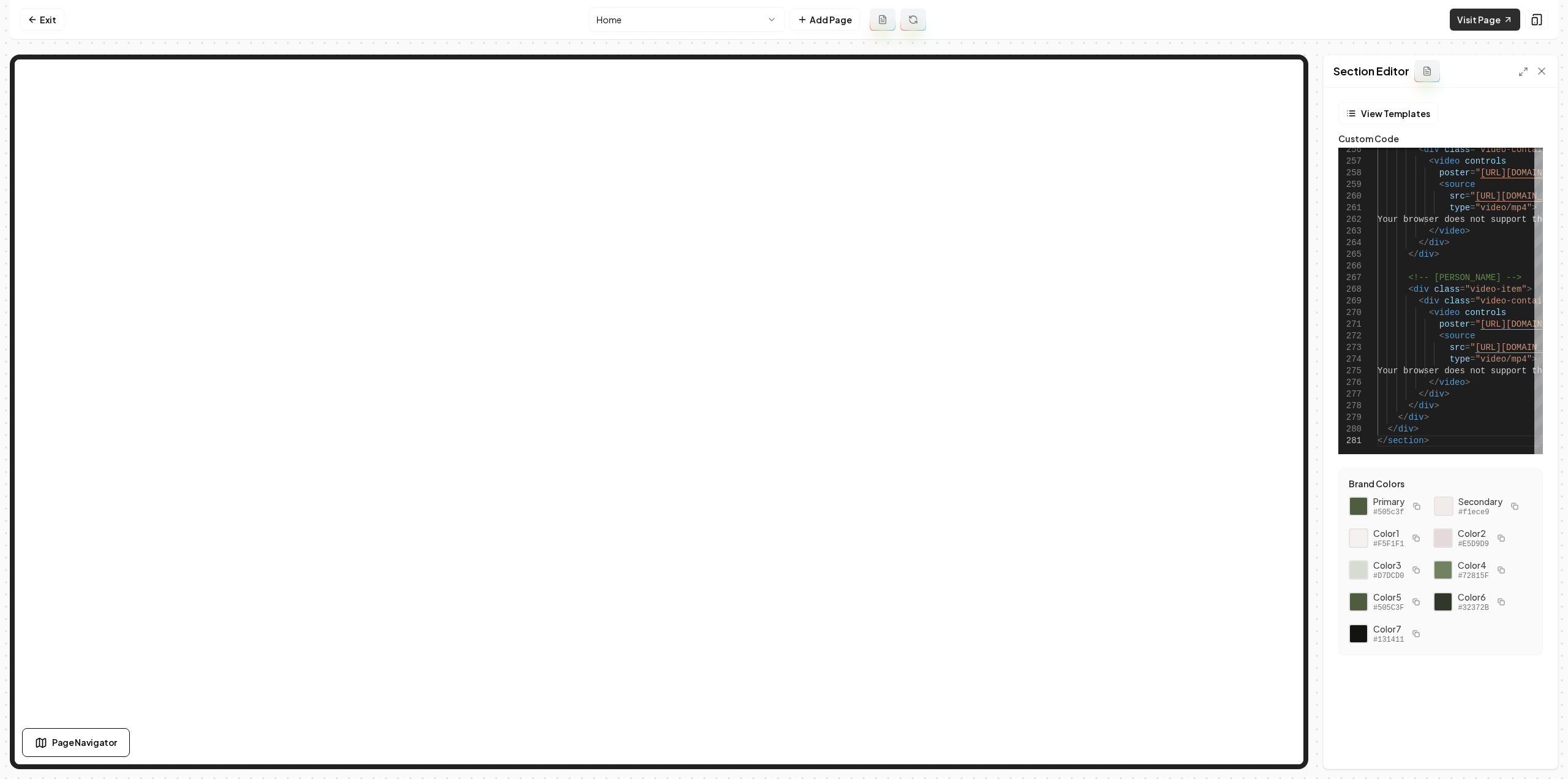
click at [1491, 16] on link "Visit Page" at bounding box center [1485, 19] width 70 height 22
click at [29, 22] on icon at bounding box center [32, 19] width 10 height 10
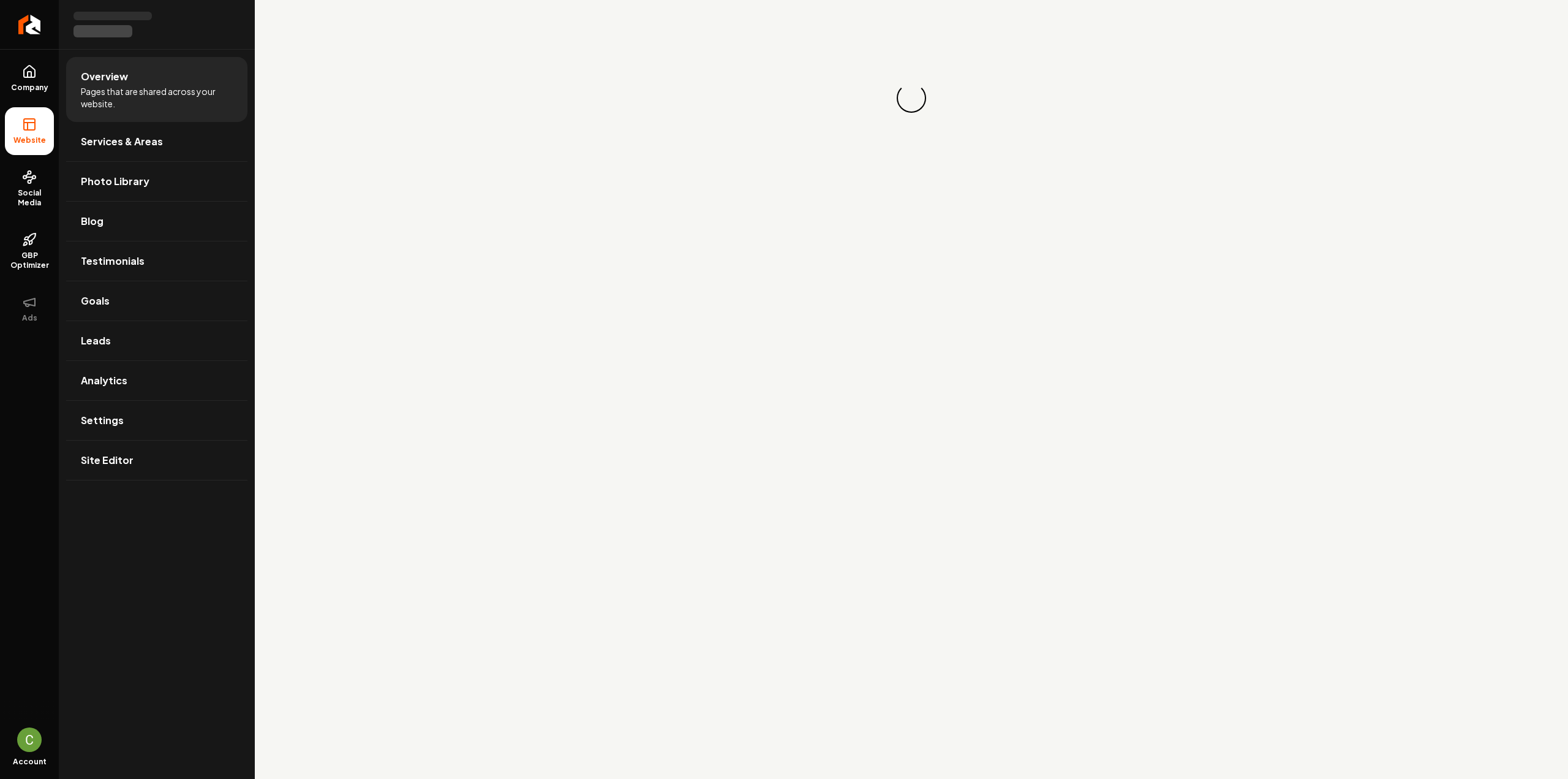
click at [32, 25] on icon "Return to dashboard" at bounding box center [28, 25] width 5 height 0
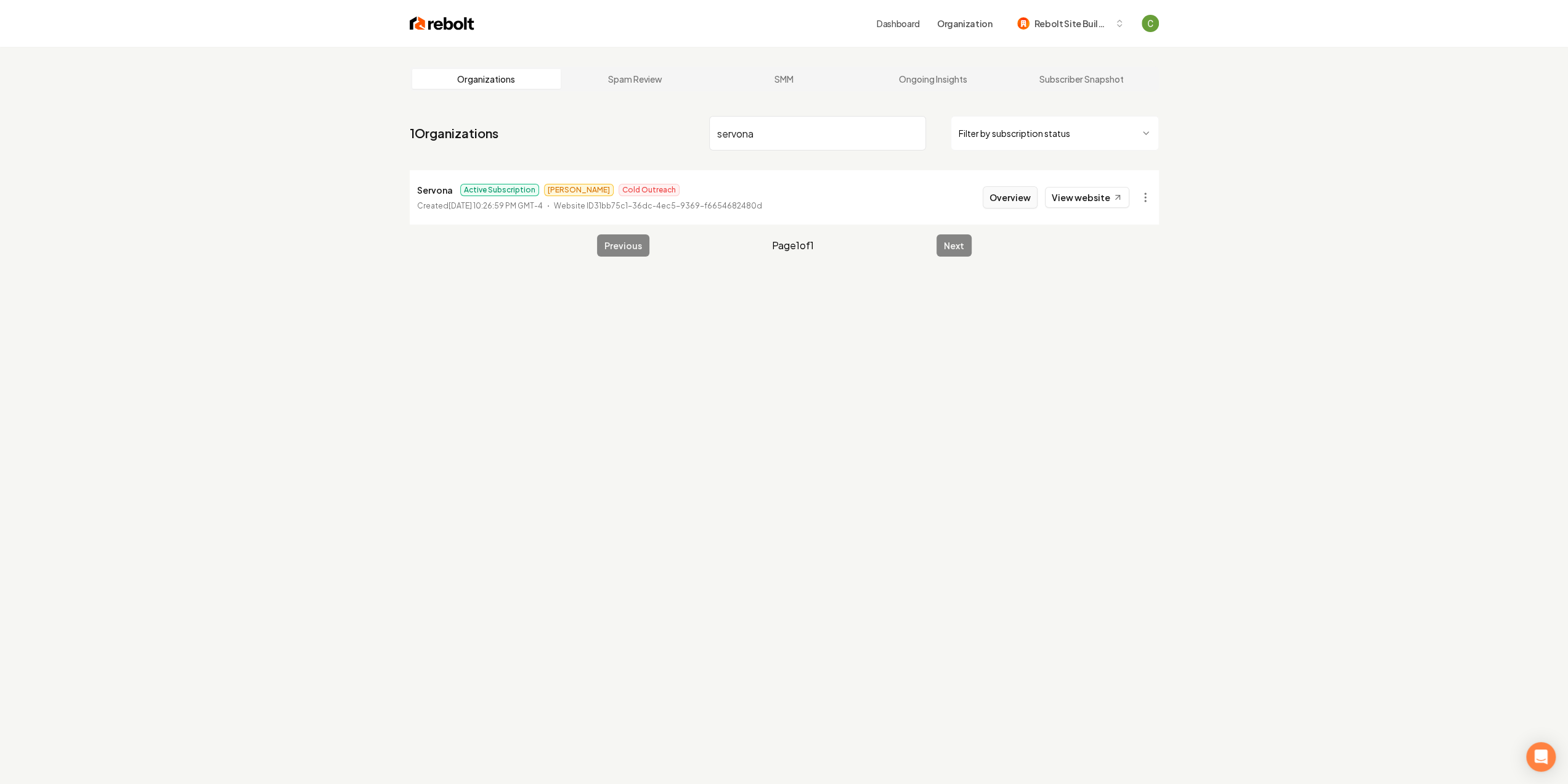
type input "servona"
click at [1004, 199] on button "Overview" at bounding box center [1010, 197] width 55 height 22
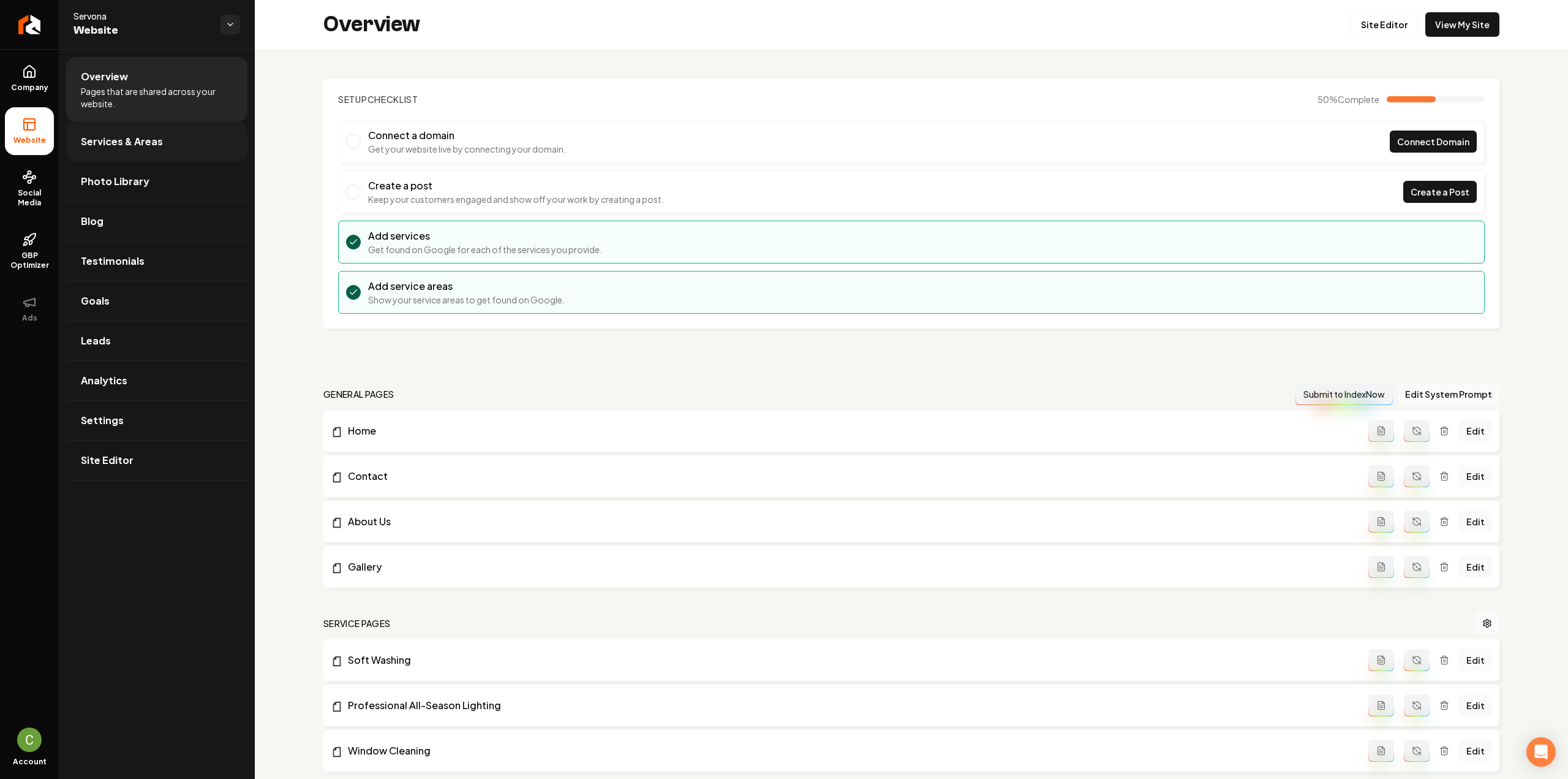
click at [151, 124] on link "Services & Areas" at bounding box center [157, 142] width 181 height 39
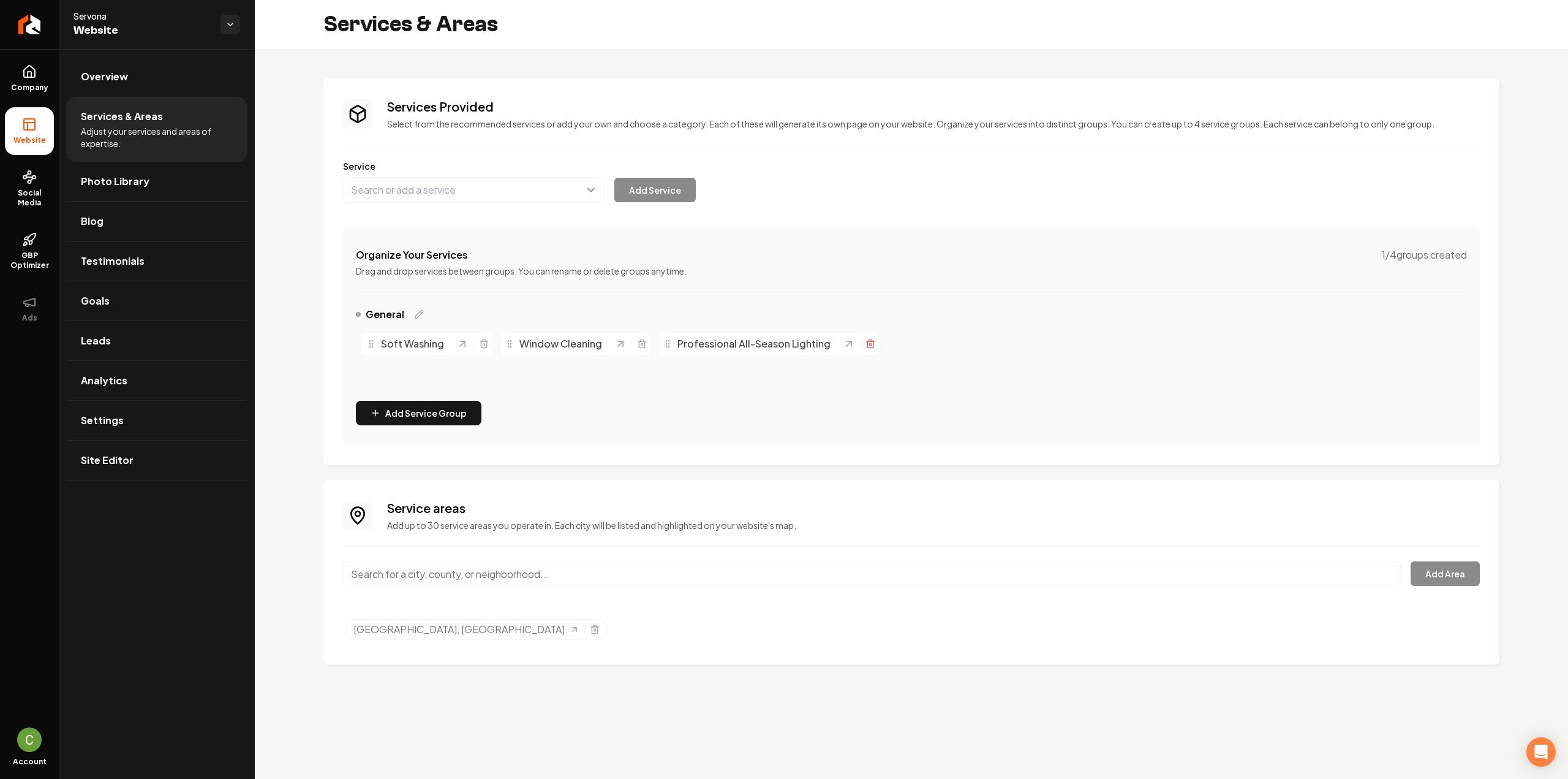
click at [867, 342] on icon "Main content area" at bounding box center [869, 345] width 5 height 7
click at [482, 345] on icon "Main content area" at bounding box center [484, 343] width 10 height 10
click at [374, 190] on button "Main content area" at bounding box center [473, 190] width 261 height 25
paste input "All season and Christmas lighting"
type input "All season and Christmas lighting"
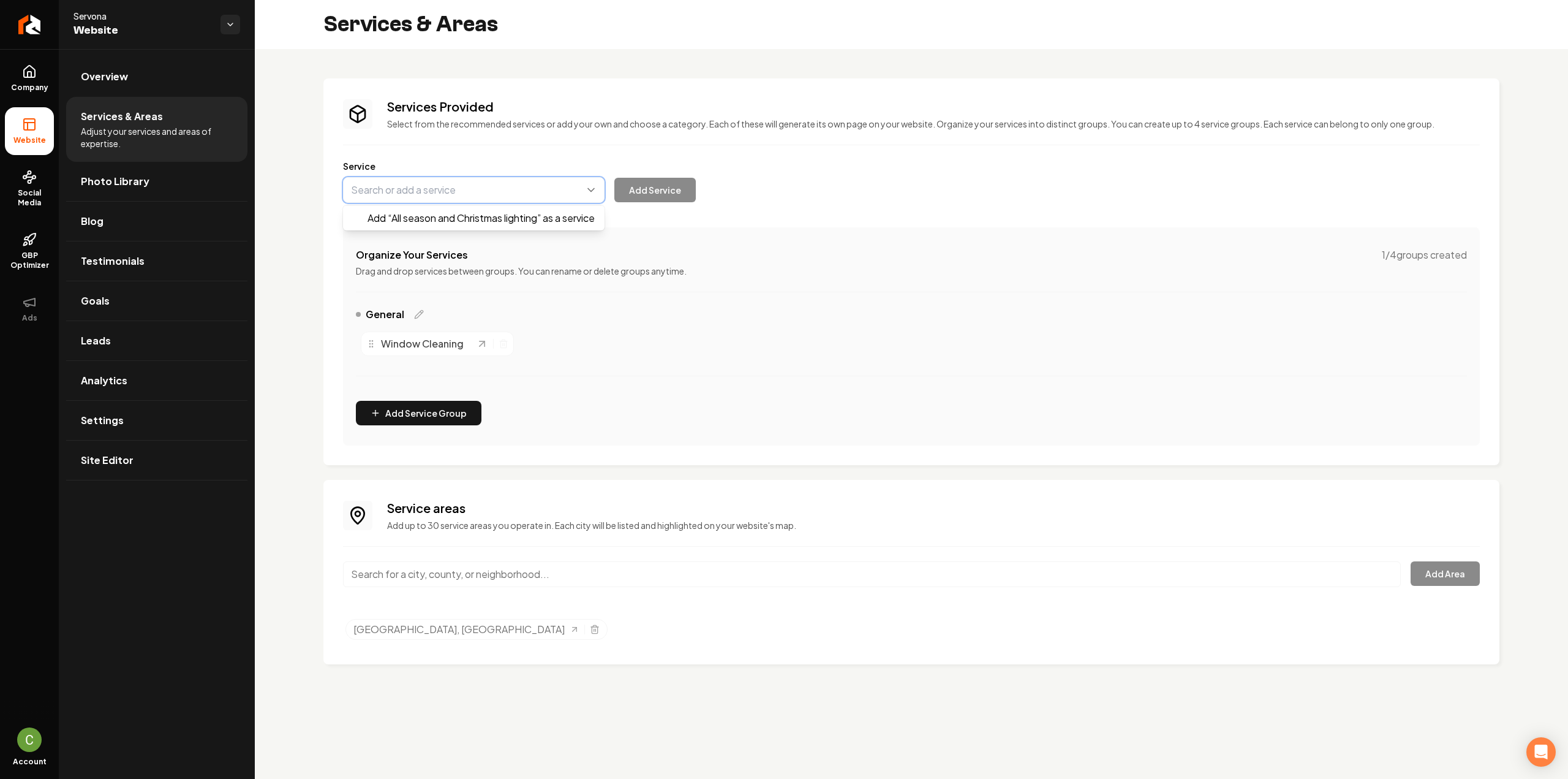
click at [468, 187] on button "Main content area" at bounding box center [473, 190] width 261 height 25
paste input "All season and Christmas lighting"
type input "All Season and Christmas Lighting"
click at [629, 200] on button "Add Service" at bounding box center [654, 190] width 82 height 25
click at [402, 201] on button "Main content area" at bounding box center [473, 190] width 261 height 25
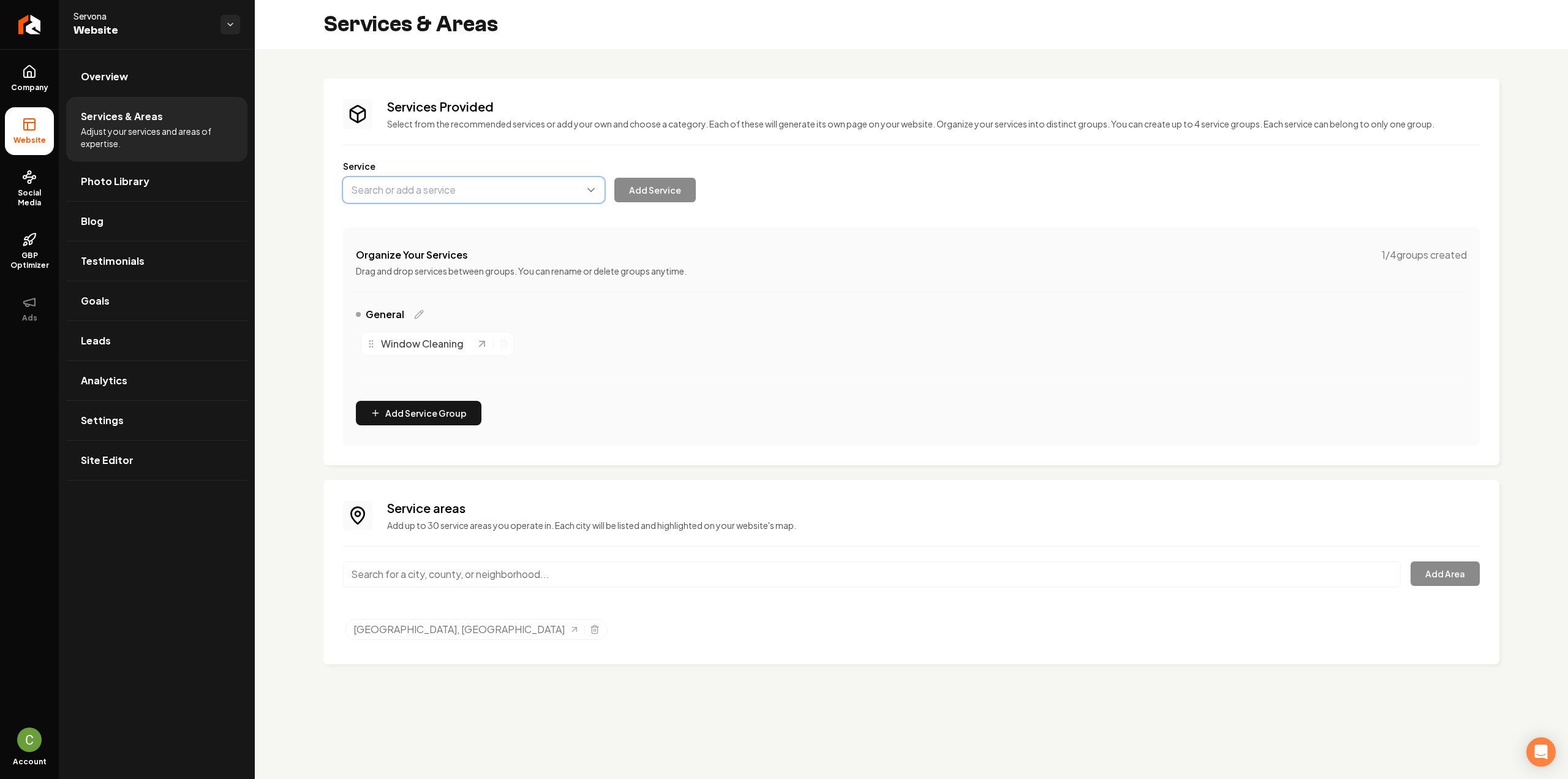
paste input "Solar panel cleaning"
click at [654, 201] on div "Solar Panel Cleaning Add Service" at bounding box center [519, 190] width 353 height 25
click at [428, 193] on button "Main content area" at bounding box center [473, 190] width 261 height 25
type input "Solar Panel Cleaning"
click at [654, 194] on div "Solar Panel Cleaning Add Service" at bounding box center [519, 190] width 353 height 25
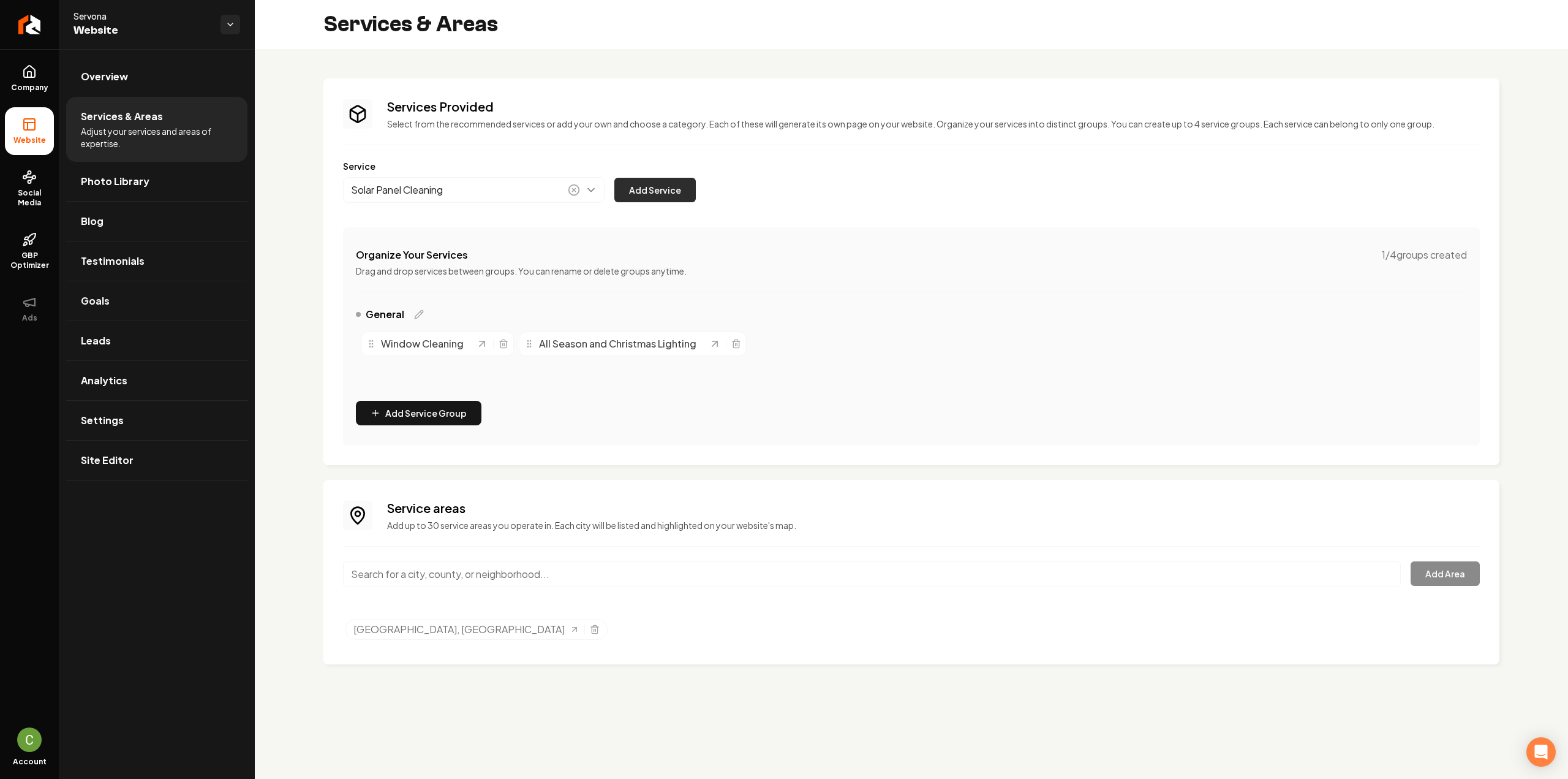
click at [657, 190] on button "Add Service" at bounding box center [654, 190] width 82 height 25
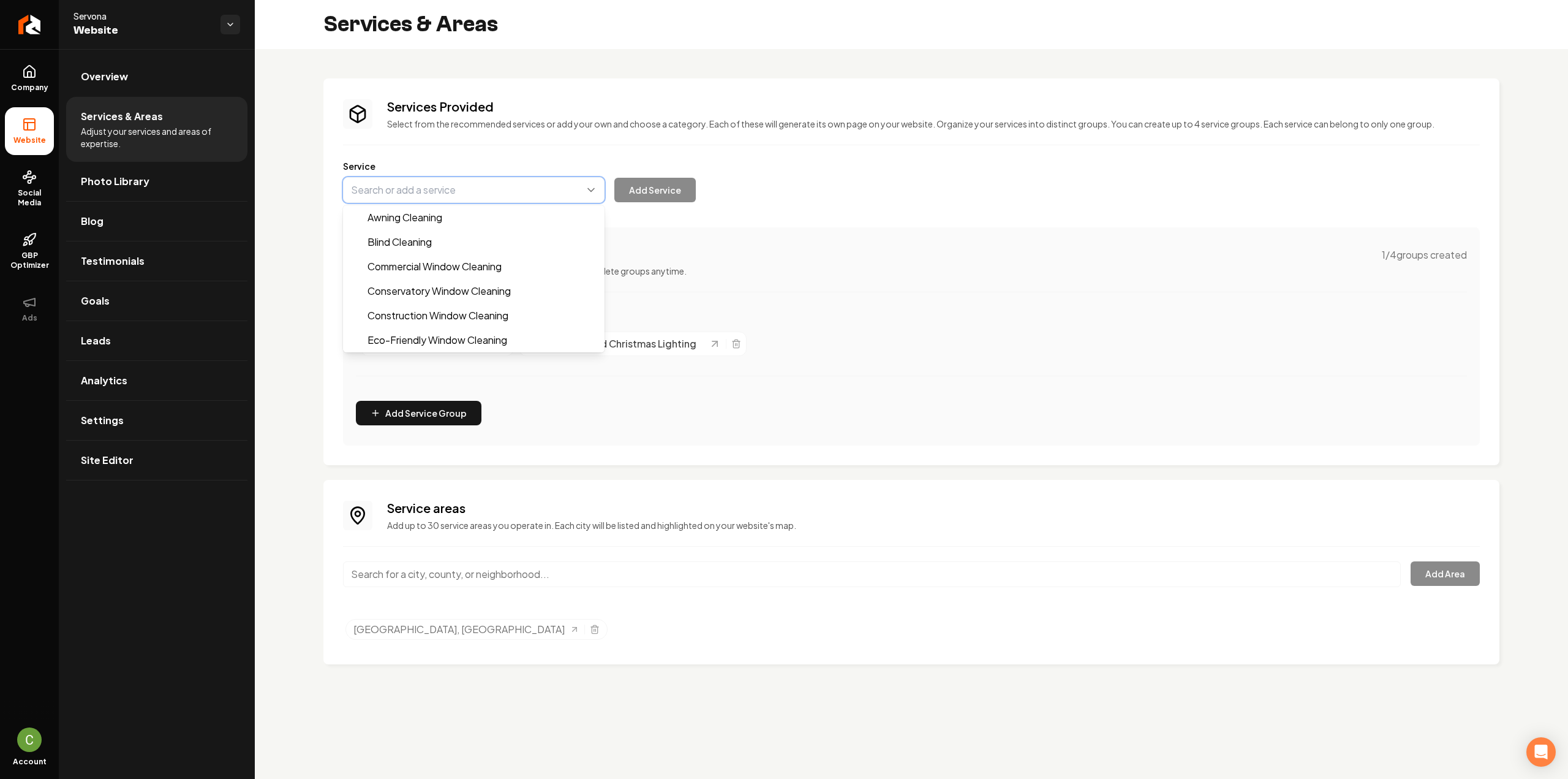
click at [456, 194] on button "Main content area" at bounding box center [473, 190] width 261 height 25
paste input "House soft washing"
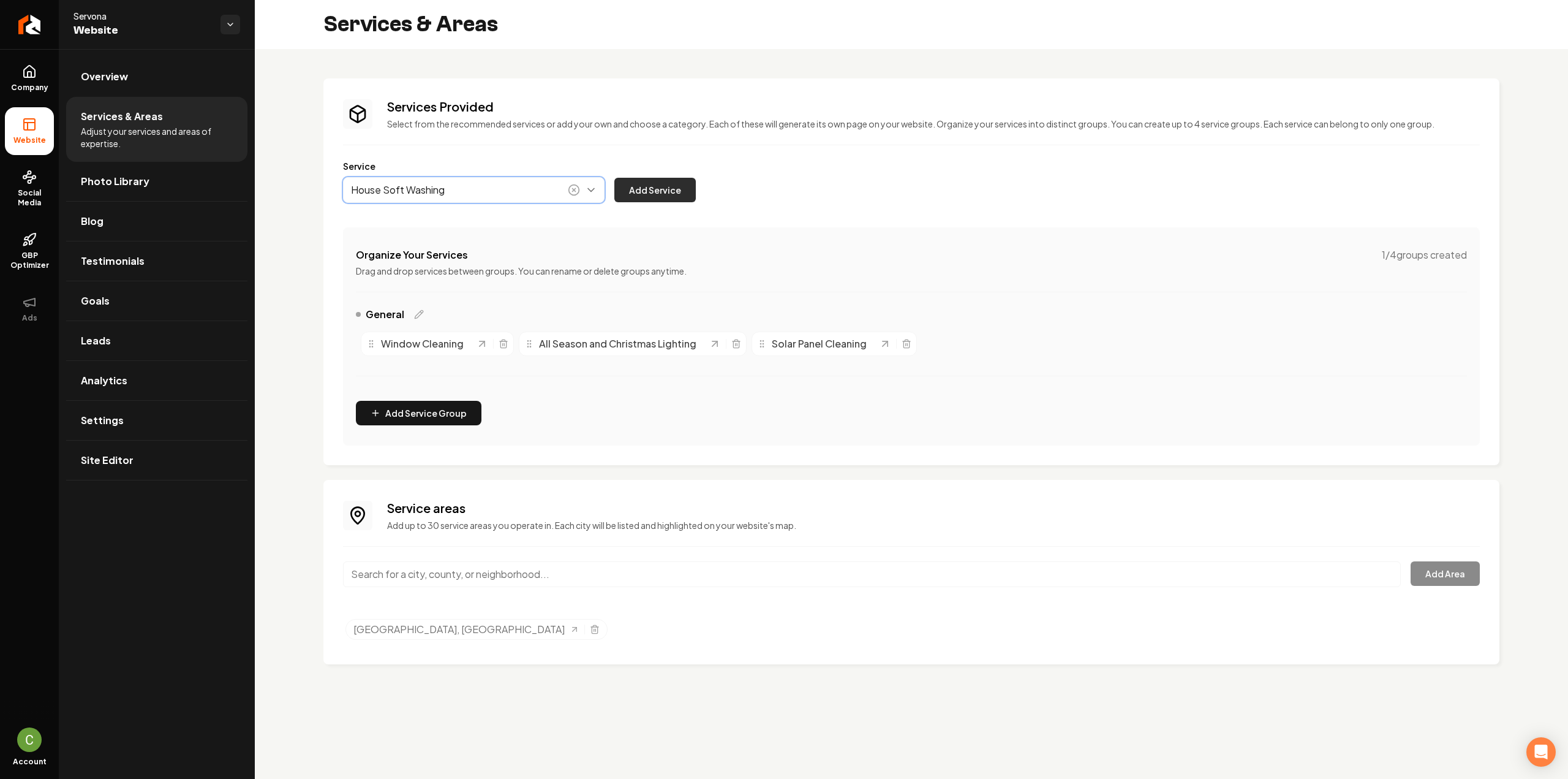
type input "House Soft Washing"
click at [682, 192] on button "Add Service" at bounding box center [654, 190] width 82 height 25
click at [491, 187] on button "Main content area" at bounding box center [473, 190] width 261 height 25
paste input "Pressure washing"
type input "Pressure Washing"
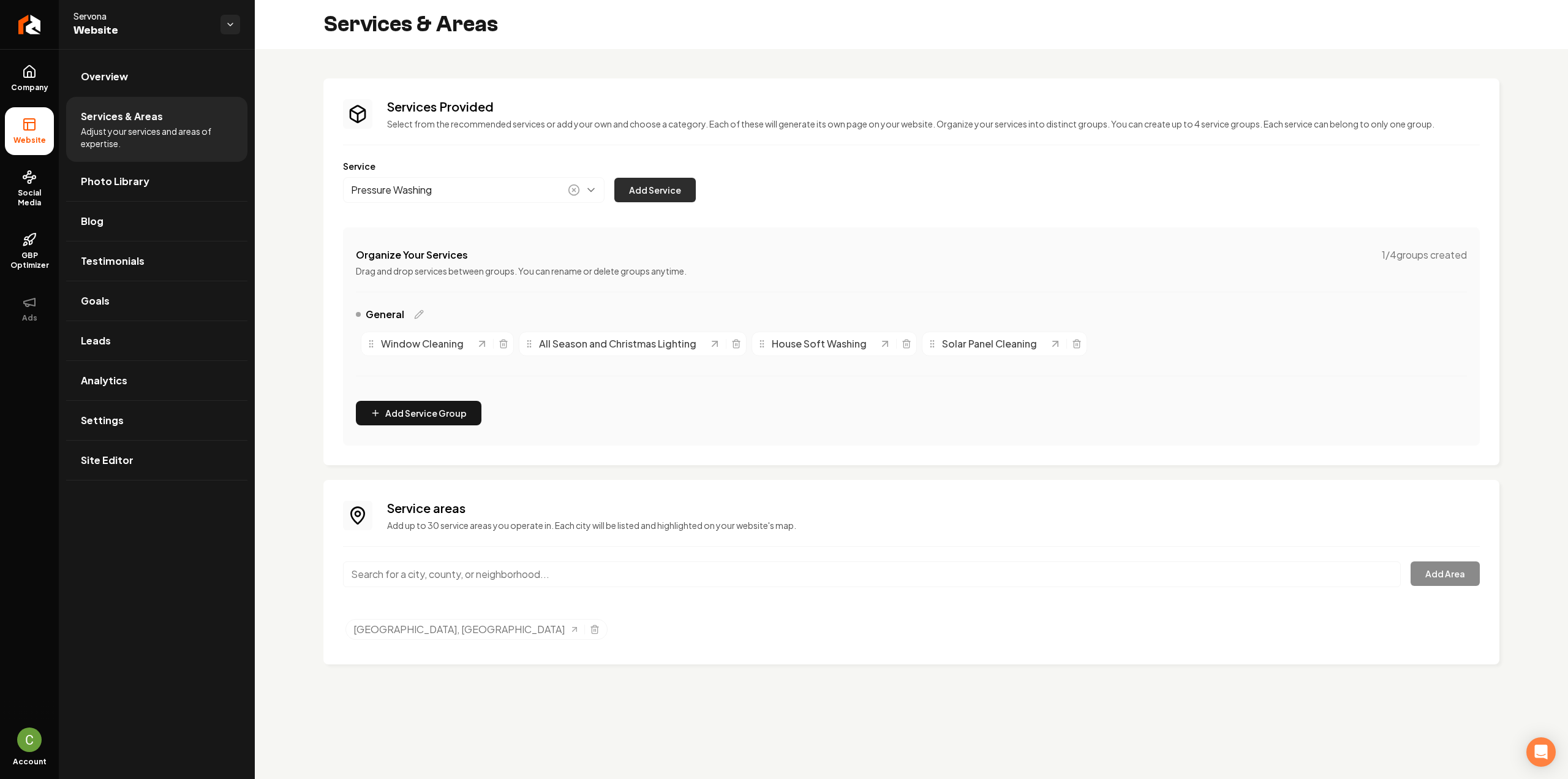
click at [671, 195] on button "Add Service" at bounding box center [654, 190] width 82 height 25
click at [590, 630] on icon "Selected tags" at bounding box center [595, 628] width 10 height 10
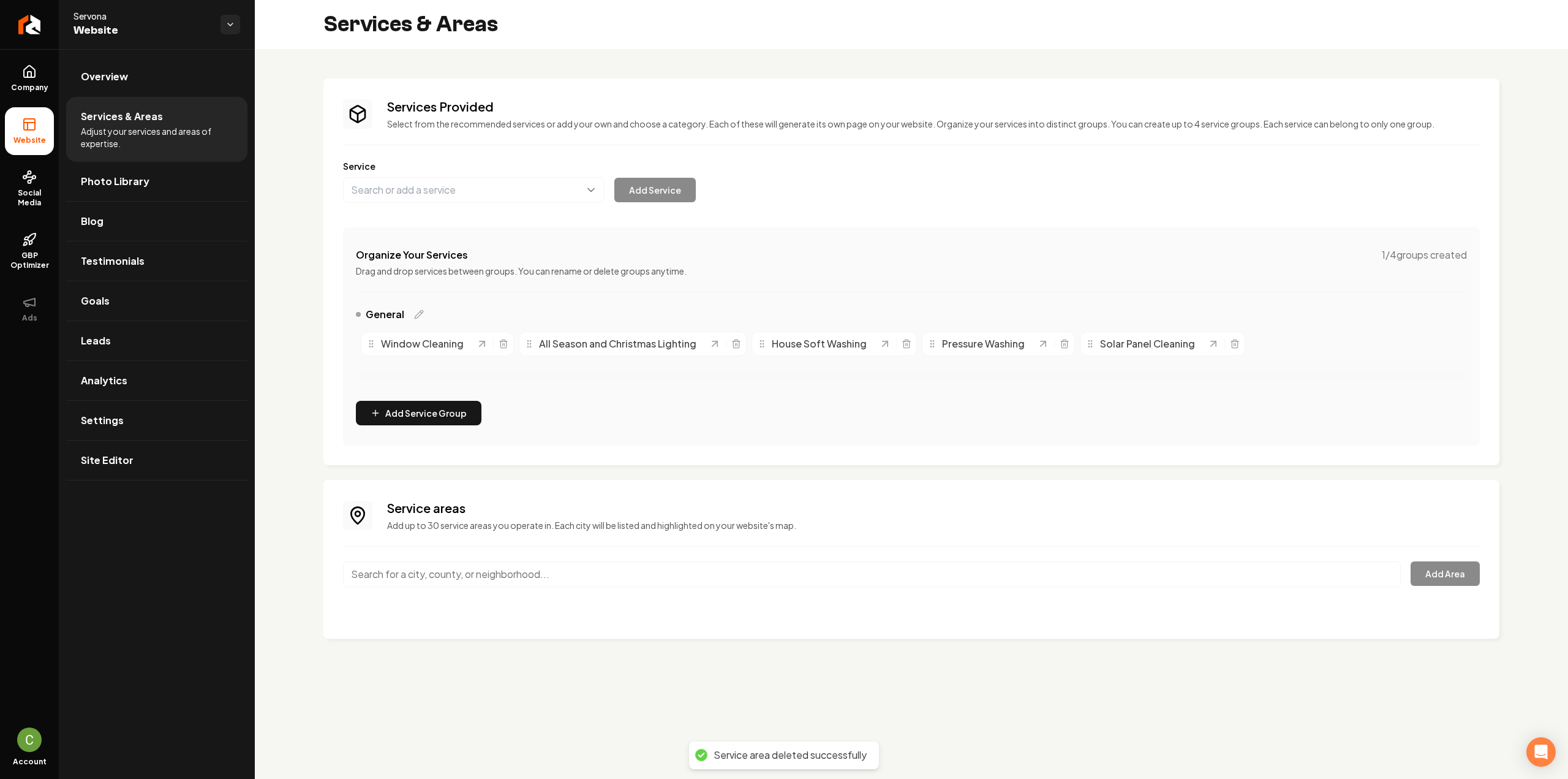
click at [470, 568] on input "Main content area" at bounding box center [872, 574] width 1057 height 25
type input "w"
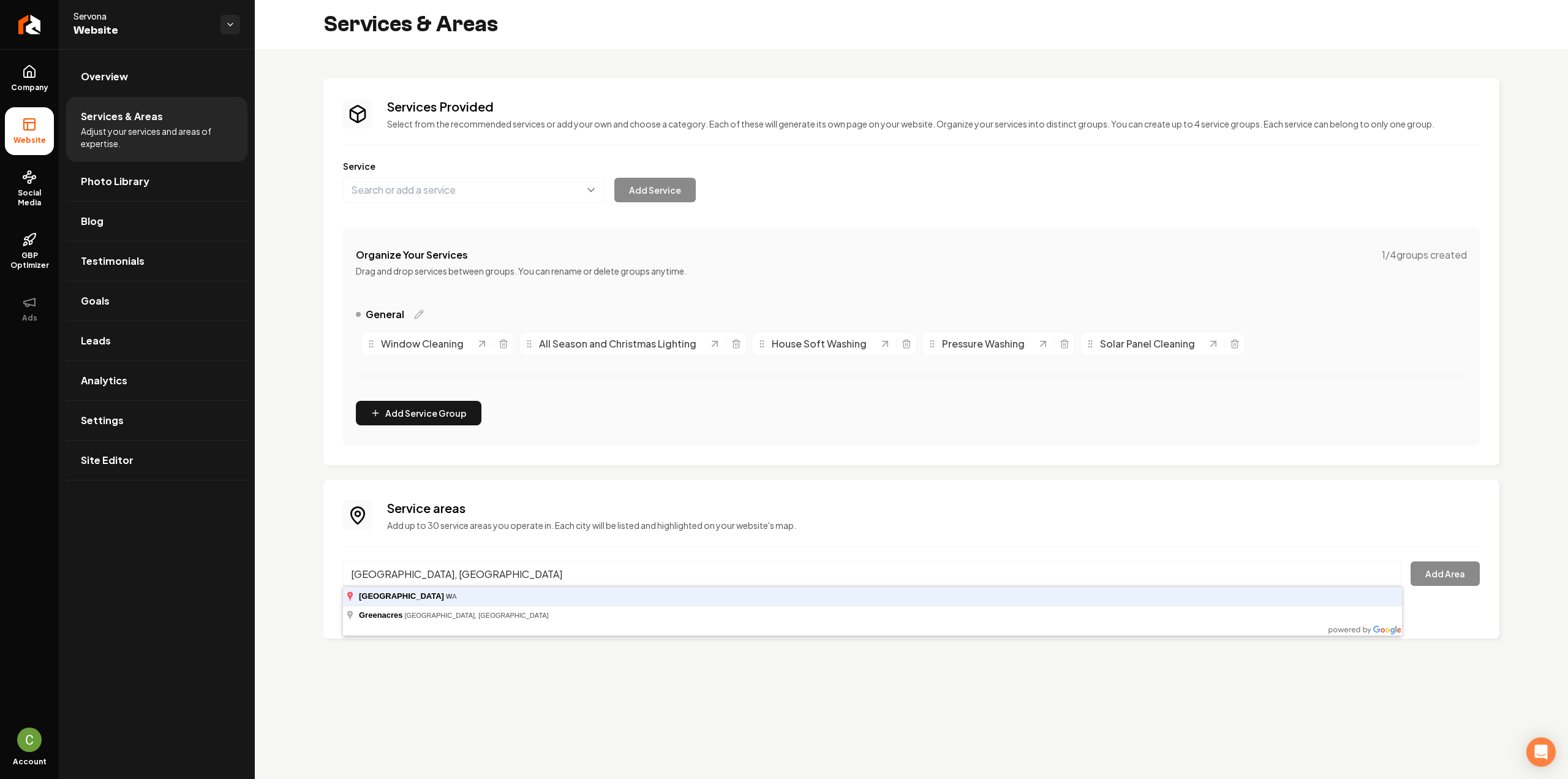
type input "[GEOGRAPHIC_DATA], [GEOGRAPHIC_DATA]"
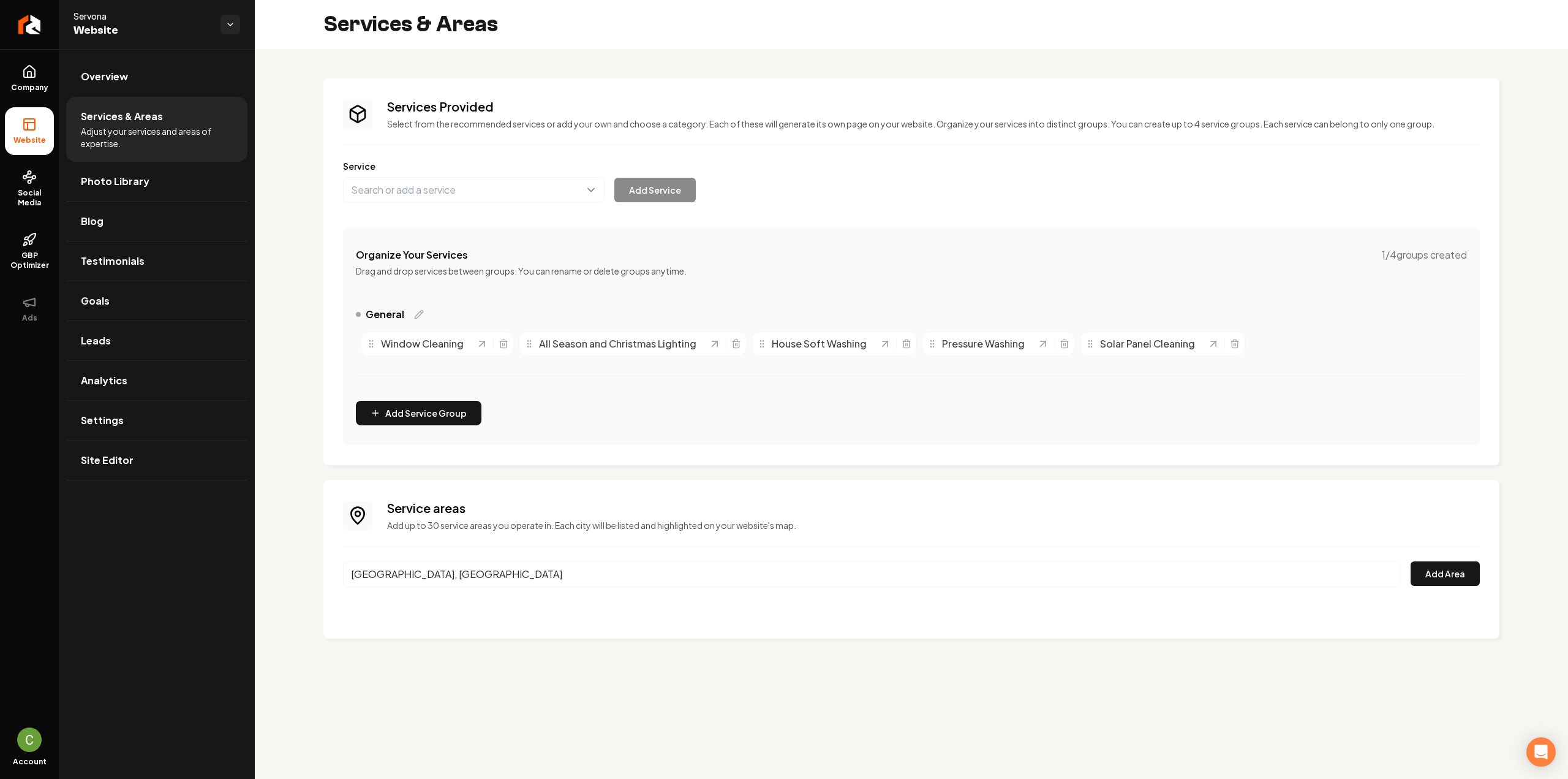
click at [1404, 579] on div "[GEOGRAPHIC_DATA], [GEOGRAPHIC_DATA] Add Area" at bounding box center [911, 581] width 1137 height 40
click at [1417, 582] on button "Add Area" at bounding box center [1445, 573] width 69 height 25
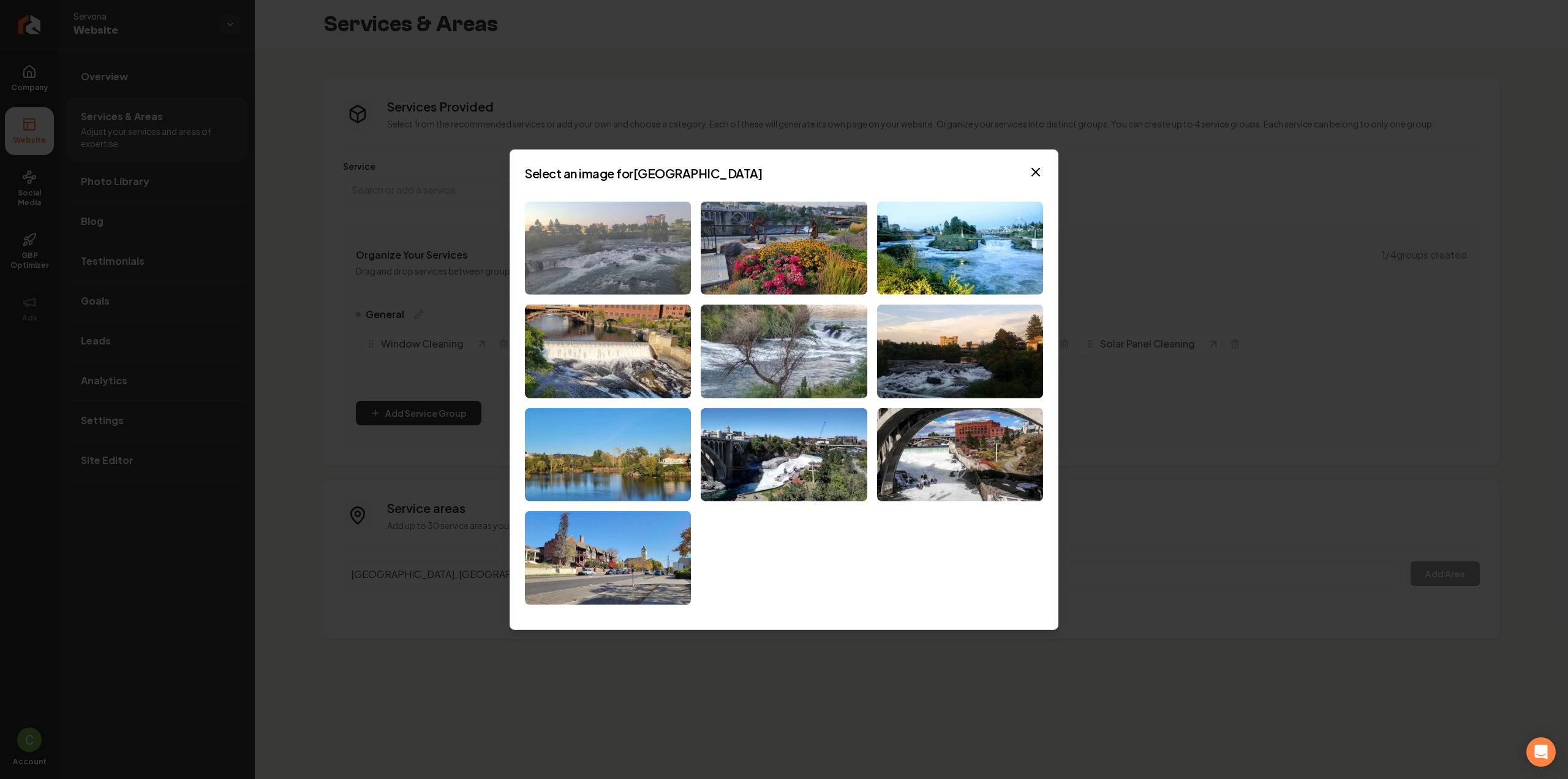
click at [580, 273] on img at bounding box center [608, 247] width 166 height 94
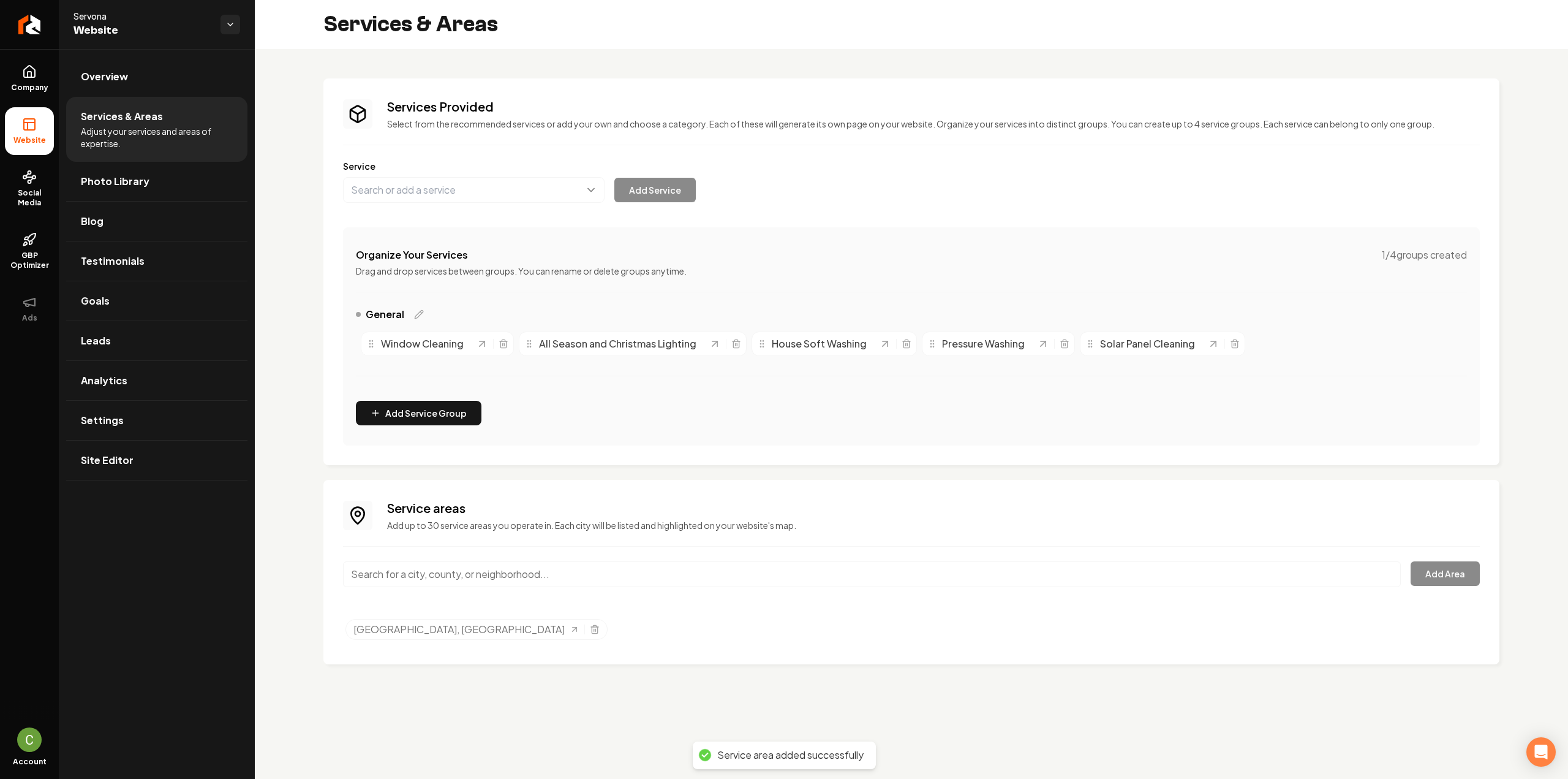
click at [428, 556] on div "Service areas Add up to 30 service areas you operate in. Each city will be list…" at bounding box center [911, 572] width 1137 height 145
click at [428, 562] on input "Main content area" at bounding box center [872, 574] width 1057 height 25
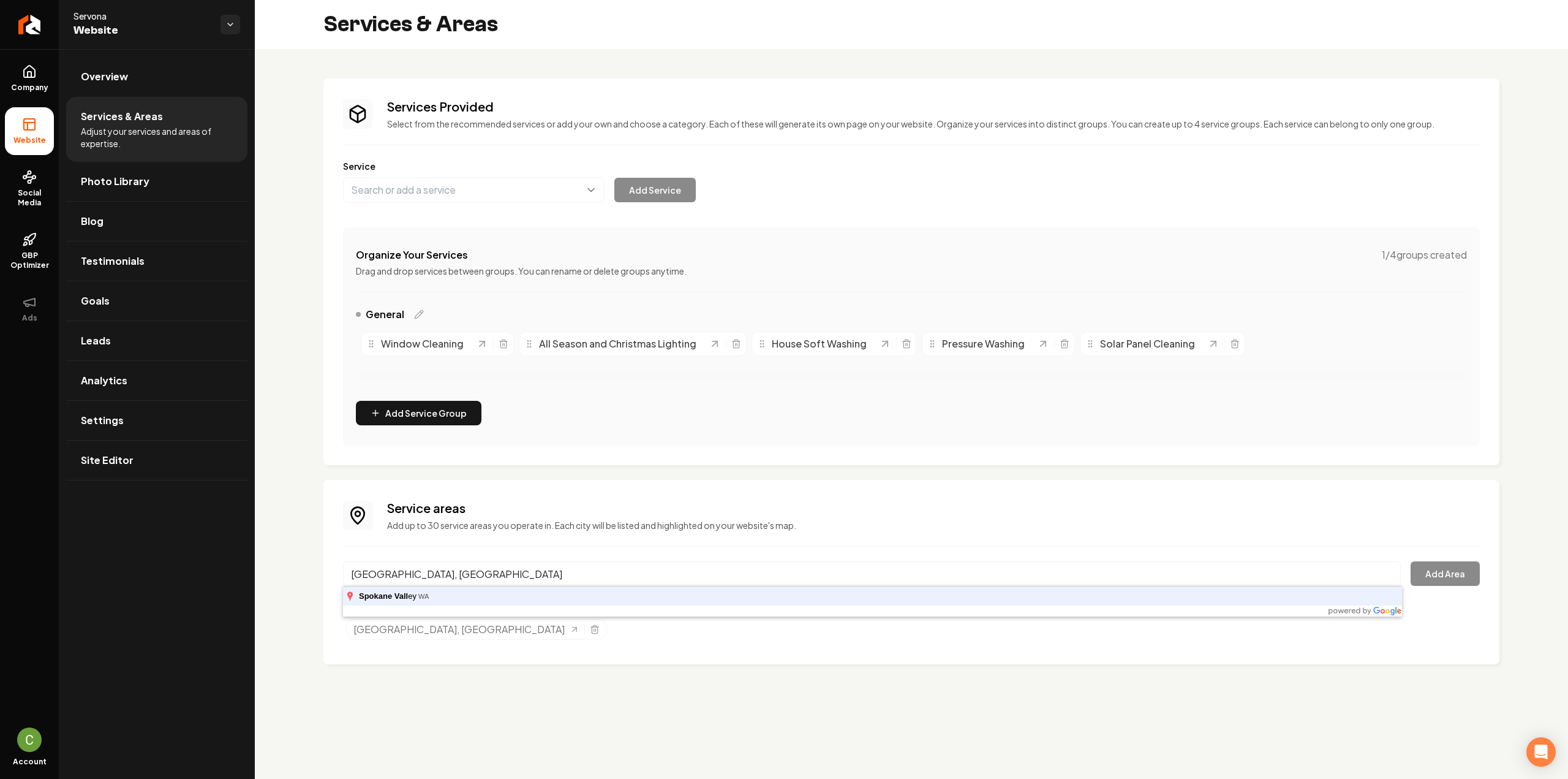
type input "[GEOGRAPHIC_DATA], [GEOGRAPHIC_DATA]"
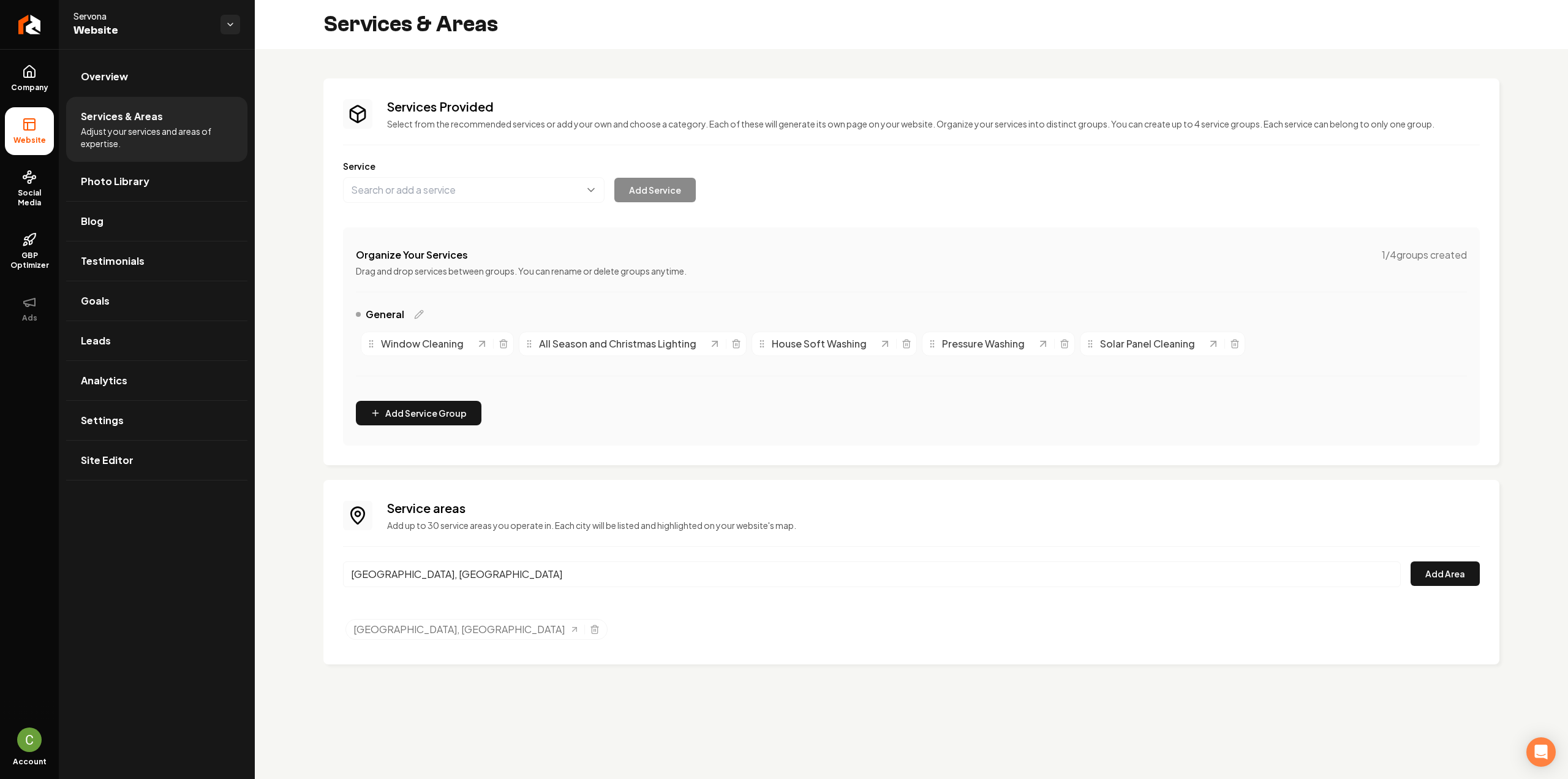
click at [1433, 586] on div "[GEOGRAPHIC_DATA], [GEOGRAPHIC_DATA] Add Area" at bounding box center [911, 581] width 1137 height 40
click at [1434, 575] on button "Add Area" at bounding box center [1445, 573] width 69 height 25
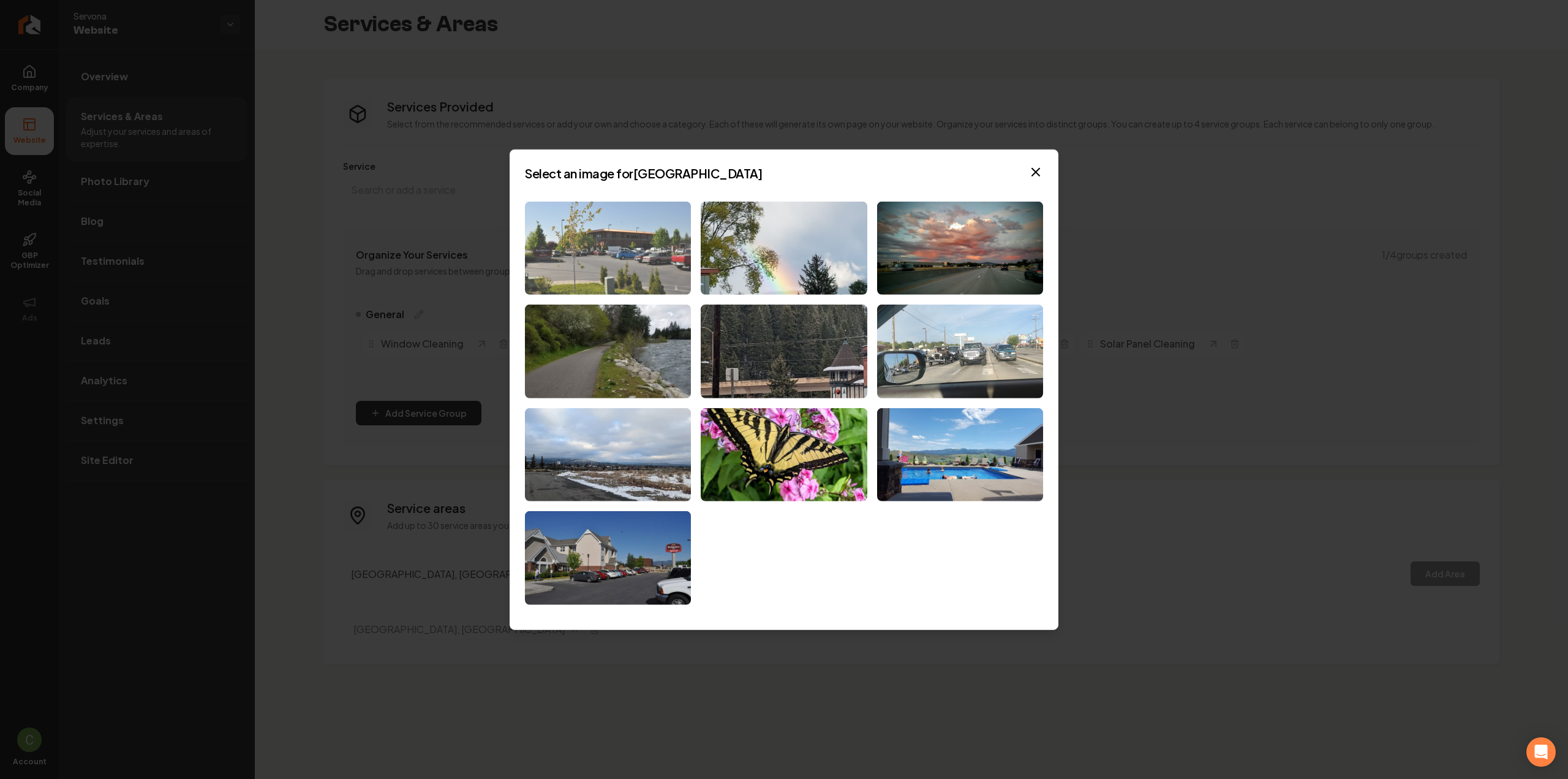
click at [657, 251] on img at bounding box center [608, 247] width 166 height 94
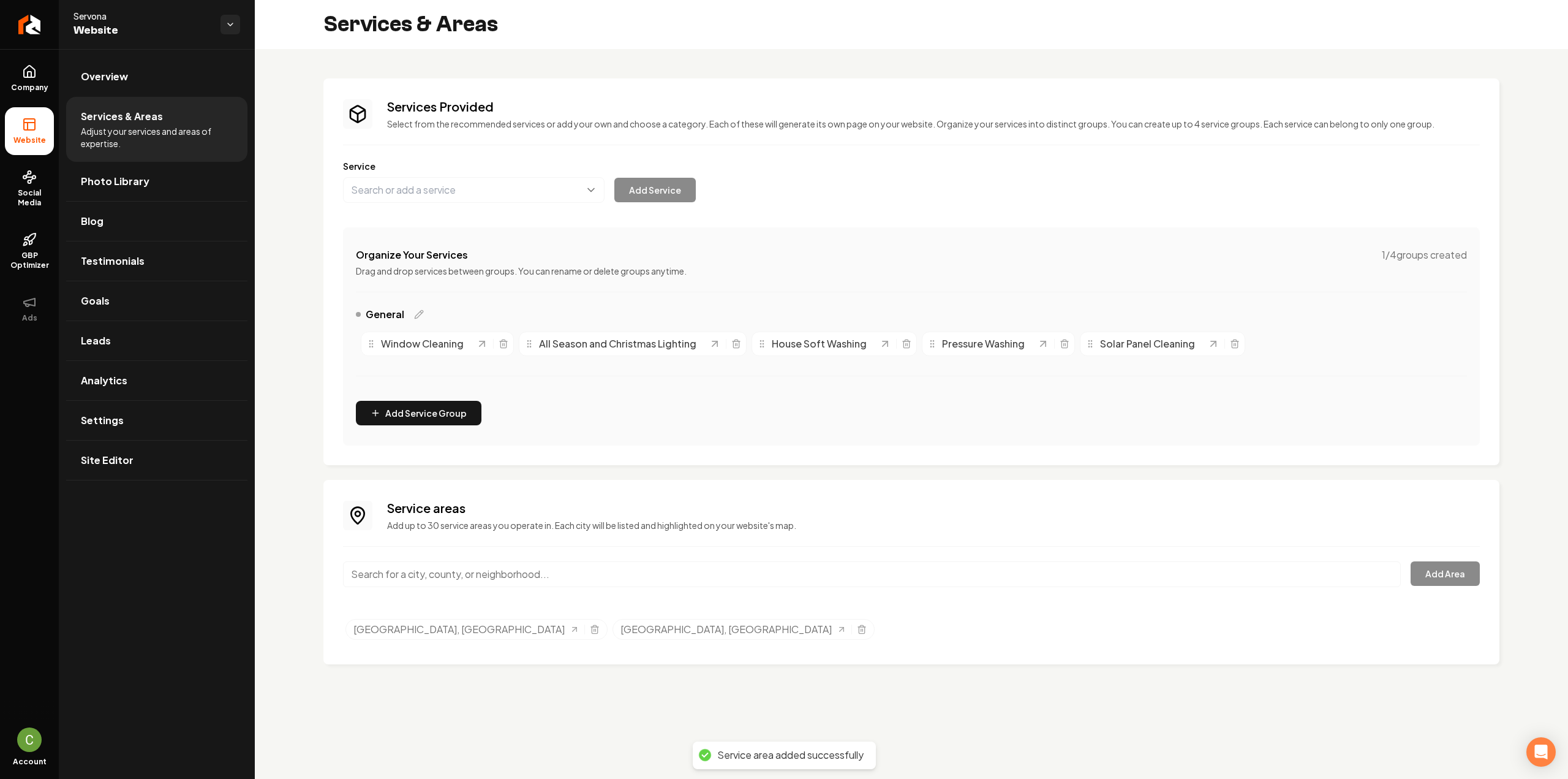
click at [509, 576] on input "Main content area" at bounding box center [872, 574] width 1057 height 25
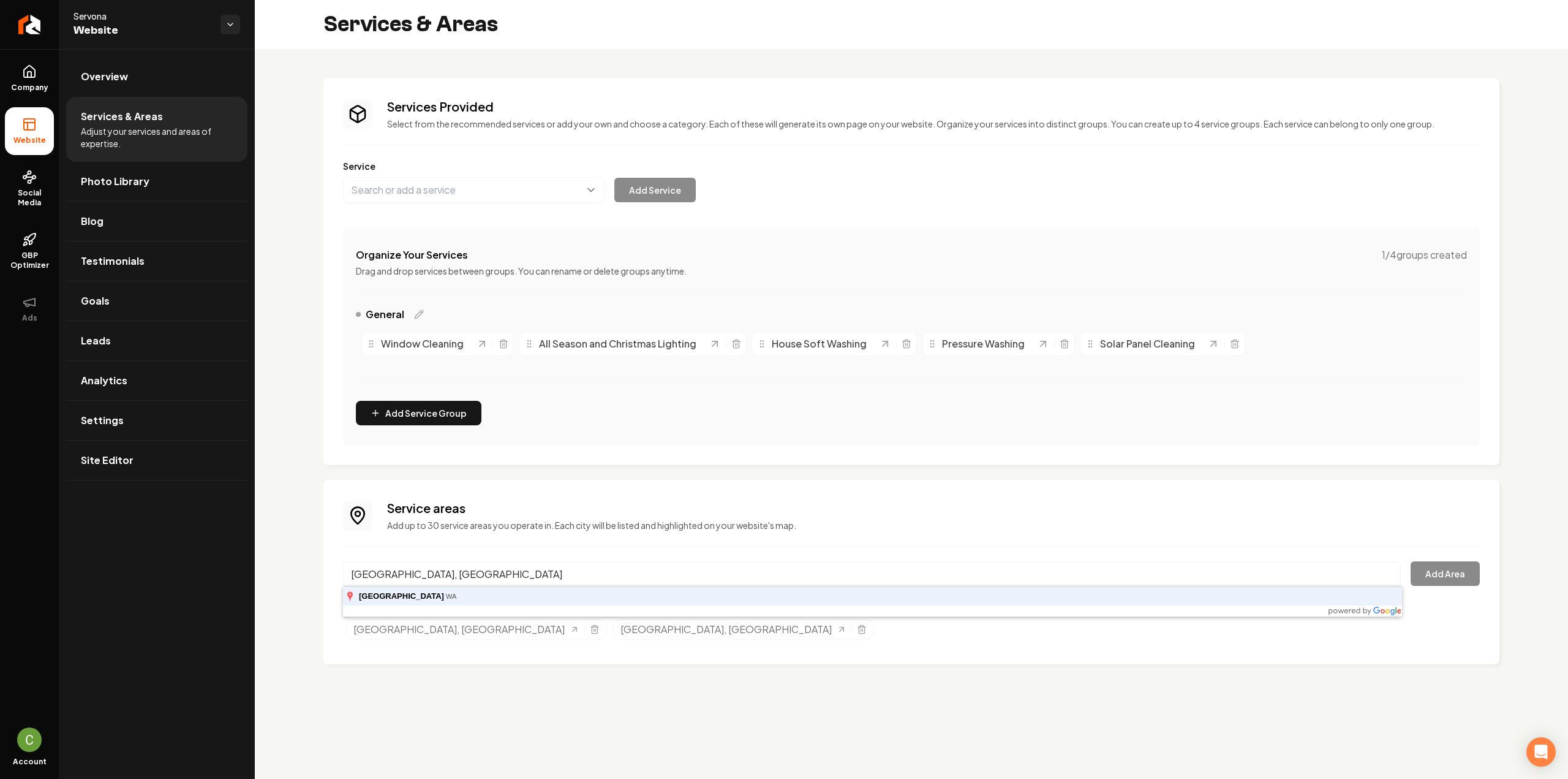
type input "[GEOGRAPHIC_DATA], [GEOGRAPHIC_DATA]"
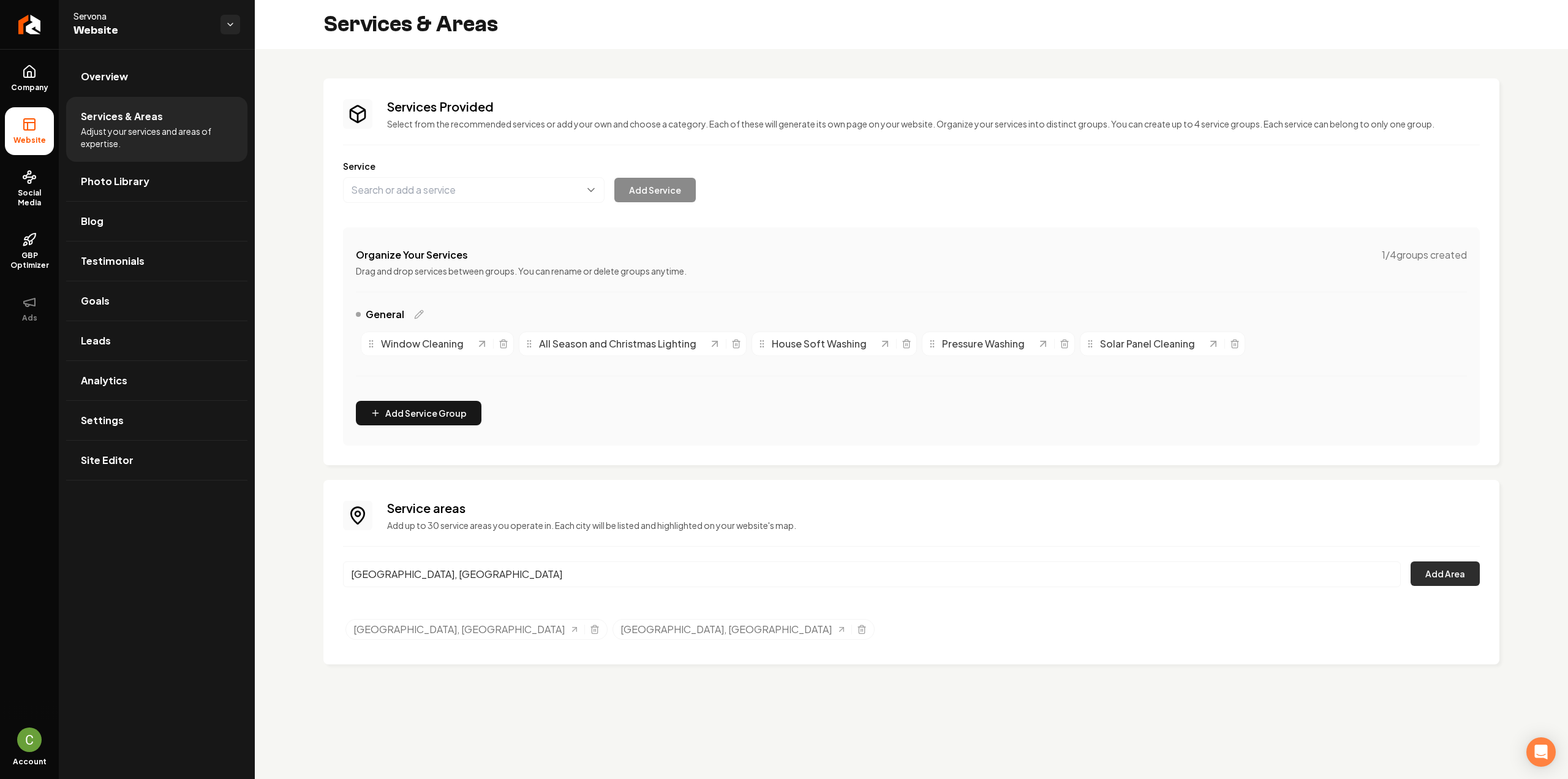
click at [1451, 574] on button "Add Area" at bounding box center [1445, 573] width 69 height 25
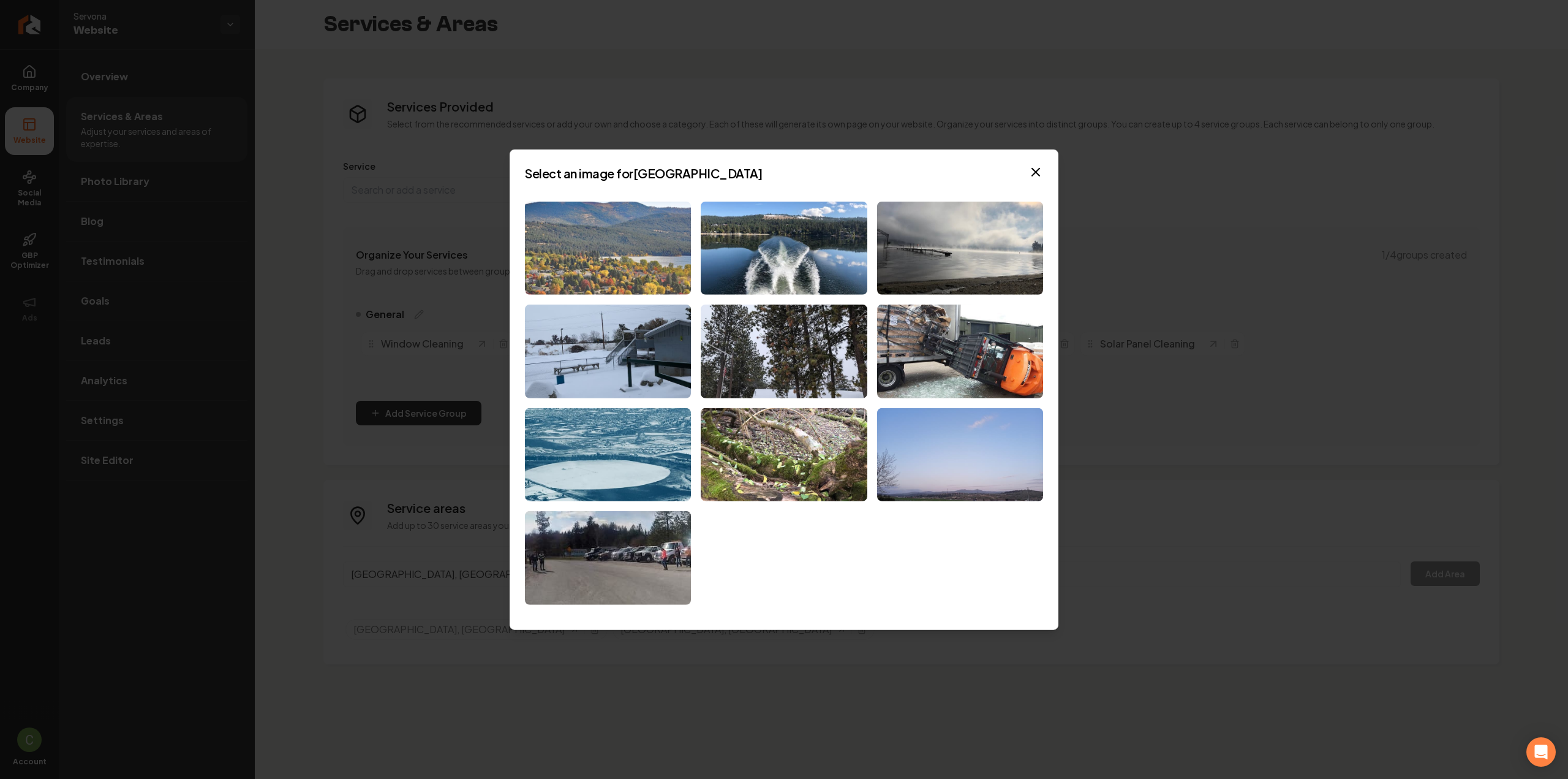
click at [589, 257] on img at bounding box center [608, 247] width 166 height 94
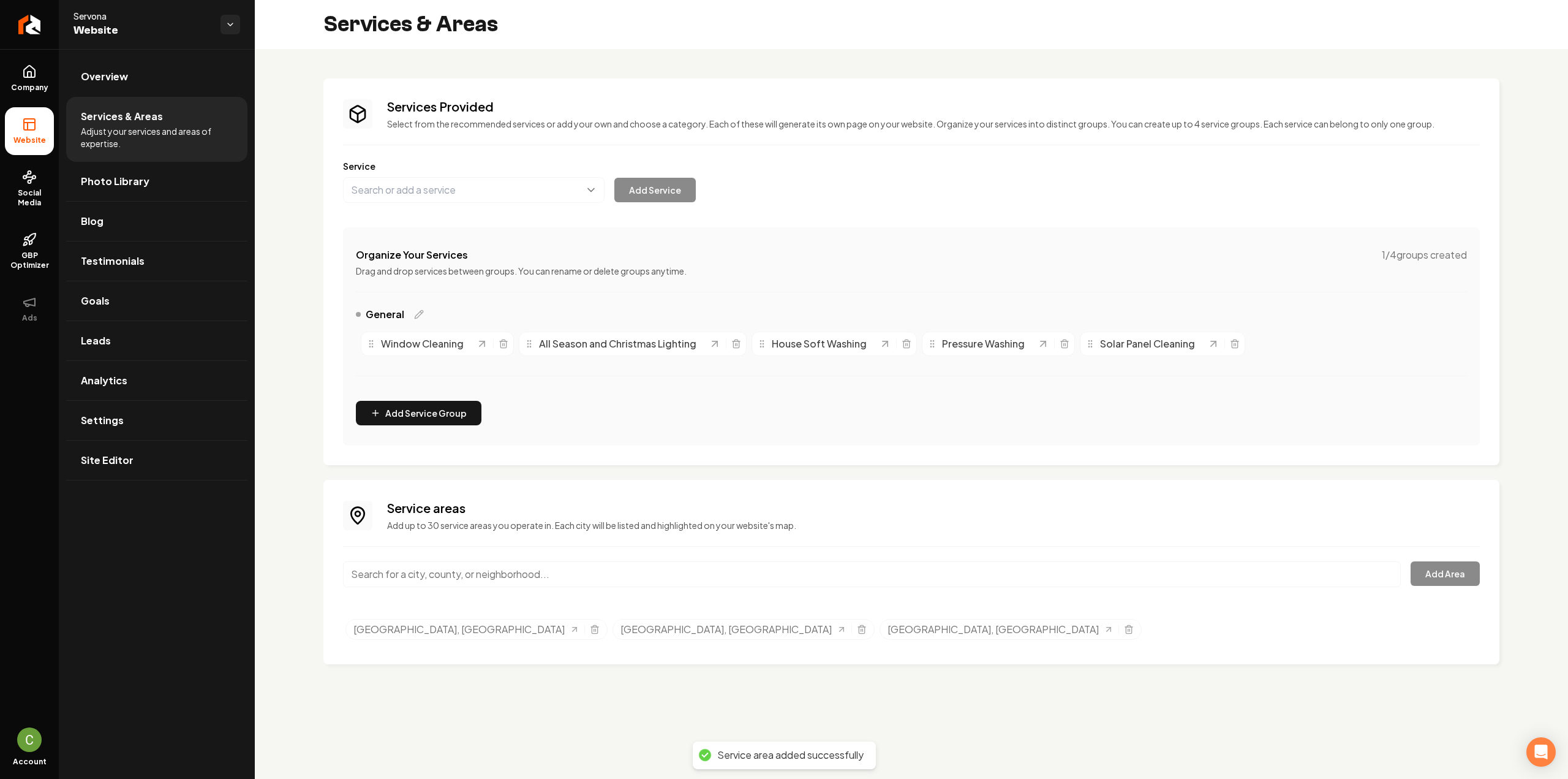
click at [398, 575] on input "Main content area" at bounding box center [872, 574] width 1057 height 25
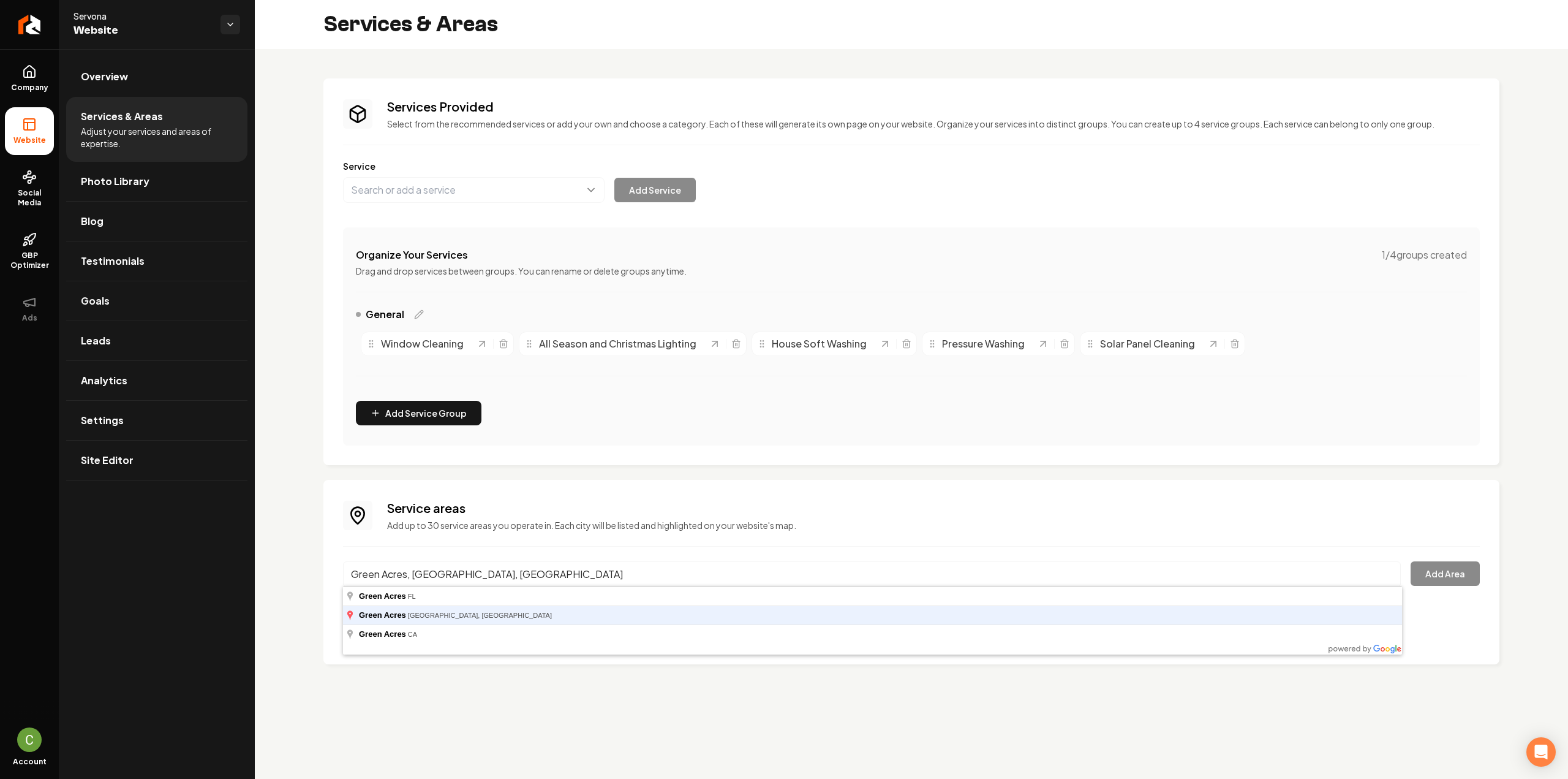
type input "Green Acres, [GEOGRAPHIC_DATA], [GEOGRAPHIC_DATA]"
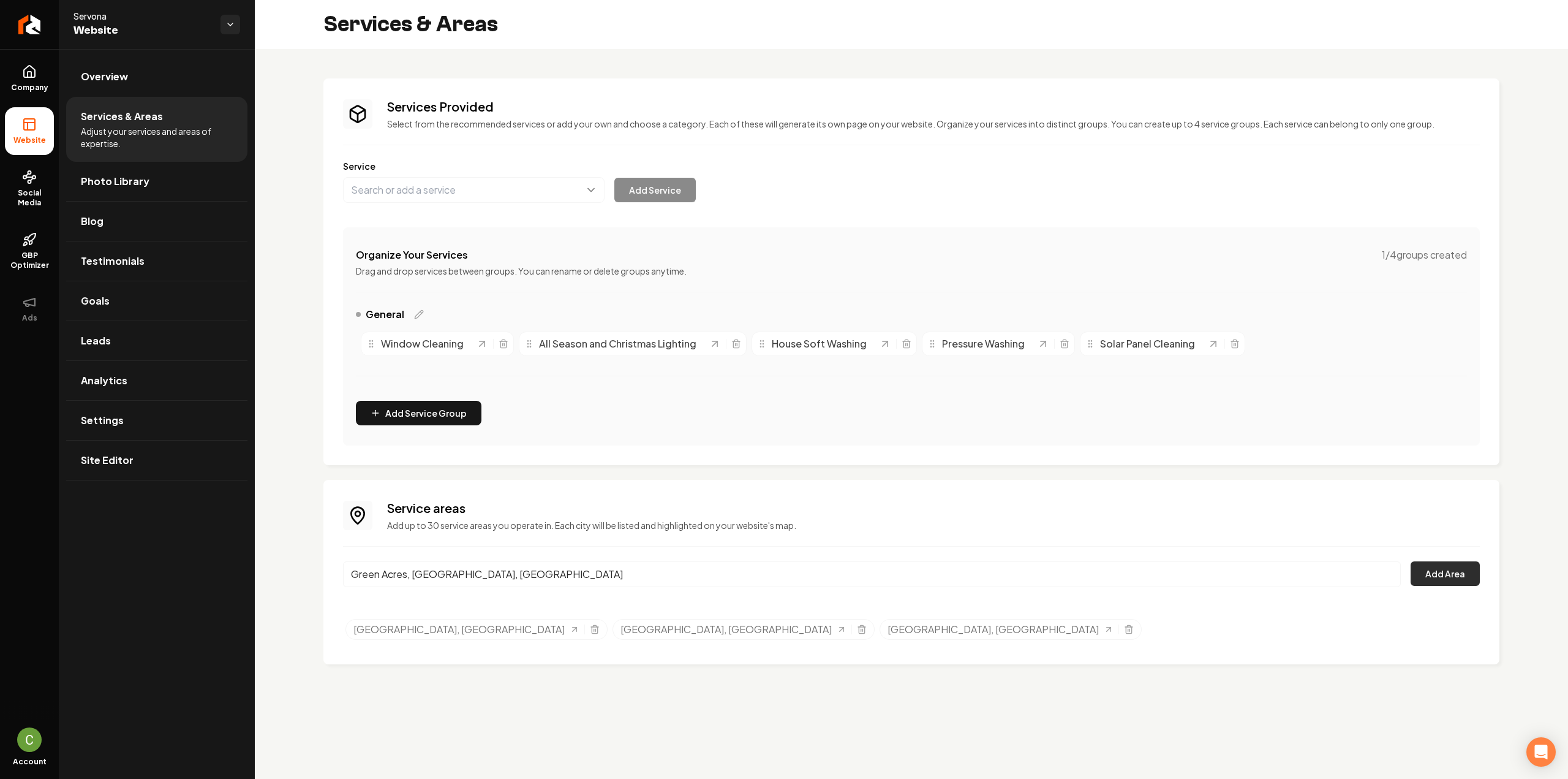
click at [1438, 571] on button "Add Area" at bounding box center [1445, 573] width 69 height 25
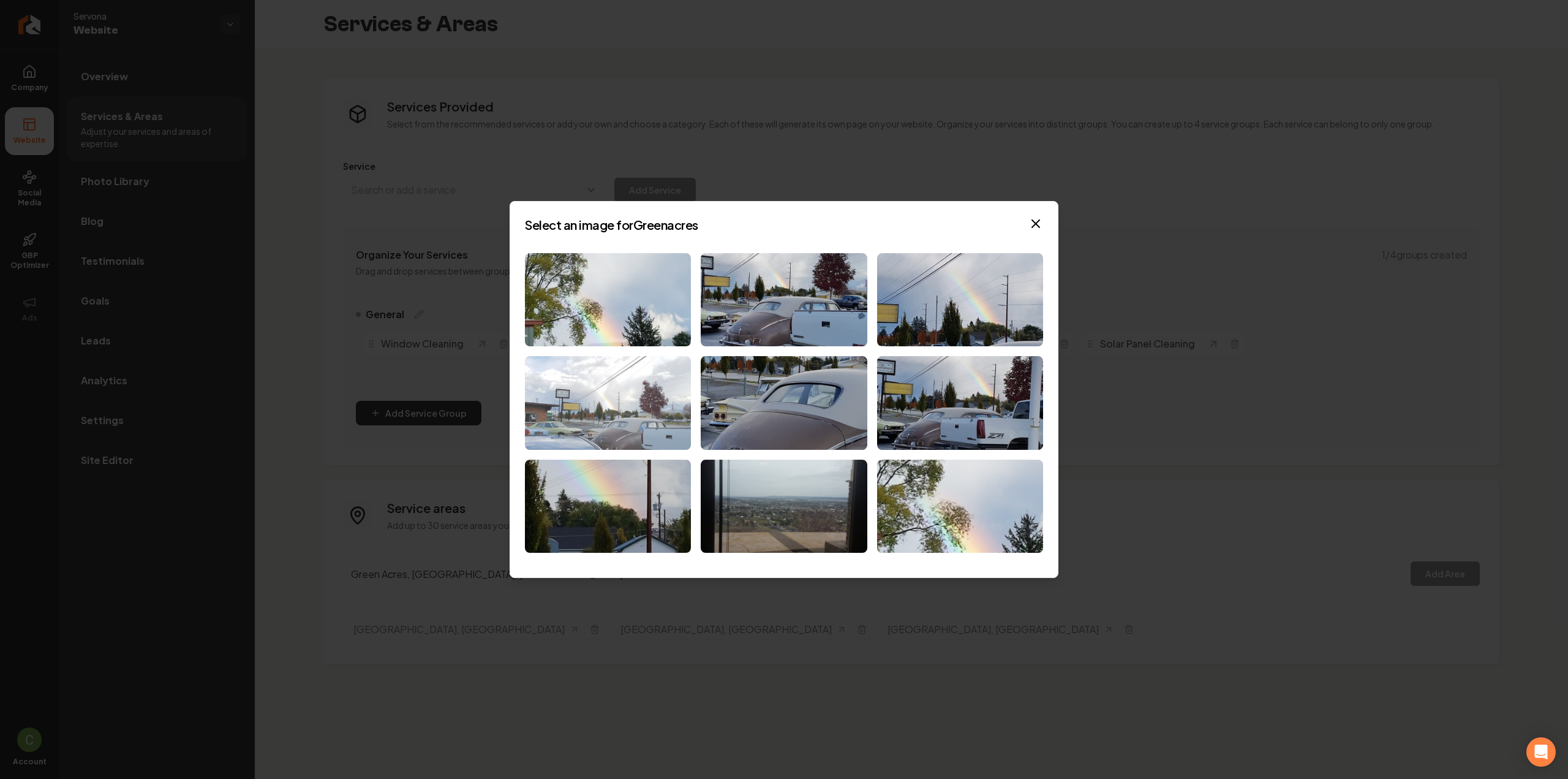
click at [647, 404] on img at bounding box center [608, 402] width 166 height 94
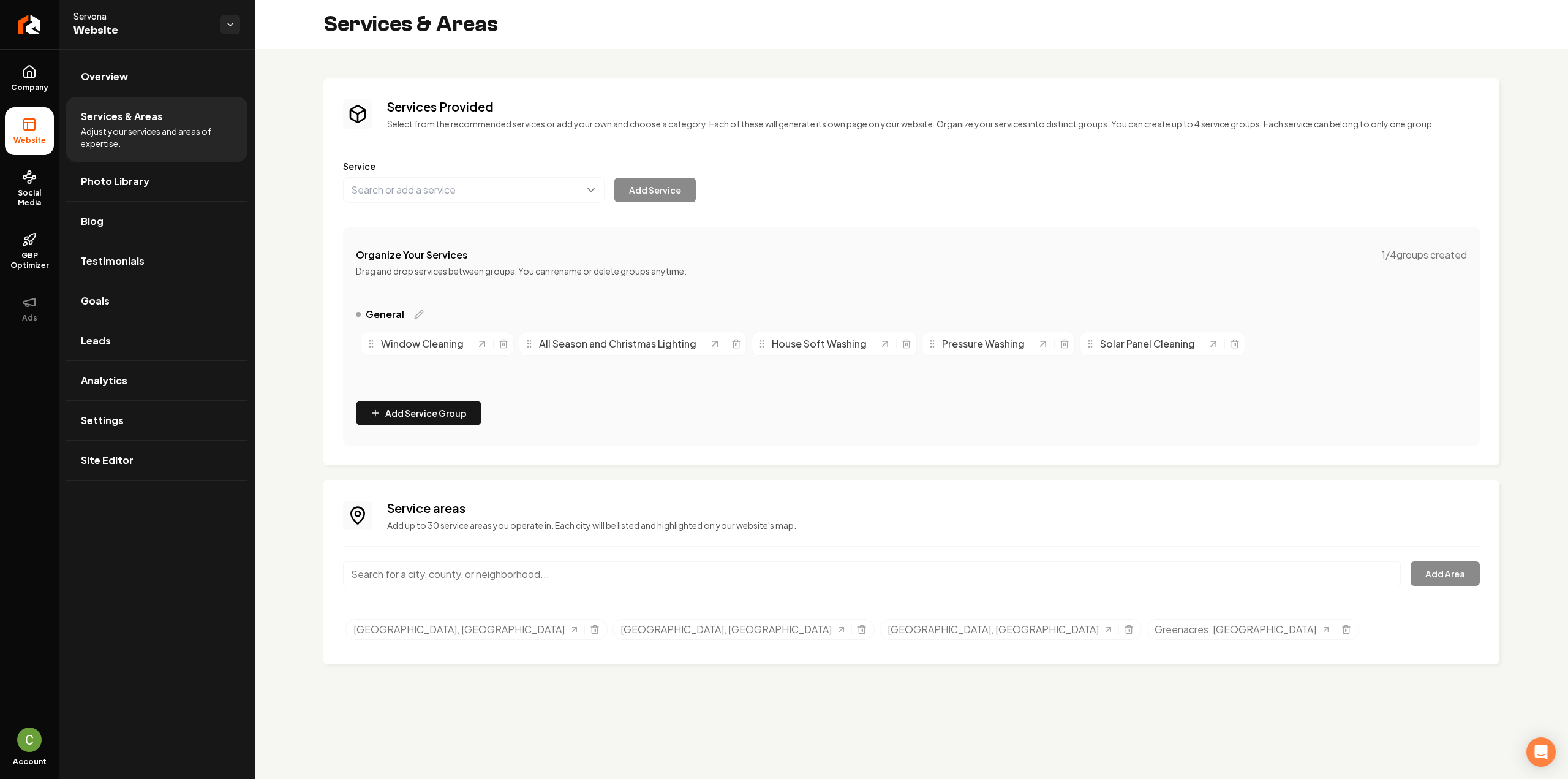
click at [461, 577] on input "Main content area" at bounding box center [872, 574] width 1057 height 25
type input "x"
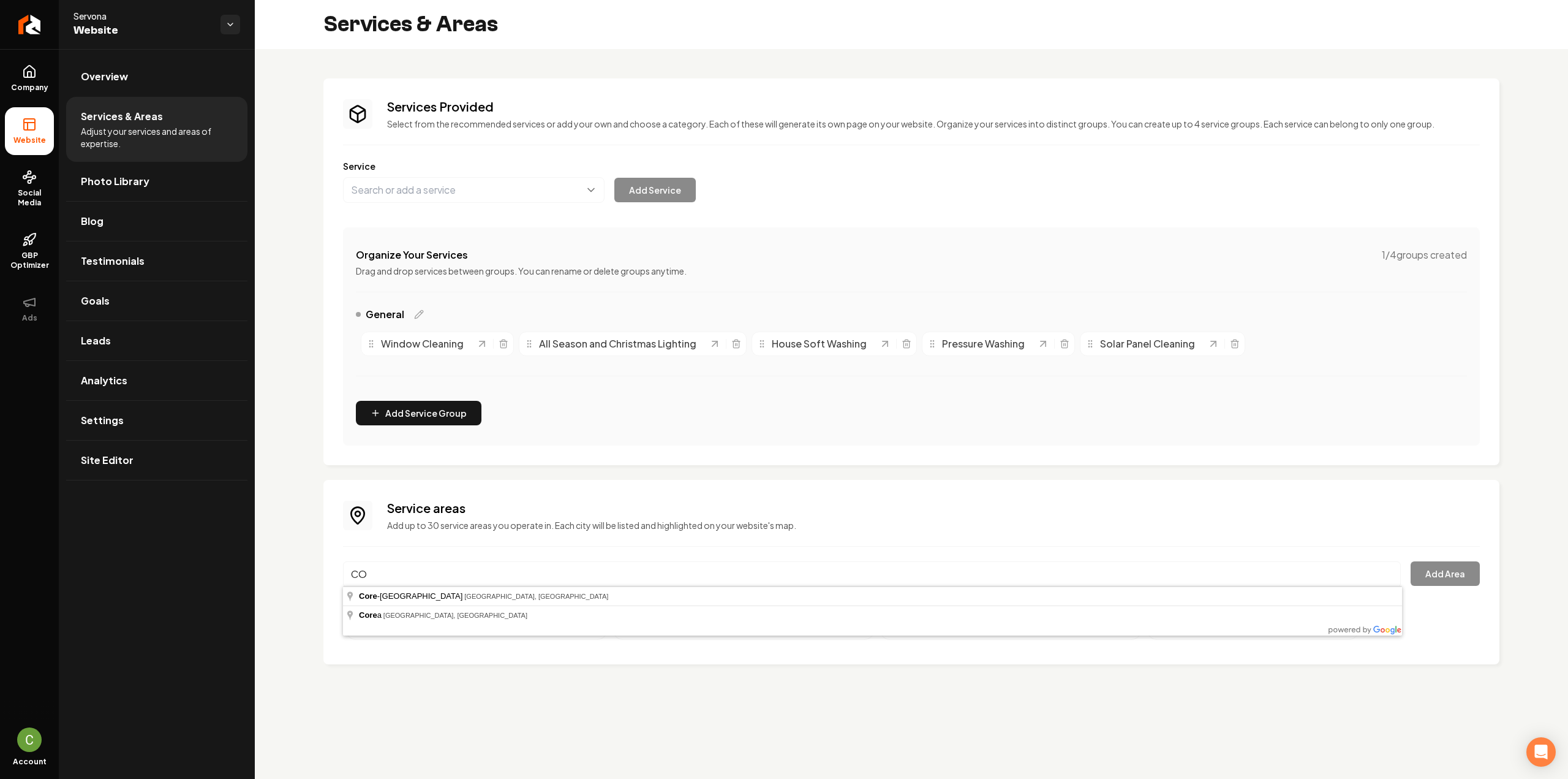
type input "C"
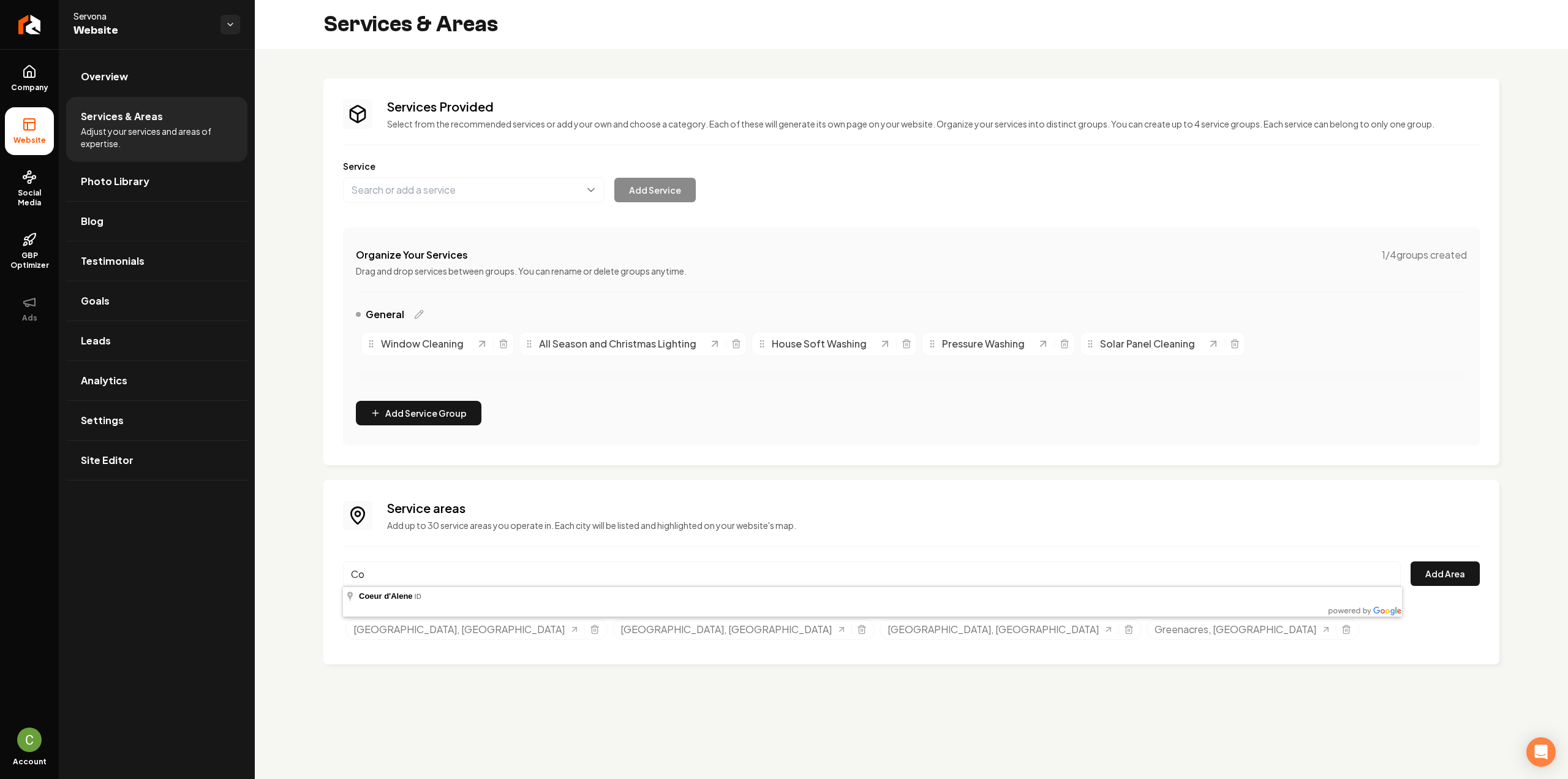
type input "C"
type input "c"
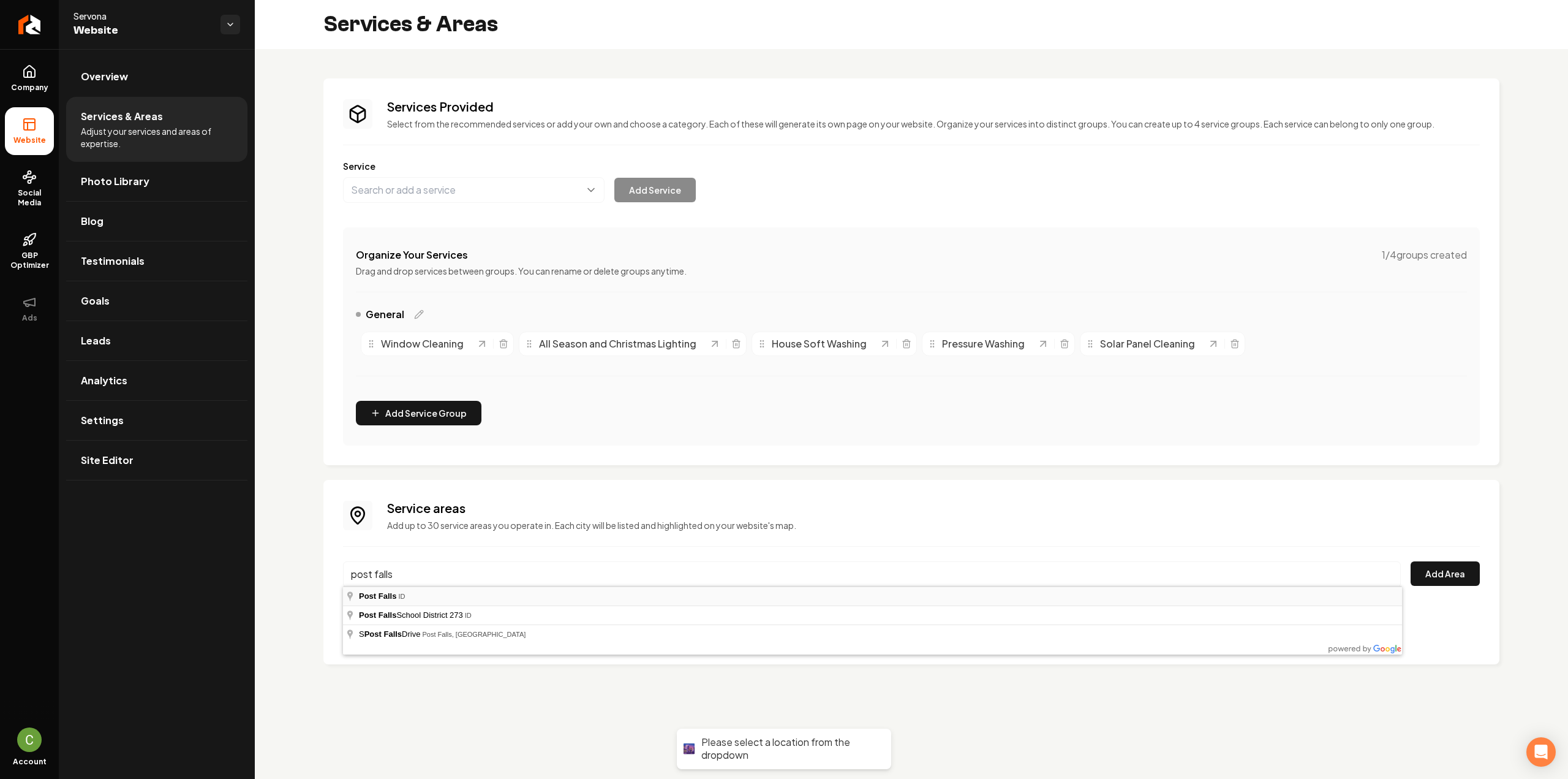
type input "Post Falls, [GEOGRAPHIC_DATA]"
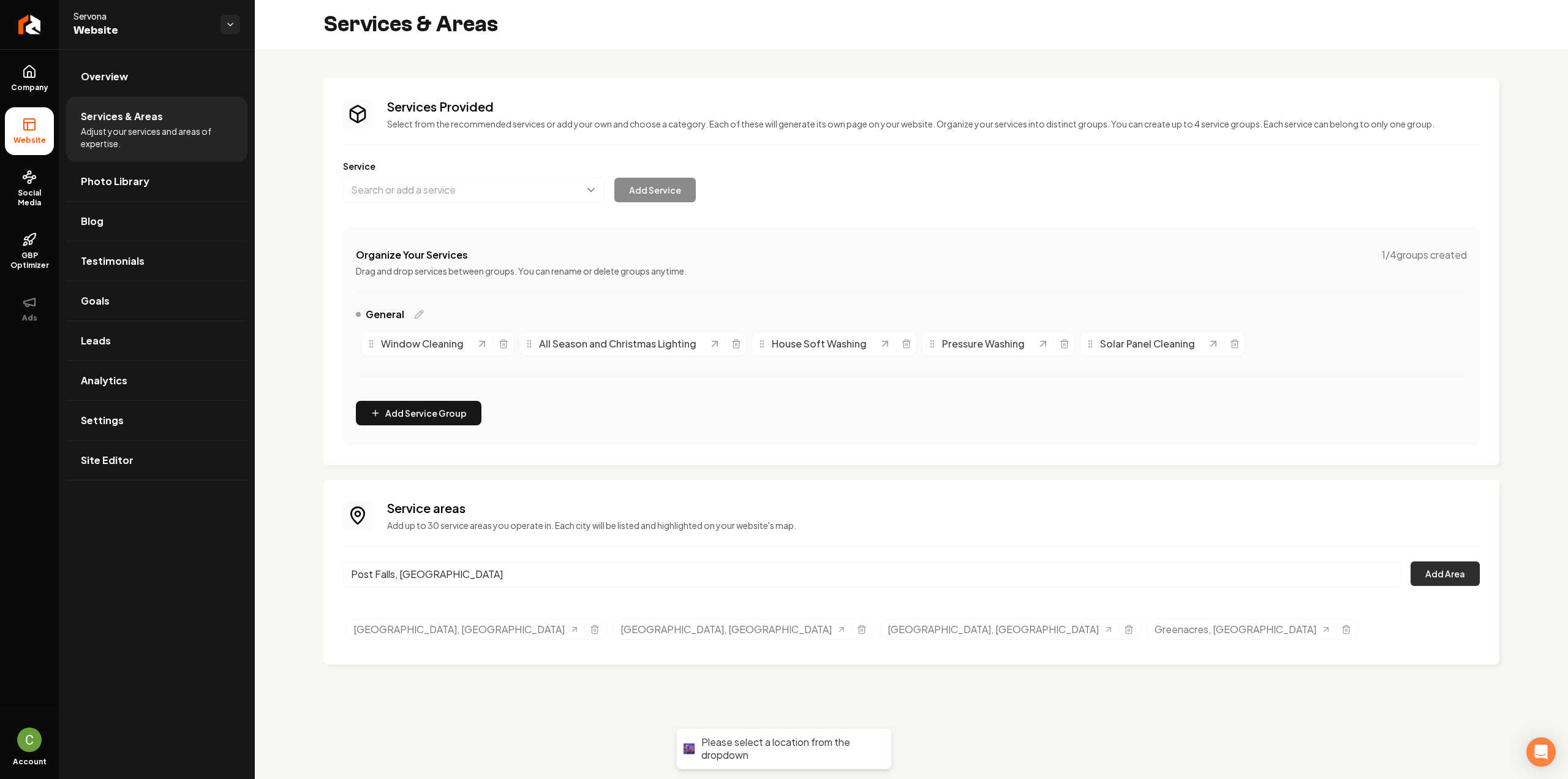
click at [1420, 567] on button "Add Area" at bounding box center [1445, 573] width 69 height 25
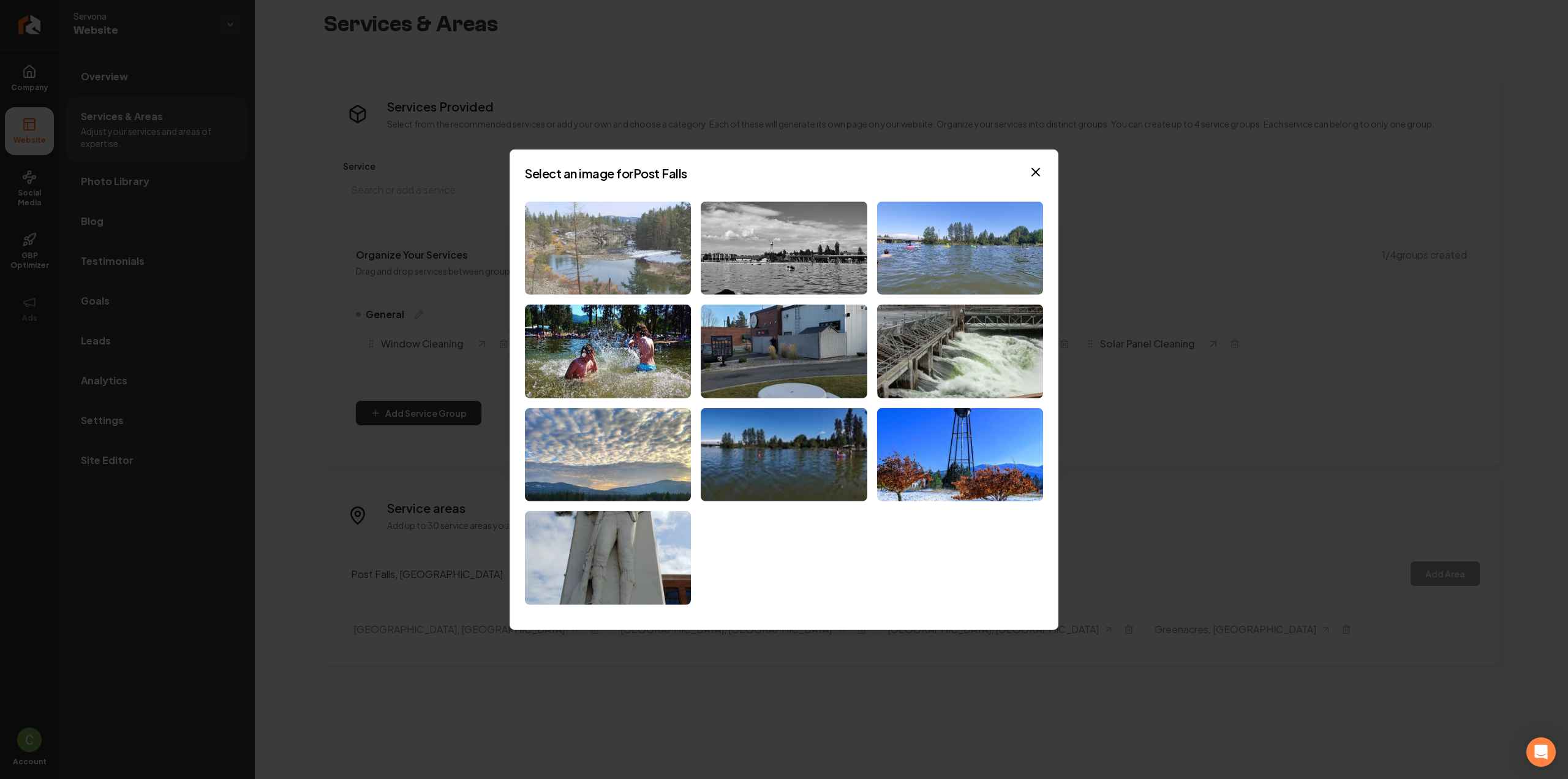
click at [627, 271] on img at bounding box center [608, 247] width 166 height 94
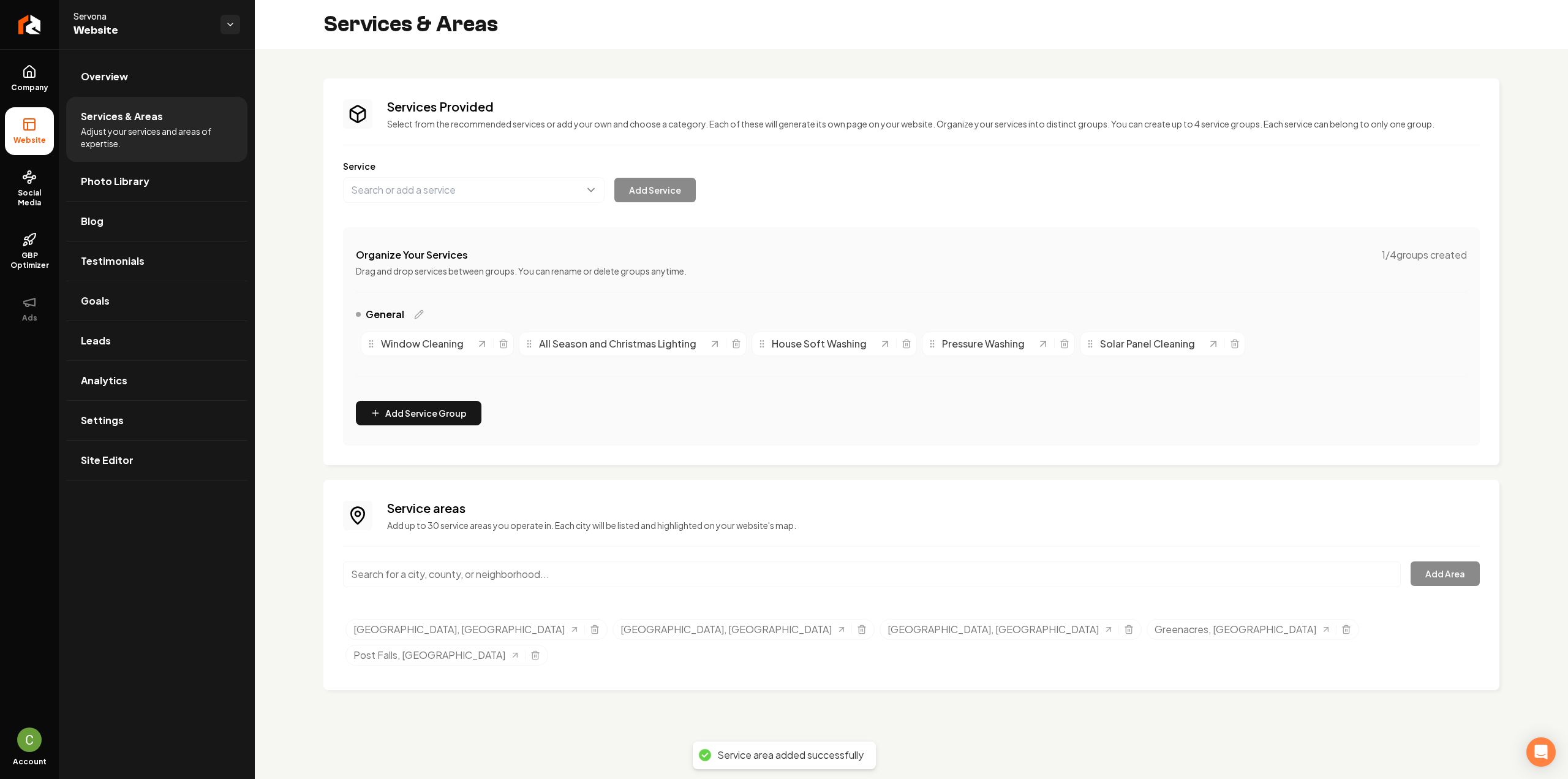
click at [404, 571] on input "Main content area" at bounding box center [872, 574] width 1057 height 25
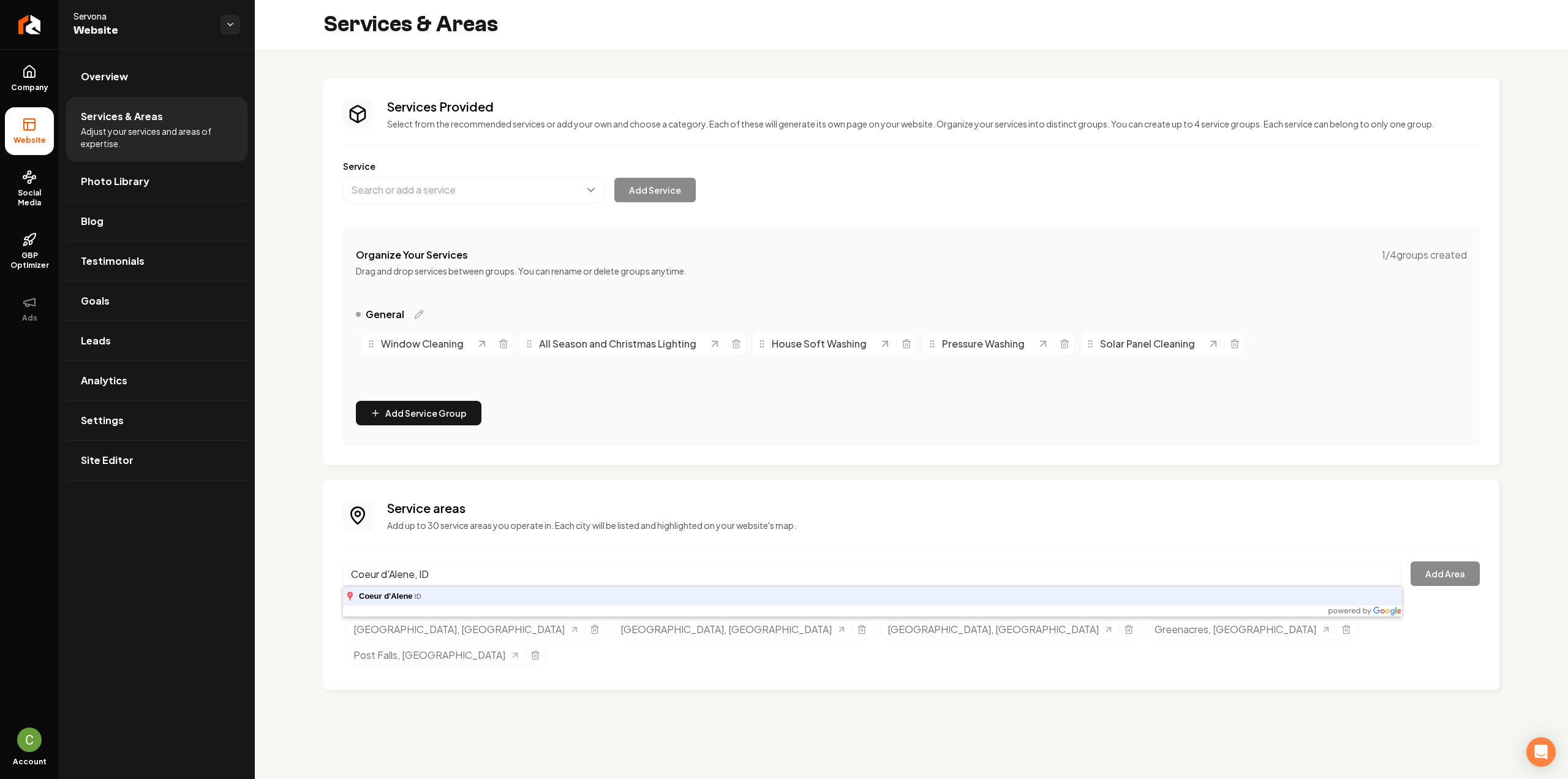
type input "Coeur d'Alene, ID"
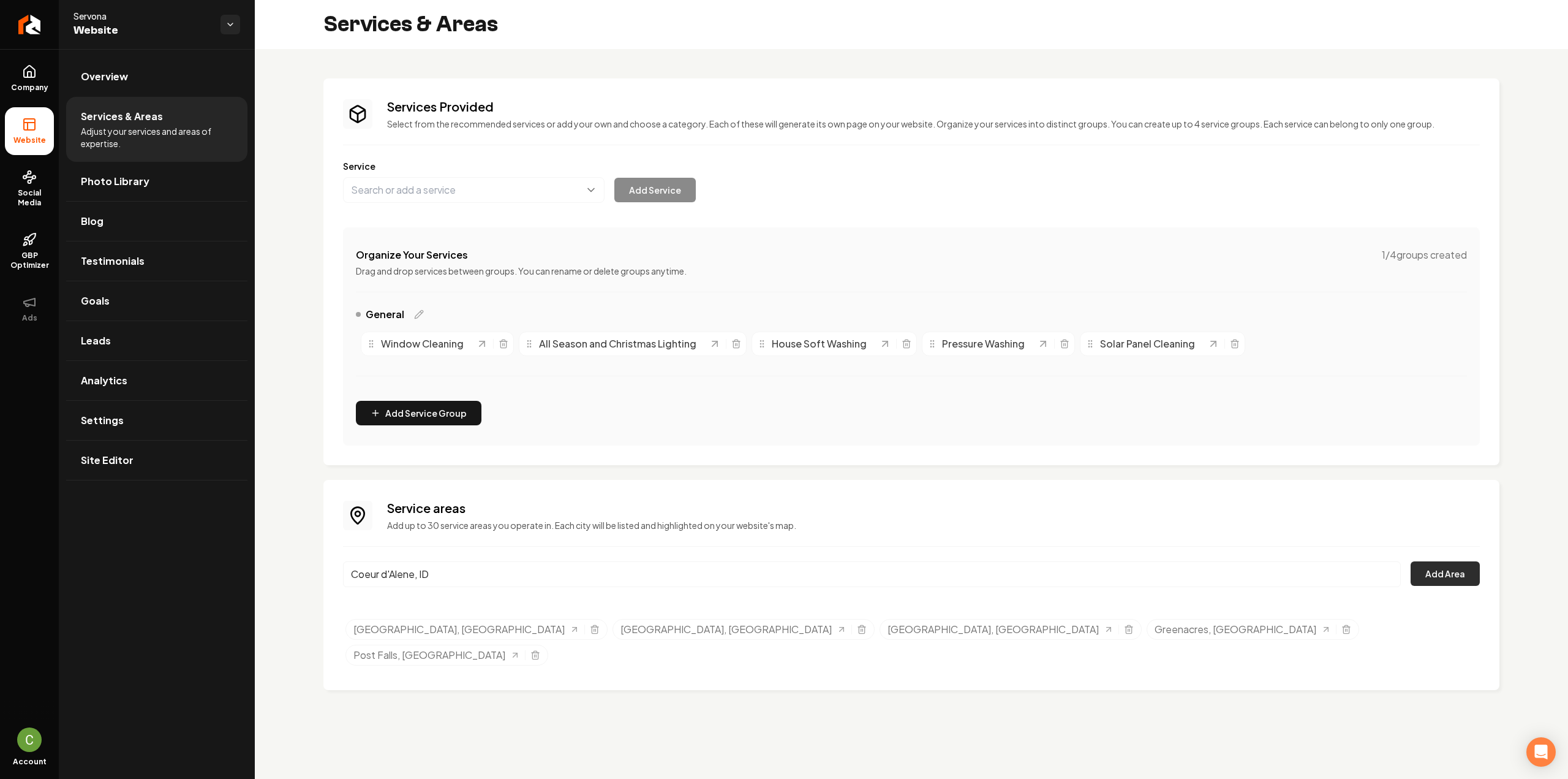
click at [1460, 575] on button "Add Area" at bounding box center [1445, 573] width 69 height 25
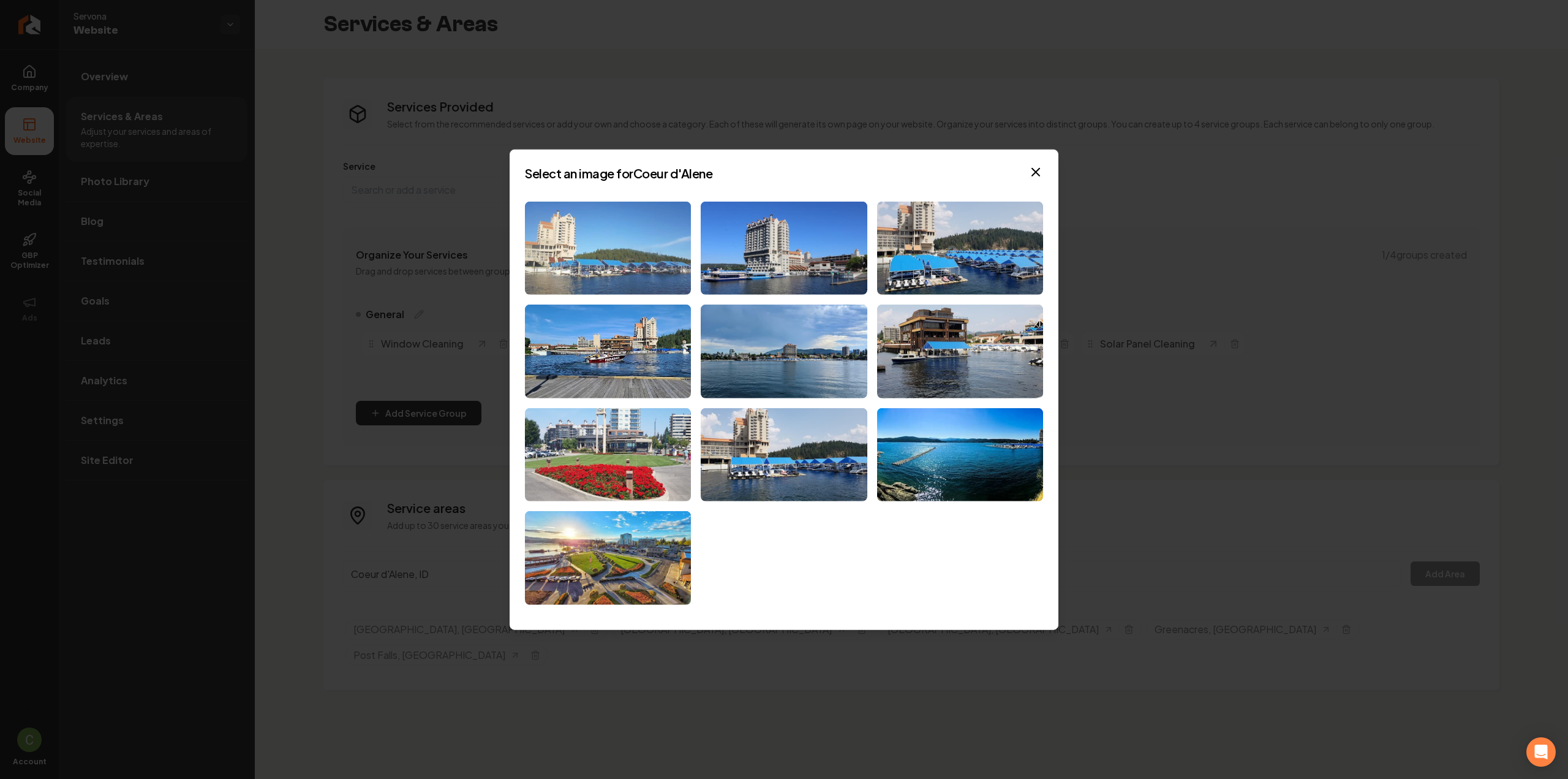
click at [626, 282] on img at bounding box center [608, 247] width 166 height 94
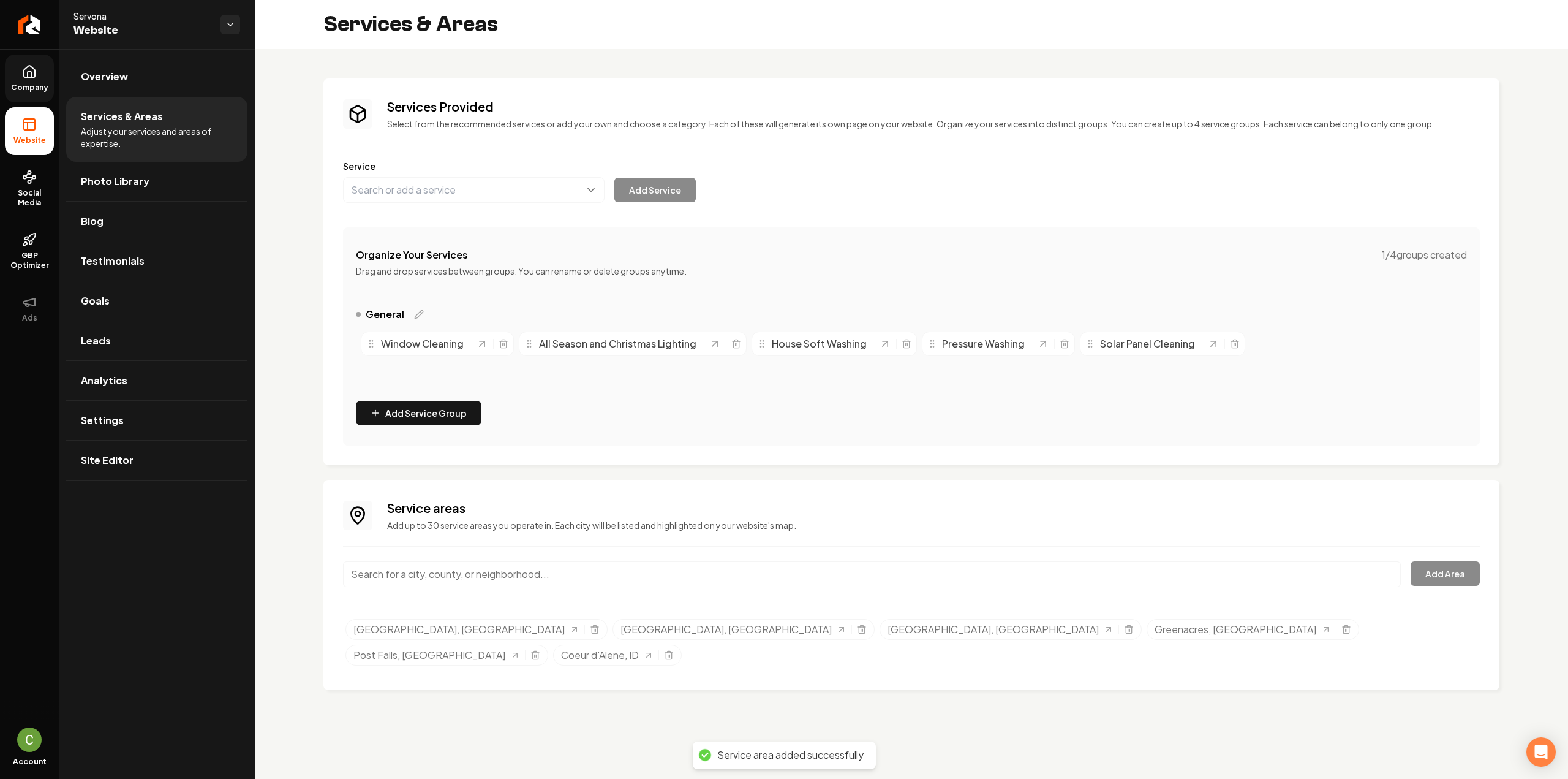
click at [28, 84] on span "Company" at bounding box center [29, 87] width 47 height 10
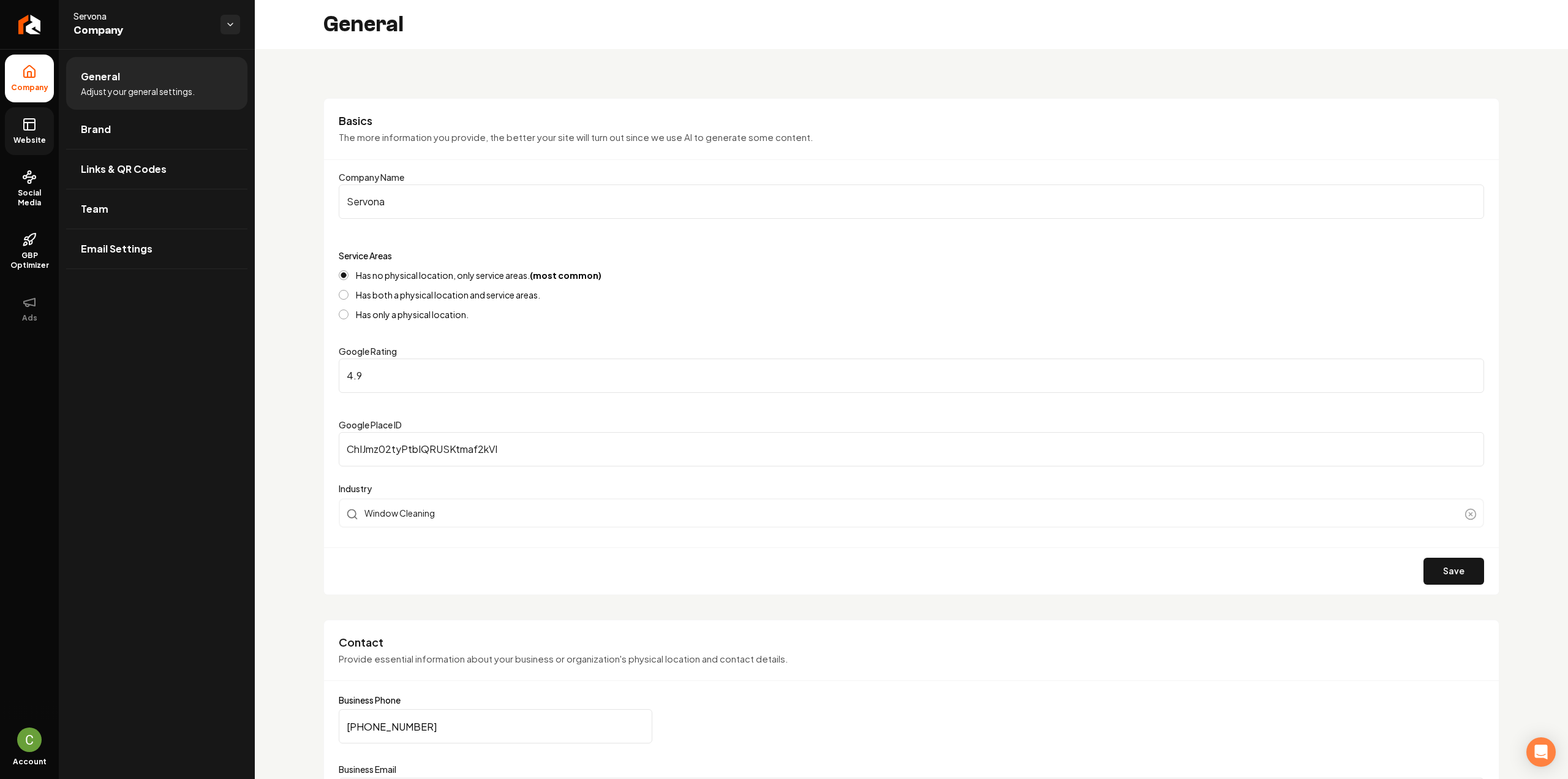
click at [37, 131] on link "Website" at bounding box center [29, 131] width 49 height 48
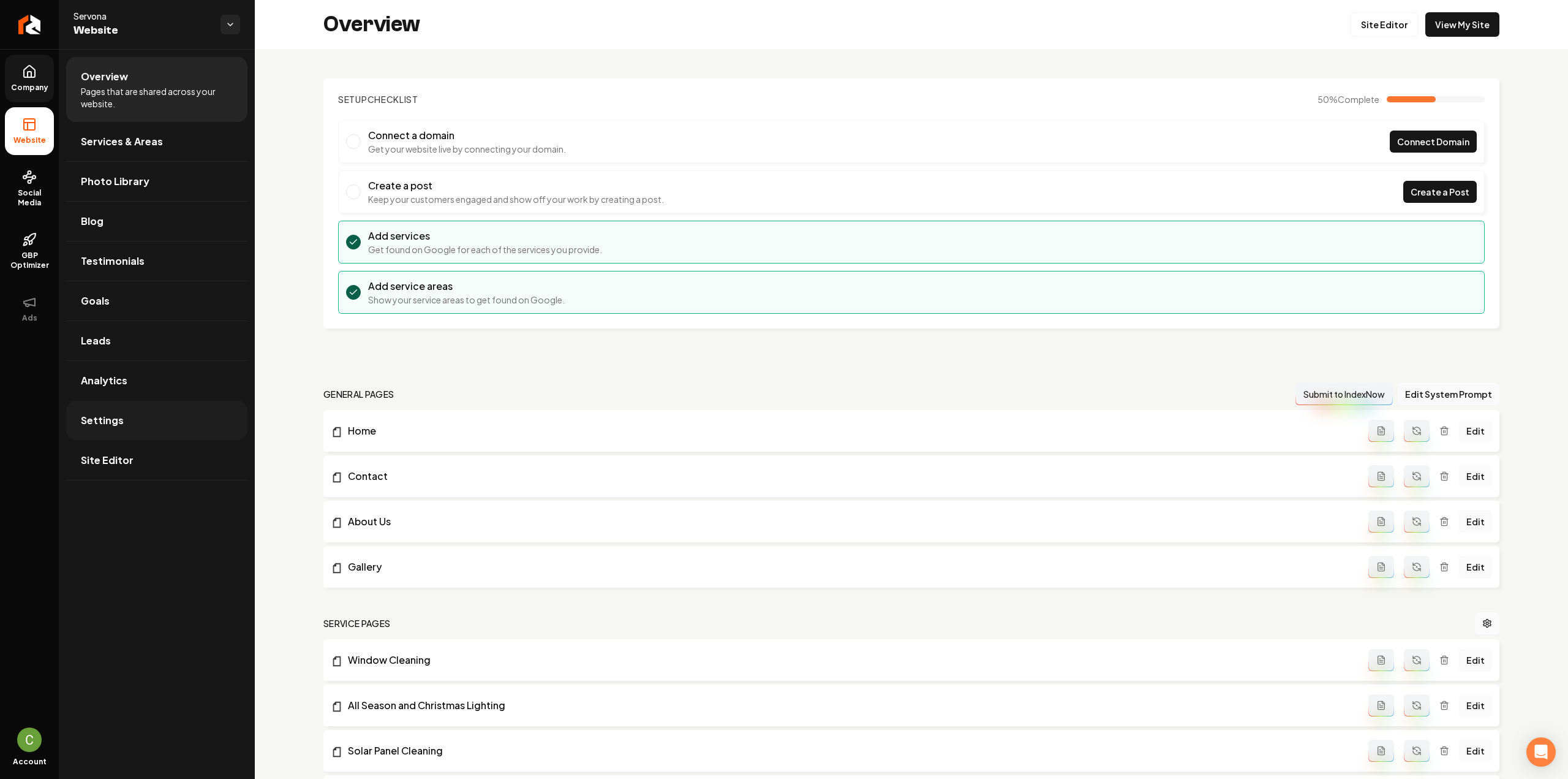
click at [123, 421] on link "Settings" at bounding box center [157, 420] width 181 height 39
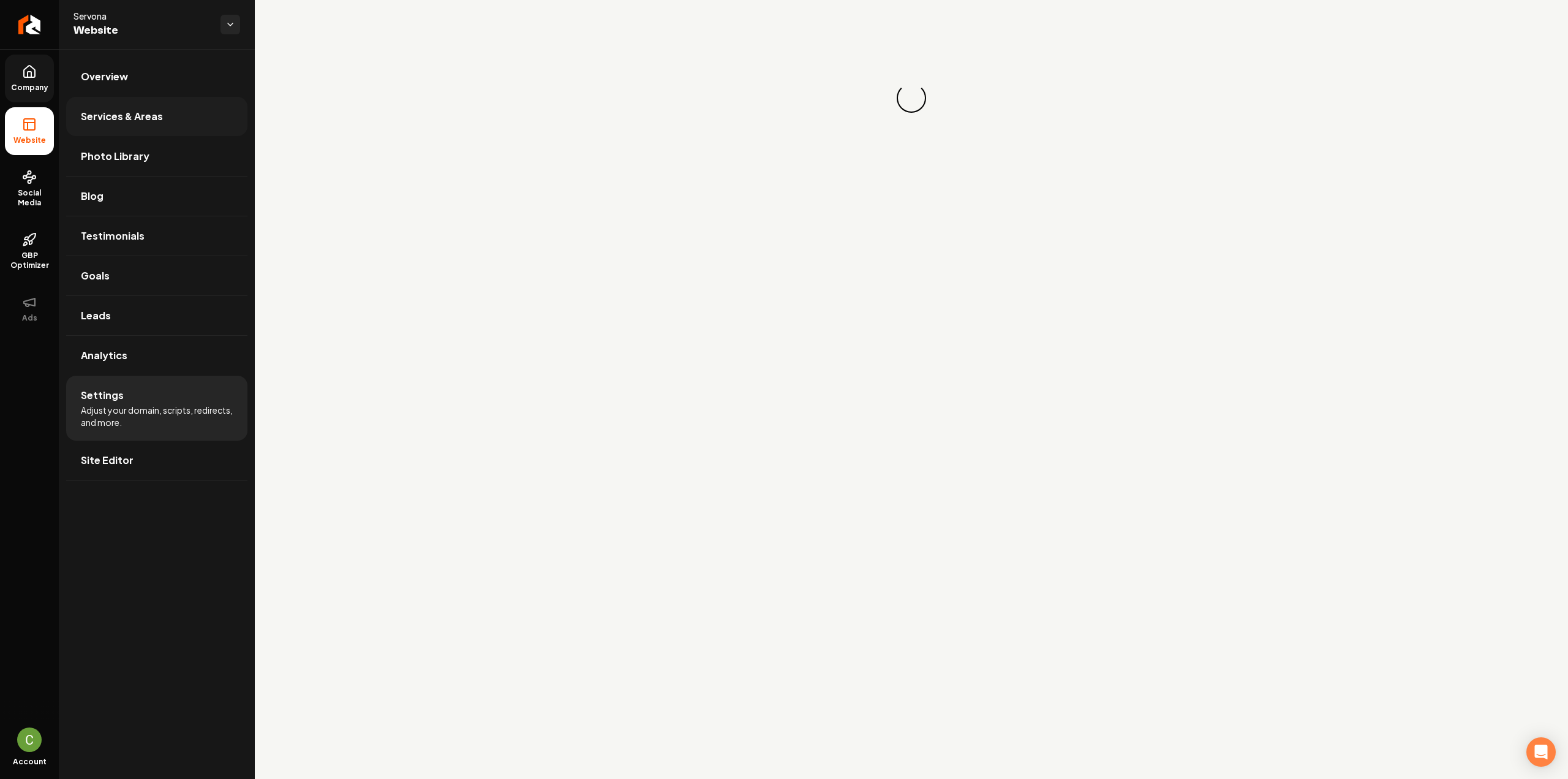
click at [126, 118] on span "Services & Areas" at bounding box center [122, 117] width 82 height 15
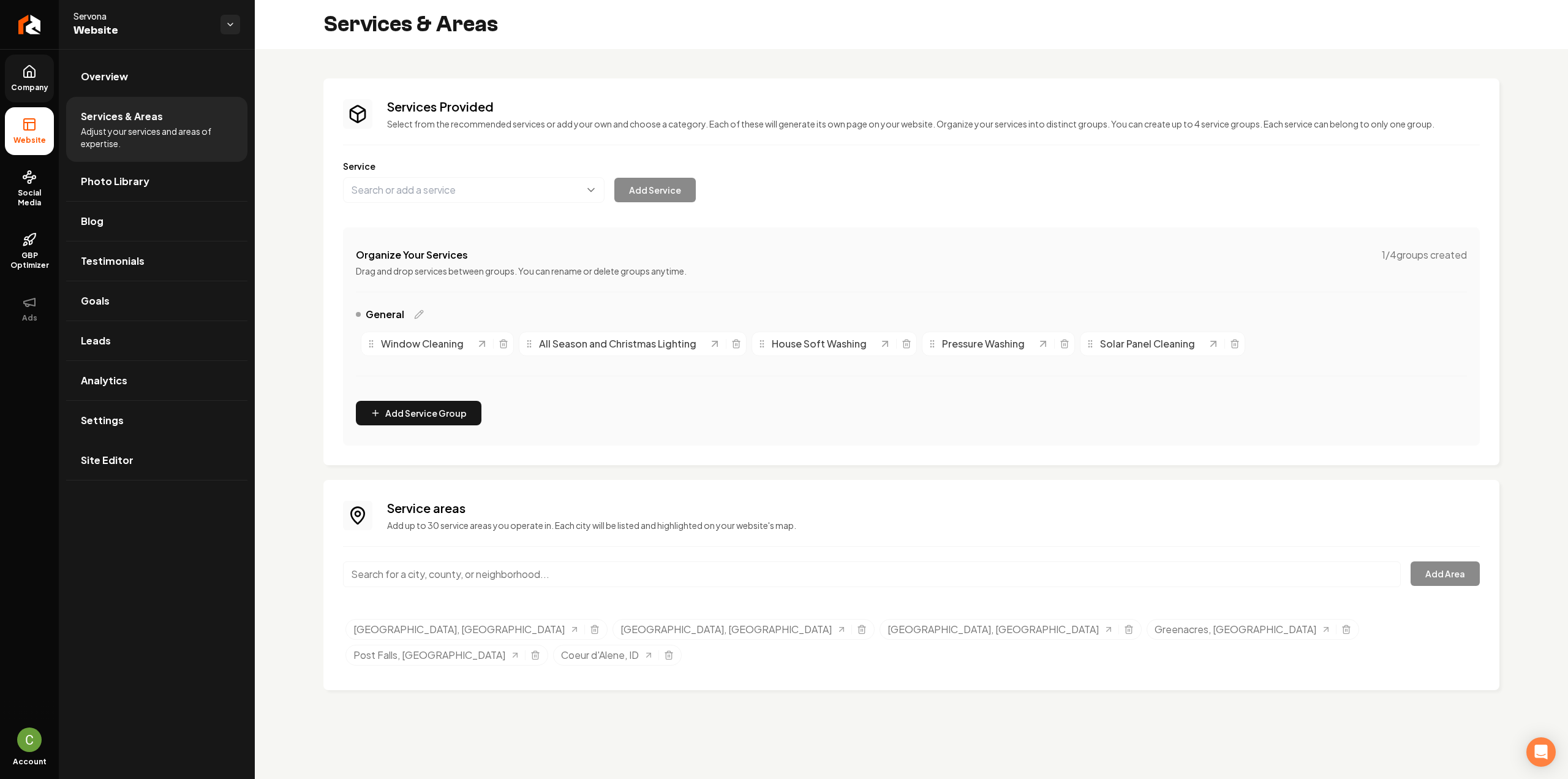
click at [678, 563] on input "Main content area" at bounding box center [872, 574] width 1057 height 25
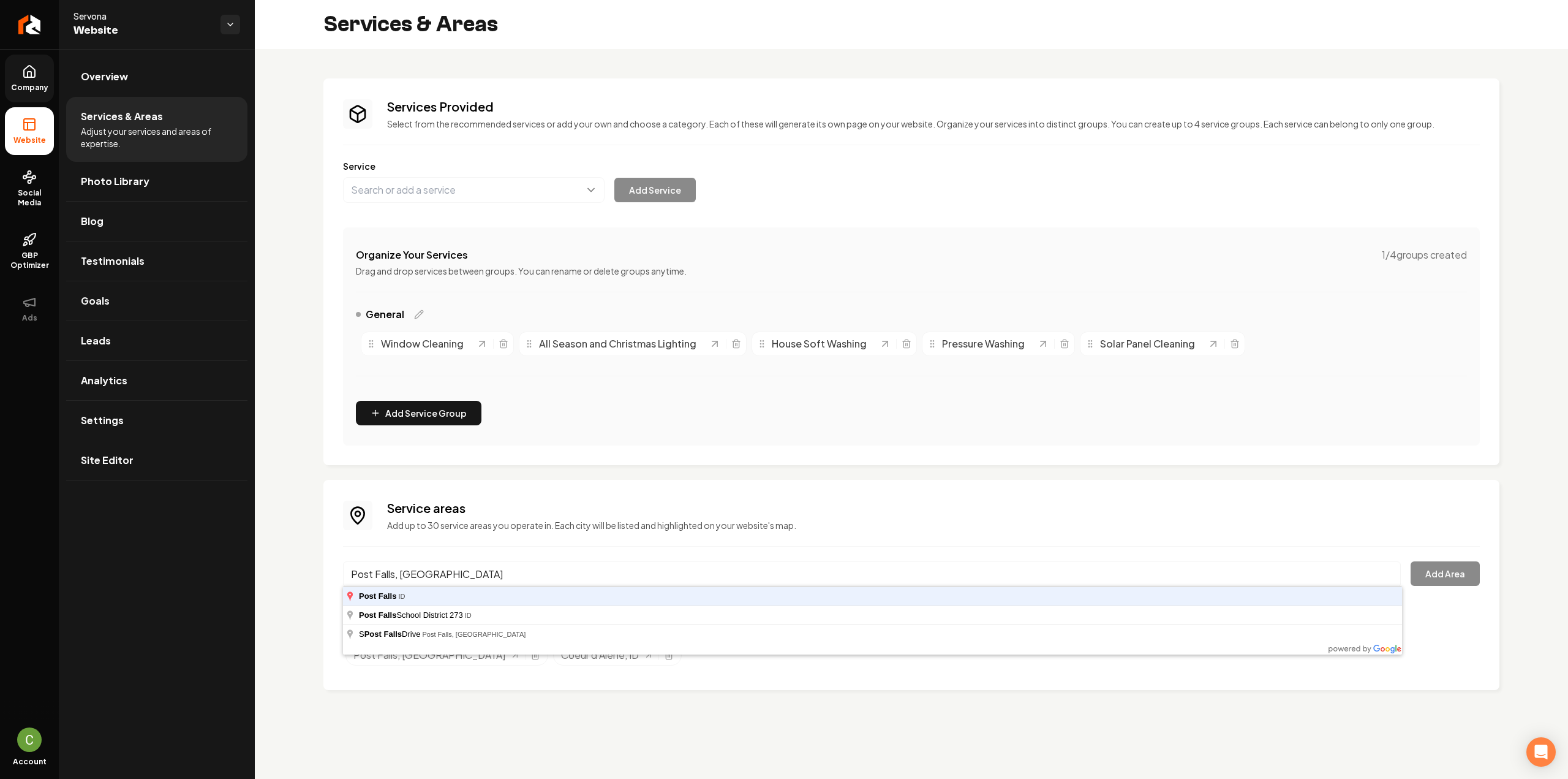
type input "Post Falls, [GEOGRAPHIC_DATA]"
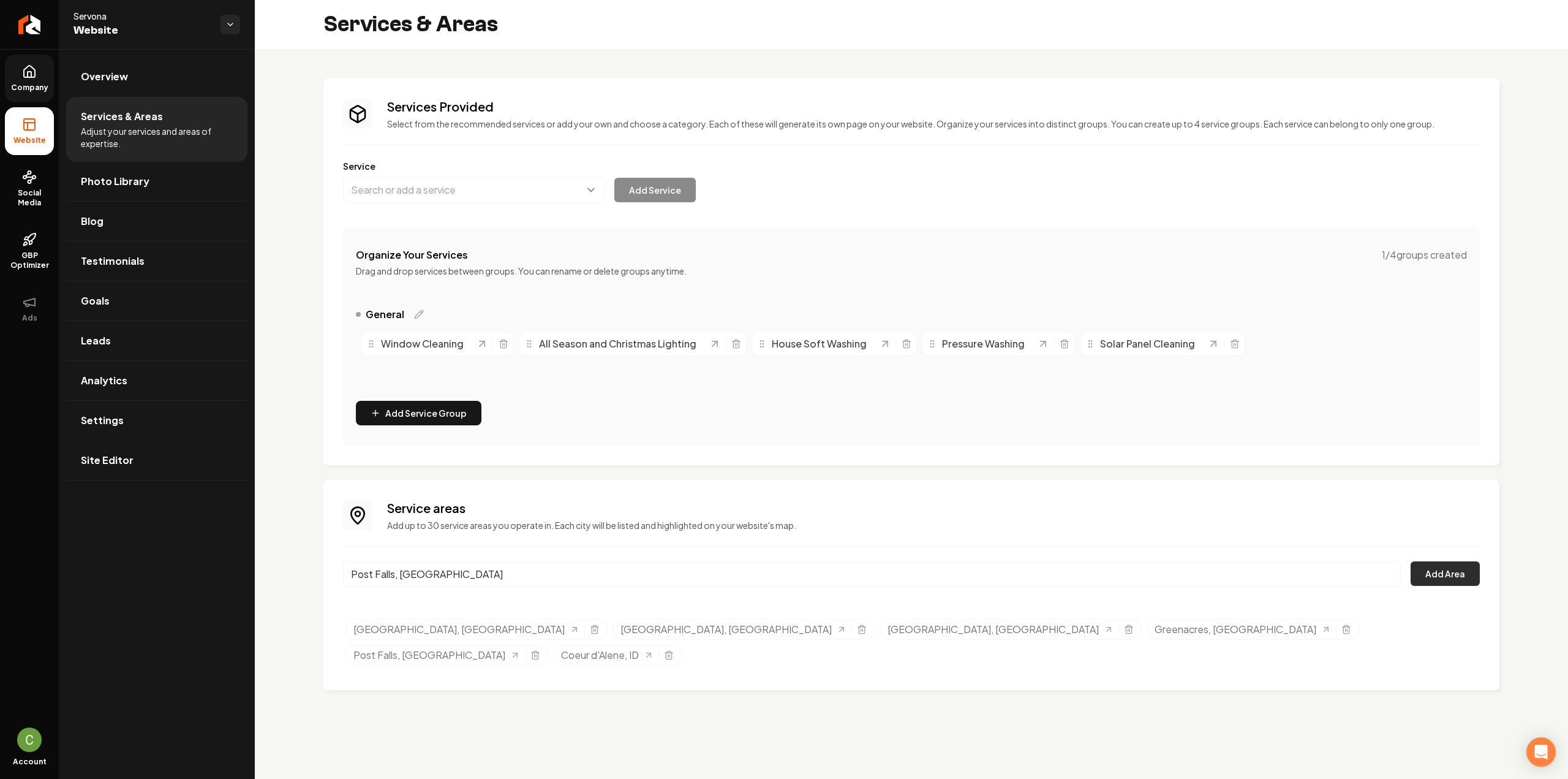
click at [1454, 576] on button "Add Area" at bounding box center [1445, 573] width 69 height 25
click at [486, 578] on input "Post Falls, [GEOGRAPHIC_DATA]" at bounding box center [872, 574] width 1057 height 25
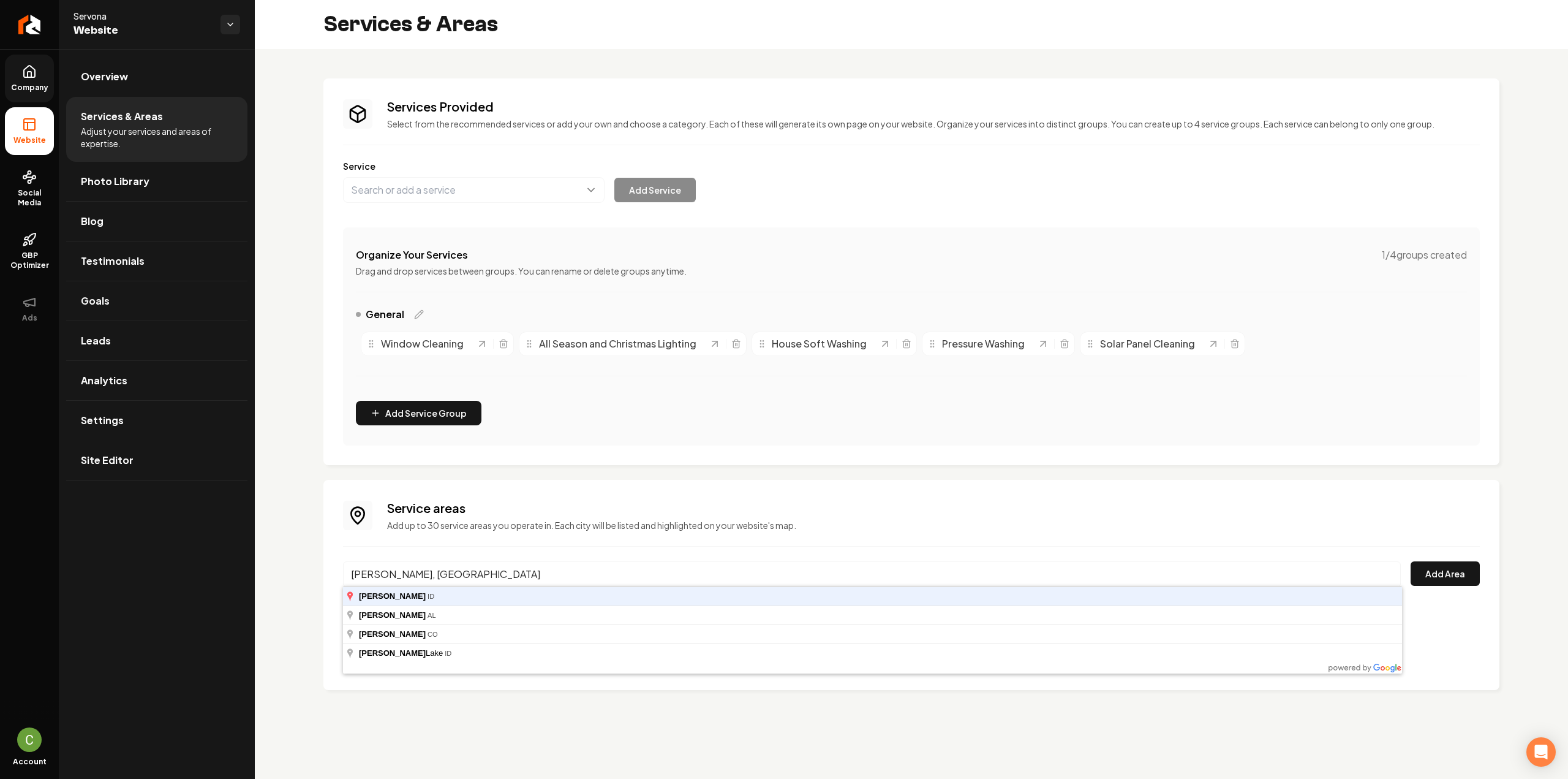
type input "[PERSON_NAME], [GEOGRAPHIC_DATA]"
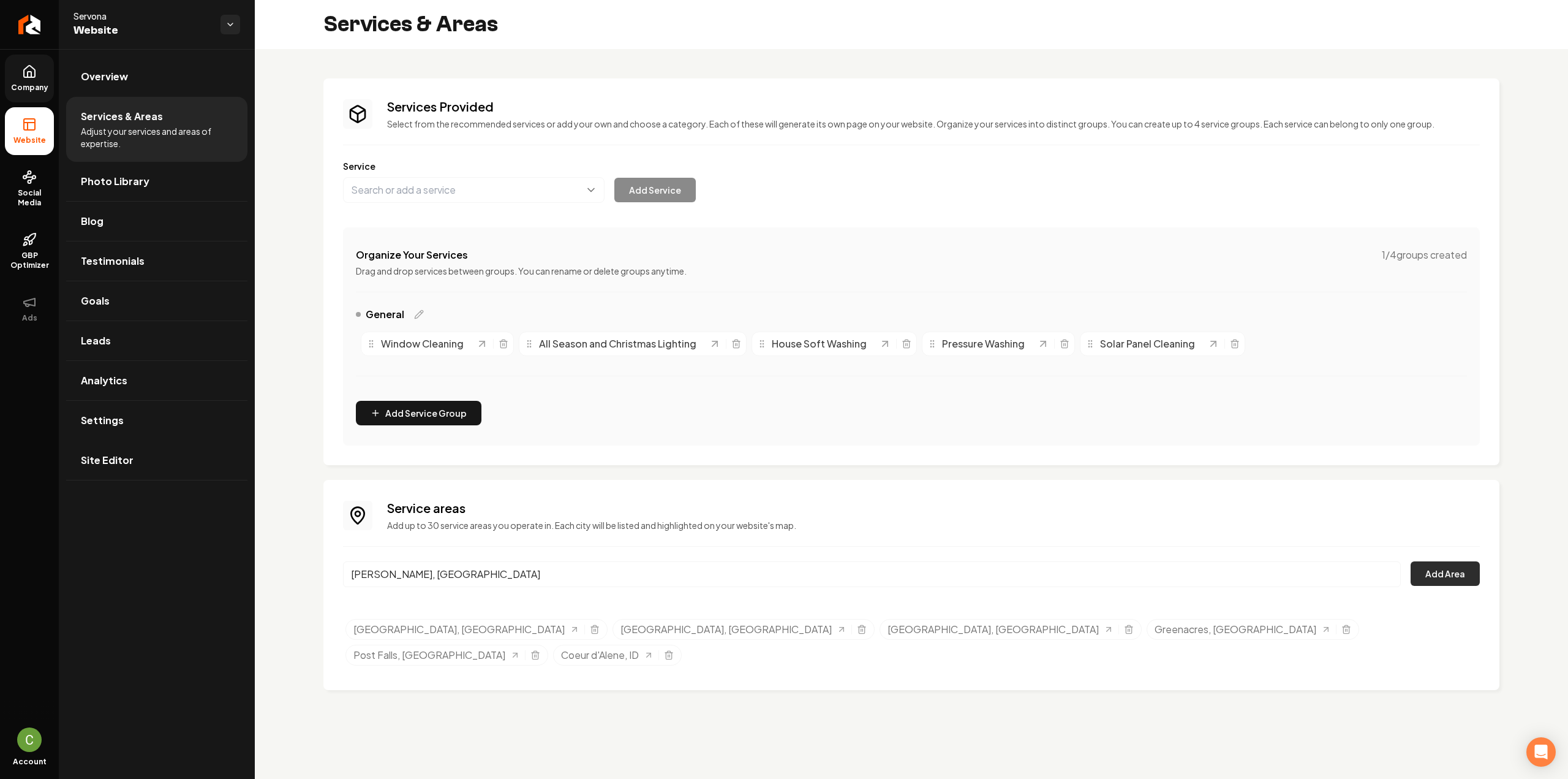
click at [1474, 567] on button "Add Area" at bounding box center [1445, 573] width 69 height 25
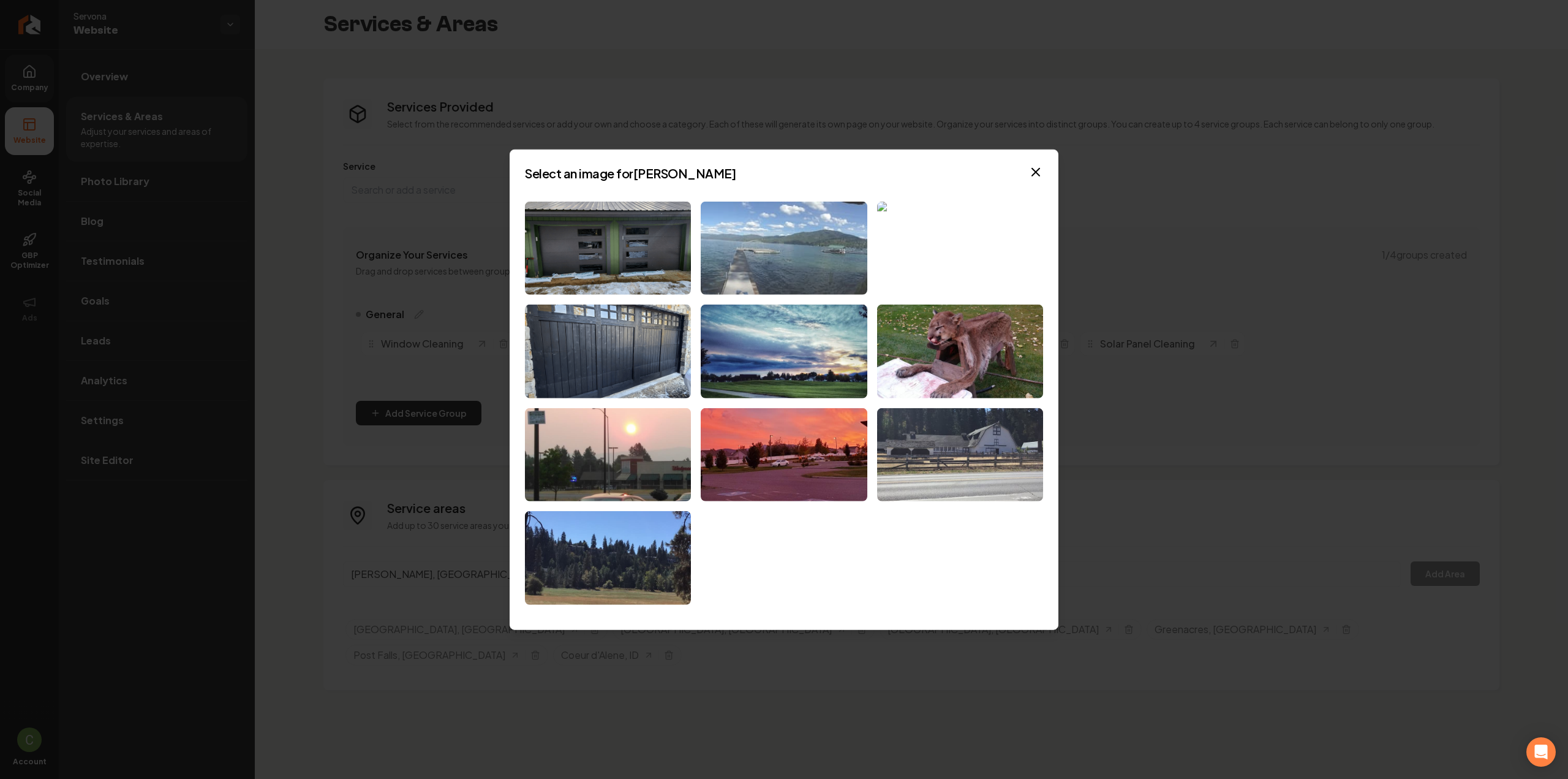
click at [756, 261] on img at bounding box center [784, 247] width 166 height 94
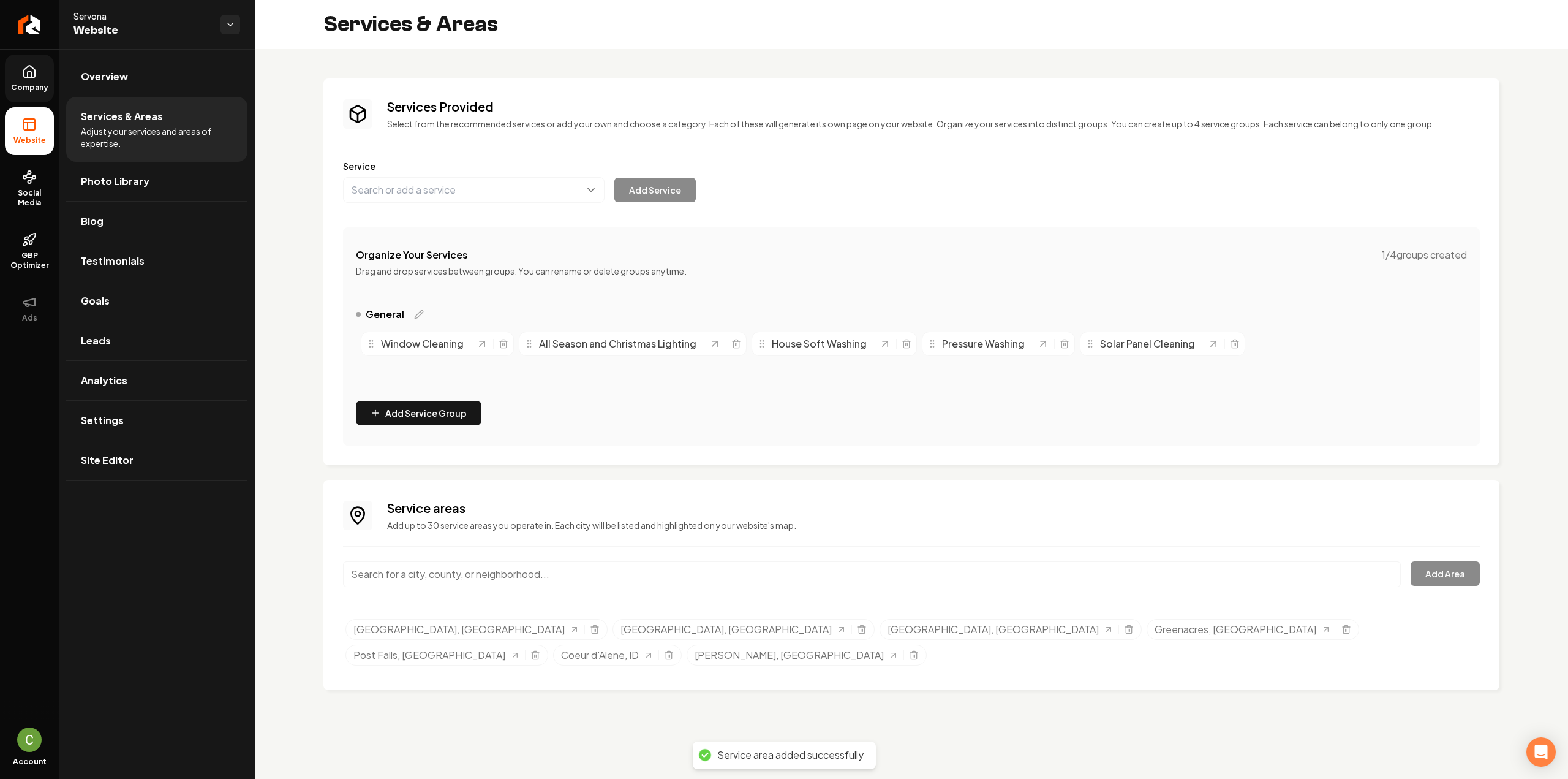
click at [510, 581] on input "Main content area" at bounding box center [872, 574] width 1057 height 25
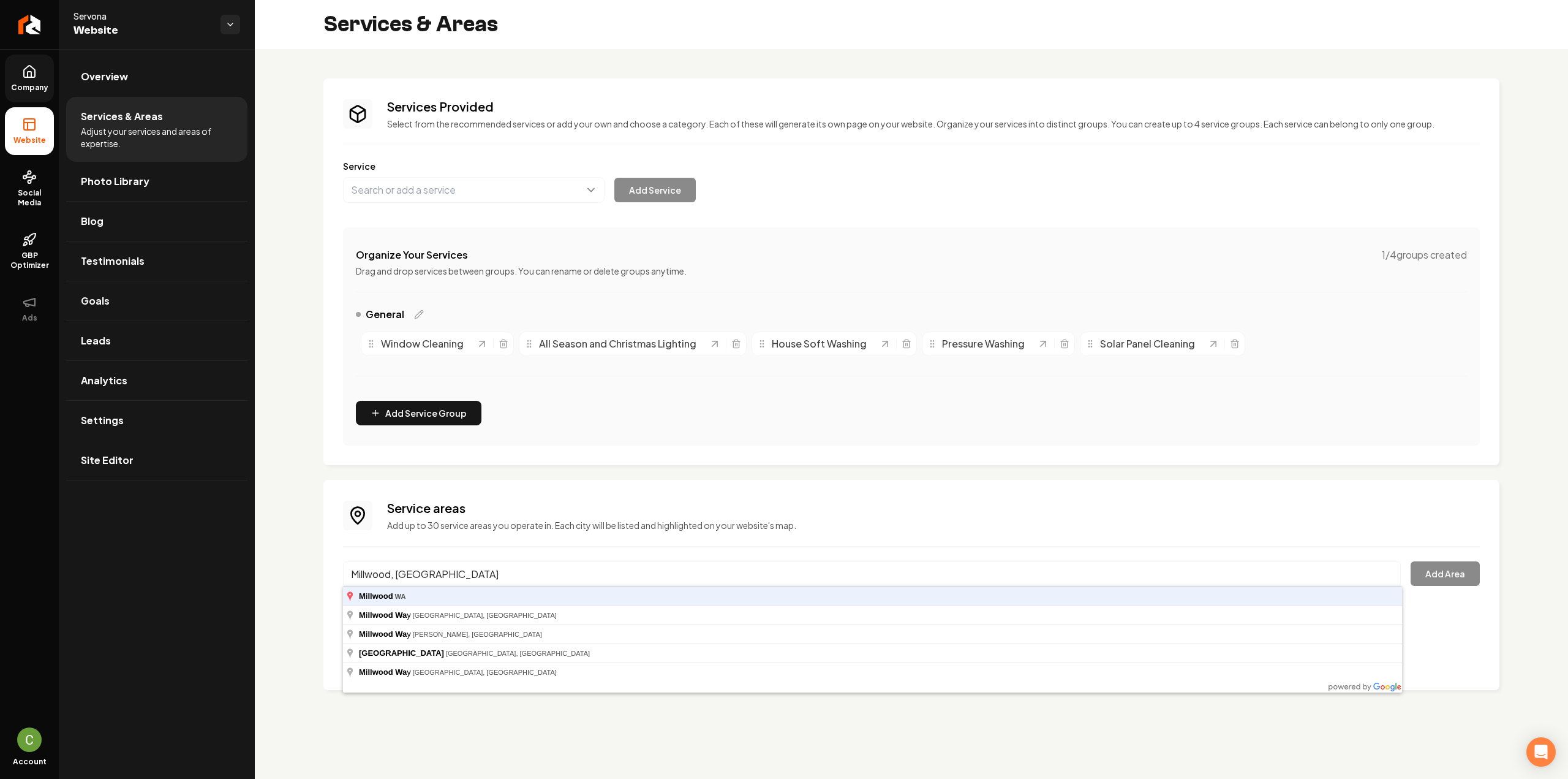
type input "Millwood, [GEOGRAPHIC_DATA]"
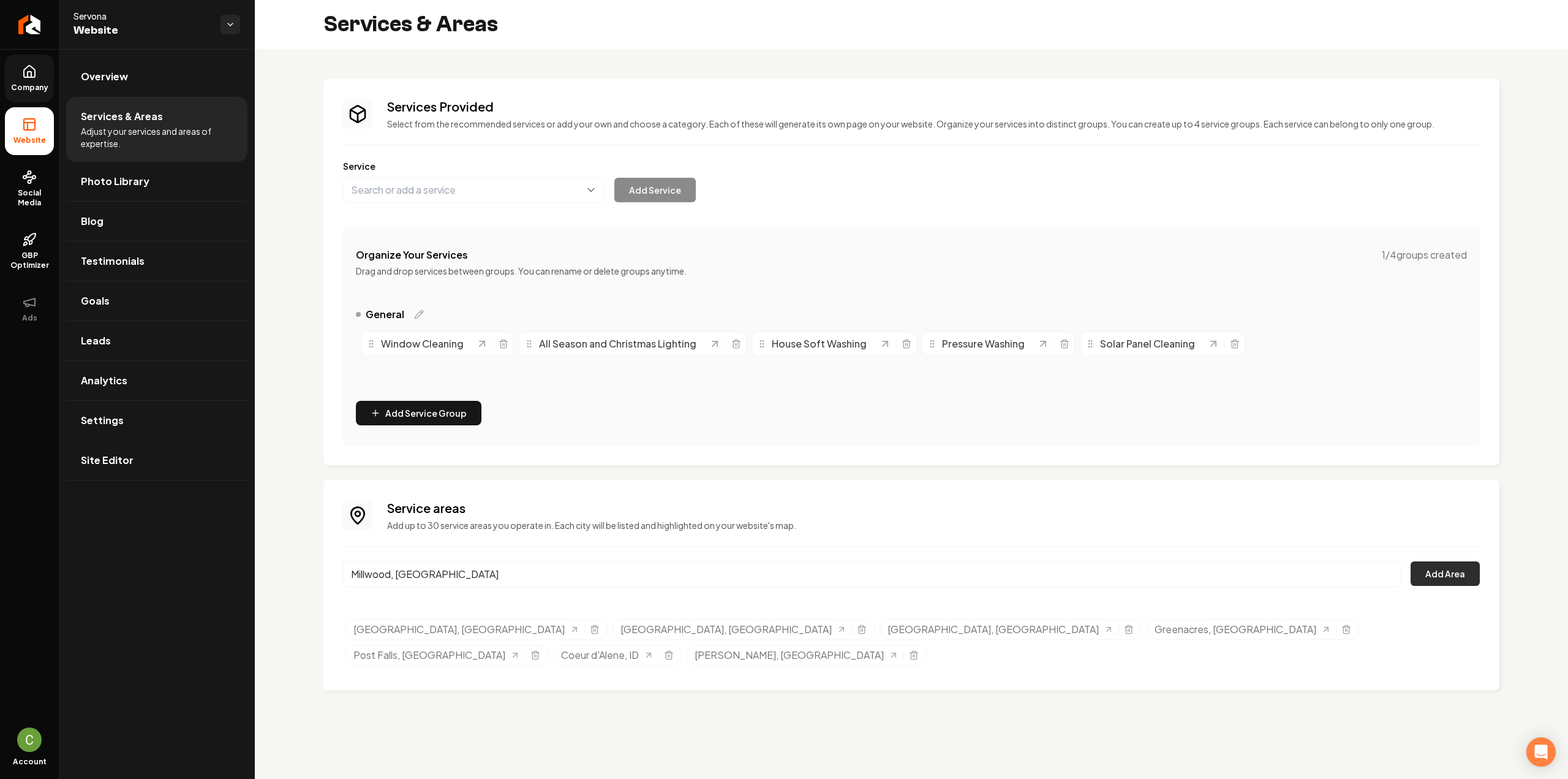
click at [1438, 578] on button "Add Area" at bounding box center [1445, 573] width 69 height 25
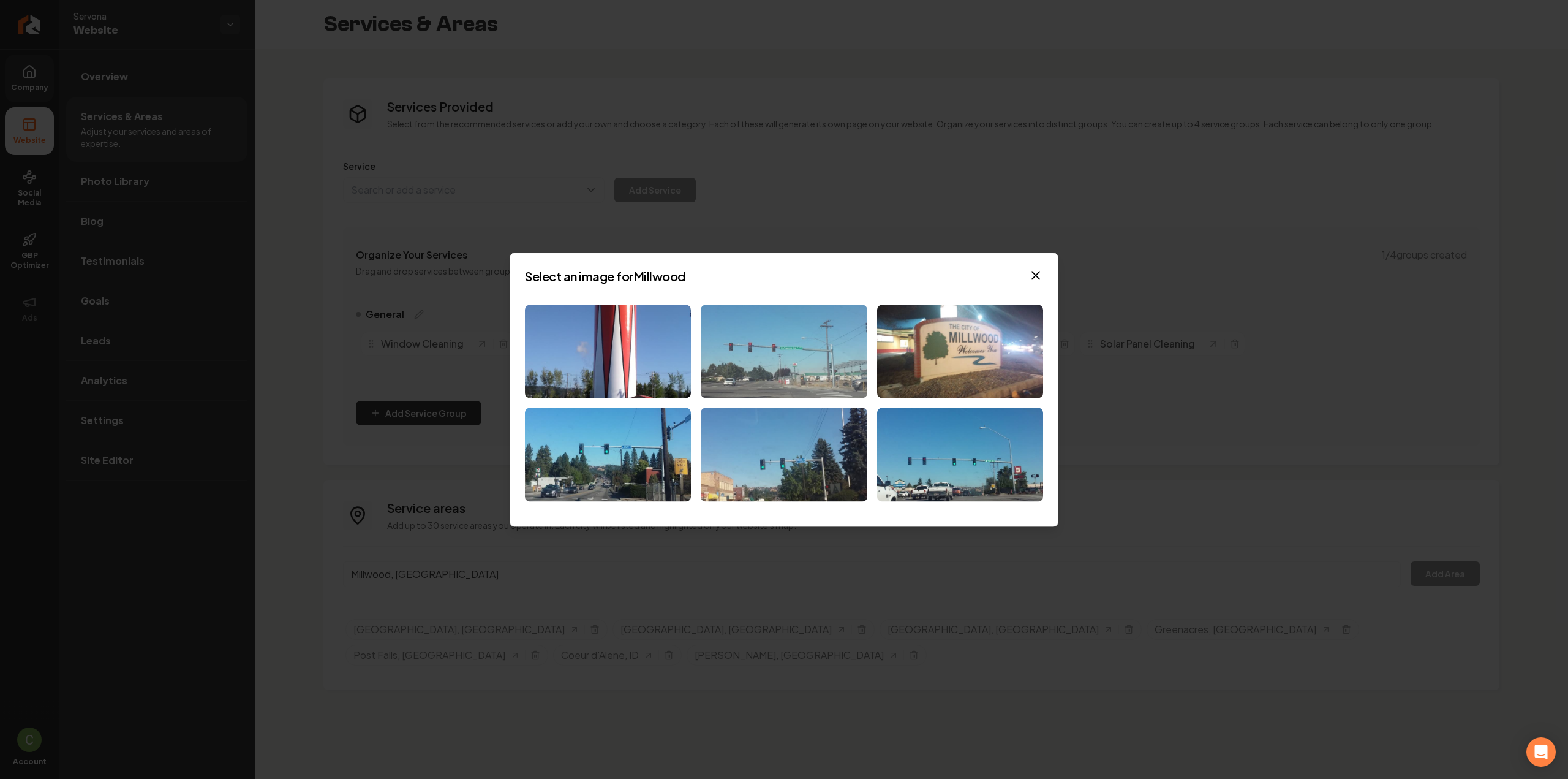
click at [780, 354] on img at bounding box center [784, 351] width 166 height 94
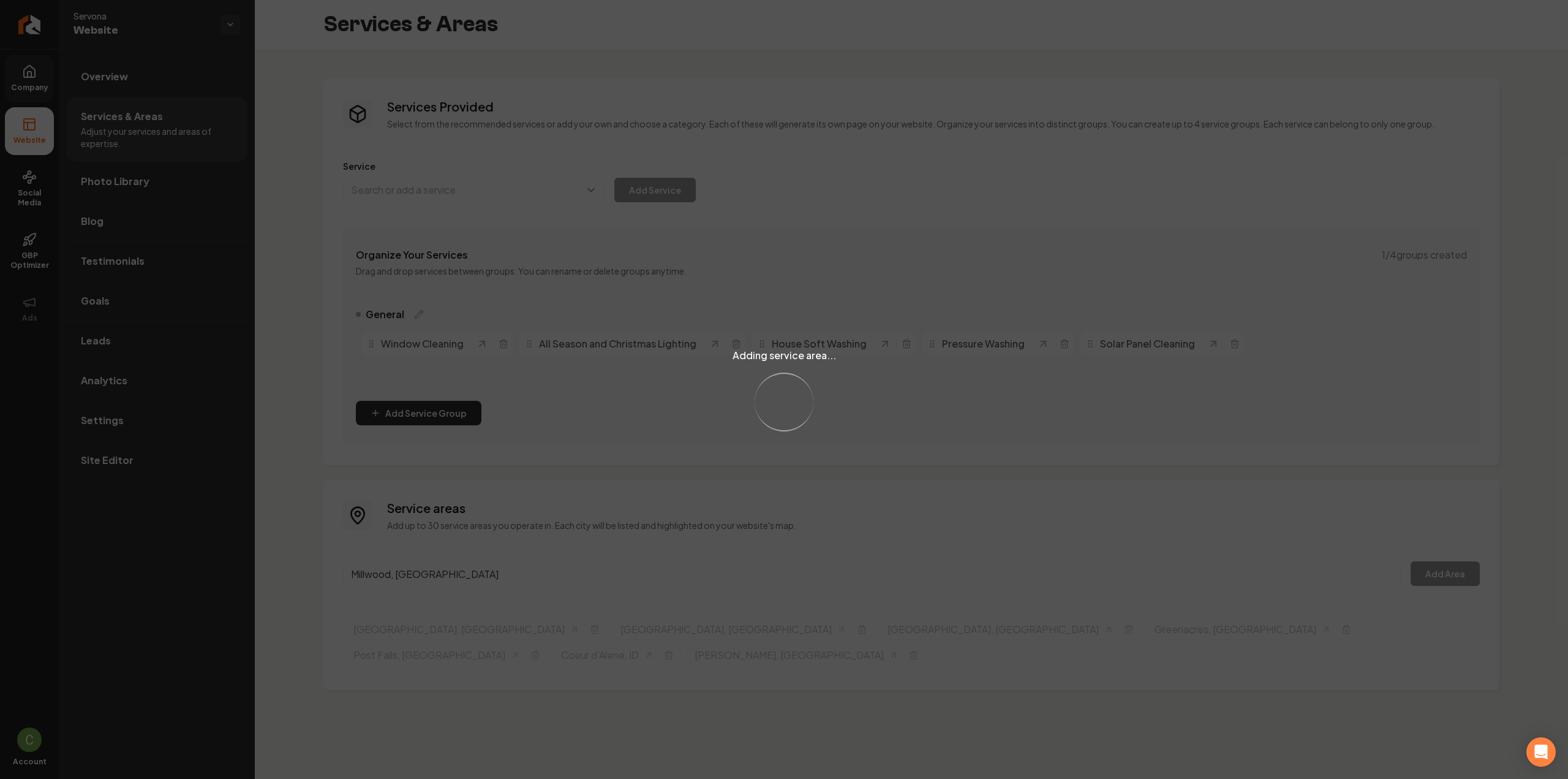
click at [371, 572] on div "Adding service area... Loading..." at bounding box center [784, 390] width 1568 height 779
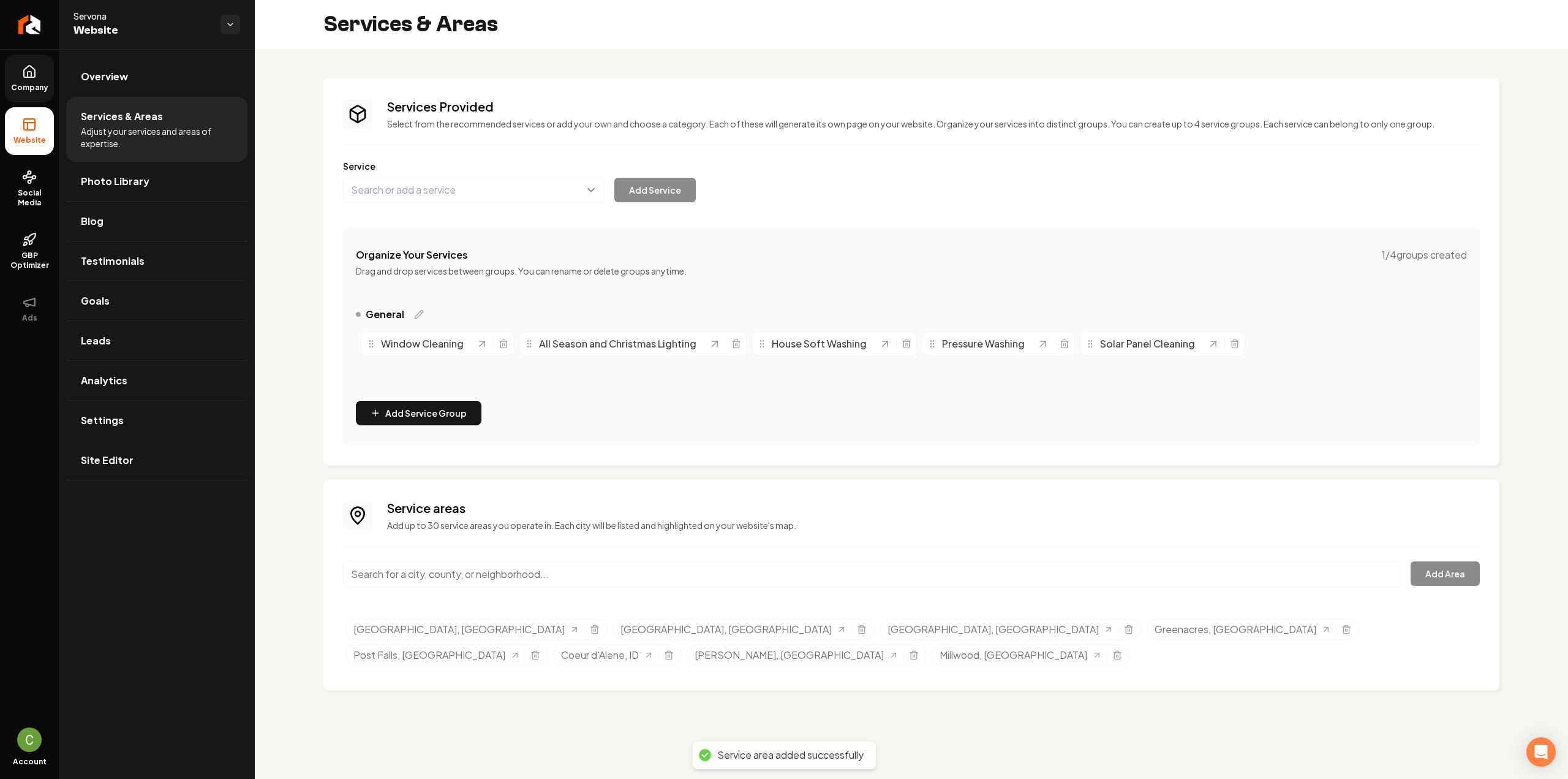
click at [371, 572] on input "Main content area" at bounding box center [872, 574] width 1057 height 25
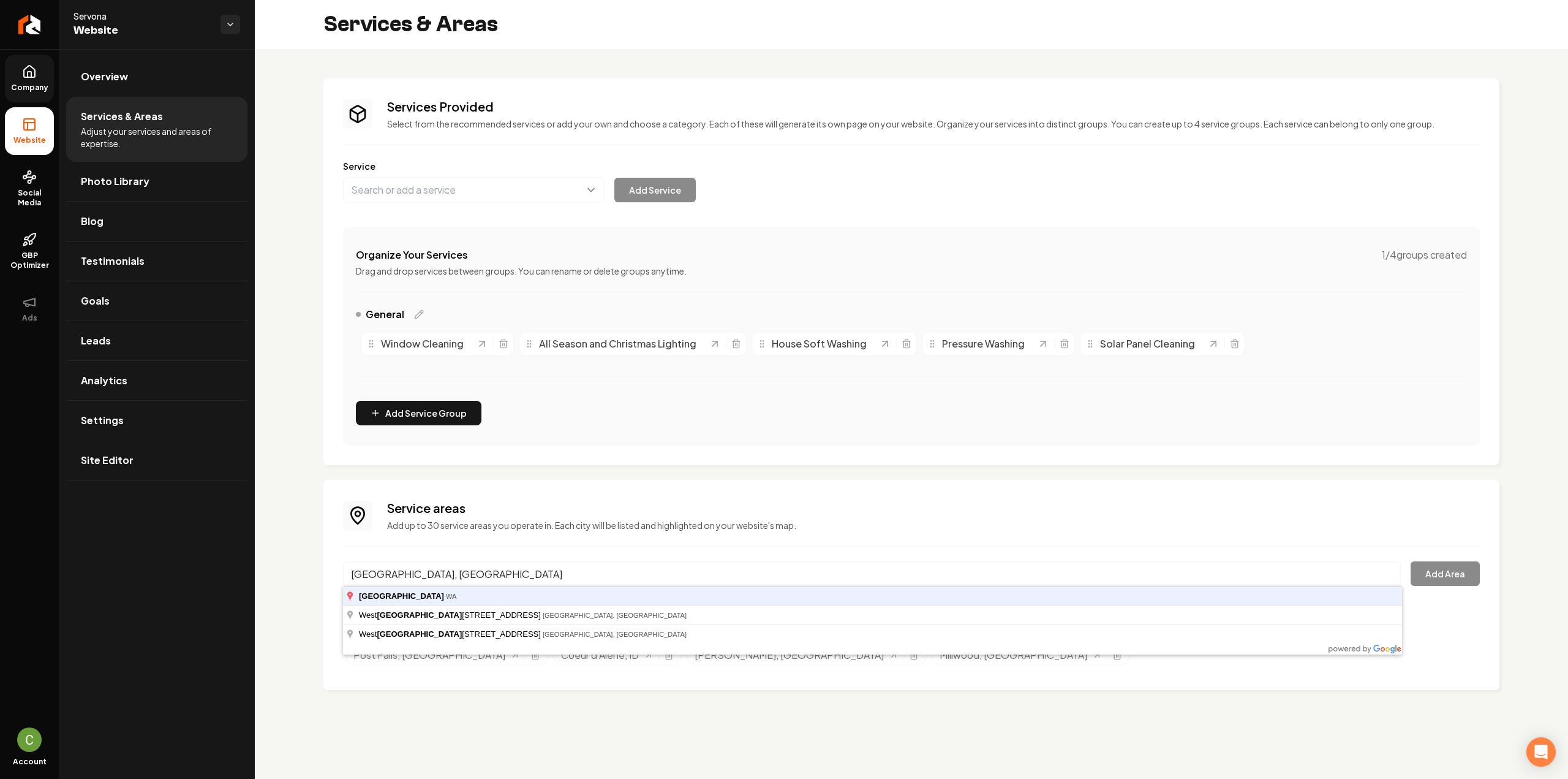
type input "[GEOGRAPHIC_DATA], [GEOGRAPHIC_DATA]"
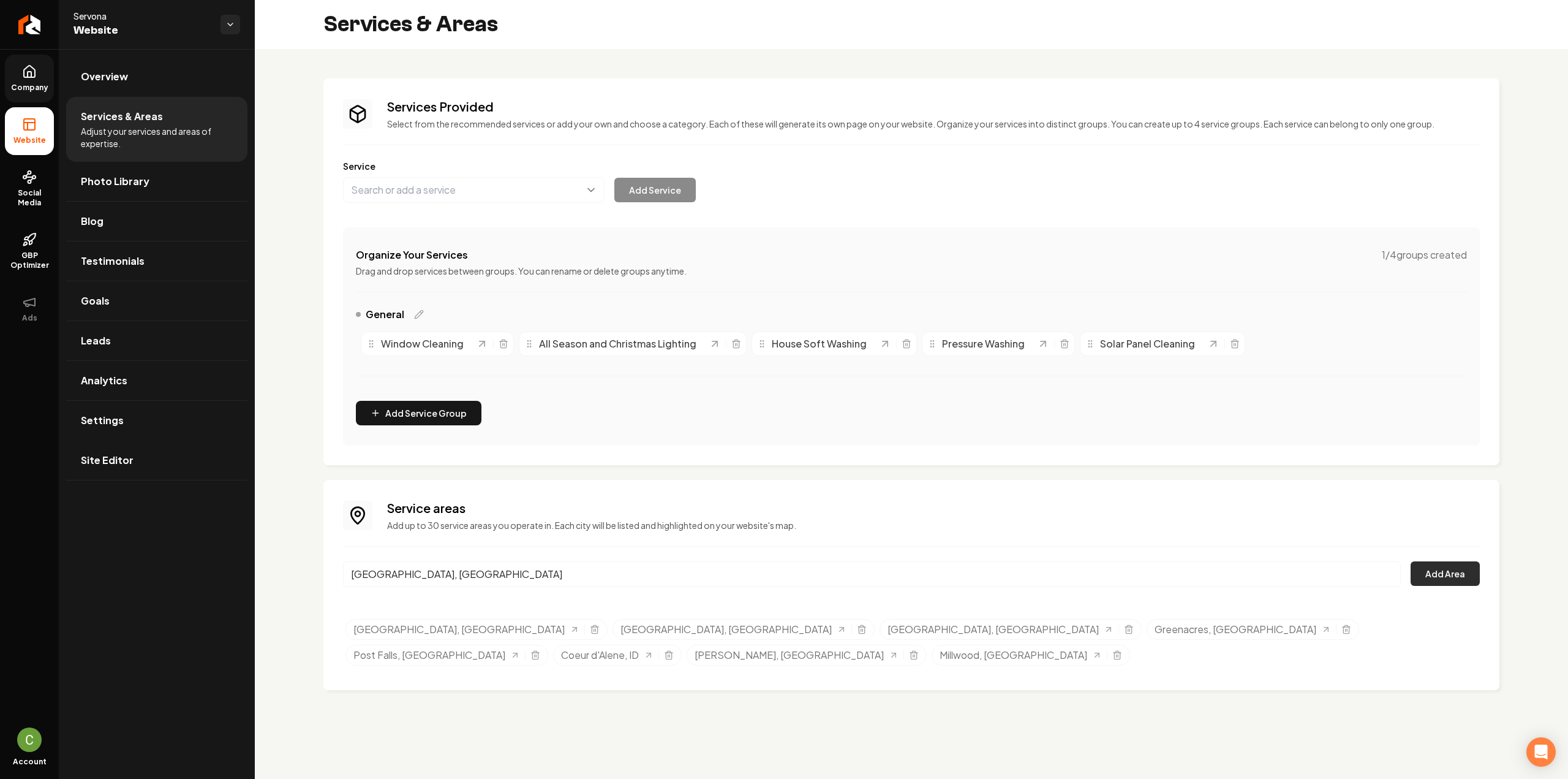
click at [1471, 575] on button "Add Area" at bounding box center [1445, 573] width 69 height 25
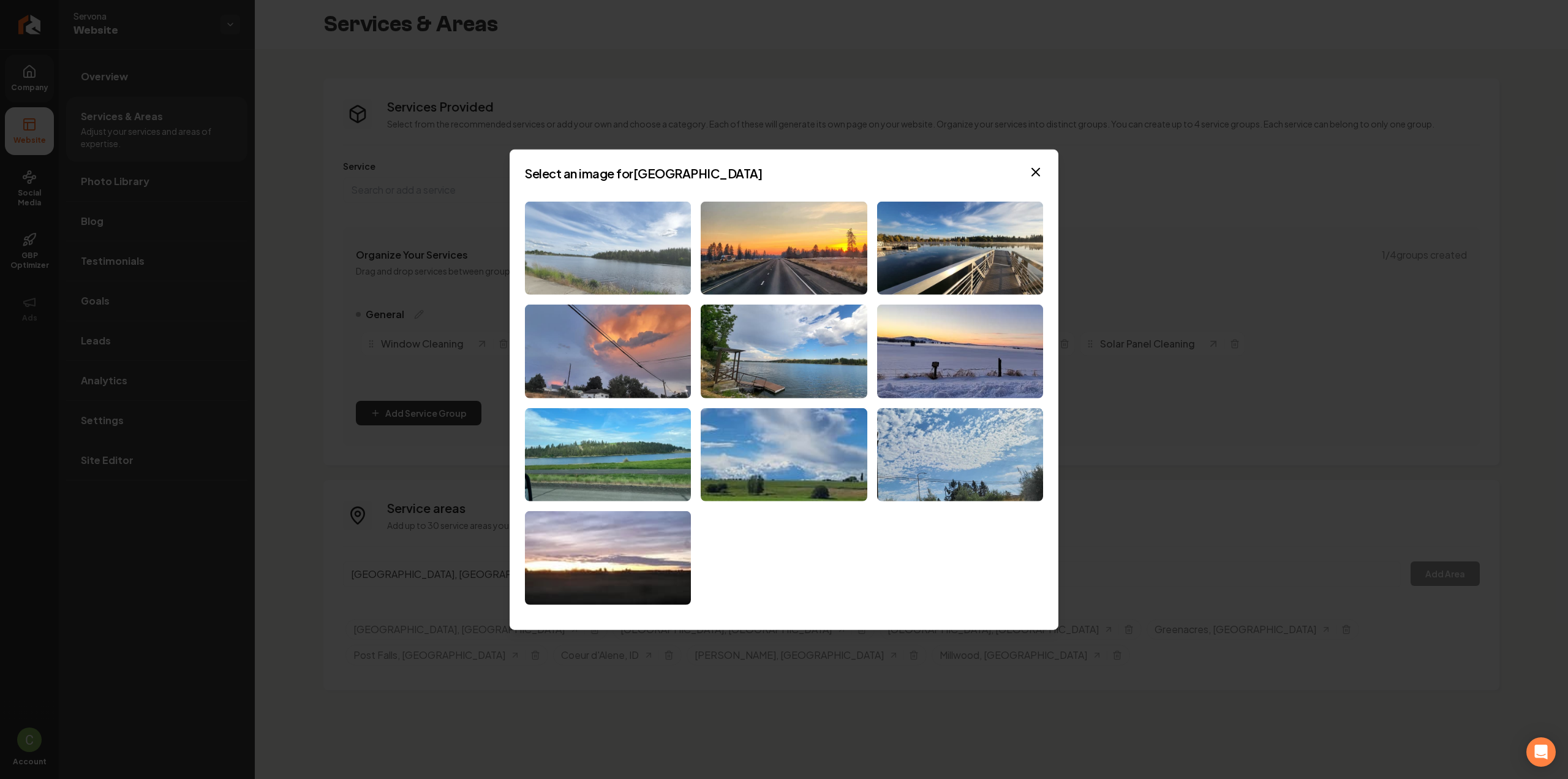
click at [578, 252] on img at bounding box center [608, 247] width 166 height 94
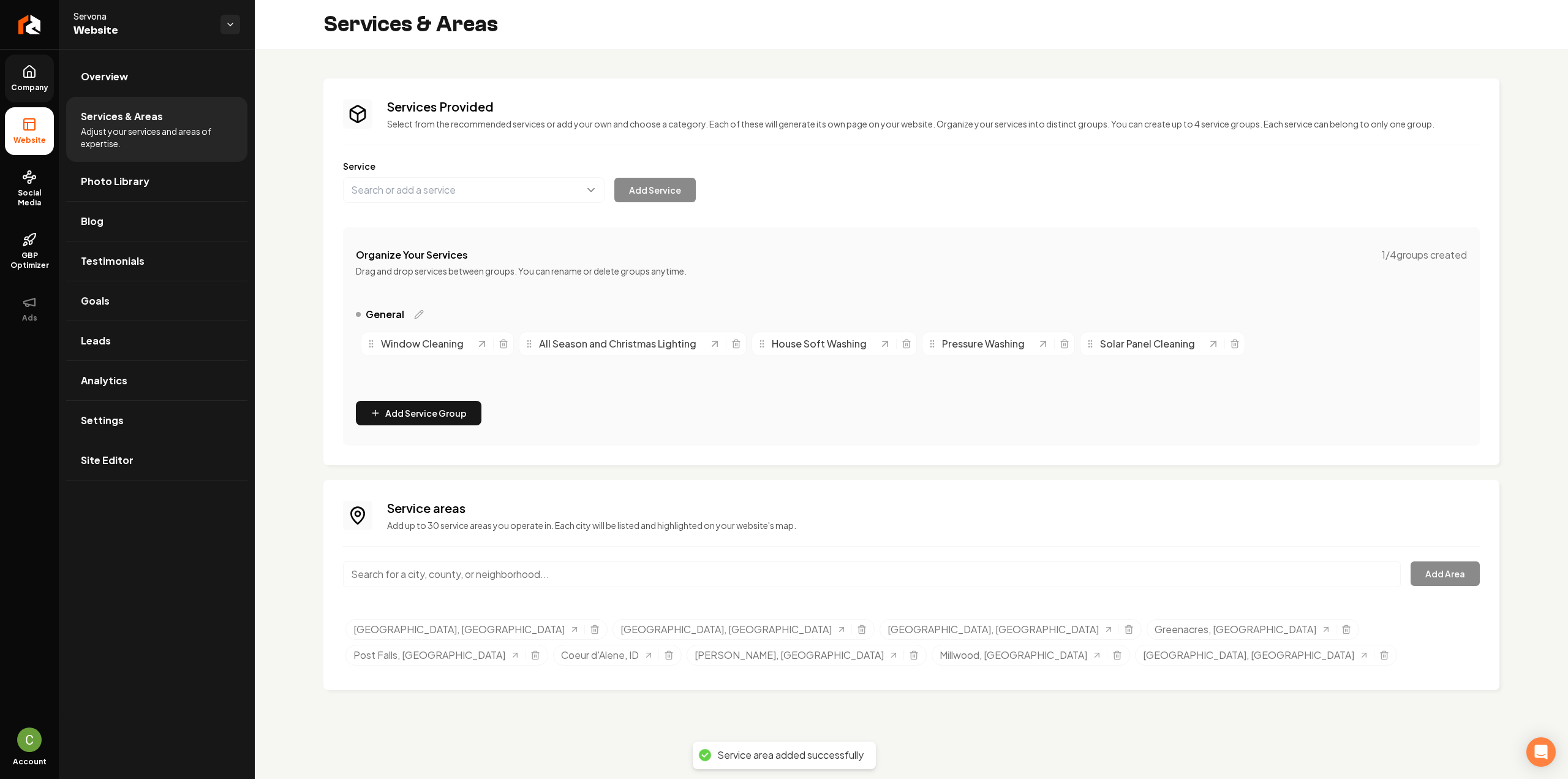
click at [372, 572] on input "Main content area" at bounding box center [872, 574] width 1057 height 25
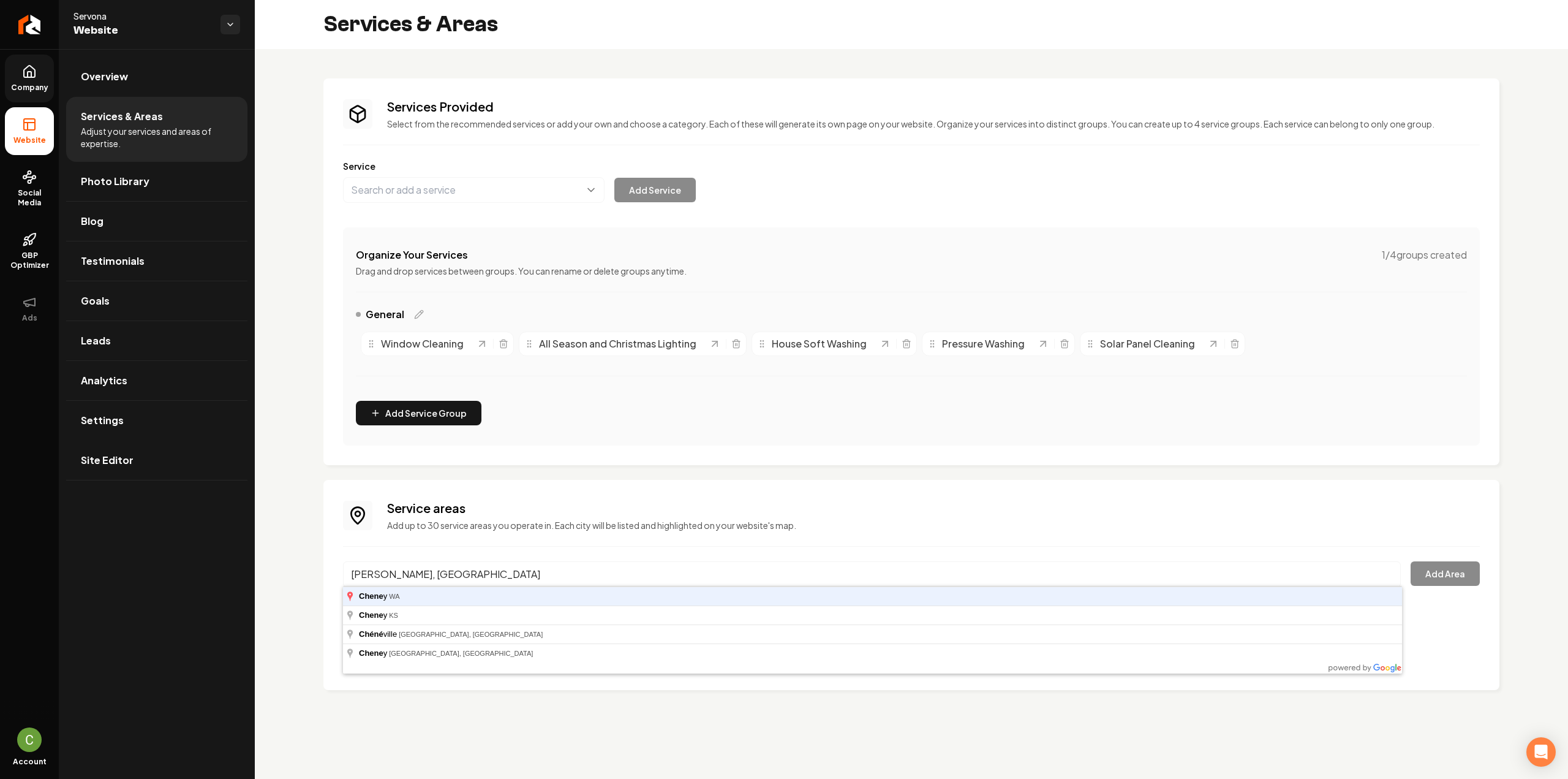
type input "[PERSON_NAME], [GEOGRAPHIC_DATA]"
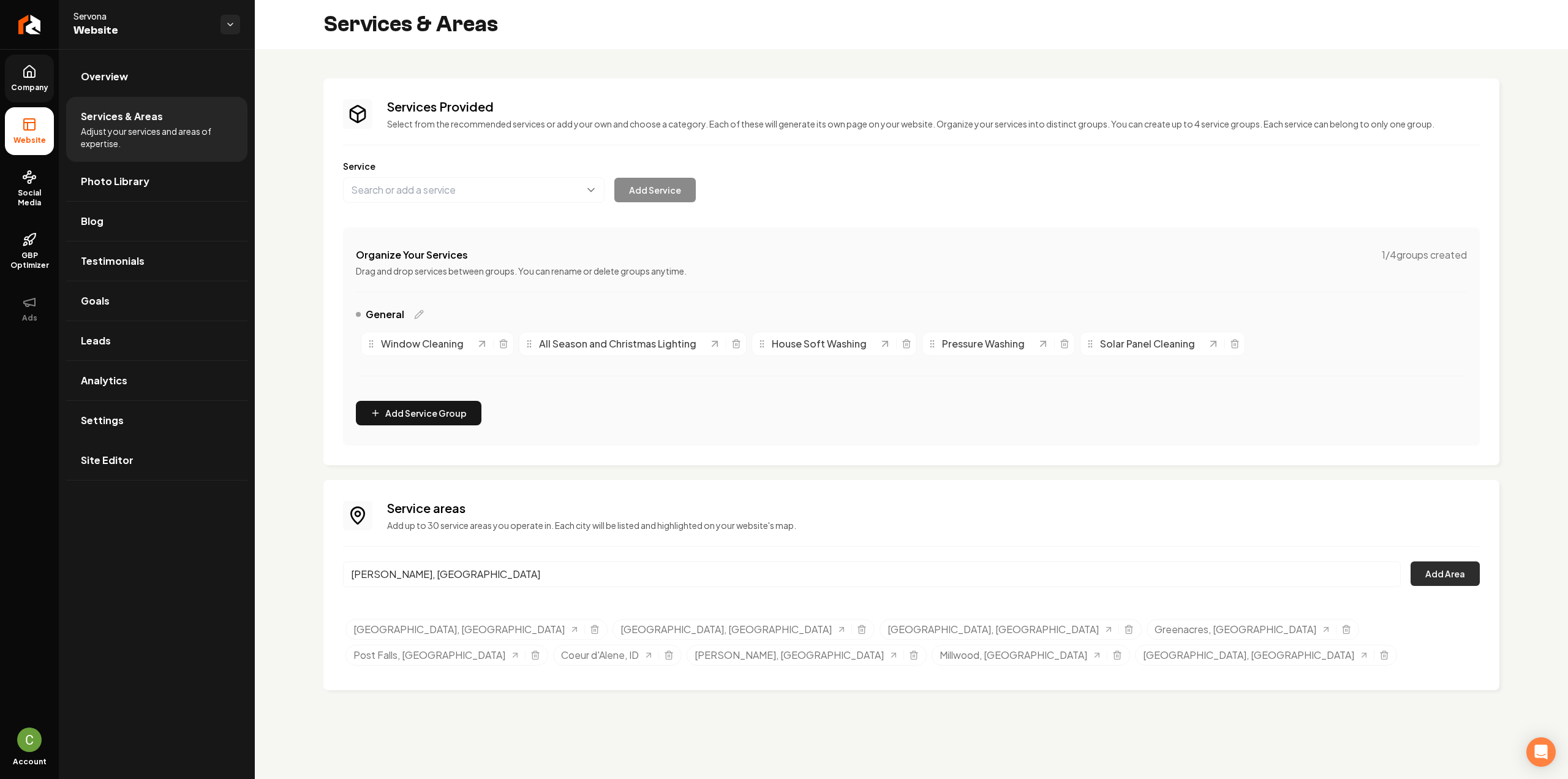
click at [1441, 575] on button "Add Area" at bounding box center [1445, 573] width 69 height 25
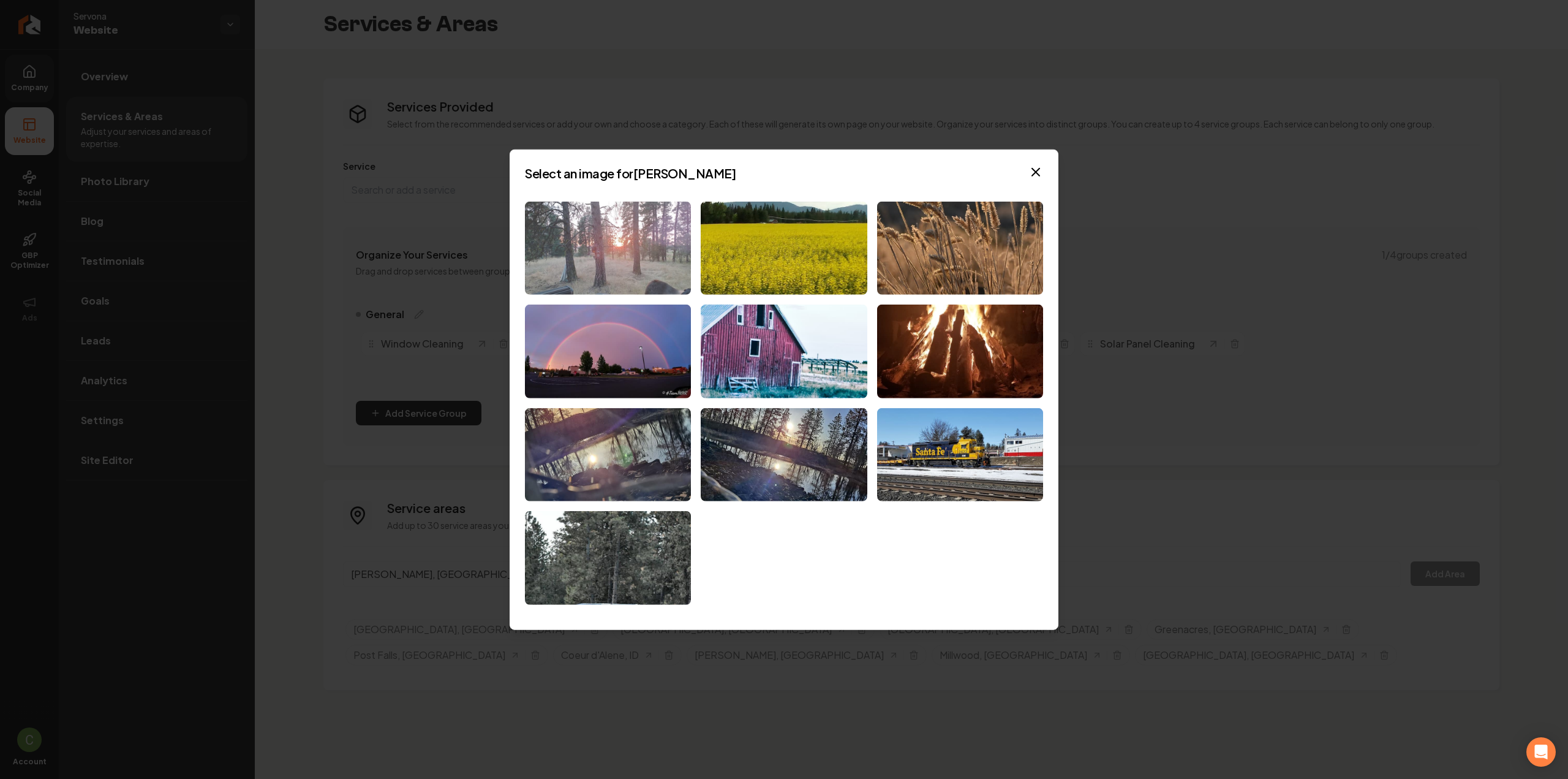
click at [625, 257] on img at bounding box center [608, 247] width 166 height 94
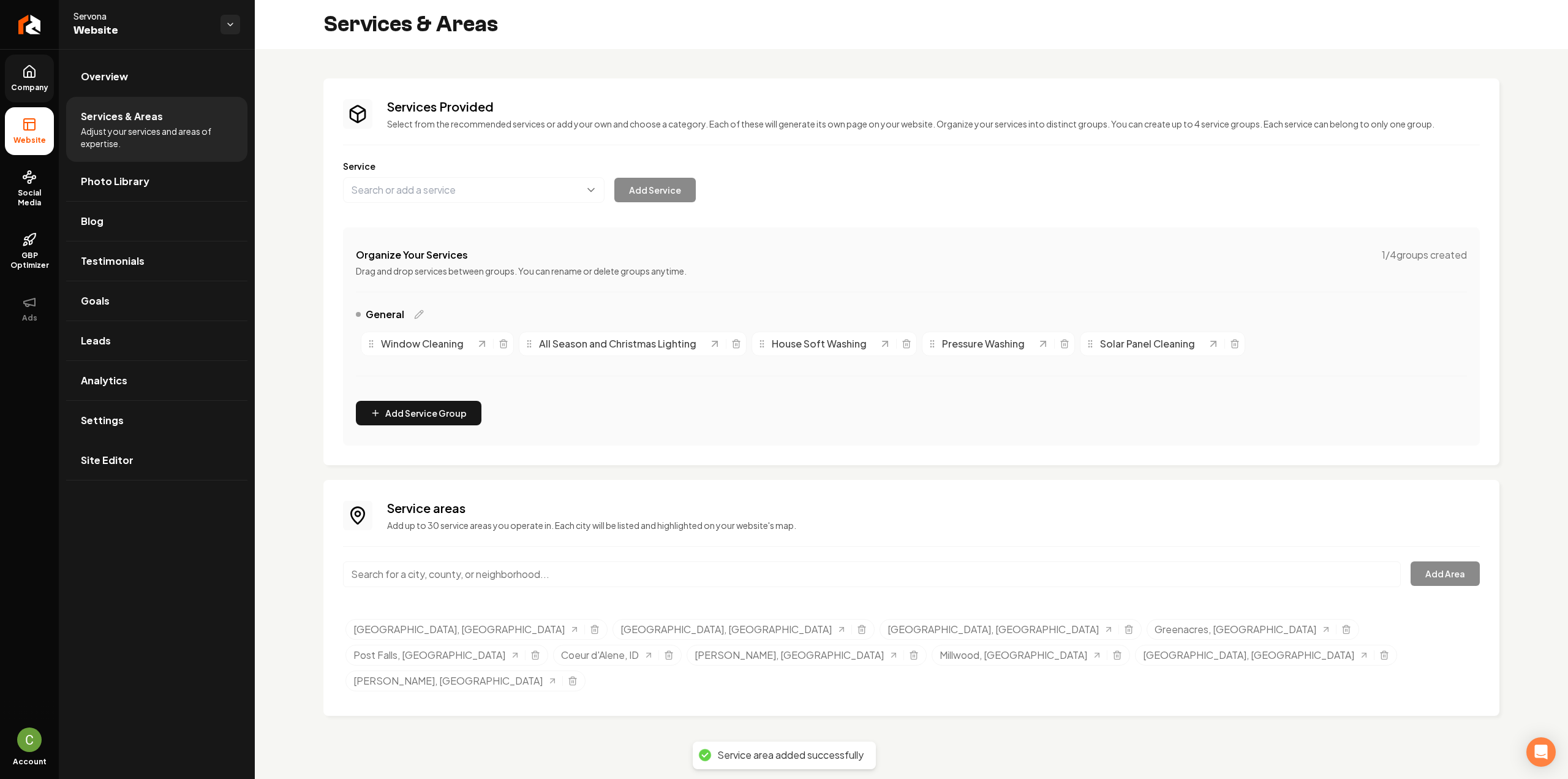
click at [432, 575] on input "Main content area" at bounding box center [872, 574] width 1057 height 25
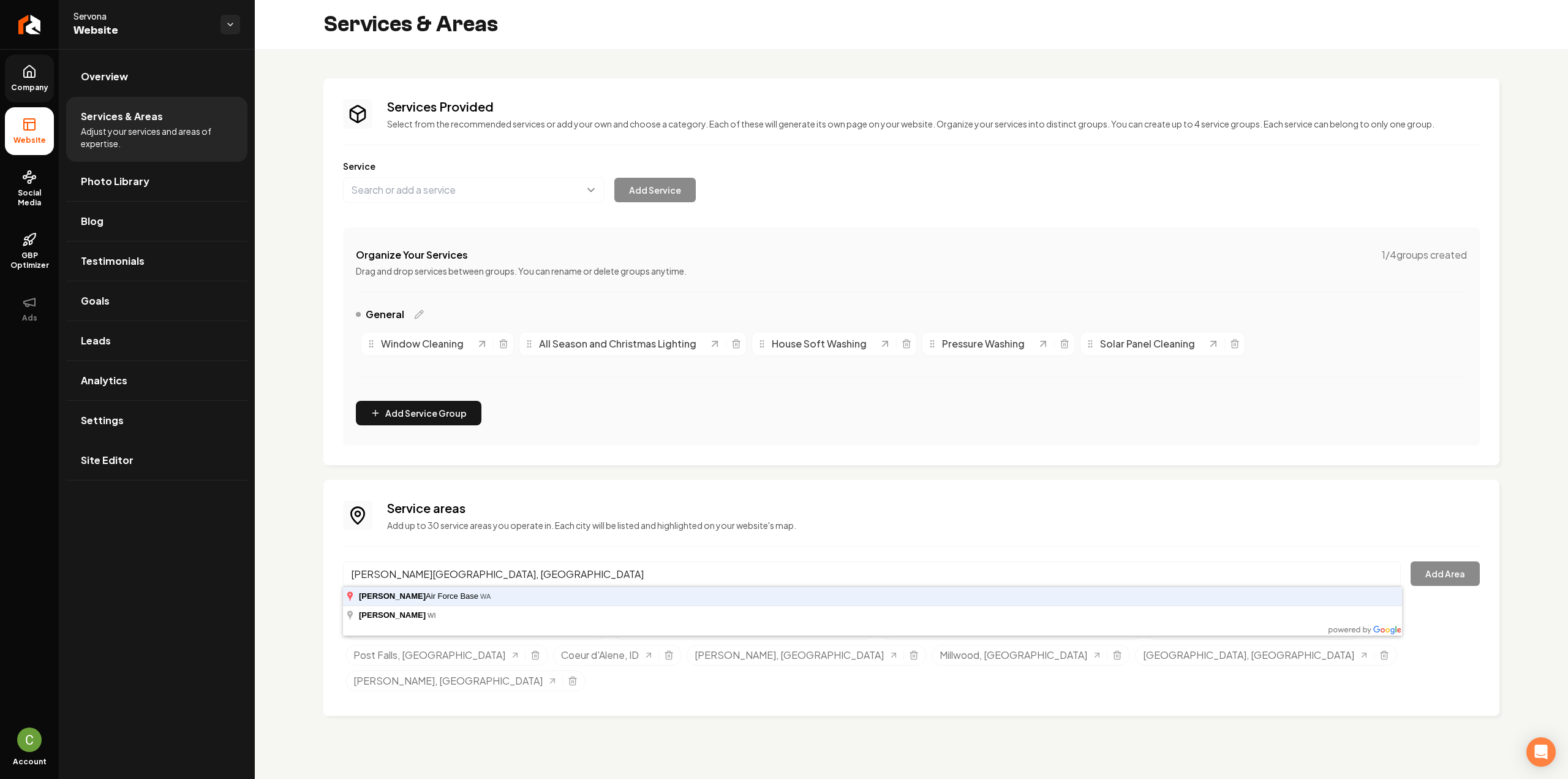
type input "[PERSON_NAME][GEOGRAPHIC_DATA], [GEOGRAPHIC_DATA]"
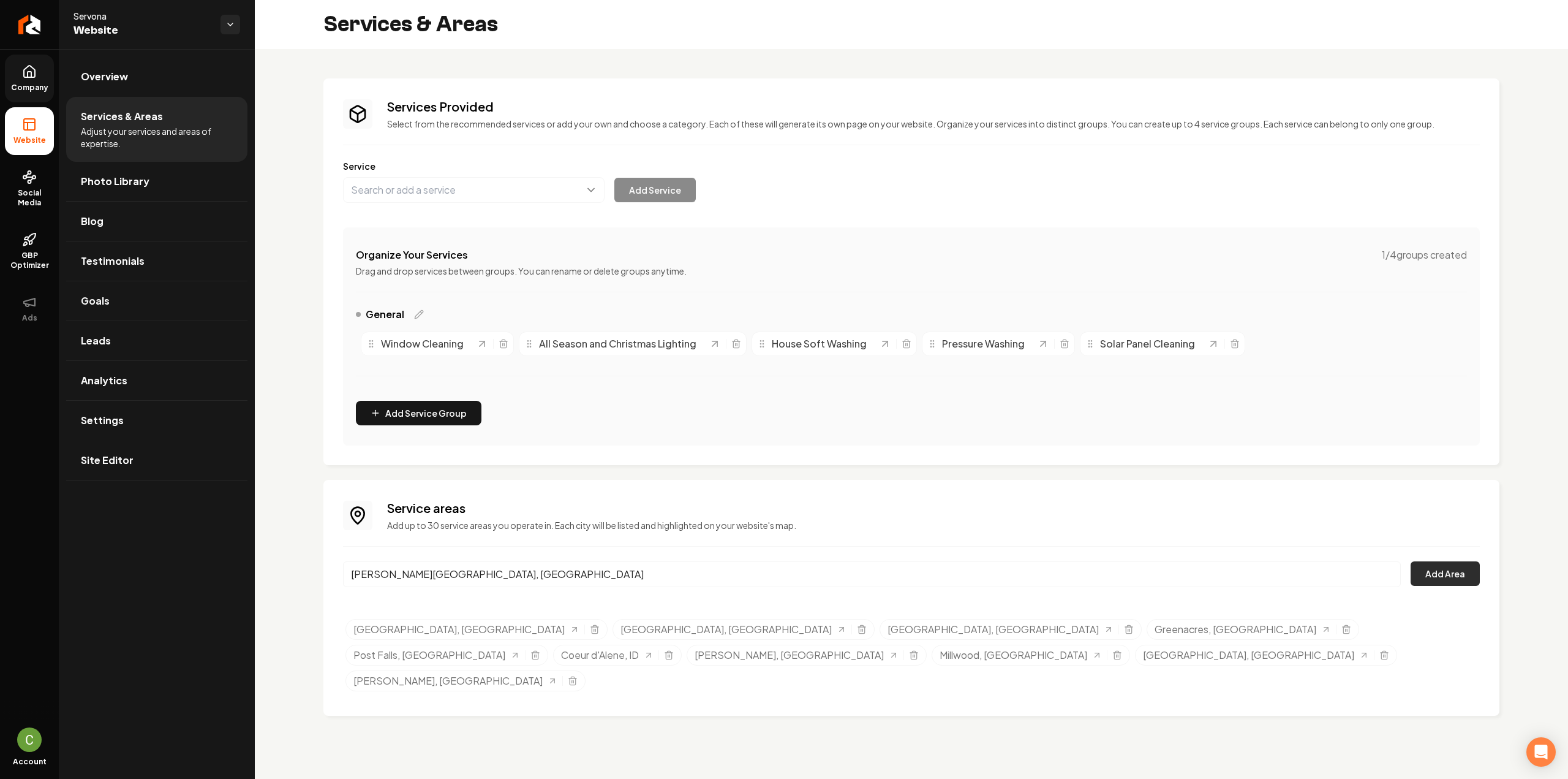
click at [1458, 581] on button "Add Area" at bounding box center [1445, 573] width 69 height 25
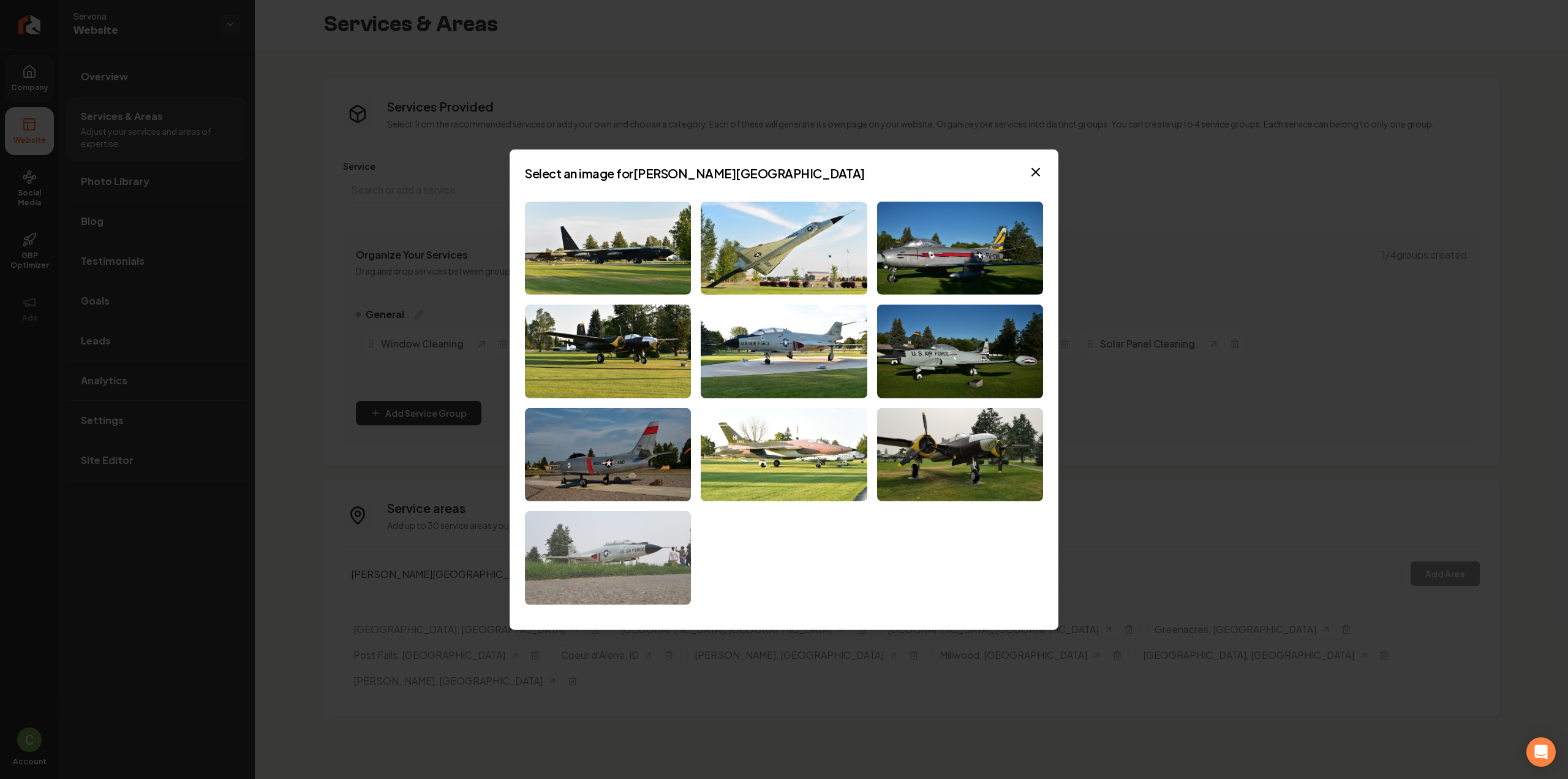
click at [618, 574] on img at bounding box center [608, 557] width 166 height 94
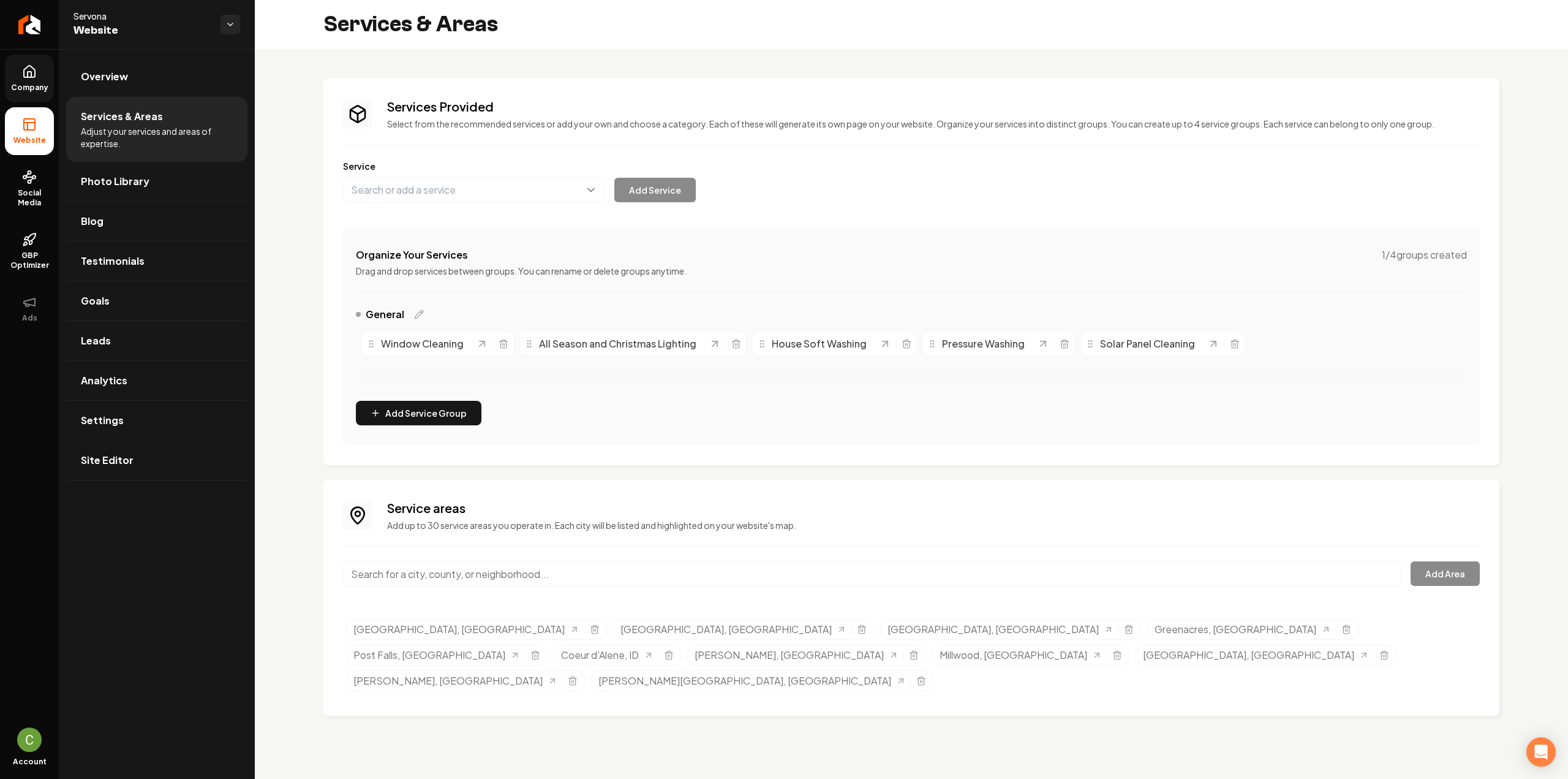
click at [607, 574] on input "Main content area" at bounding box center [872, 574] width 1057 height 25
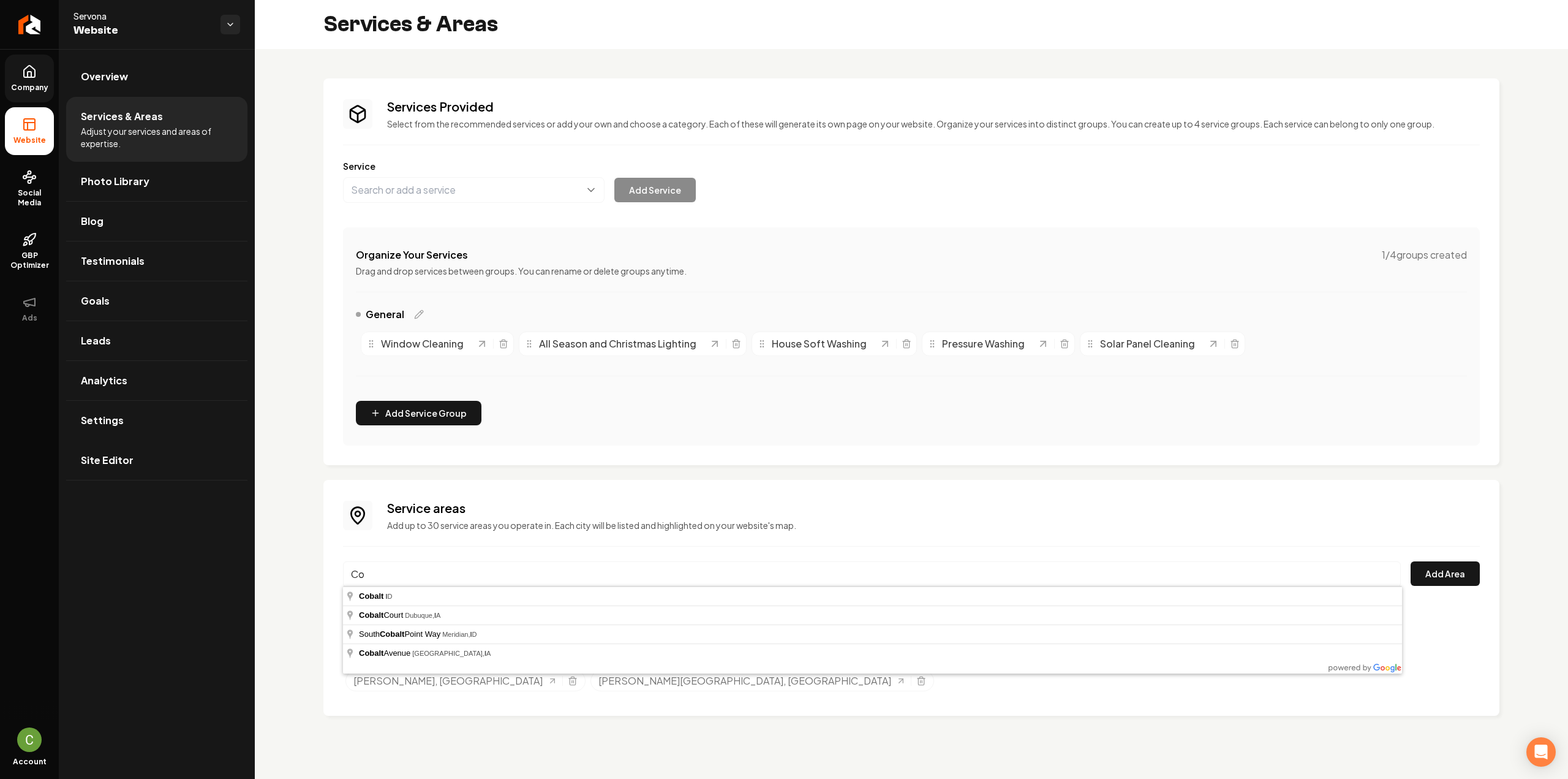
type input "C"
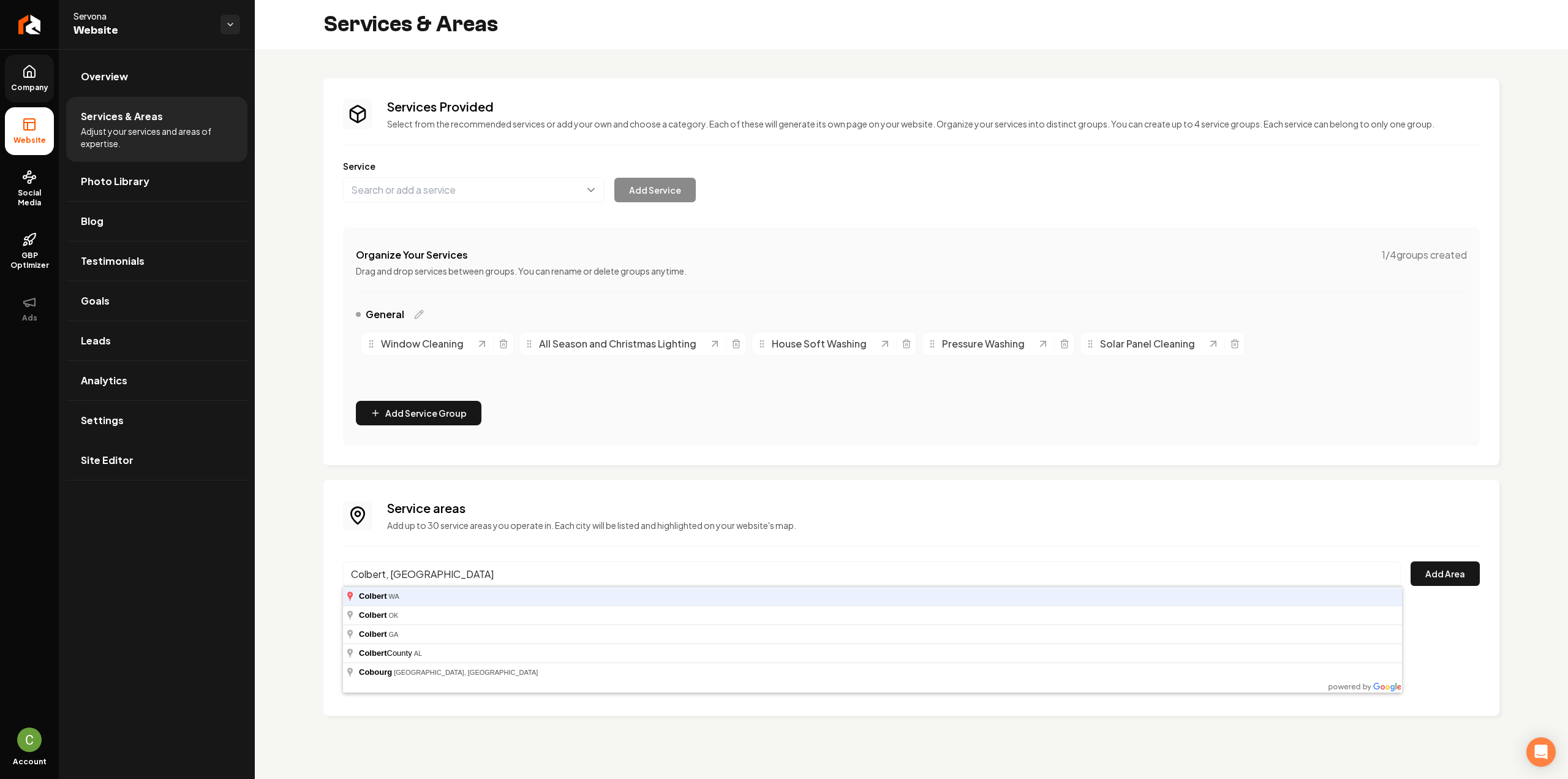
type input "Colbert, [GEOGRAPHIC_DATA]"
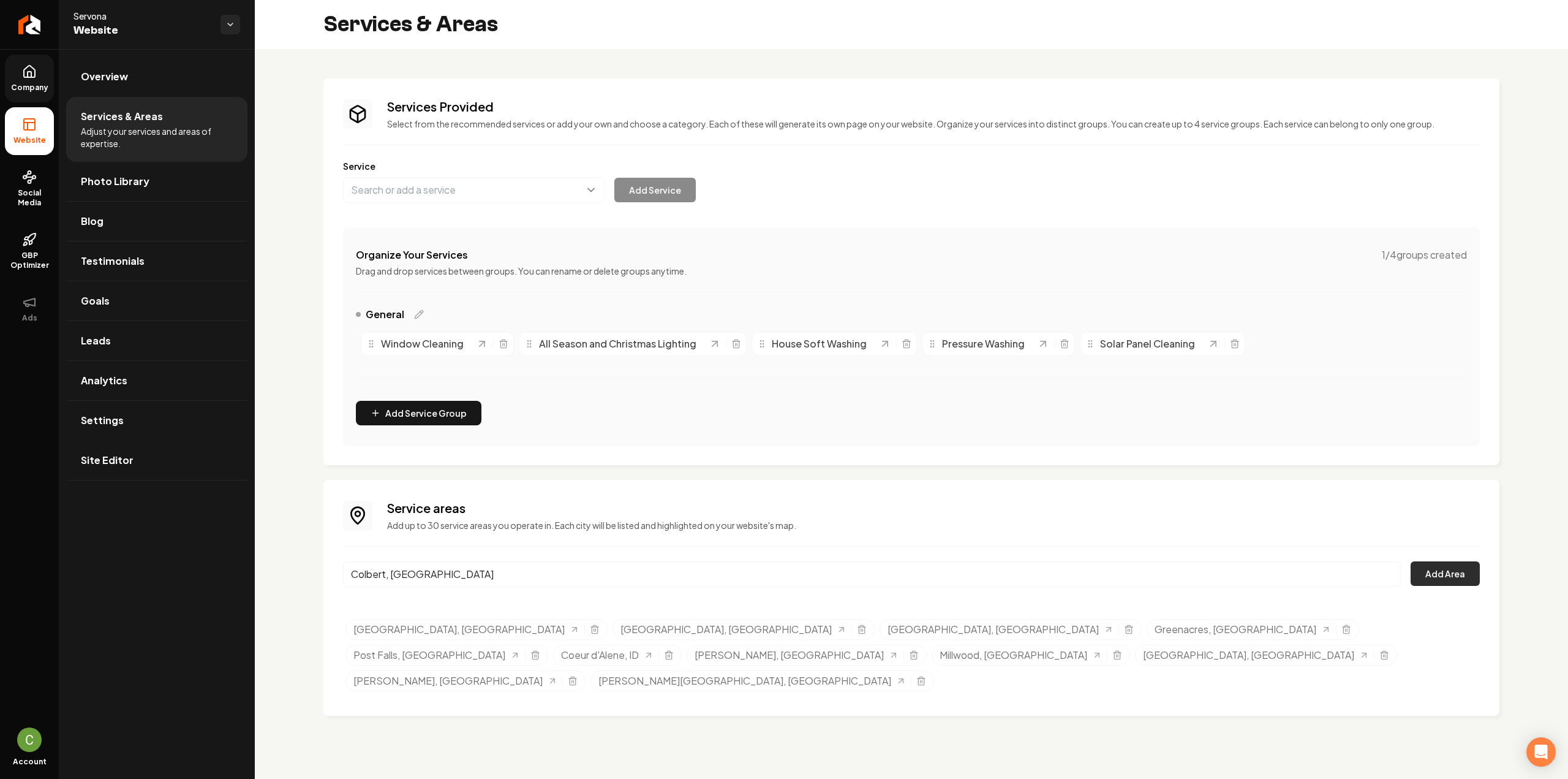
click at [1458, 570] on button "Add Area" at bounding box center [1445, 573] width 69 height 25
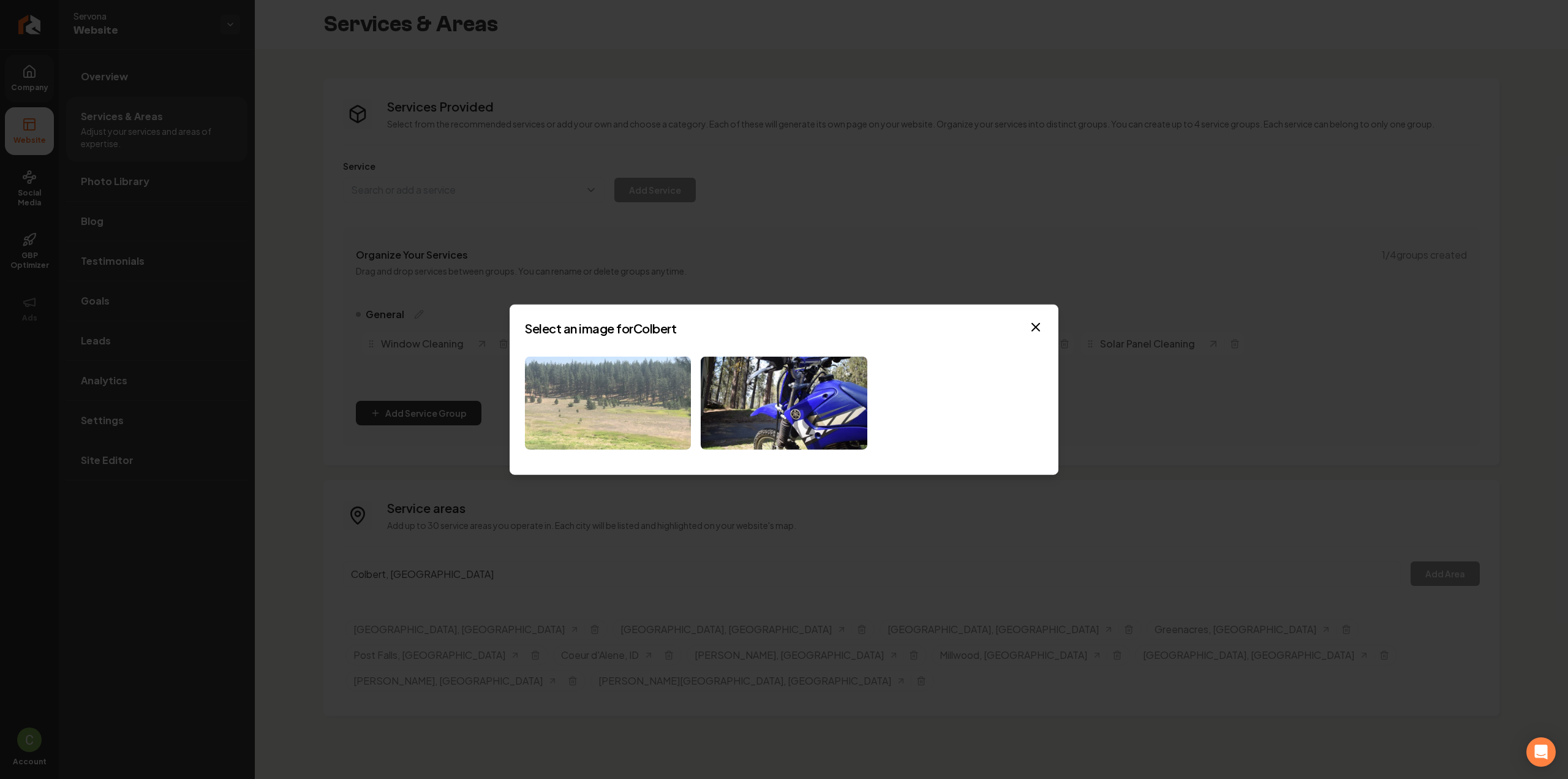
click at [615, 414] on img at bounding box center [608, 402] width 166 height 94
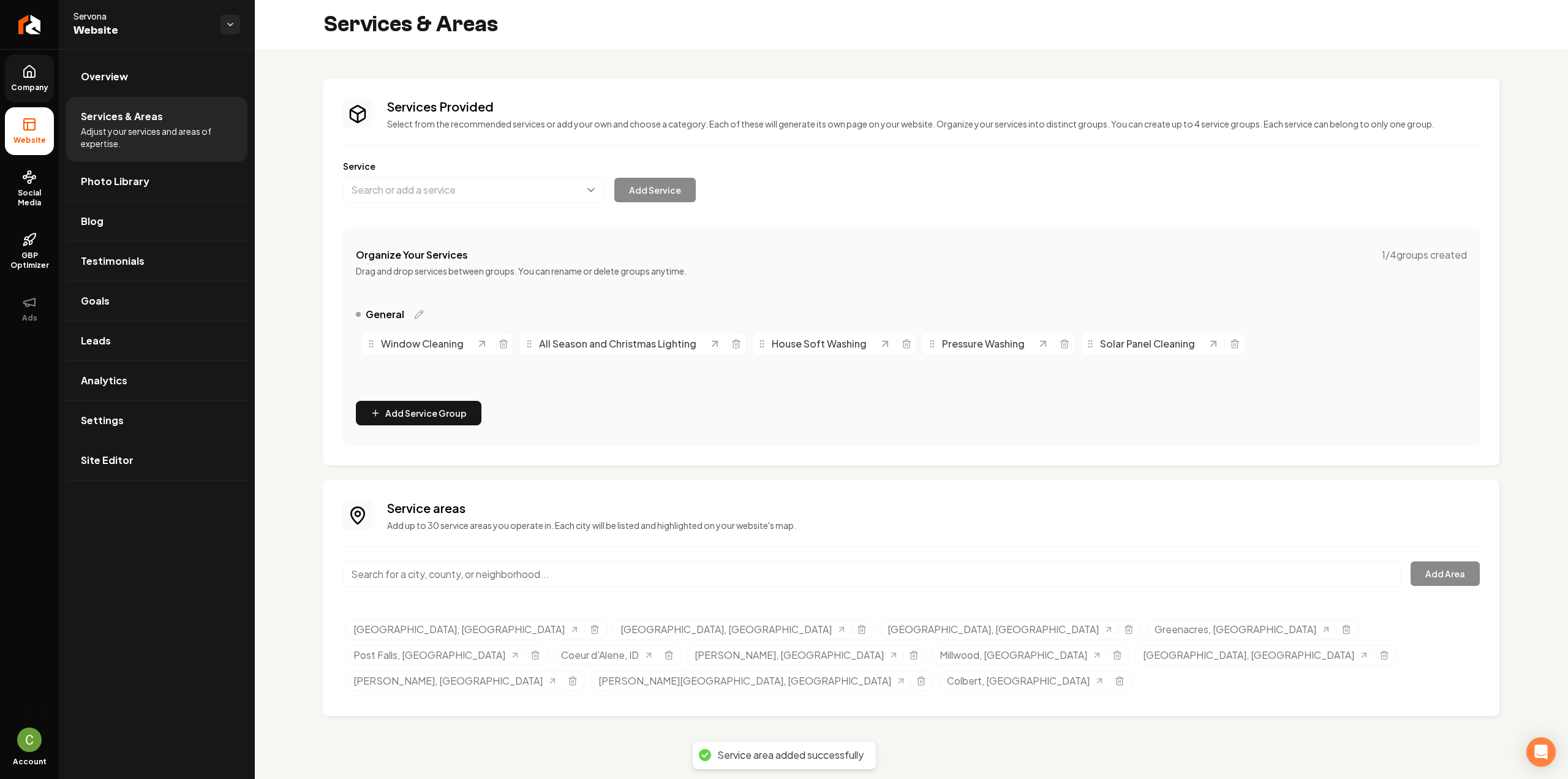
click at [532, 570] on input "Main content area" at bounding box center [872, 574] width 1057 height 25
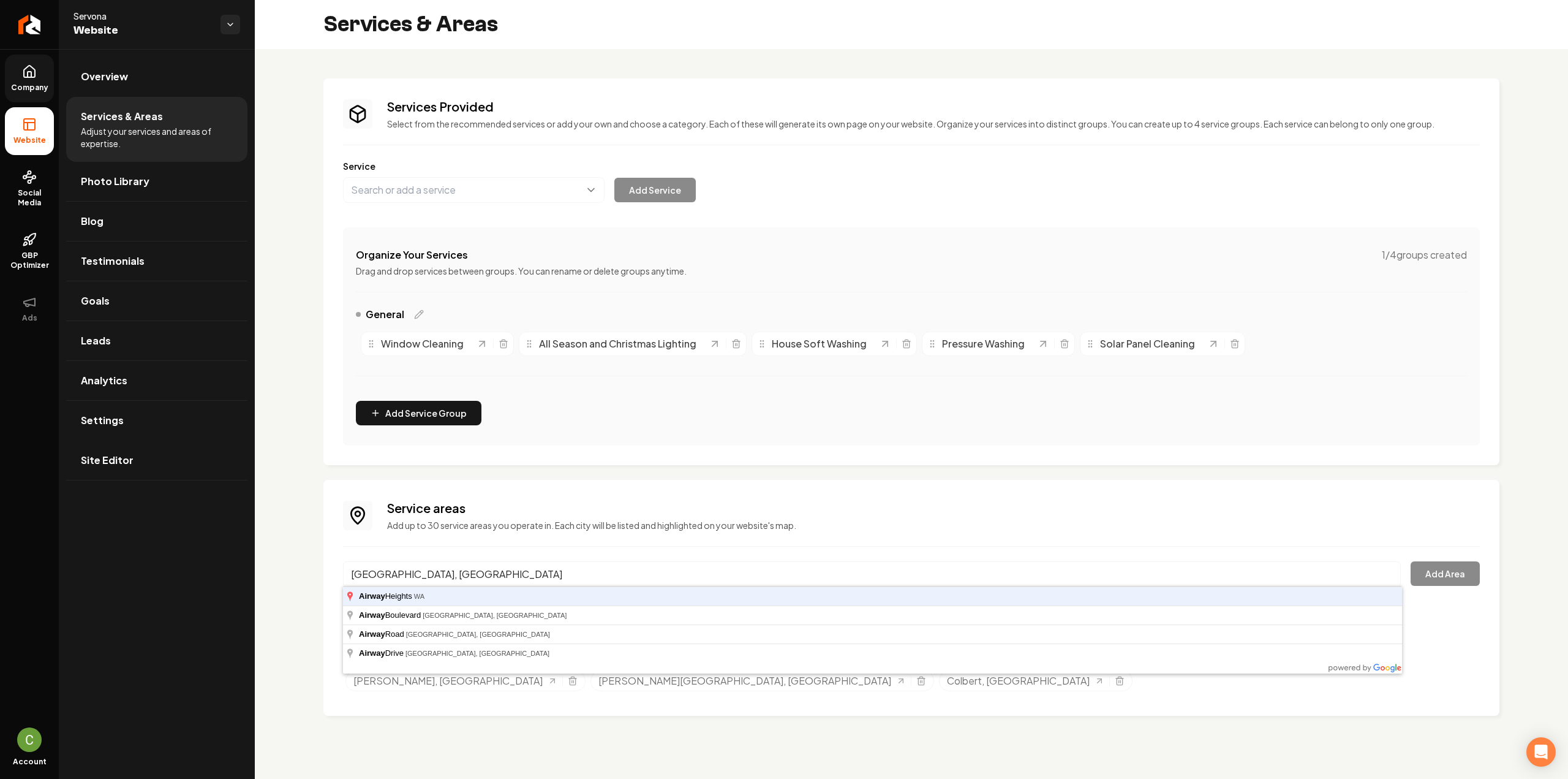
type input "[GEOGRAPHIC_DATA], [GEOGRAPHIC_DATA]"
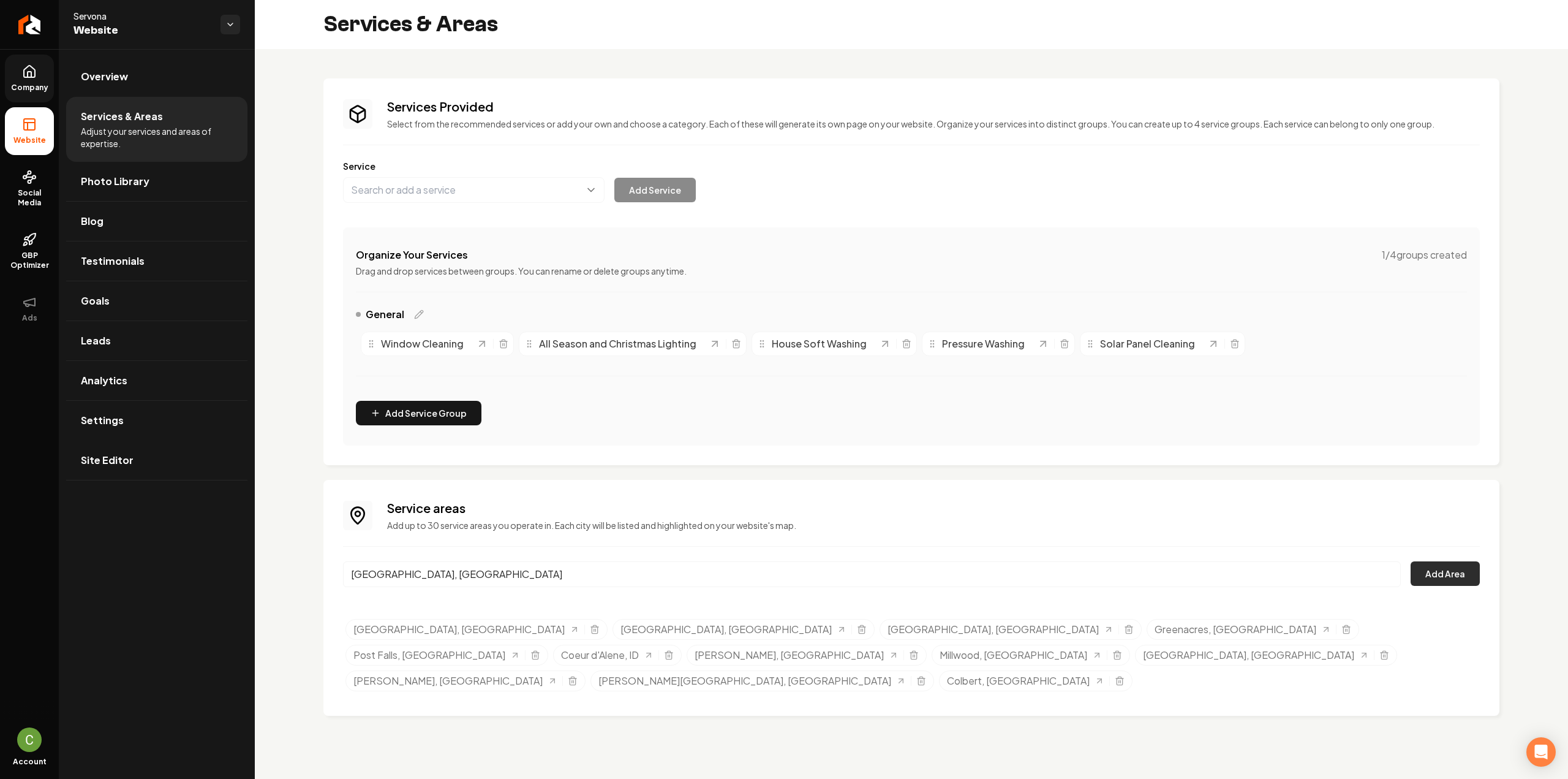
click at [1454, 570] on button "Add Area" at bounding box center [1445, 573] width 69 height 25
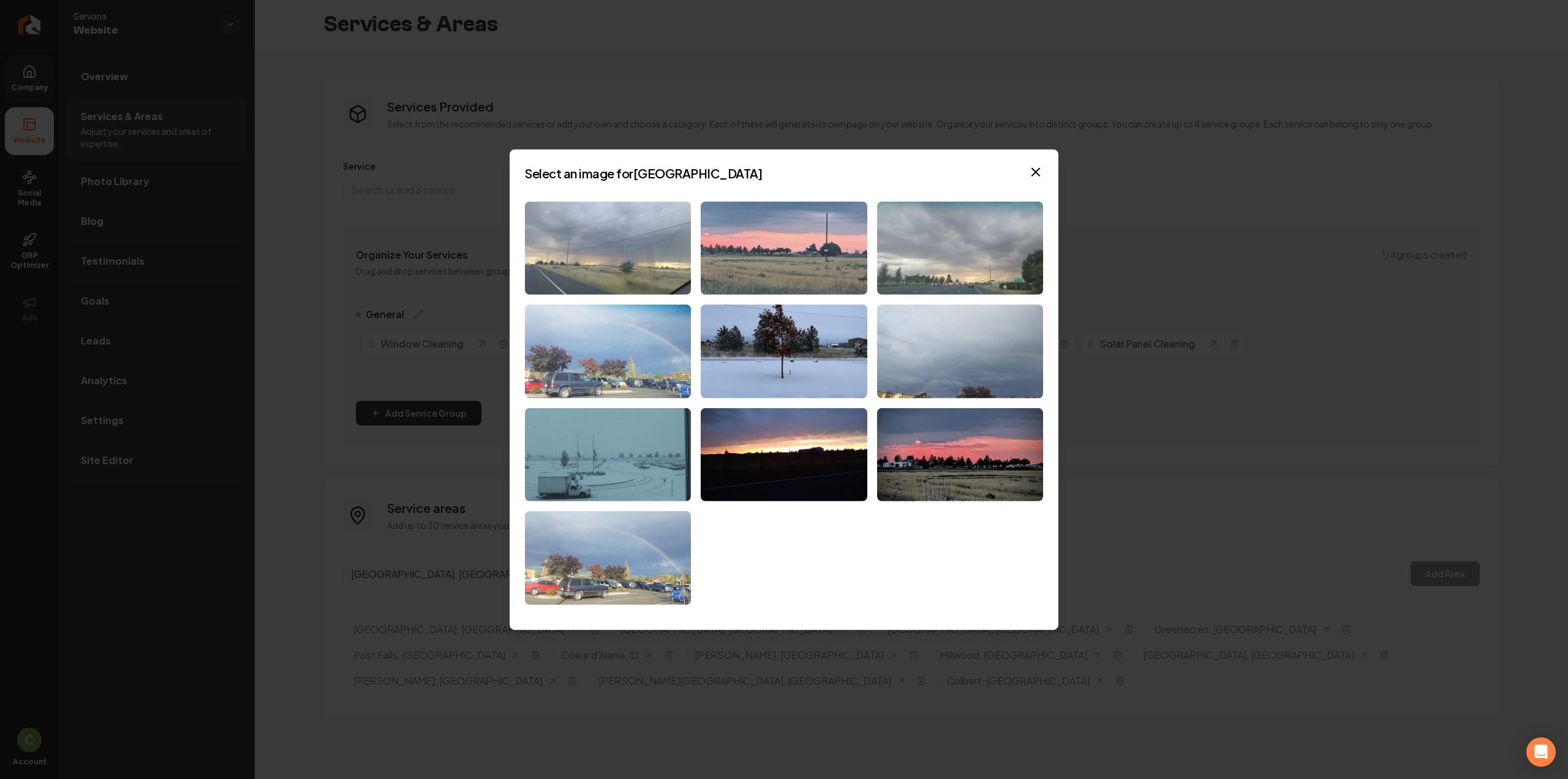
click at [769, 243] on img at bounding box center [784, 247] width 166 height 94
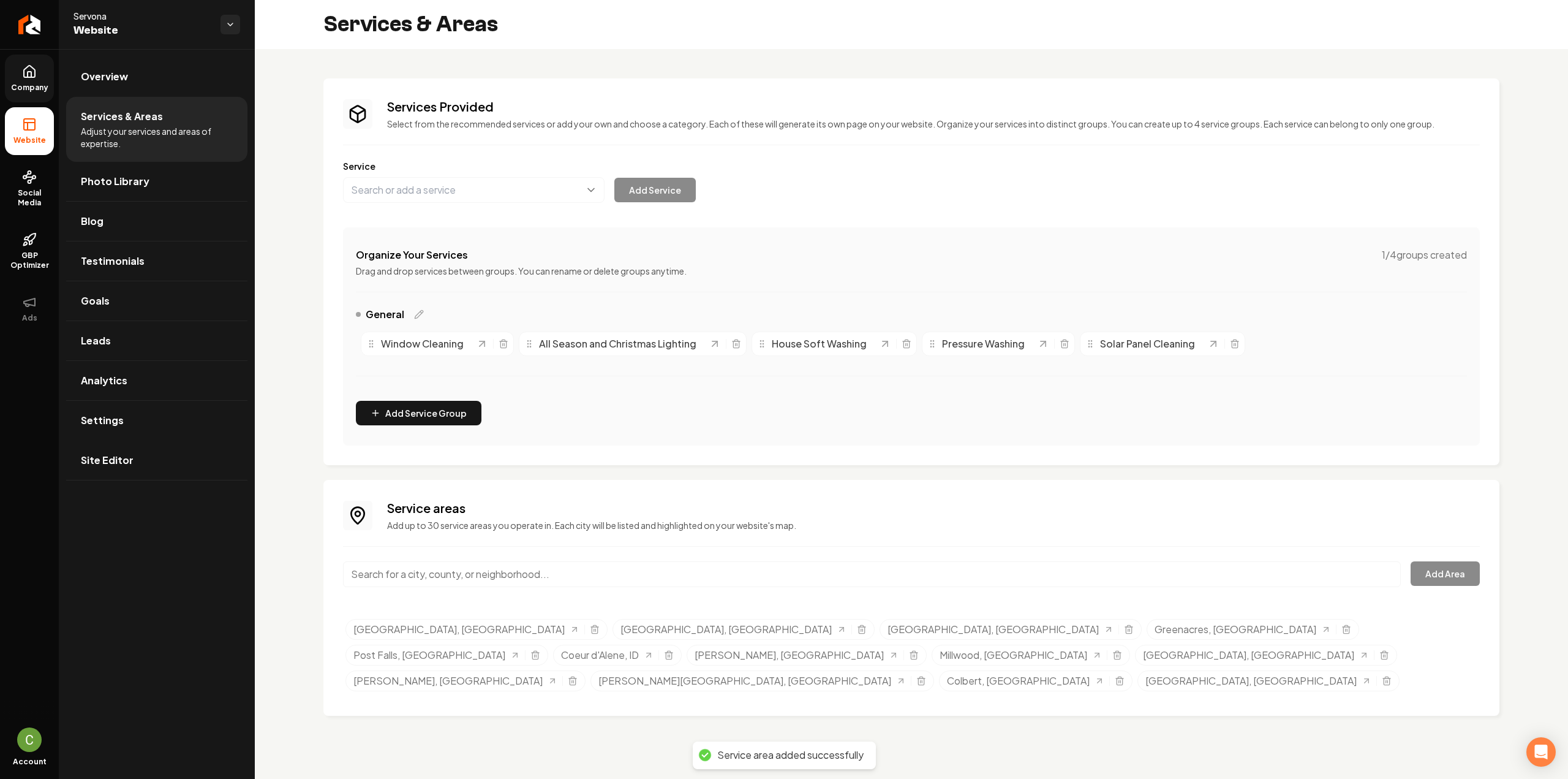
click at [567, 574] on input "Main content area" at bounding box center [872, 574] width 1057 height 25
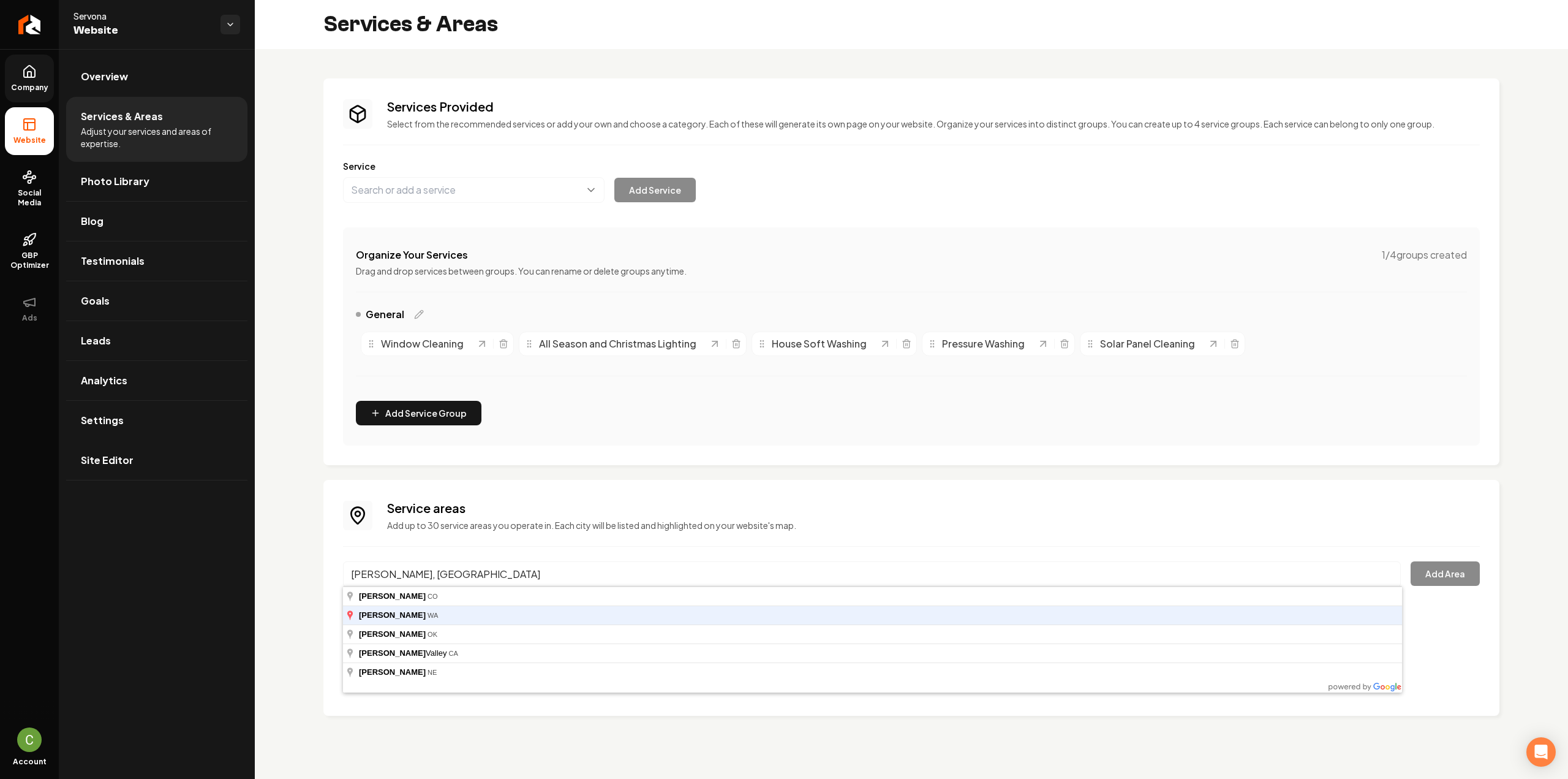
type input "[PERSON_NAME], [GEOGRAPHIC_DATA]"
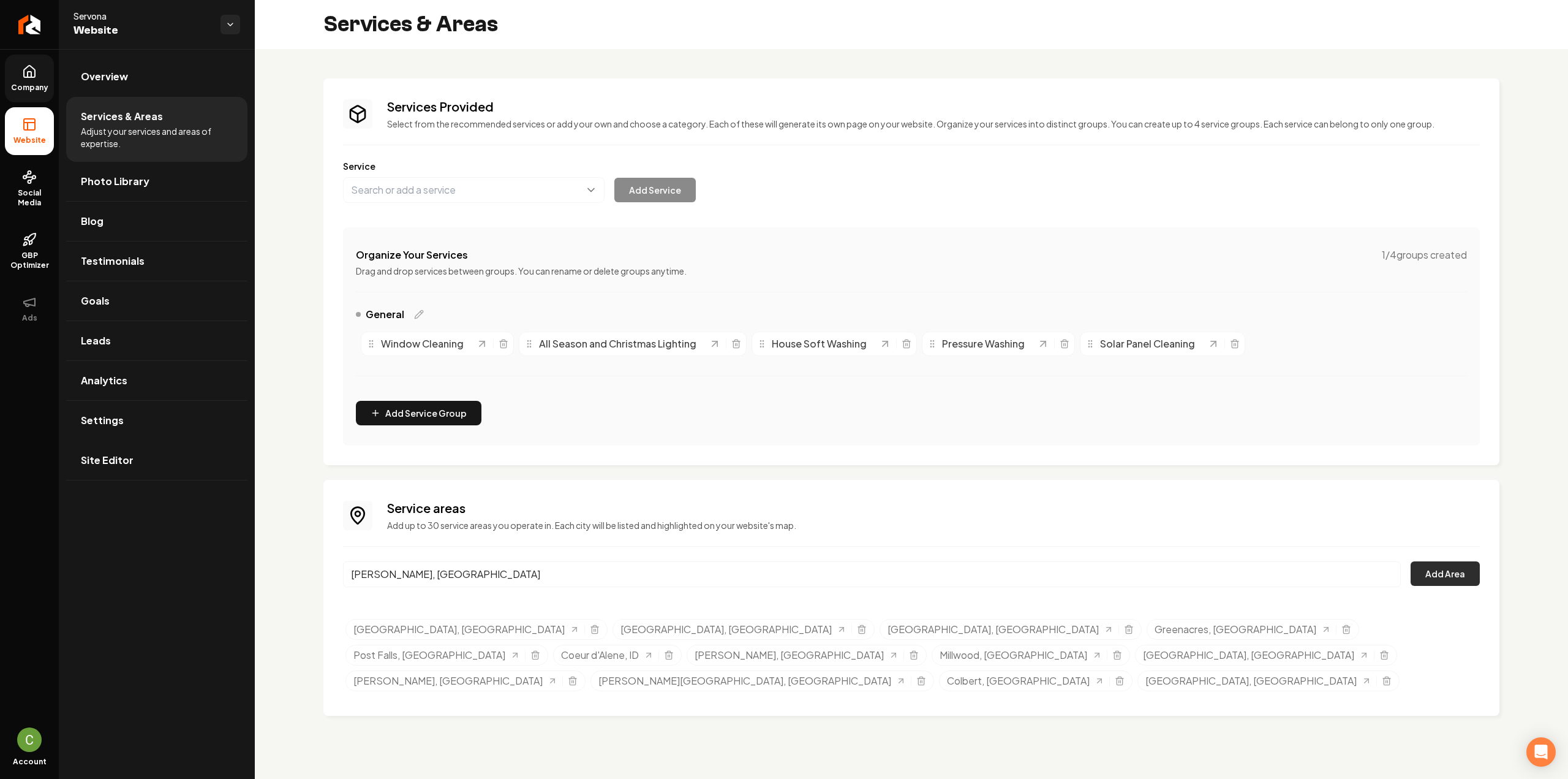
click at [1461, 569] on button "Add Area" at bounding box center [1445, 573] width 69 height 25
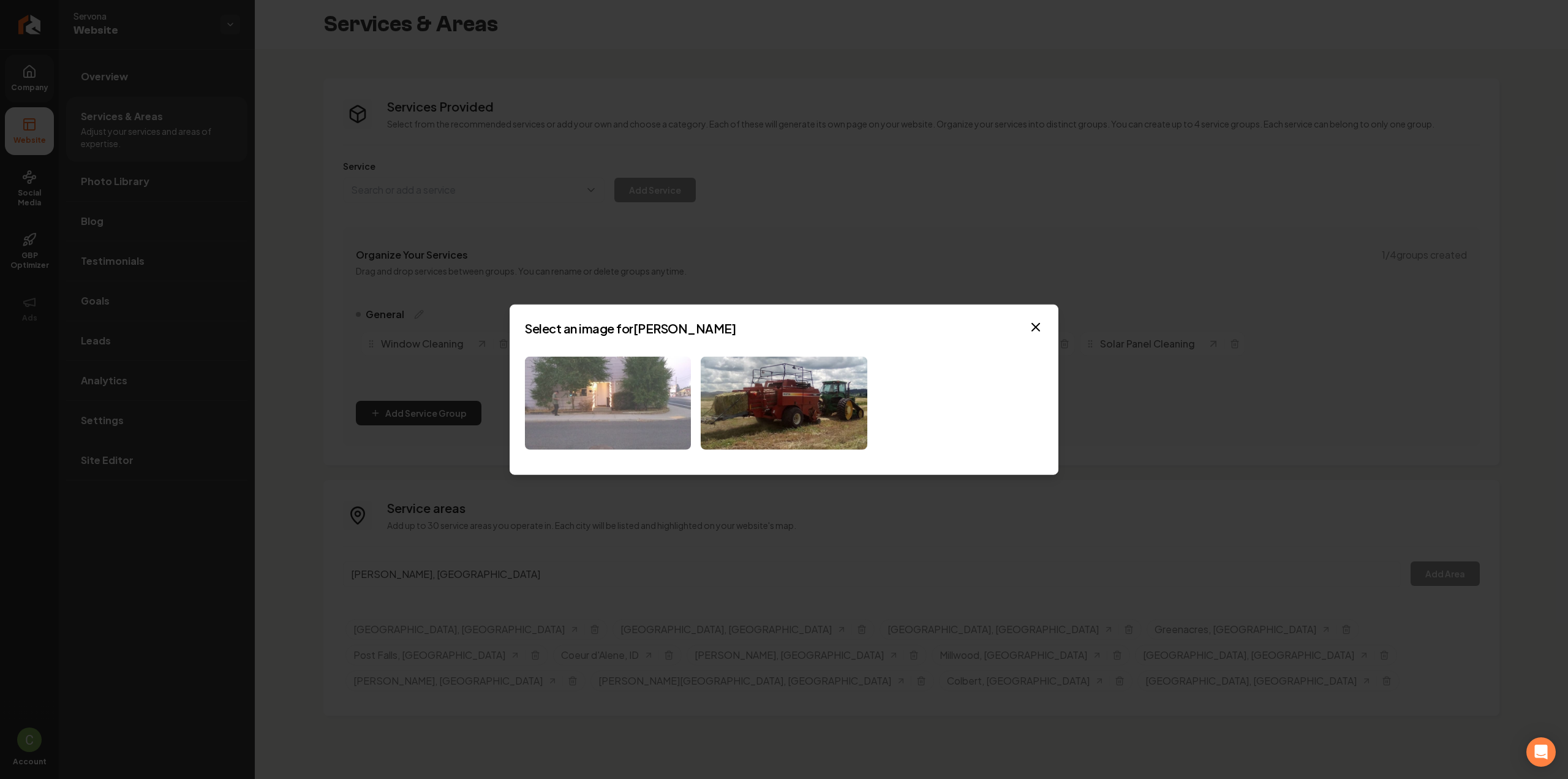
click at [621, 410] on img at bounding box center [608, 402] width 166 height 94
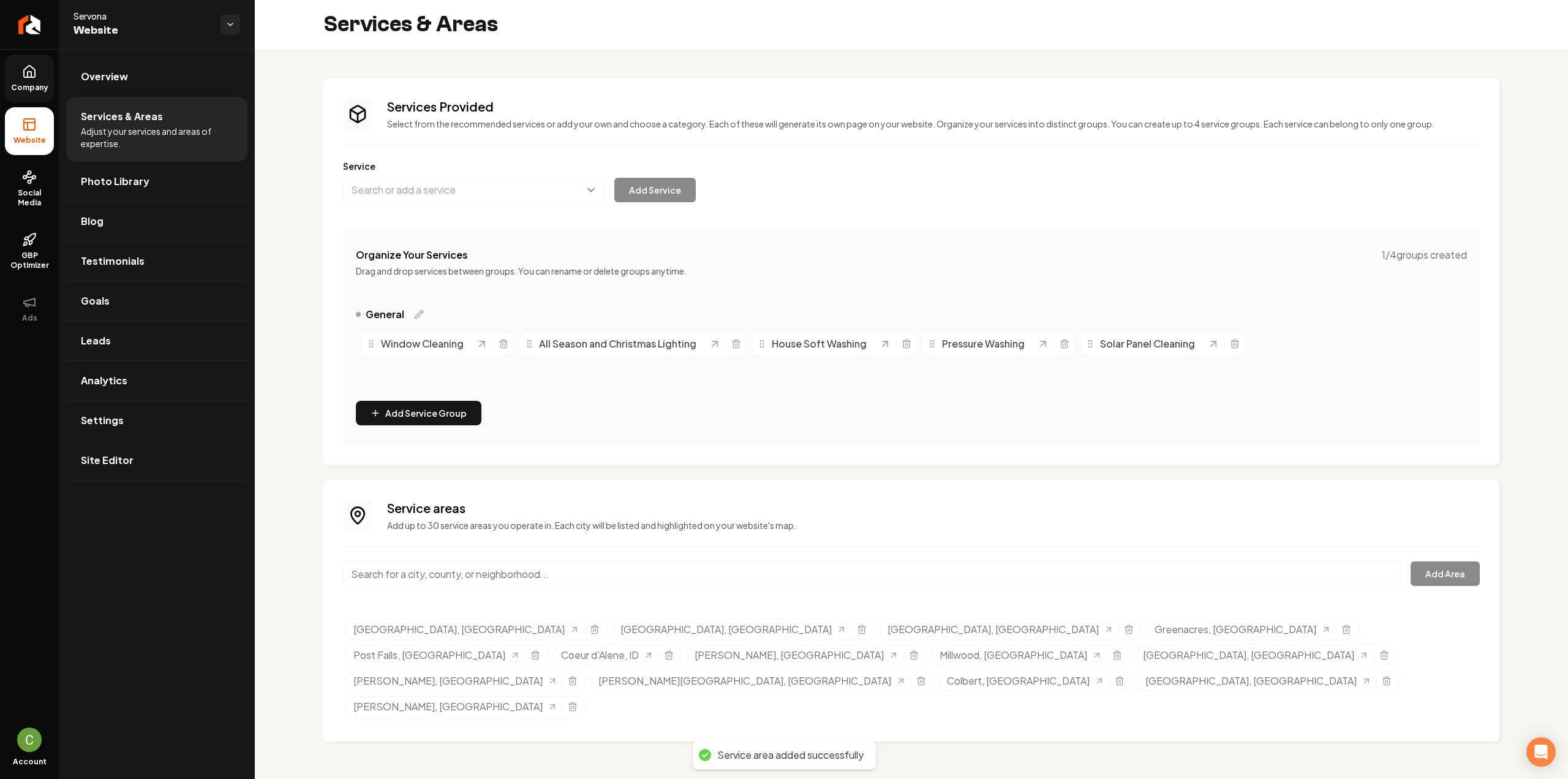
click at [422, 573] on input "Main content area" at bounding box center [872, 574] width 1057 height 25
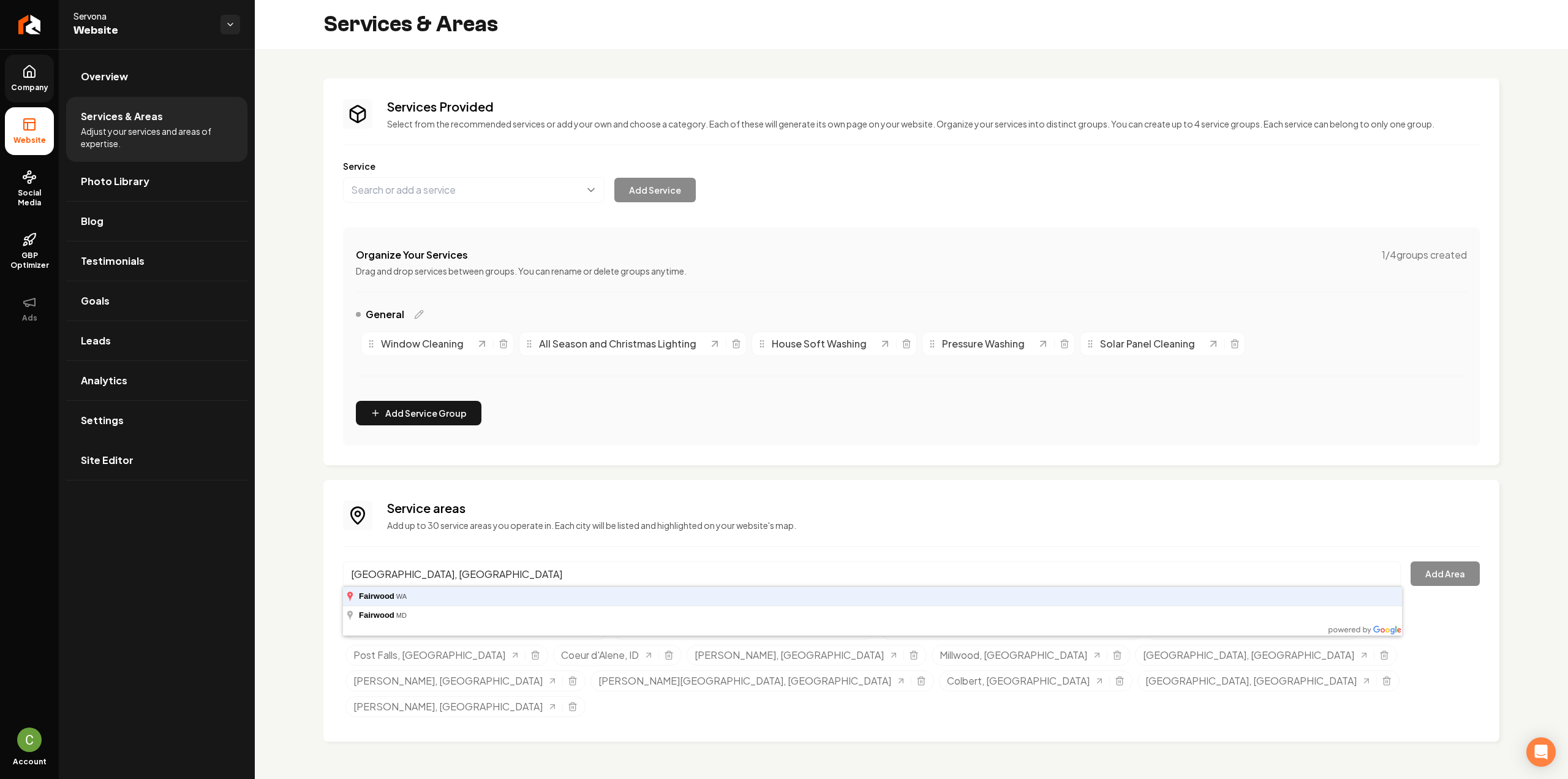
type input "[GEOGRAPHIC_DATA], [GEOGRAPHIC_DATA]"
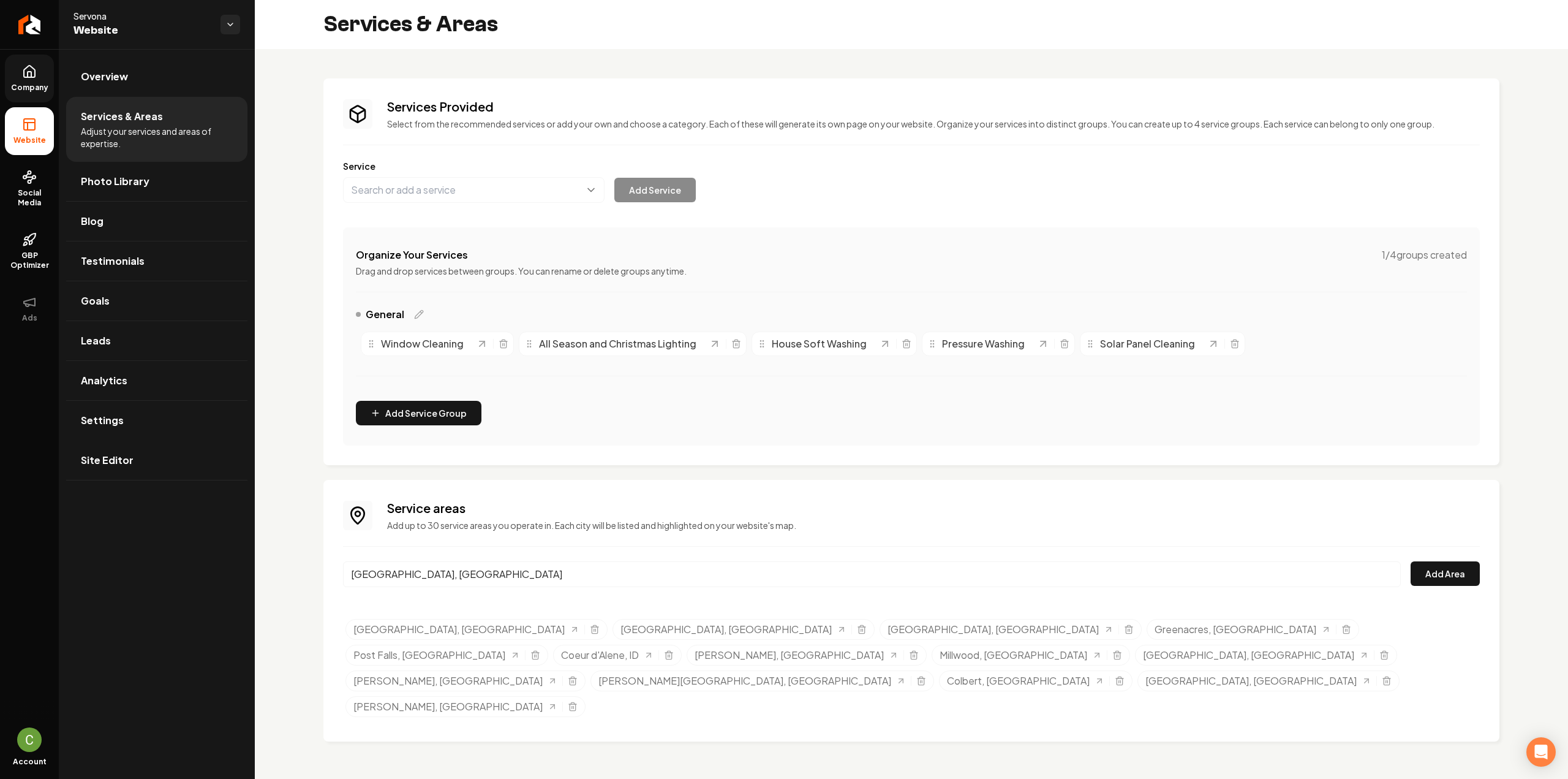
click at [1485, 576] on div "Service areas Add up to 30 service areas you operate in. Each city will be list…" at bounding box center [911, 610] width 1176 height 261
click at [1465, 572] on button "Add Area" at bounding box center [1445, 573] width 69 height 25
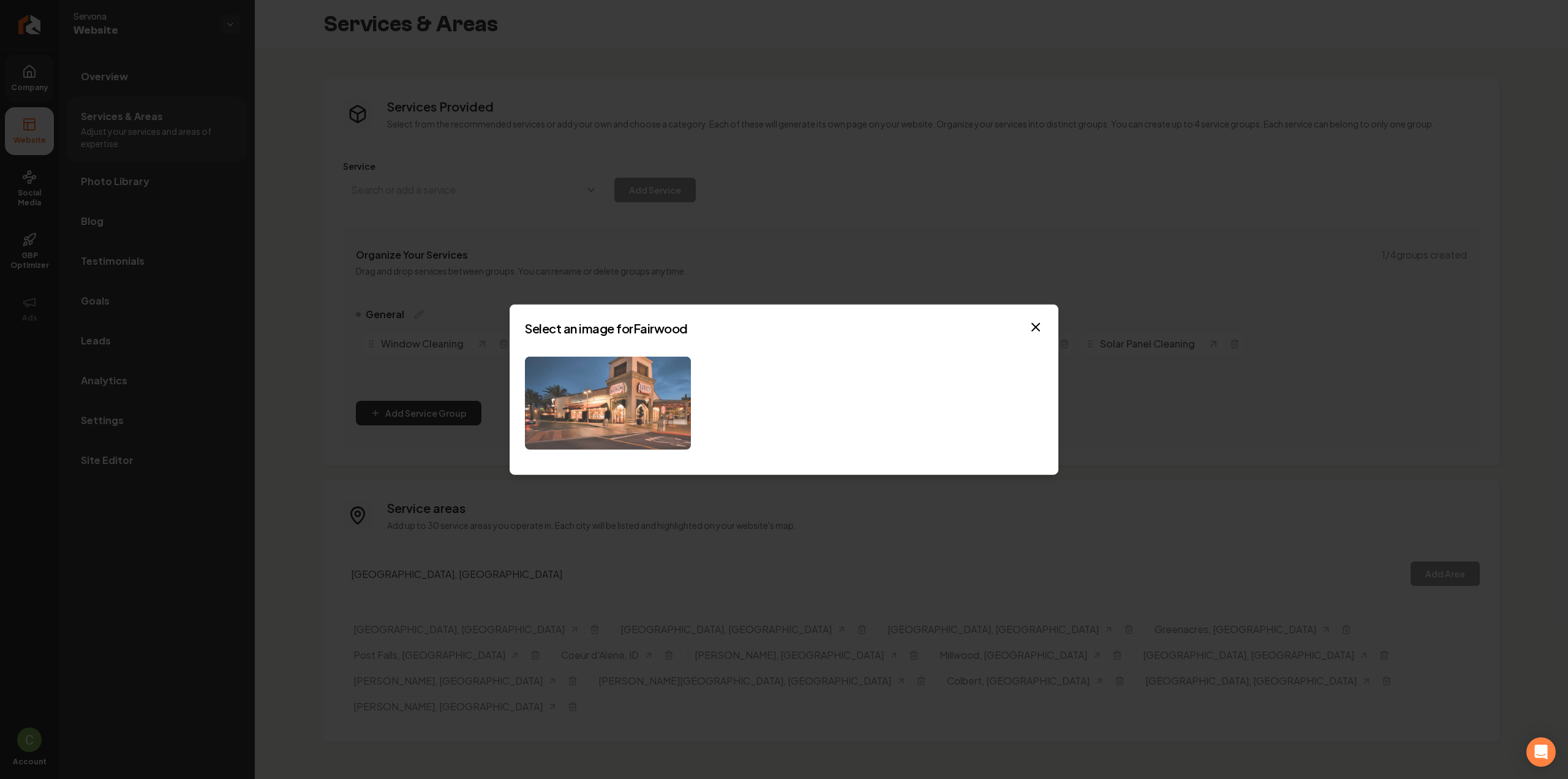
click at [641, 378] on img at bounding box center [608, 402] width 166 height 94
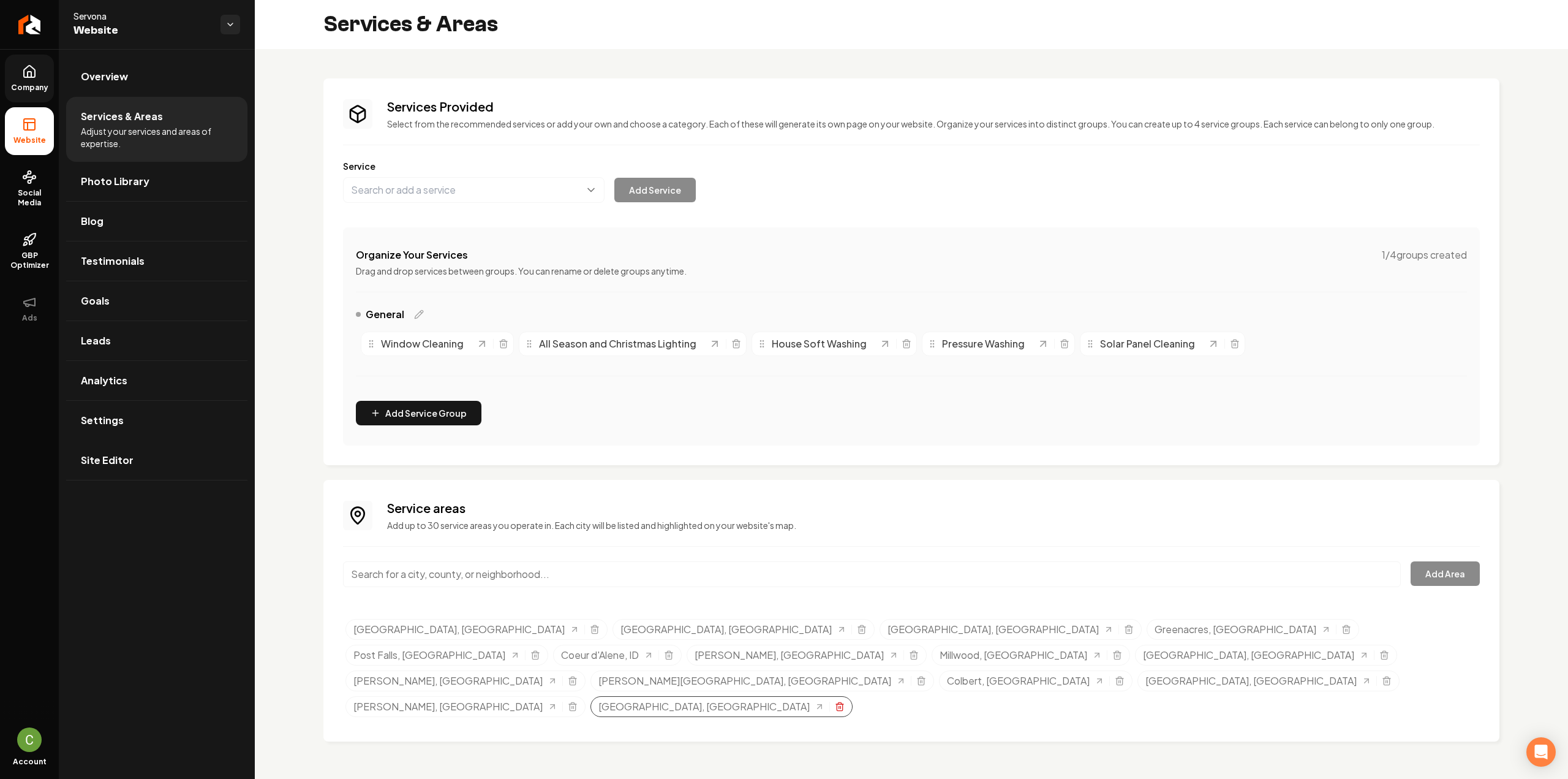
click at [842, 704] on icon "Selected tags" at bounding box center [839, 707] width 5 height 7
click at [455, 583] on input "Main content area" at bounding box center [872, 574] width 1057 height 25
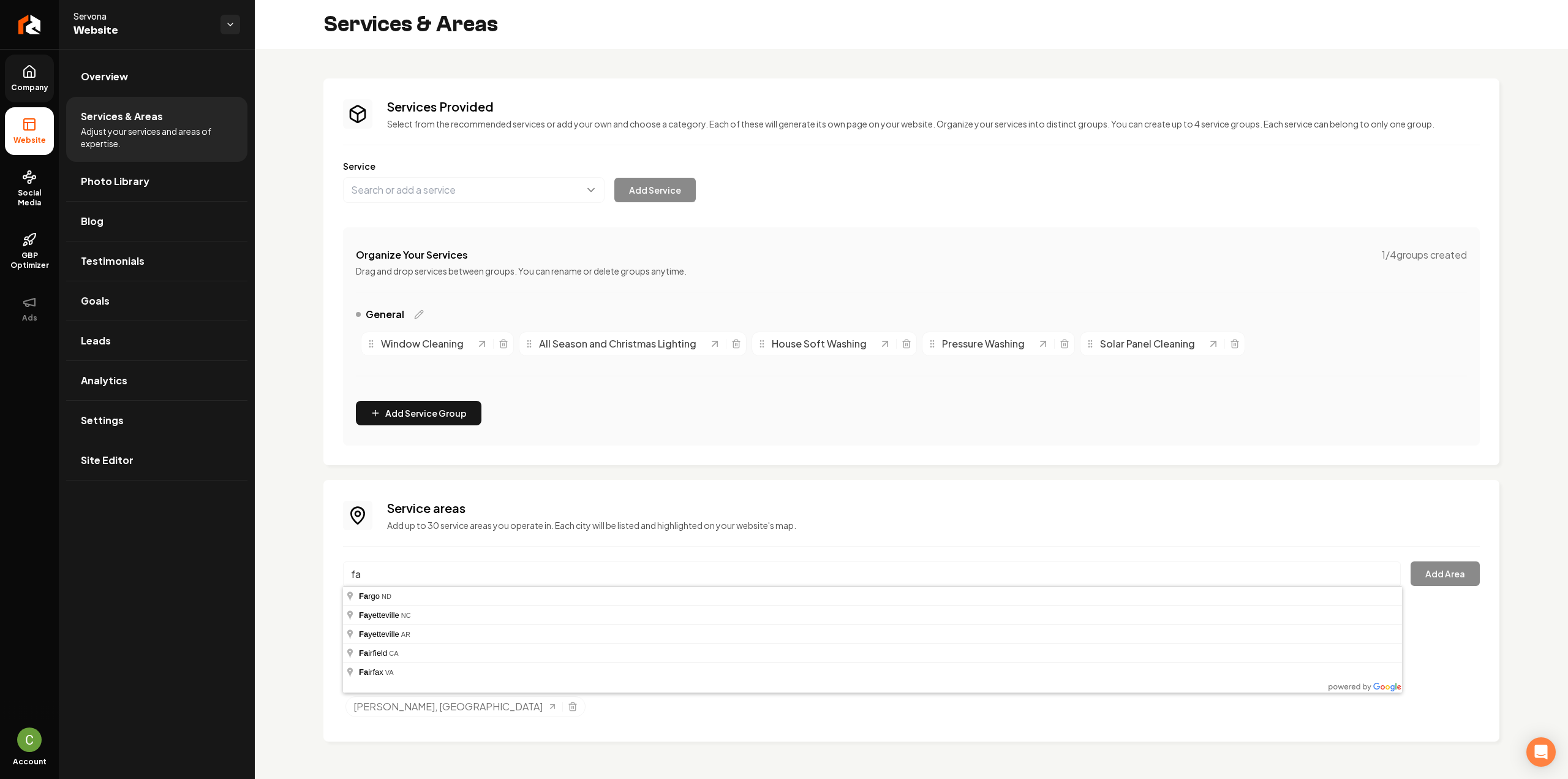
type input "f"
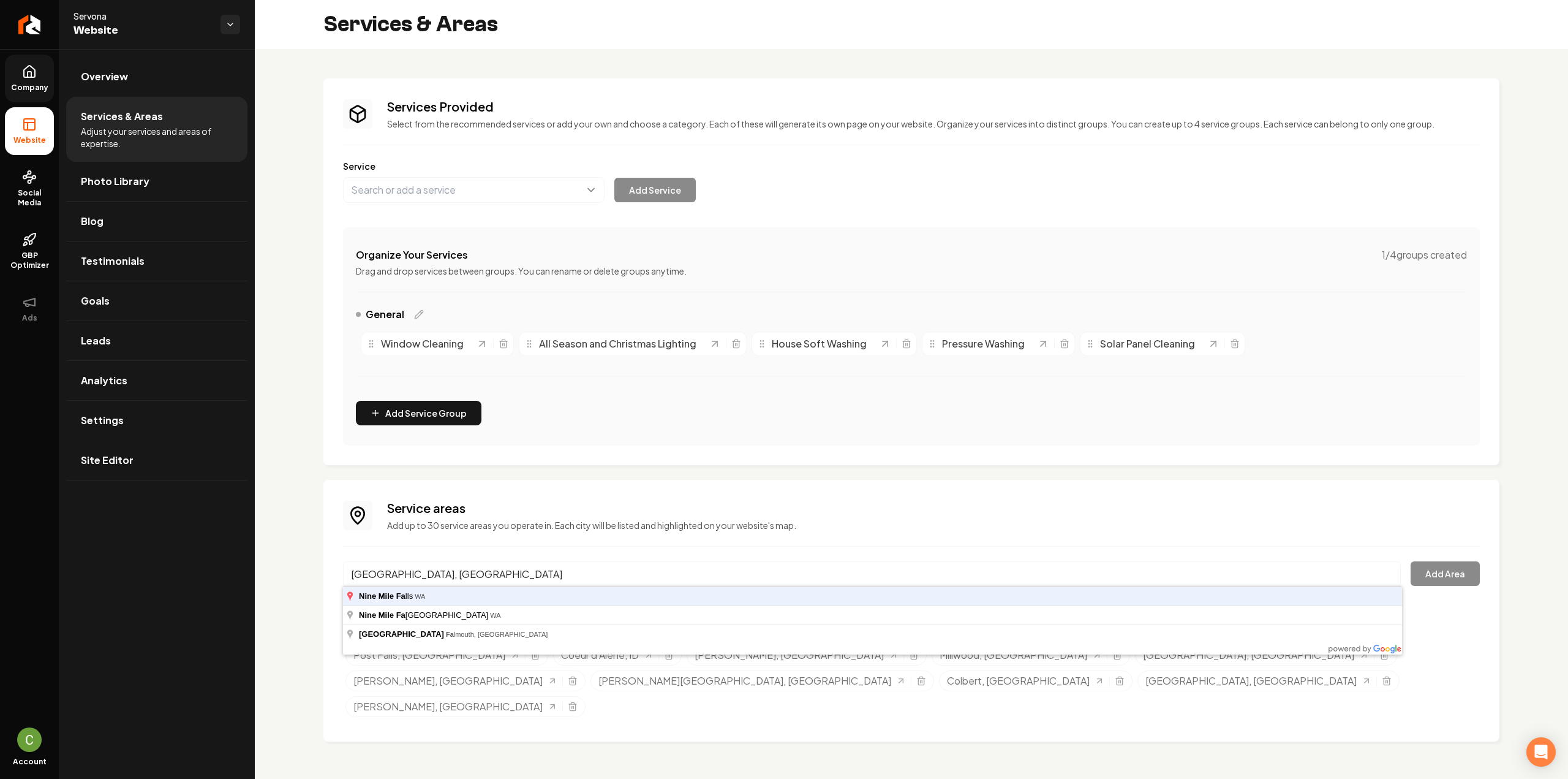
type input "[GEOGRAPHIC_DATA], [GEOGRAPHIC_DATA]"
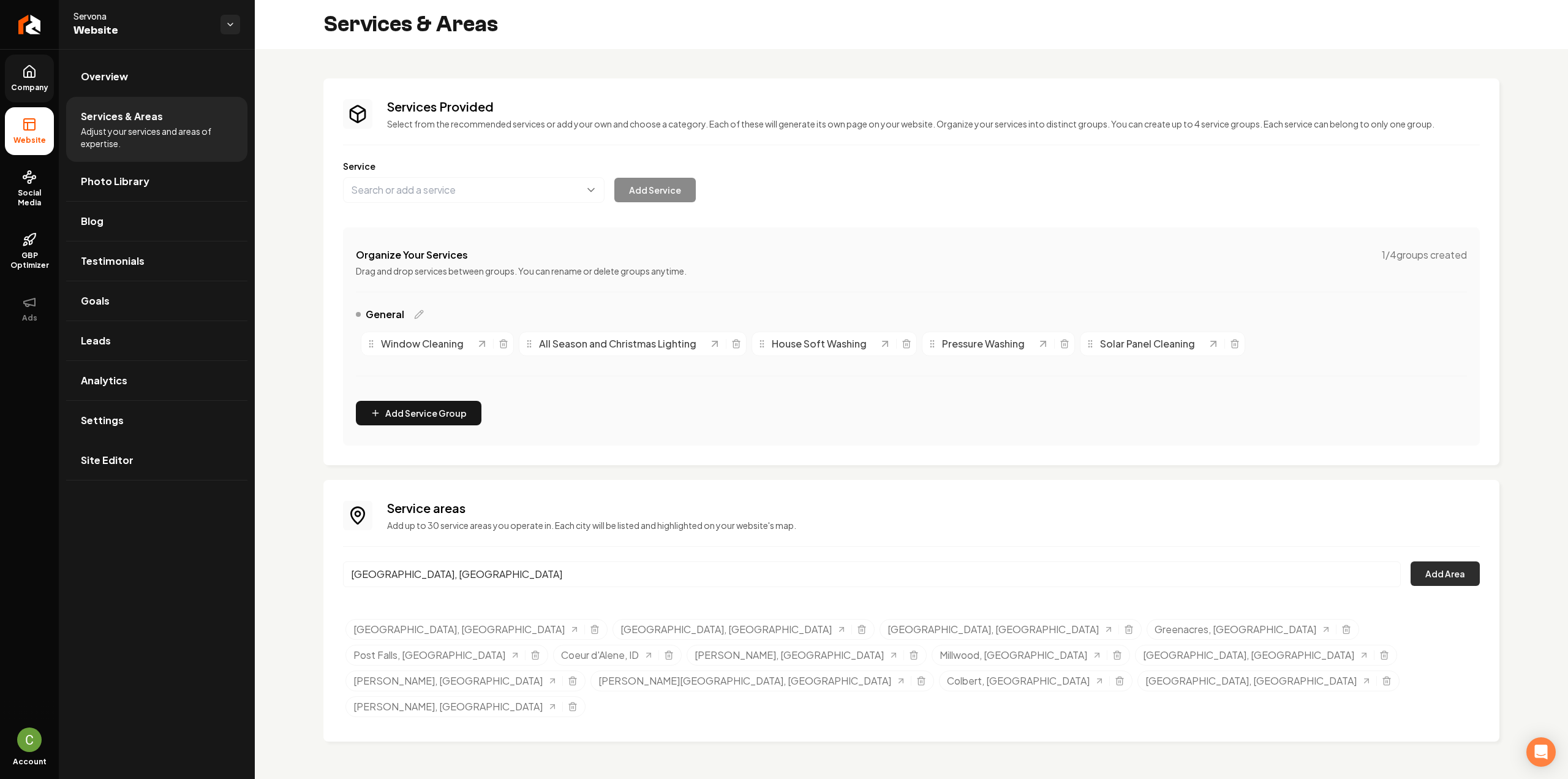
click at [1441, 581] on button "Add Area" at bounding box center [1445, 573] width 69 height 25
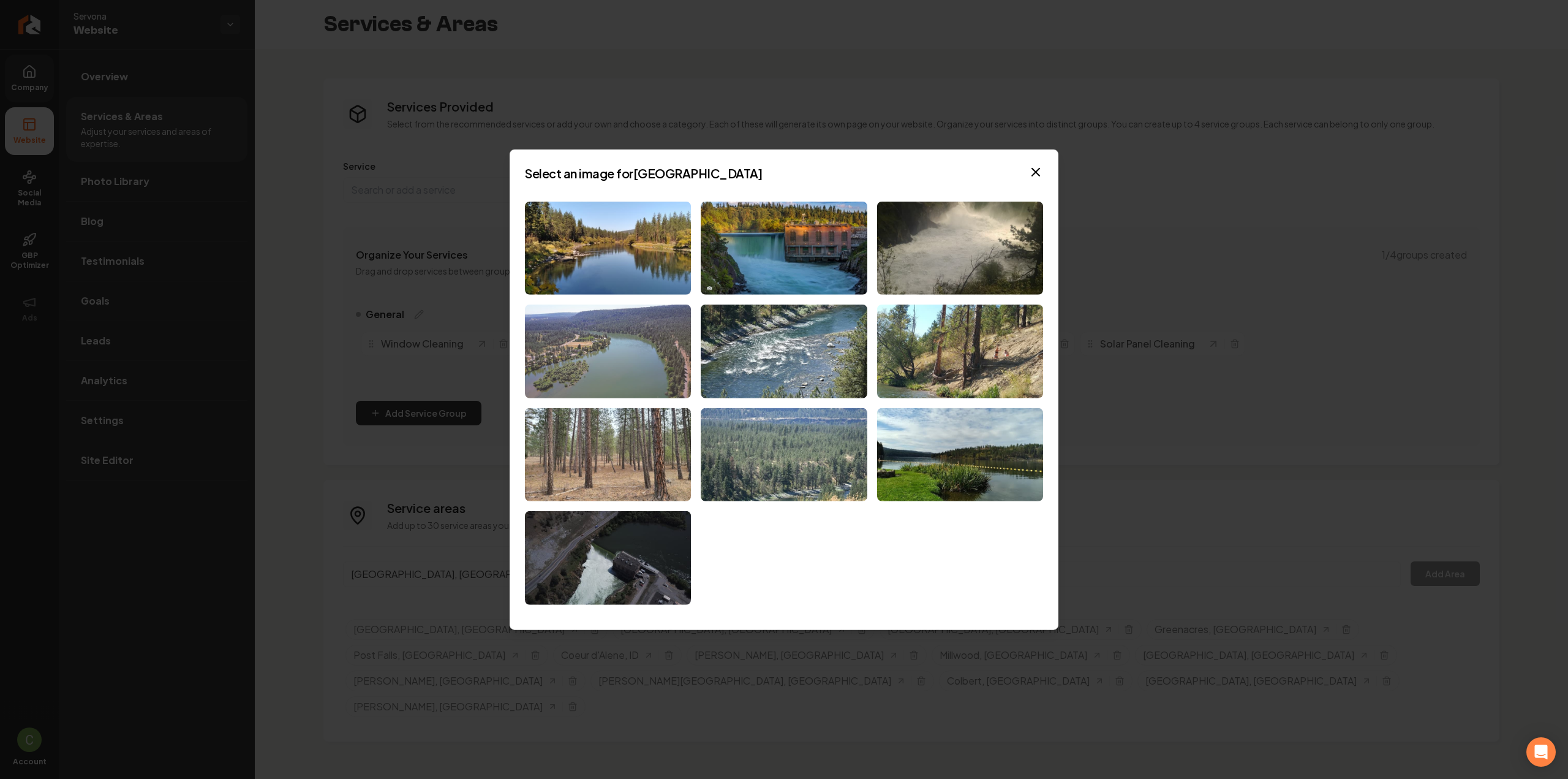
click at [633, 375] on img at bounding box center [608, 351] width 166 height 94
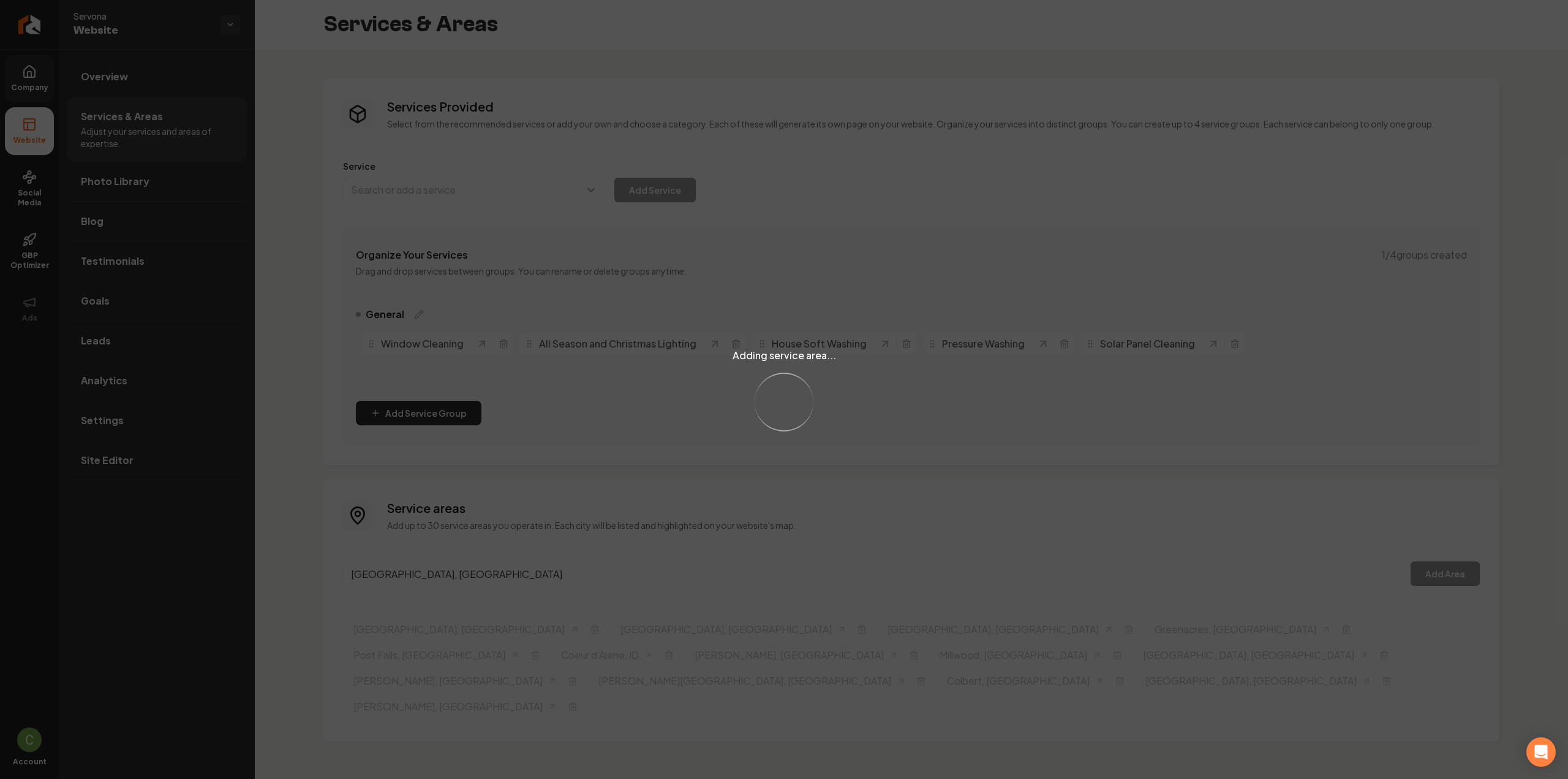
click at [447, 560] on div "Adding service area... Loading..." at bounding box center [784, 390] width 1568 height 779
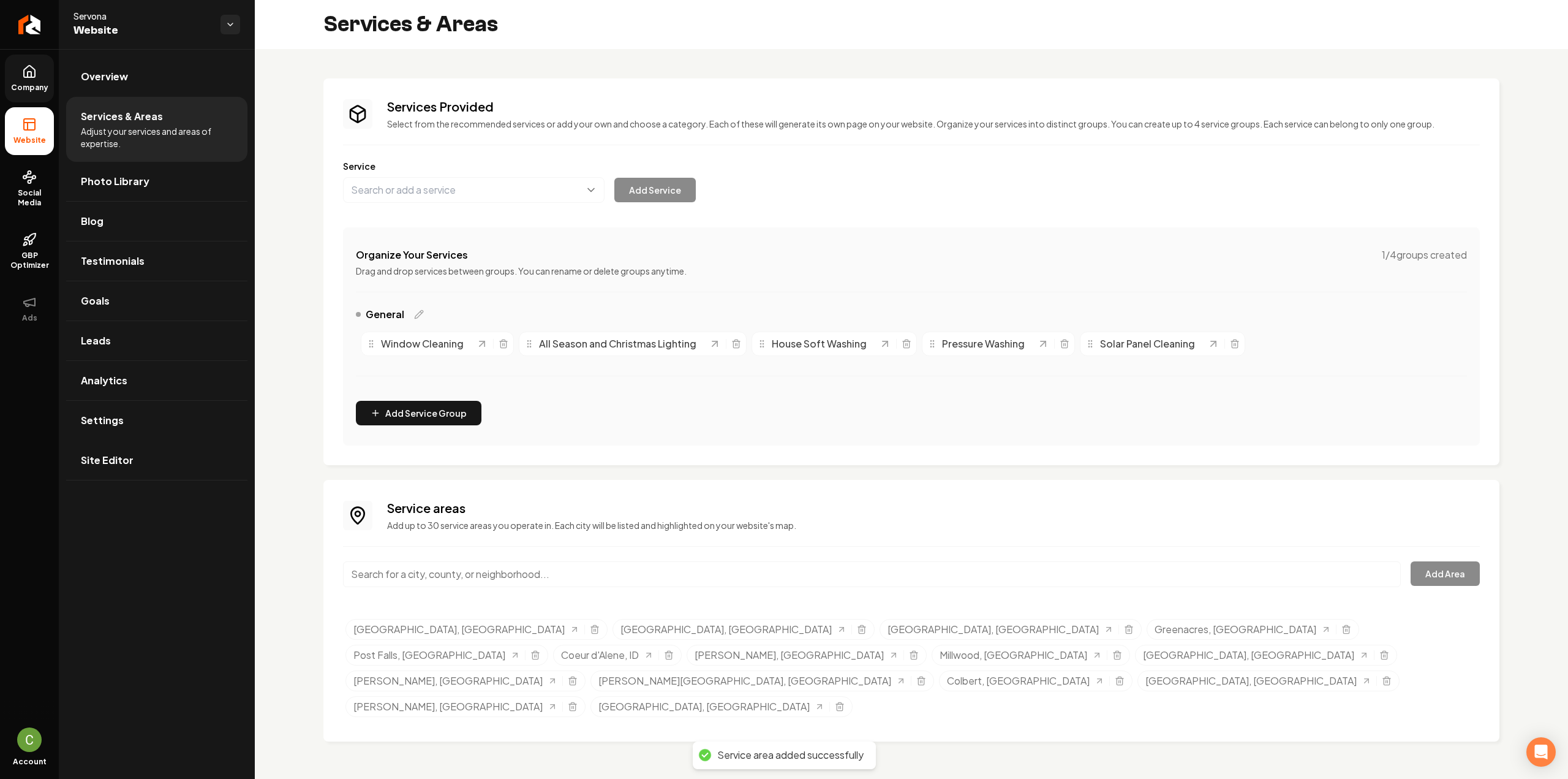
click at [447, 563] on input "Main content area" at bounding box center [872, 574] width 1057 height 25
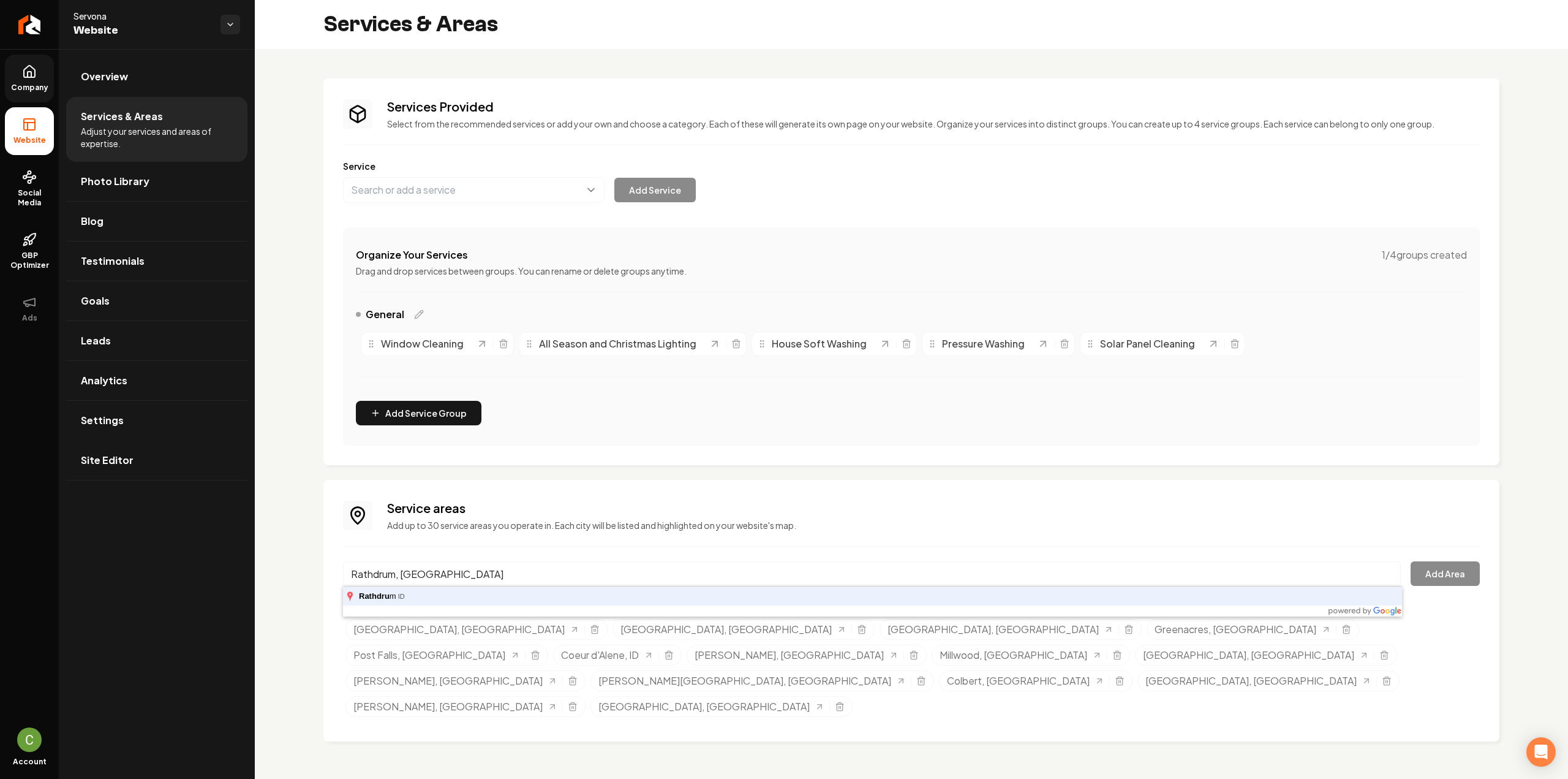
type input "Rathdrum, [GEOGRAPHIC_DATA]"
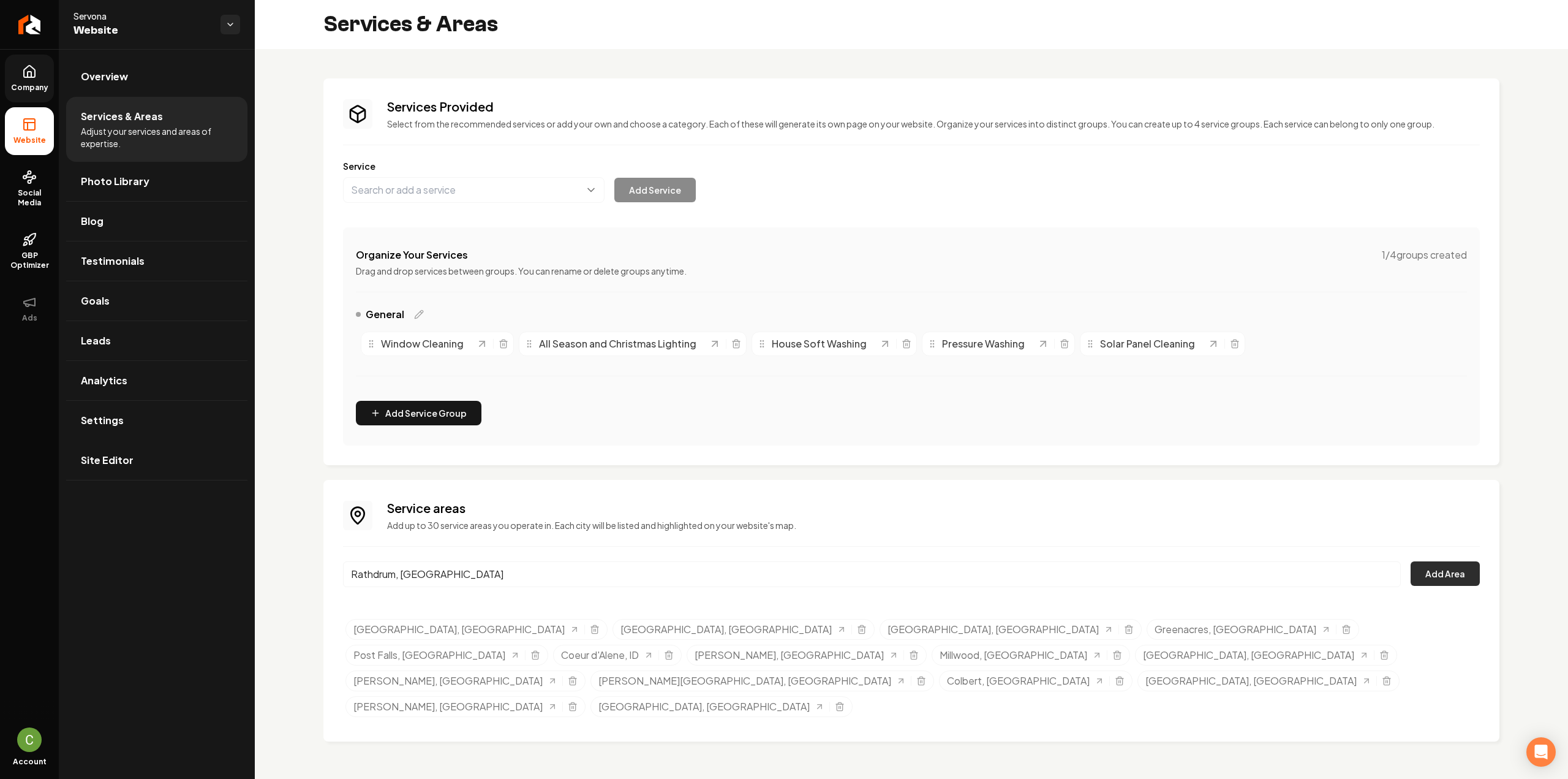
click at [1462, 581] on button "Add Area" at bounding box center [1445, 573] width 69 height 25
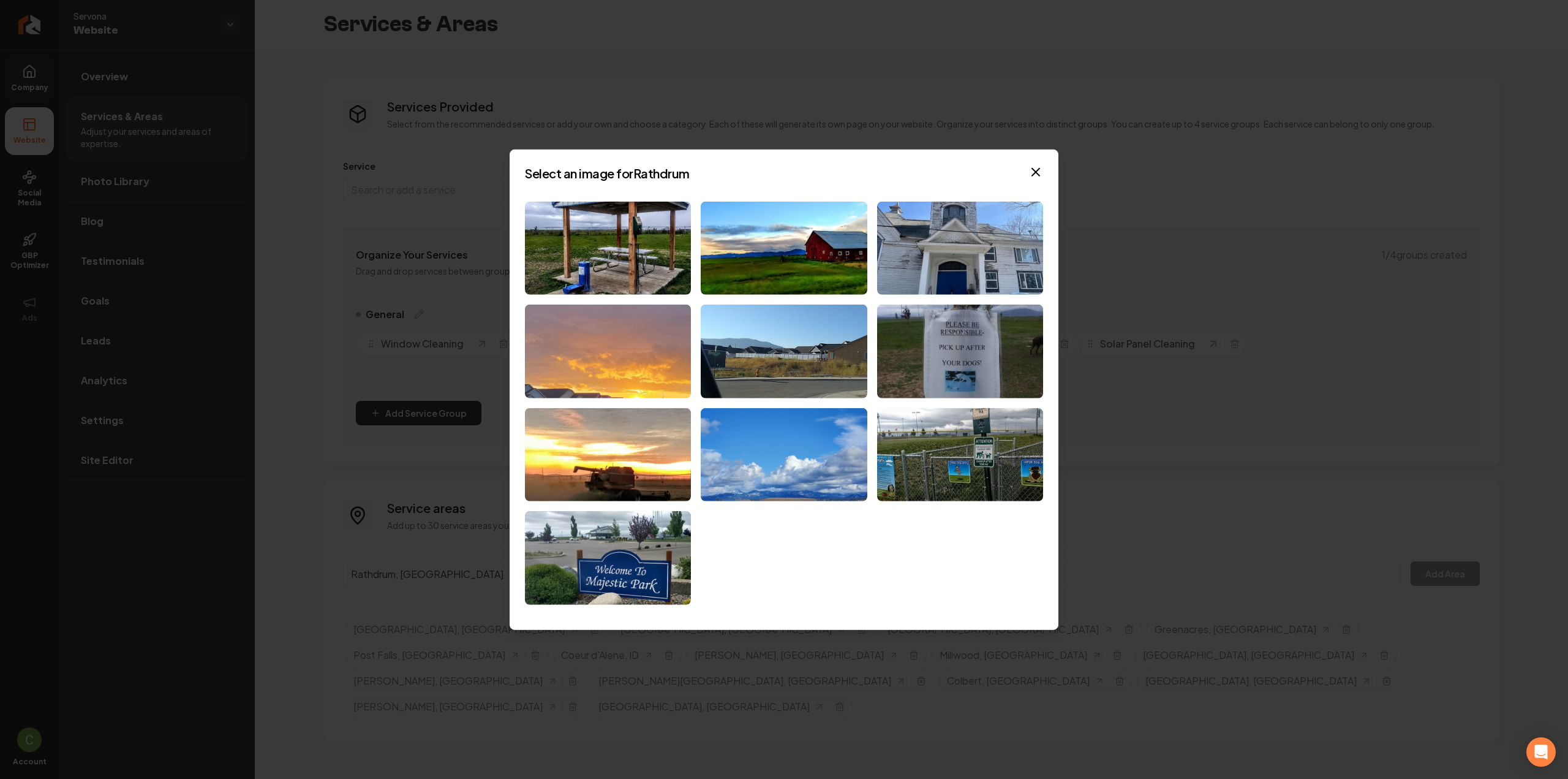
click at [614, 369] on img at bounding box center [608, 351] width 166 height 94
